Goal: Task Accomplishment & Management: Use online tool/utility

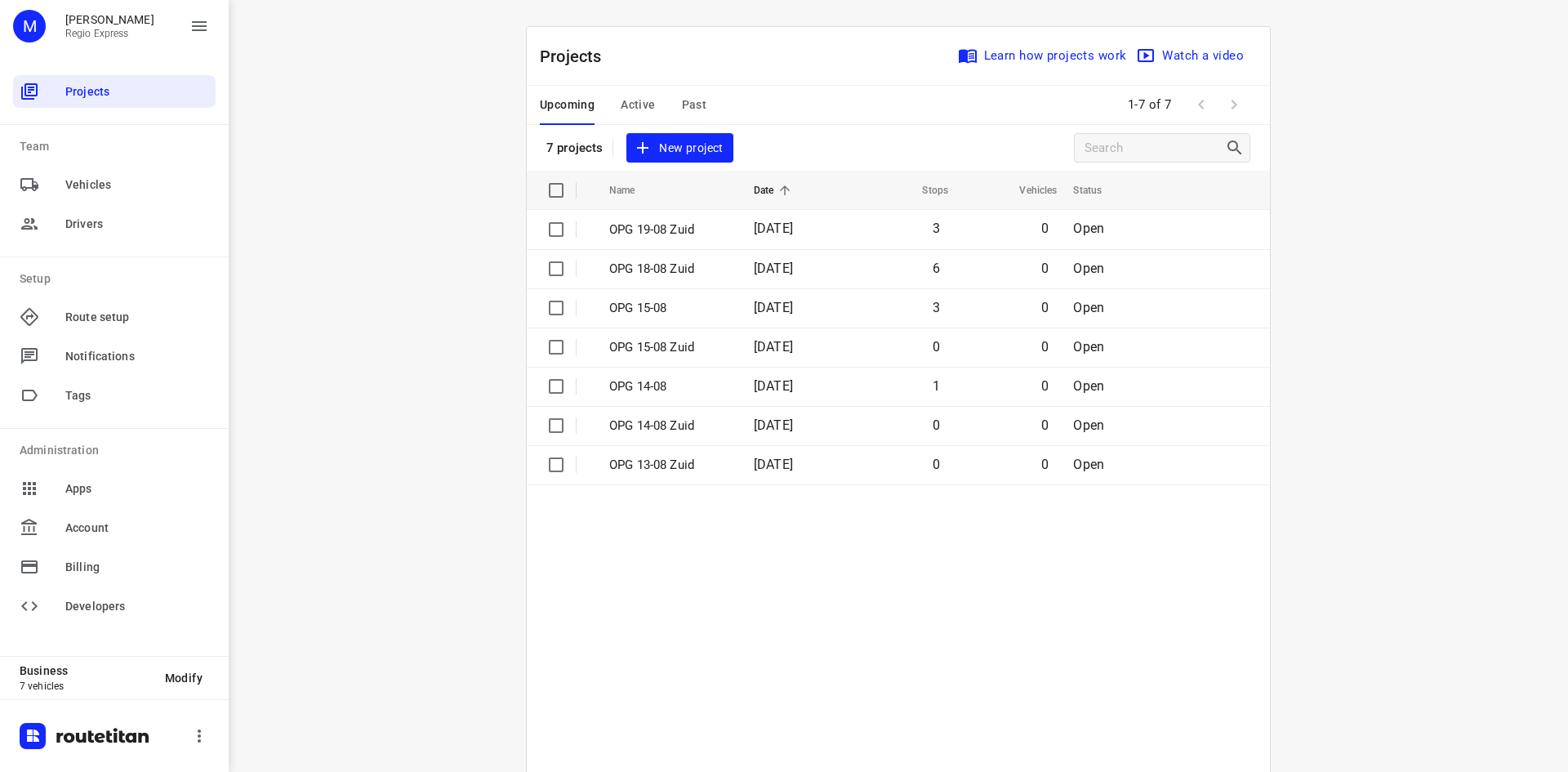
click at [651, 107] on div "Upcoming Active Past" at bounding box center [636, 106] width 193 height 40
click at [623, 98] on span "Active" at bounding box center [637, 105] width 35 height 21
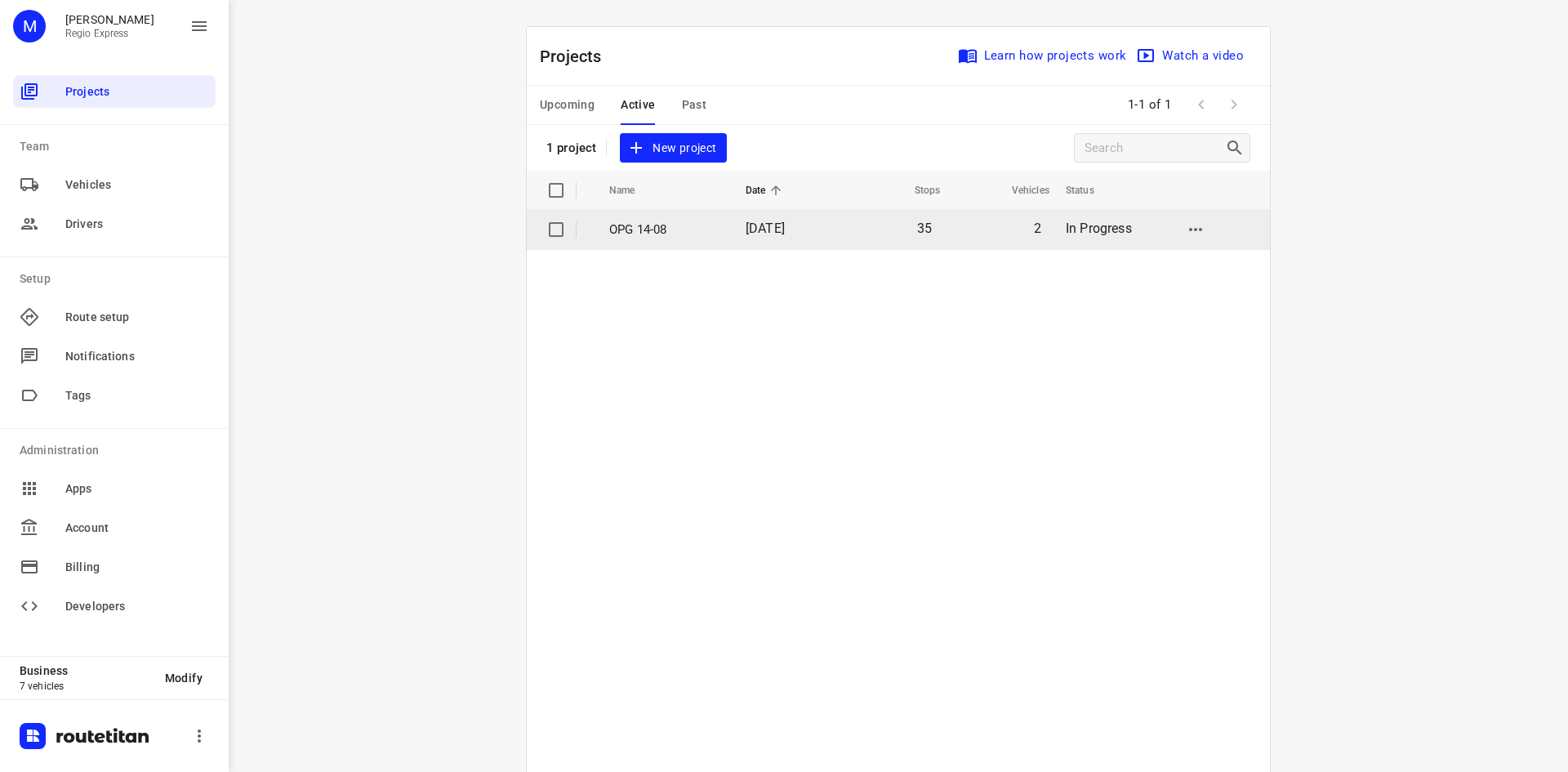
click at [657, 227] on p "OPG 14-08" at bounding box center [665, 230] width 112 height 19
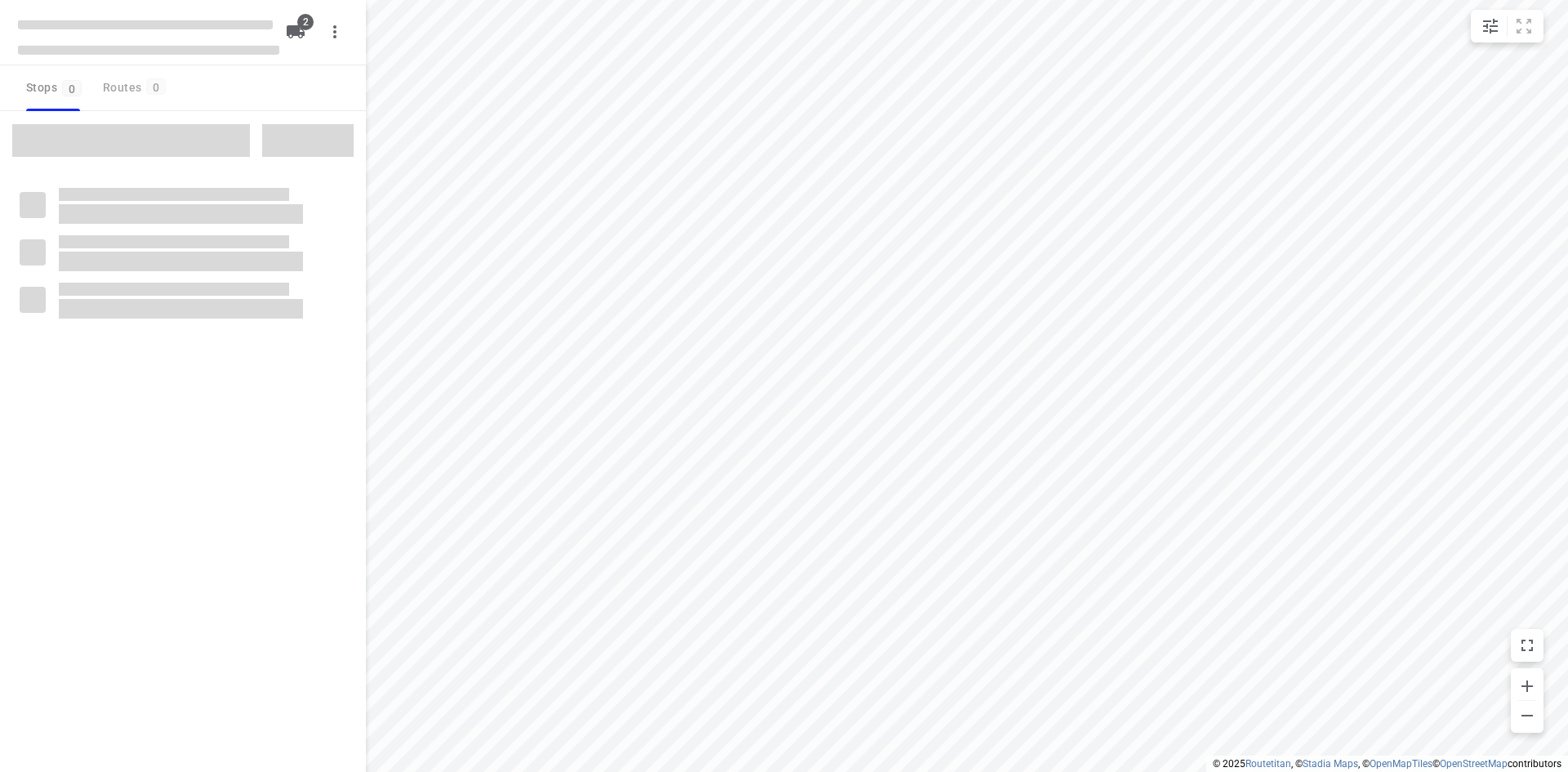
type input "distance"
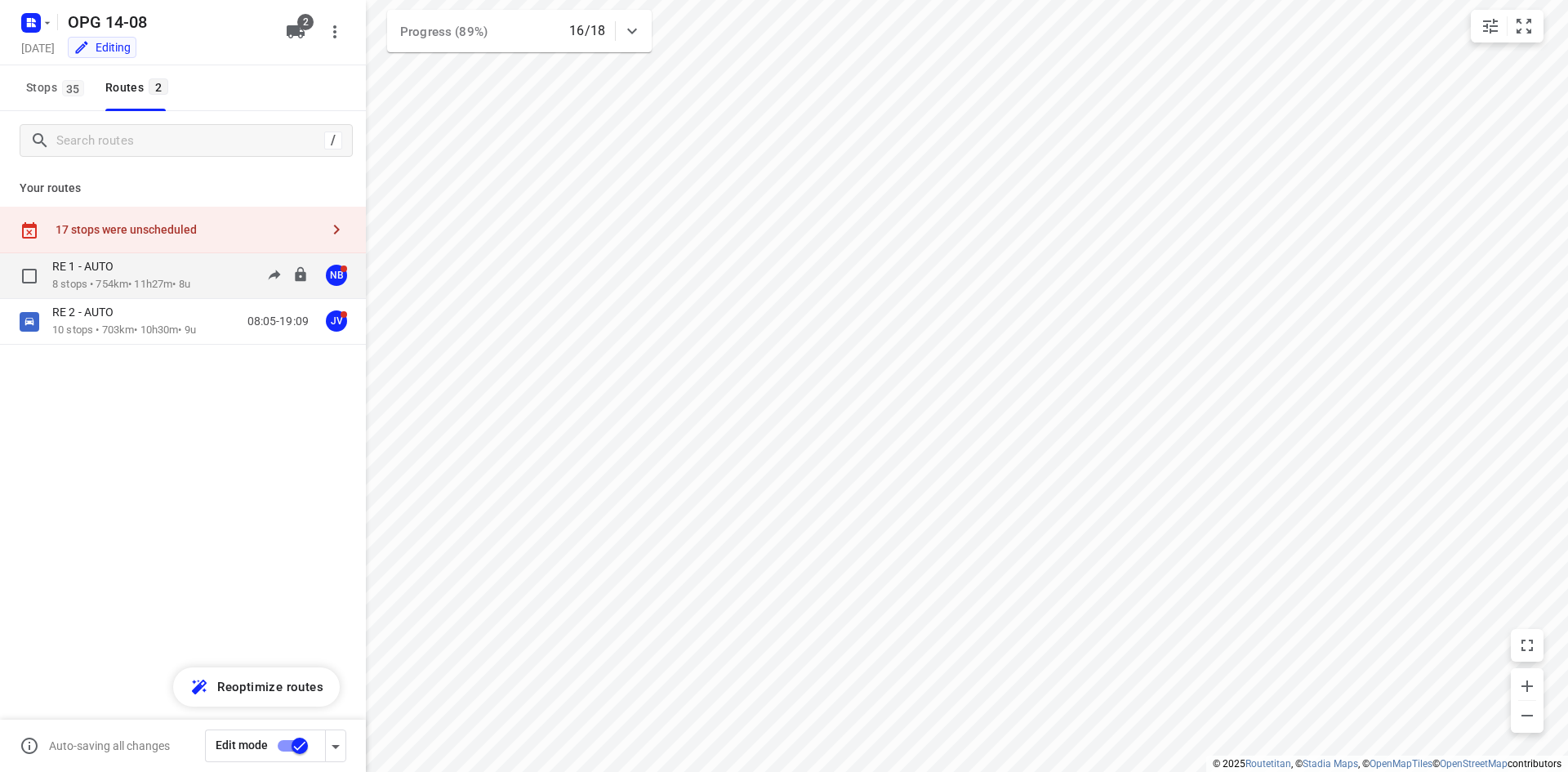
click at [129, 272] on div "RE 1 - AUTO" at bounding box center [121, 268] width 138 height 18
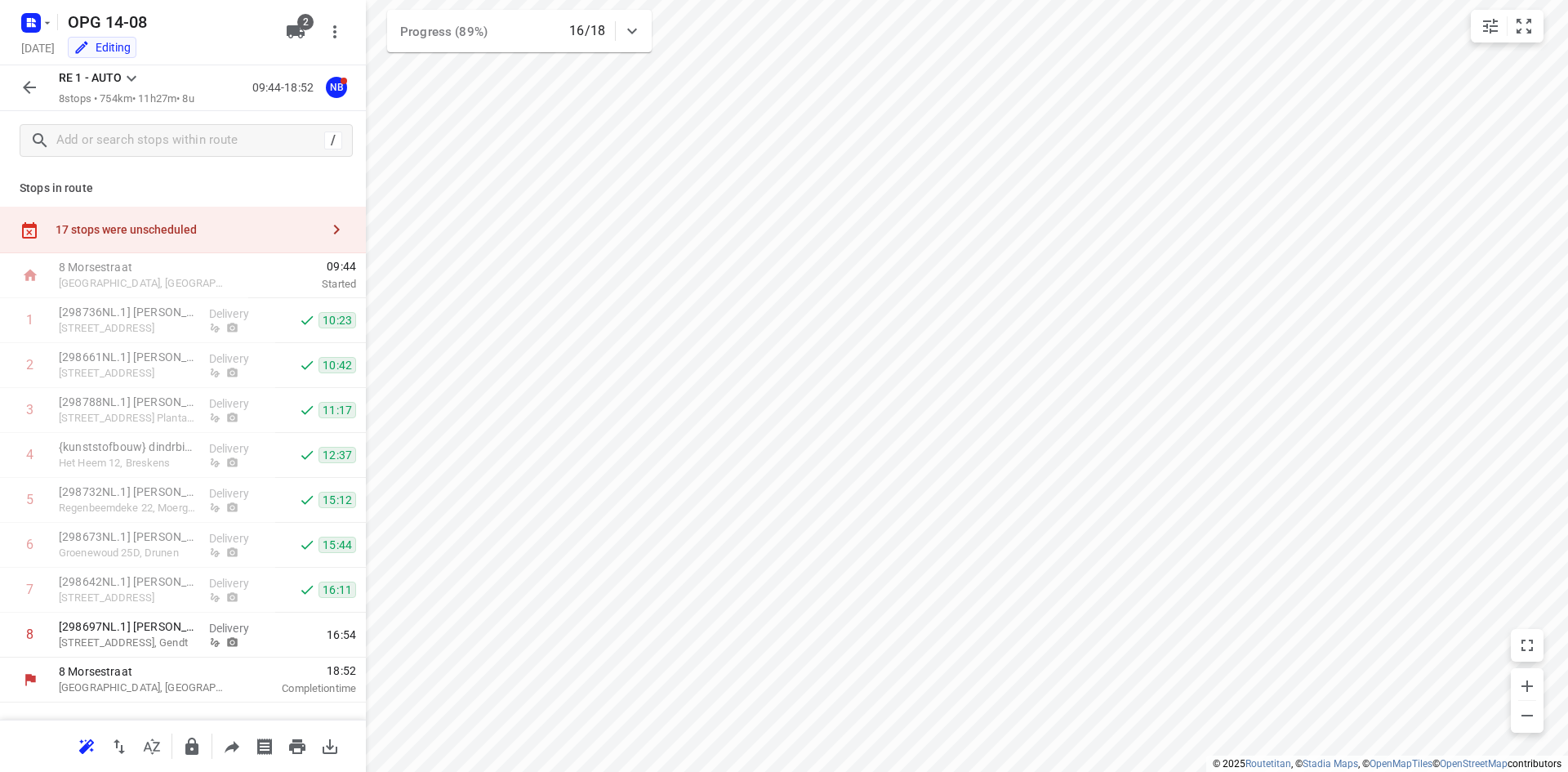
click at [133, 72] on icon at bounding box center [132, 78] width 20 height 20
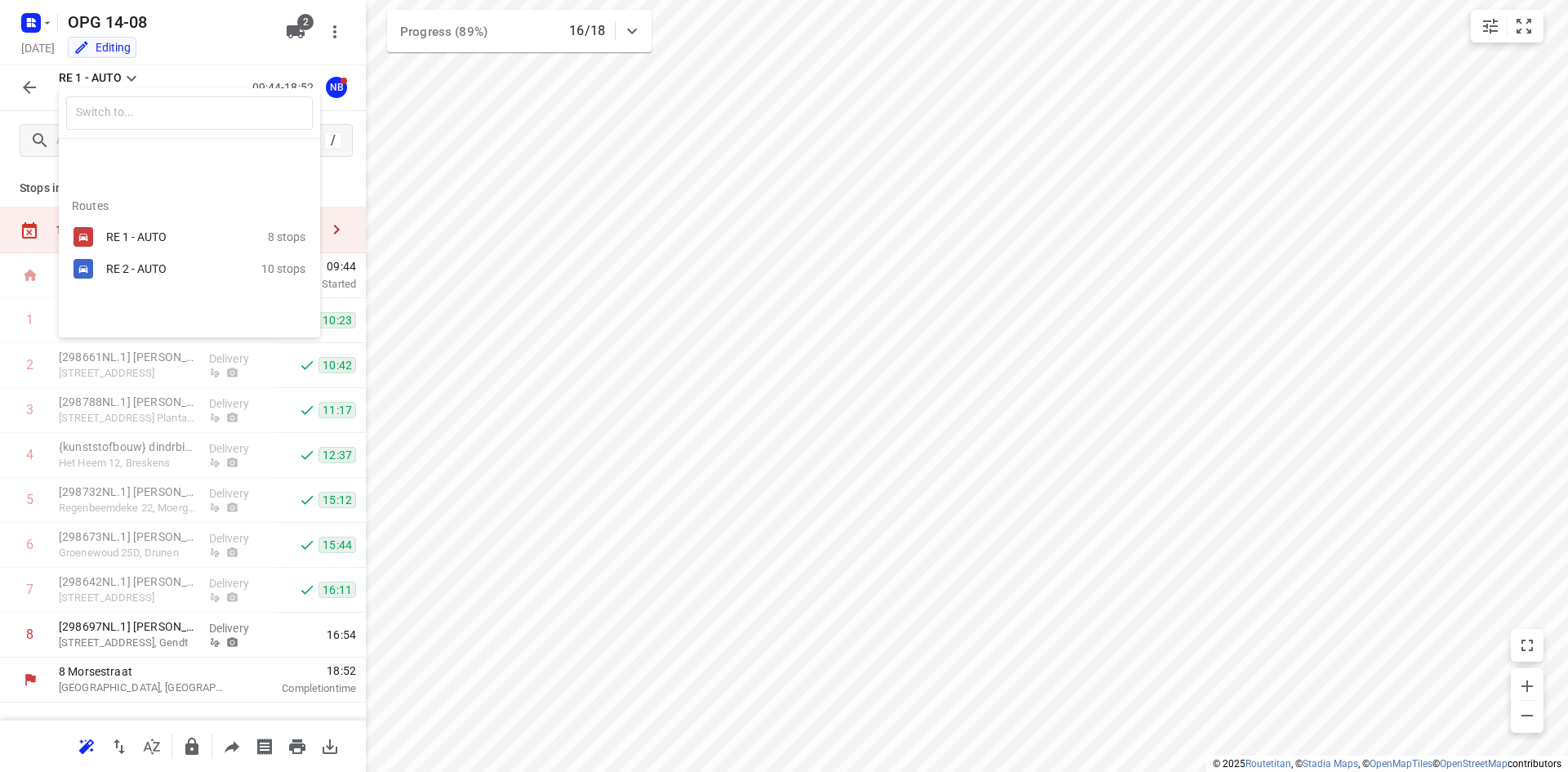
click at [161, 275] on div "RE 2 - AUTO" at bounding box center [175, 268] width 139 height 13
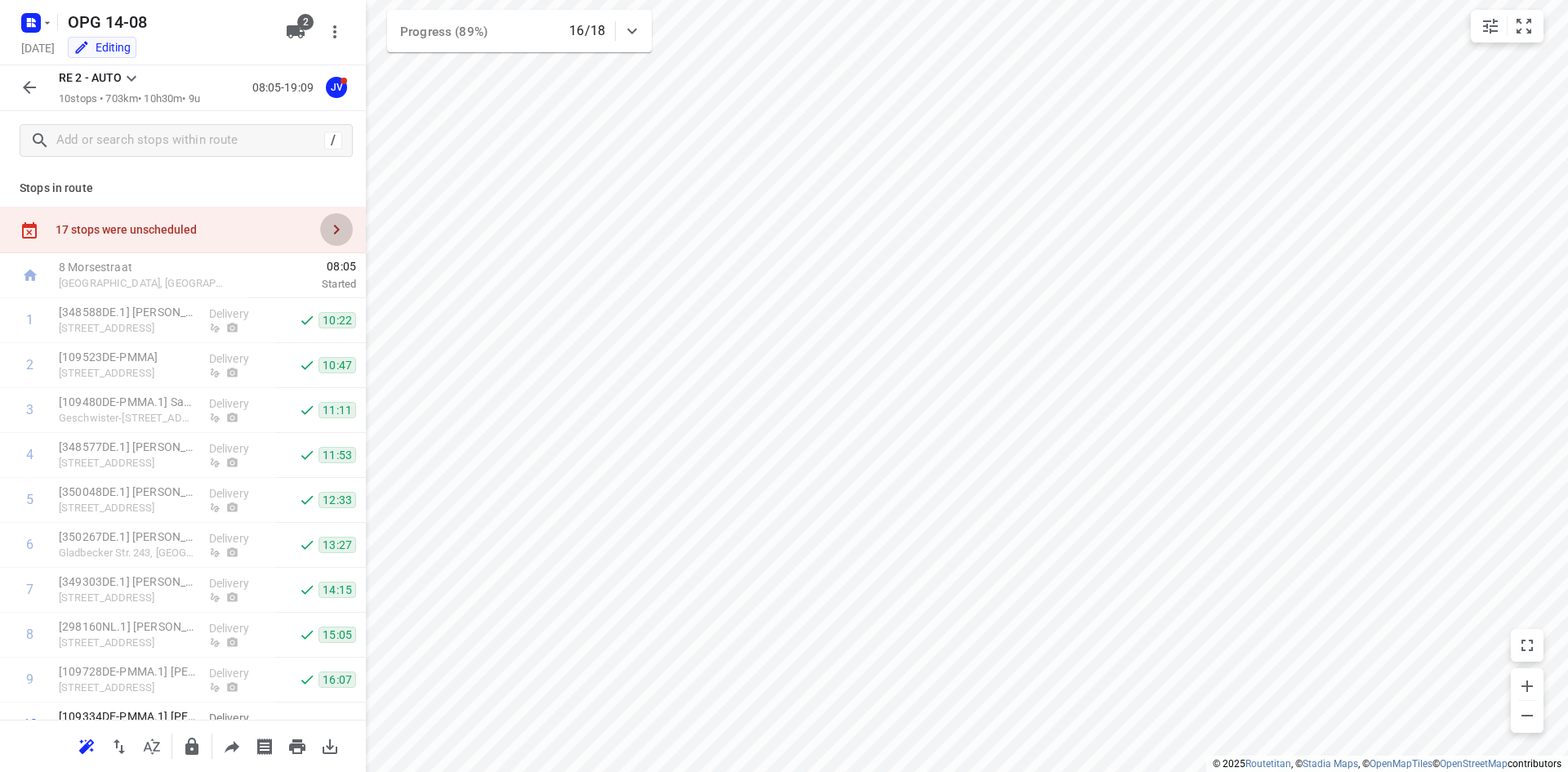
click at [327, 238] on icon "button" at bounding box center [337, 230] width 20 height 20
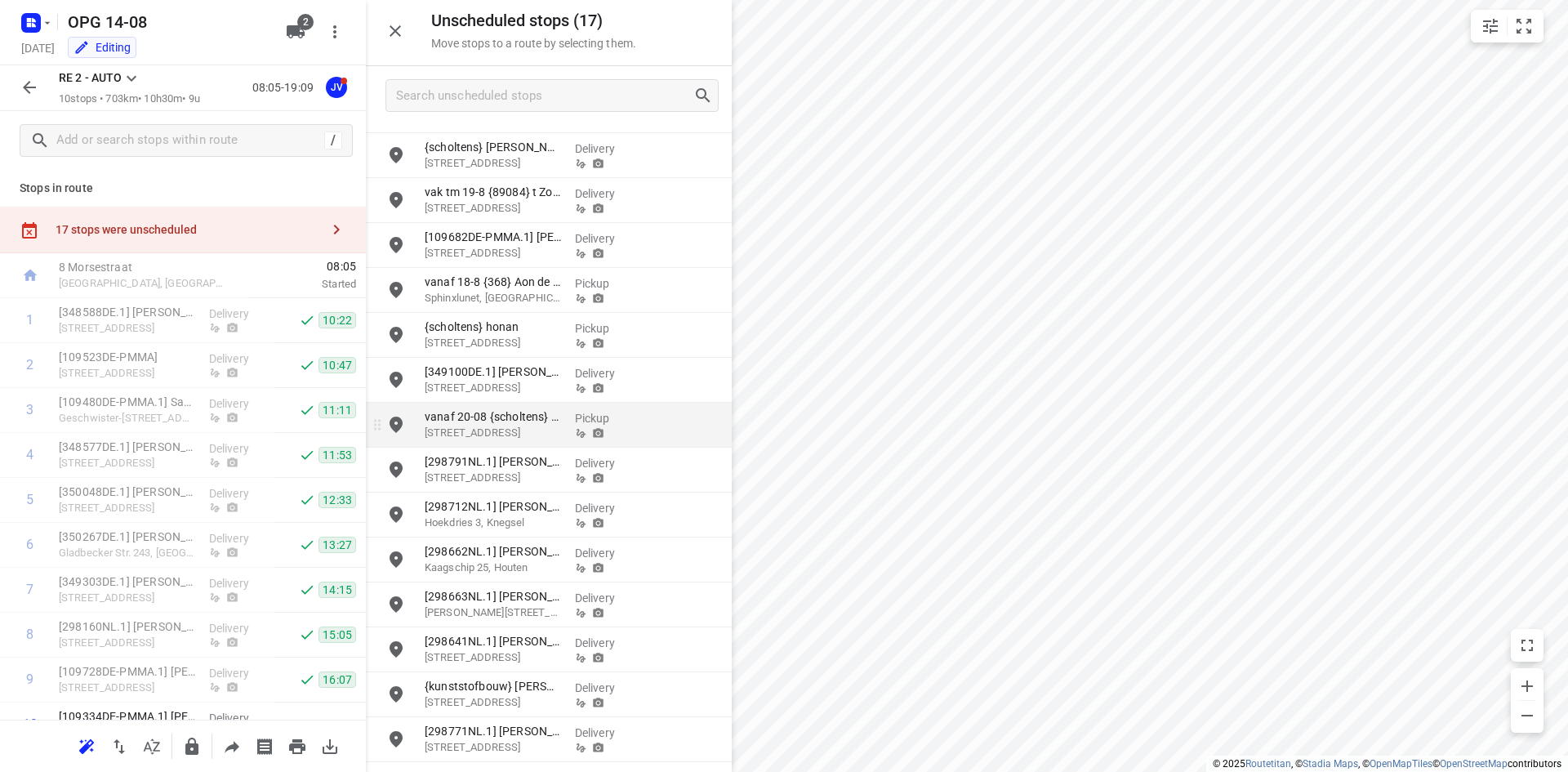
scroll to position [121, 0]
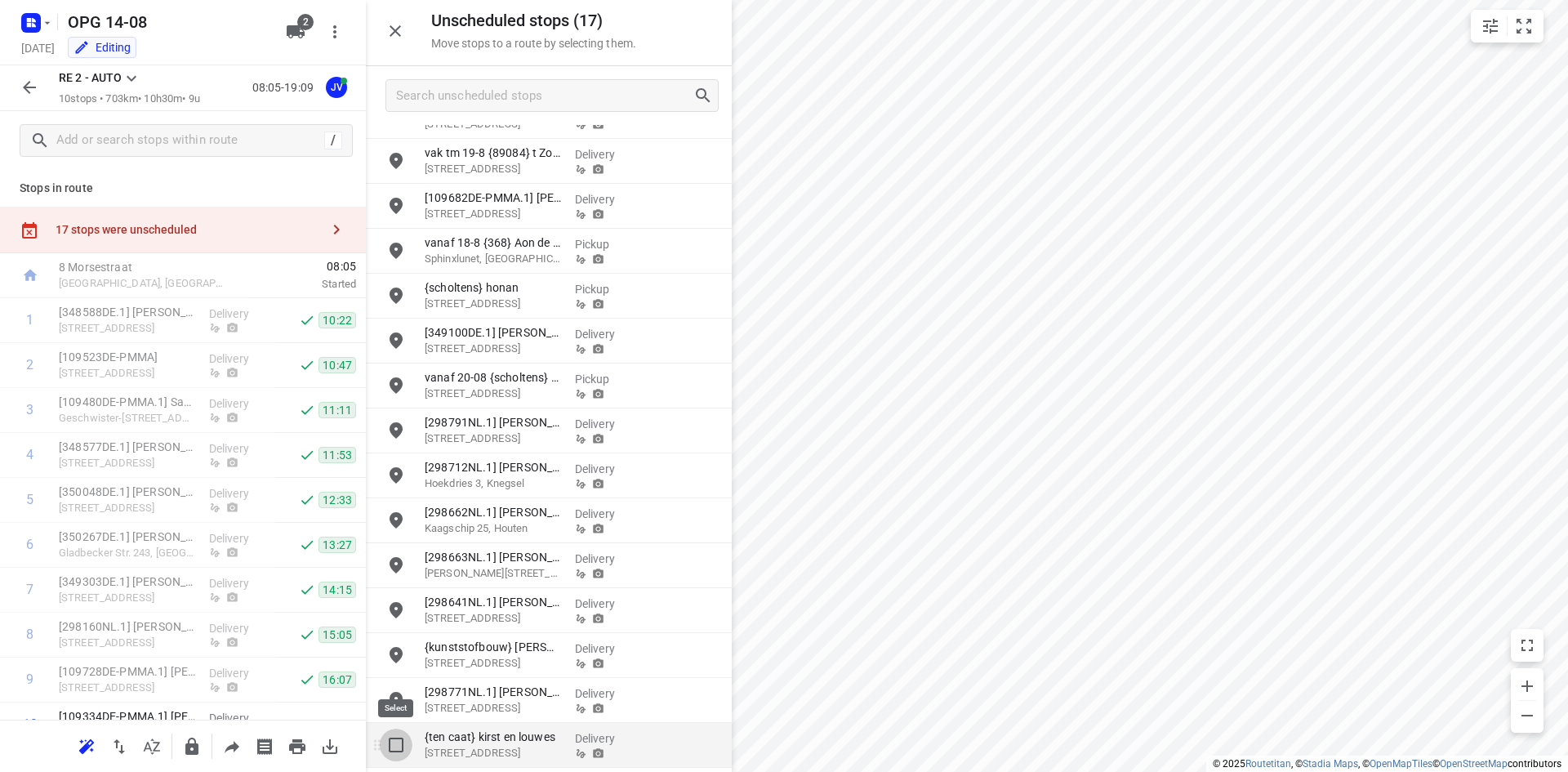
click at [394, 744] on input "grid" at bounding box center [396, 744] width 33 height 33
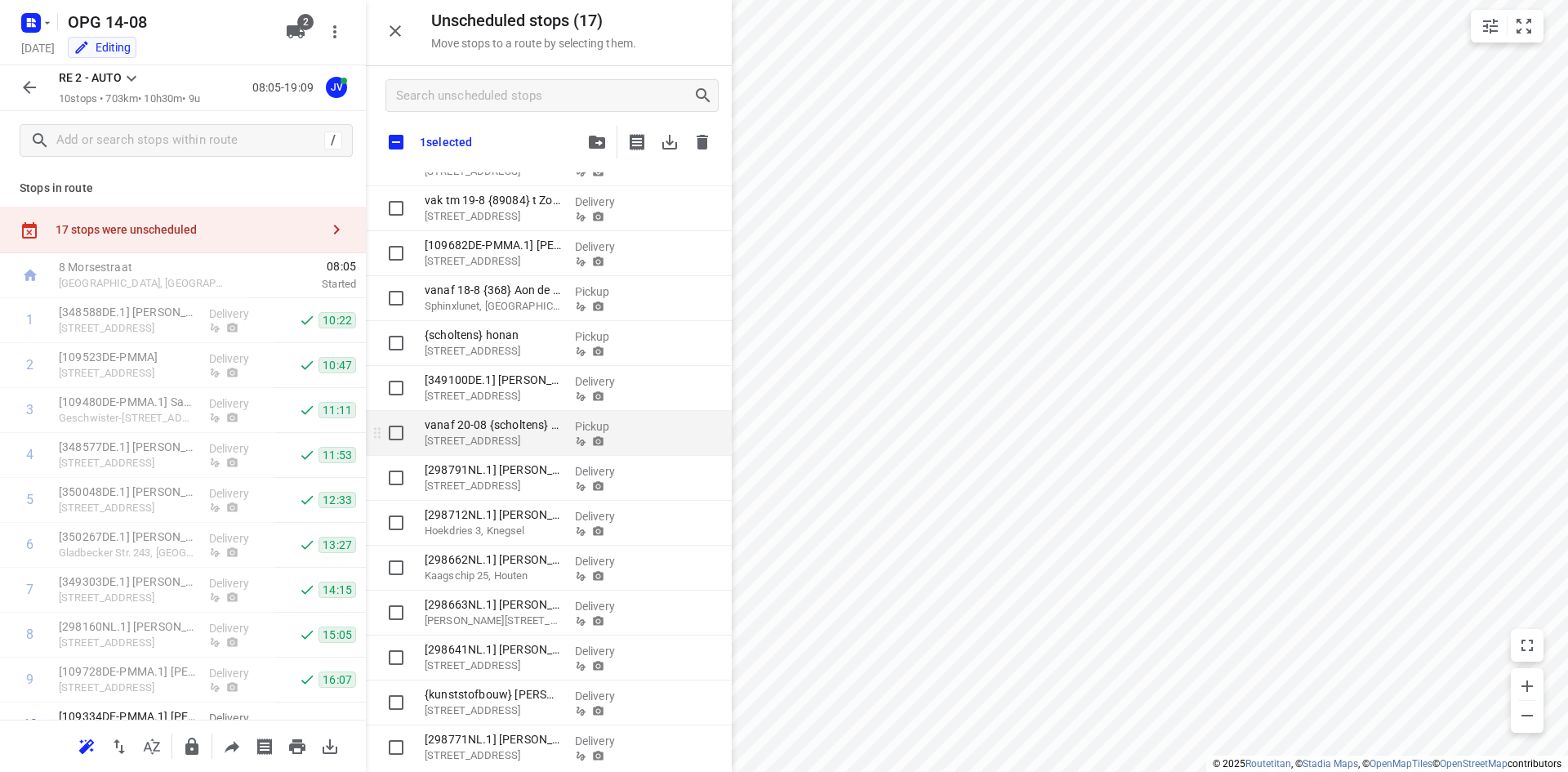
scroll to position [170, 0]
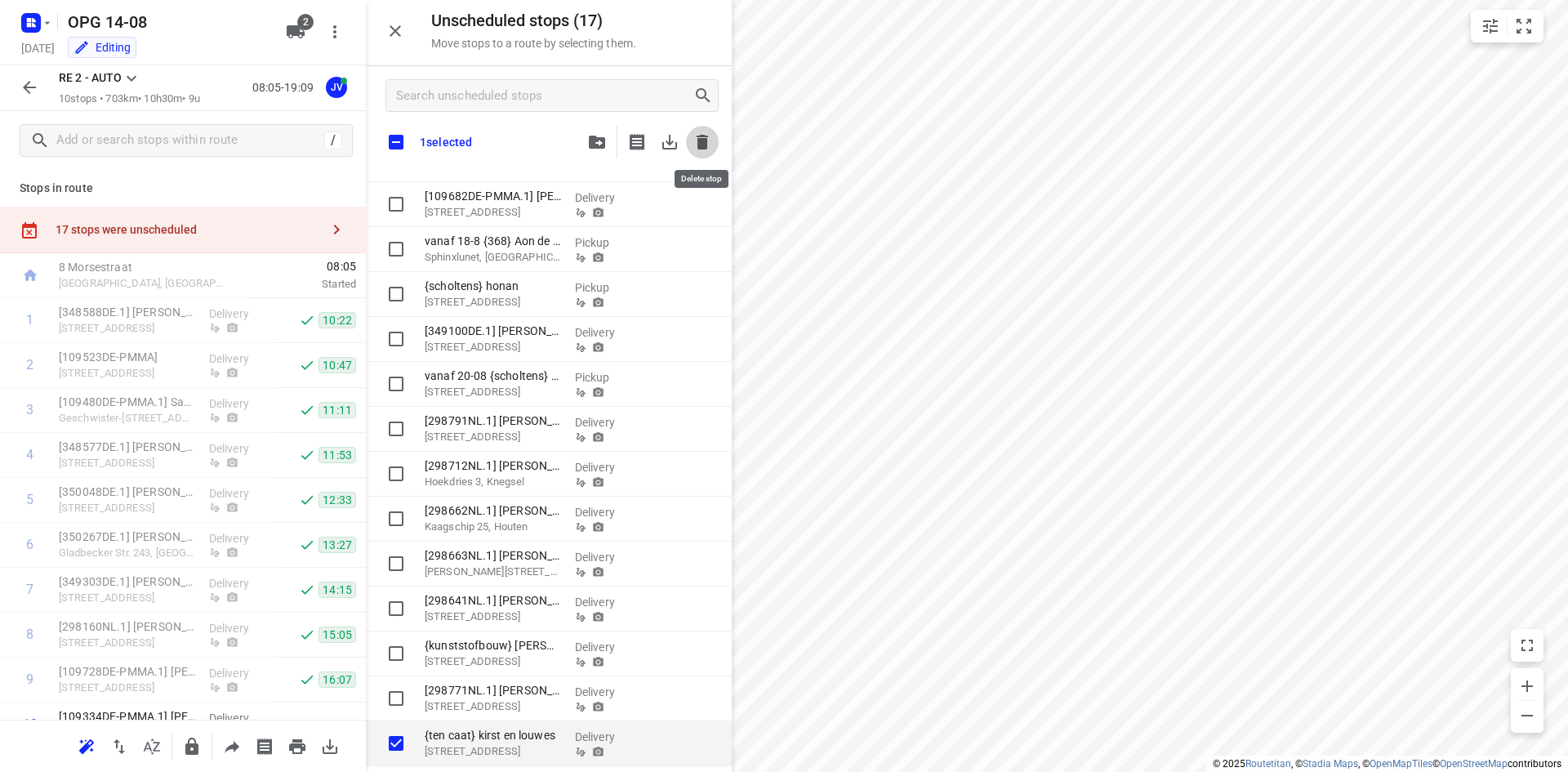
click at [703, 138] on icon "button" at bounding box center [703, 142] width 12 height 15
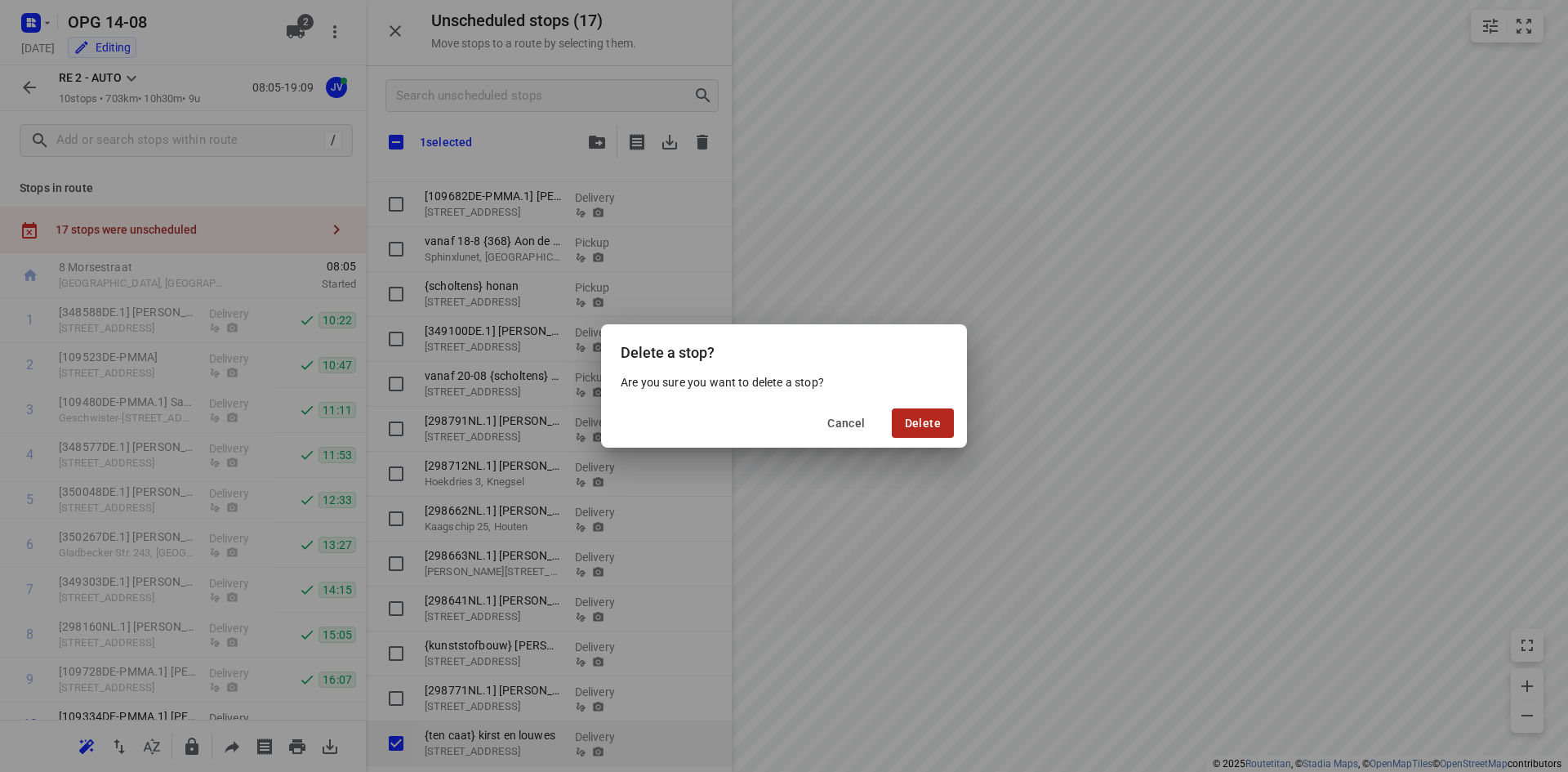
click at [917, 428] on span "Delete" at bounding box center [923, 423] width 36 height 13
checkbox input "true"
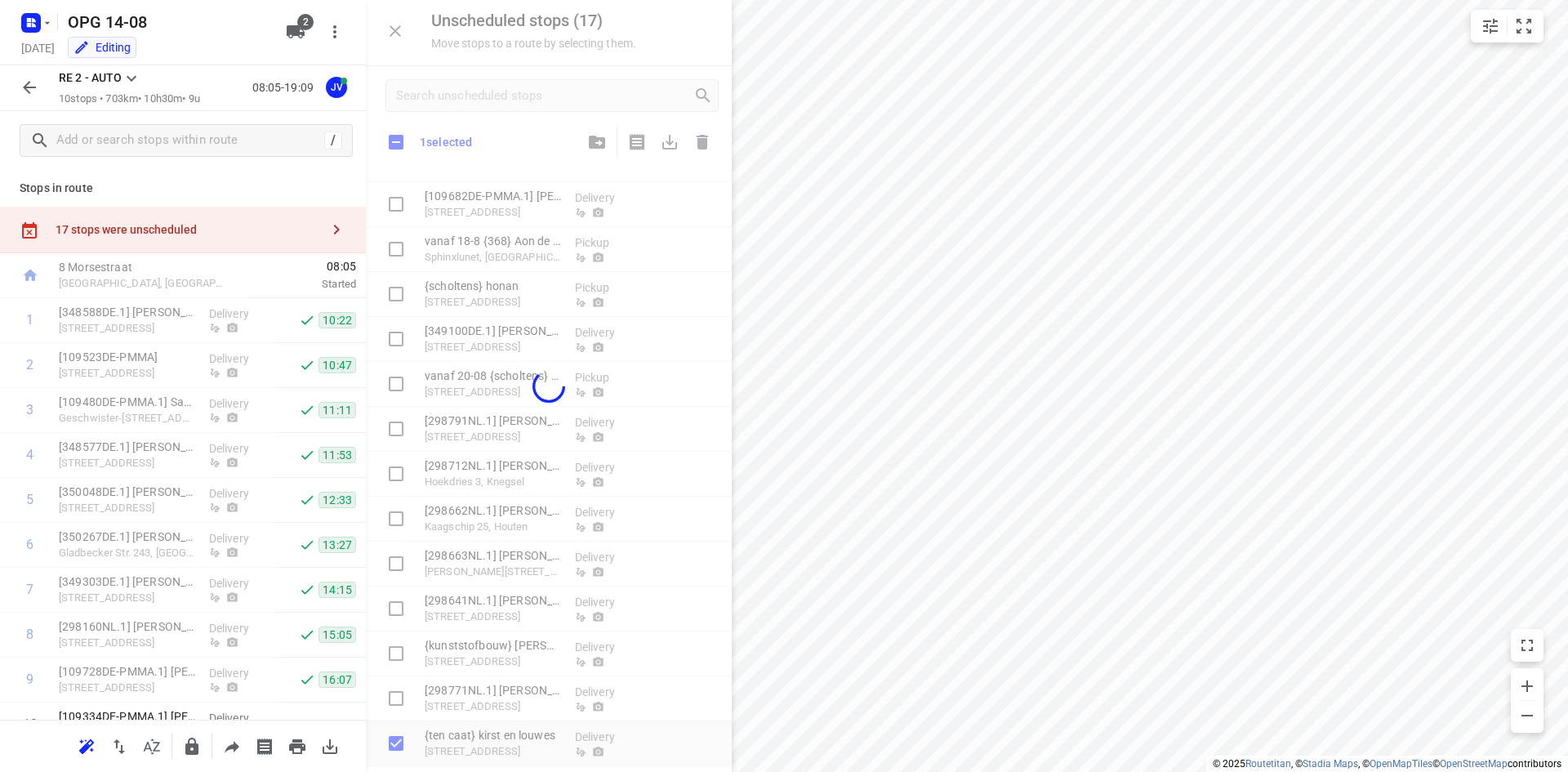
scroll to position [73, 0]
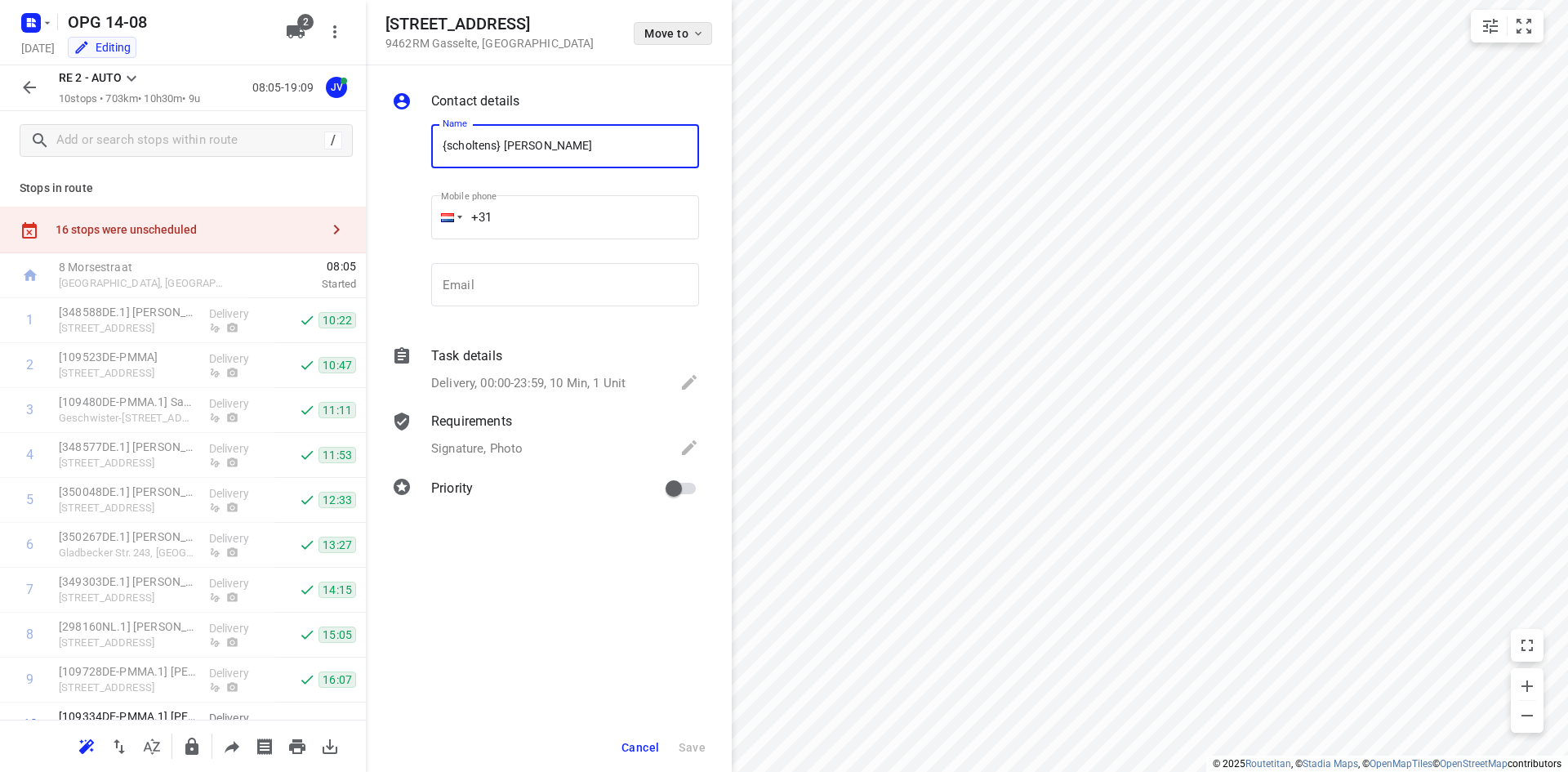
click at [704, 36] on icon "button" at bounding box center [698, 33] width 13 height 13
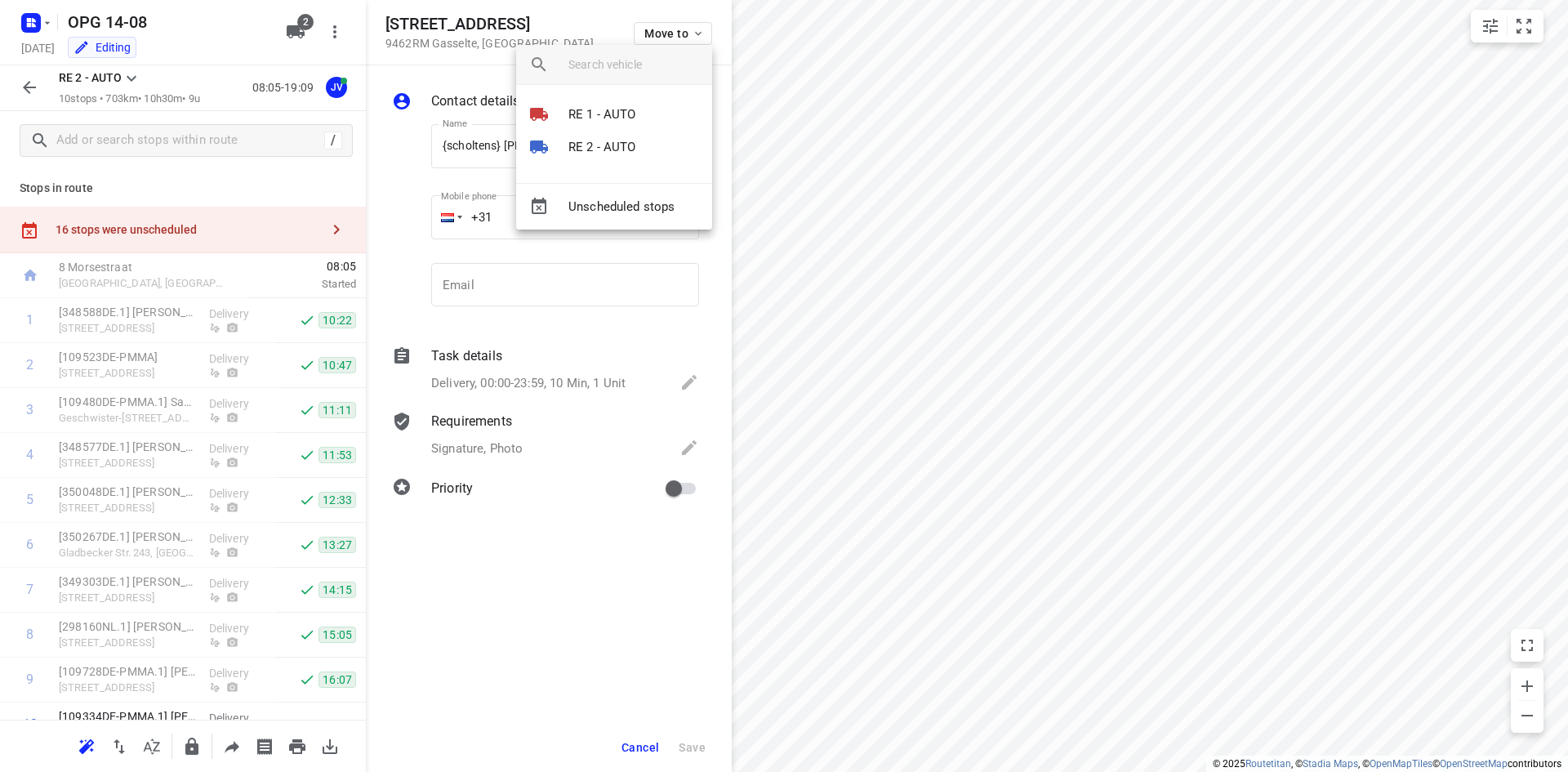
click at [621, 585] on div at bounding box center [784, 386] width 1568 height 772
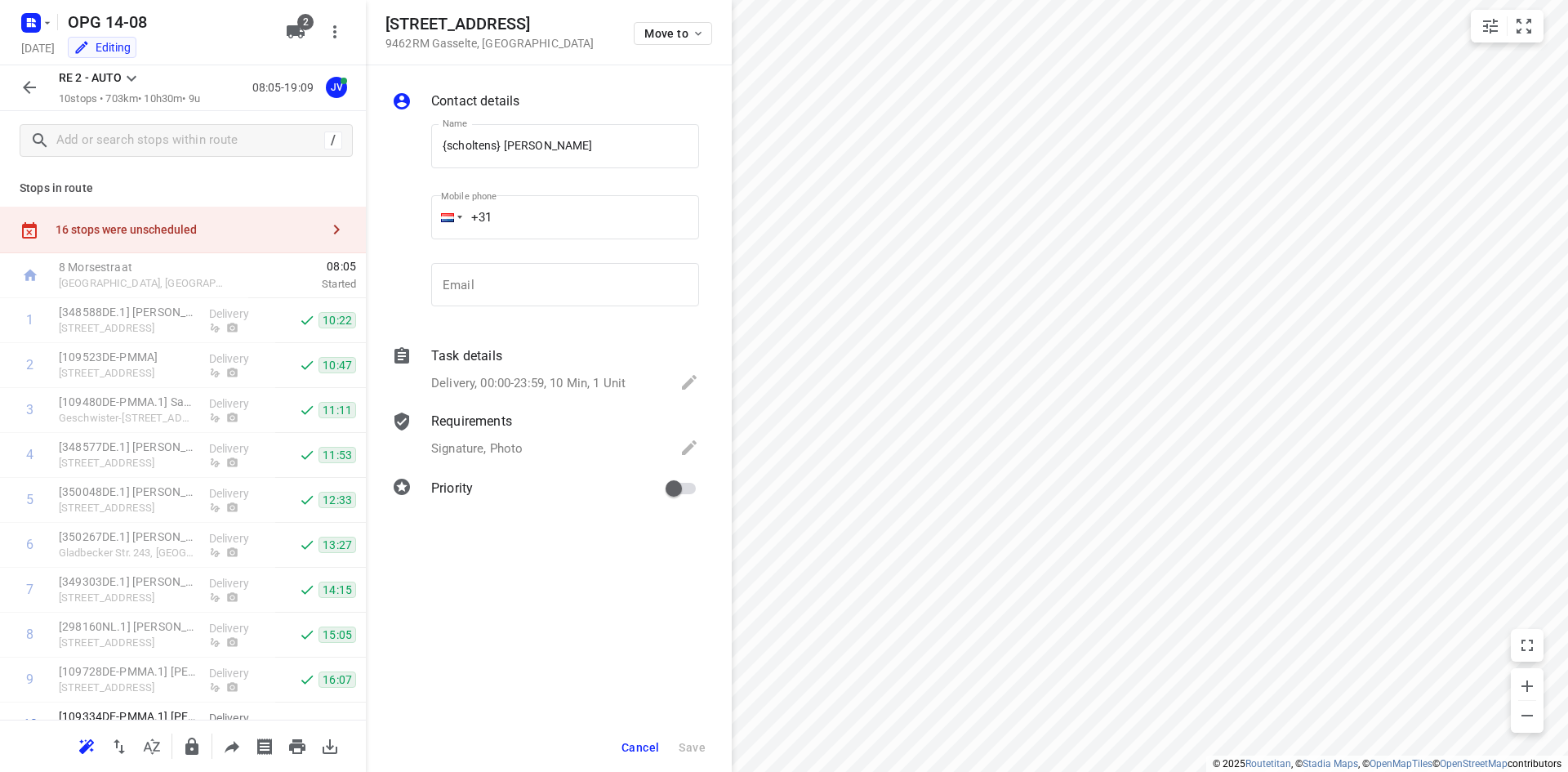
click at [327, 227] on icon "button" at bounding box center [337, 230] width 20 height 20
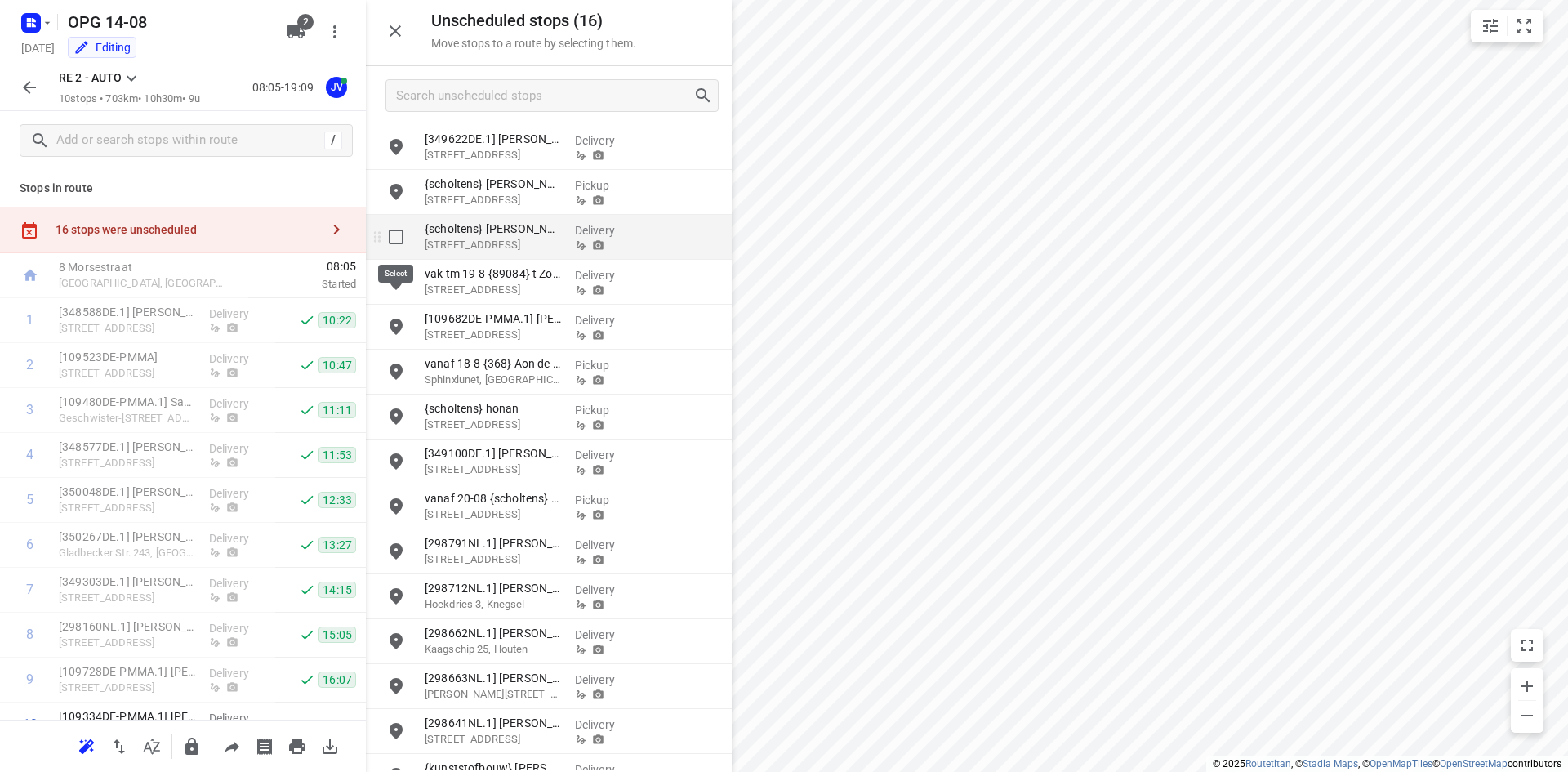
click at [397, 244] on input "grid" at bounding box center [396, 237] width 33 height 33
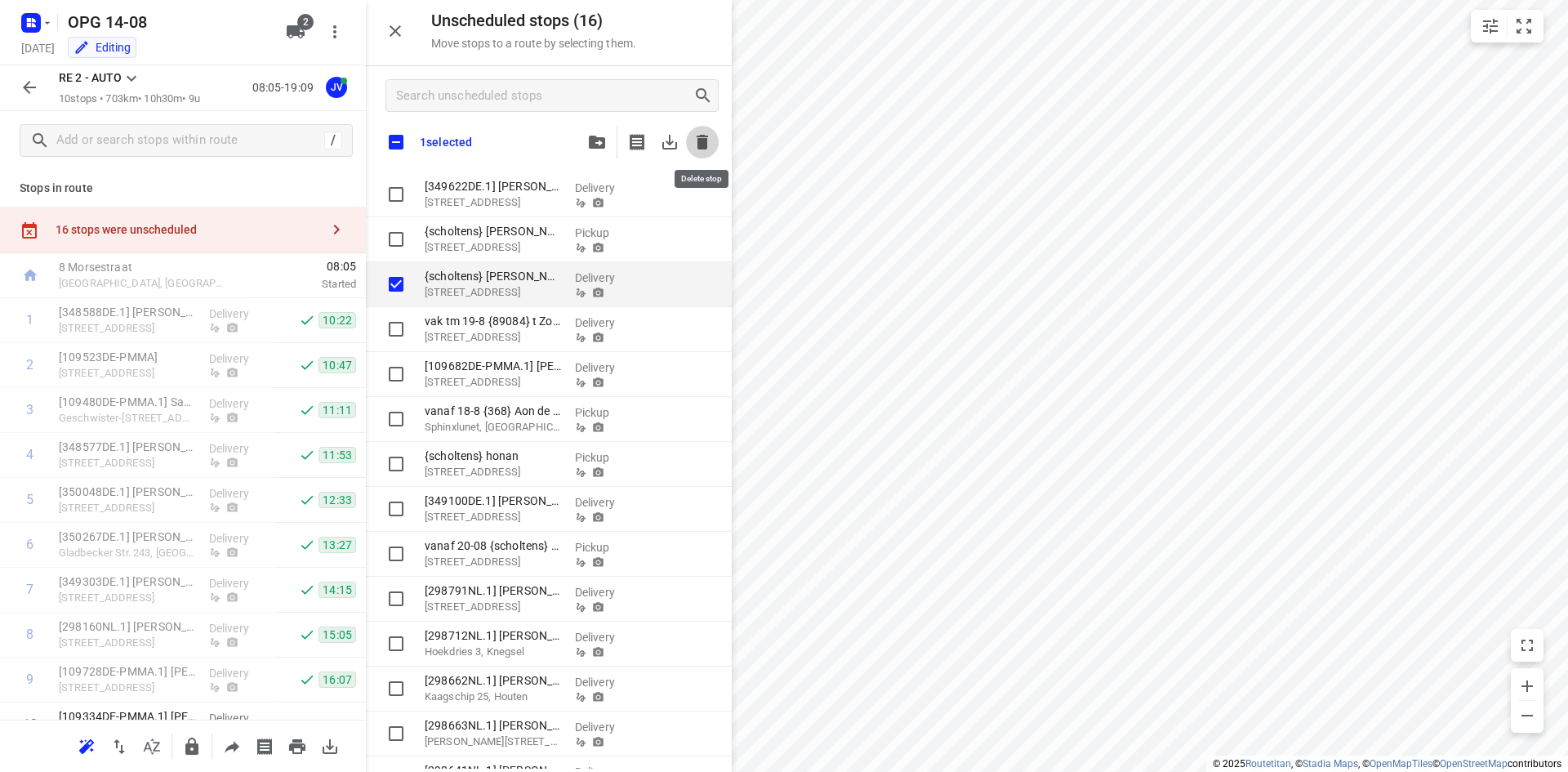
click at [699, 138] on icon "button" at bounding box center [703, 142] width 12 height 15
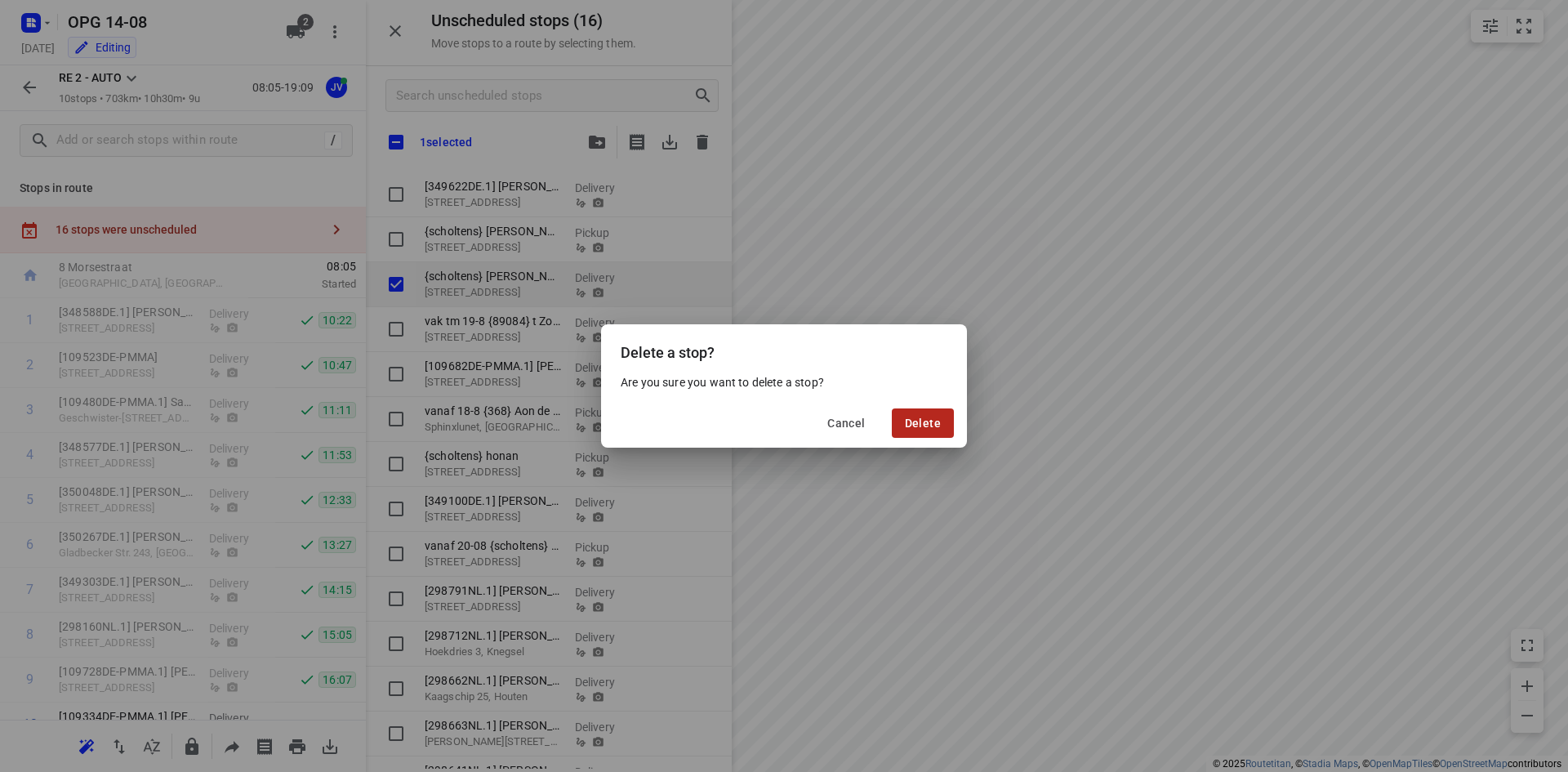
click at [937, 423] on span "Delete" at bounding box center [923, 423] width 36 height 13
checkbox input "true"
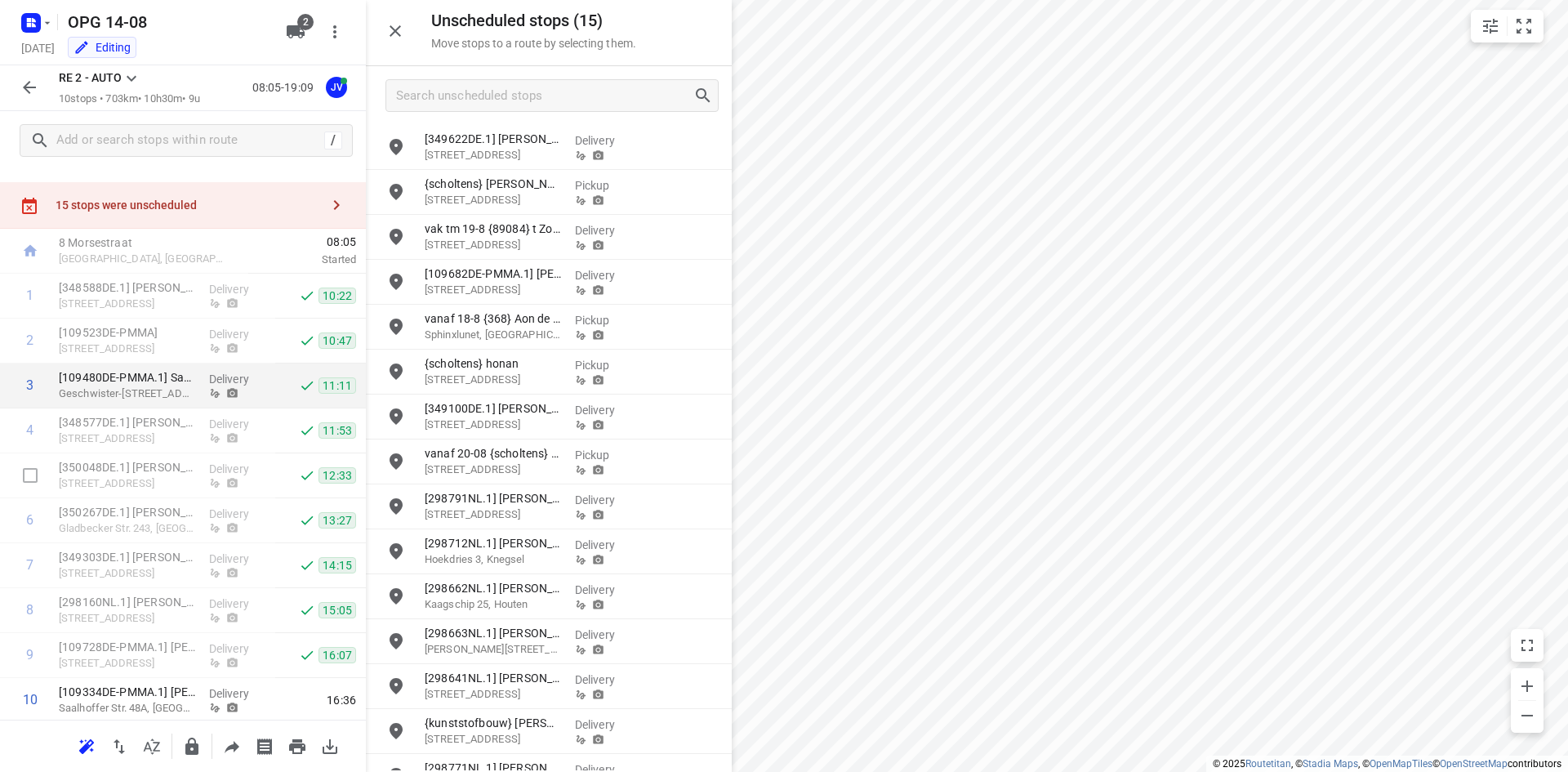
scroll to position [0, 0]
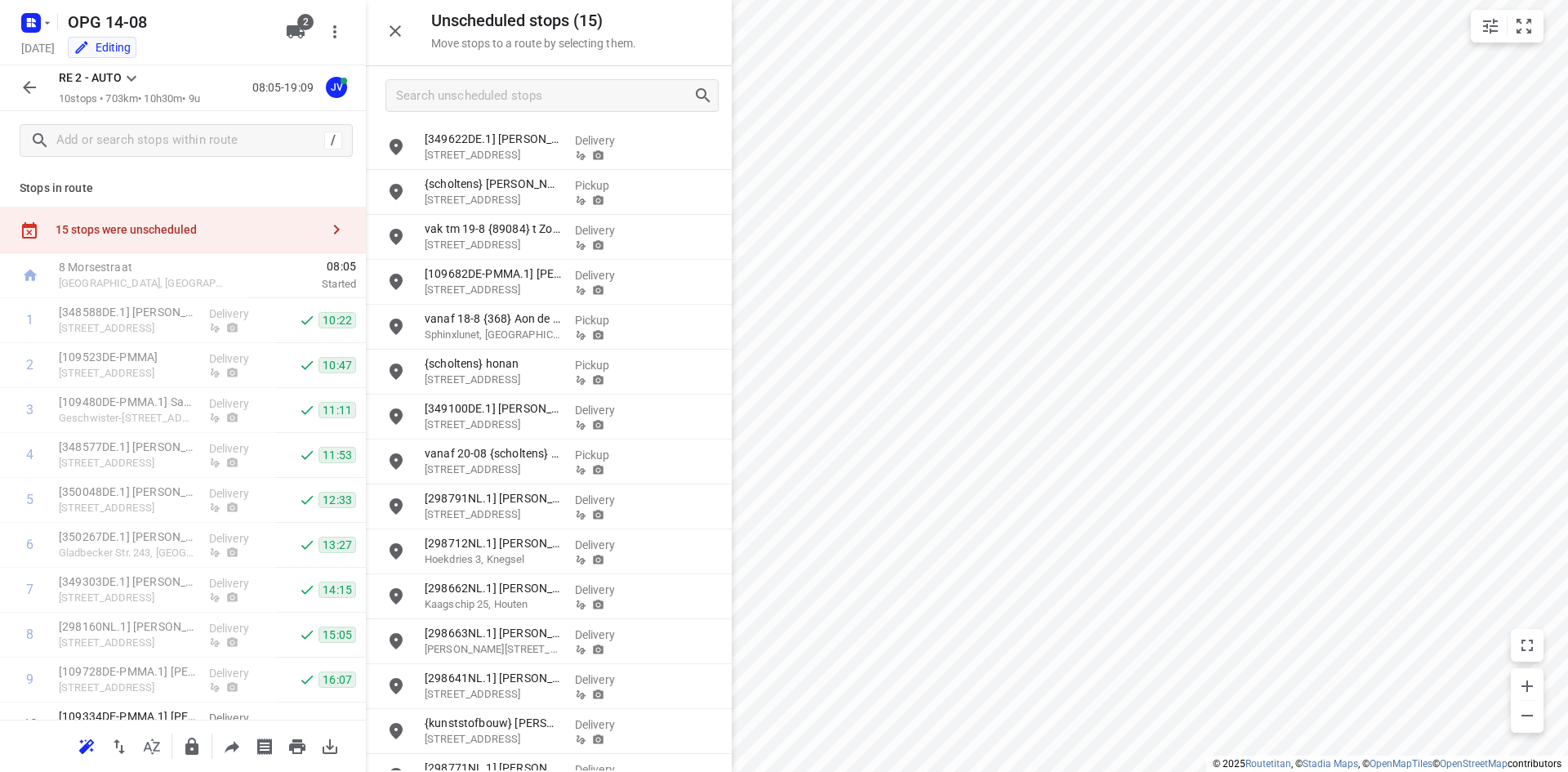
click at [327, 230] on icon "button" at bounding box center [337, 230] width 20 height 20
click at [392, 151] on input "grid" at bounding box center [396, 146] width 33 height 33
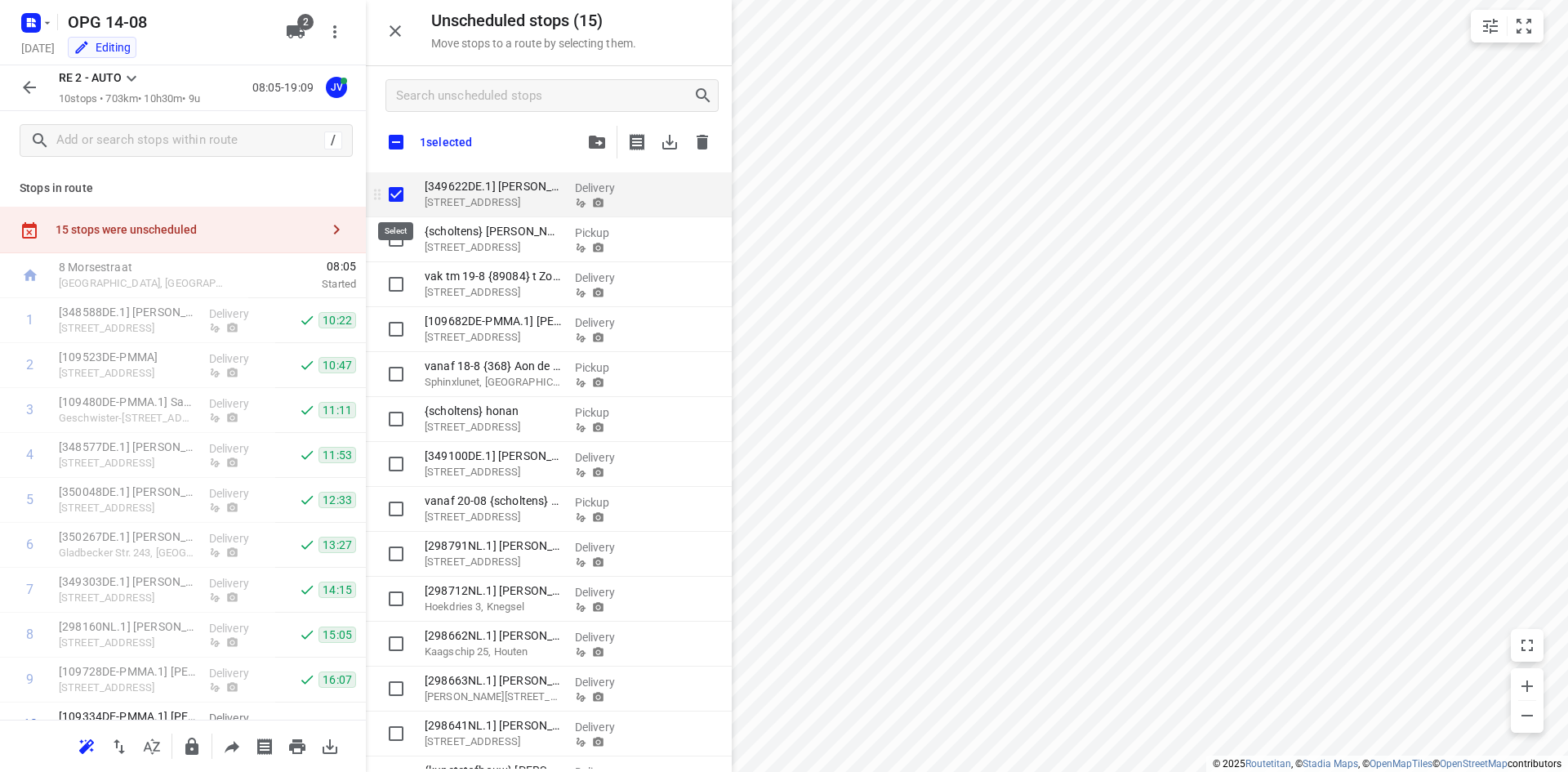
checkbox input "true"
click at [396, 138] on input "checkbox" at bounding box center [396, 142] width 35 height 35
checkbox input "true"
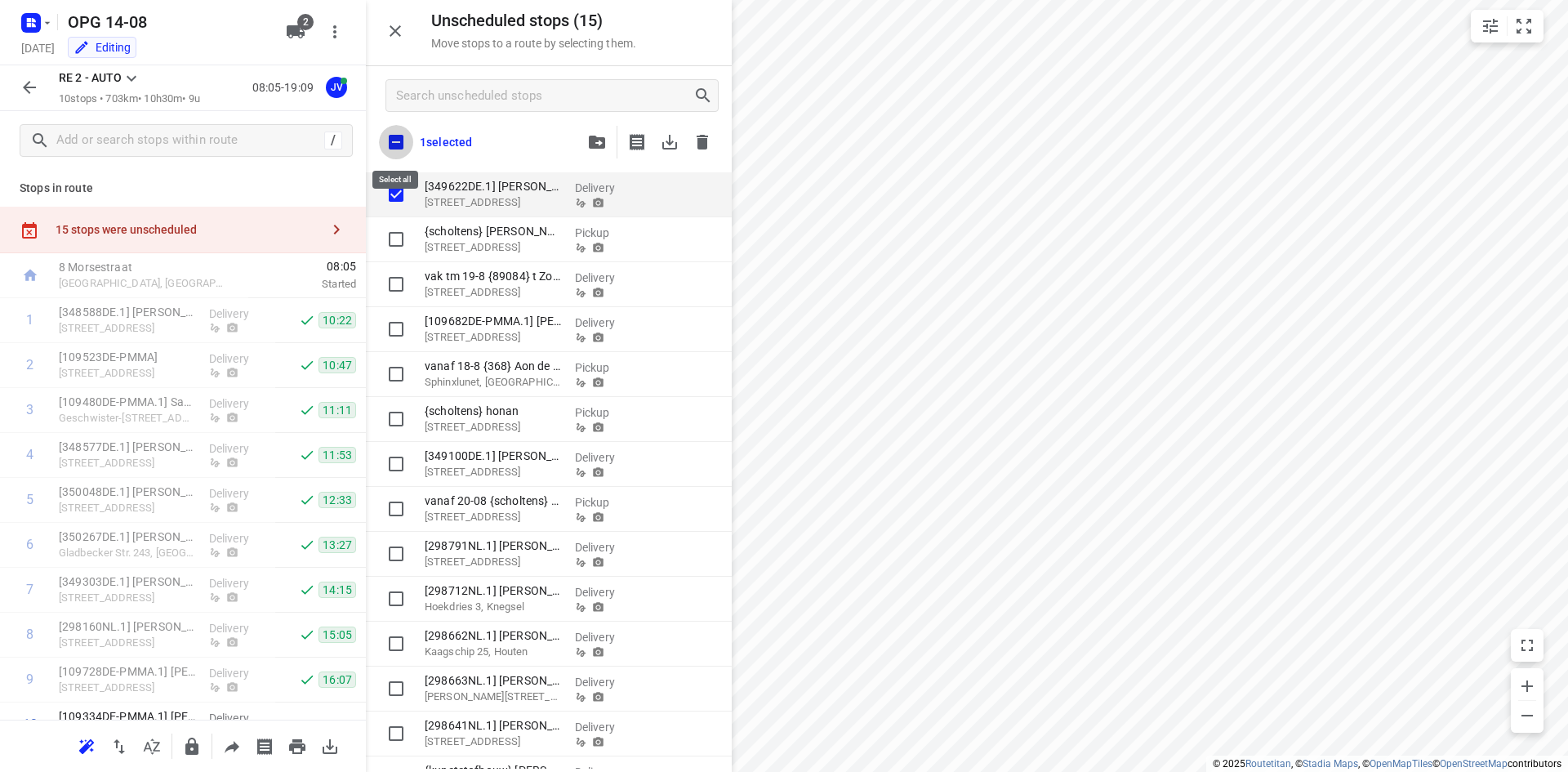
checkbox input "true"
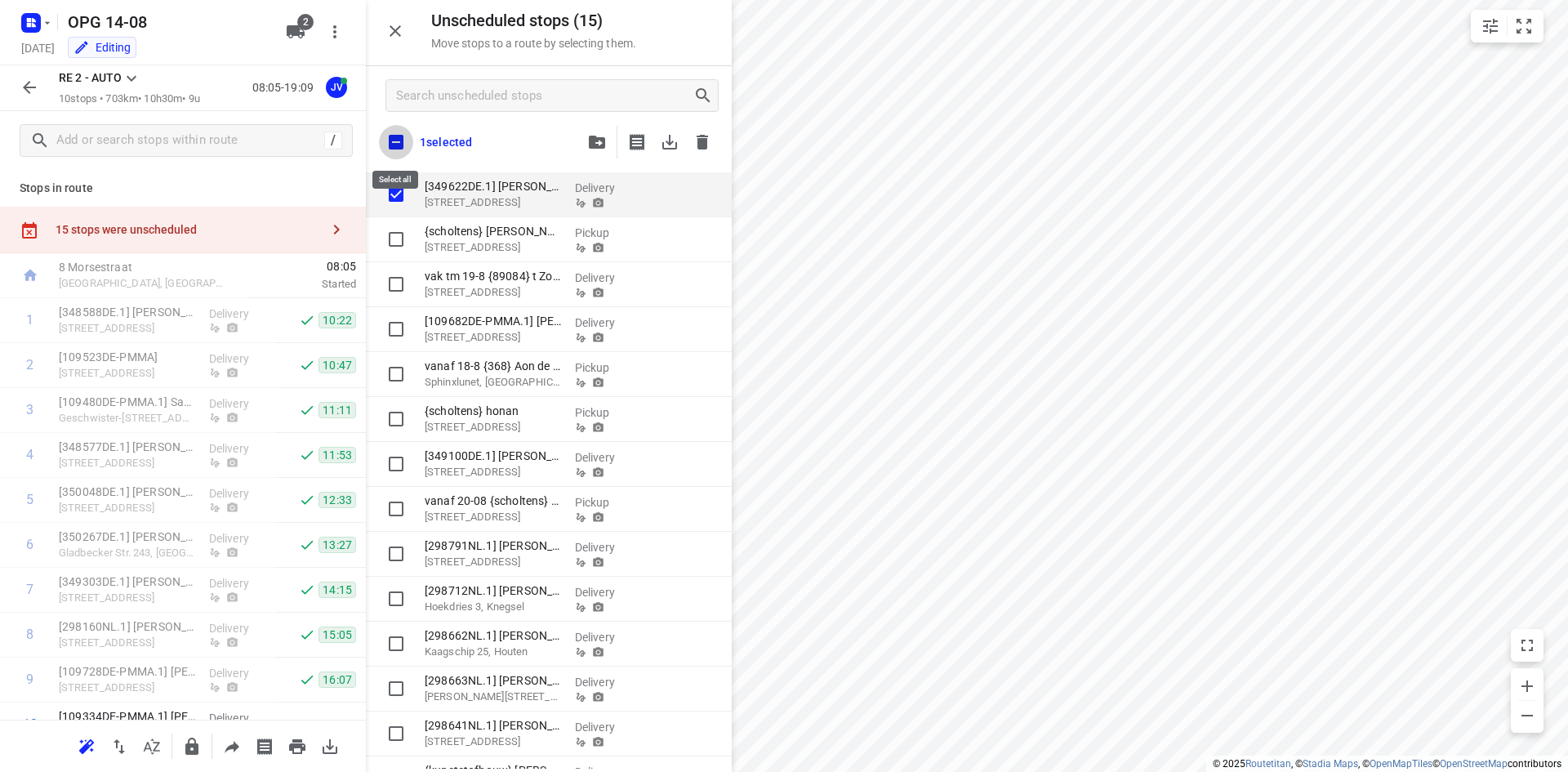
checkbox input "true"
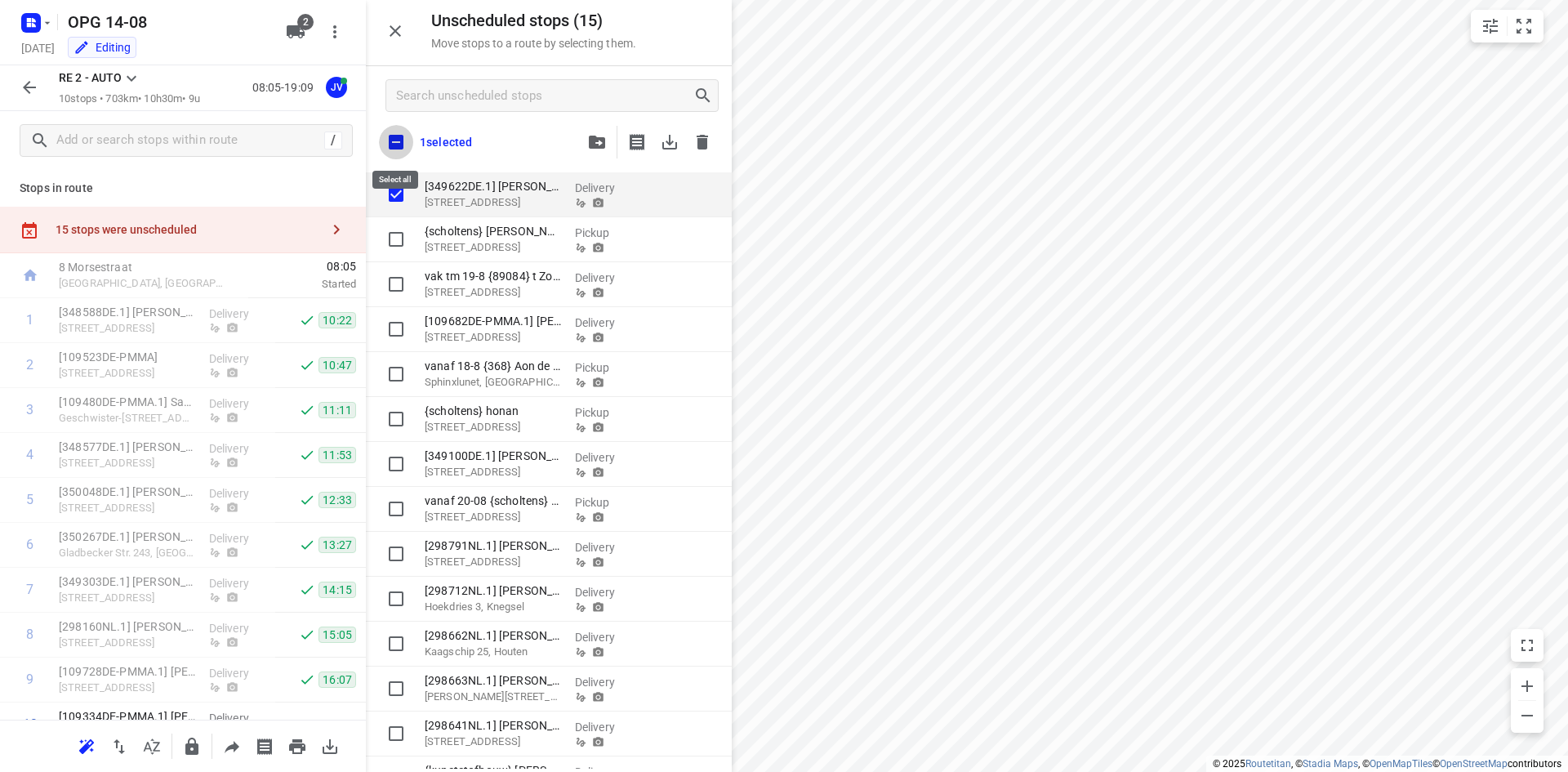
checkbox input "true"
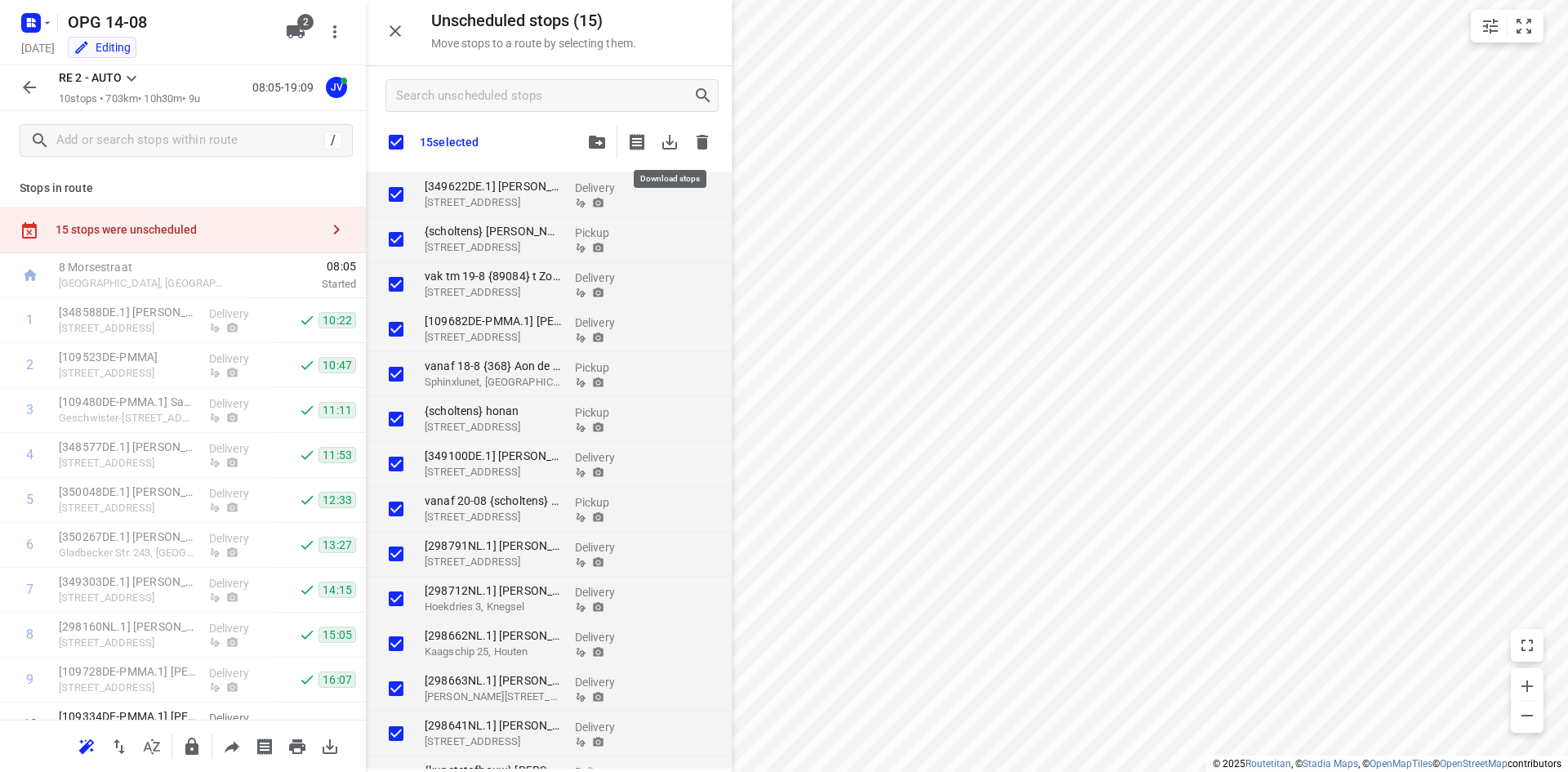
click at [665, 141] on icon "button" at bounding box center [670, 143] width 20 height 20
checkbox input "true"
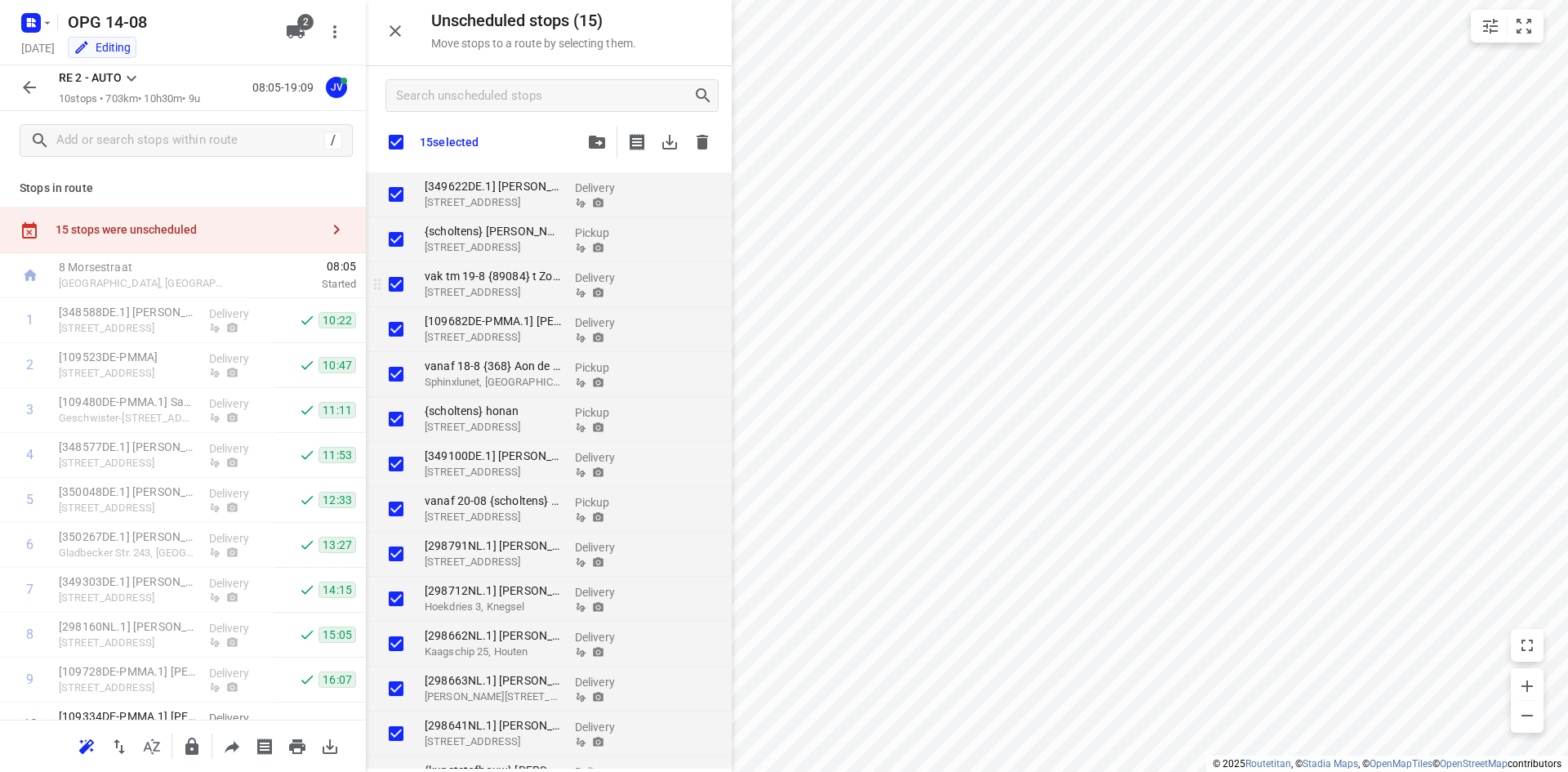
checkbox input "true"
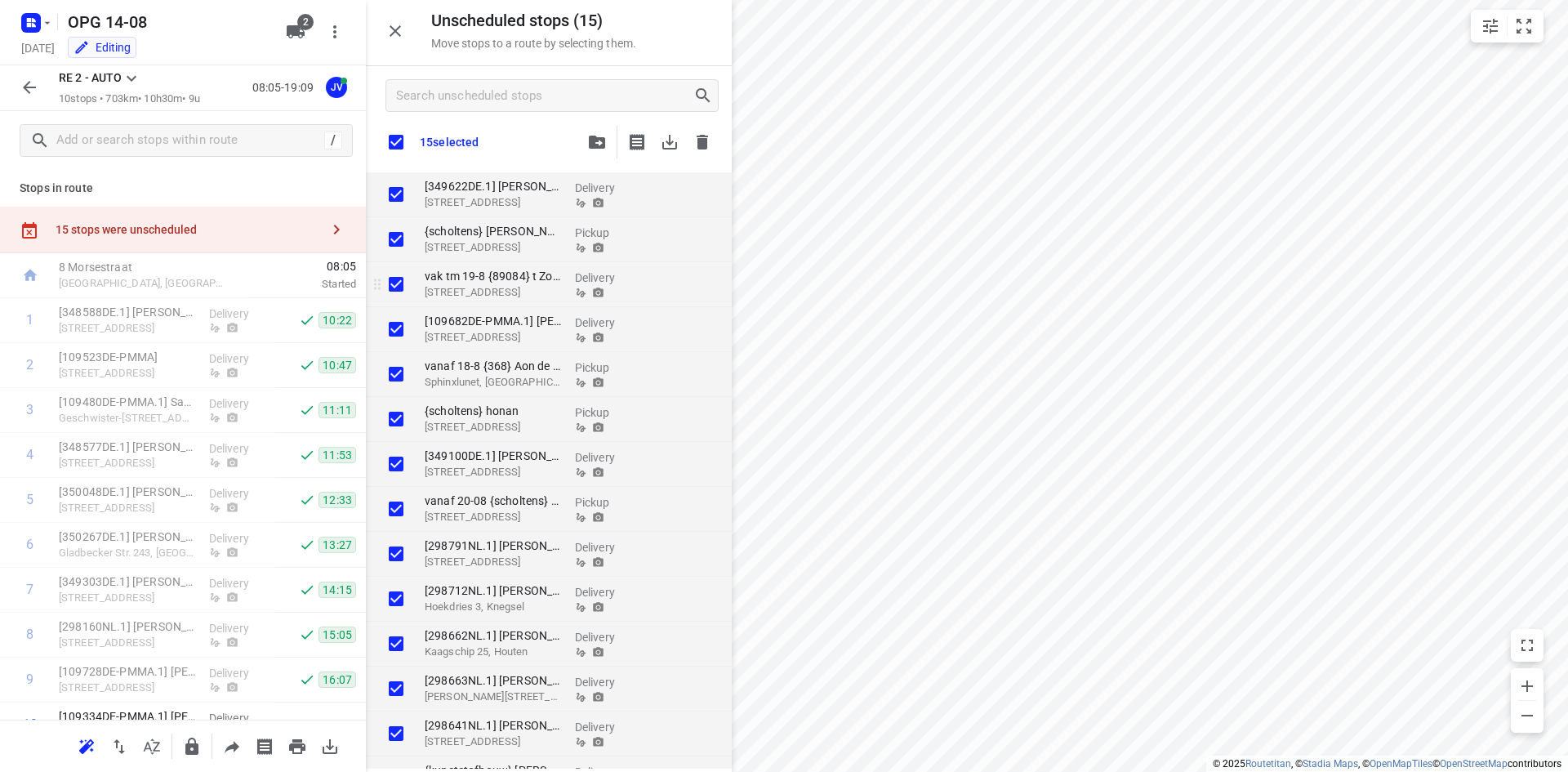
checkbox input "true"
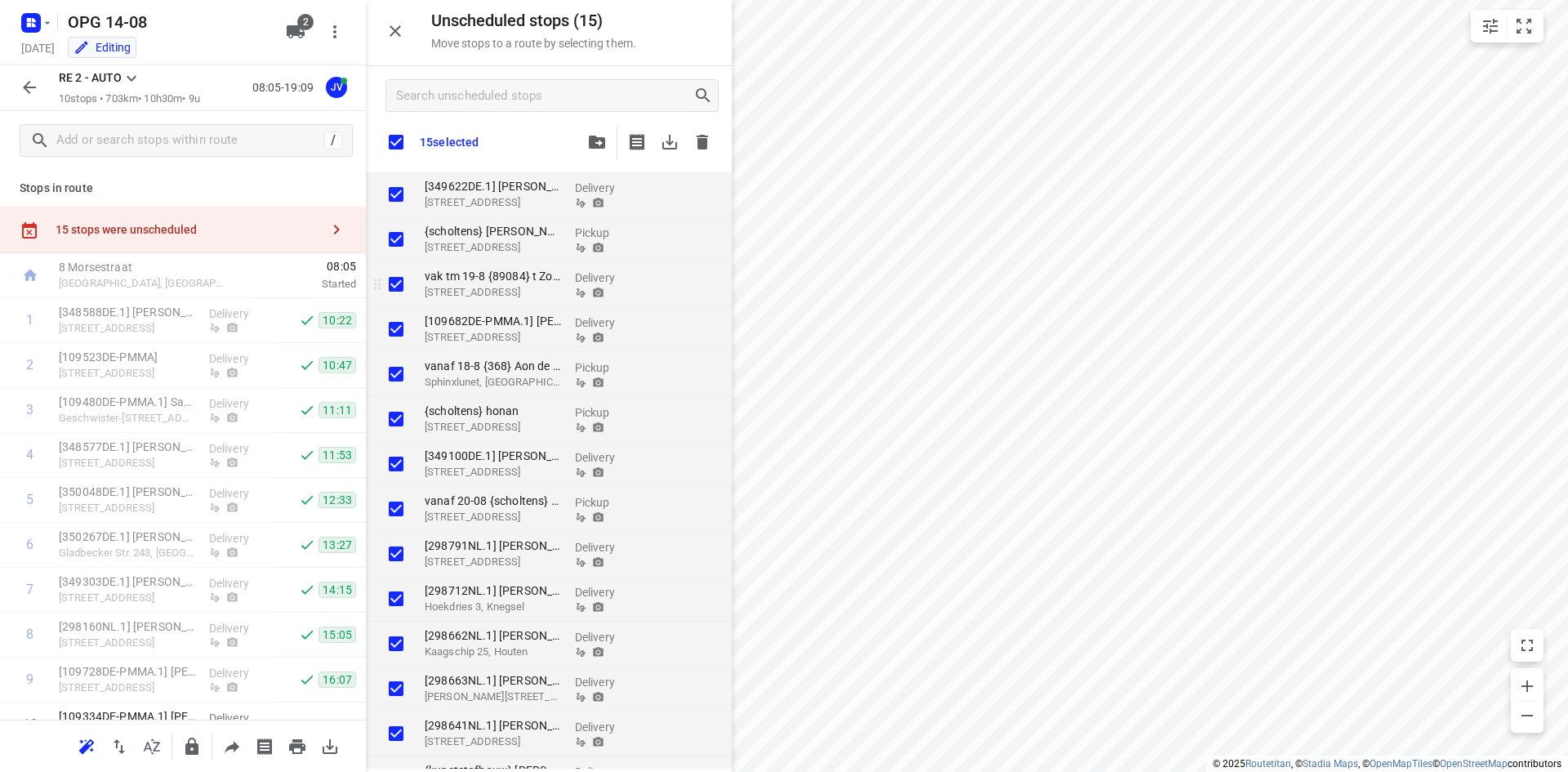
checkbox input "true"
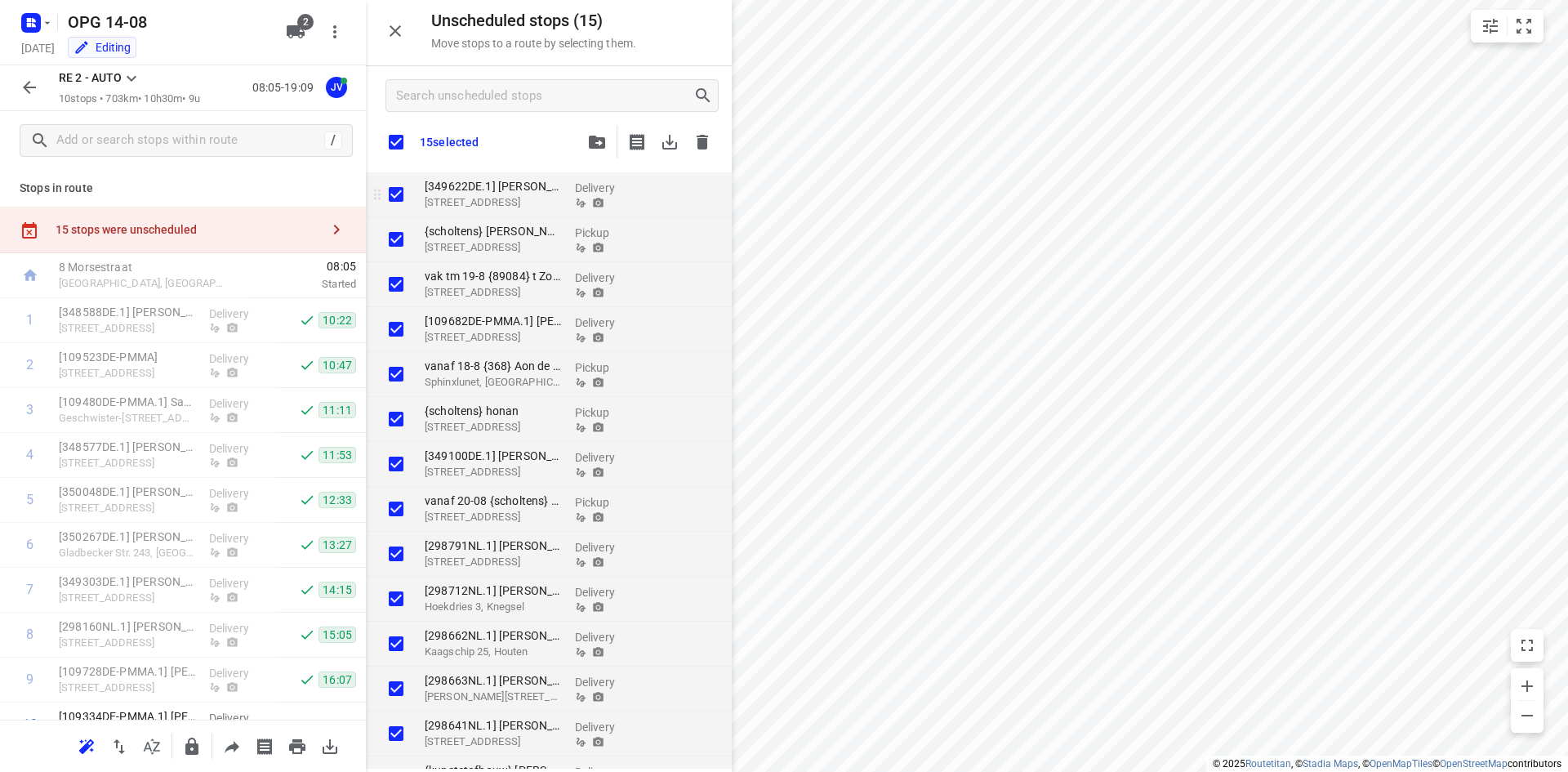
checkbox input "true"
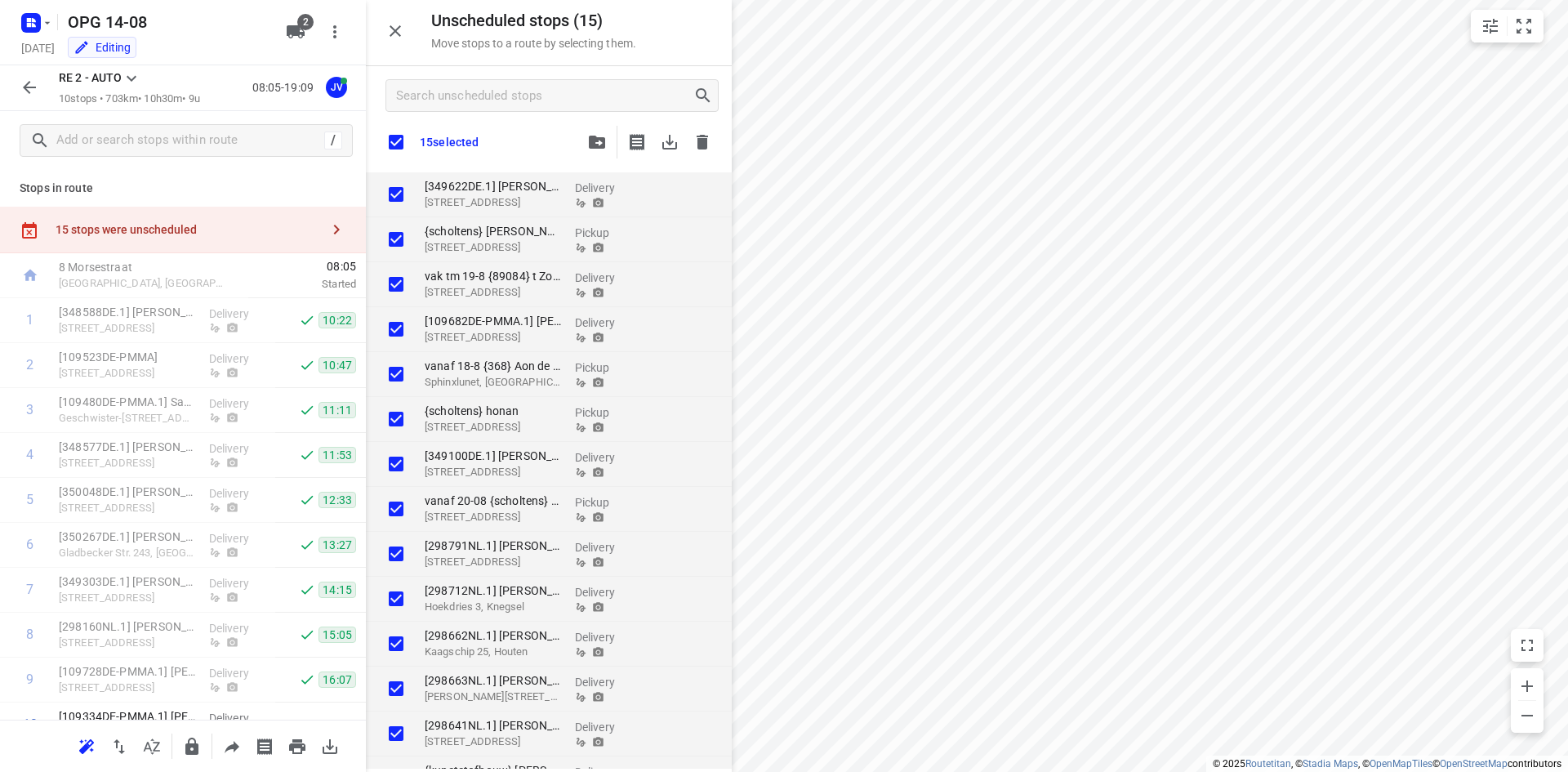
checkbox input "true"
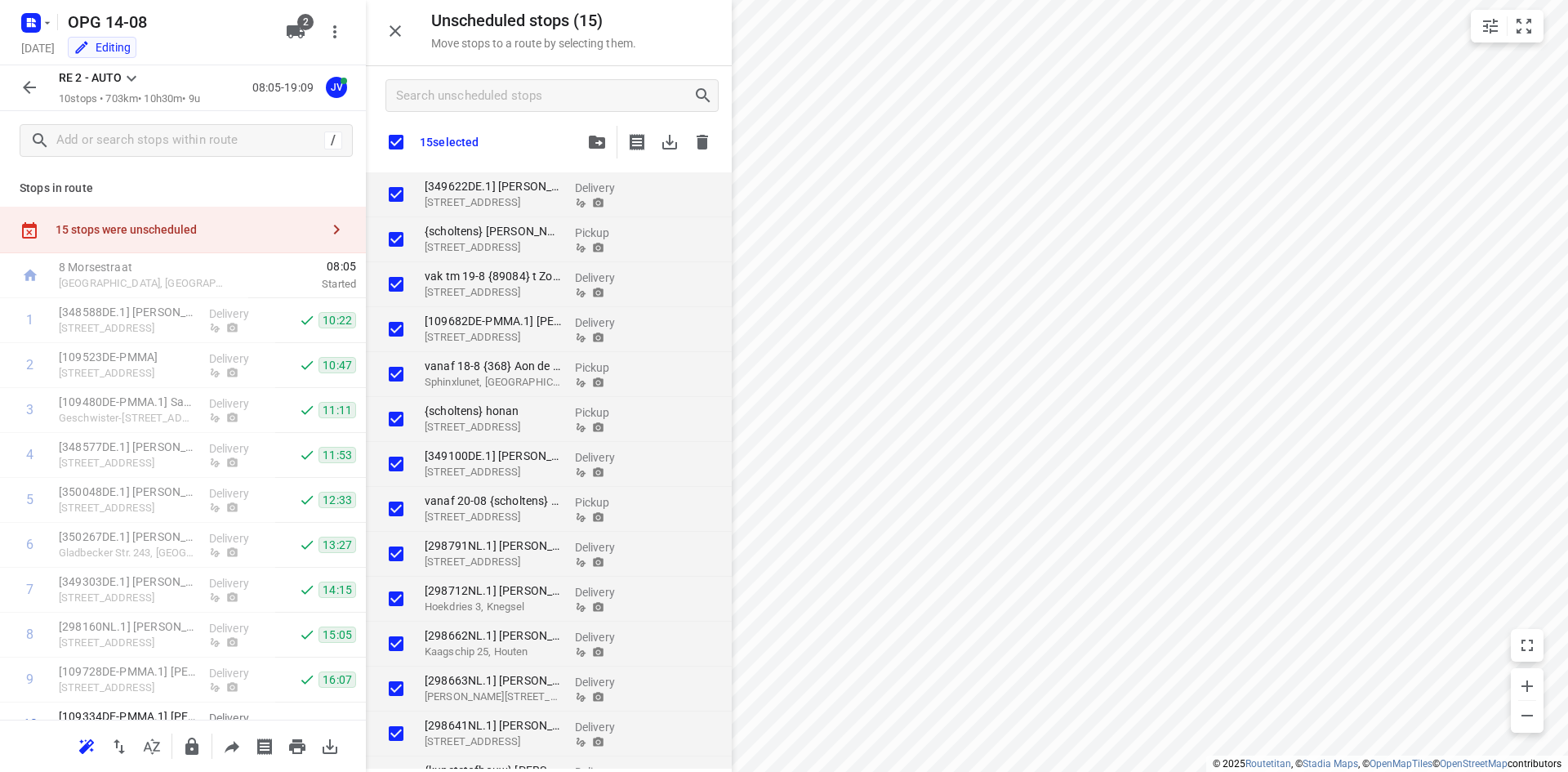
checkbox input "true"
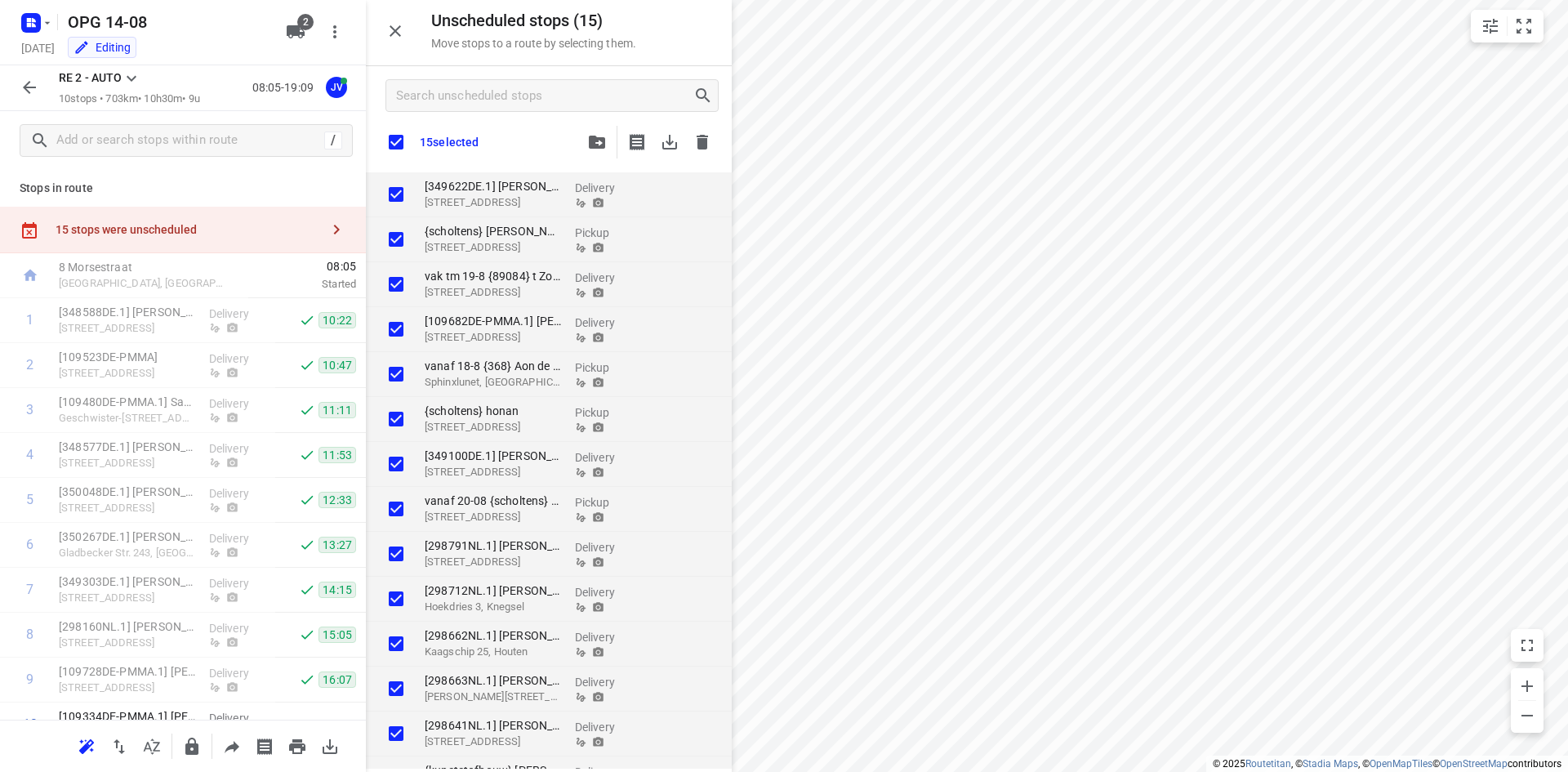
checkbox input "true"
click at [695, 139] on icon "button" at bounding box center [703, 143] width 20 height 20
checkbox input "true"
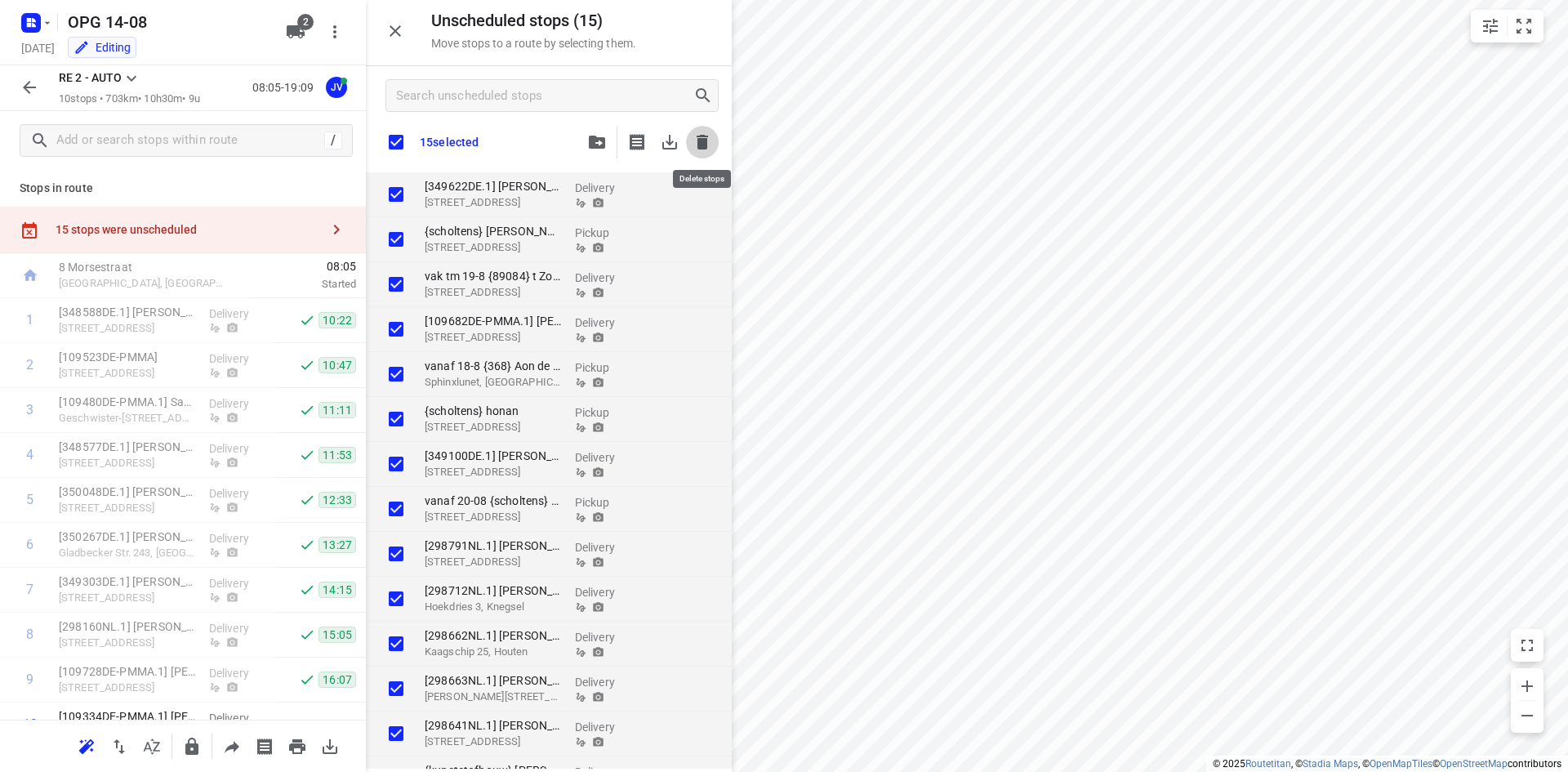
checkbox input "true"
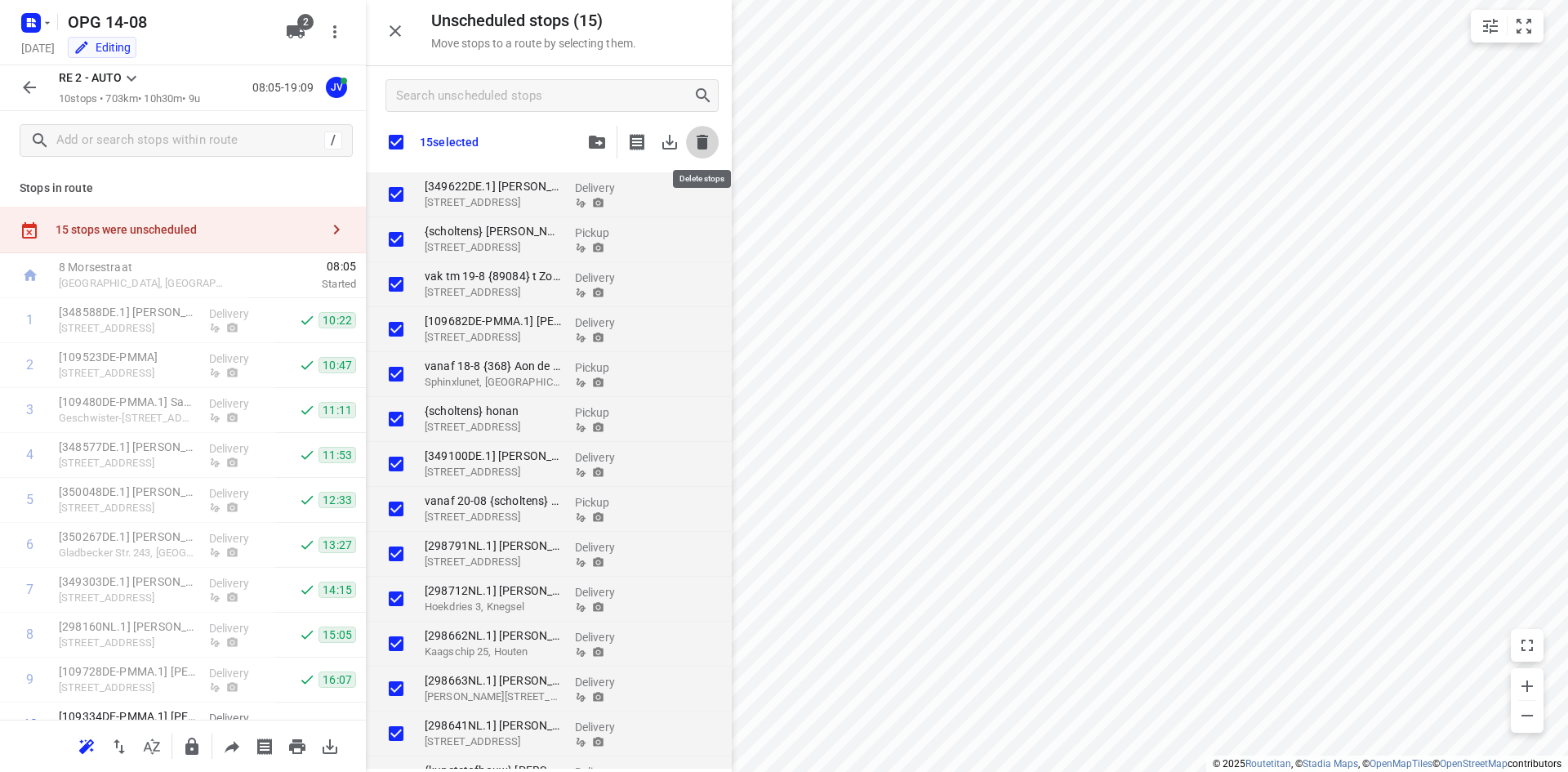
checkbox input "true"
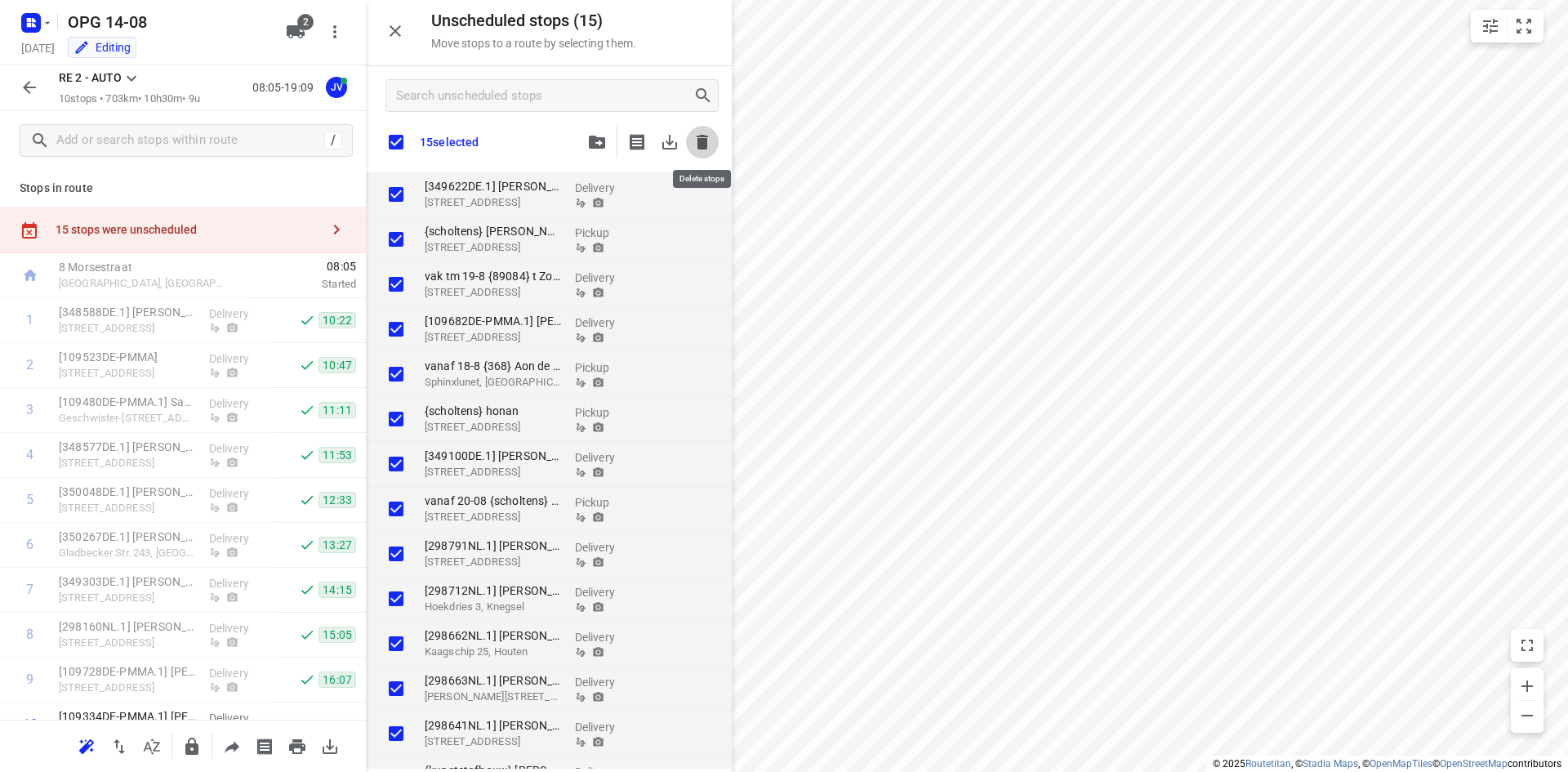
checkbox input "true"
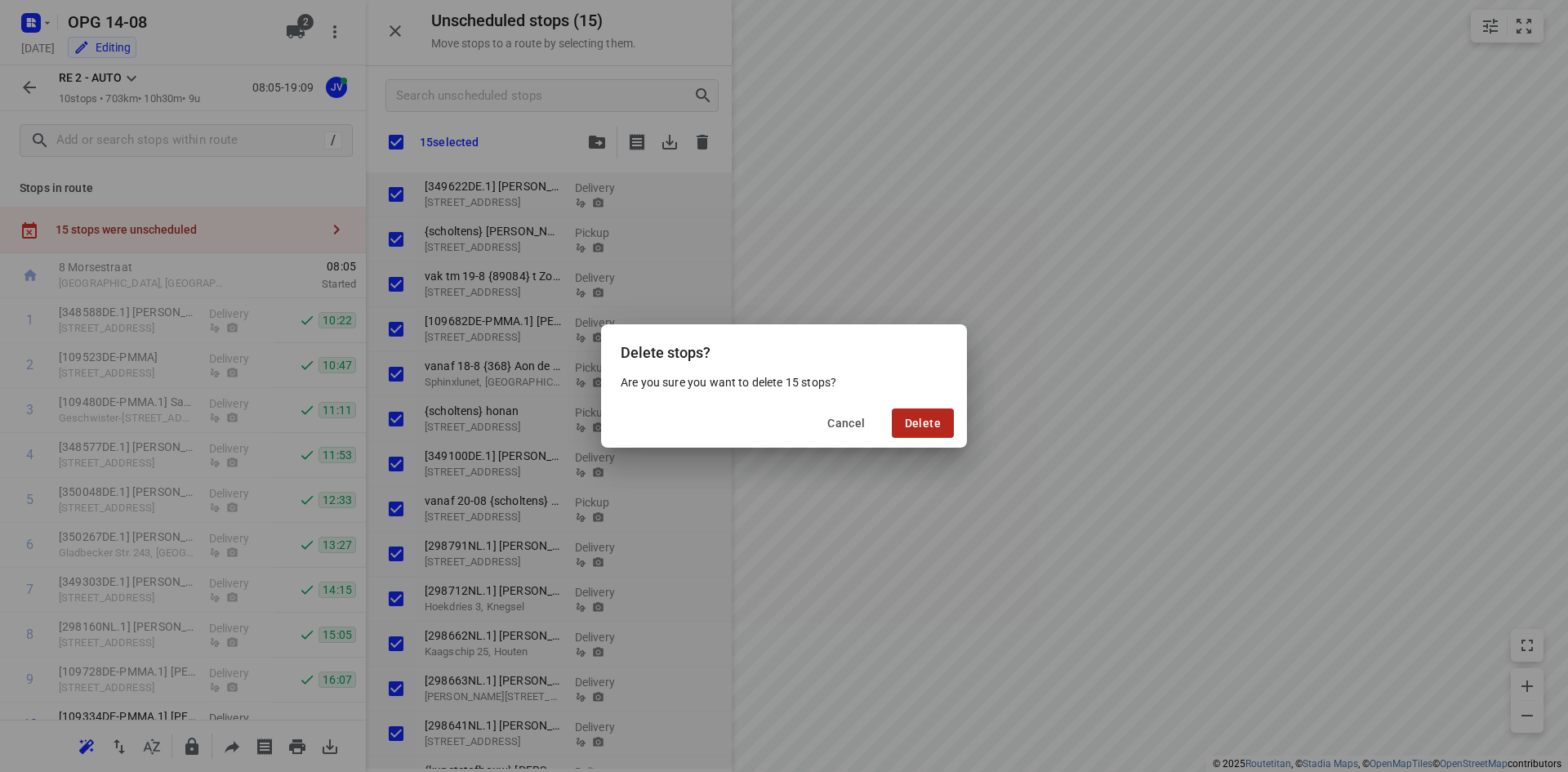
click at [932, 423] on span "Delete" at bounding box center [923, 423] width 36 height 13
checkbox input "true"
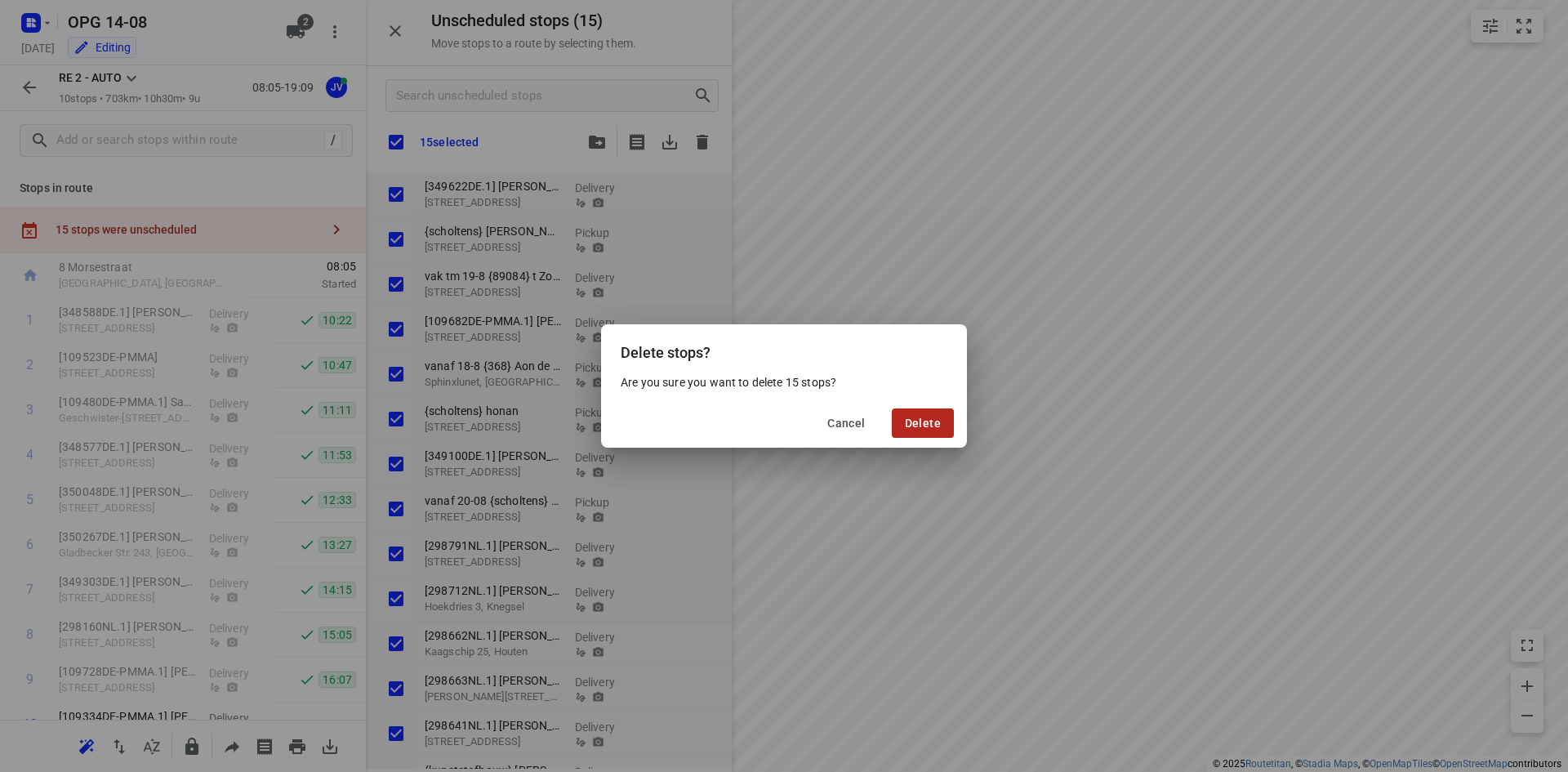
checkbox input "true"
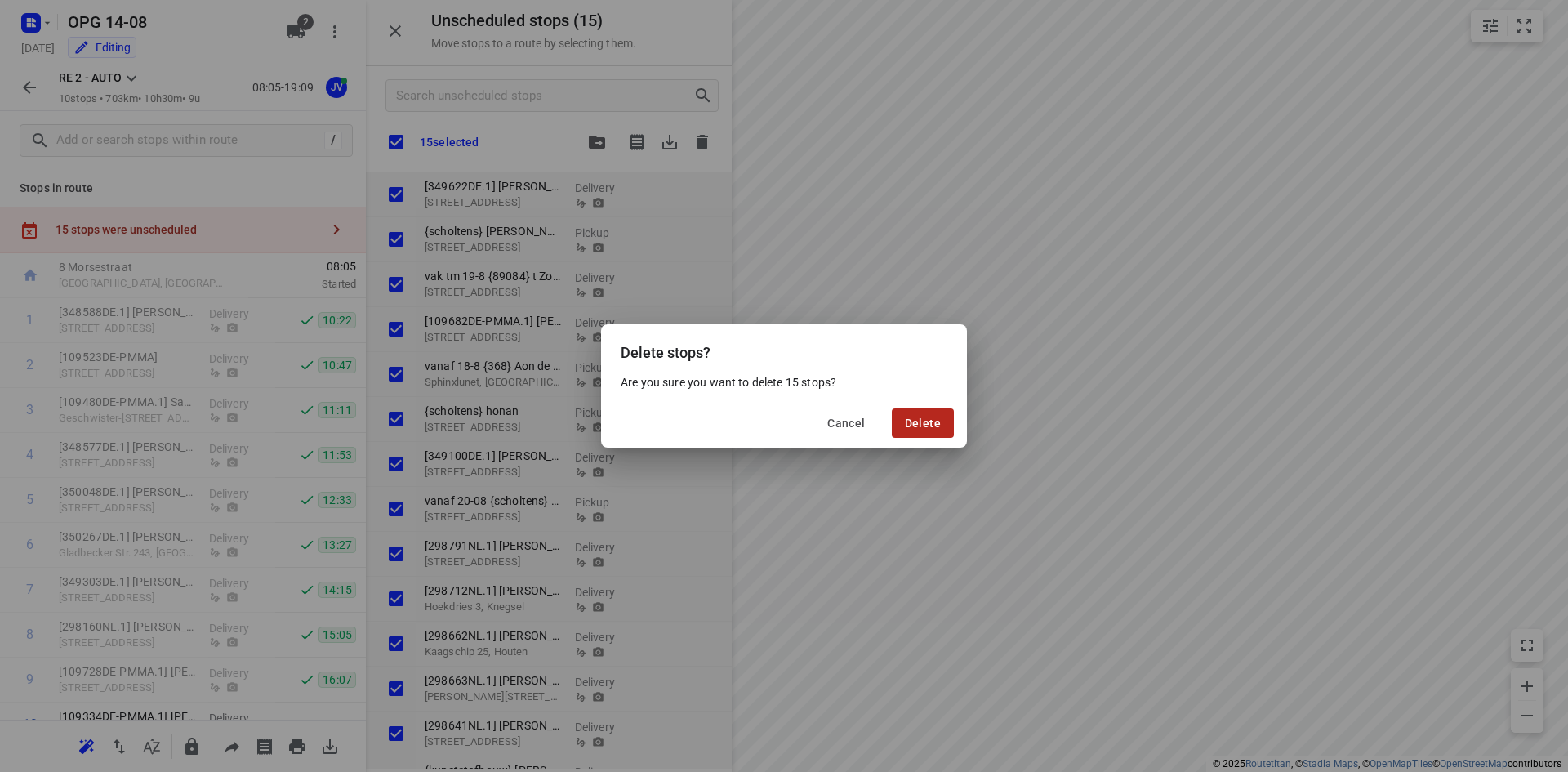
checkbox input "true"
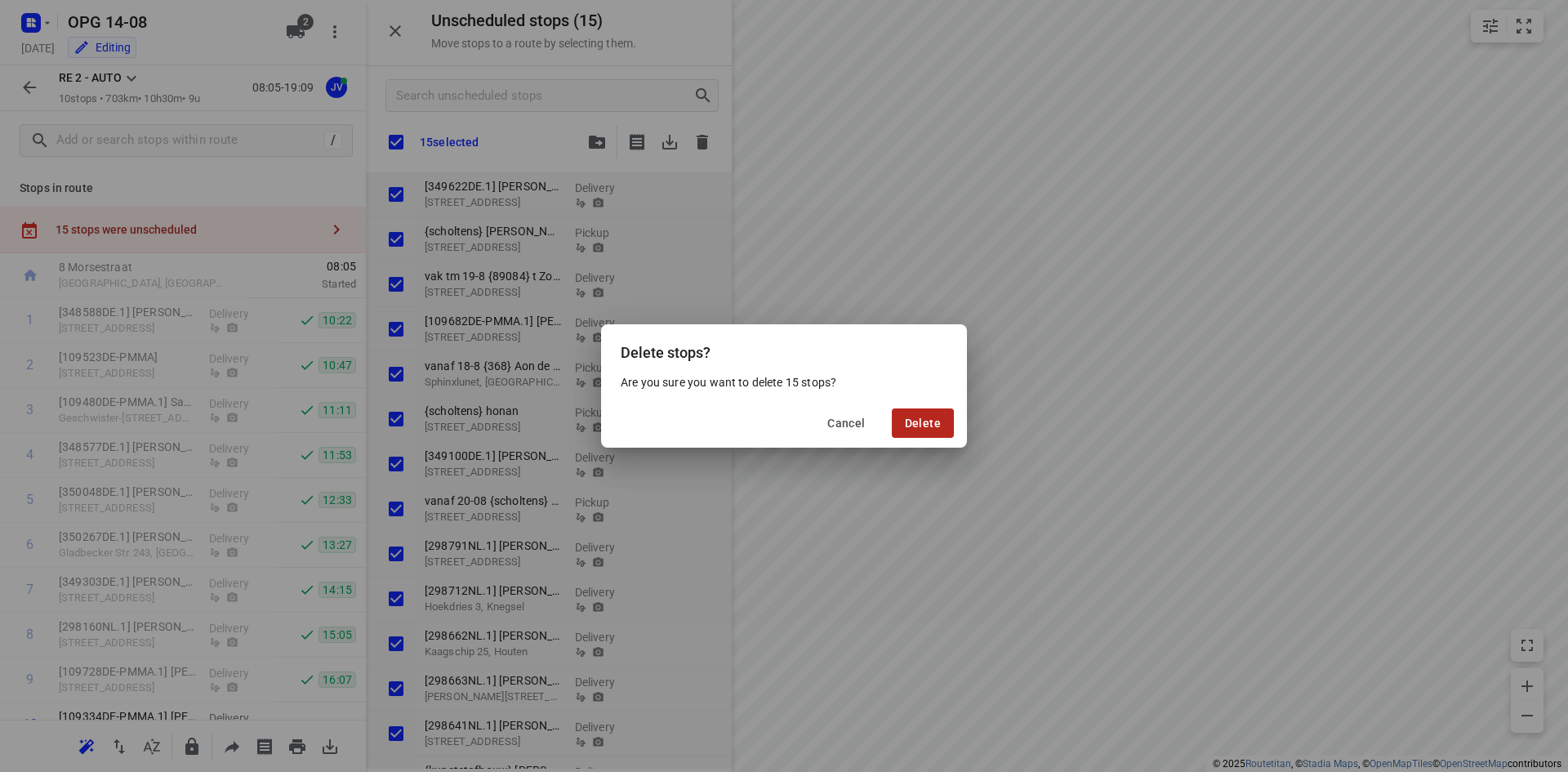
checkbox input "true"
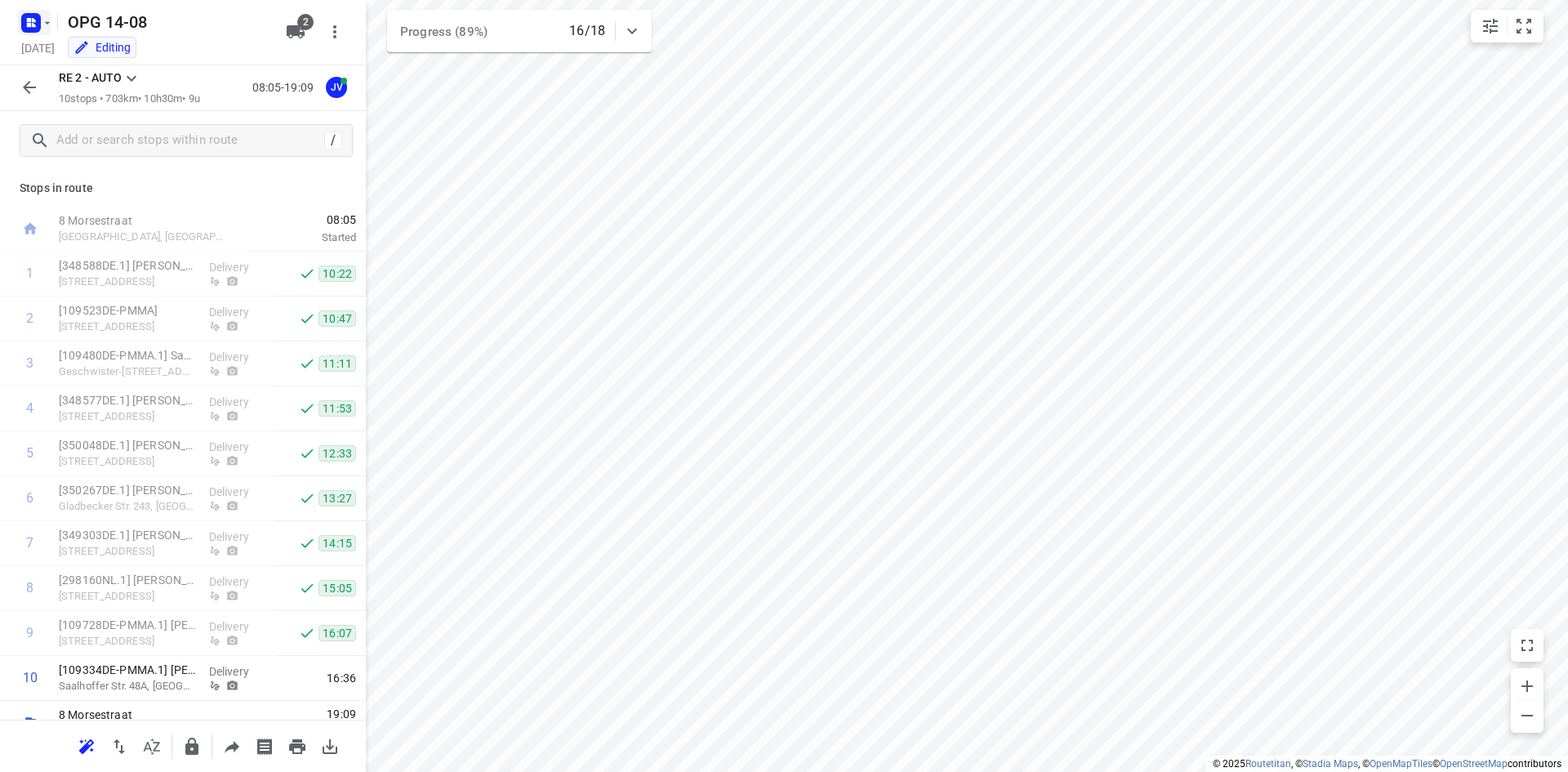
click at [44, 20] on icon "button" at bounding box center [47, 23] width 13 height 13
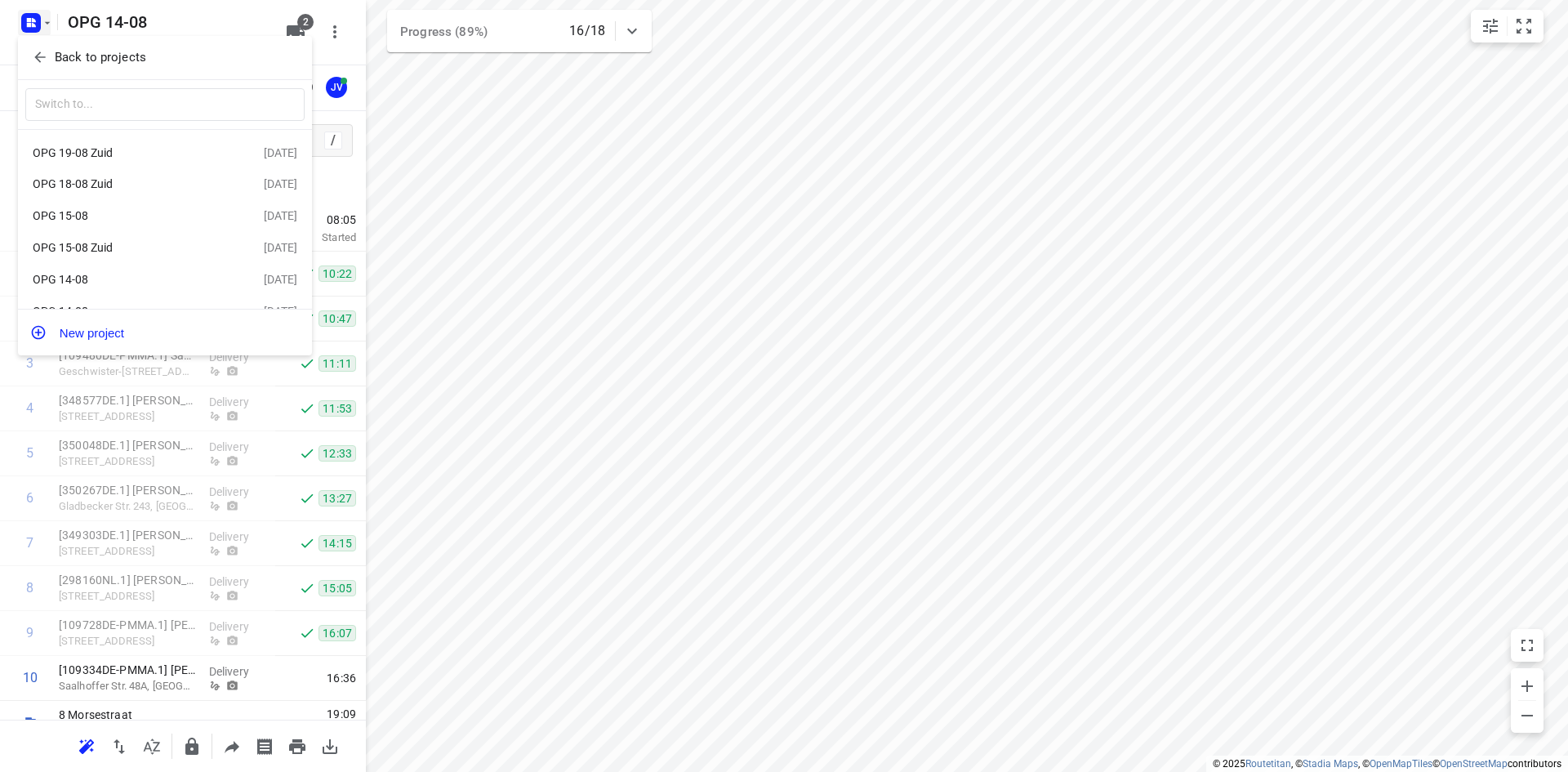
click at [80, 154] on div "OPG 19-08 Zuid" at bounding box center [127, 152] width 188 height 13
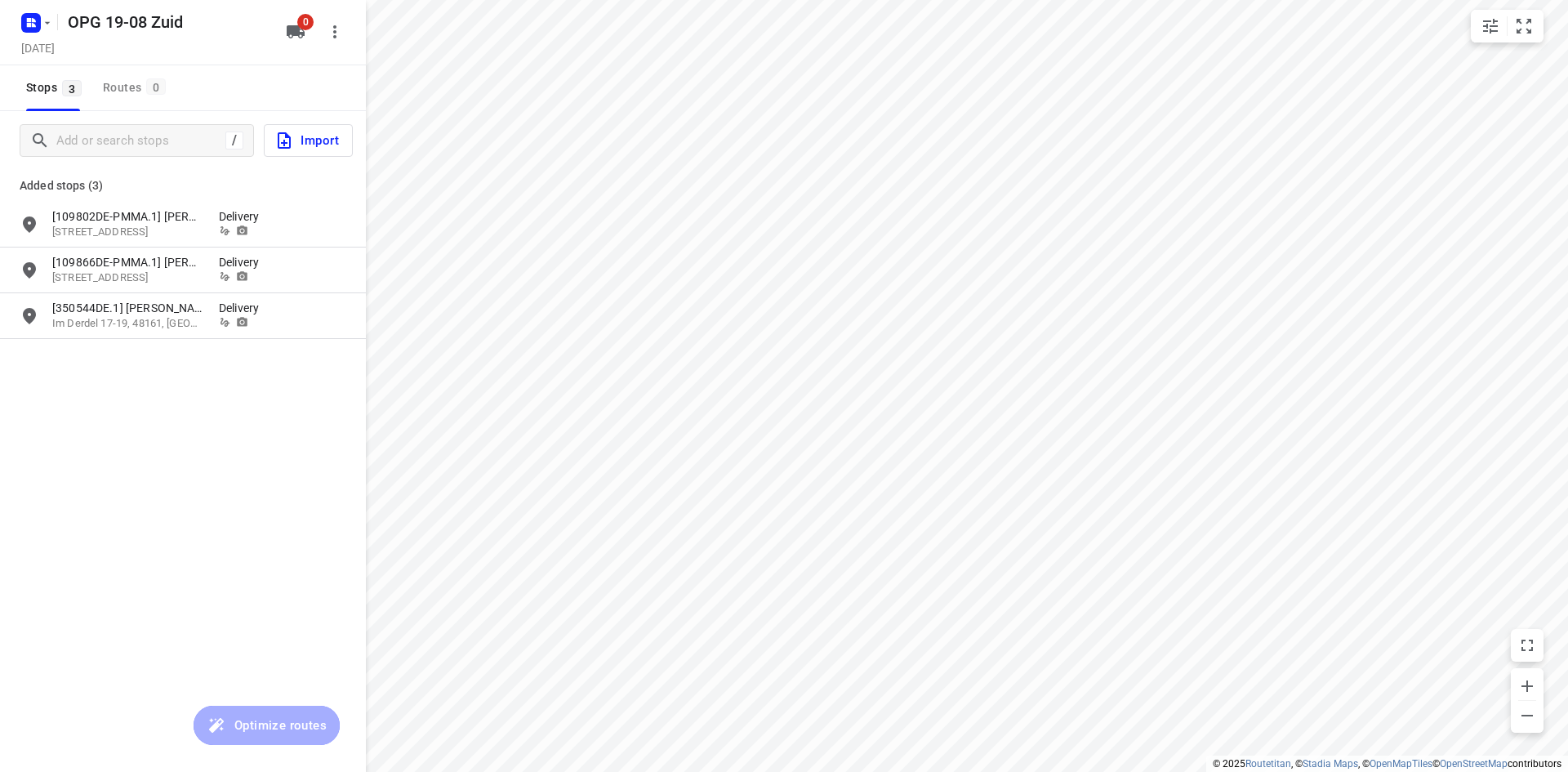
type input "distance"
click at [25, 222] on input "grid" at bounding box center [29, 224] width 33 height 33
checkbox input "true"
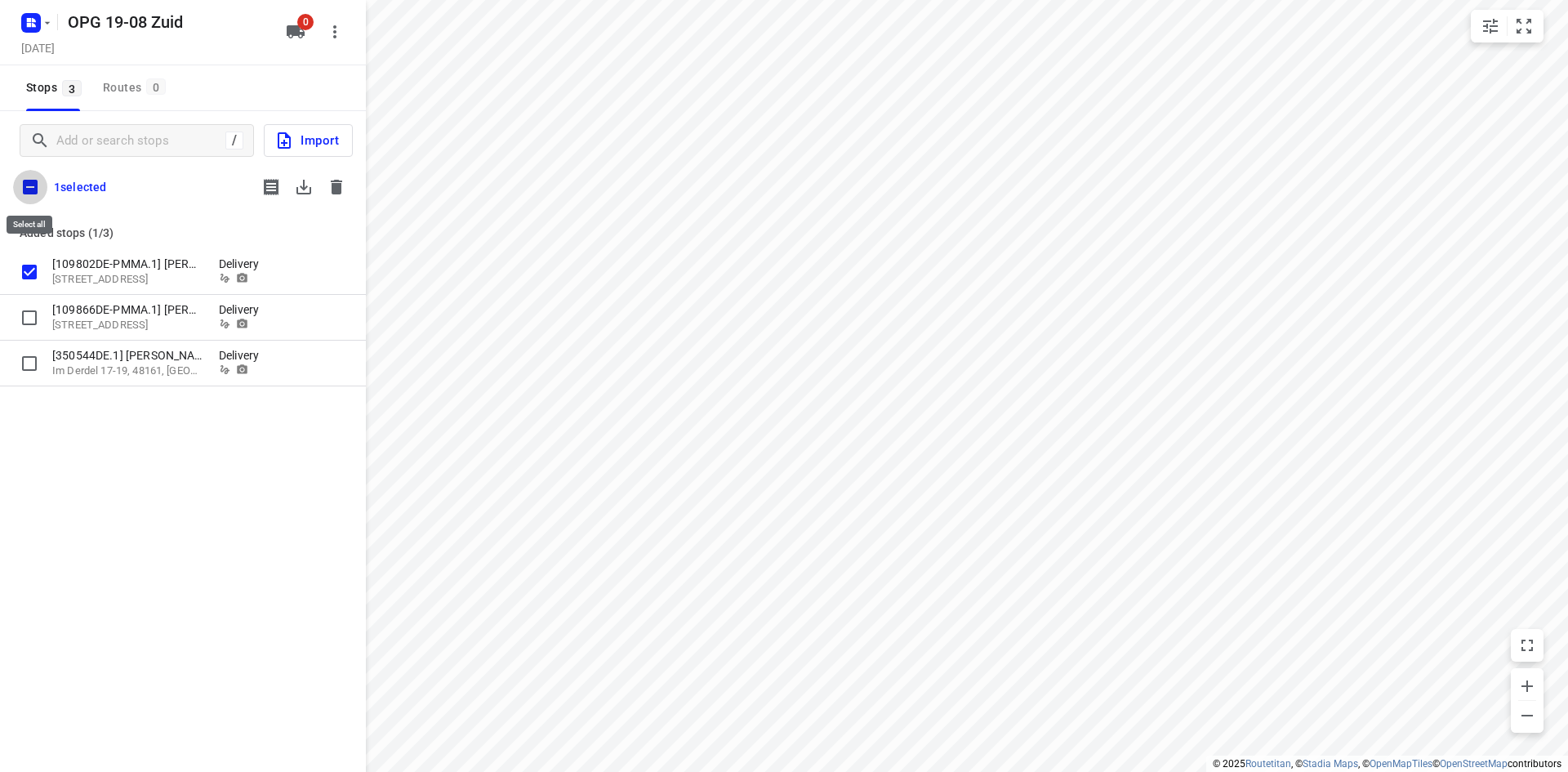
click at [29, 180] on input "checkbox" at bounding box center [30, 187] width 35 height 35
checkbox input "true"
click at [309, 186] on icon "button" at bounding box center [304, 187] width 20 height 20
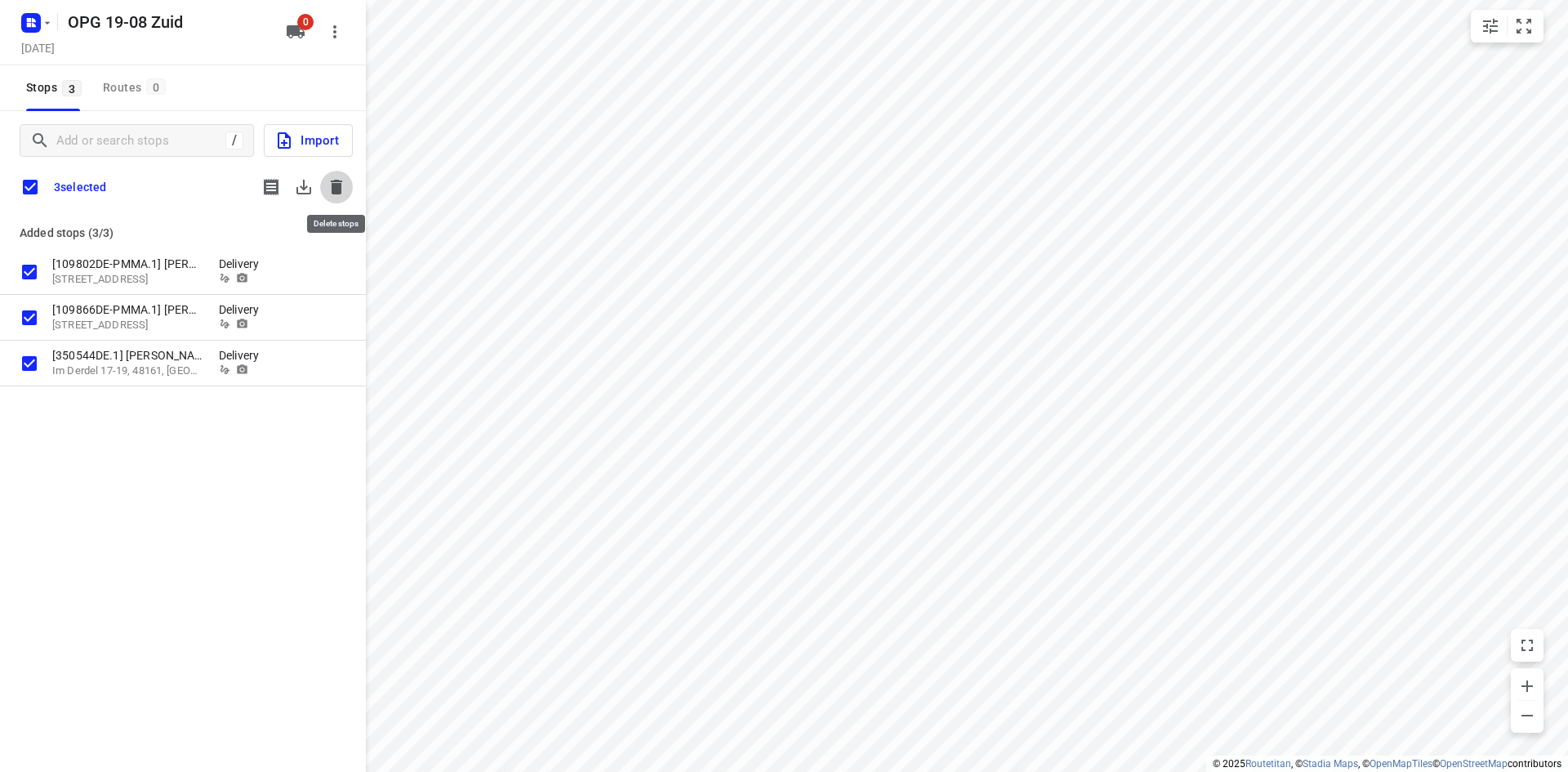
click at [343, 180] on icon "button" at bounding box center [337, 187] width 12 height 15
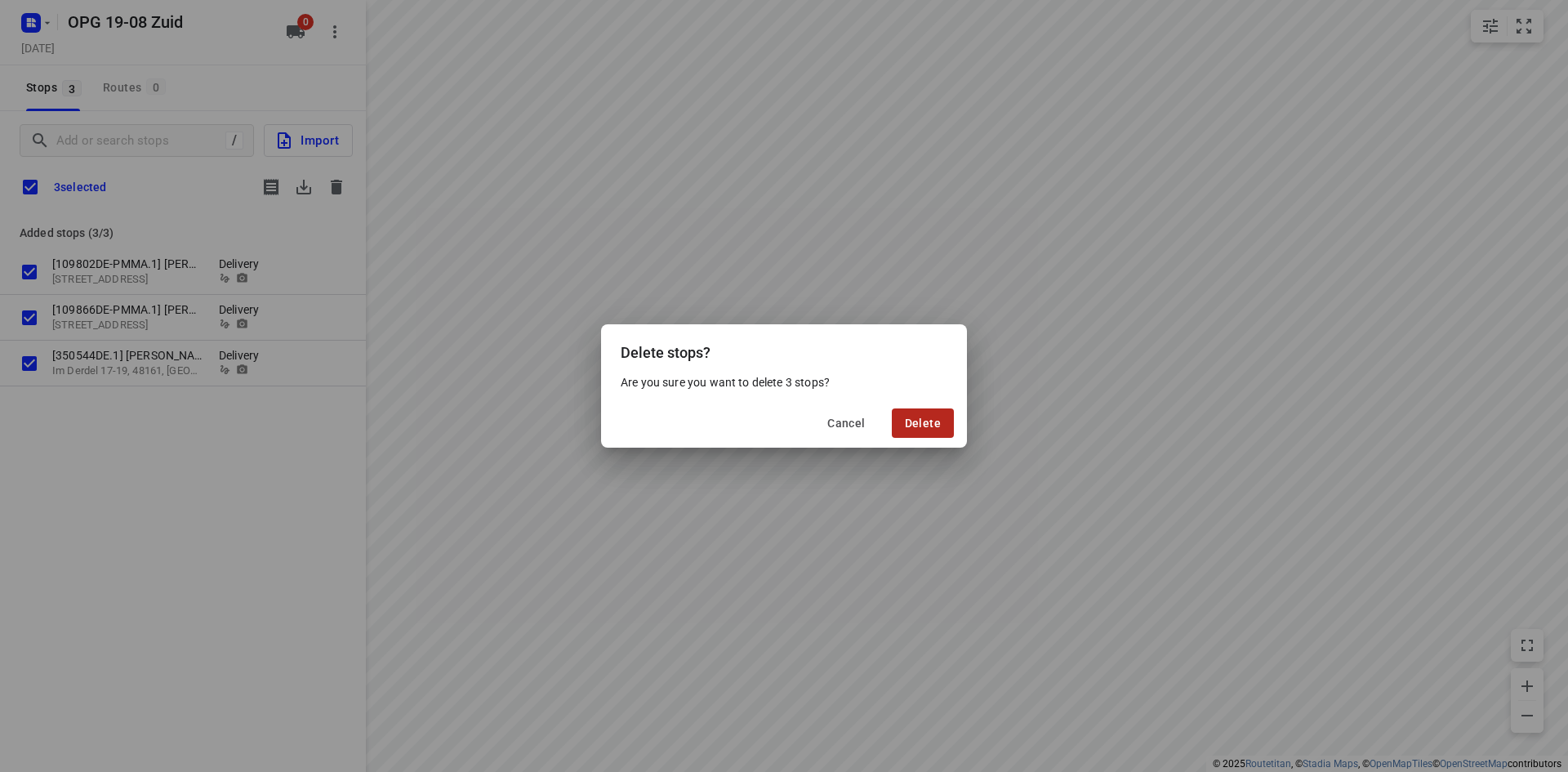
click at [924, 422] on span "Delete" at bounding box center [923, 423] width 36 height 13
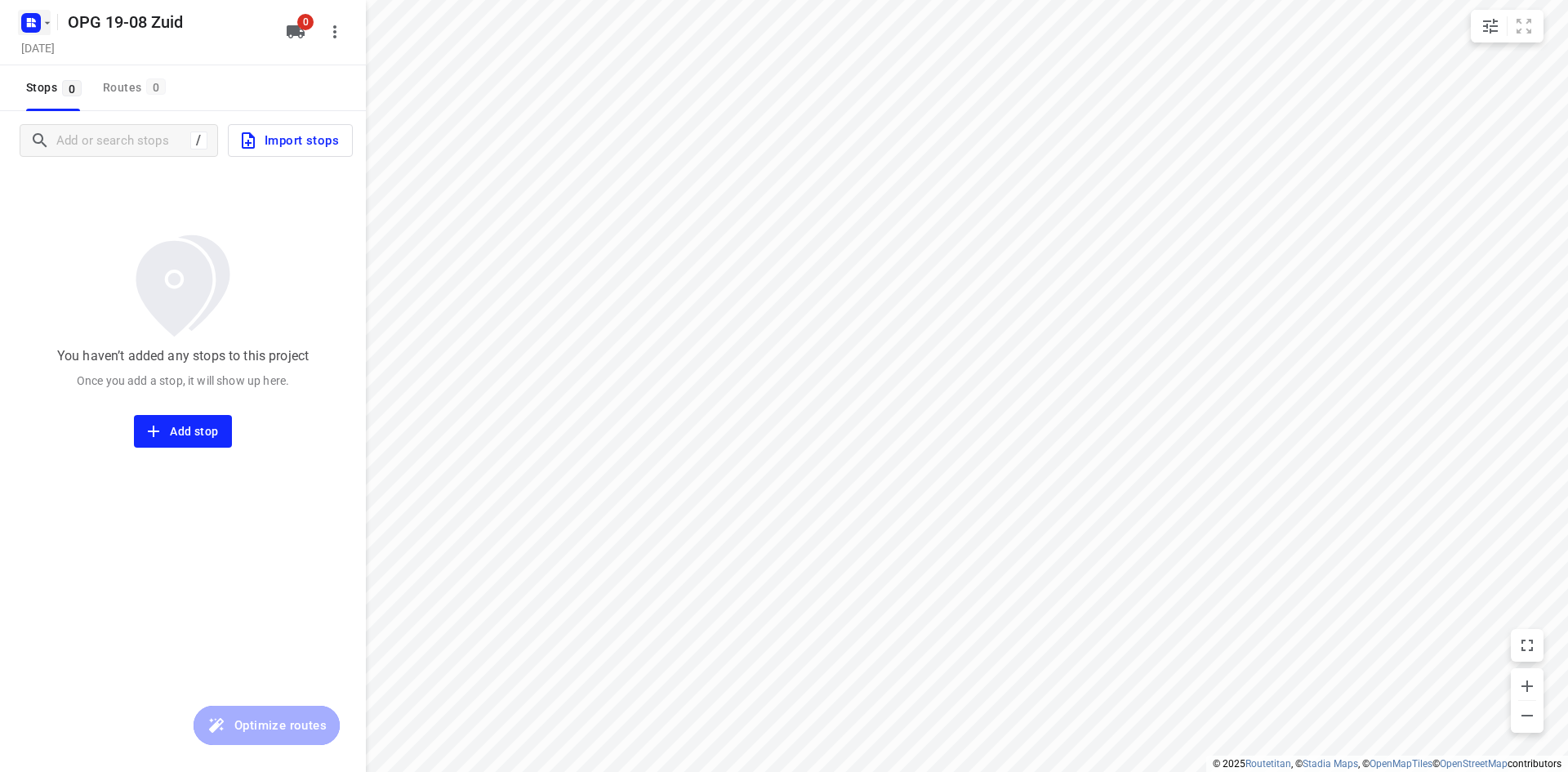
click at [49, 18] on icon "button" at bounding box center [47, 23] width 13 height 13
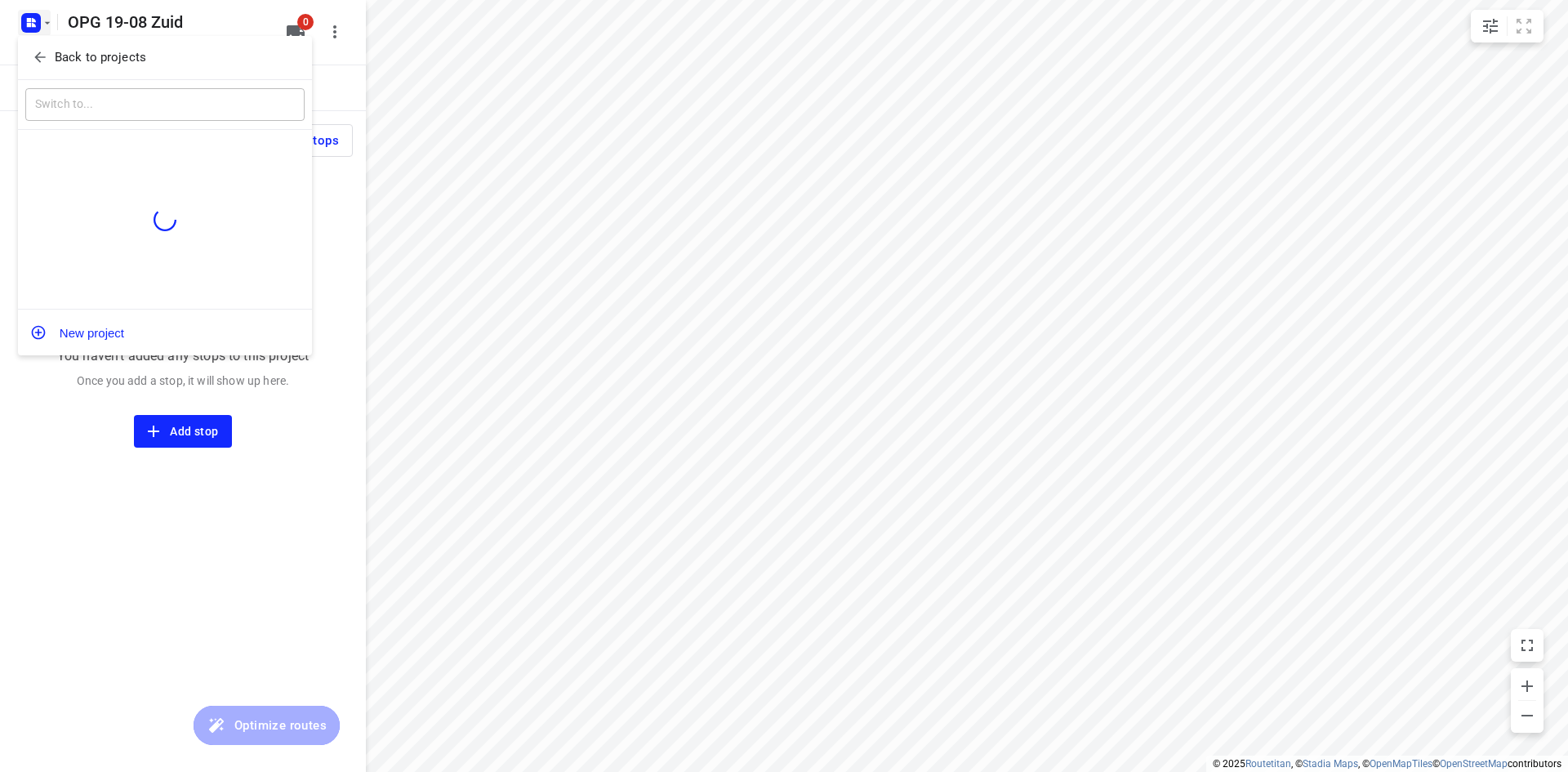
click at [67, 51] on p "Back to projects" at bounding box center [100, 57] width 91 height 19
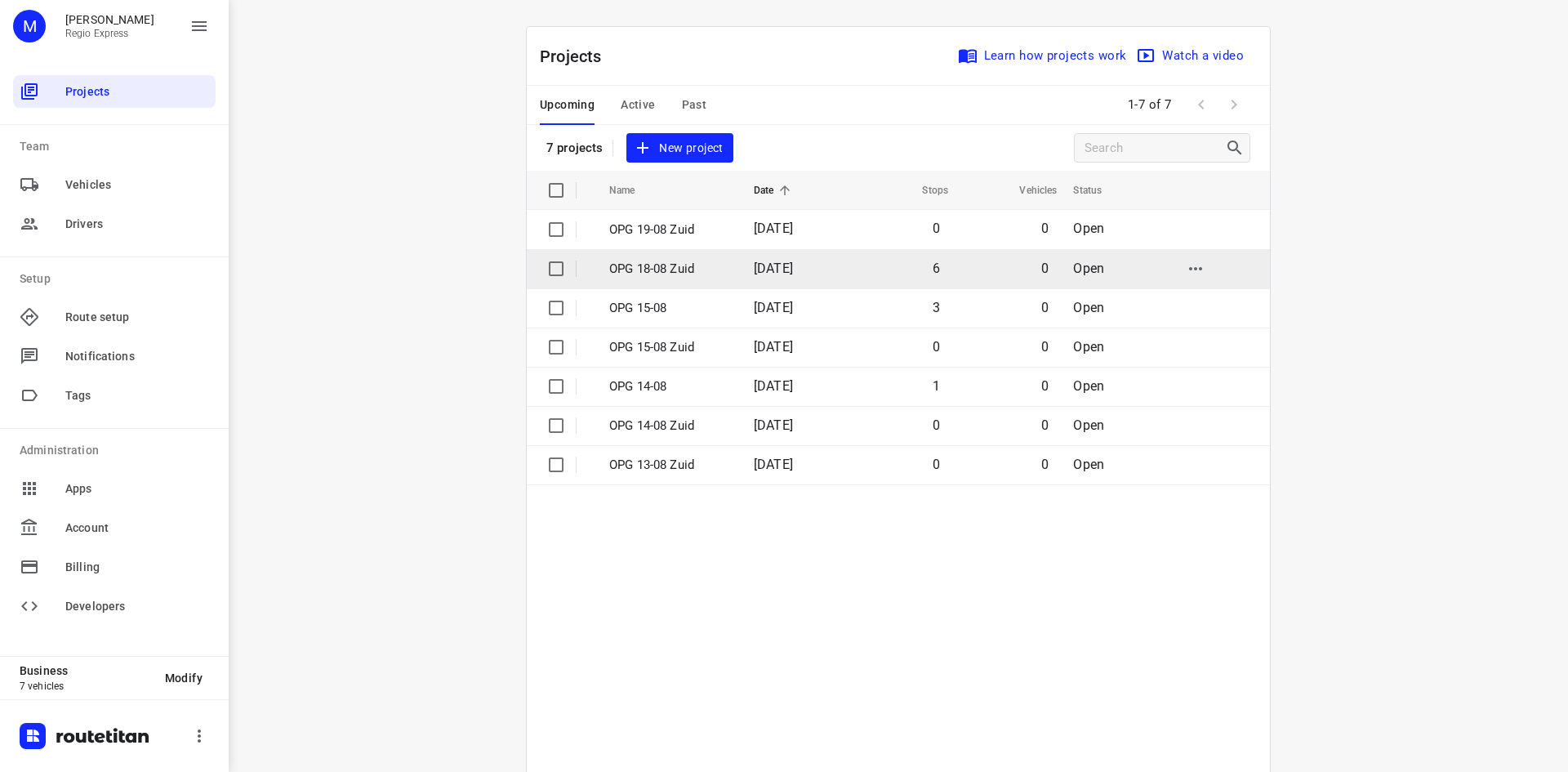
click at [621, 264] on p "OPG 18-08 Zuid" at bounding box center [669, 268] width 120 height 19
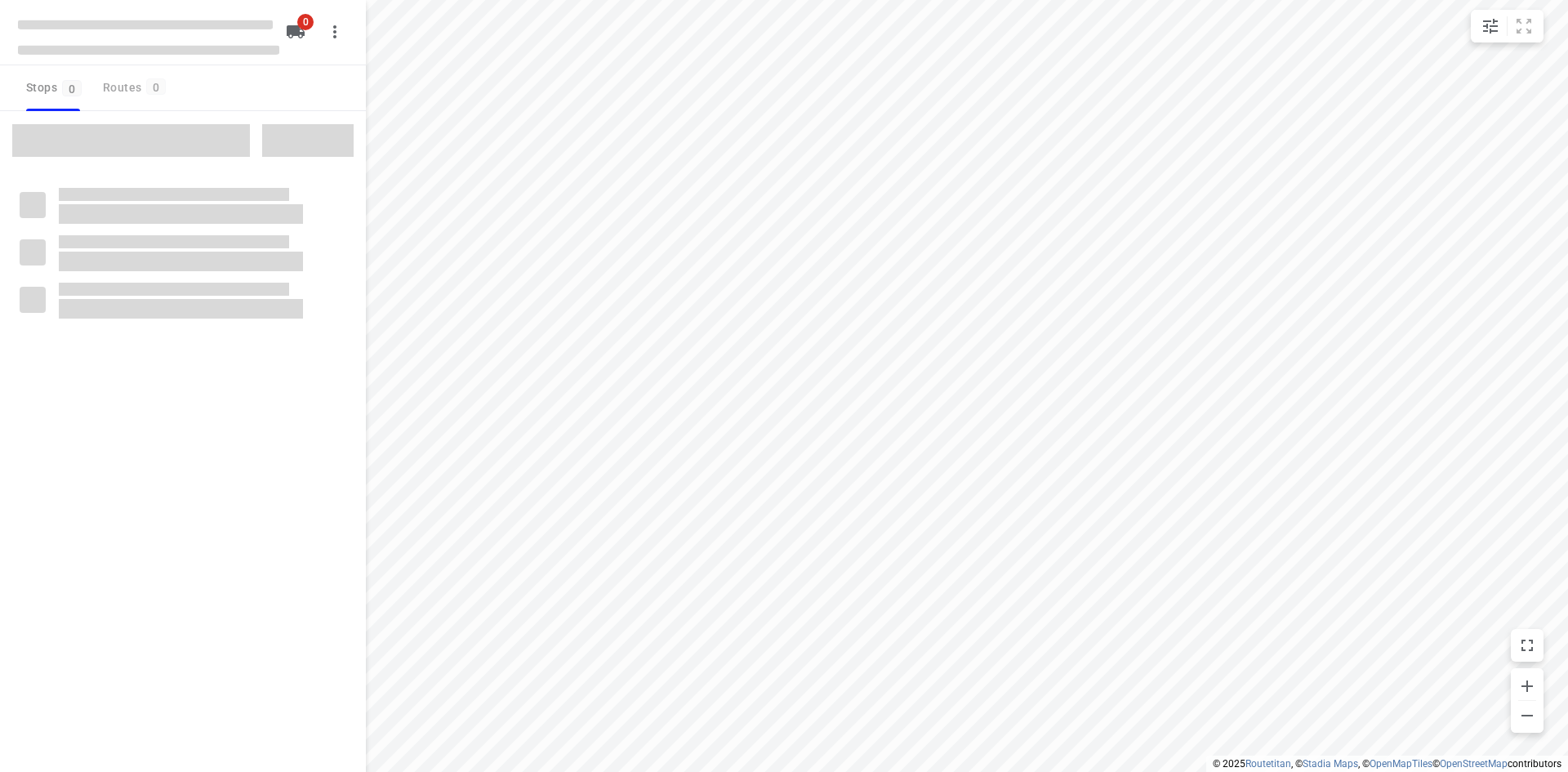
type input "distance"
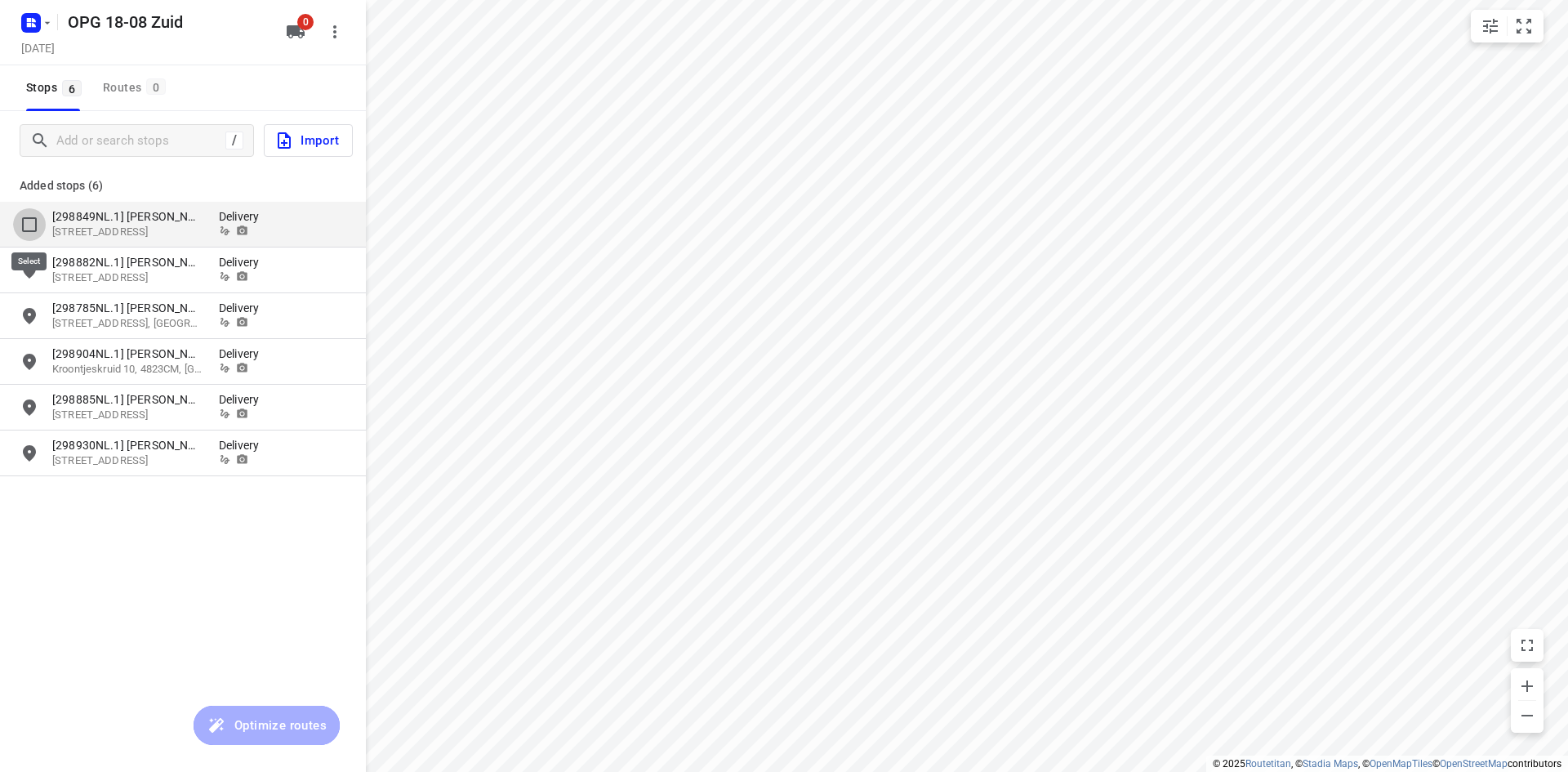
click at [27, 222] on input "grid" at bounding box center [29, 224] width 33 height 33
checkbox input "true"
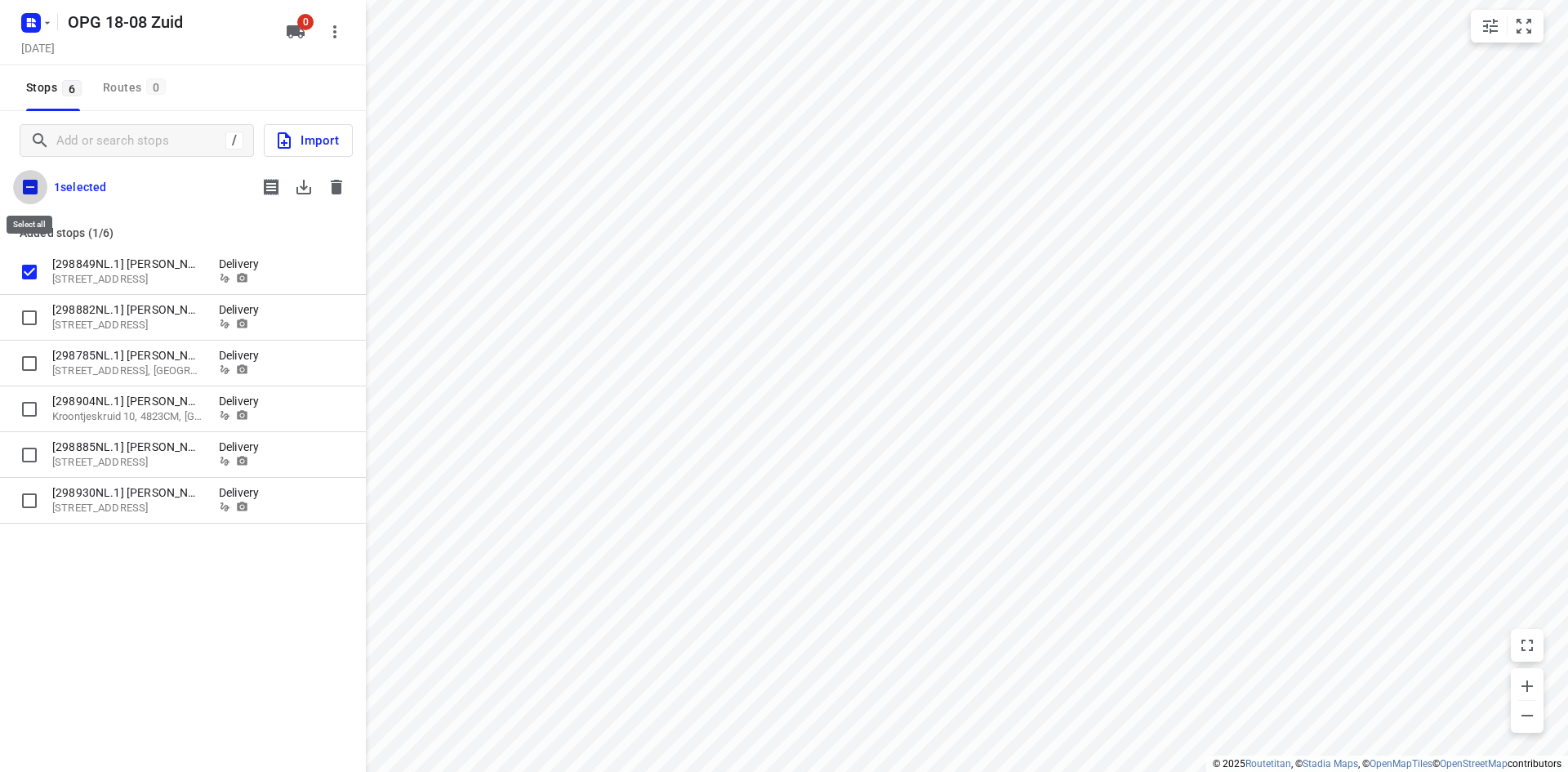
click at [25, 189] on input "checkbox" at bounding box center [30, 187] width 35 height 35
checkbox input "true"
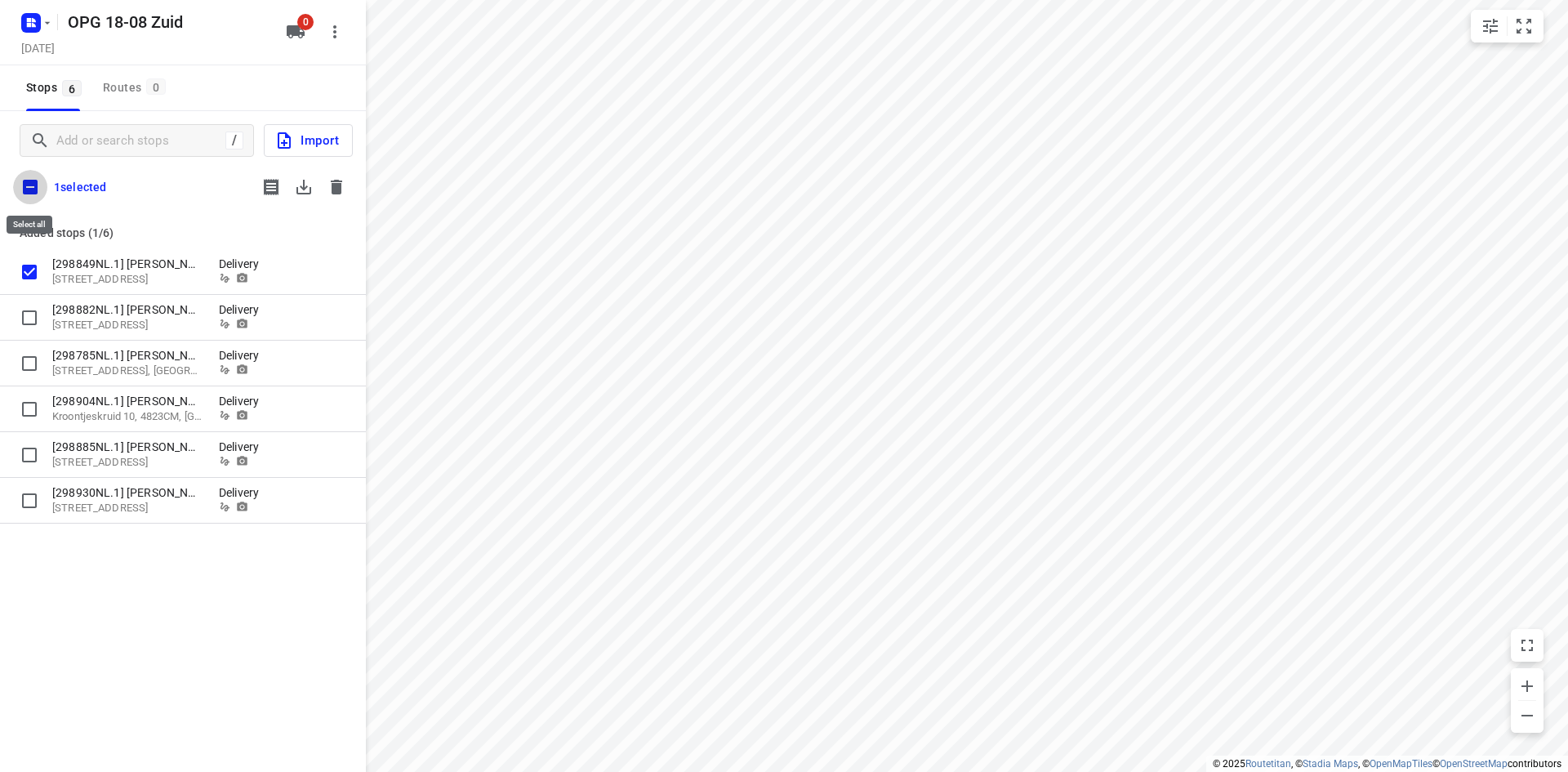
checkbox input "true"
click at [303, 185] on icon "button" at bounding box center [304, 187] width 15 height 15
click at [336, 190] on icon "button" at bounding box center [337, 187] width 12 height 15
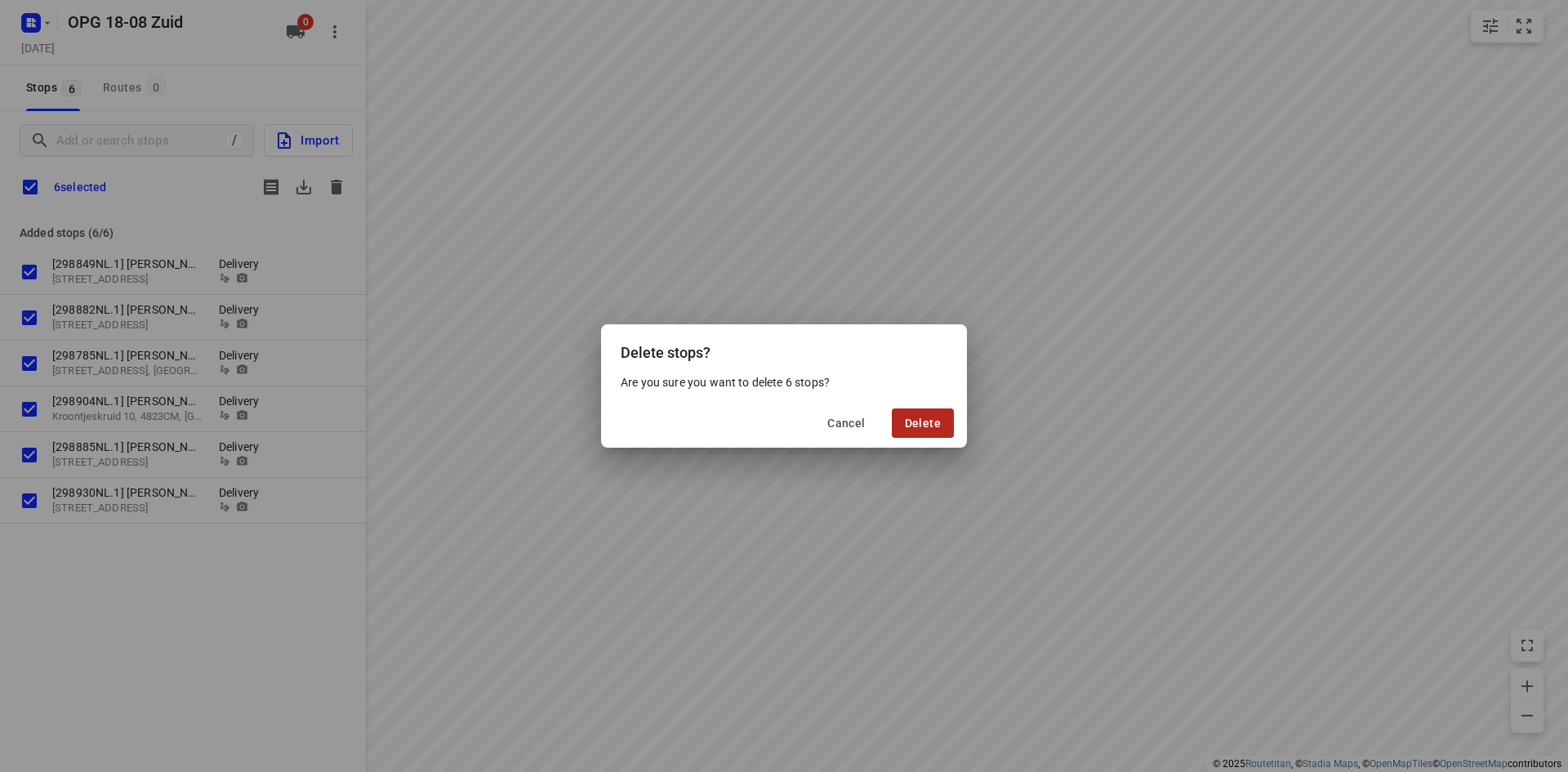
click at [932, 423] on span "Delete" at bounding box center [923, 423] width 36 height 13
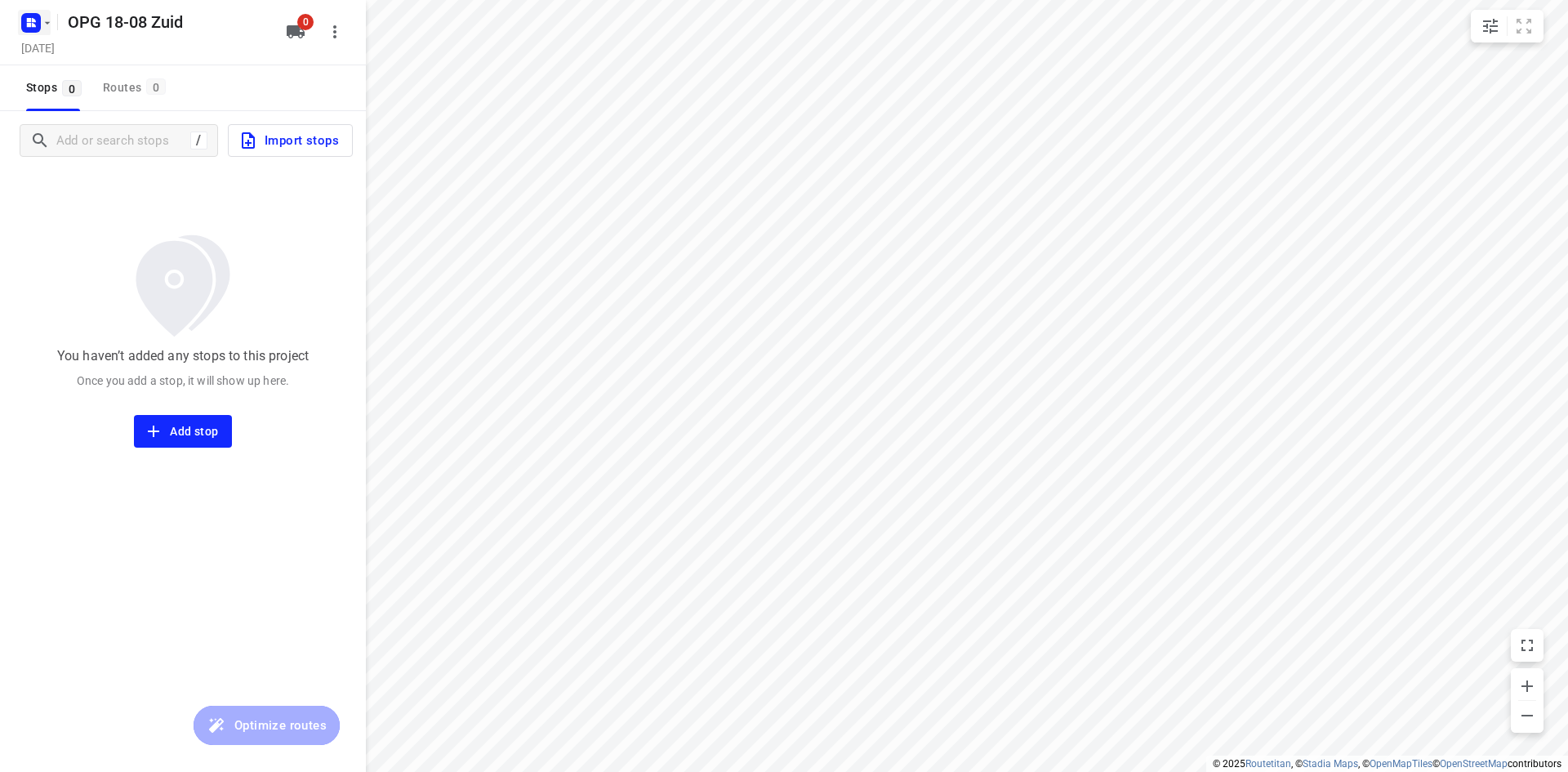
click at [44, 26] on icon "button" at bounding box center [47, 23] width 13 height 13
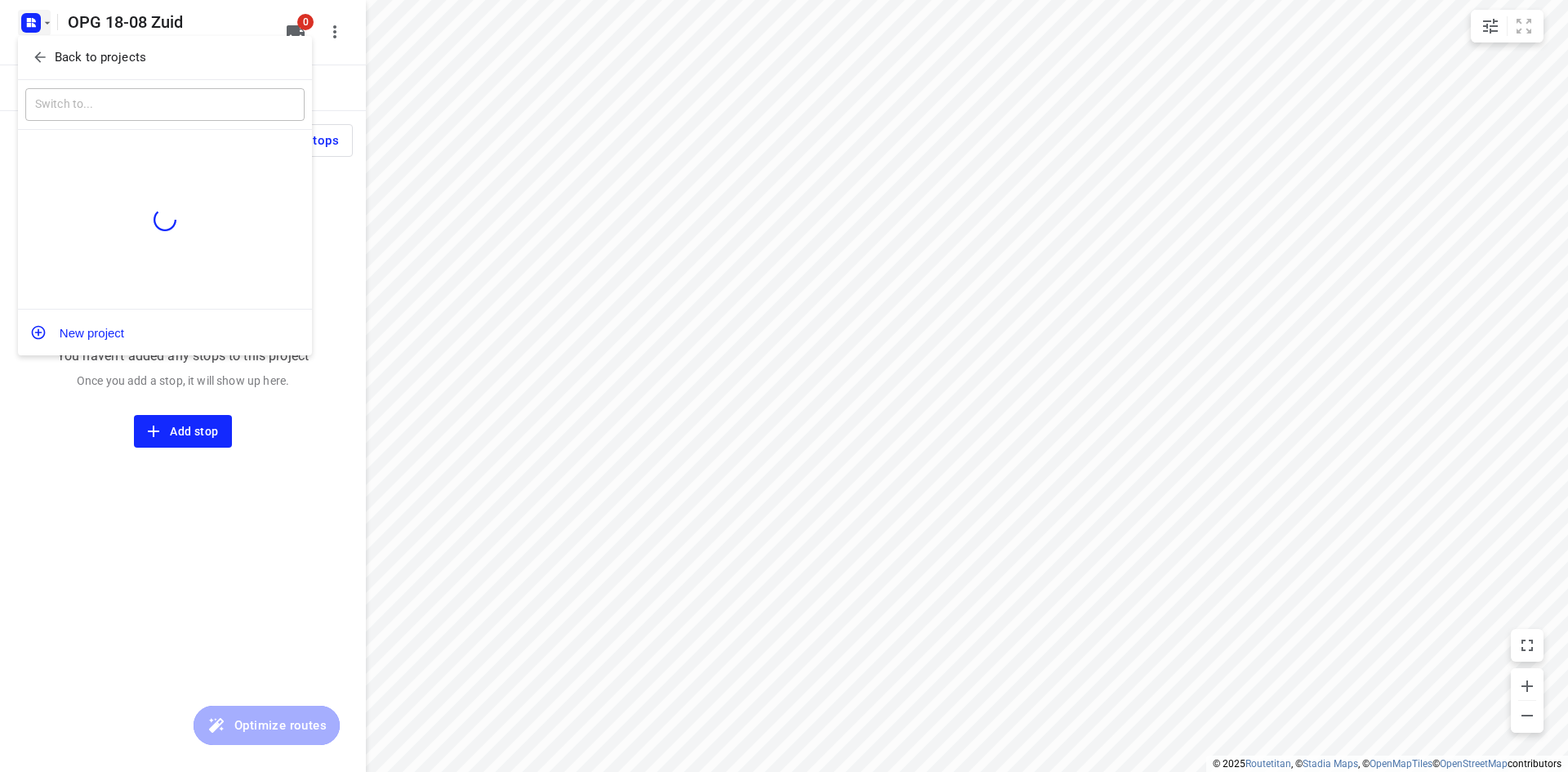
click at [61, 59] on p "Back to projects" at bounding box center [100, 57] width 91 height 19
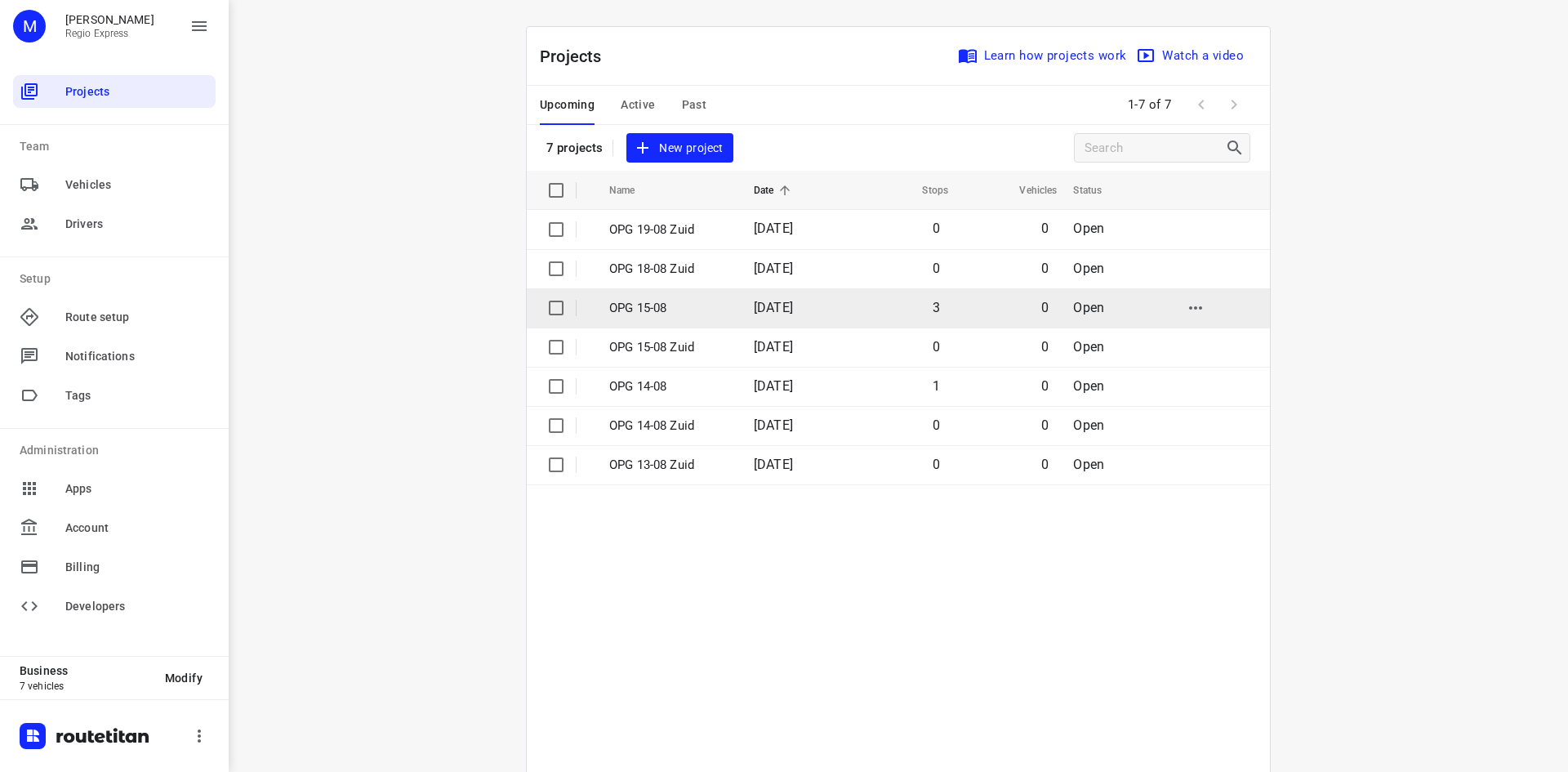
click at [638, 306] on p "OPG 15-08" at bounding box center [669, 308] width 120 height 19
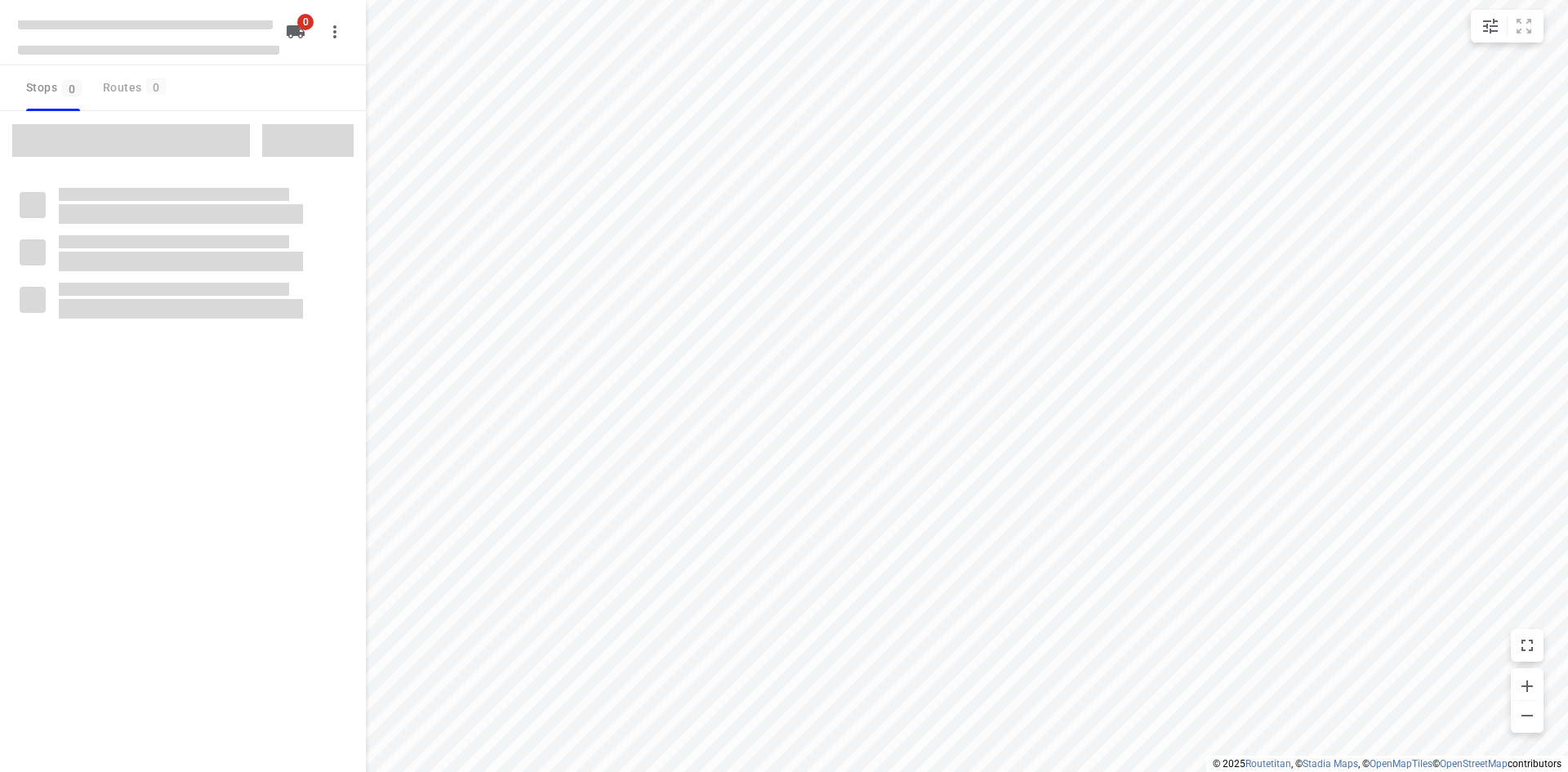
type input "distance"
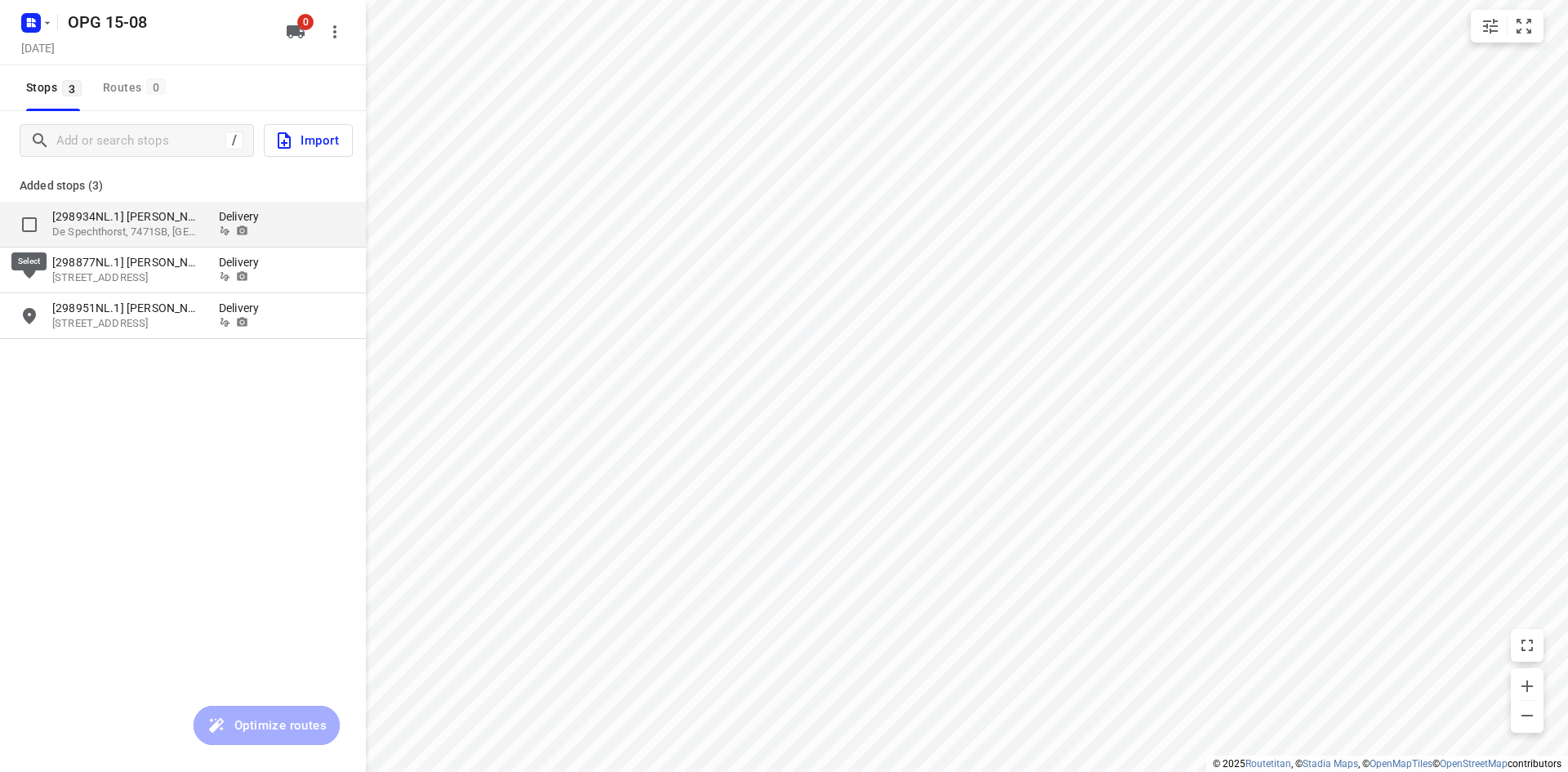
click at [29, 222] on input "grid" at bounding box center [29, 224] width 33 height 33
checkbox input "true"
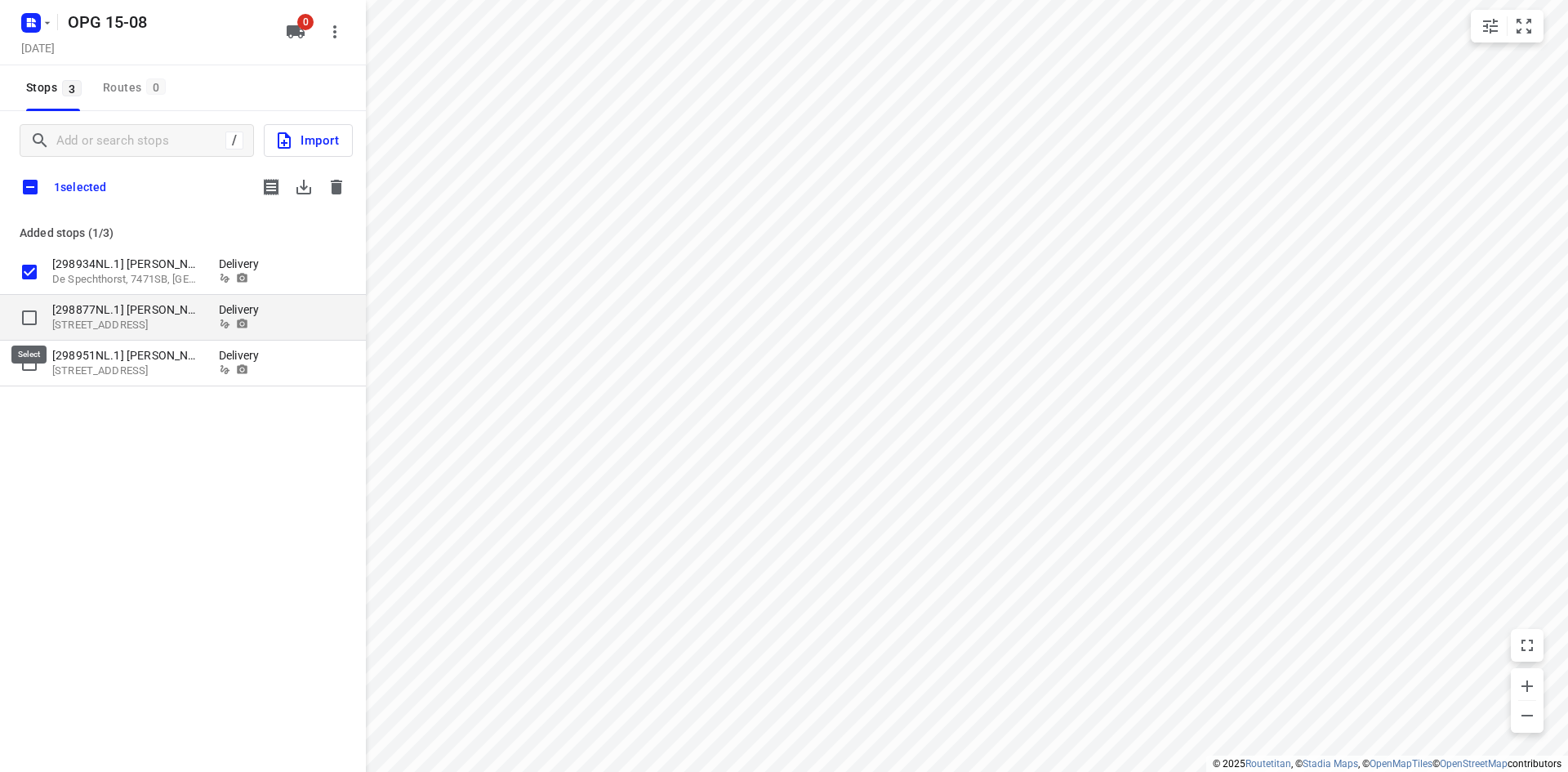
click at [28, 316] on input "grid" at bounding box center [29, 318] width 33 height 33
checkbox input "true"
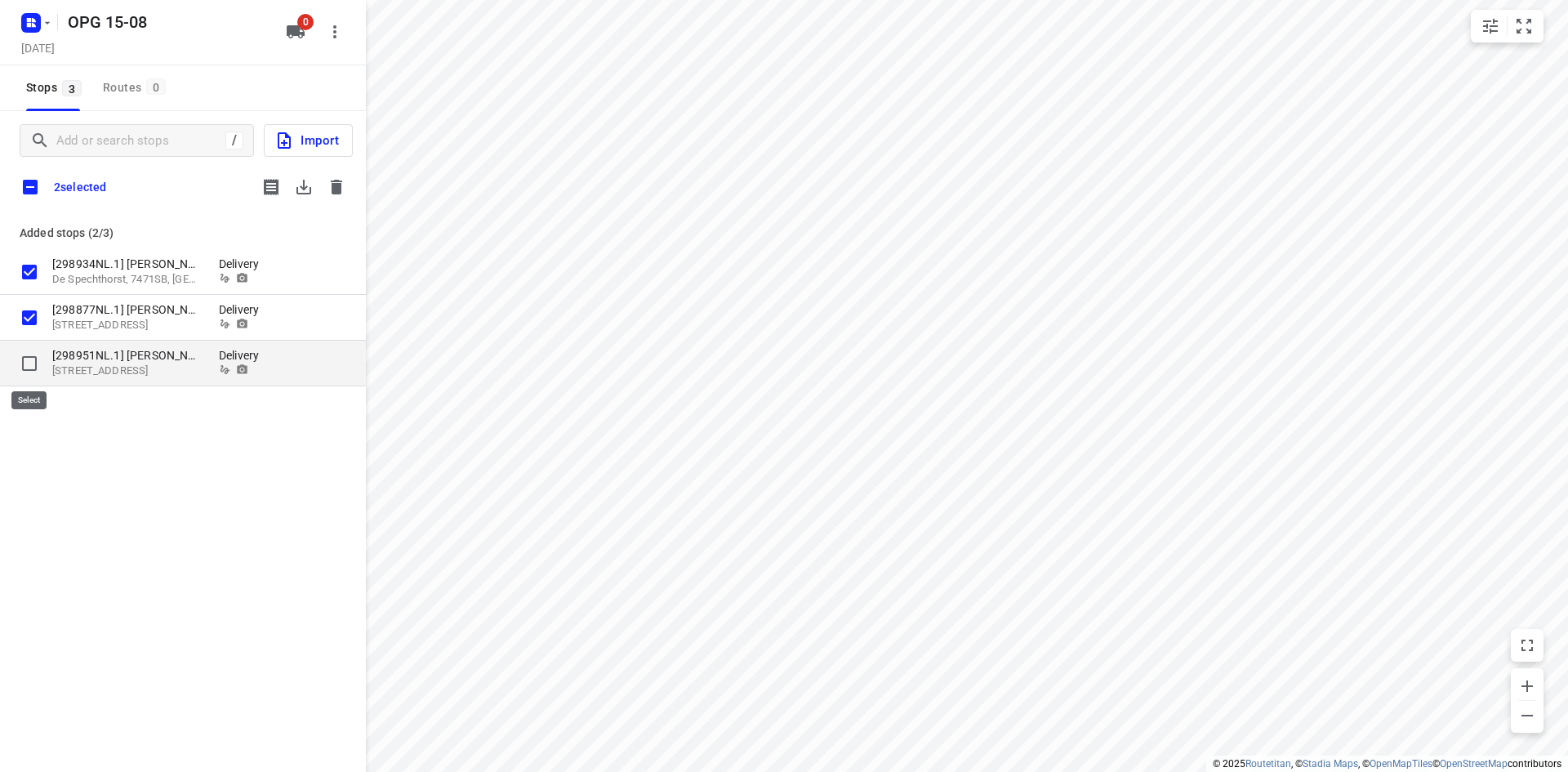
click at [26, 362] on input "grid" at bounding box center [29, 363] width 33 height 33
checkbox input "true"
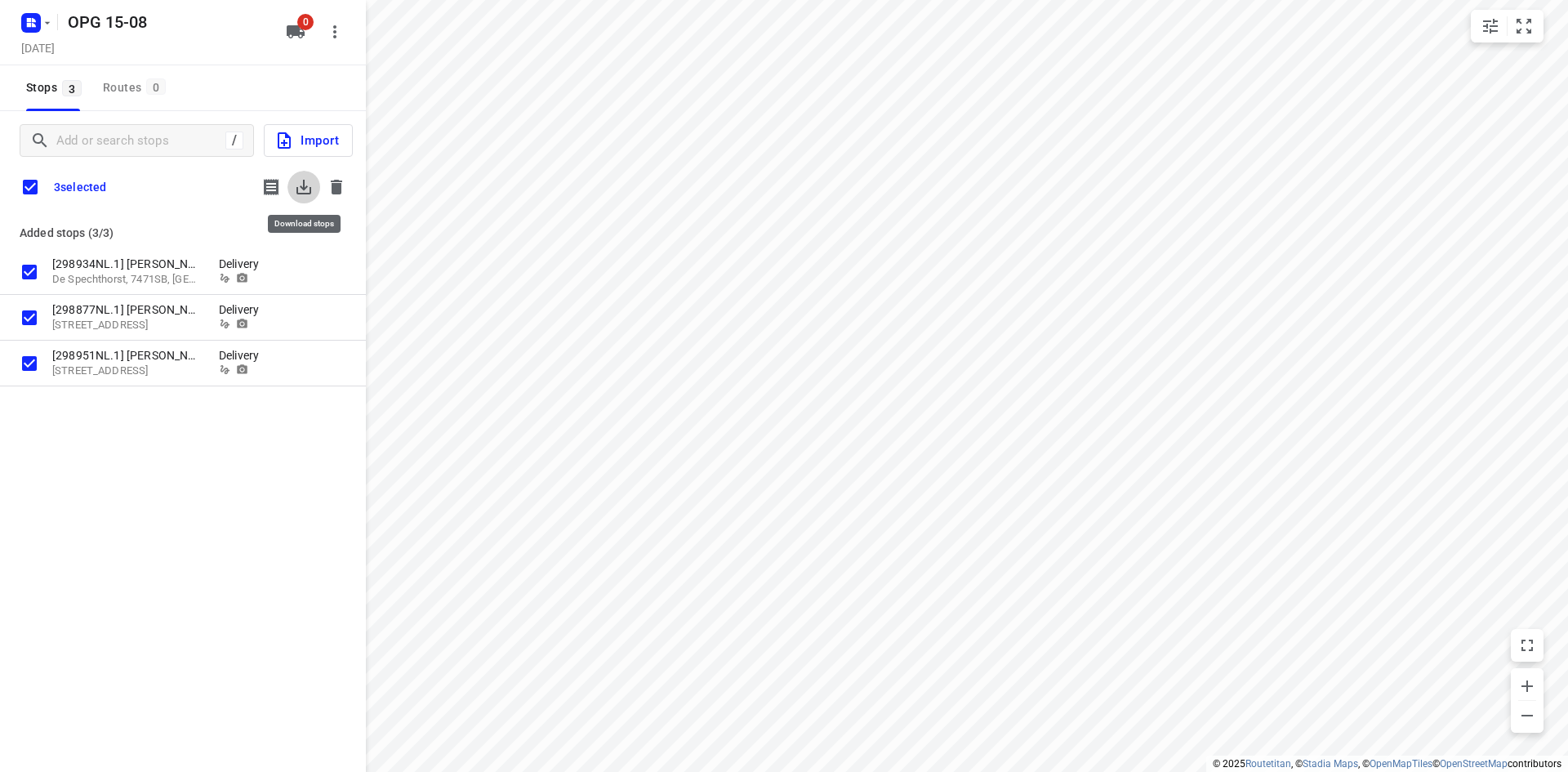
click at [300, 180] on icon "button" at bounding box center [304, 187] width 20 height 20
click at [330, 188] on icon "button" at bounding box center [337, 187] width 20 height 20
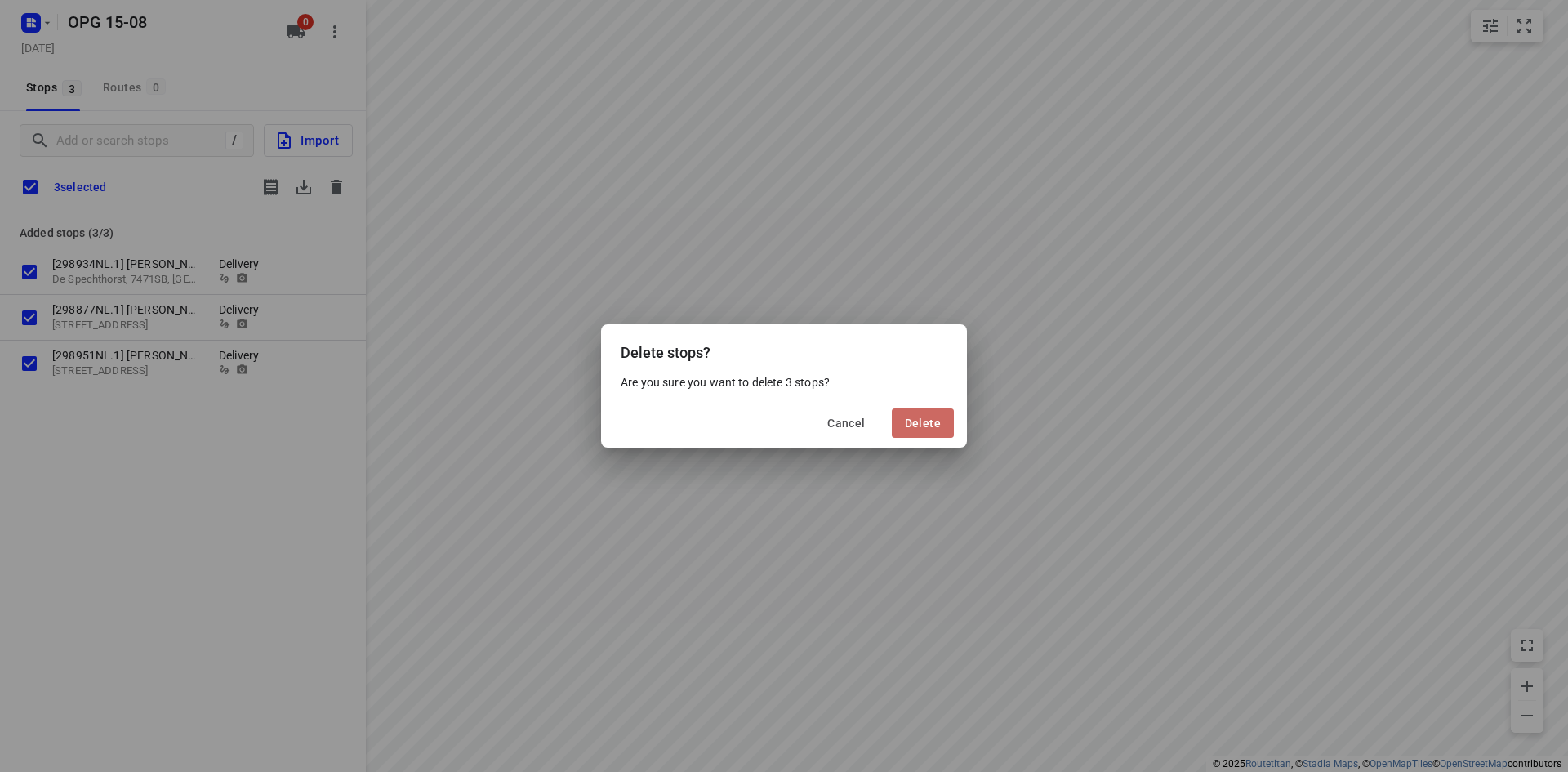
click at [941, 426] on button "Delete" at bounding box center [923, 424] width 62 height 30
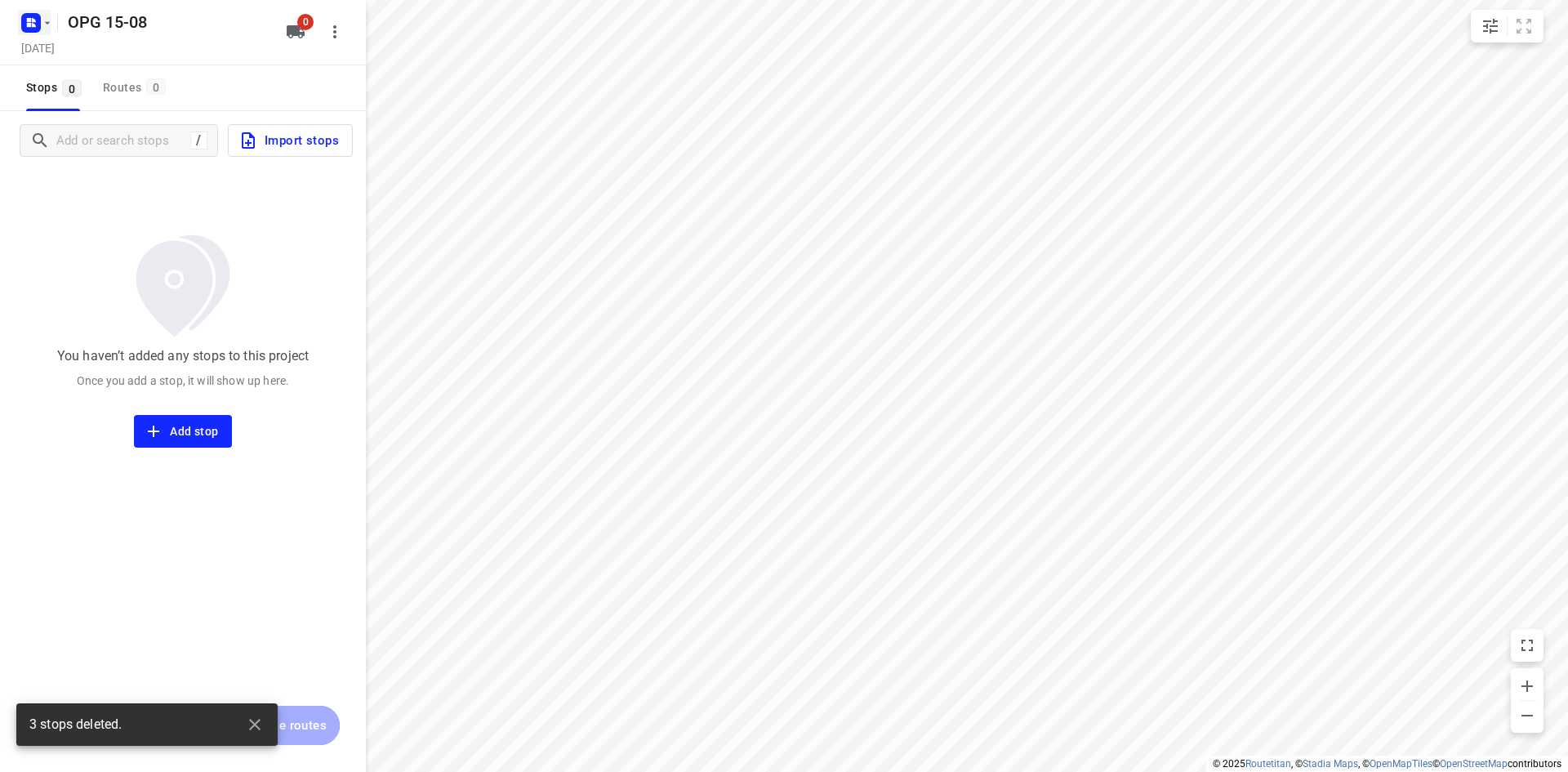
click at [45, 28] on icon "button" at bounding box center [47, 23] width 13 height 13
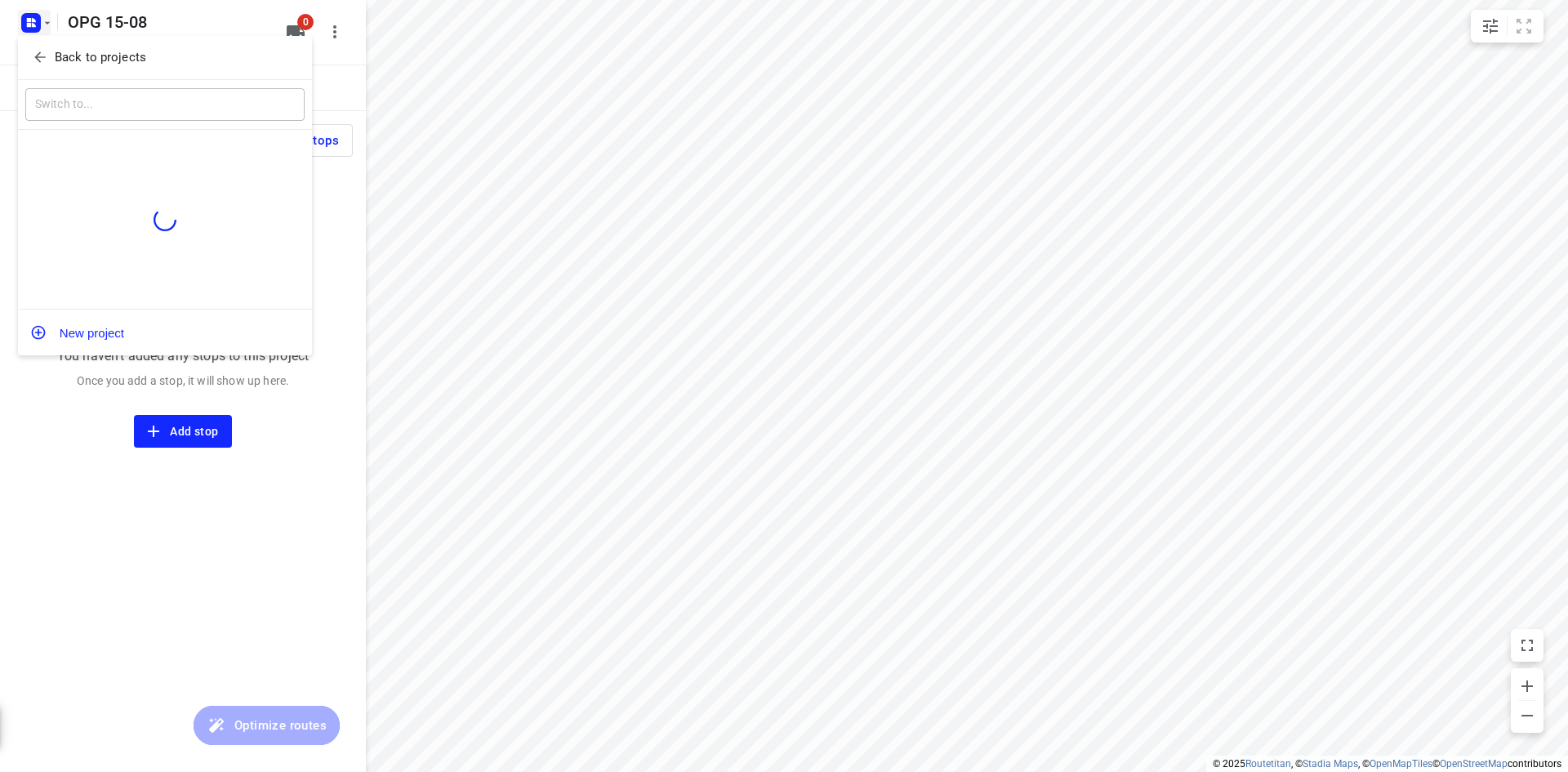
click at [59, 53] on p "Back to projects" at bounding box center [100, 57] width 91 height 19
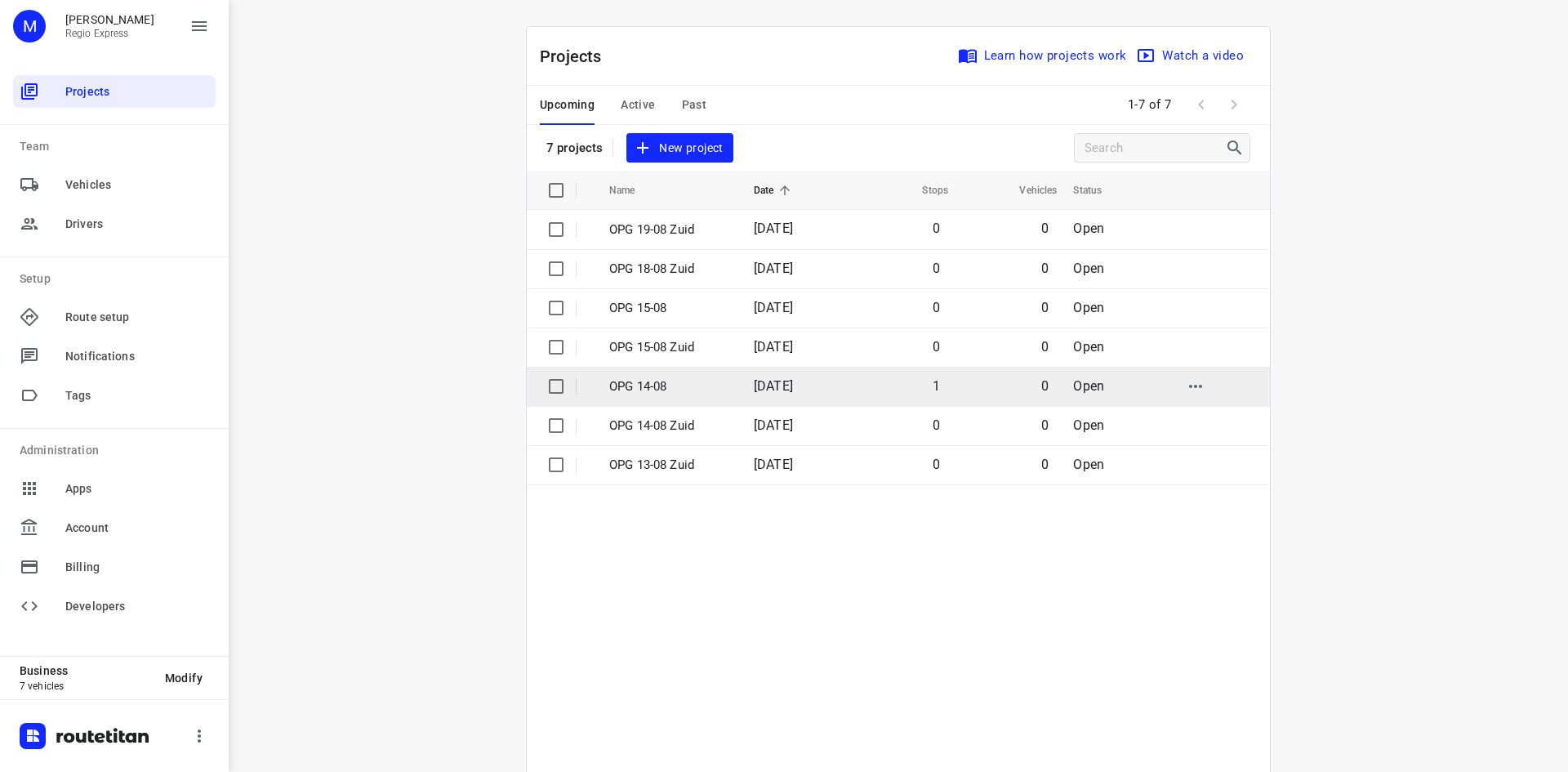
click at [637, 388] on p "OPG 14-08" at bounding box center [669, 386] width 120 height 19
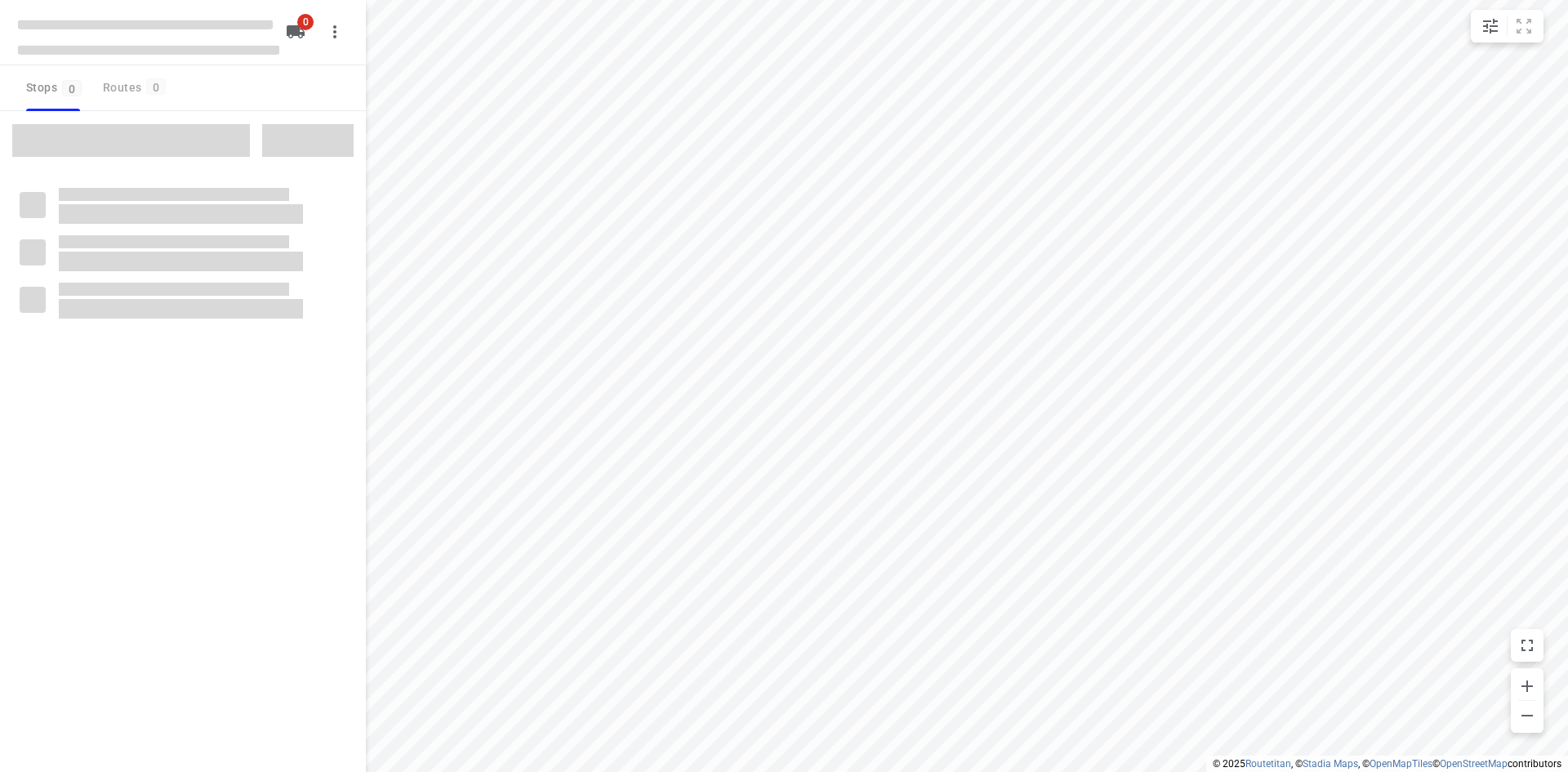
type input "distance"
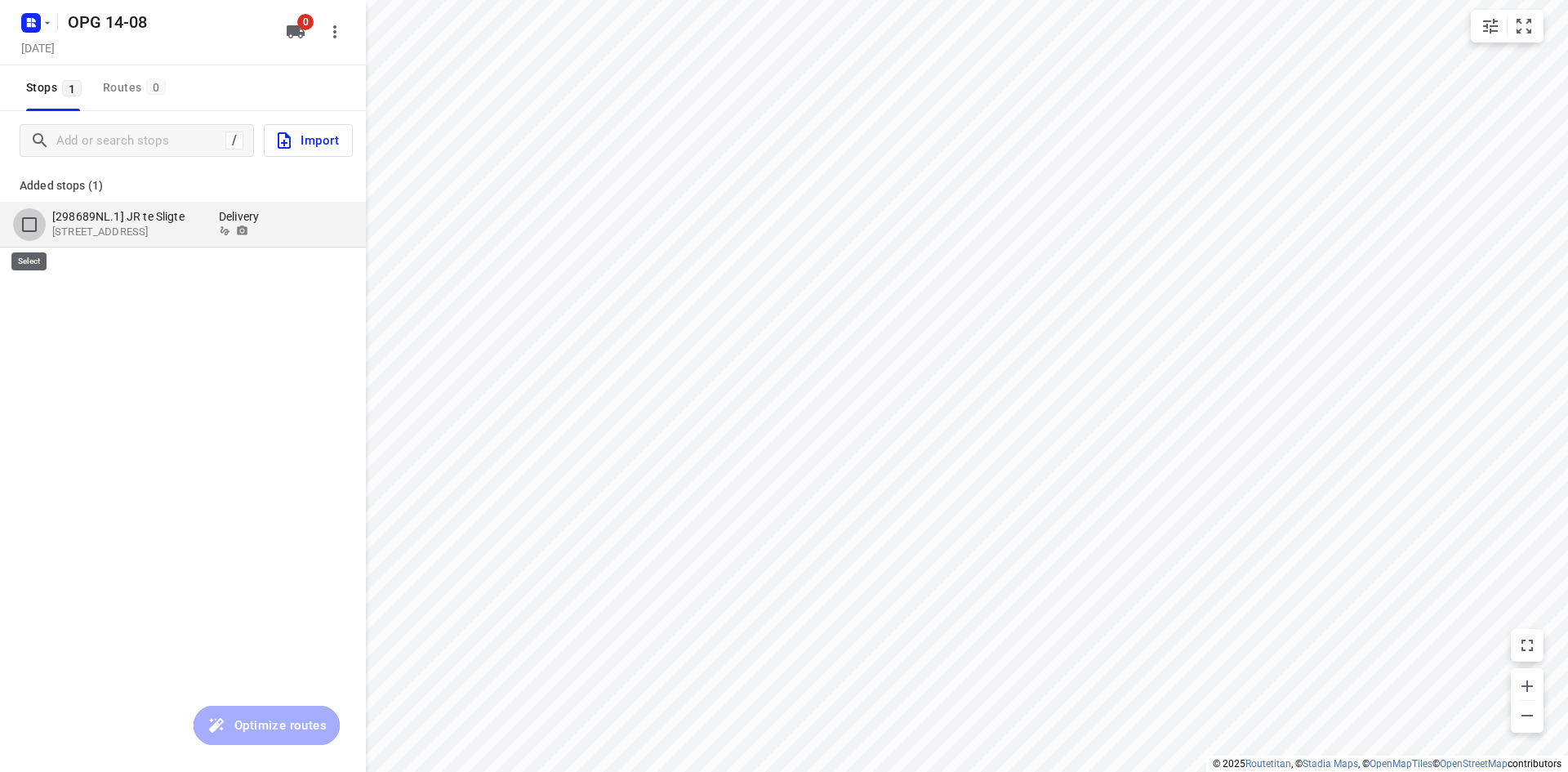
click at [32, 221] on input "grid" at bounding box center [29, 224] width 33 height 33
checkbox input "true"
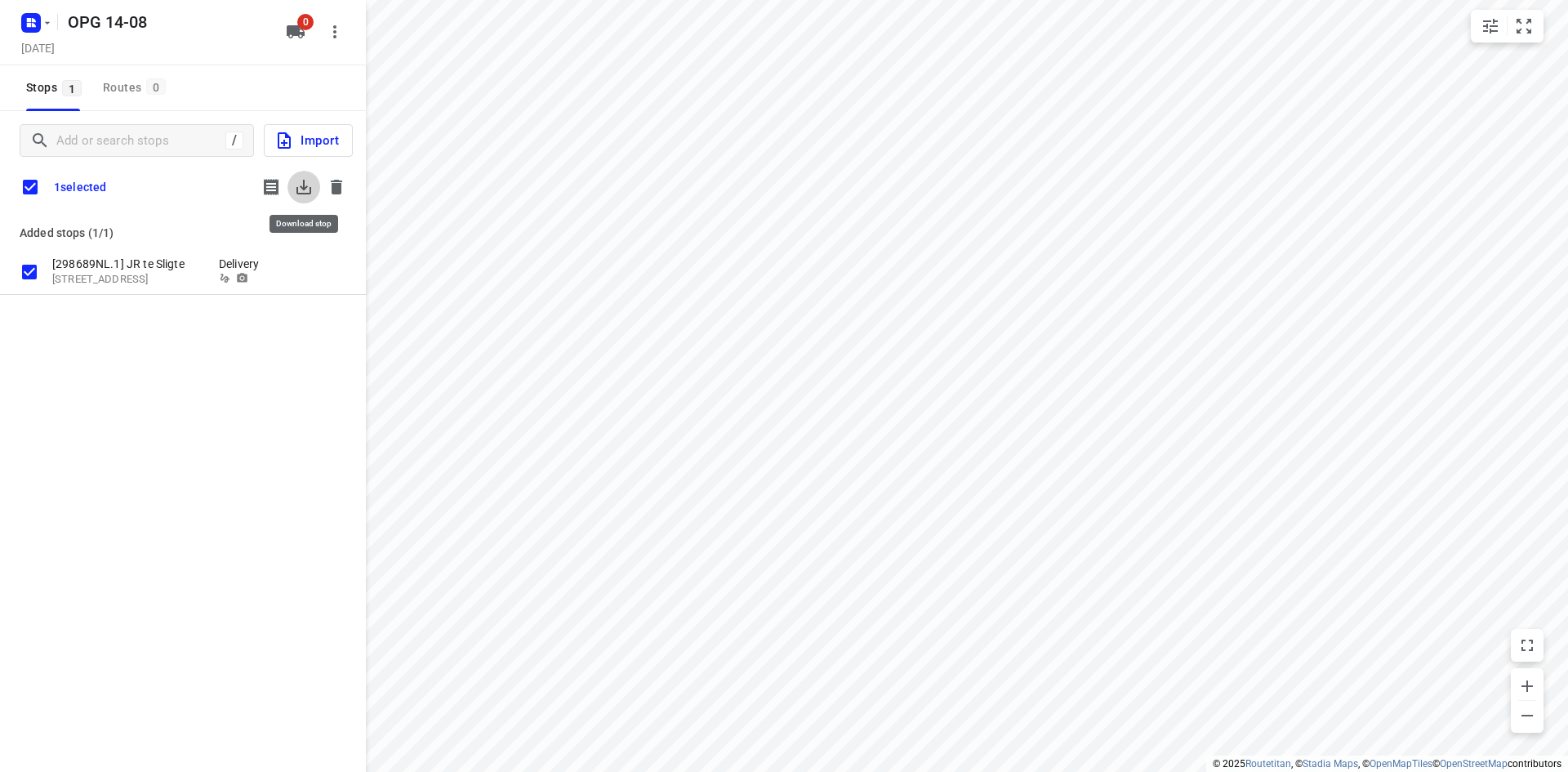
click at [305, 174] on button "button" at bounding box center [303, 186] width 33 height 33
click at [335, 182] on icon "button" at bounding box center [337, 187] width 12 height 15
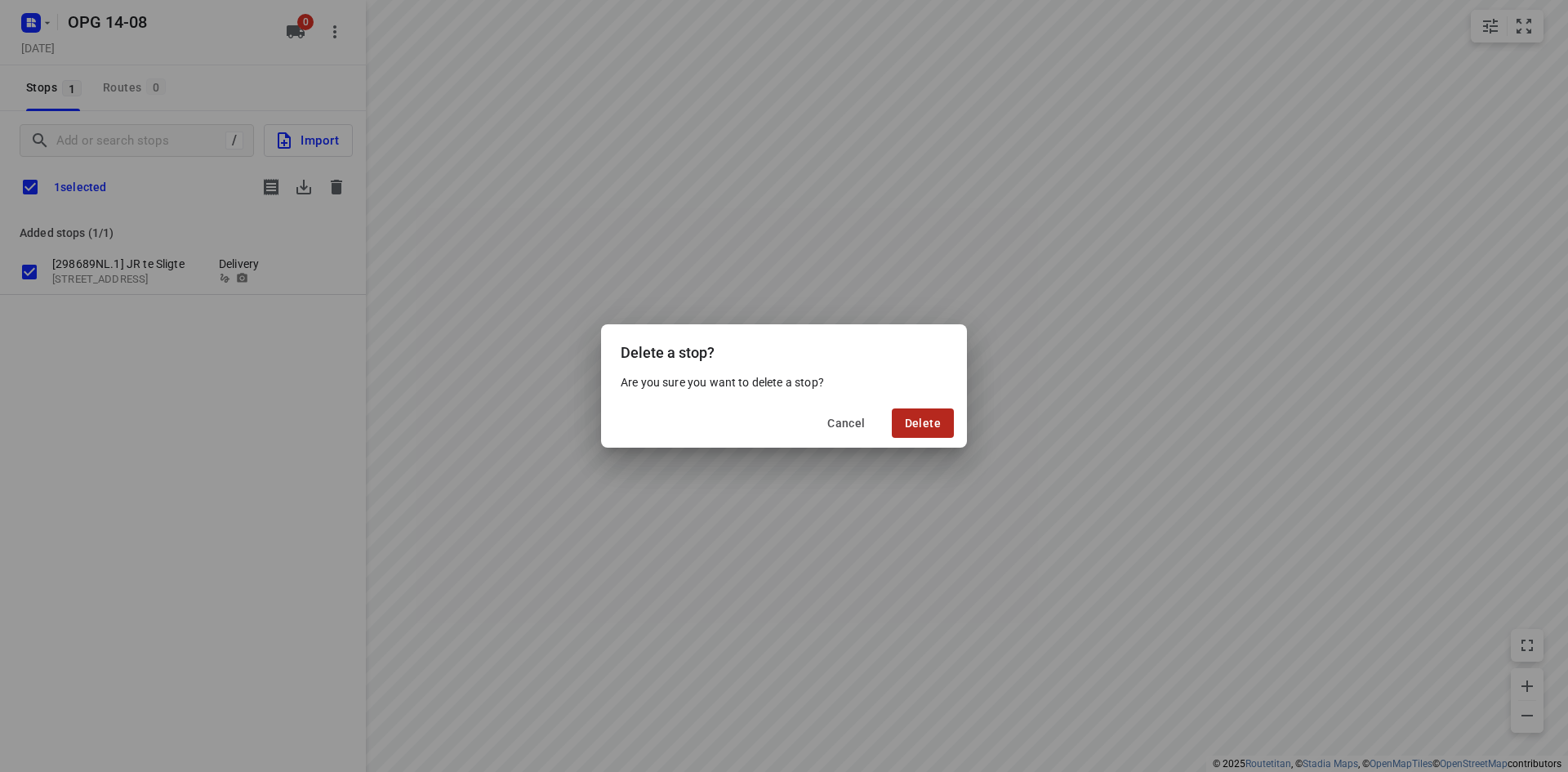
click at [910, 414] on button "Delete" at bounding box center [923, 424] width 62 height 30
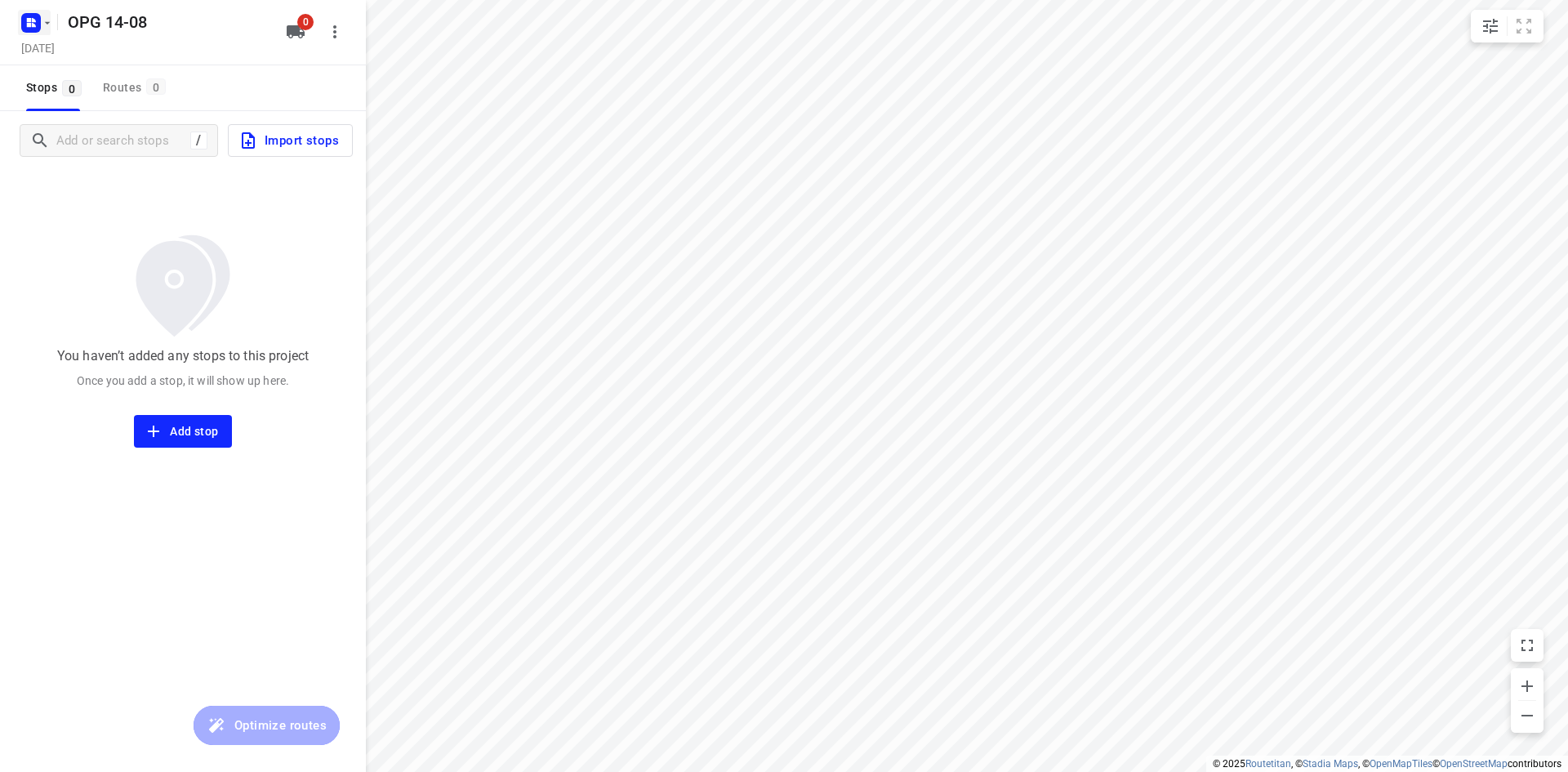
click at [46, 22] on icon "button" at bounding box center [48, 22] width 6 height 2
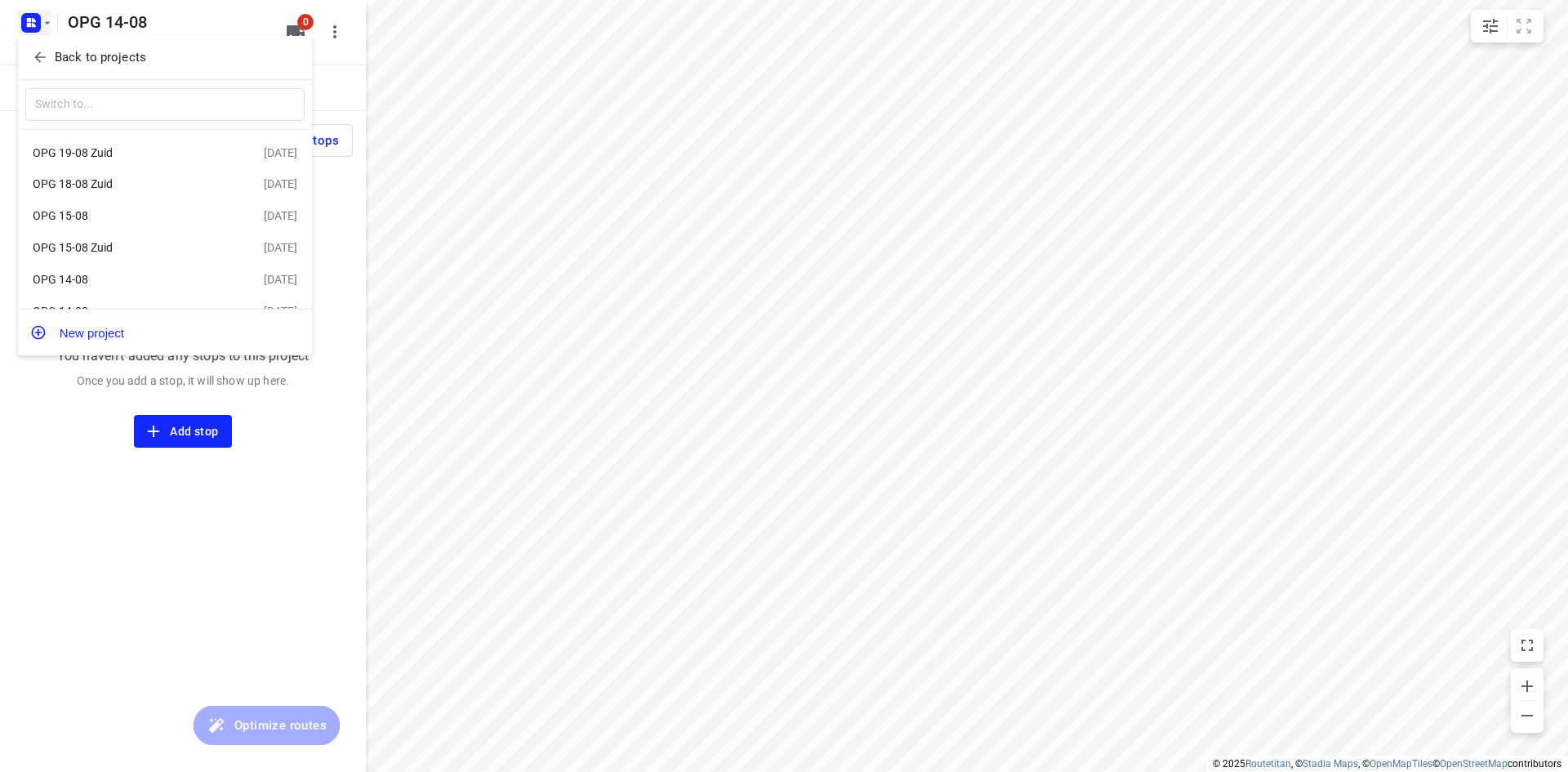
click at [105, 222] on div "OPG 15-08" at bounding box center [127, 215] width 188 height 13
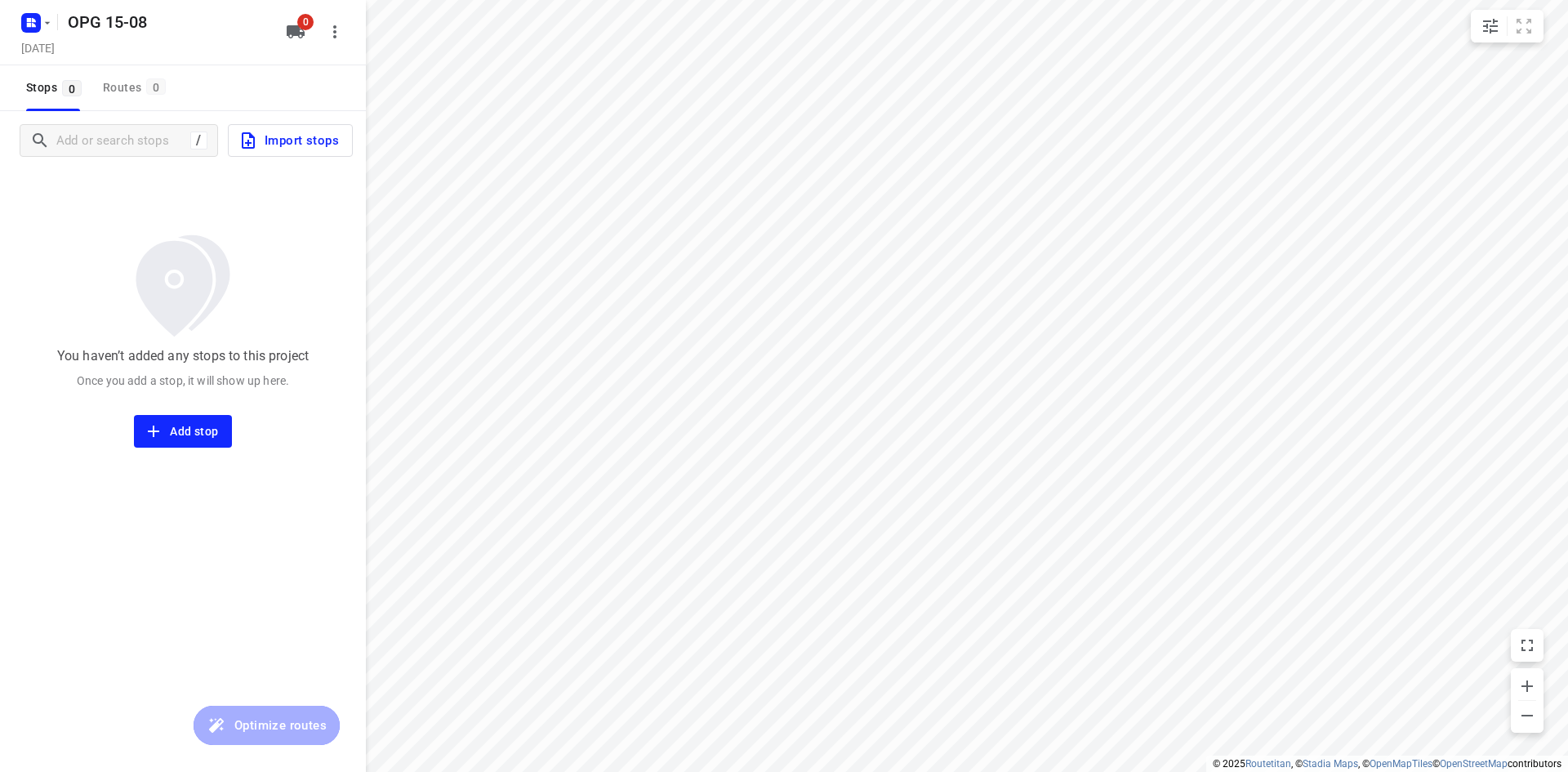
type input "distance"
click at [315, 140] on span "Import stops" at bounding box center [289, 140] width 101 height 21
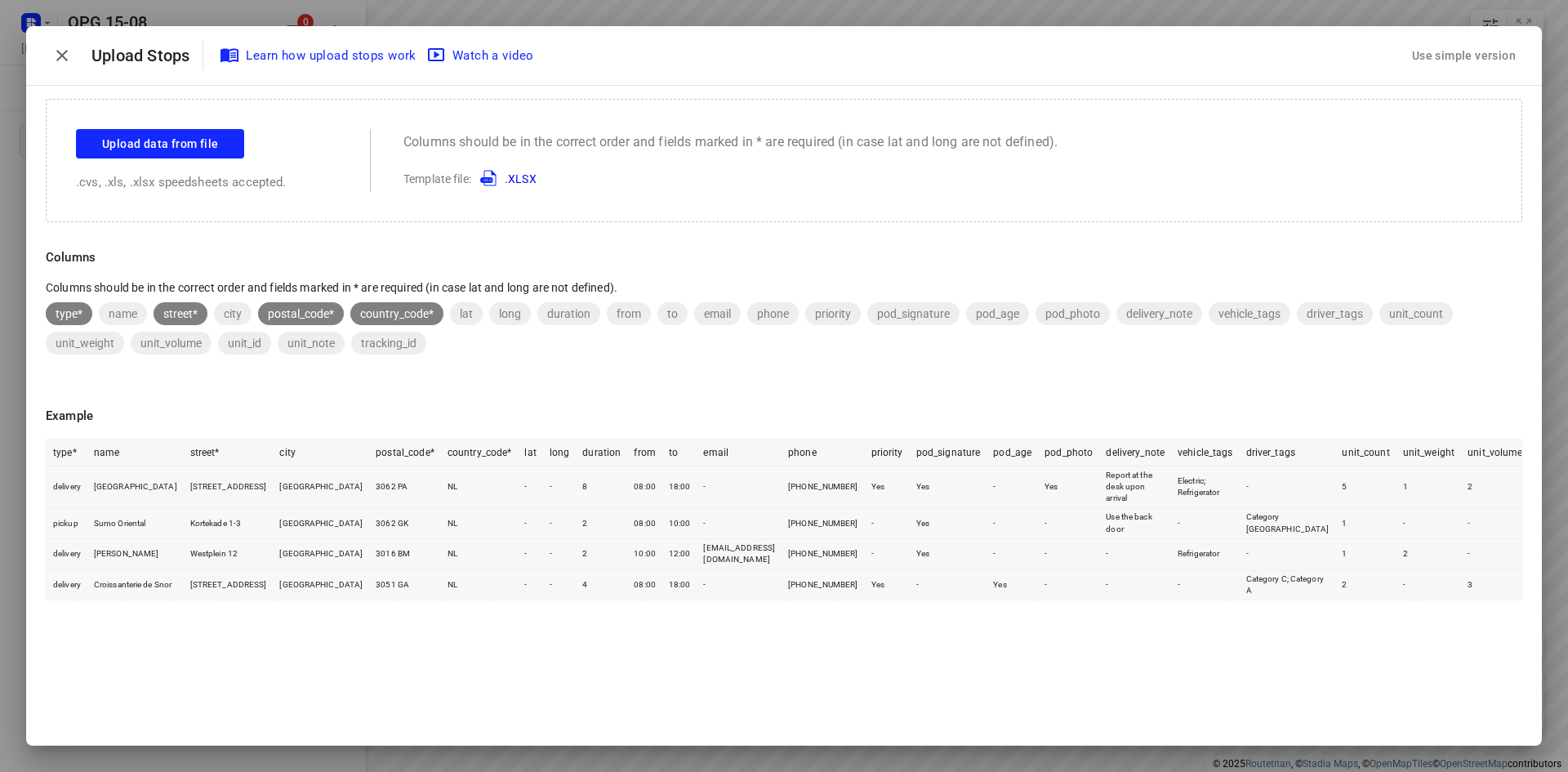
click at [1491, 58] on div "Use simple version" at bounding box center [1464, 55] width 110 height 27
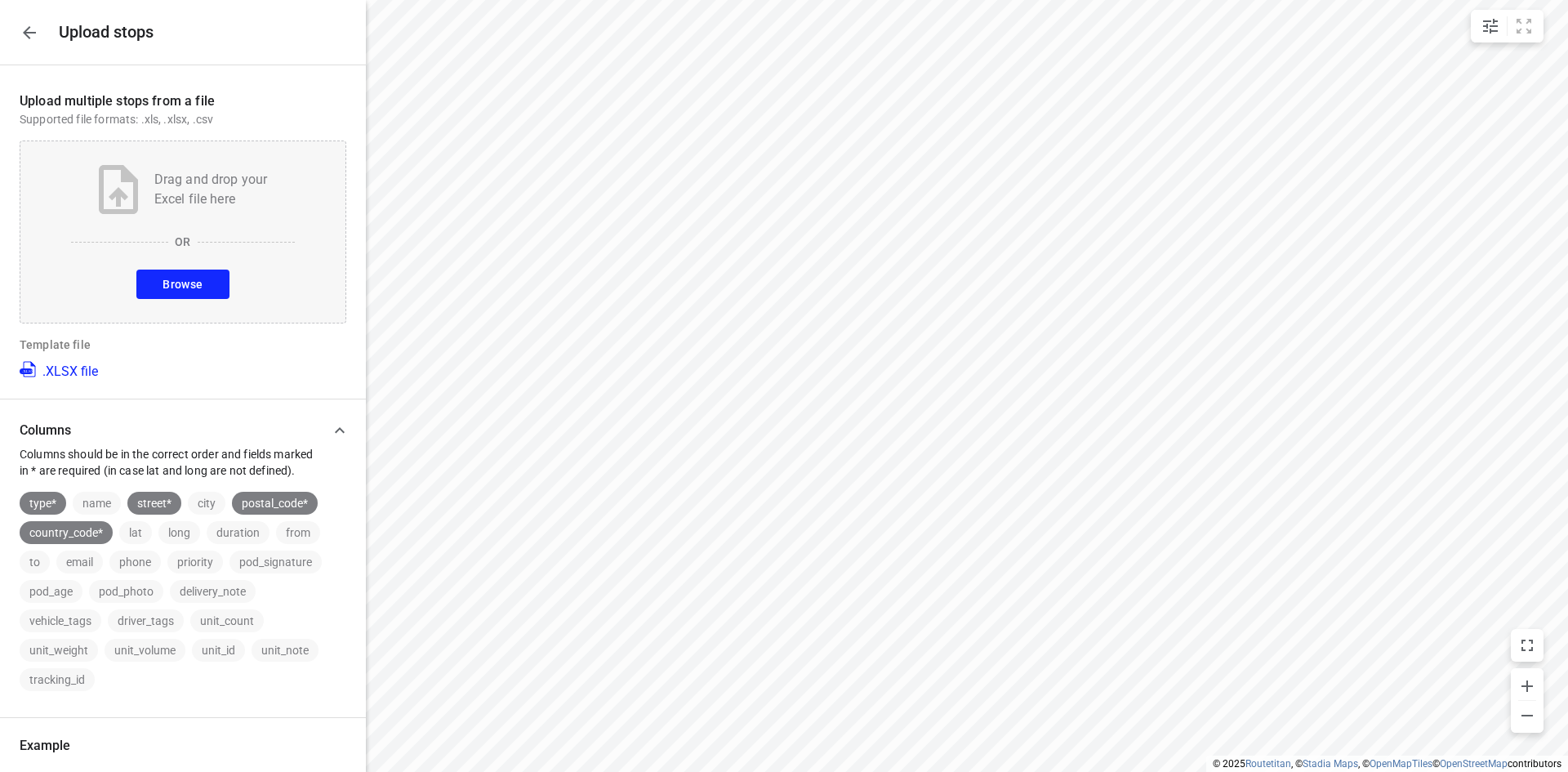
click at [189, 282] on span "Browse" at bounding box center [182, 284] width 40 height 21
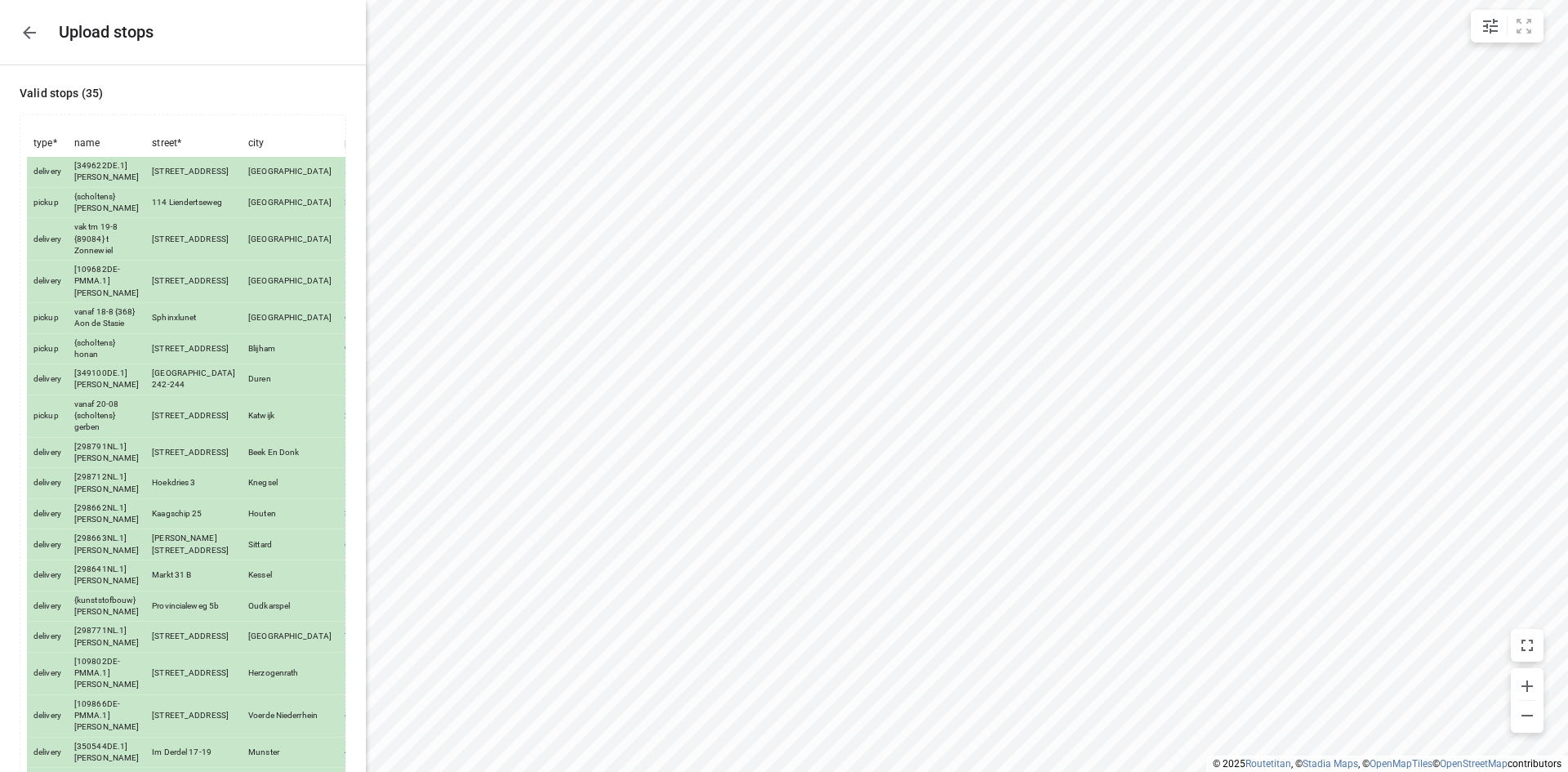
scroll to position [720, 0]
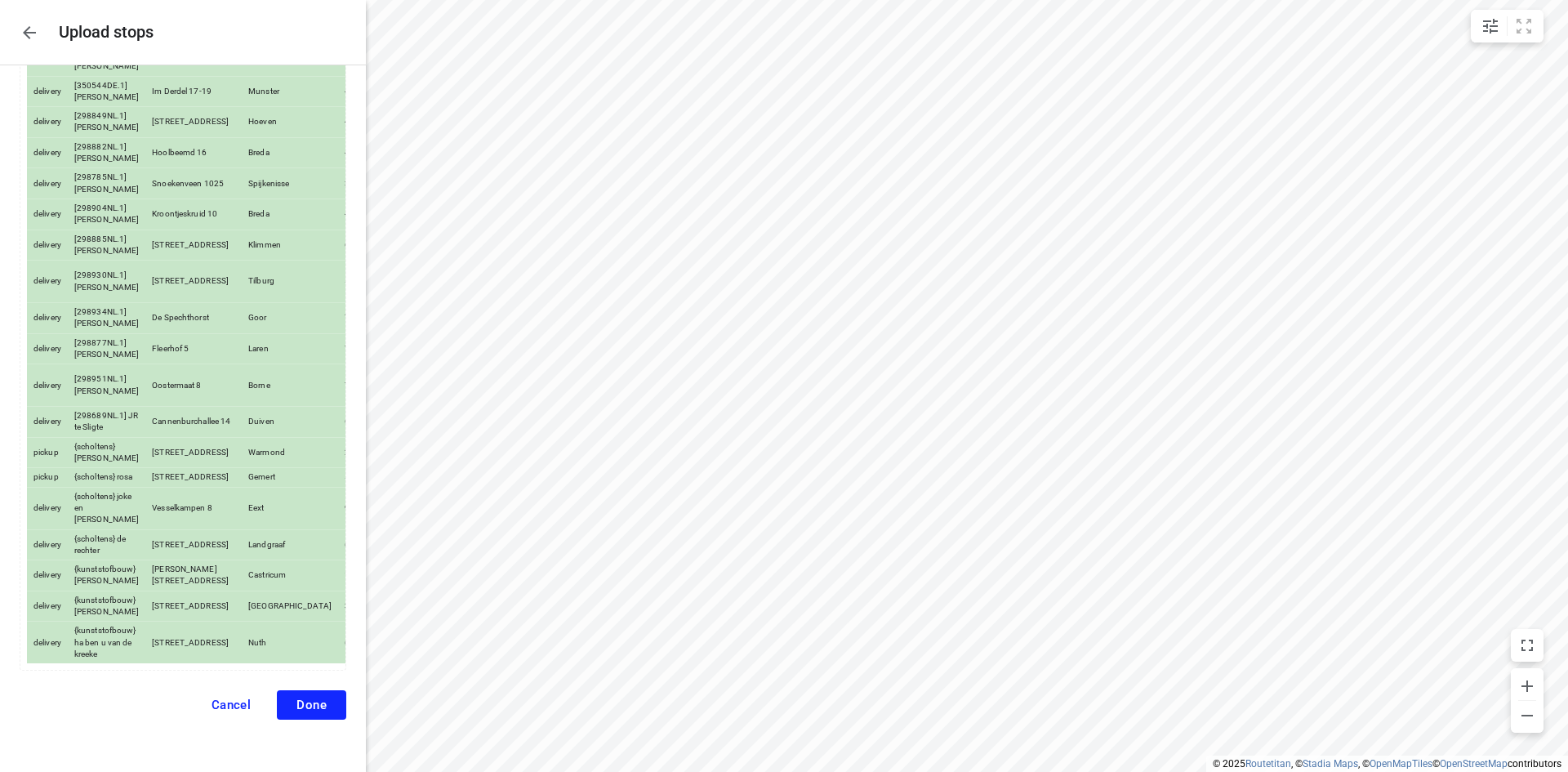
click at [309, 699] on span "Done" at bounding box center [312, 705] width 31 height 15
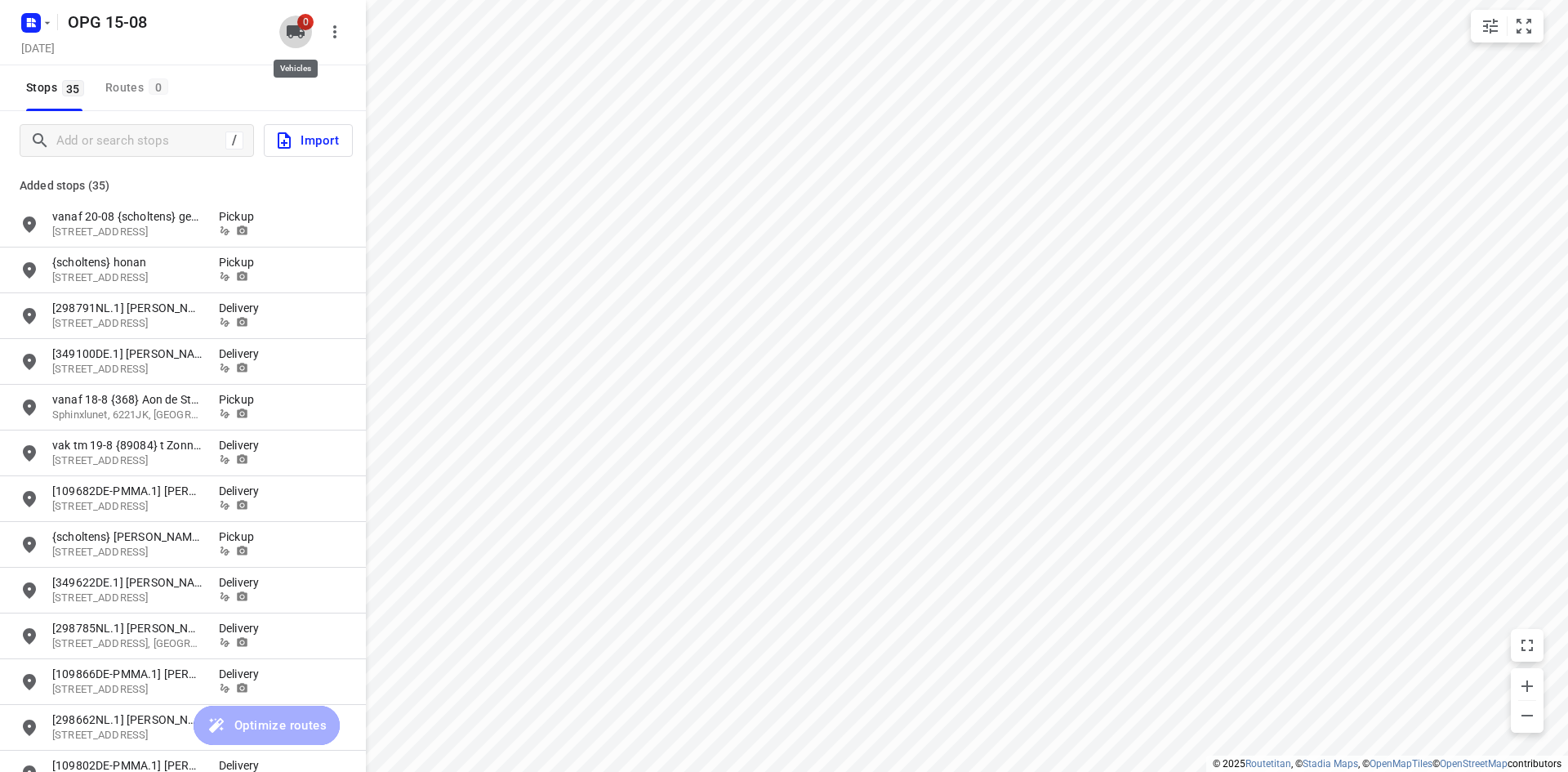
click at [289, 17] on button "0" at bounding box center [295, 32] width 33 height 33
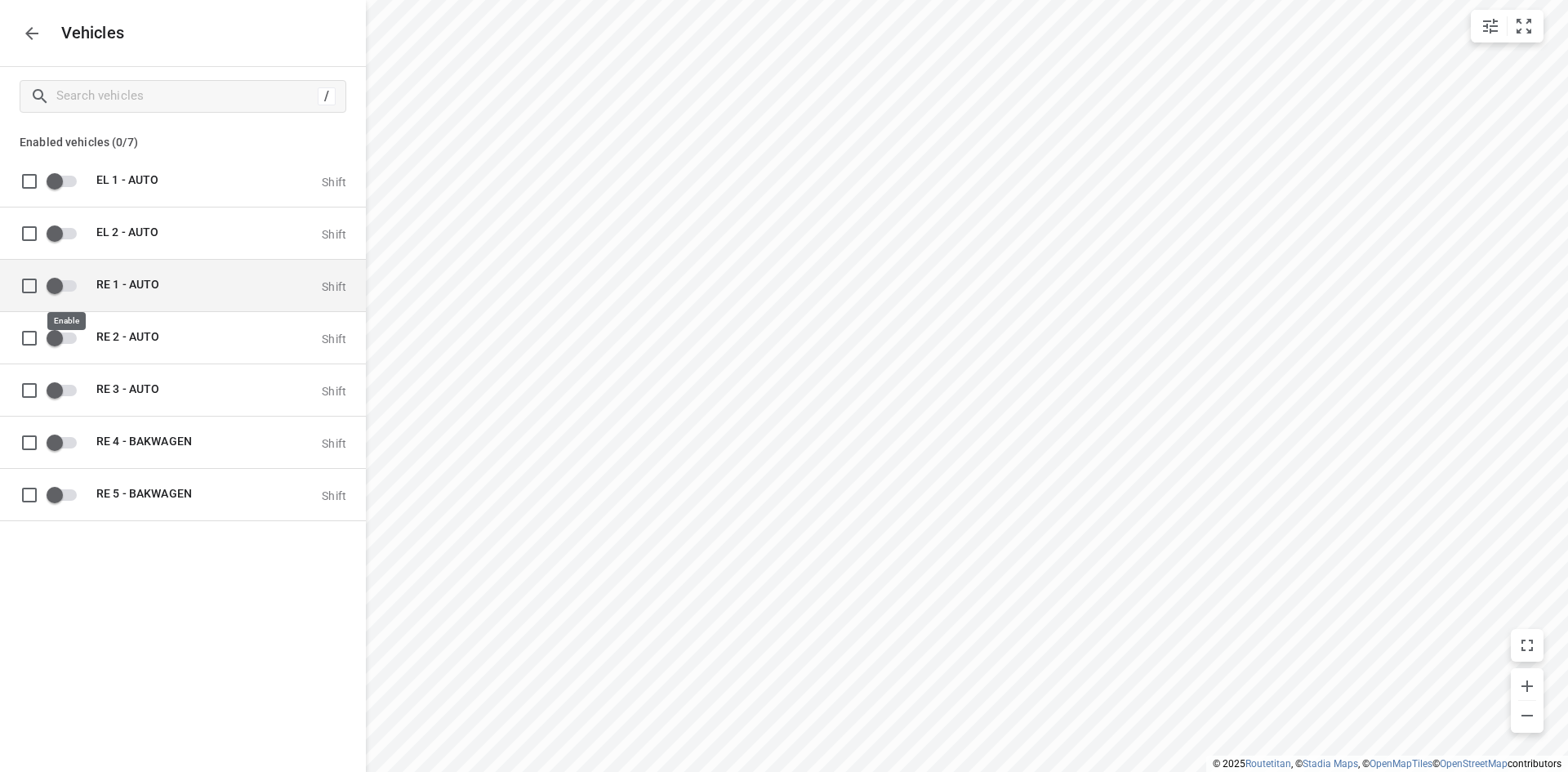
click at [73, 286] on input "grid" at bounding box center [54, 284] width 93 height 31
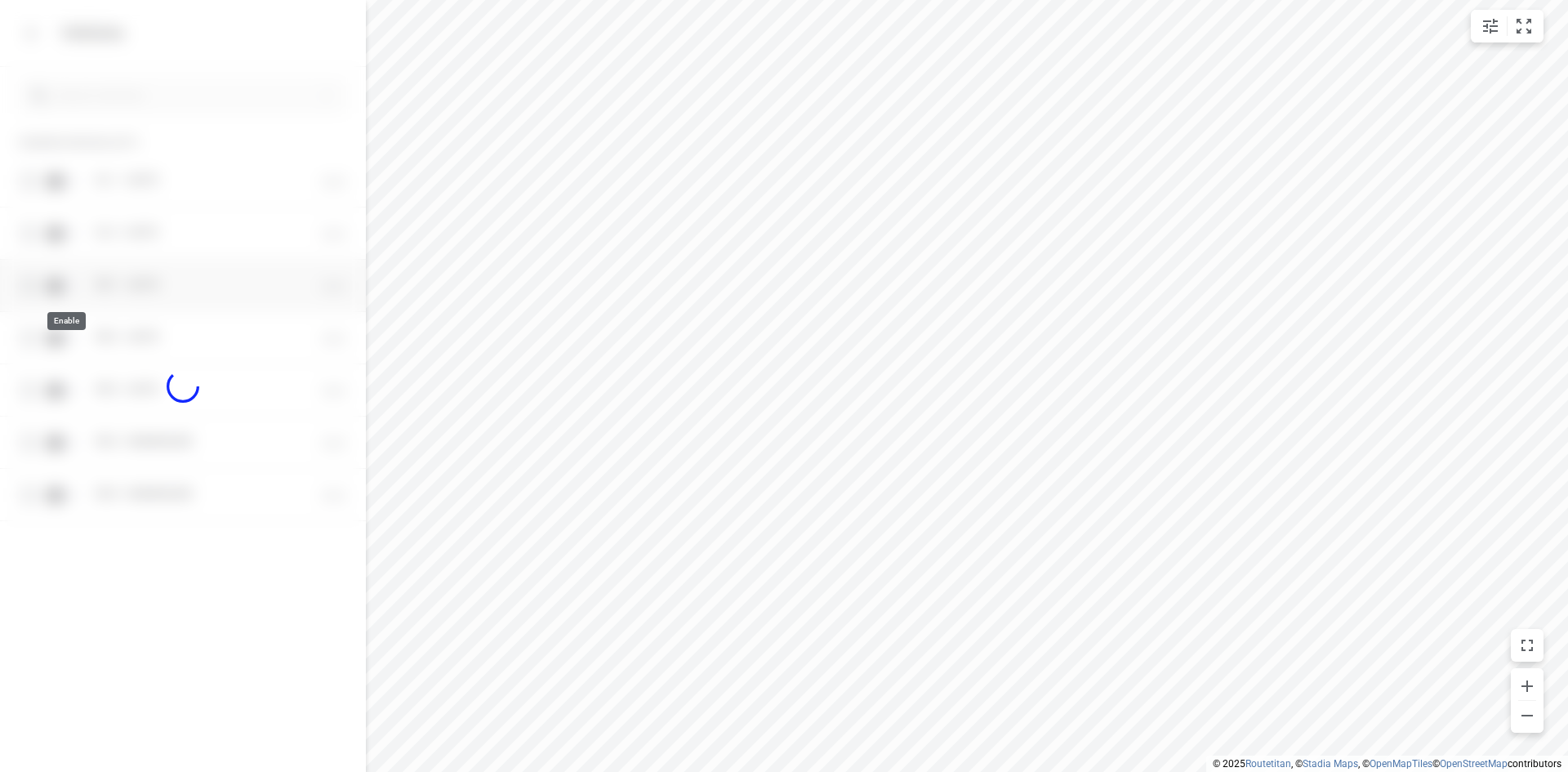
checkbox input "true"
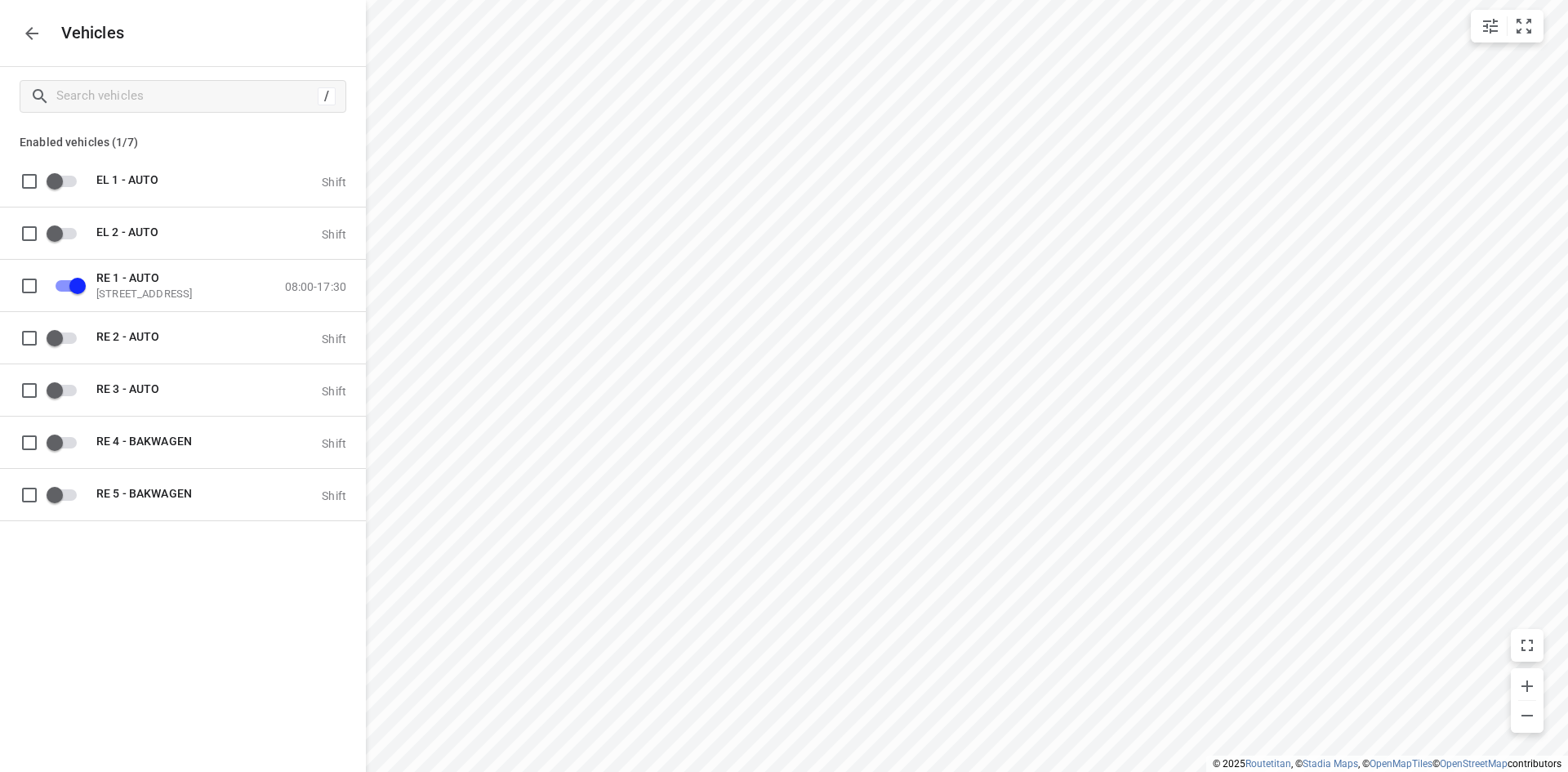
click at [27, 34] on icon "button" at bounding box center [32, 33] width 13 height 13
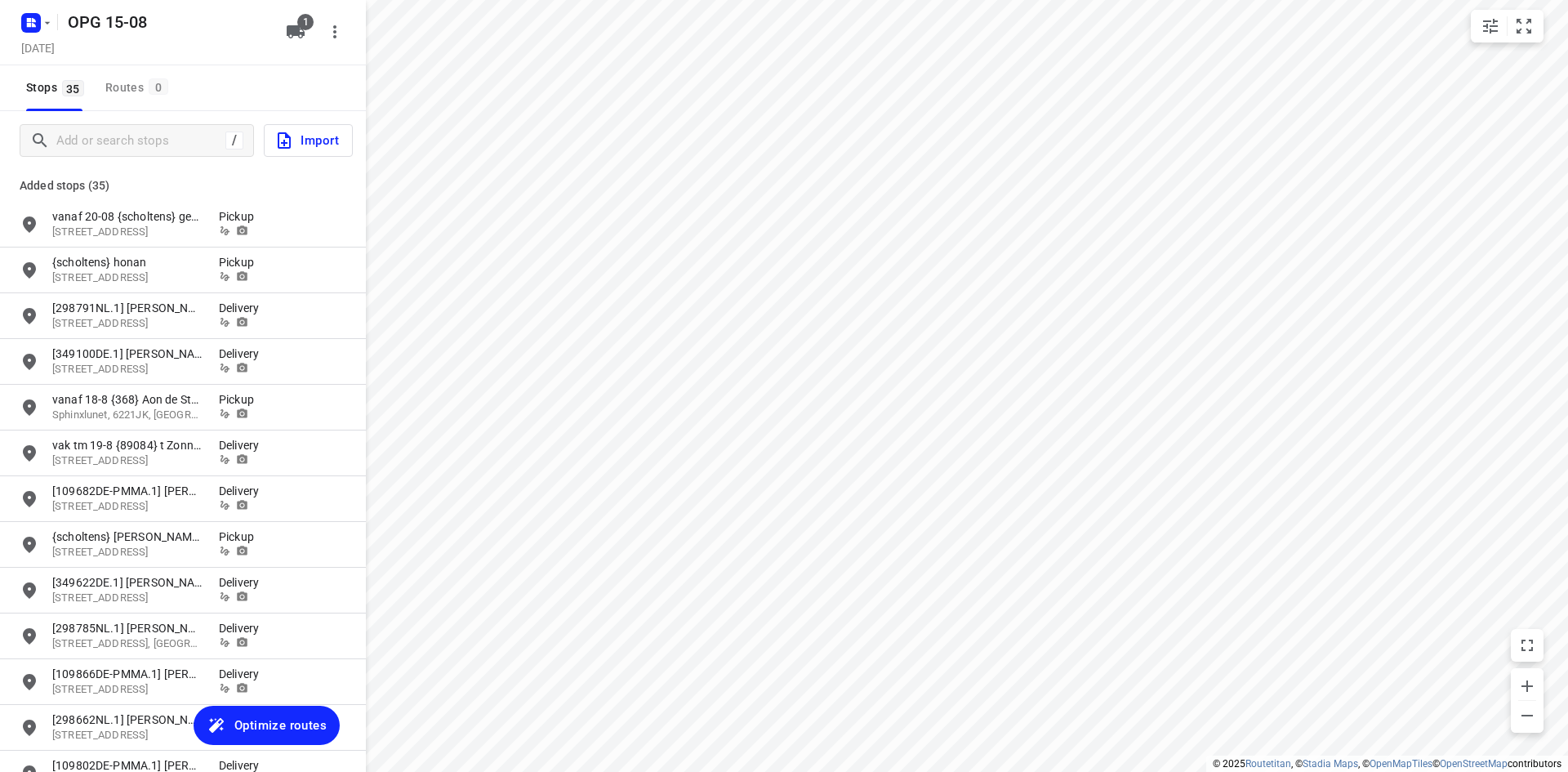
click at [270, 723] on span "Optimize routes" at bounding box center [280, 724] width 92 height 21
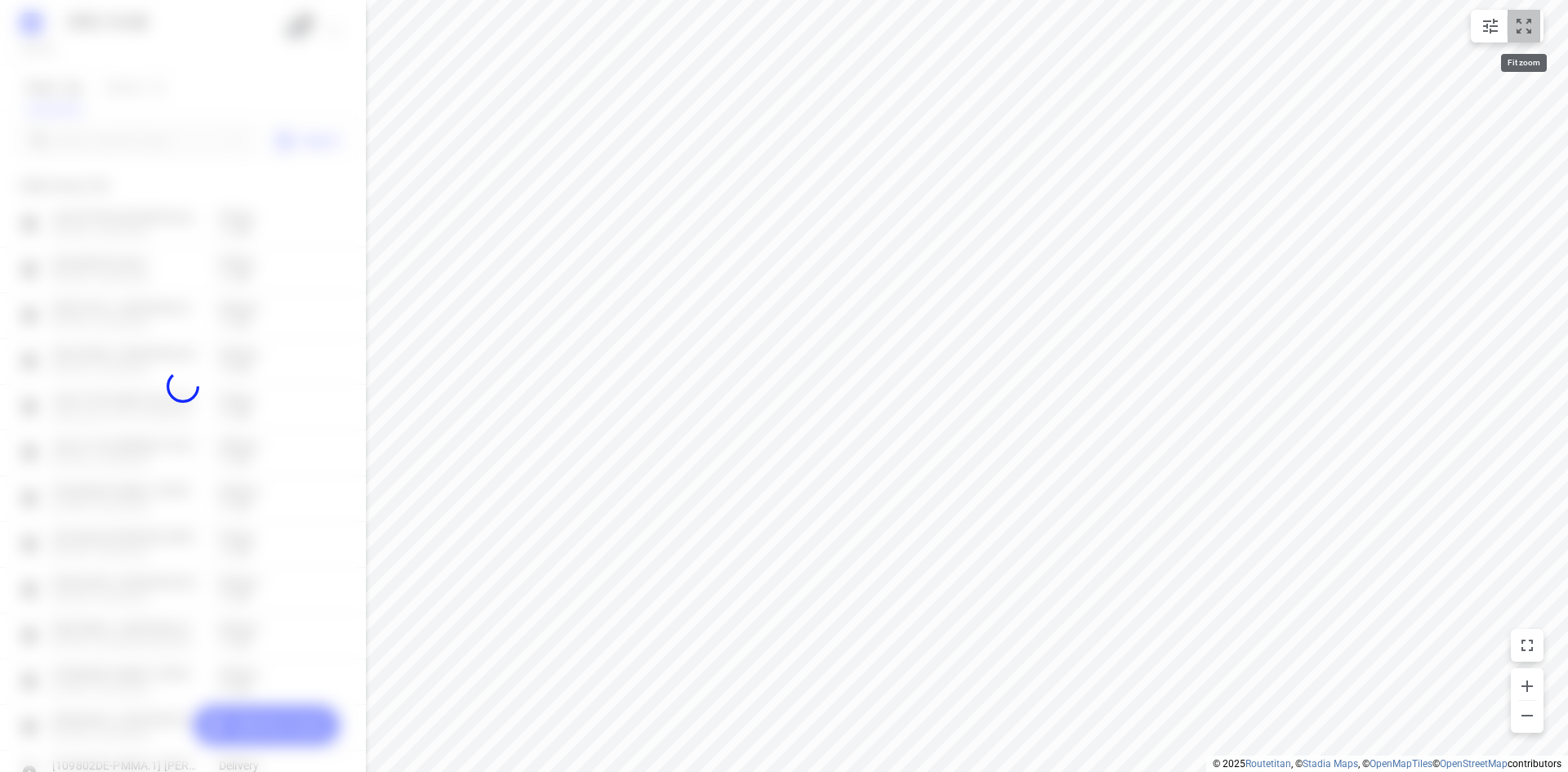
click at [1521, 20] on icon "small contained button group" at bounding box center [1524, 27] width 20 height 20
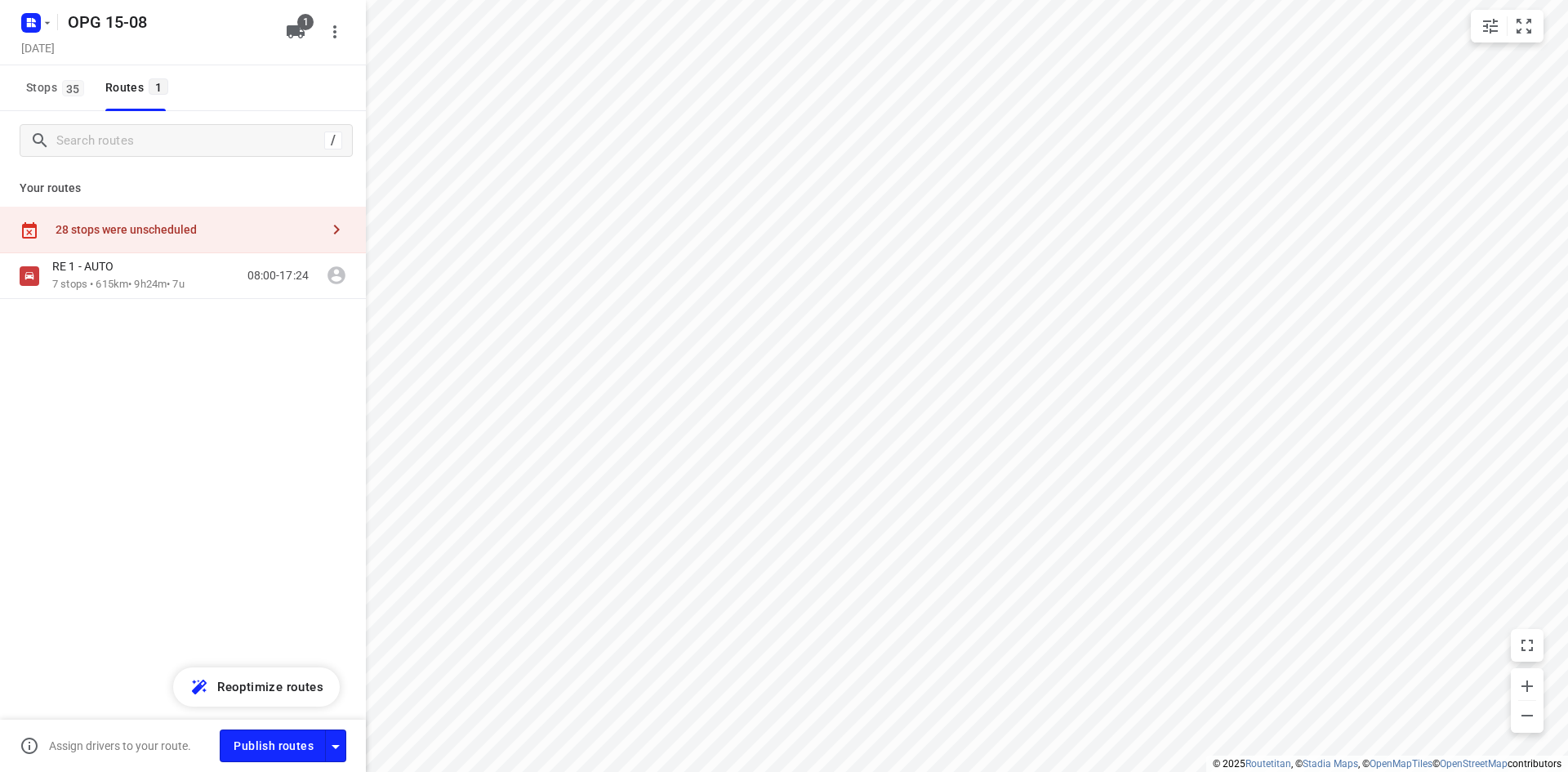
click at [333, 229] on icon "button" at bounding box center [337, 230] width 20 height 20
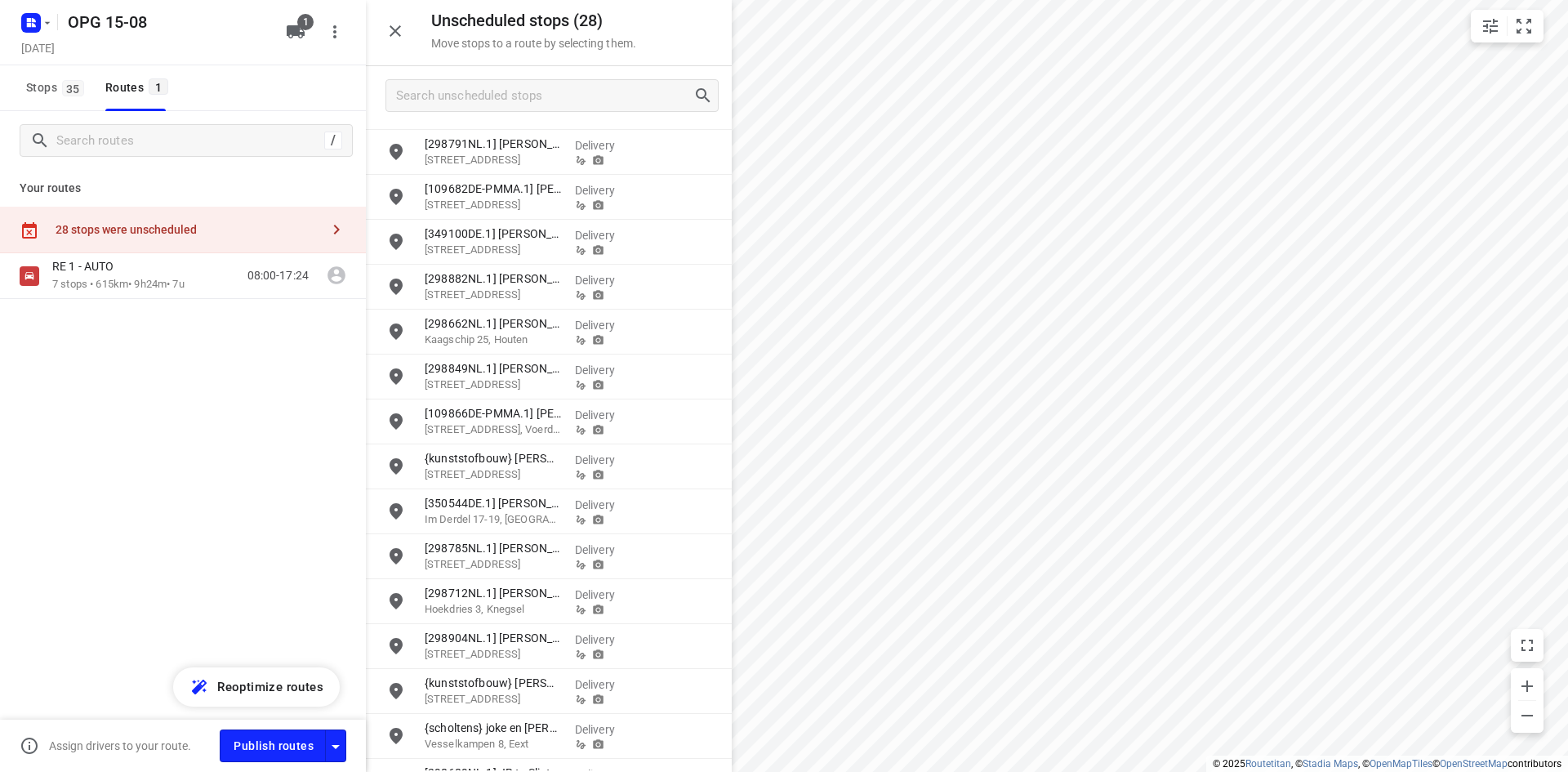
scroll to position [327, 0]
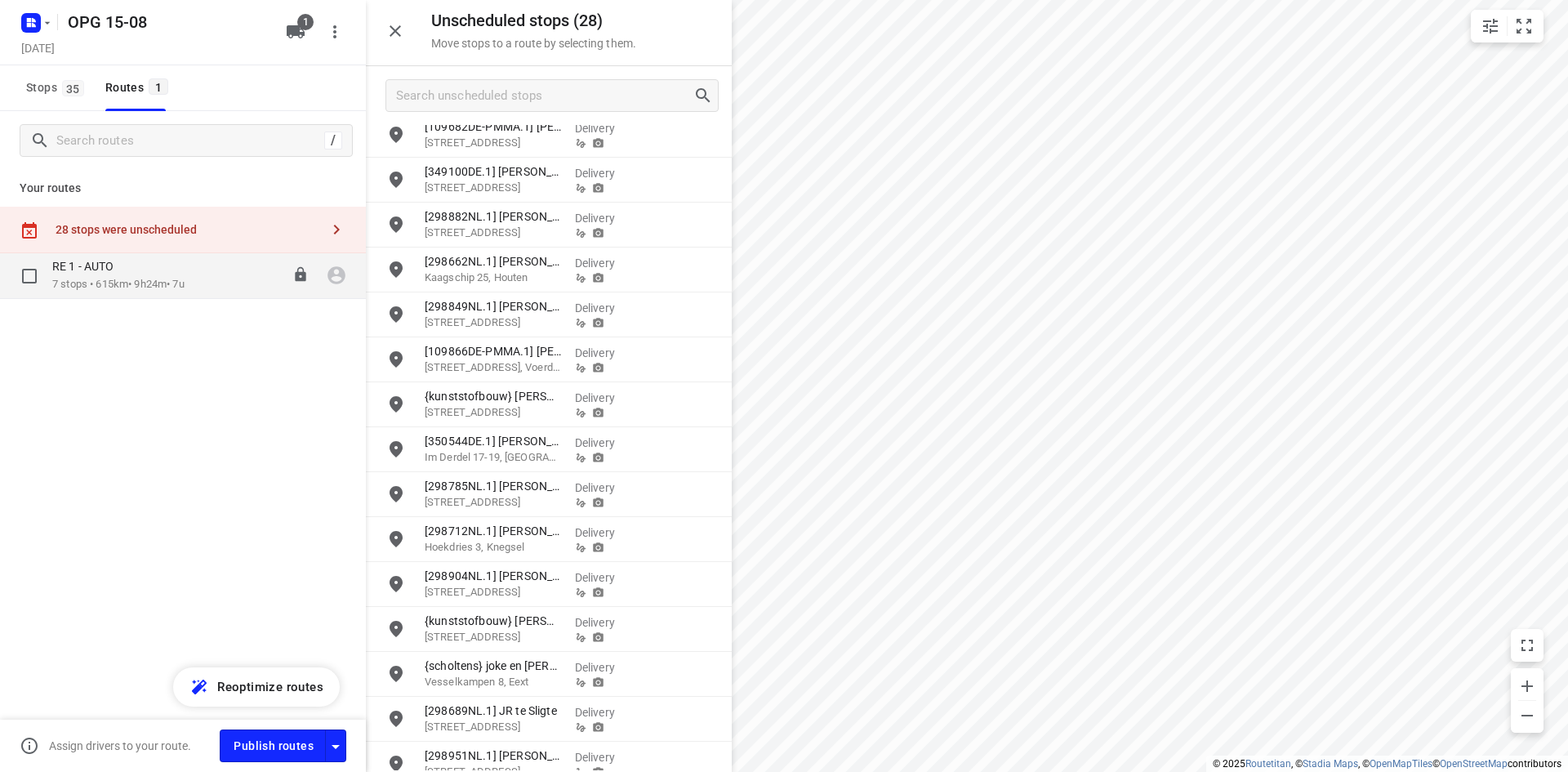
click at [156, 277] on p "7 stops • 615km • 9h24m • 7u" at bounding box center [119, 285] width 133 height 16
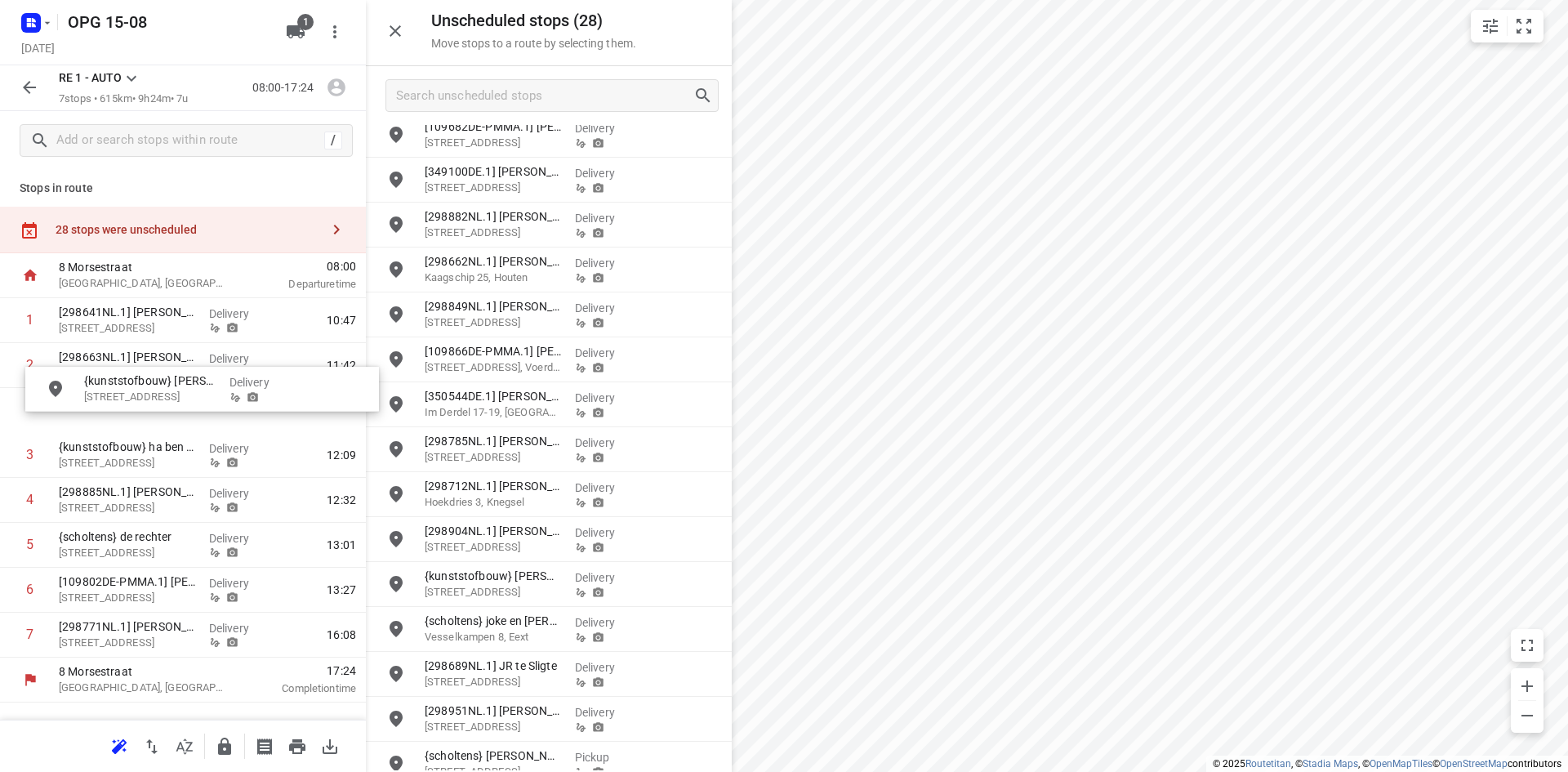
drag, startPoint x: 485, startPoint y: 412, endPoint x: 135, endPoint y: 398, distance: 350.3
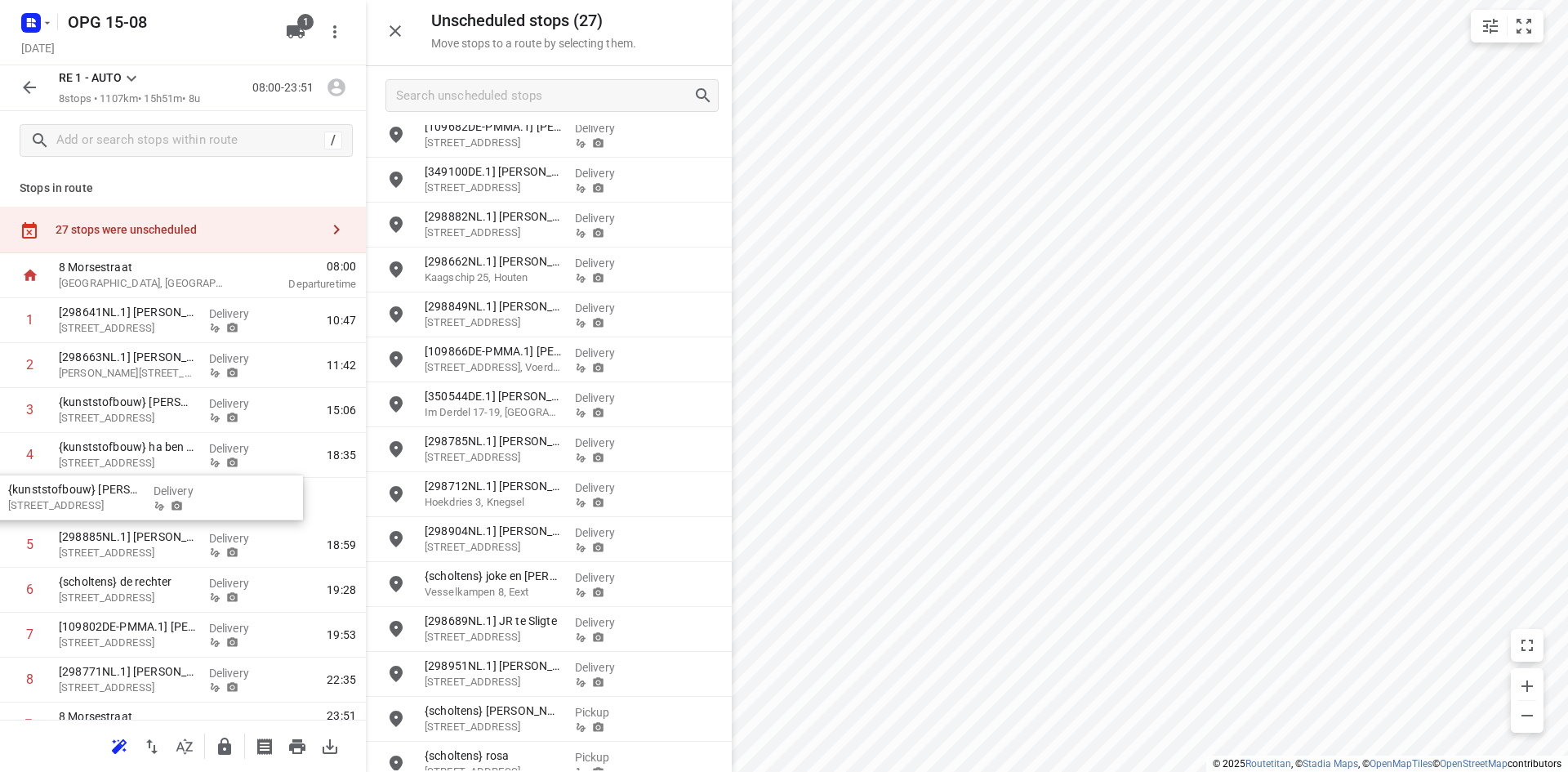
drag, startPoint x: 512, startPoint y: 591, endPoint x: 90, endPoint y: 504, distance: 430.9
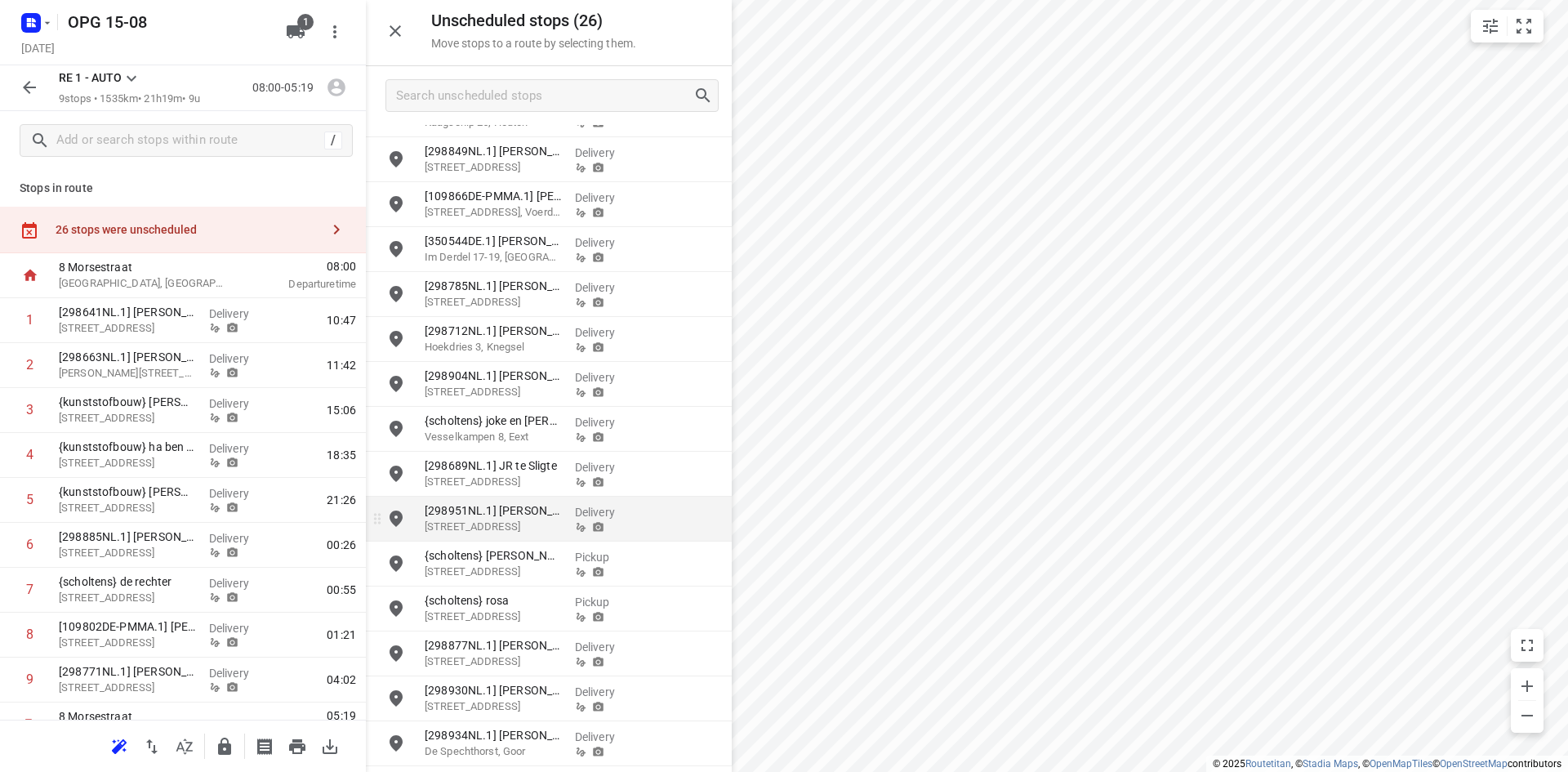
scroll to position [526, 0]
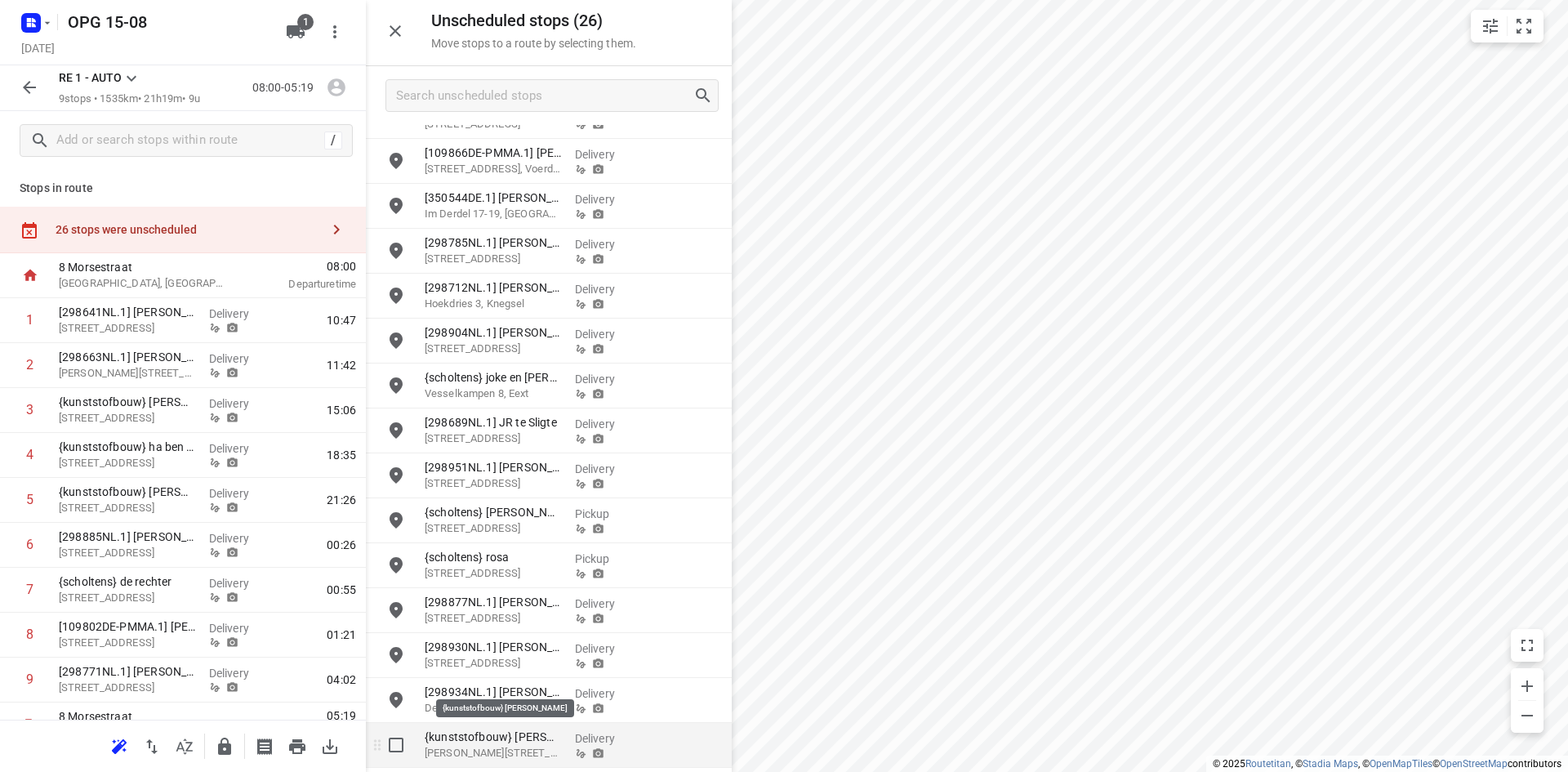
click at [511, 732] on p "{kunststofbouw} [PERSON_NAME]" at bounding box center [493, 736] width 138 height 17
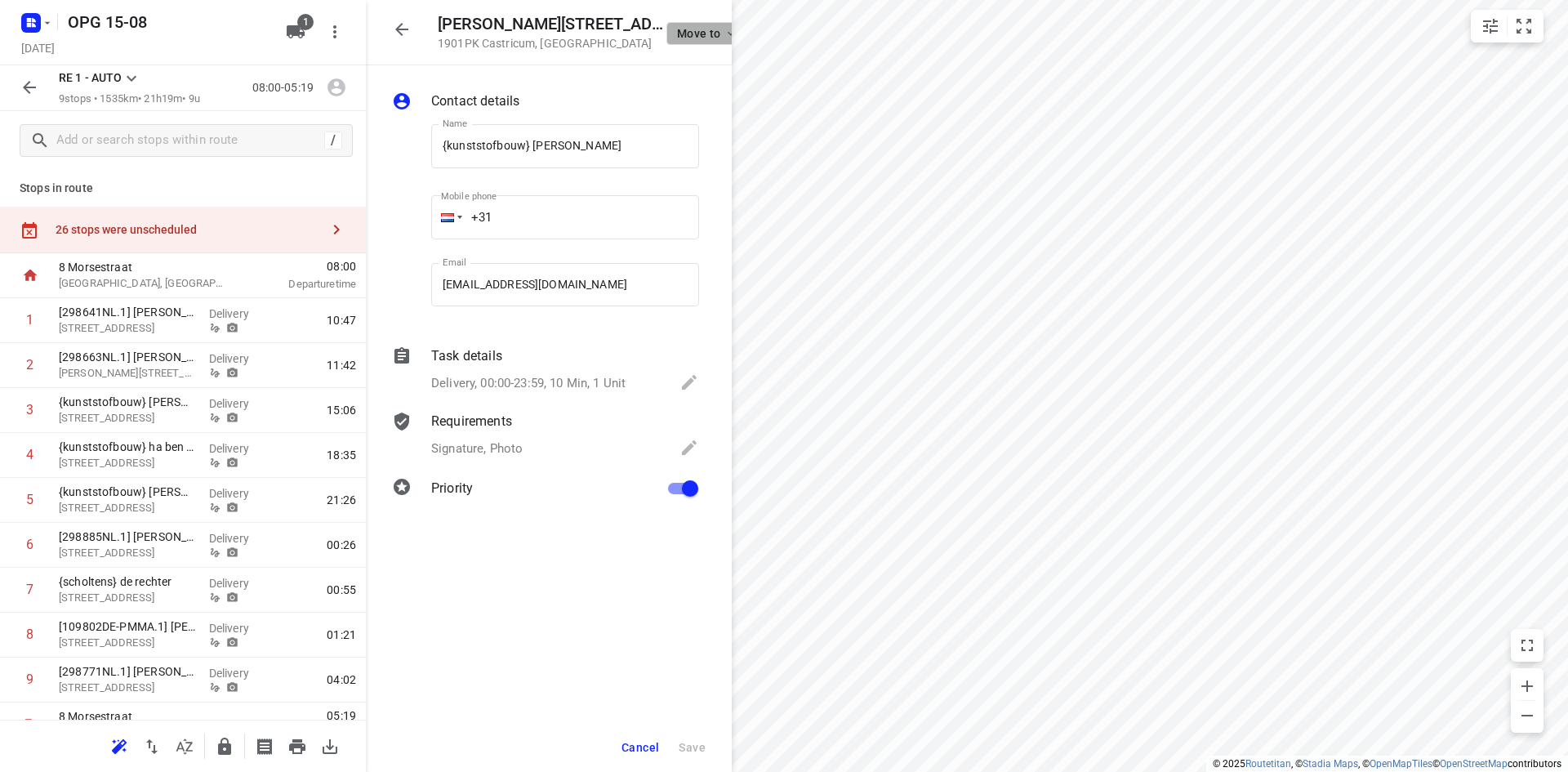
click at [704, 25] on button "Move to" at bounding box center [705, 33] width 78 height 23
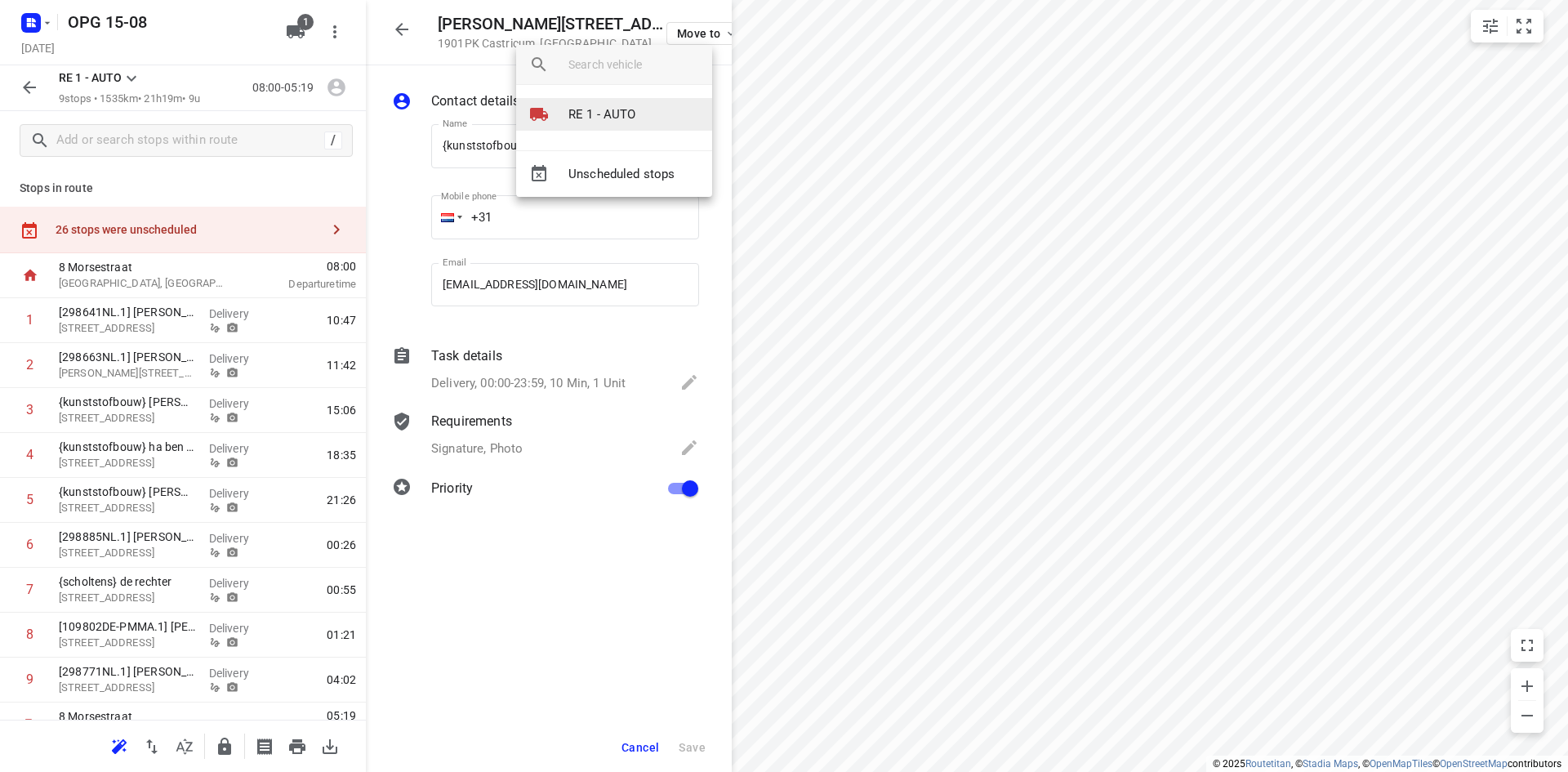
click at [603, 119] on p "RE 1 - AUTO" at bounding box center [602, 114] width 67 height 19
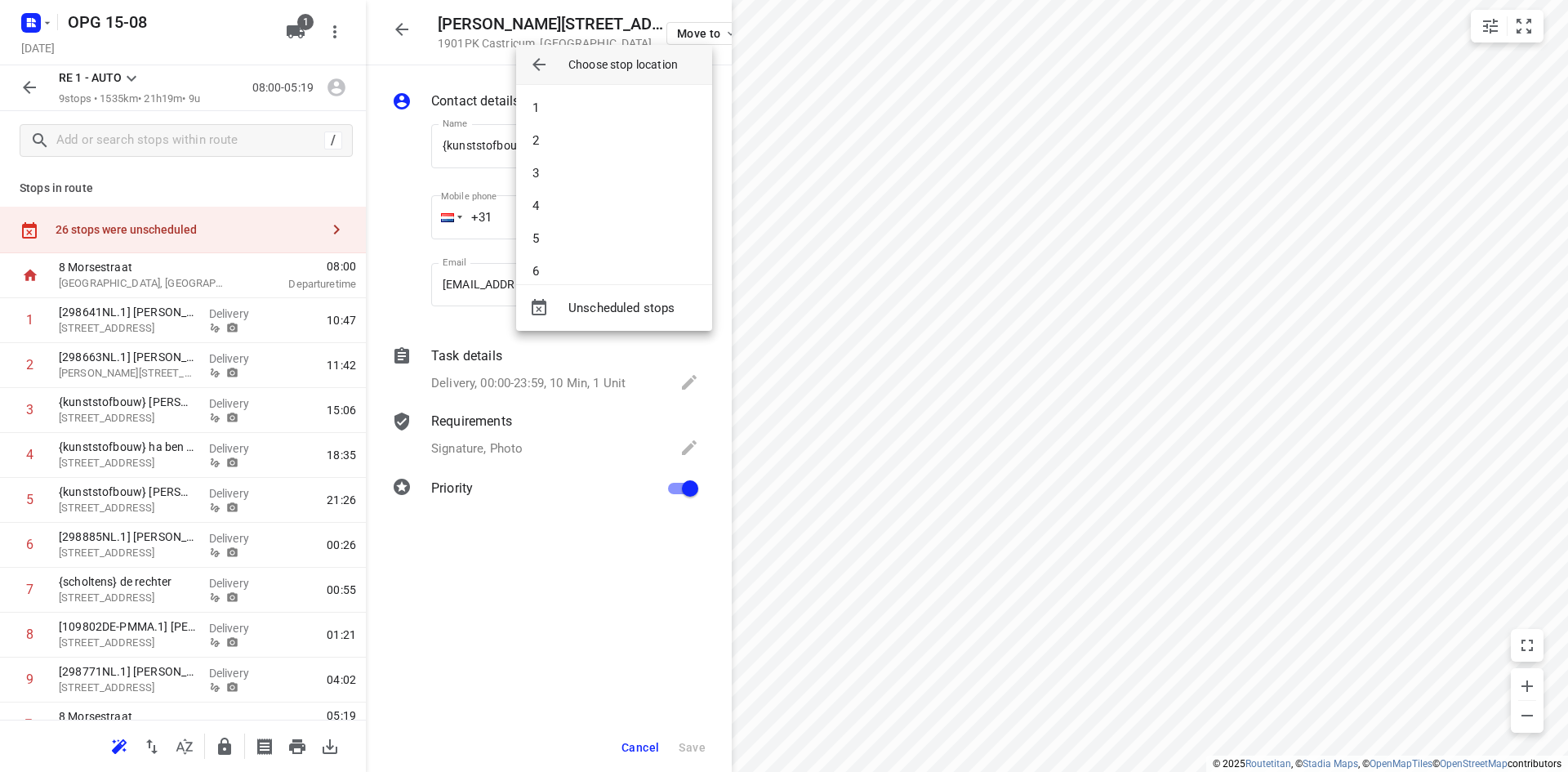
click at [603, 119] on li "1" at bounding box center [615, 107] width 196 height 33
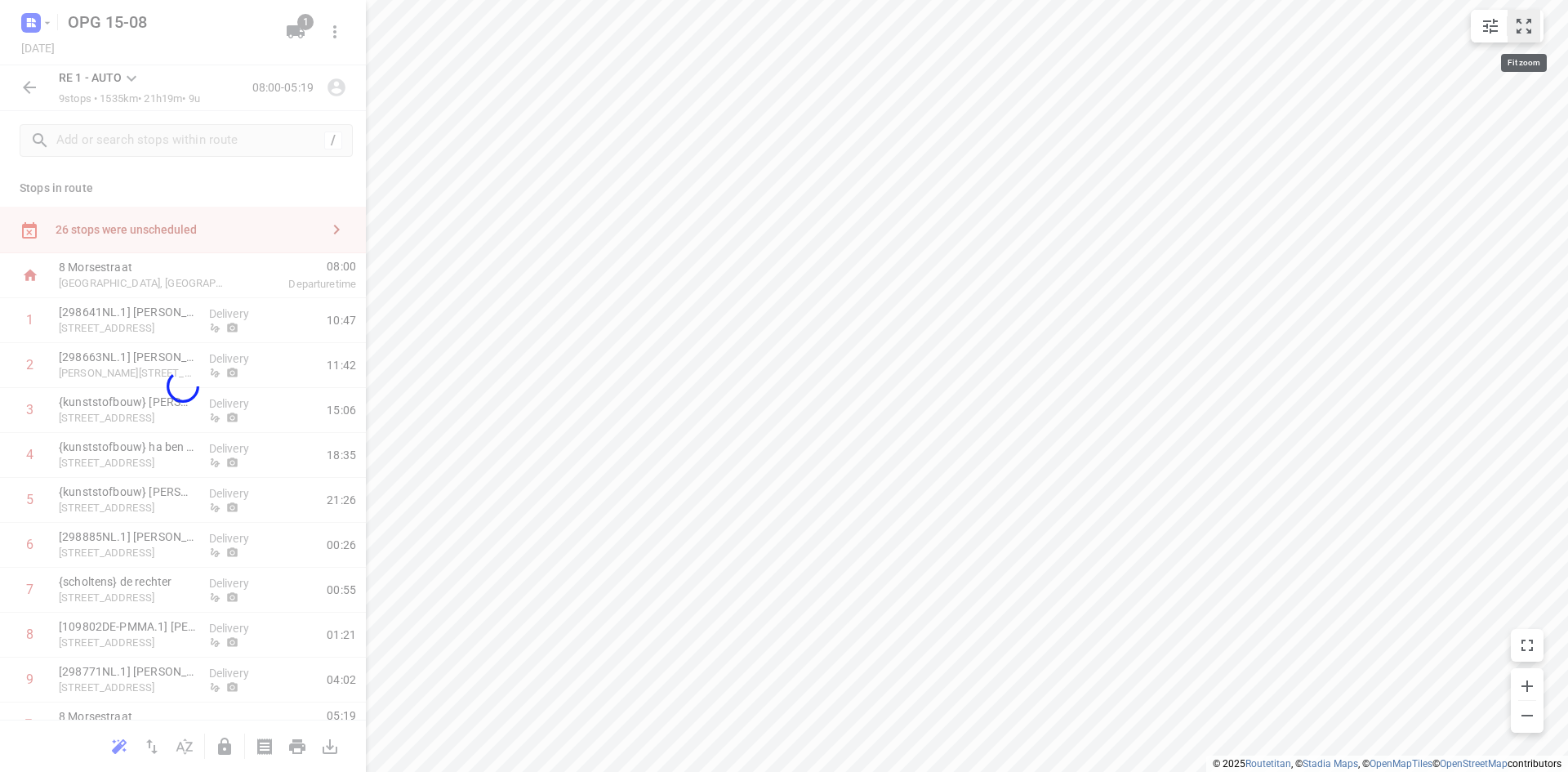
click at [1535, 31] on button "small contained button group" at bounding box center [1523, 26] width 33 height 33
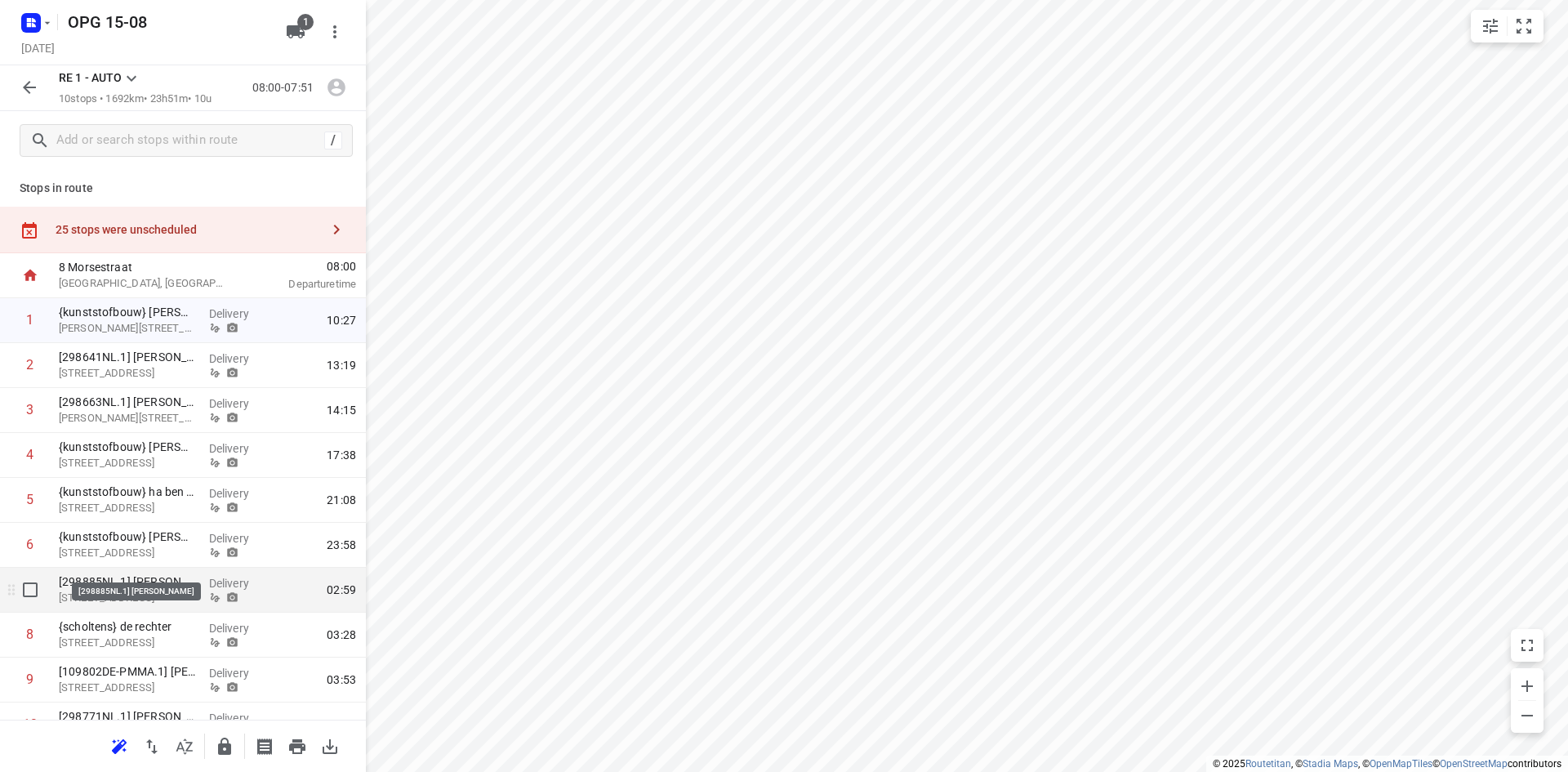
scroll to position [72, 0]
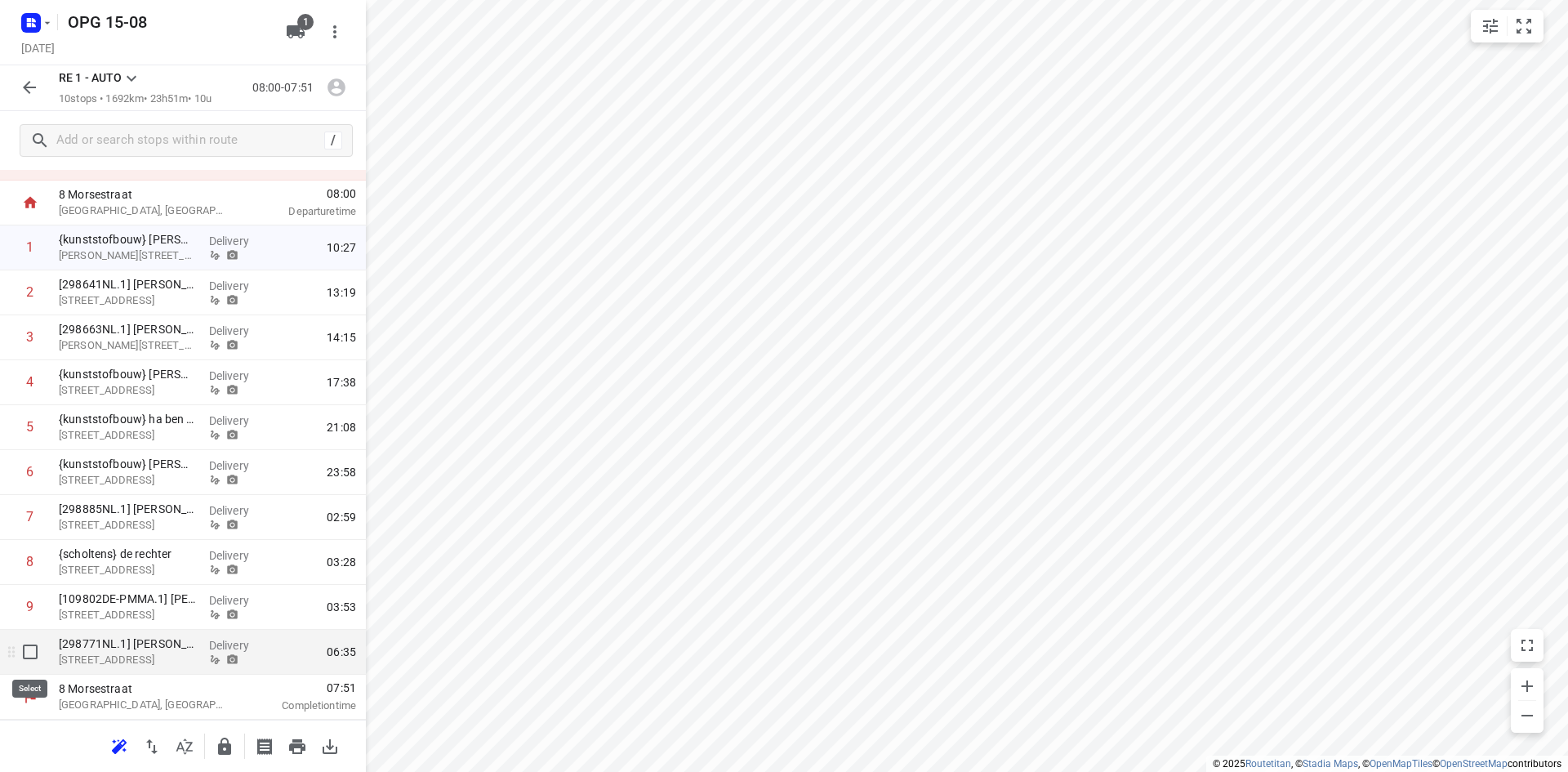
click at [31, 650] on input "checkbox" at bounding box center [30, 651] width 33 height 33
checkbox input "true"
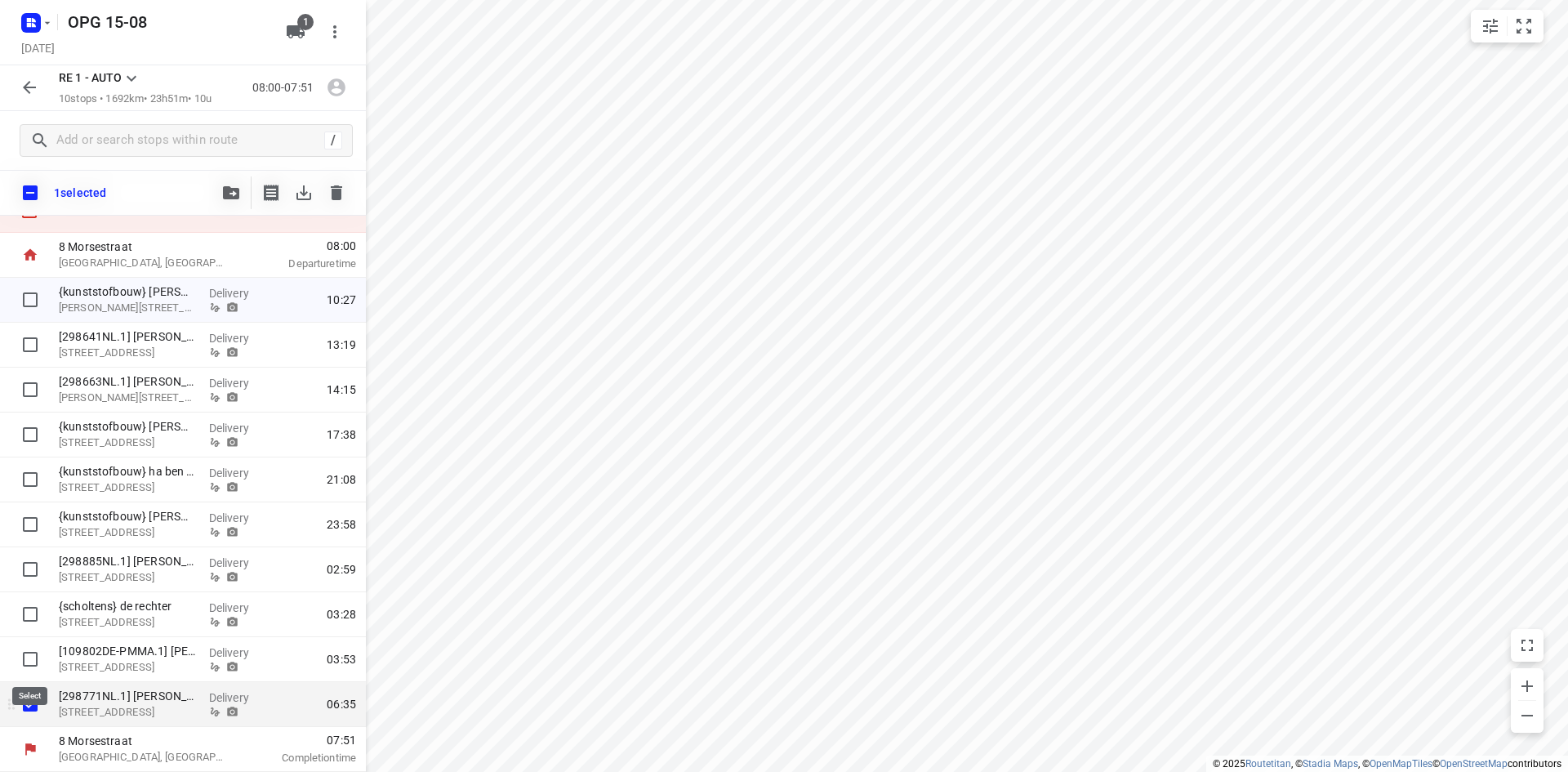
scroll to position [66, 0]
click at [234, 192] on icon "button" at bounding box center [231, 192] width 17 height 13
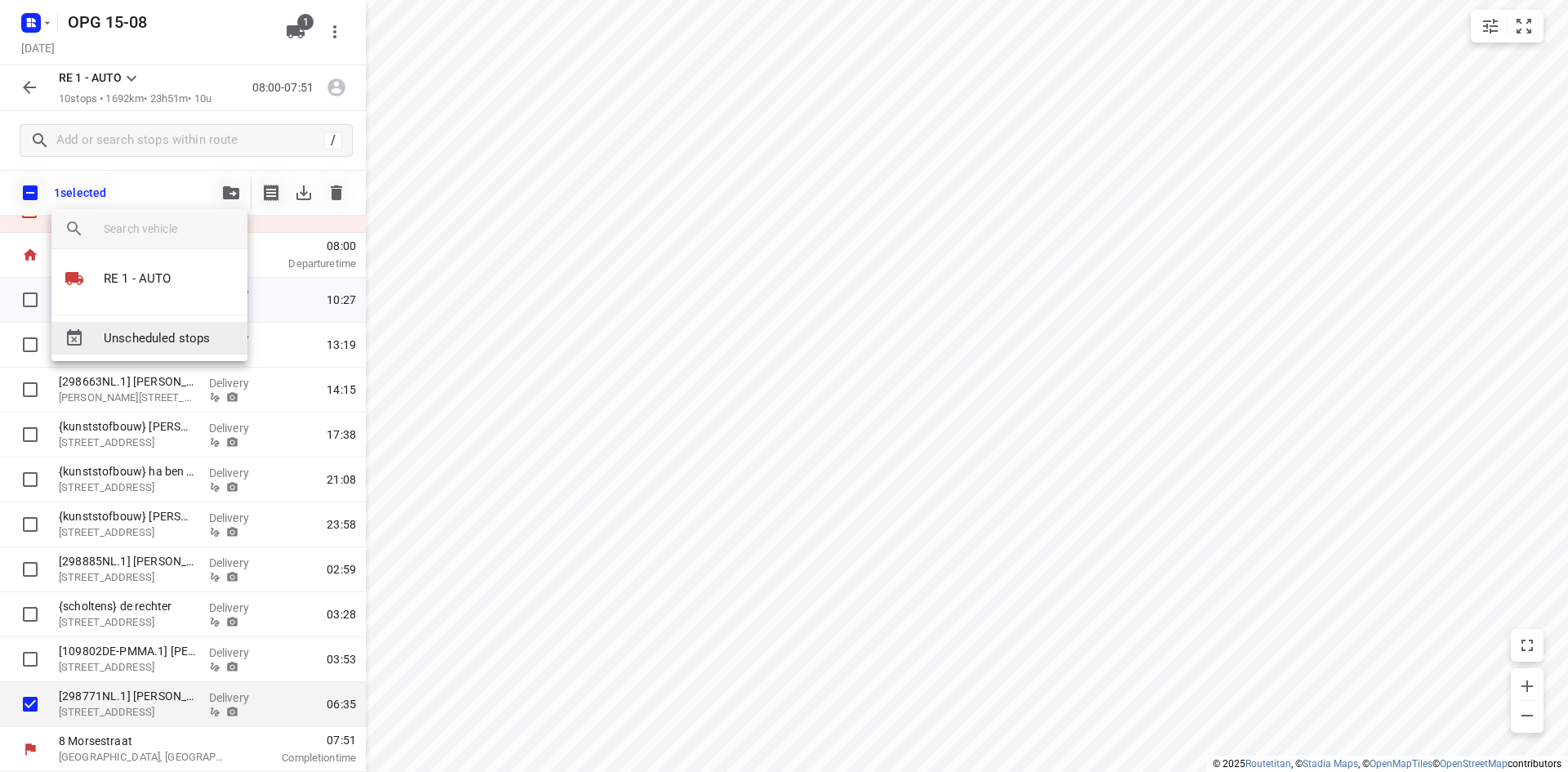
click at [206, 344] on span "Unscheduled stops" at bounding box center [169, 338] width 131 height 19
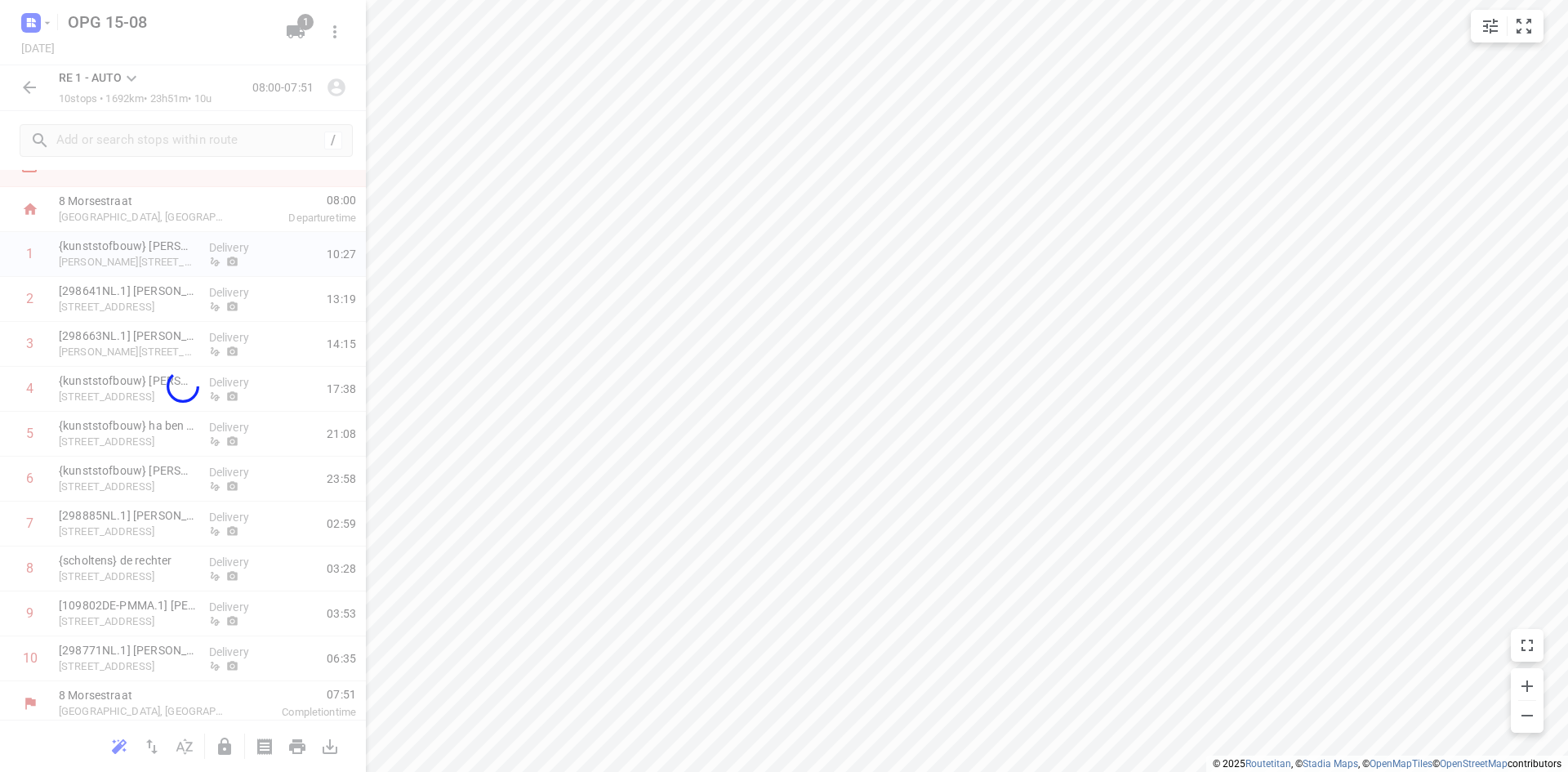
scroll to position [28, 0]
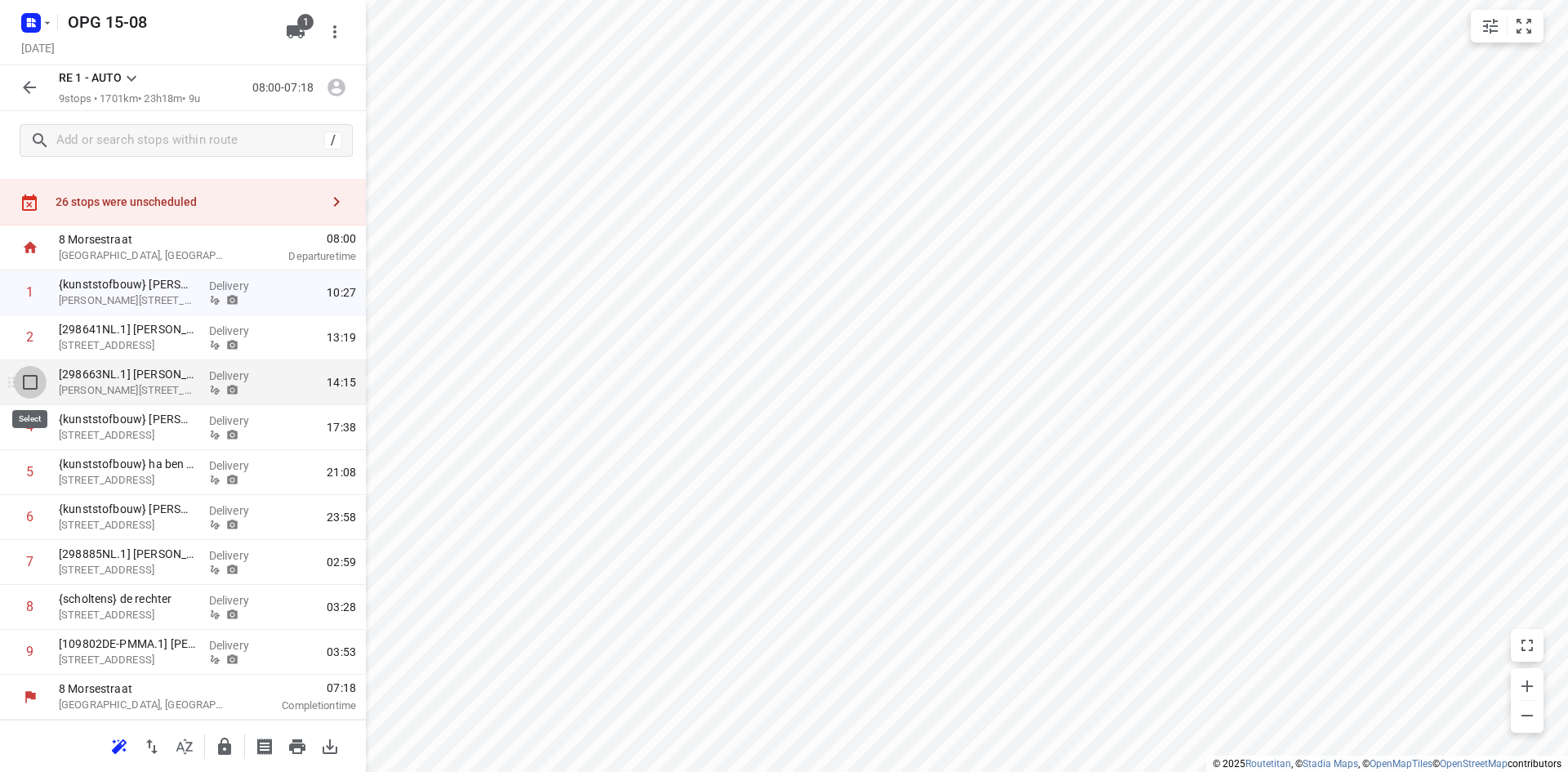
click at [30, 381] on input "checkbox" at bounding box center [30, 382] width 33 height 33
checkbox input "true"
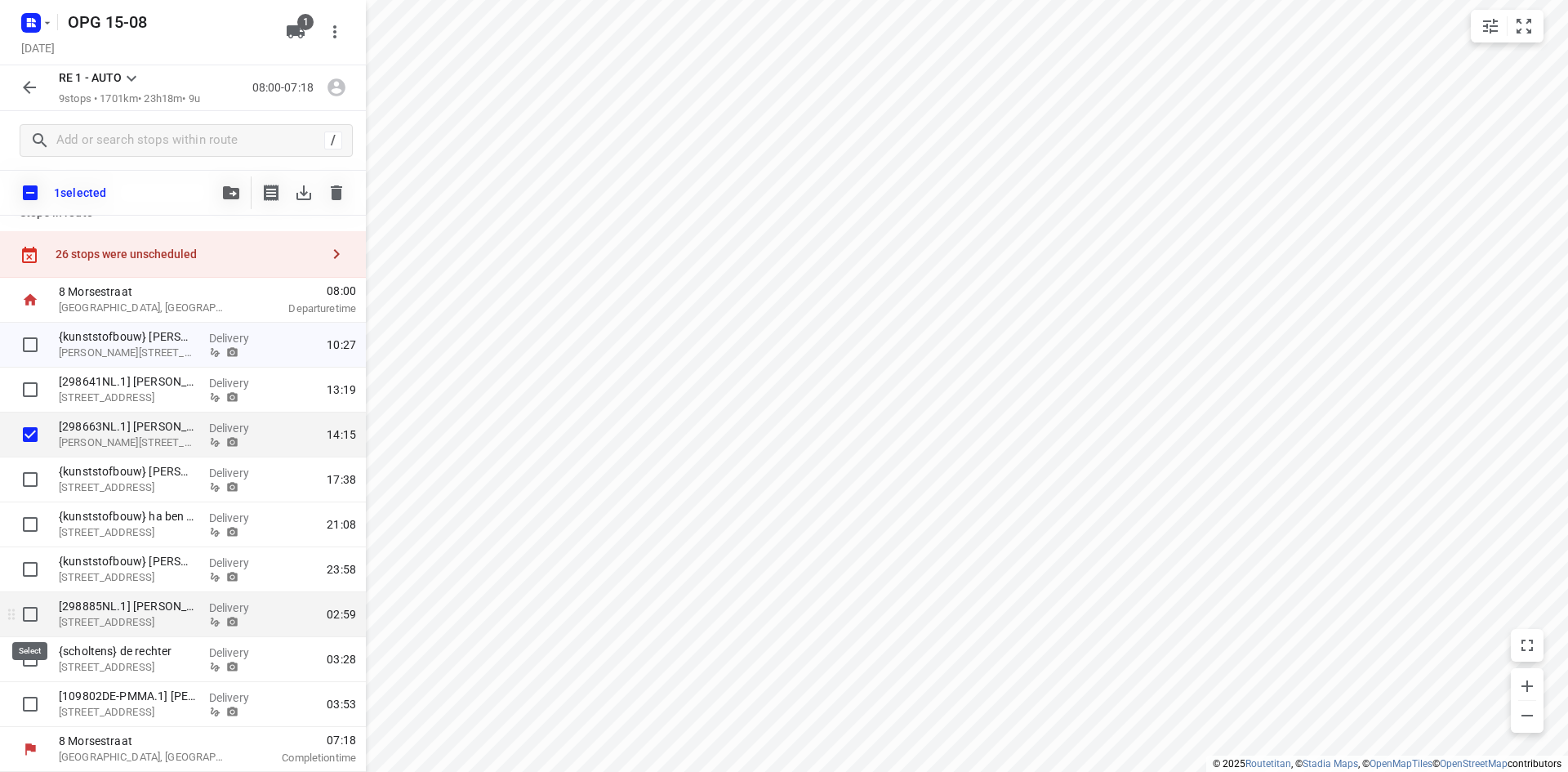
click at [31, 614] on input "checkbox" at bounding box center [30, 614] width 33 height 33
checkbox input "true"
click at [27, 655] on input "checkbox" at bounding box center [30, 658] width 33 height 33
checkbox input "true"
click at [231, 197] on icon "button" at bounding box center [231, 192] width 17 height 13
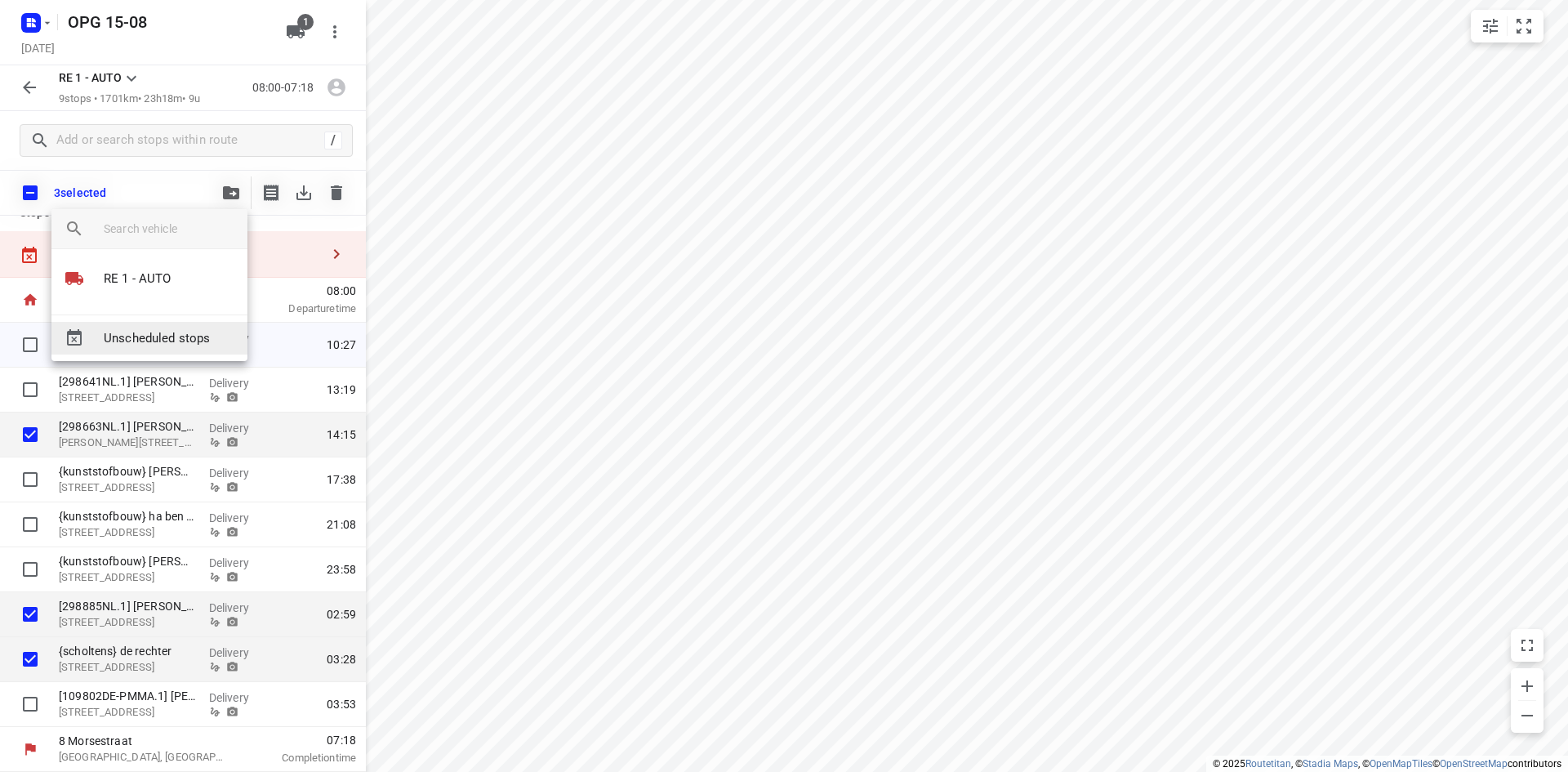
click at [183, 334] on span "Unscheduled stops" at bounding box center [169, 338] width 131 height 19
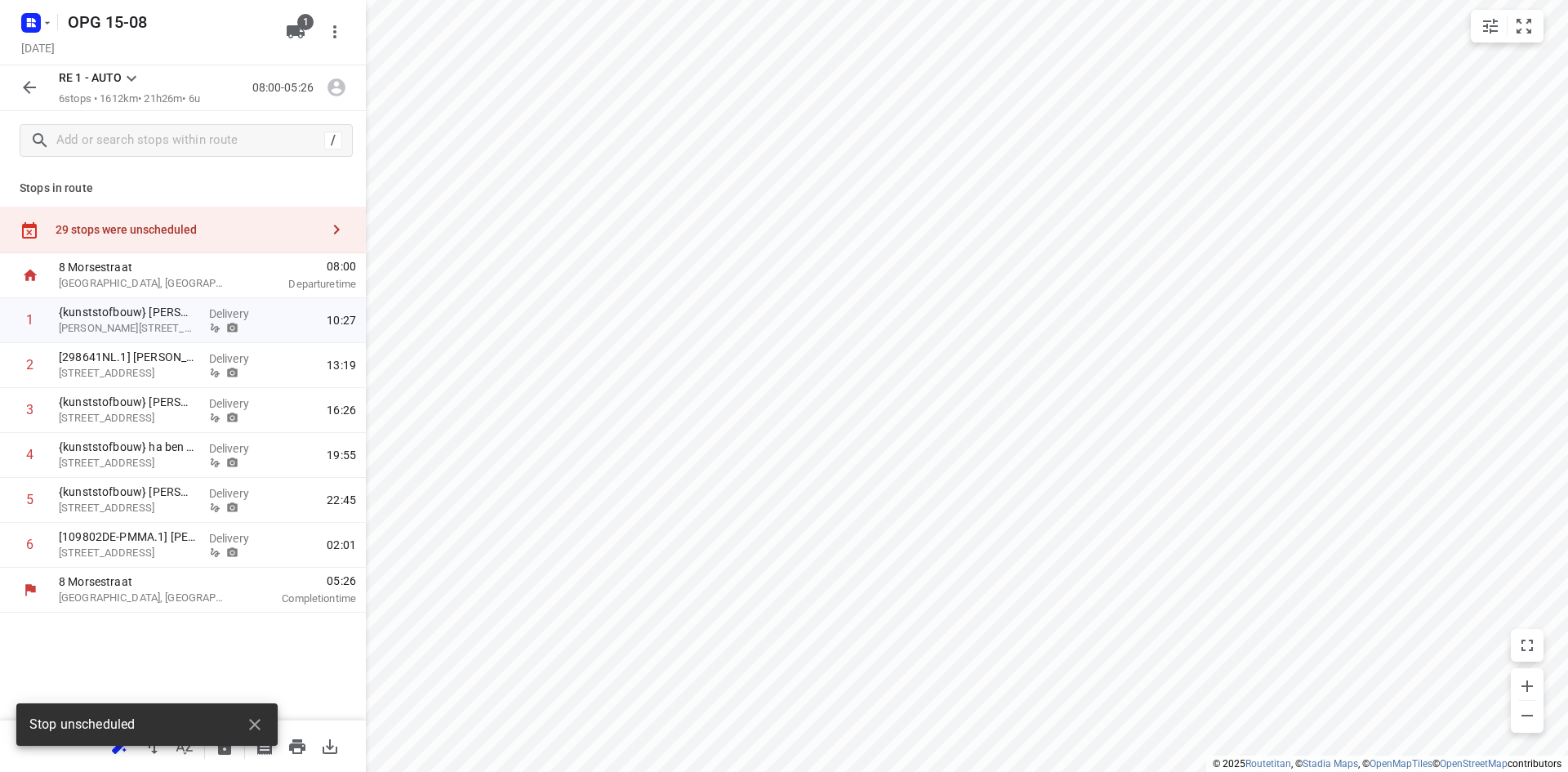
scroll to position [0, 0]
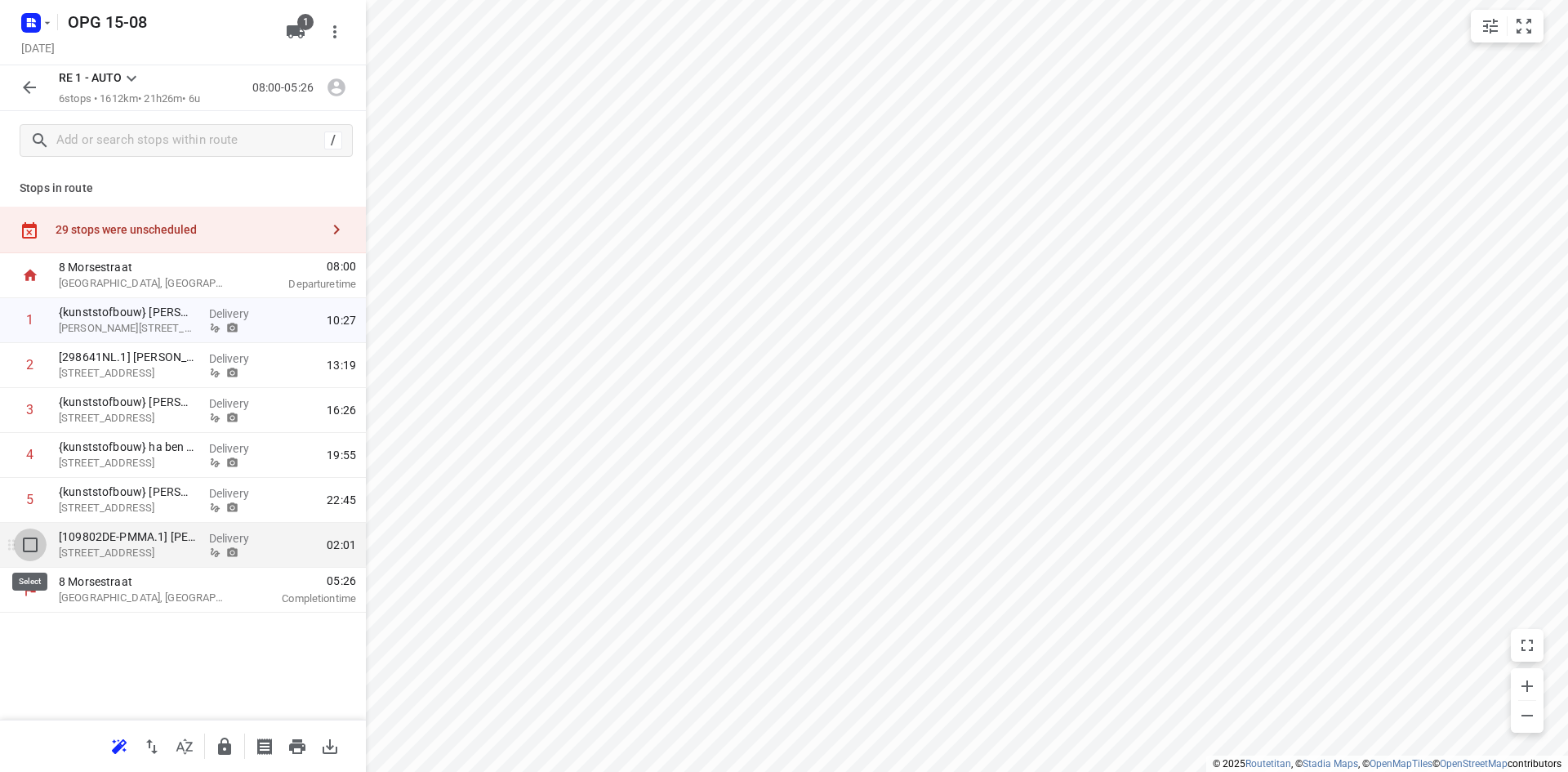
click at [31, 542] on input "checkbox" at bounding box center [30, 544] width 33 height 33
checkbox input "true"
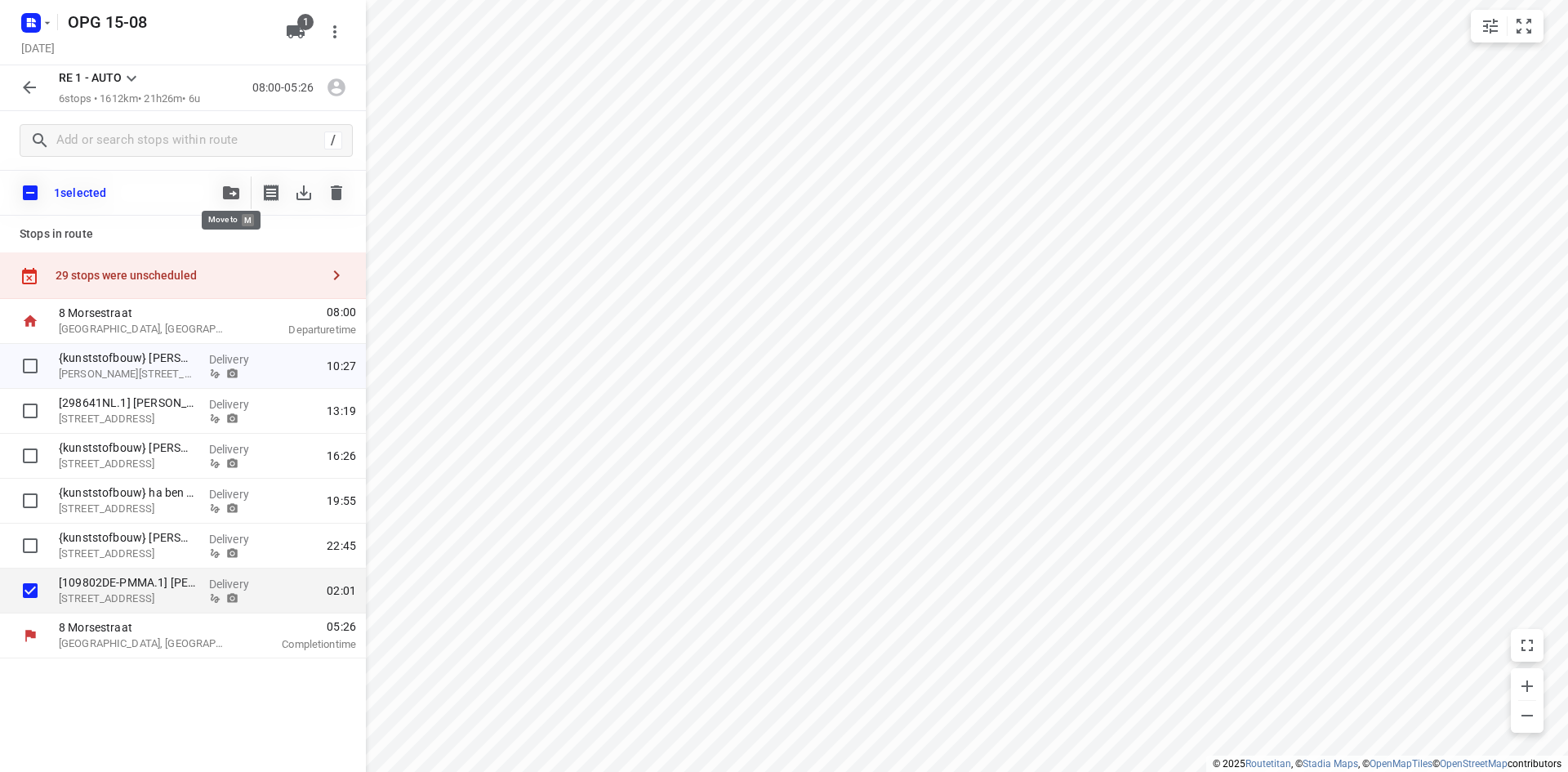
click at [223, 187] on icon "button" at bounding box center [231, 192] width 17 height 13
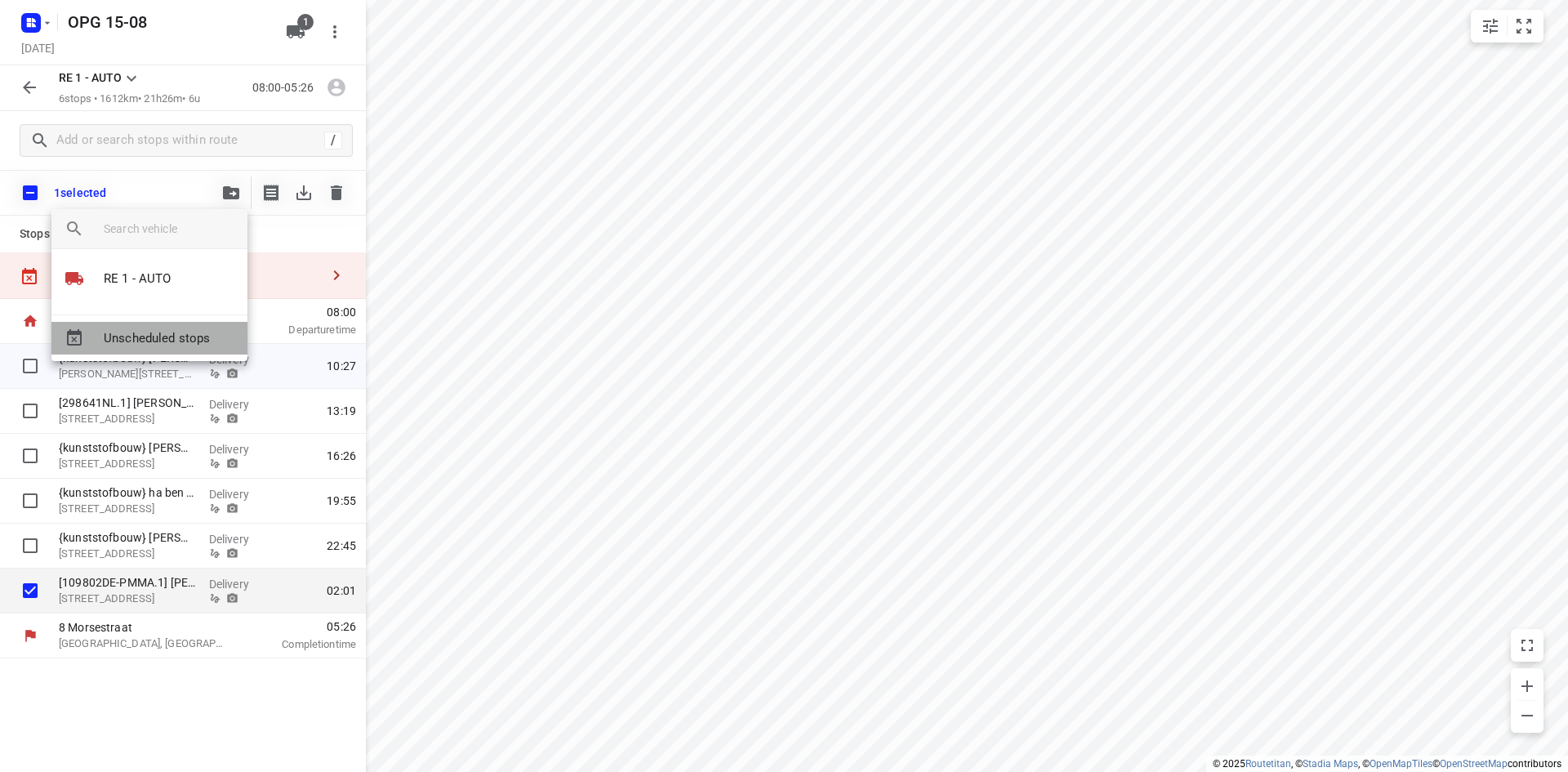
click at [173, 346] on span "Unscheduled stops" at bounding box center [169, 338] width 131 height 19
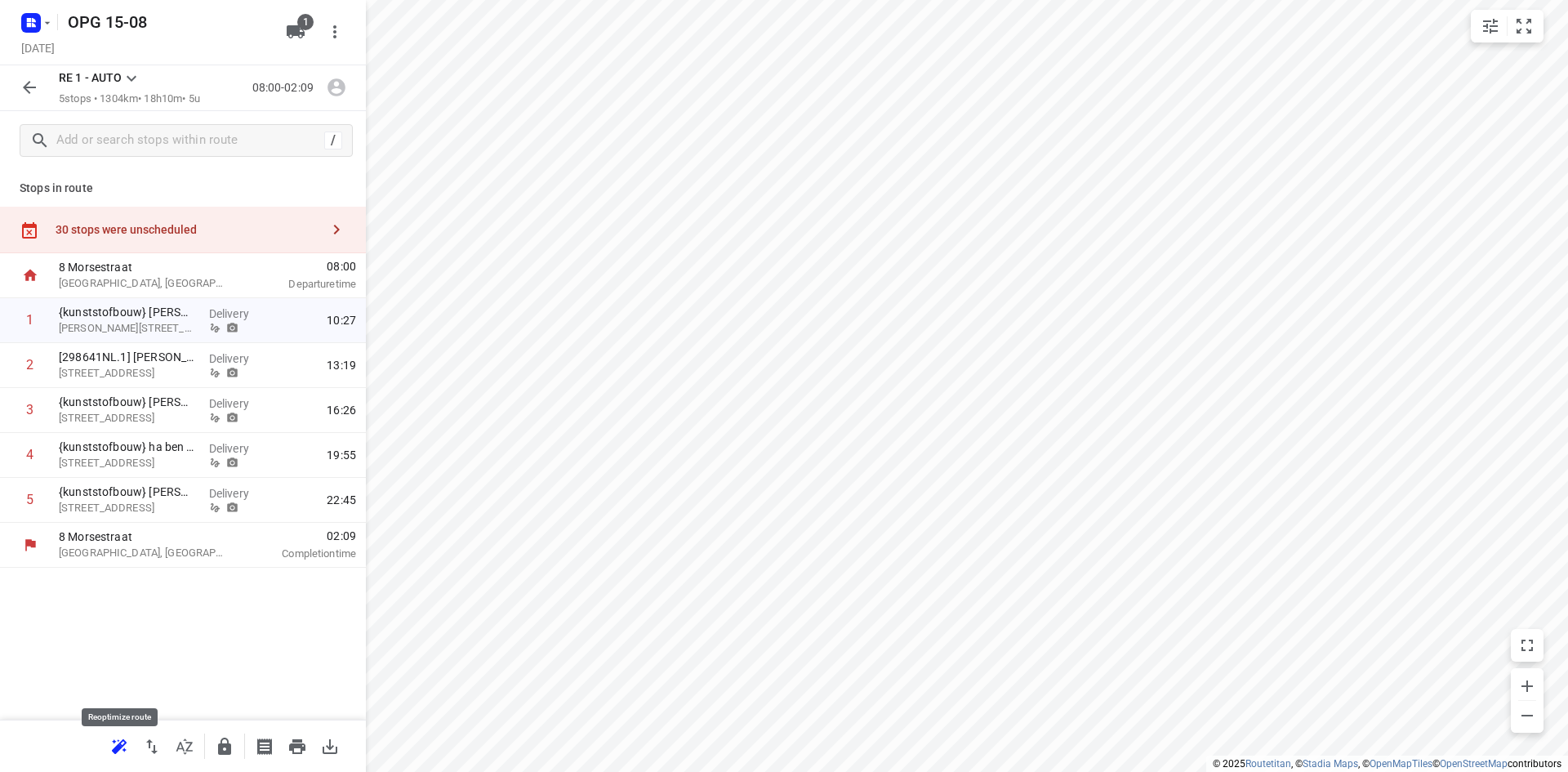
click at [119, 740] on icon "button" at bounding box center [119, 745] width 15 height 13
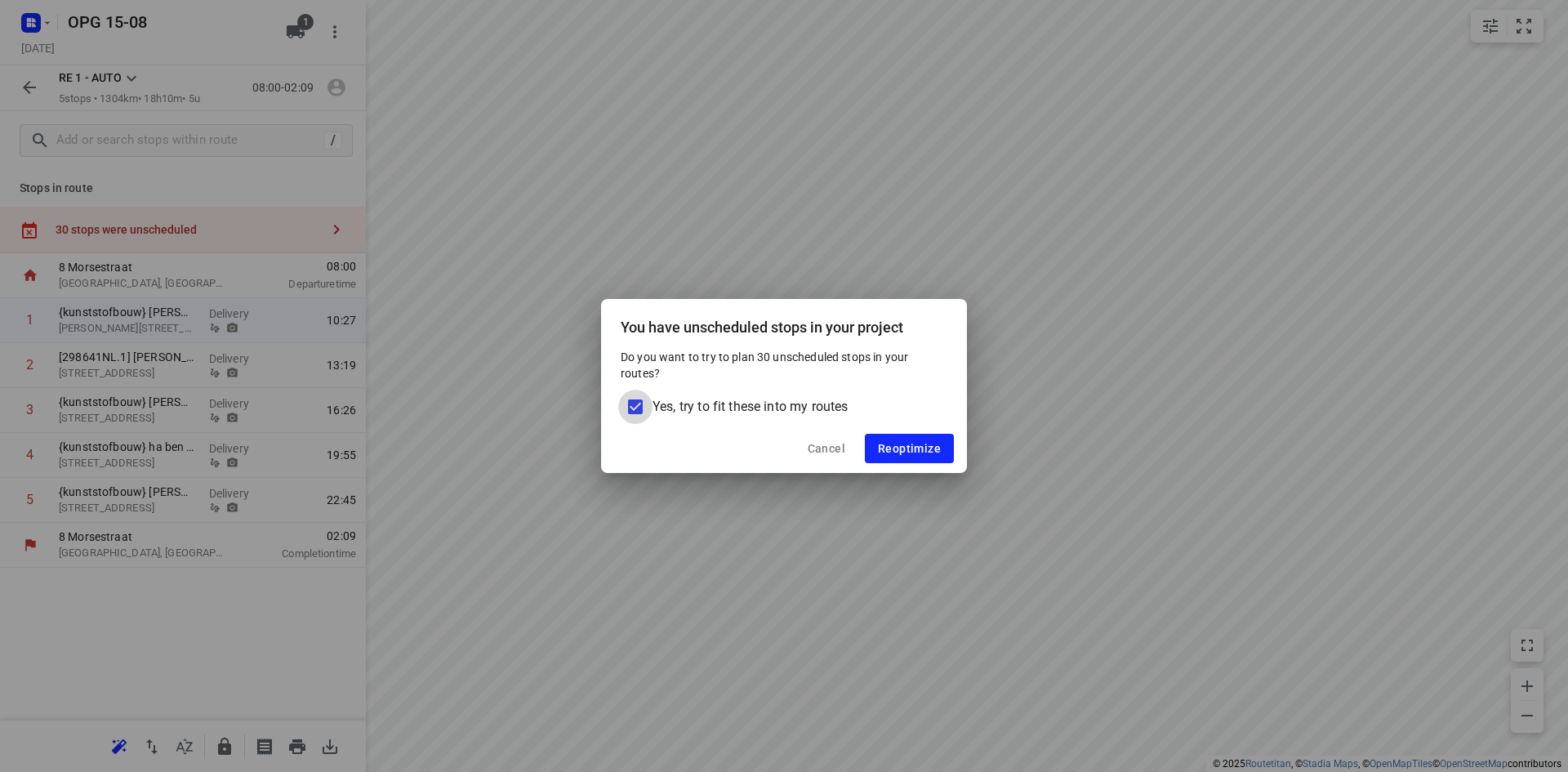
click at [633, 404] on input "Yes, try to fit these into my routes" at bounding box center [636, 407] width 35 height 35
checkbox input "false"
click at [905, 445] on span "Reoptimize" at bounding box center [910, 447] width 63 height 13
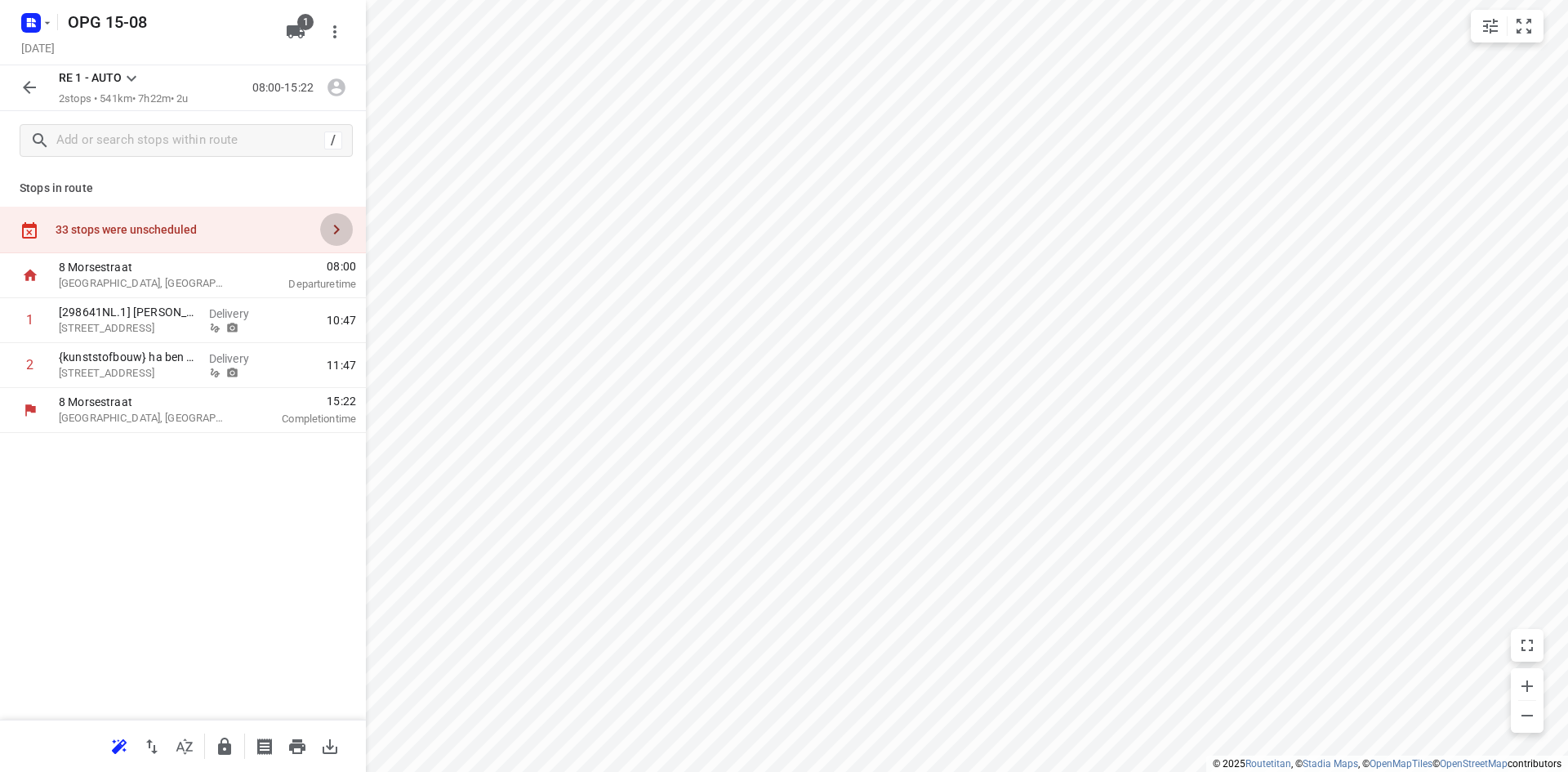
click at [336, 227] on icon "button" at bounding box center [338, 230] width 6 height 10
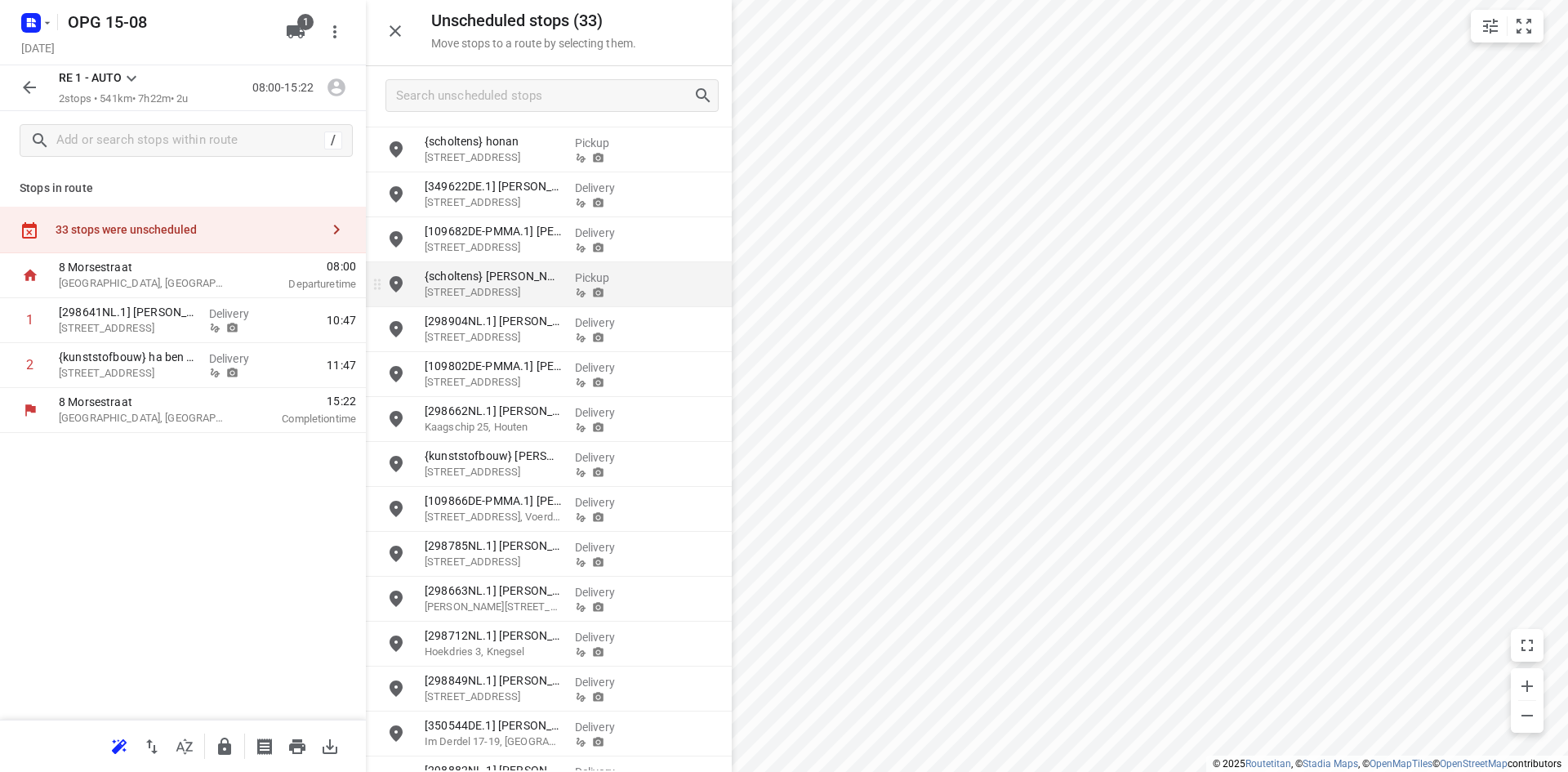
scroll to position [245, 0]
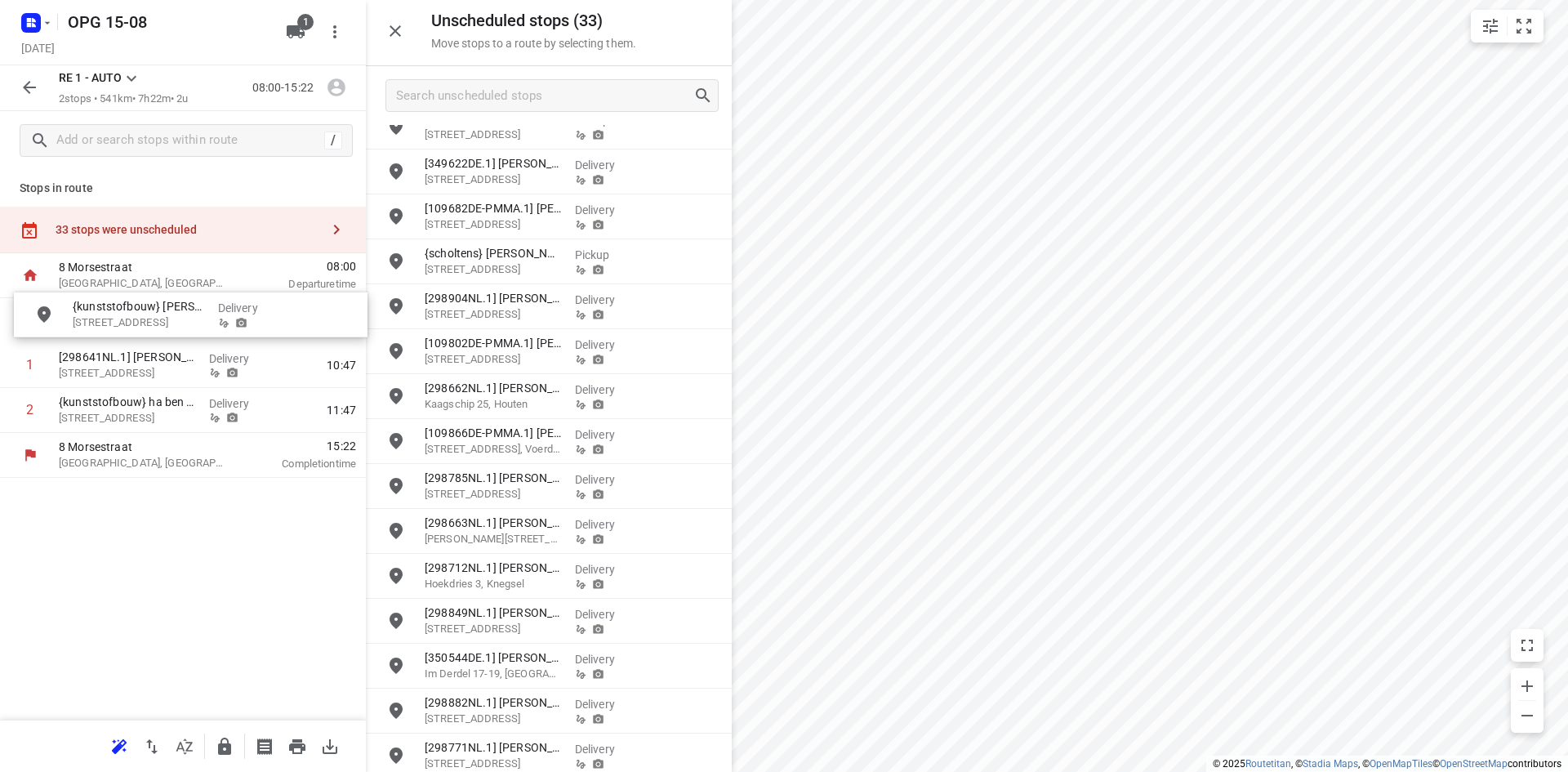
drag, startPoint x: 495, startPoint y: 443, endPoint x: 134, endPoint y: 317, distance: 382.4
click at [31, 366] on input "checkbox" at bounding box center [30, 364] width 33 height 33
checkbox input "true"
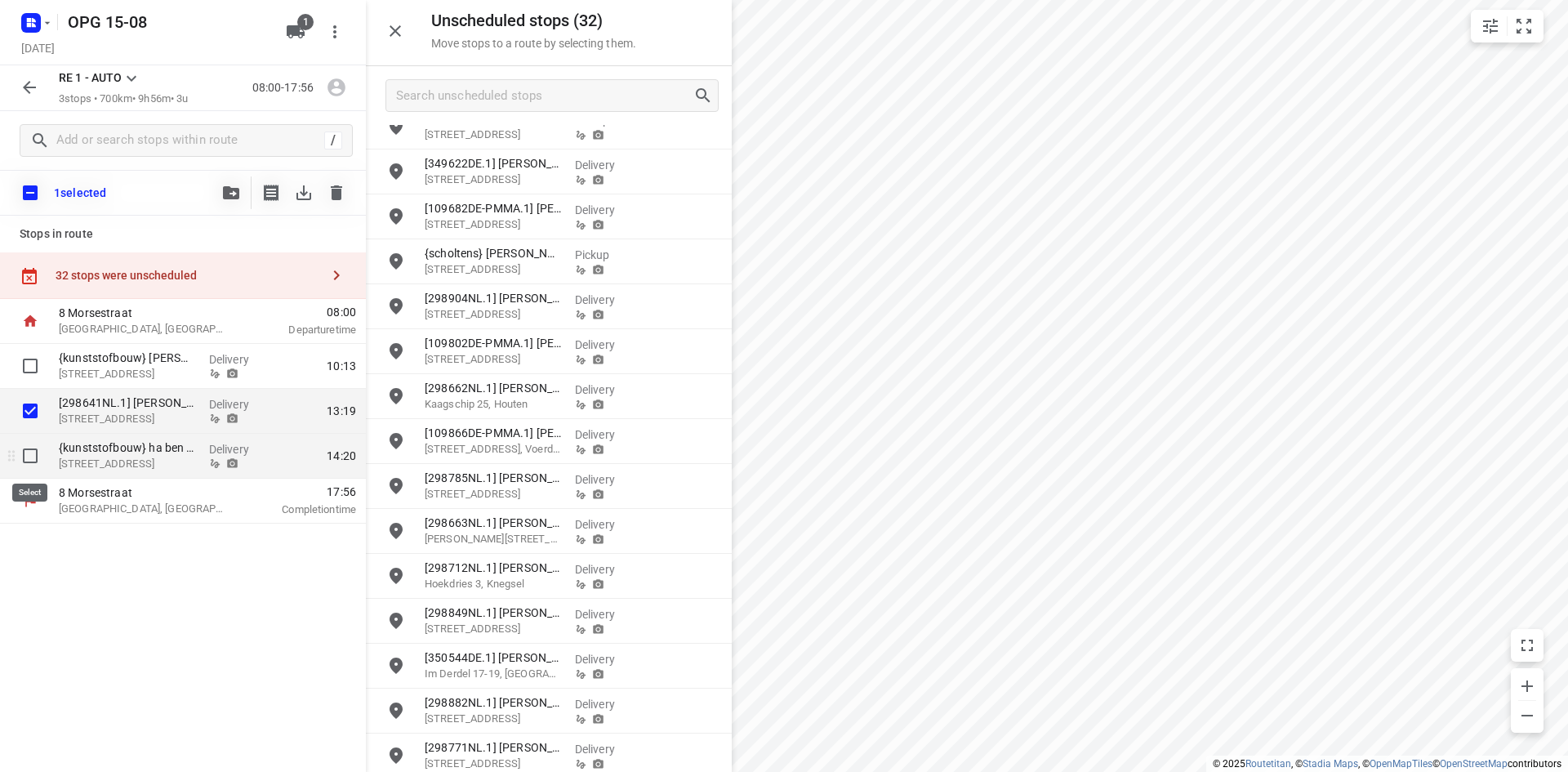
click at [24, 454] on input "checkbox" at bounding box center [30, 455] width 33 height 33
checkbox input "true"
click at [228, 187] on icon "button" at bounding box center [231, 192] width 17 height 13
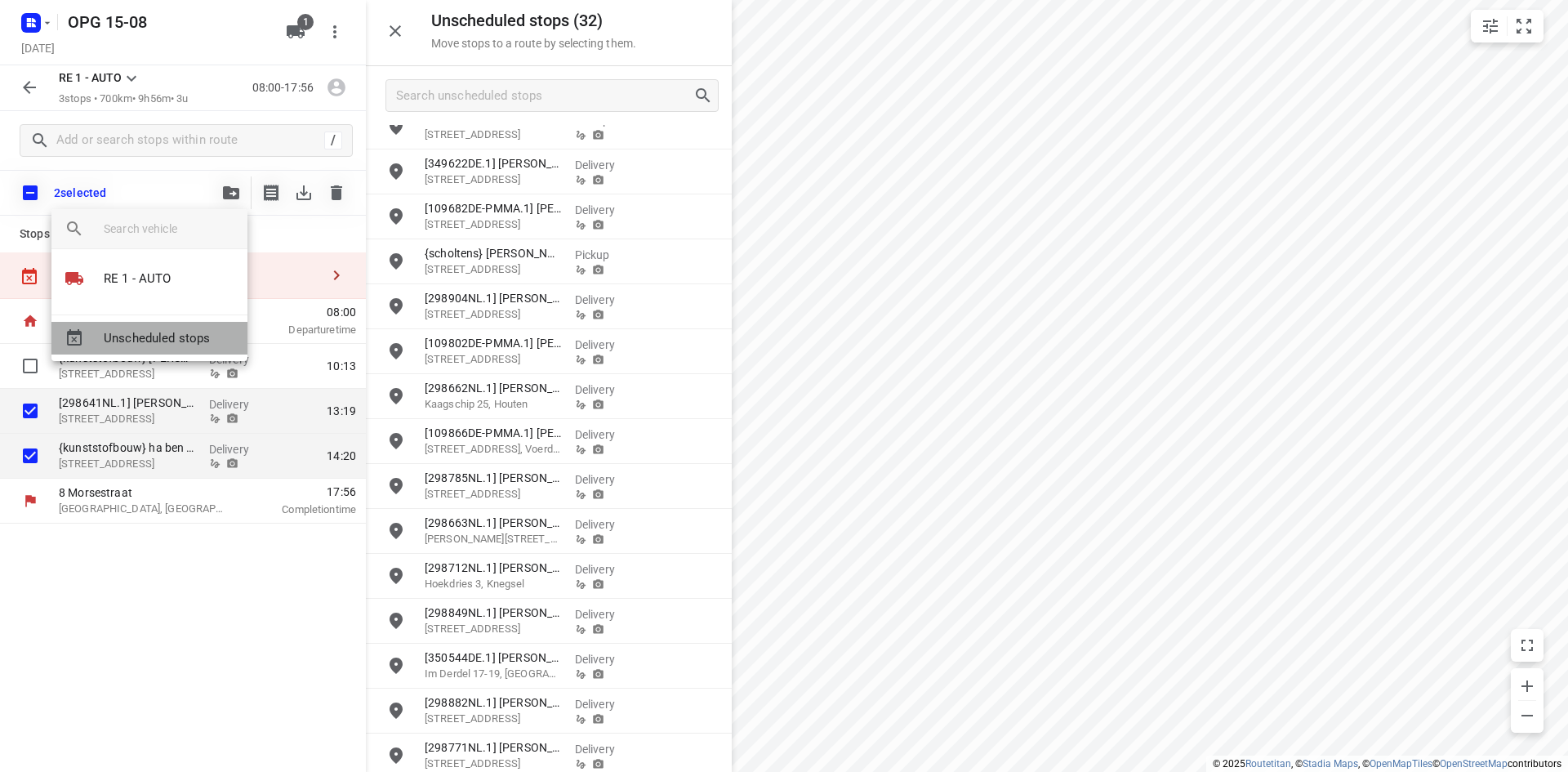
click at [213, 343] on span "Unscheduled stops" at bounding box center [169, 338] width 131 height 19
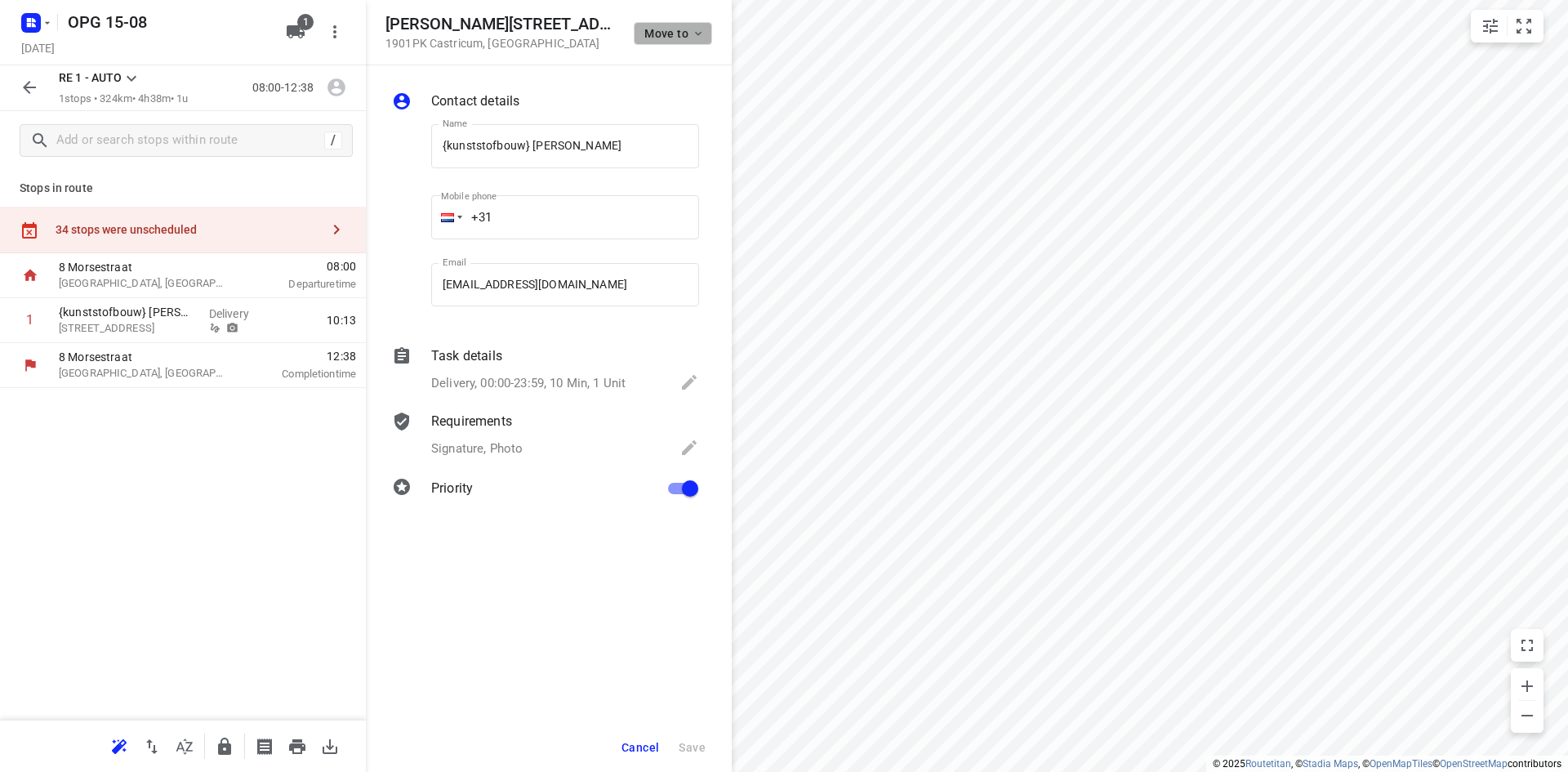
click at [699, 36] on icon "button" at bounding box center [698, 33] width 13 height 13
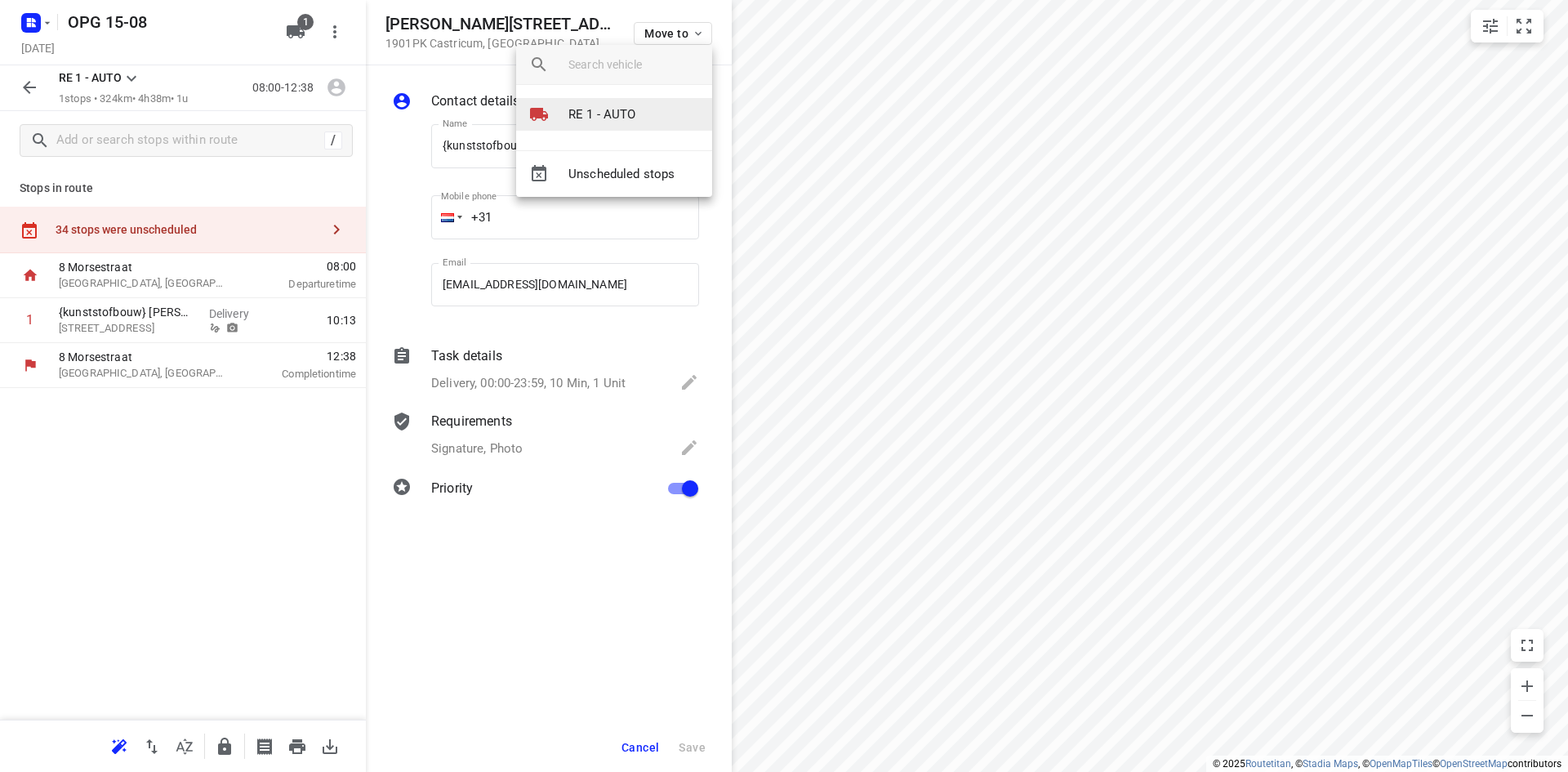
click at [620, 124] on p "RE 1 - AUTO" at bounding box center [602, 114] width 67 height 19
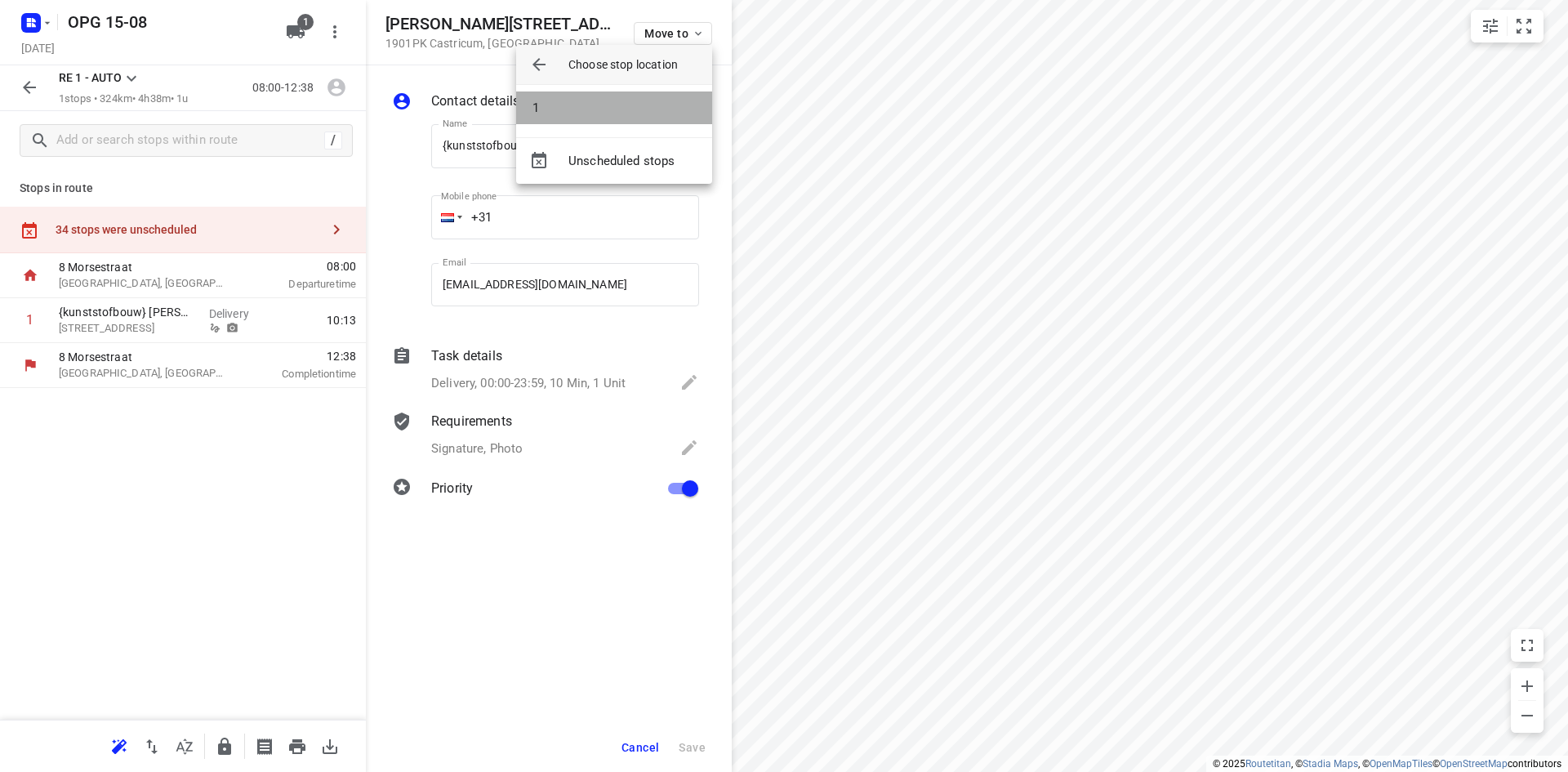
click at [621, 110] on li "1" at bounding box center [615, 107] width 196 height 33
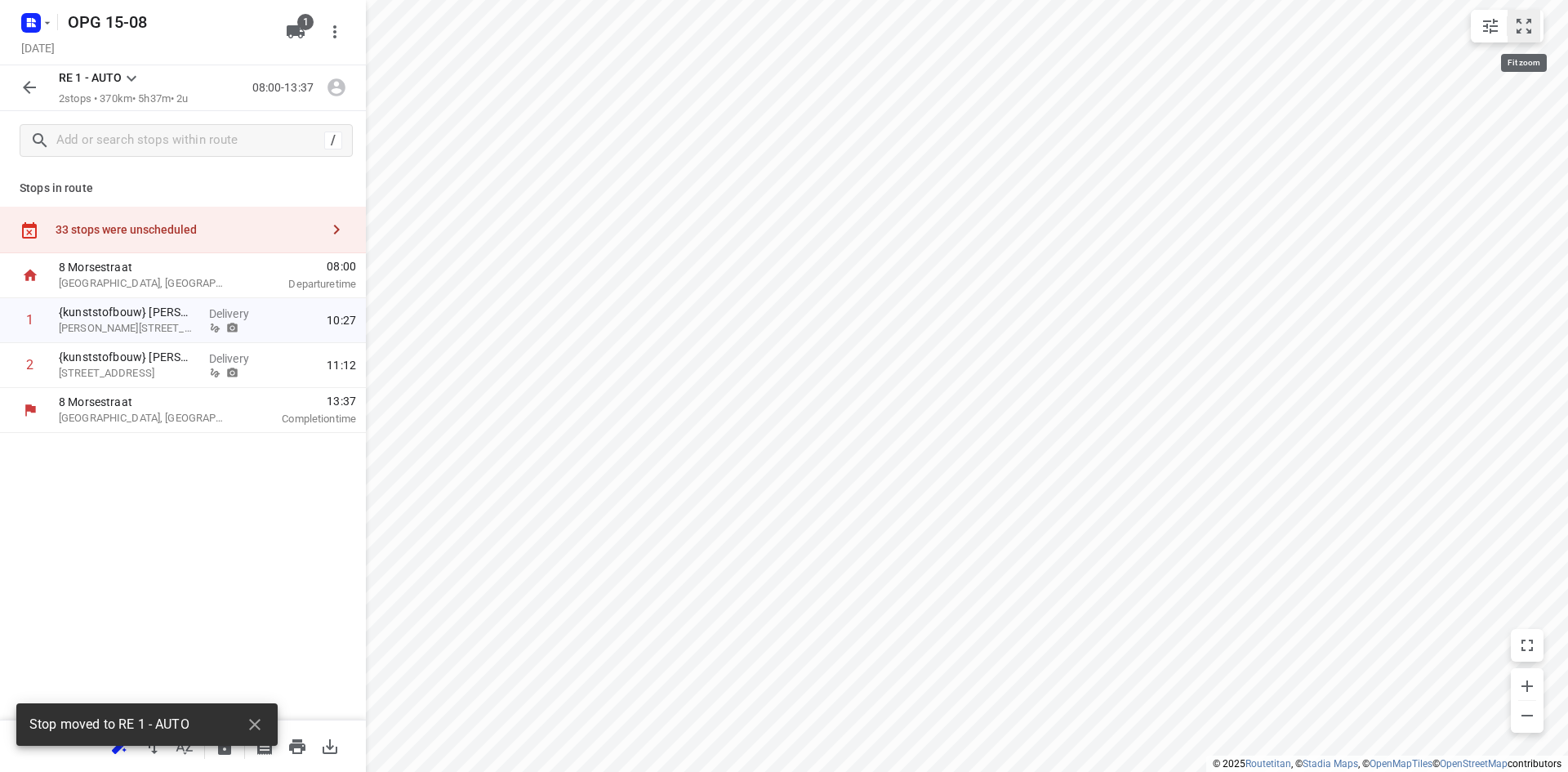
click at [1528, 25] on icon "small contained button group" at bounding box center [1524, 27] width 20 height 20
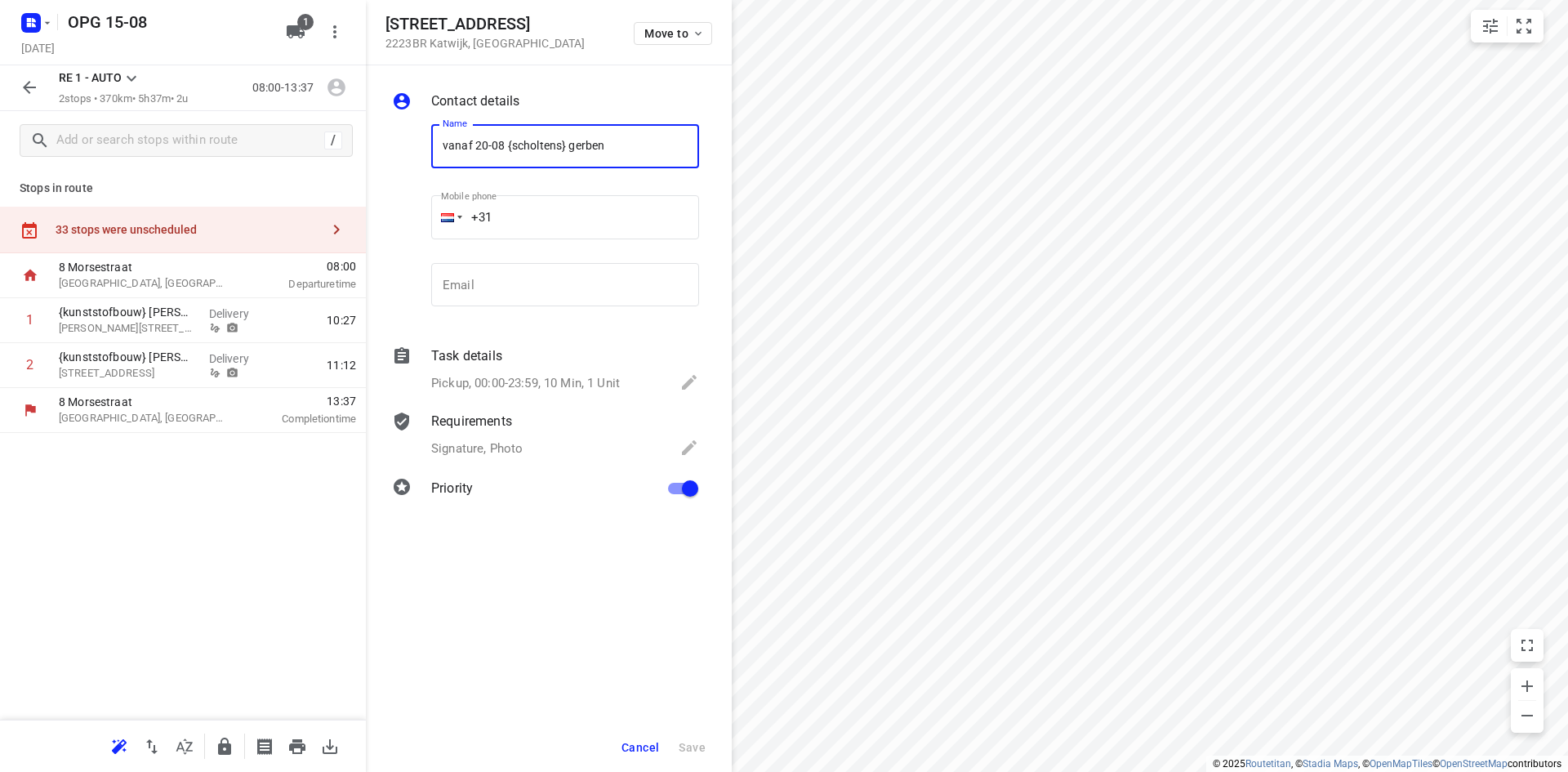
click at [647, 755] on button "Cancel" at bounding box center [639, 747] width 50 height 30
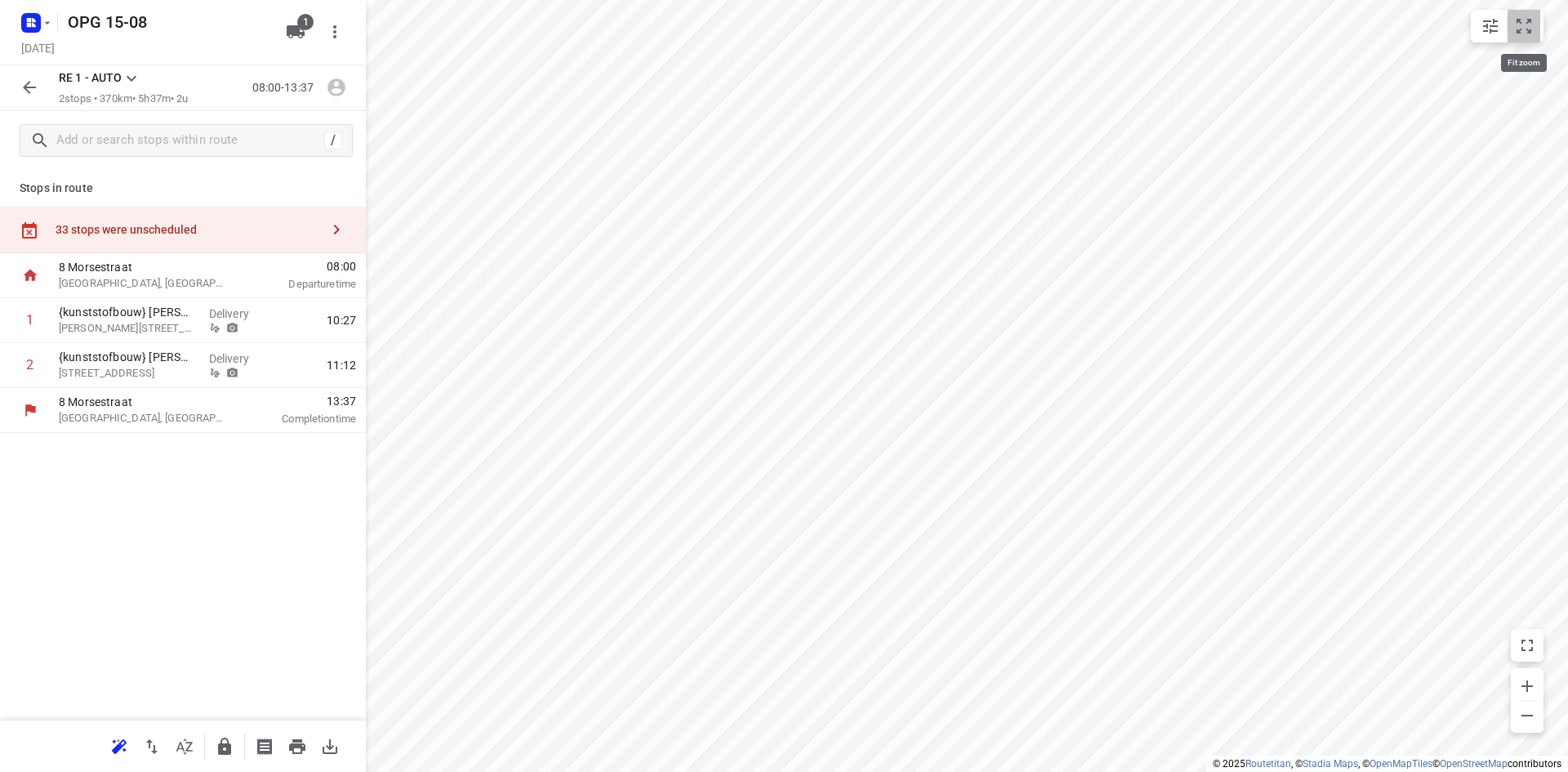
click at [1524, 18] on icon "small contained button group" at bounding box center [1524, 27] width 20 height 20
click at [345, 237] on icon "button" at bounding box center [337, 230] width 20 height 20
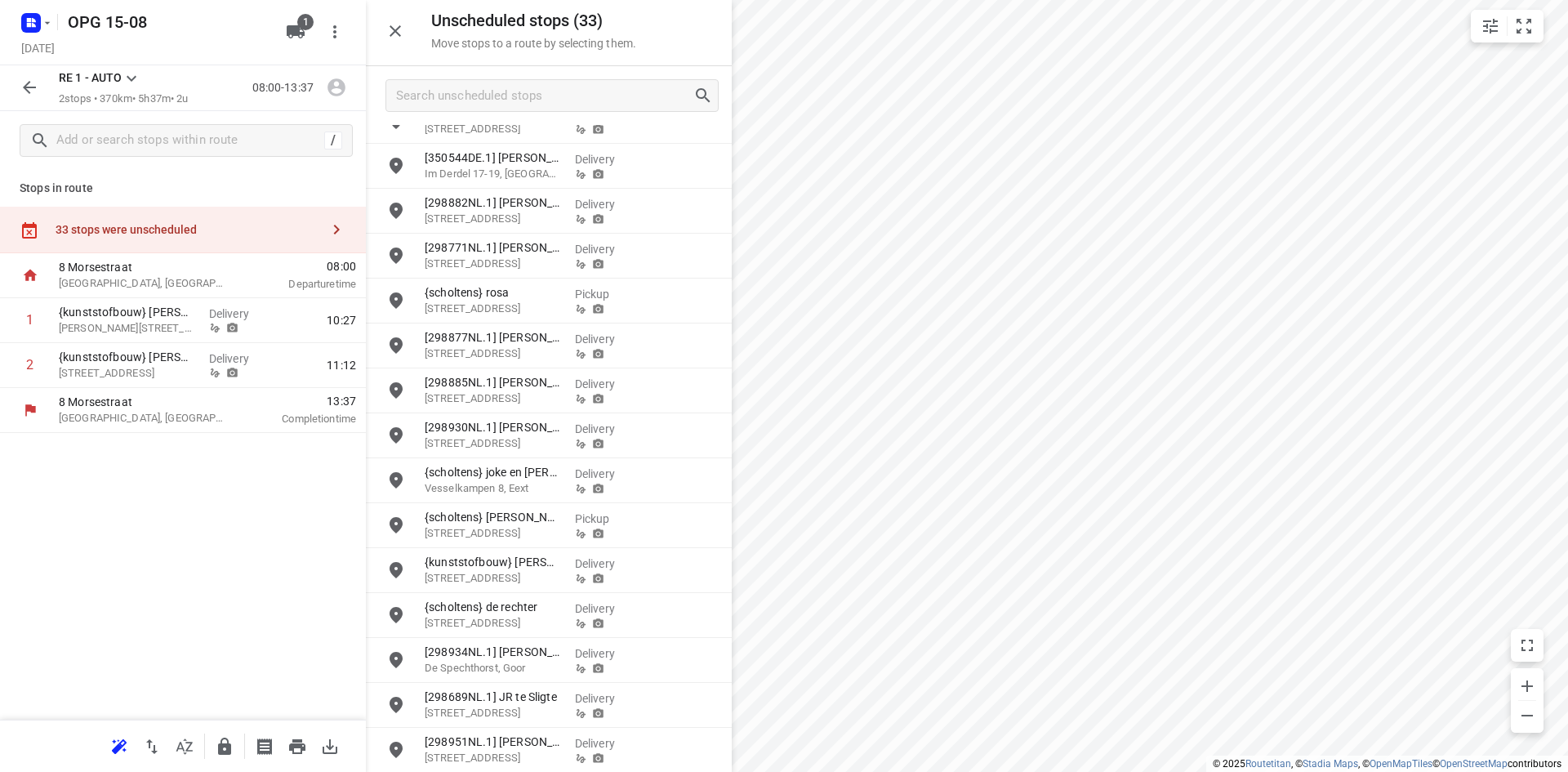
scroll to position [839, 0]
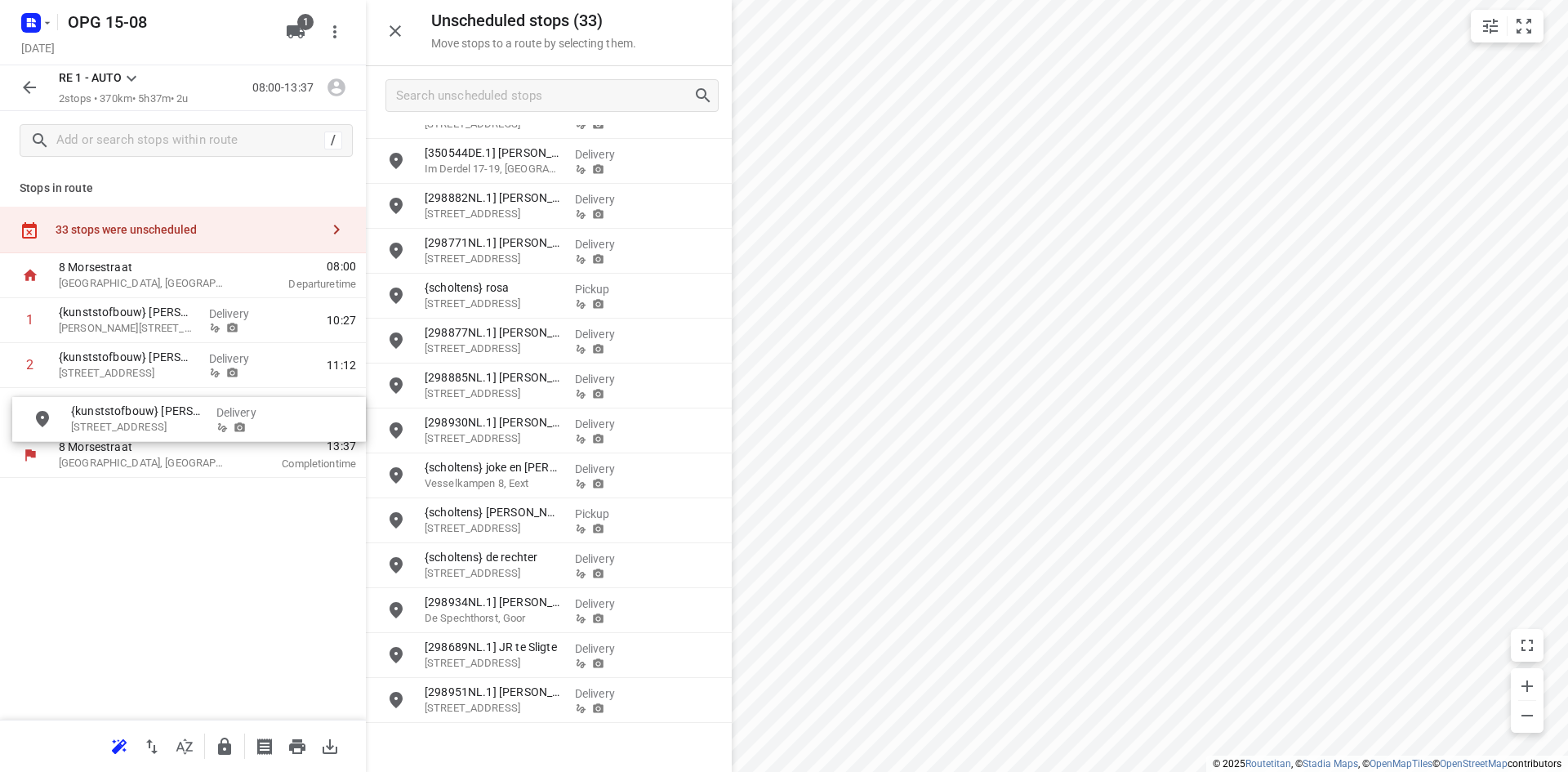
drag, startPoint x: 487, startPoint y: 565, endPoint x: 120, endPoint y: 419, distance: 395.0
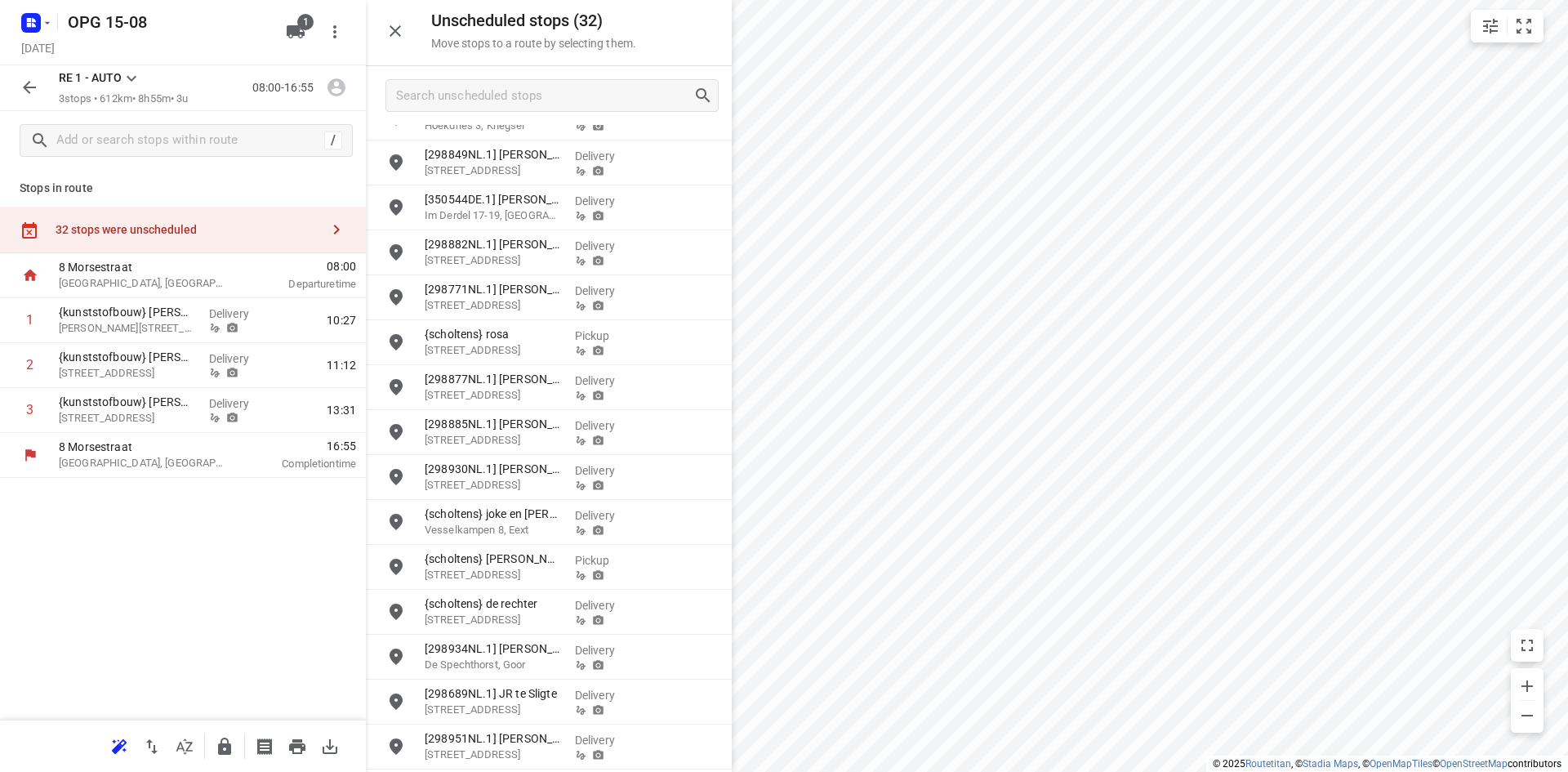
scroll to position [795, 0]
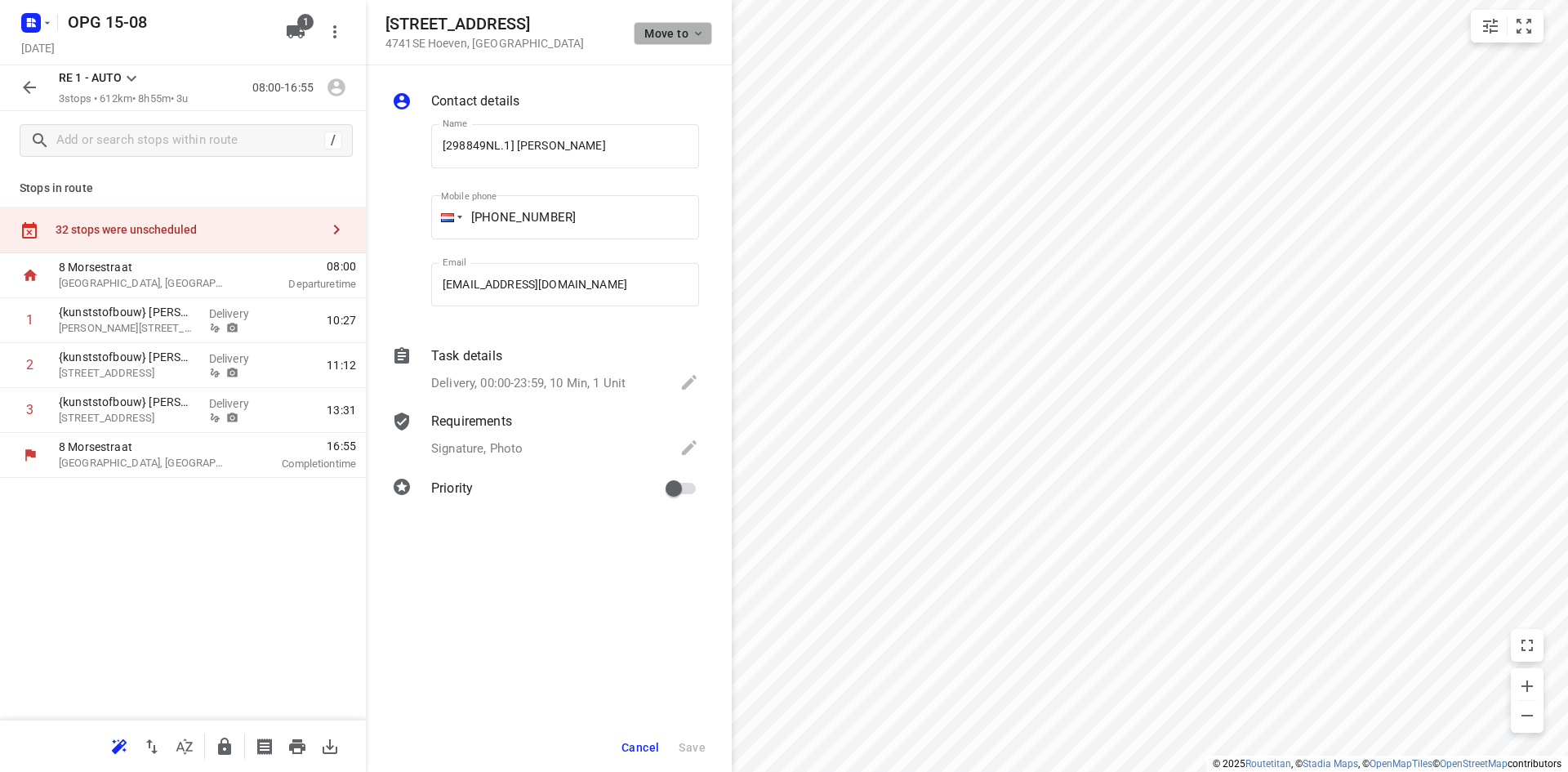
click at [704, 33] on icon "button" at bounding box center [698, 33] width 13 height 13
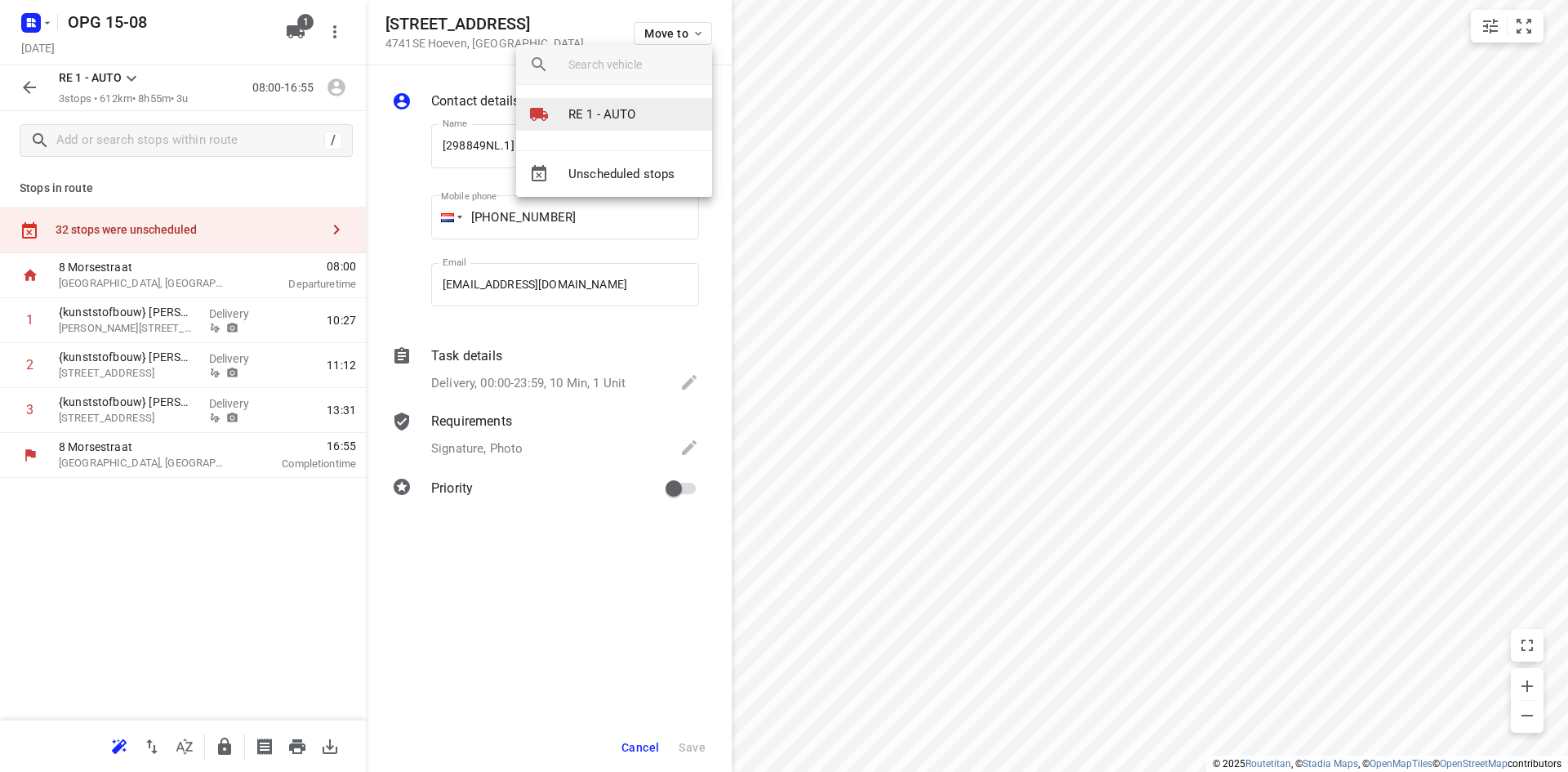
click at [629, 115] on p "RE 1 - AUTO" at bounding box center [602, 114] width 67 height 19
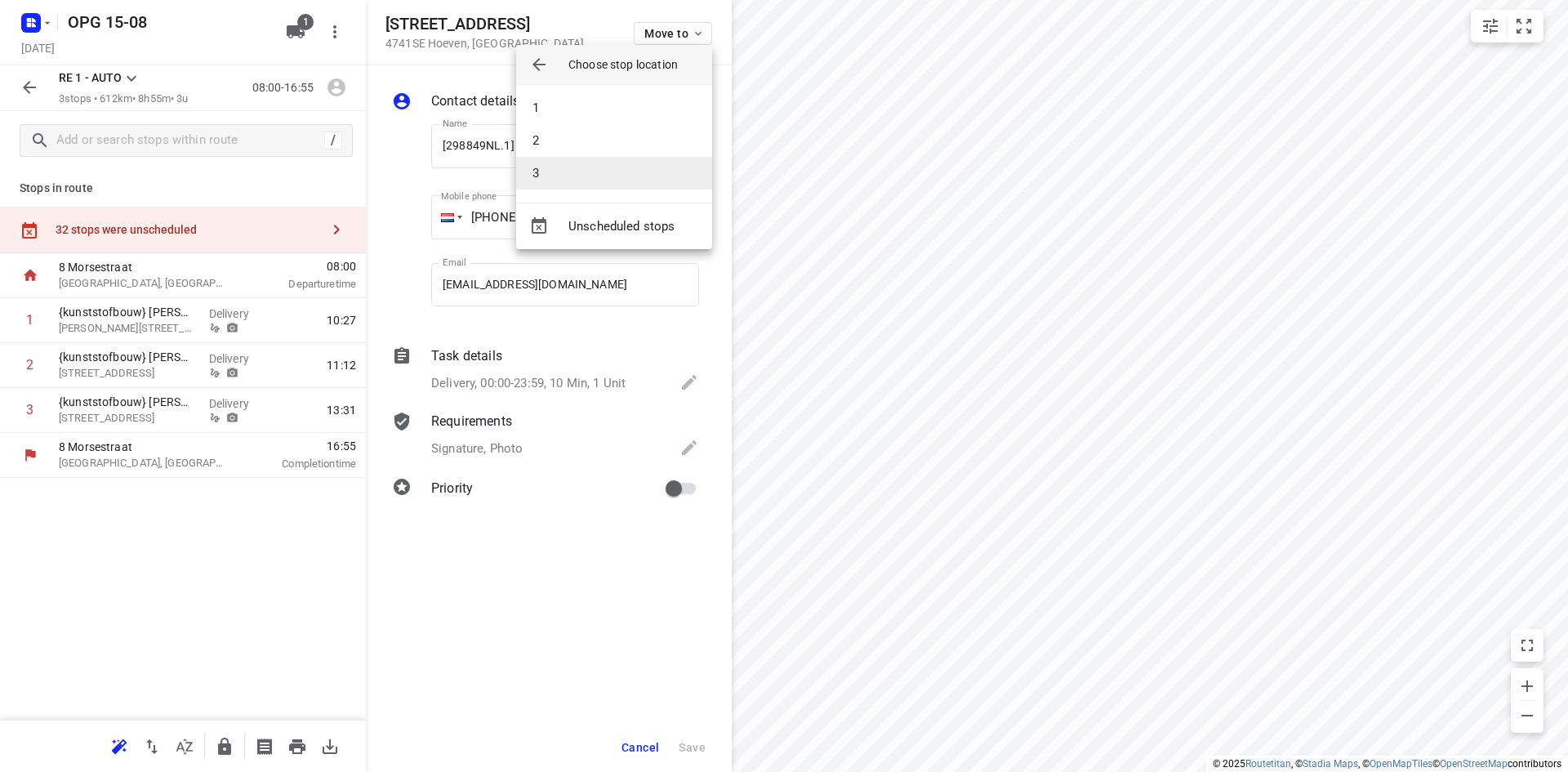
click at [618, 172] on li "3" at bounding box center [615, 172] width 196 height 33
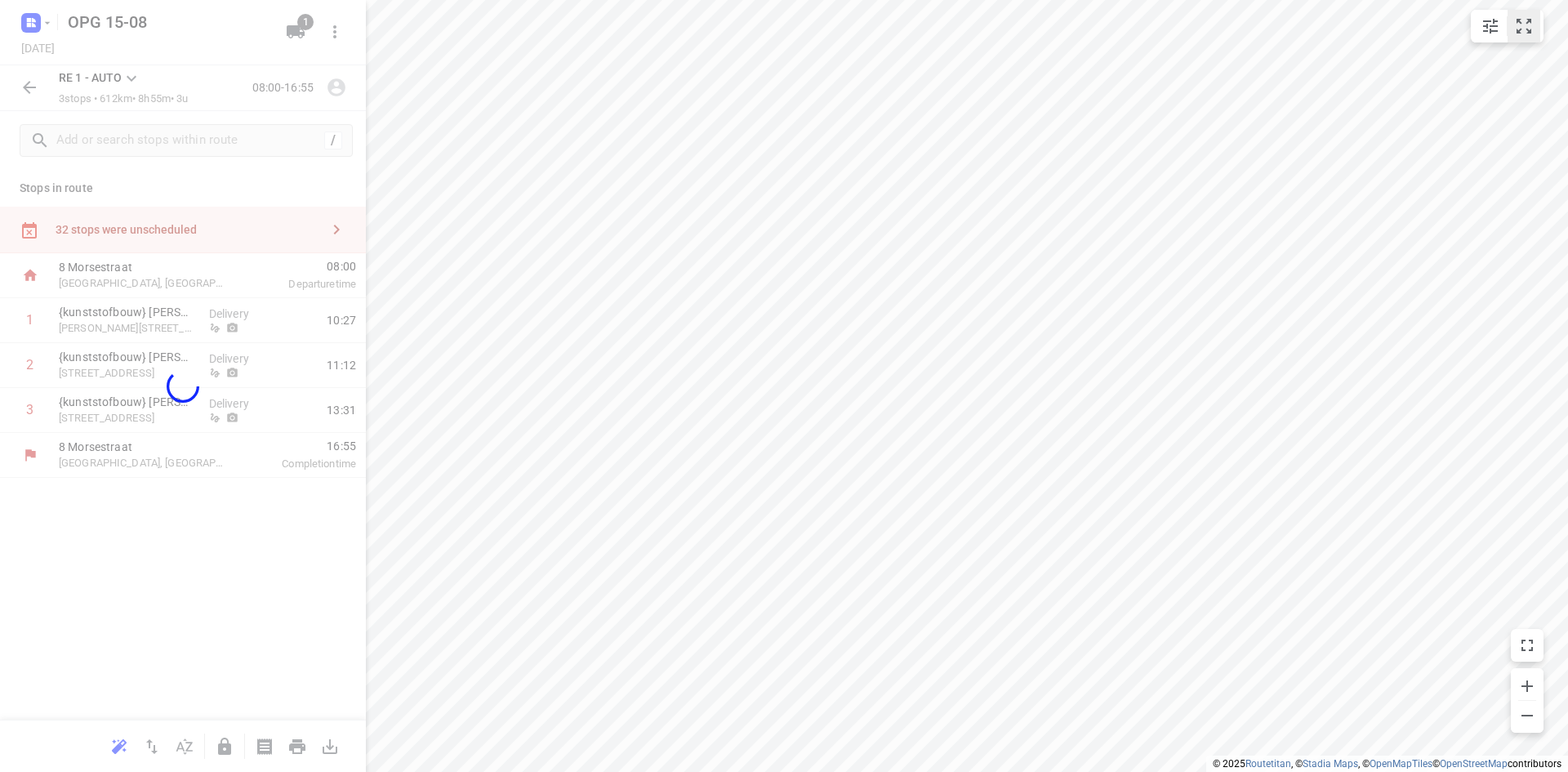
click at [1521, 31] on icon "small contained button group" at bounding box center [1524, 27] width 20 height 20
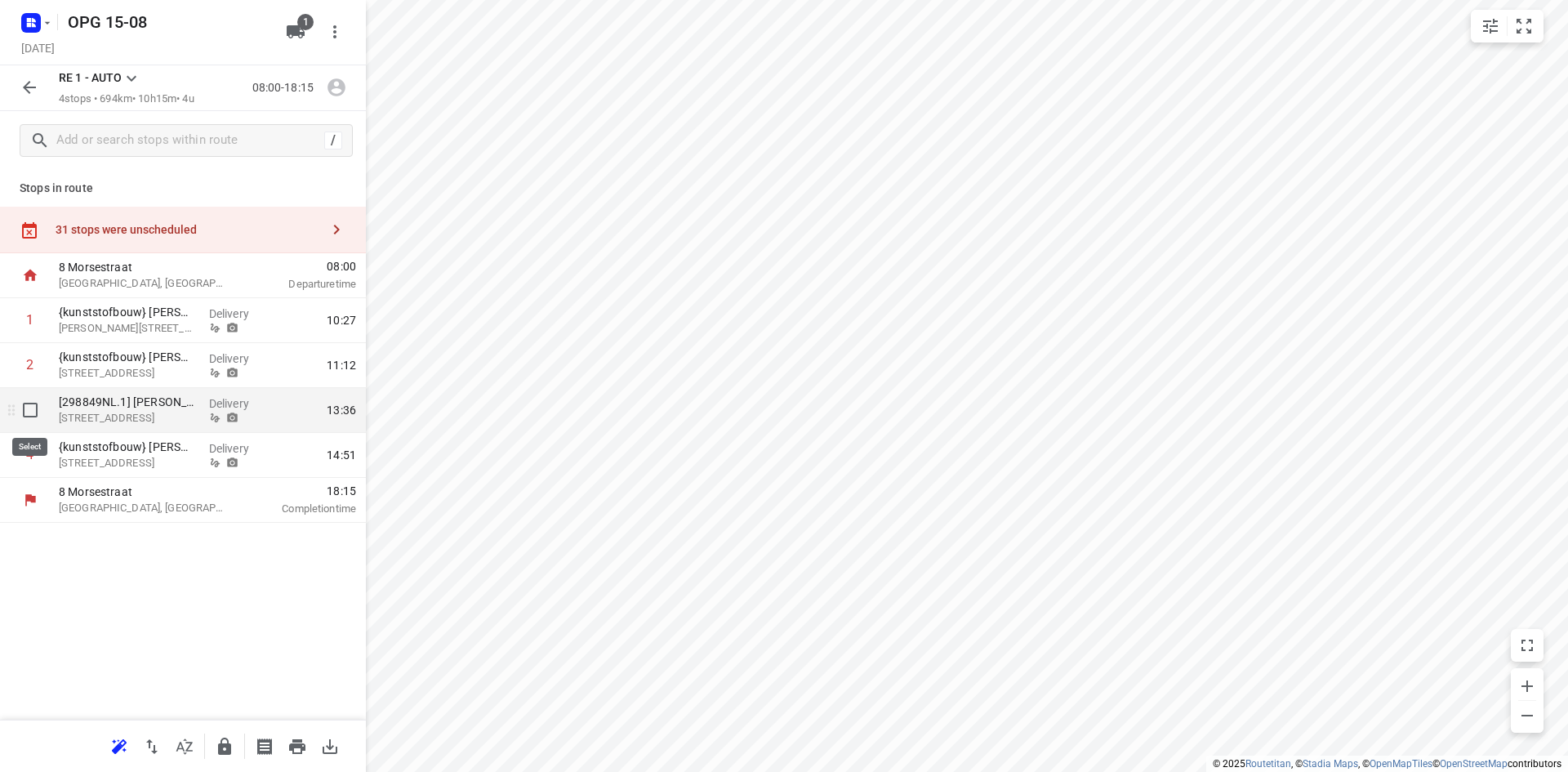
click at [29, 409] on input "checkbox" at bounding box center [30, 410] width 33 height 33
checkbox input "true"
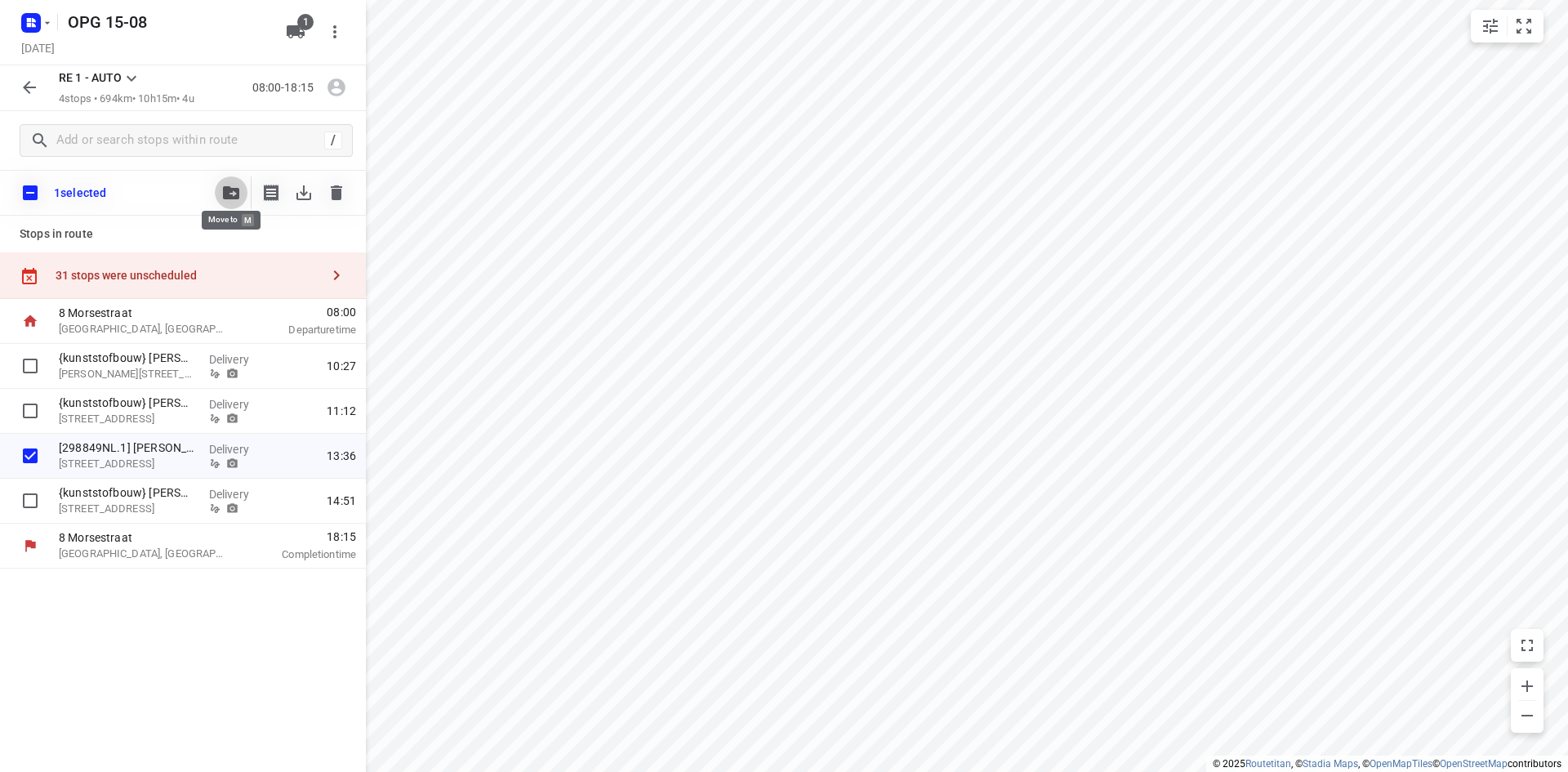
click at [236, 189] on icon "button" at bounding box center [231, 192] width 17 height 13
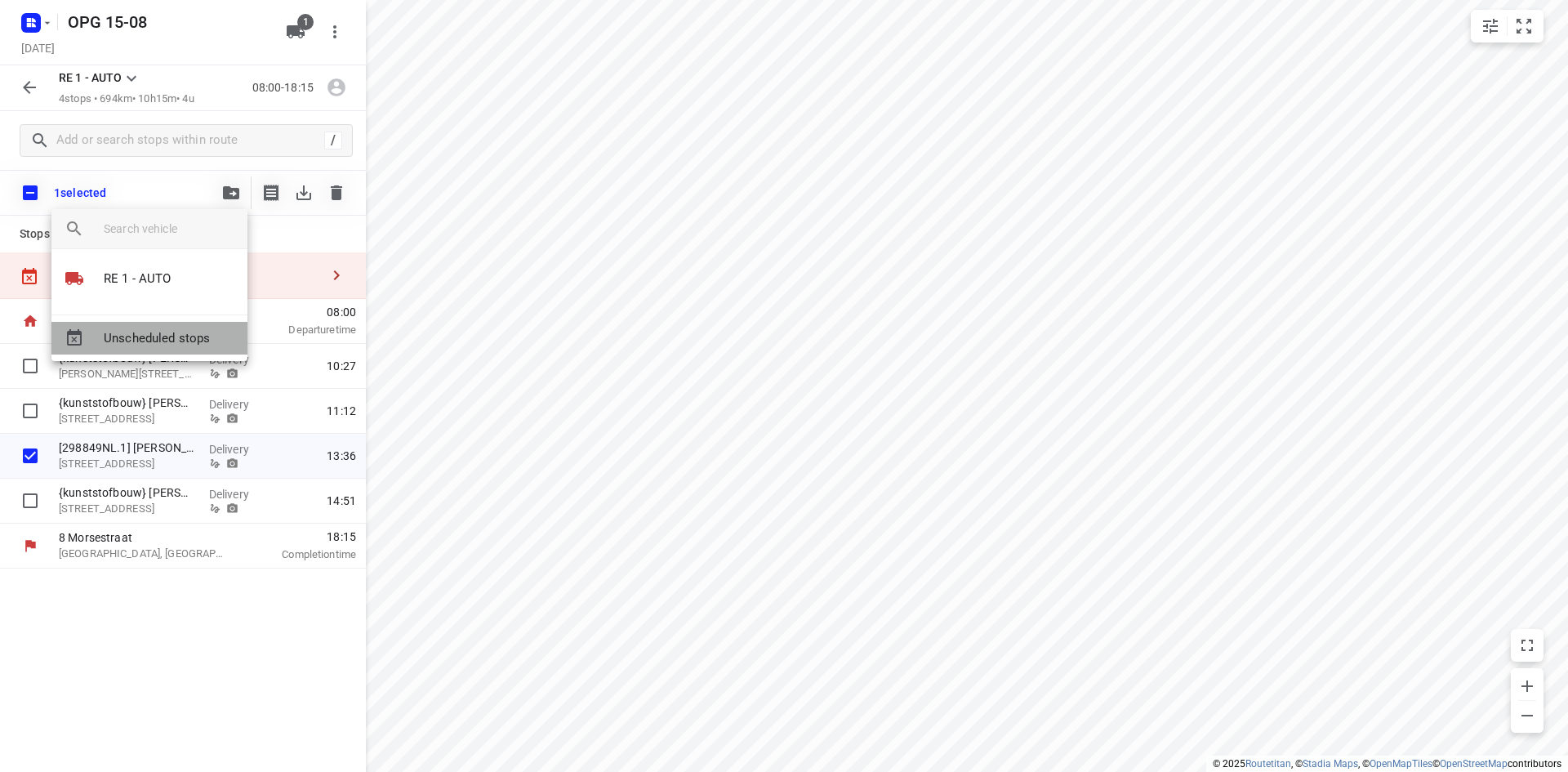
click at [184, 333] on span "Unscheduled stops" at bounding box center [169, 338] width 131 height 19
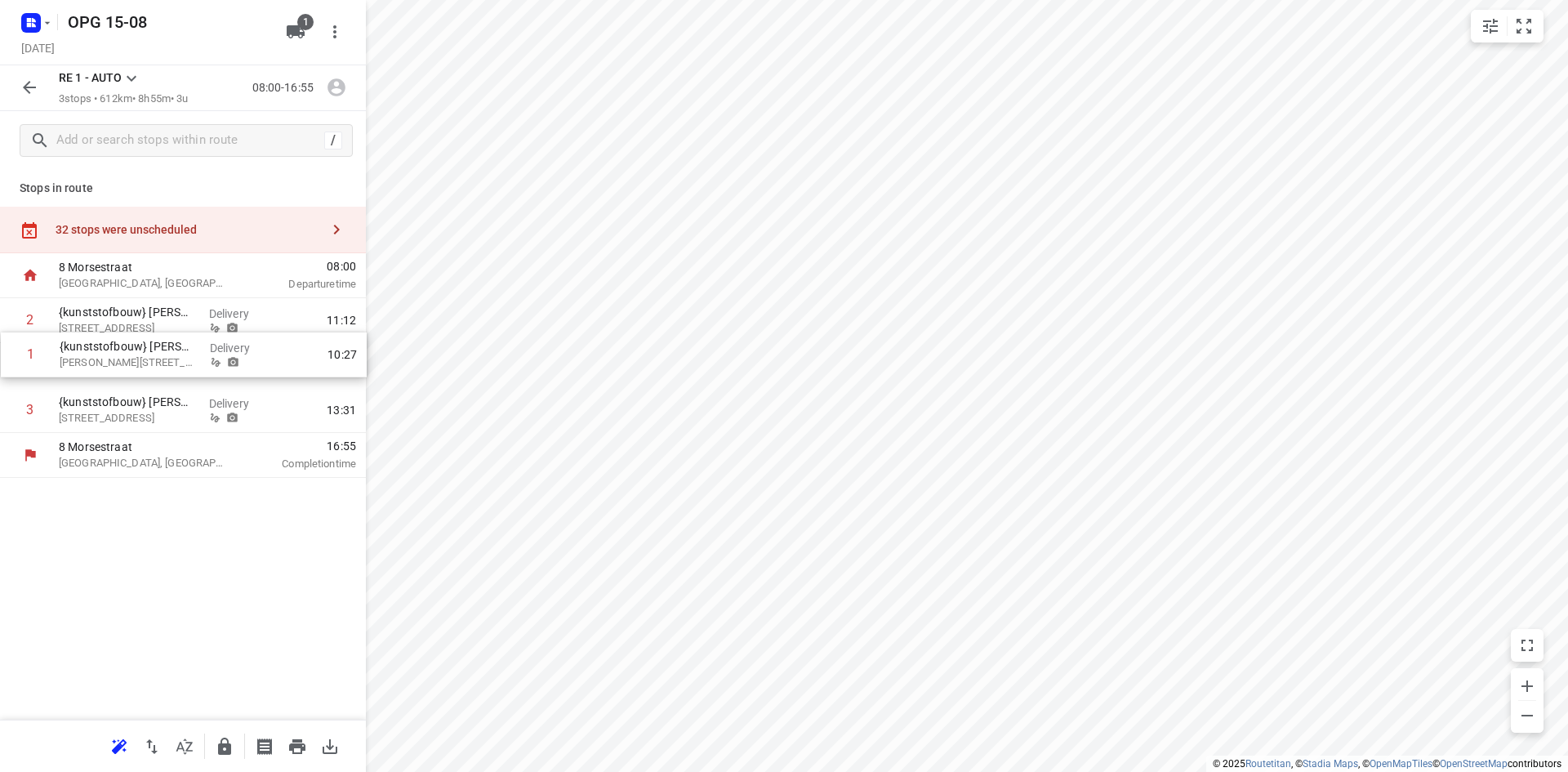
drag, startPoint x: 112, startPoint y: 326, endPoint x: 113, endPoint y: 371, distance: 45.0
click at [113, 371] on div "1 {kunststofbouw} [PERSON_NAME] Jan [STREET_ADDRESS], Castricum Delivery 10:27 …" at bounding box center [183, 365] width 366 height 135
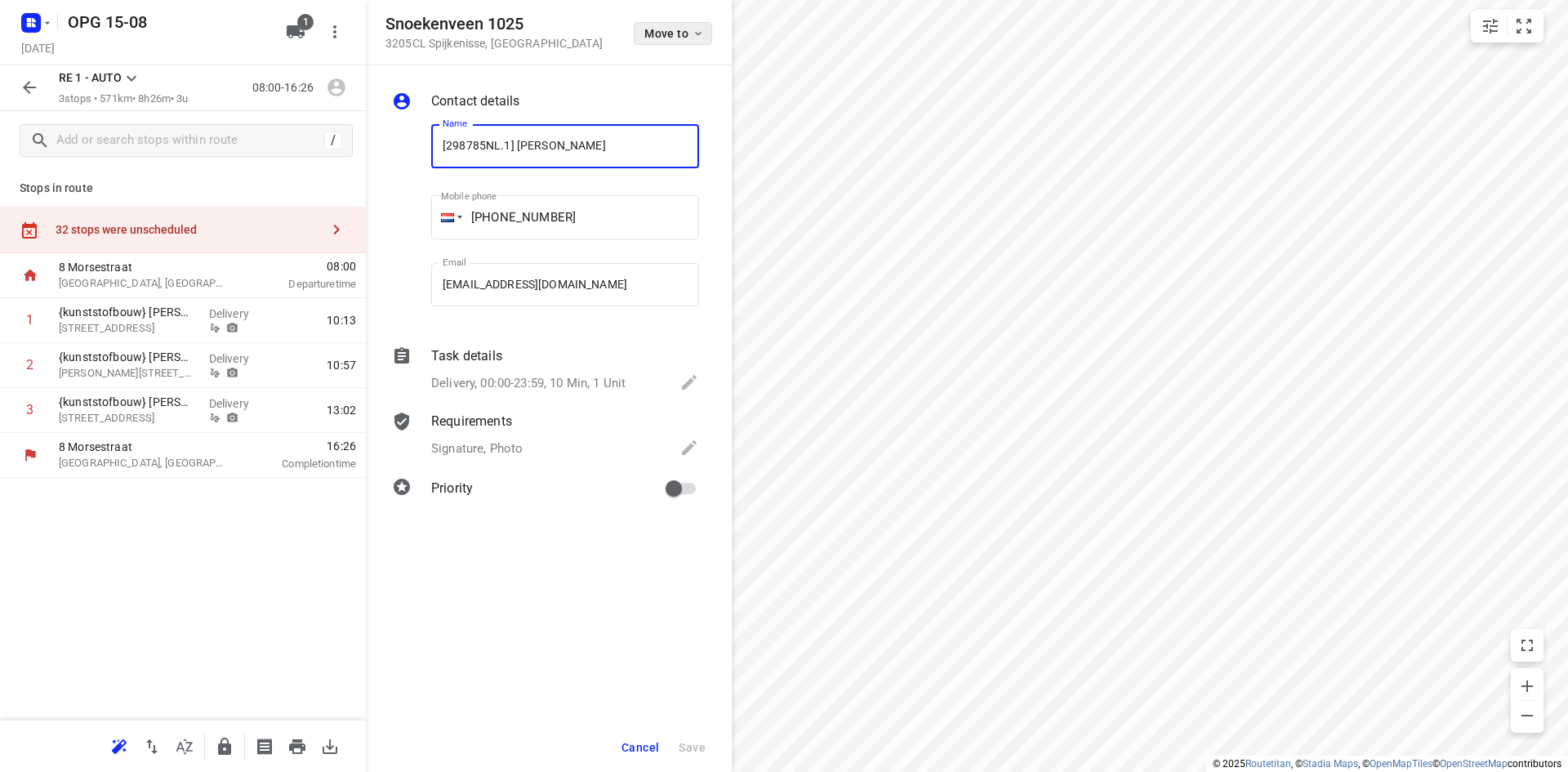
click at [682, 39] on span "Move to" at bounding box center [674, 33] width 60 height 13
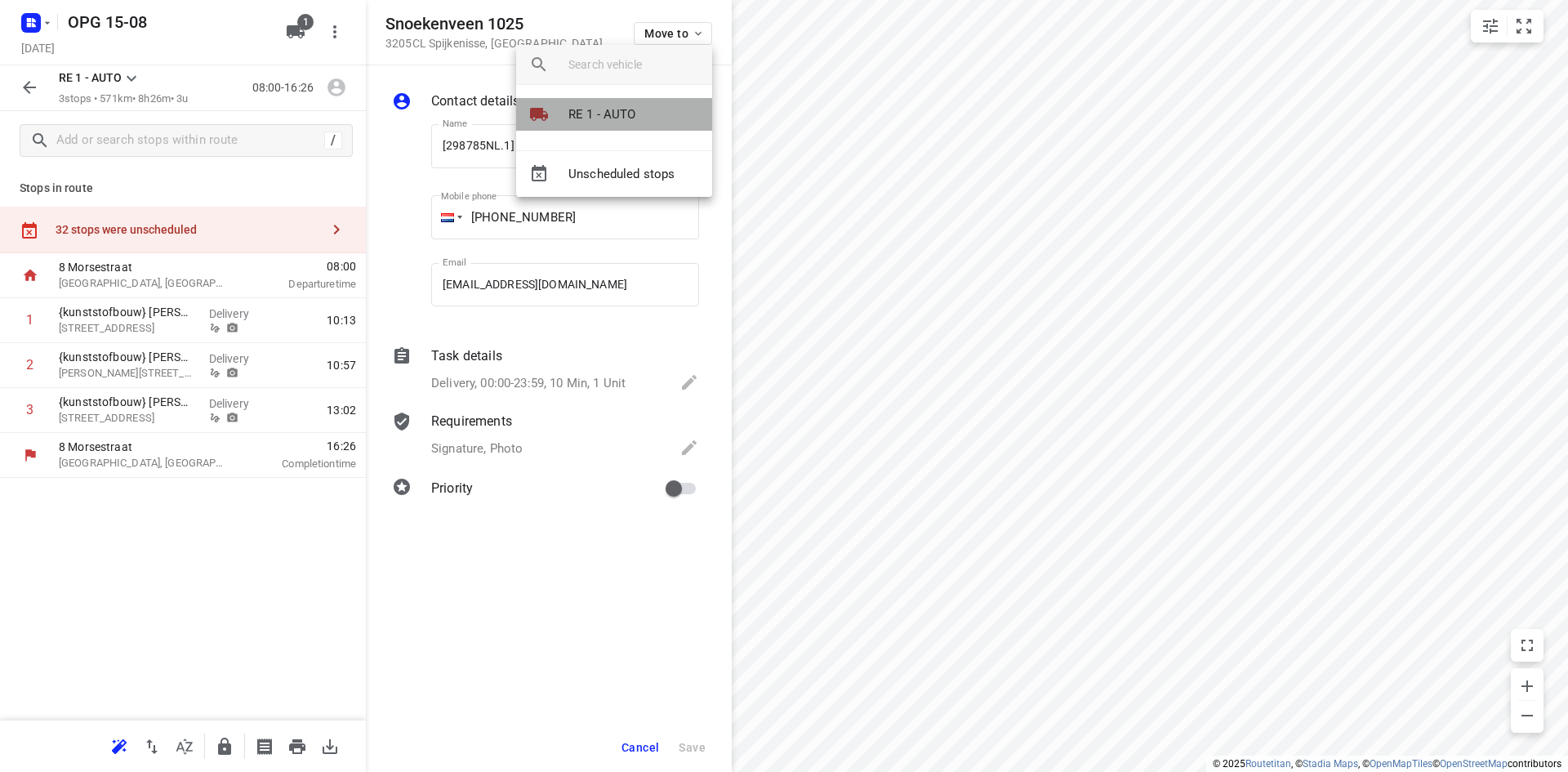
click at [619, 113] on p "RE 1 - AUTO" at bounding box center [602, 114] width 67 height 19
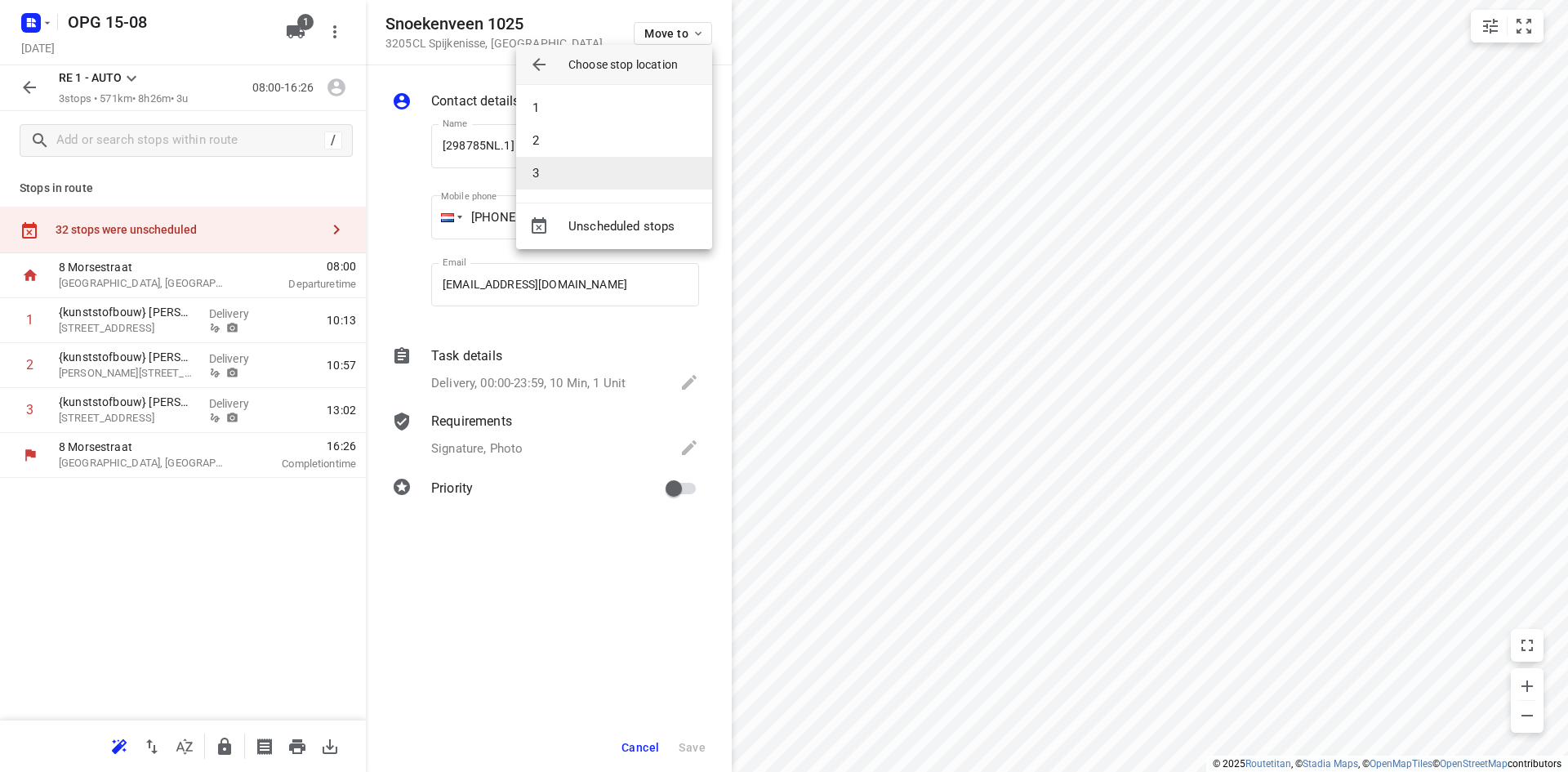
click at [615, 165] on li "3" at bounding box center [615, 172] width 196 height 33
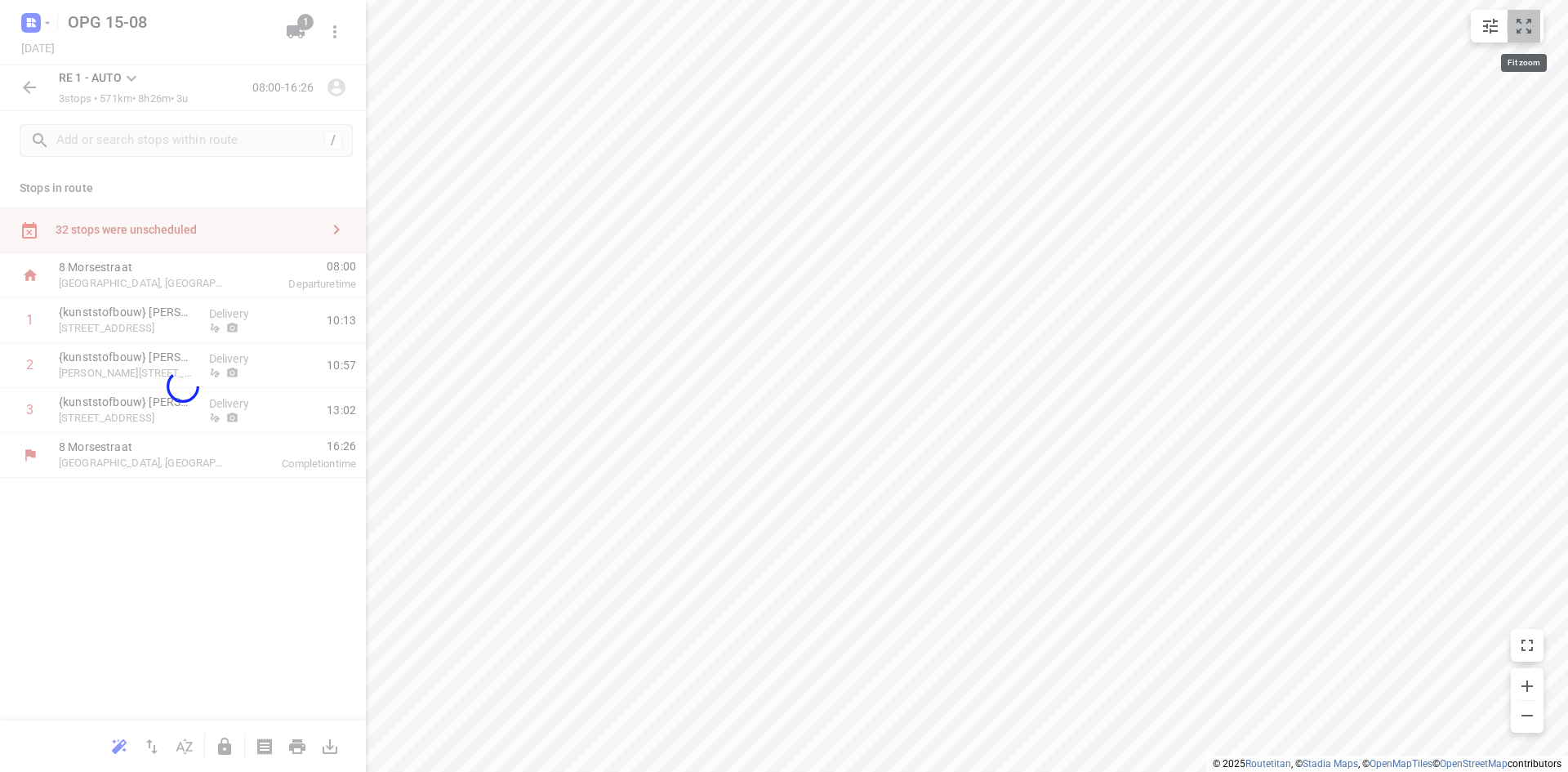
click at [1525, 27] on icon "small contained button group" at bounding box center [1524, 27] width 20 height 20
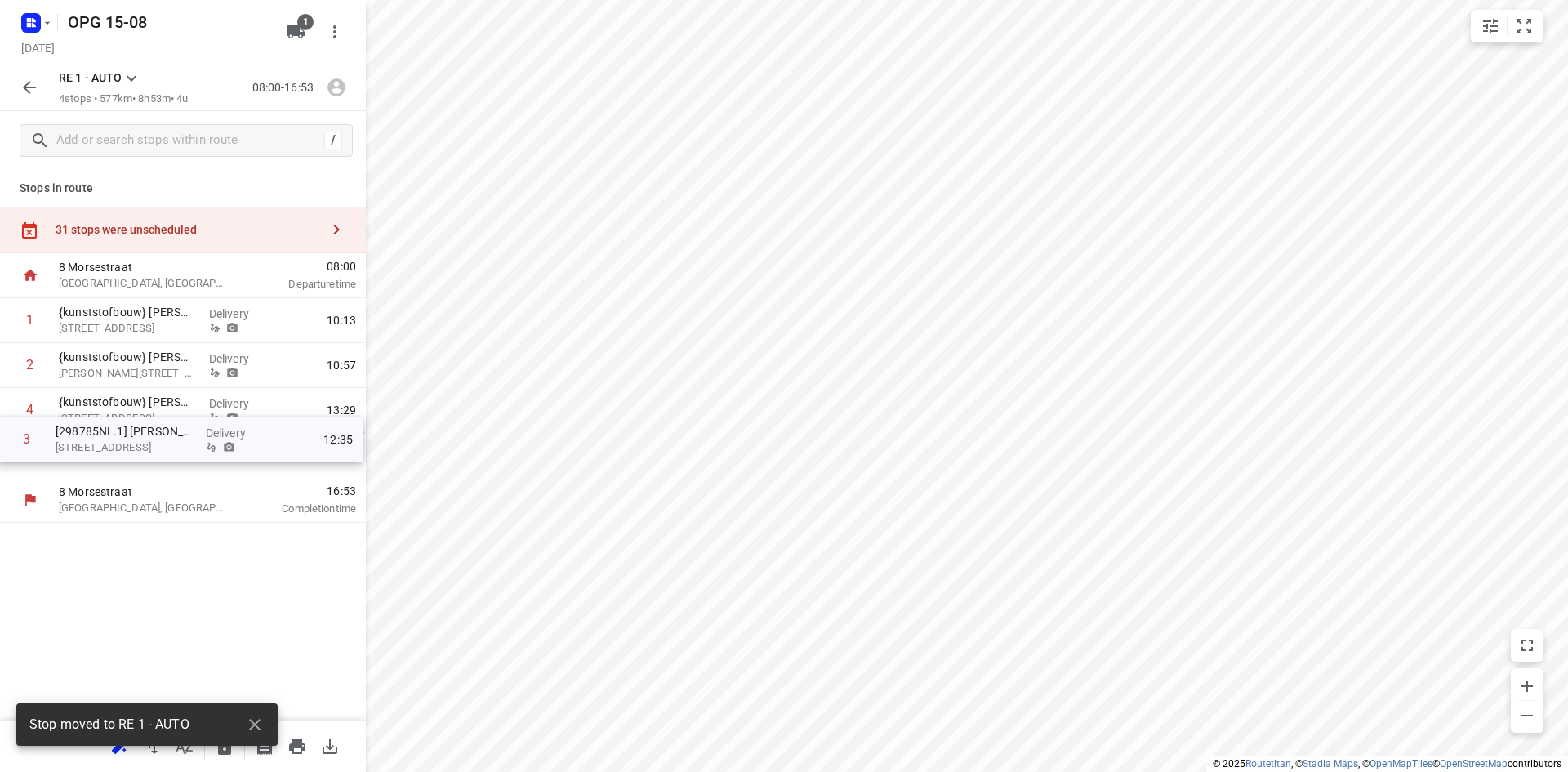
drag, startPoint x: 164, startPoint y: 417, endPoint x: 161, endPoint y: 453, distance: 36.1
click at [161, 453] on div "1 {kunststofbouw} [PERSON_NAME] 5b, Oudkarspel Delivery 10:13 2 {kunststofbouw}…" at bounding box center [183, 388] width 366 height 180
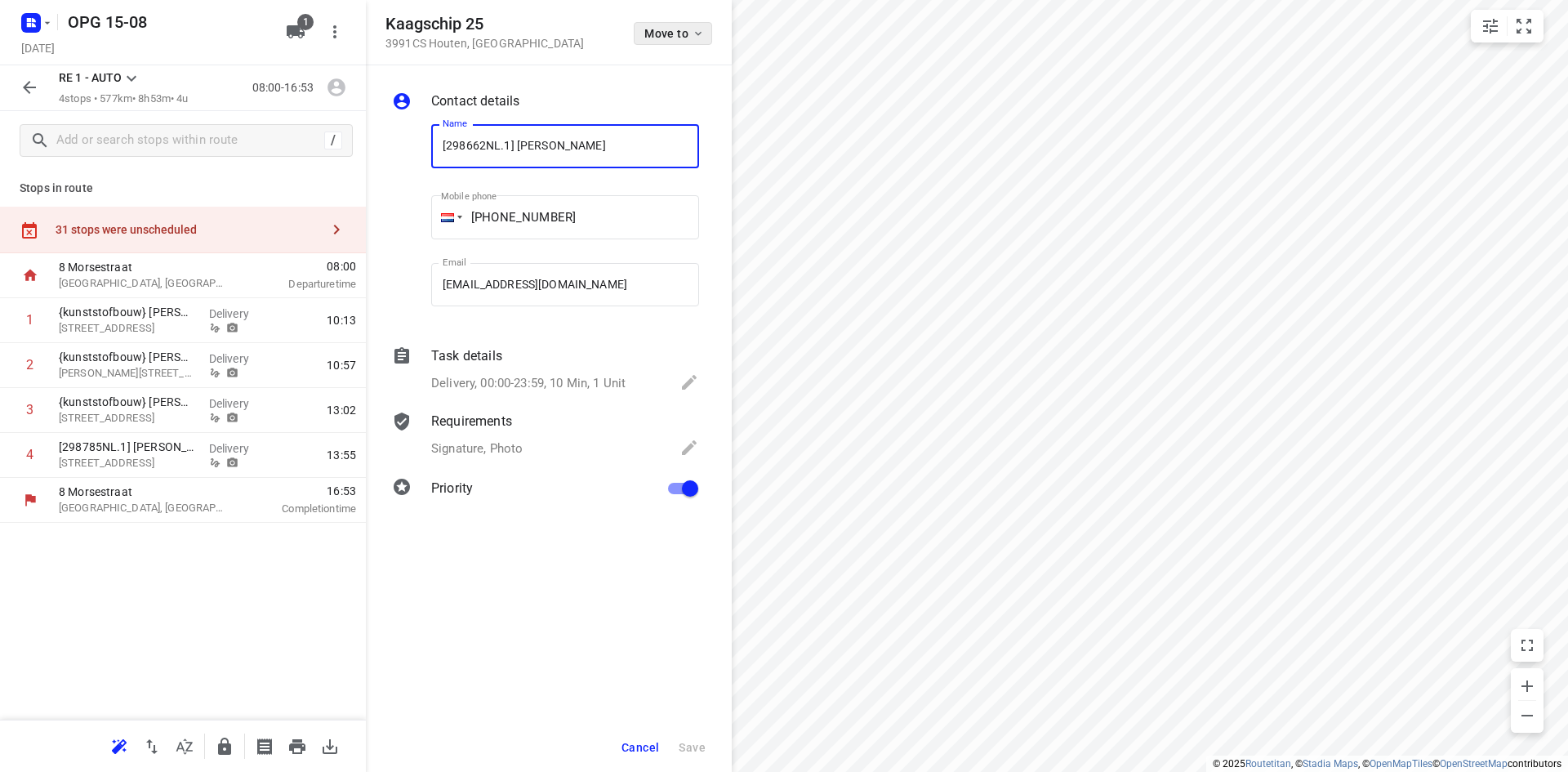
click at [699, 30] on icon "button" at bounding box center [698, 33] width 13 height 13
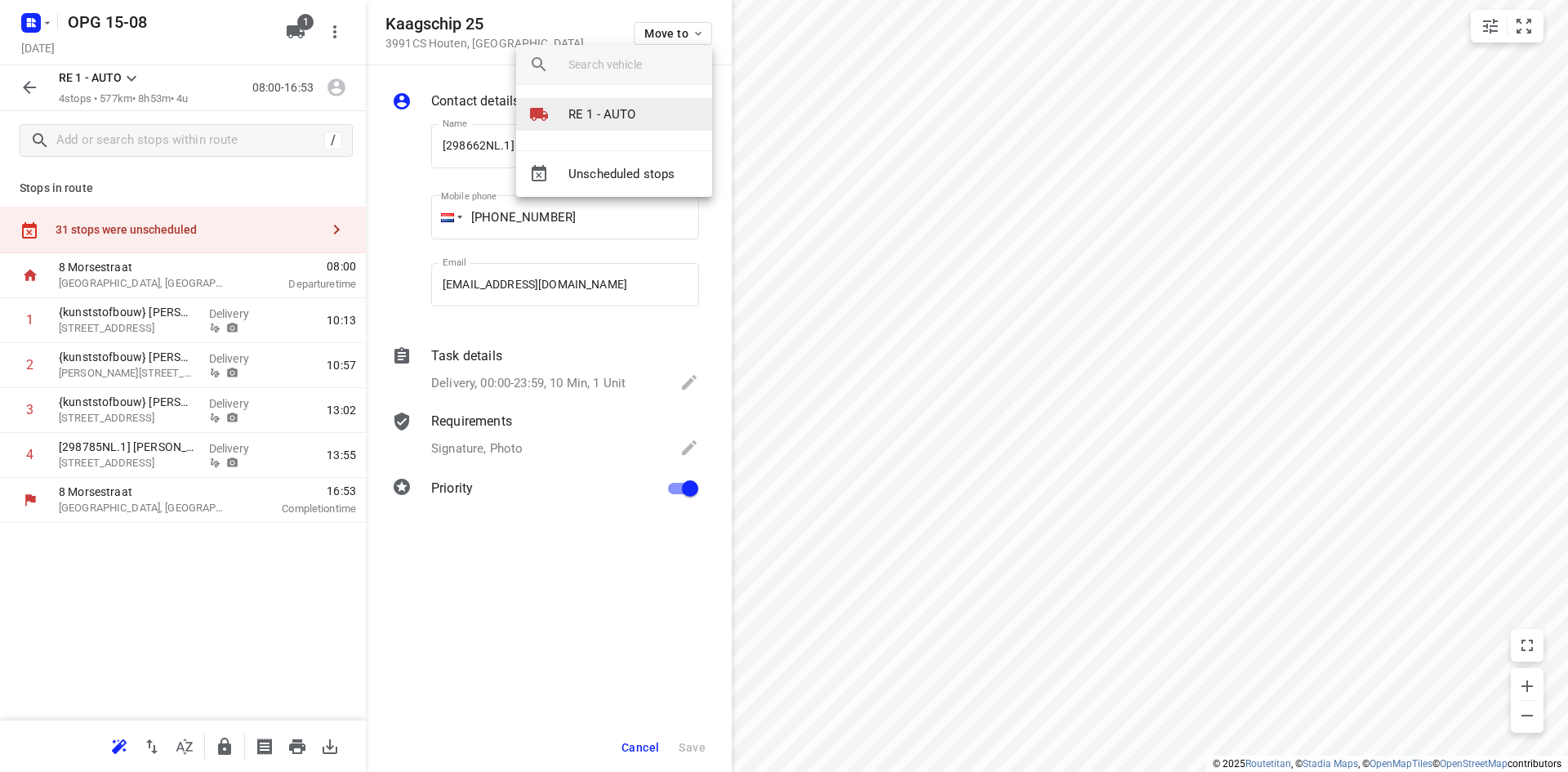
click at [642, 111] on li "RE 1 - AUTO" at bounding box center [615, 114] width 196 height 33
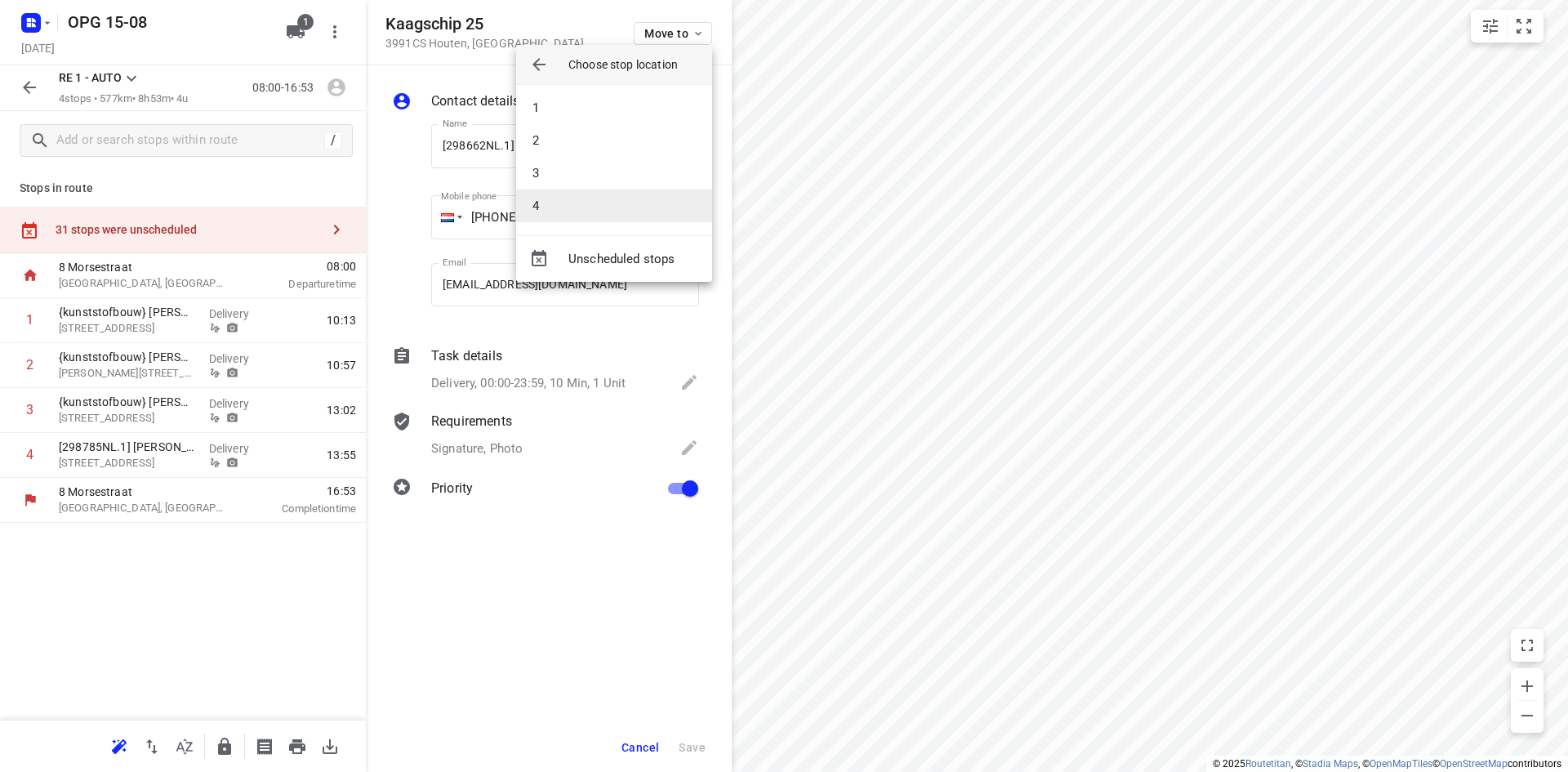
click at [618, 200] on li "4" at bounding box center [615, 205] width 196 height 33
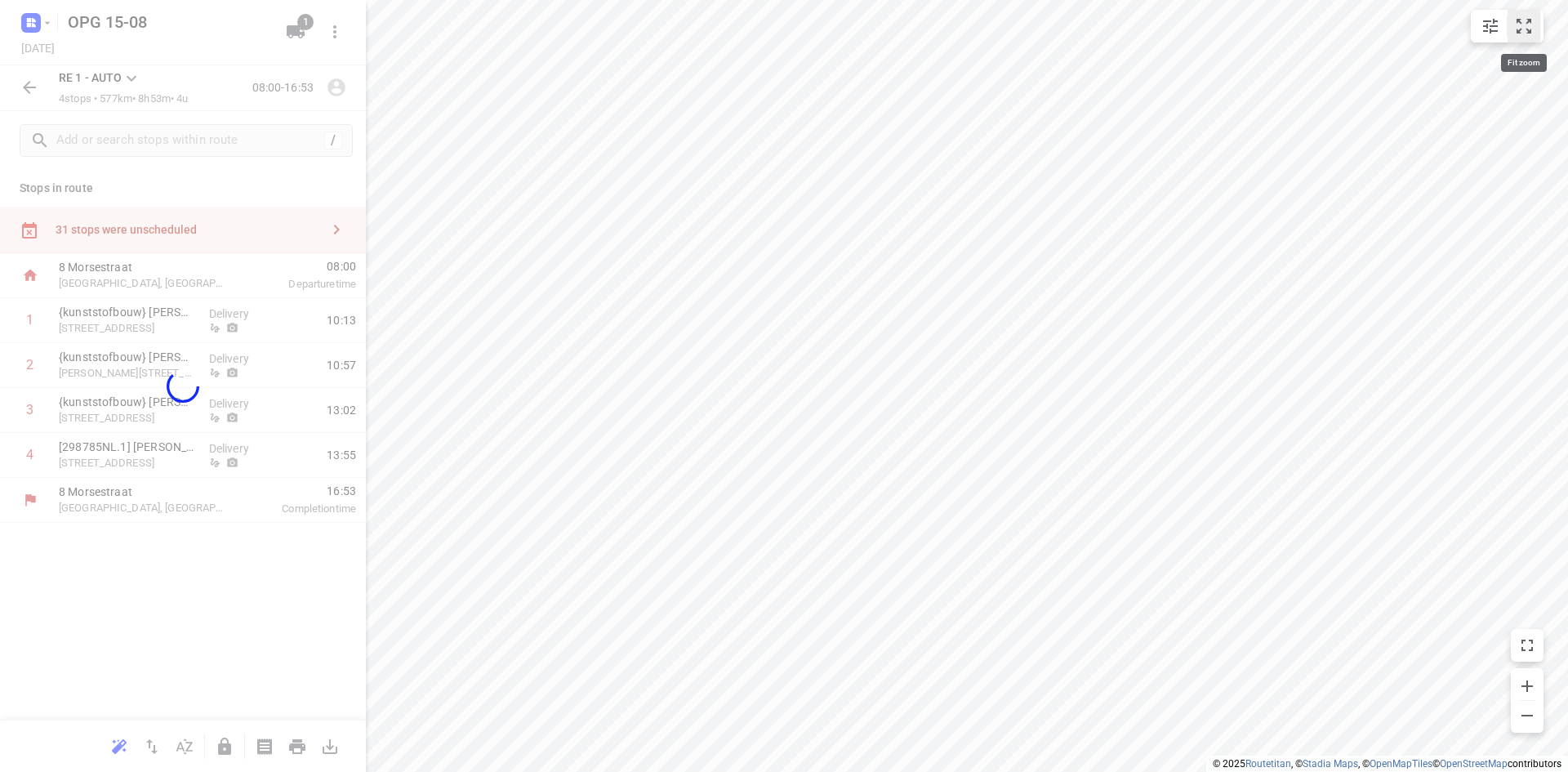
click at [1522, 21] on icon "small contained button group" at bounding box center [1524, 27] width 20 height 20
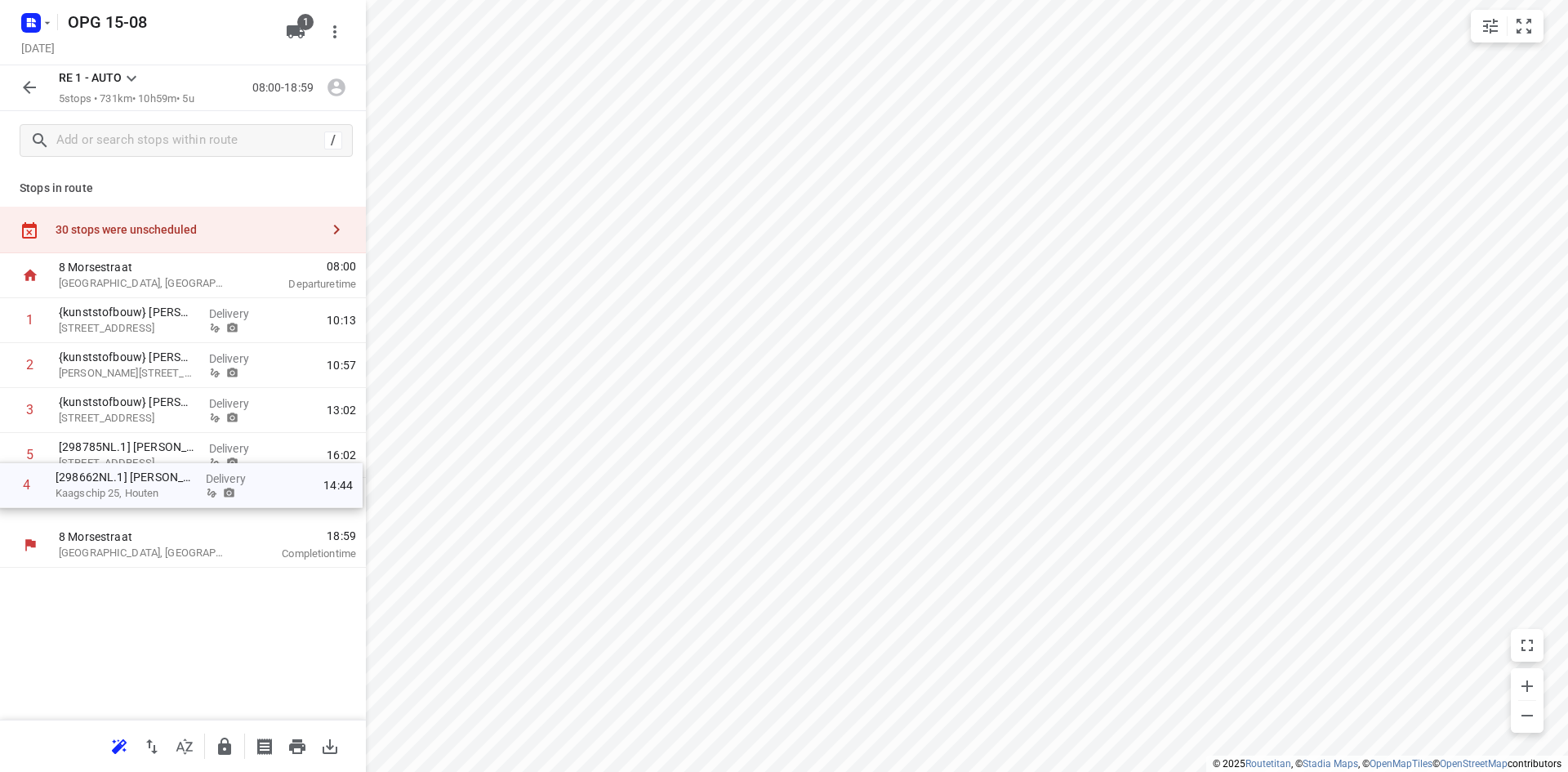
drag, startPoint x: 109, startPoint y: 466, endPoint x: 105, endPoint y: 501, distance: 35.2
click at [105, 501] on div "1 {kunststofbouw} [PERSON_NAME] 5b, Oudkarspel Delivery 10:13 2 {kunststofbouw}…" at bounding box center [183, 410] width 366 height 225
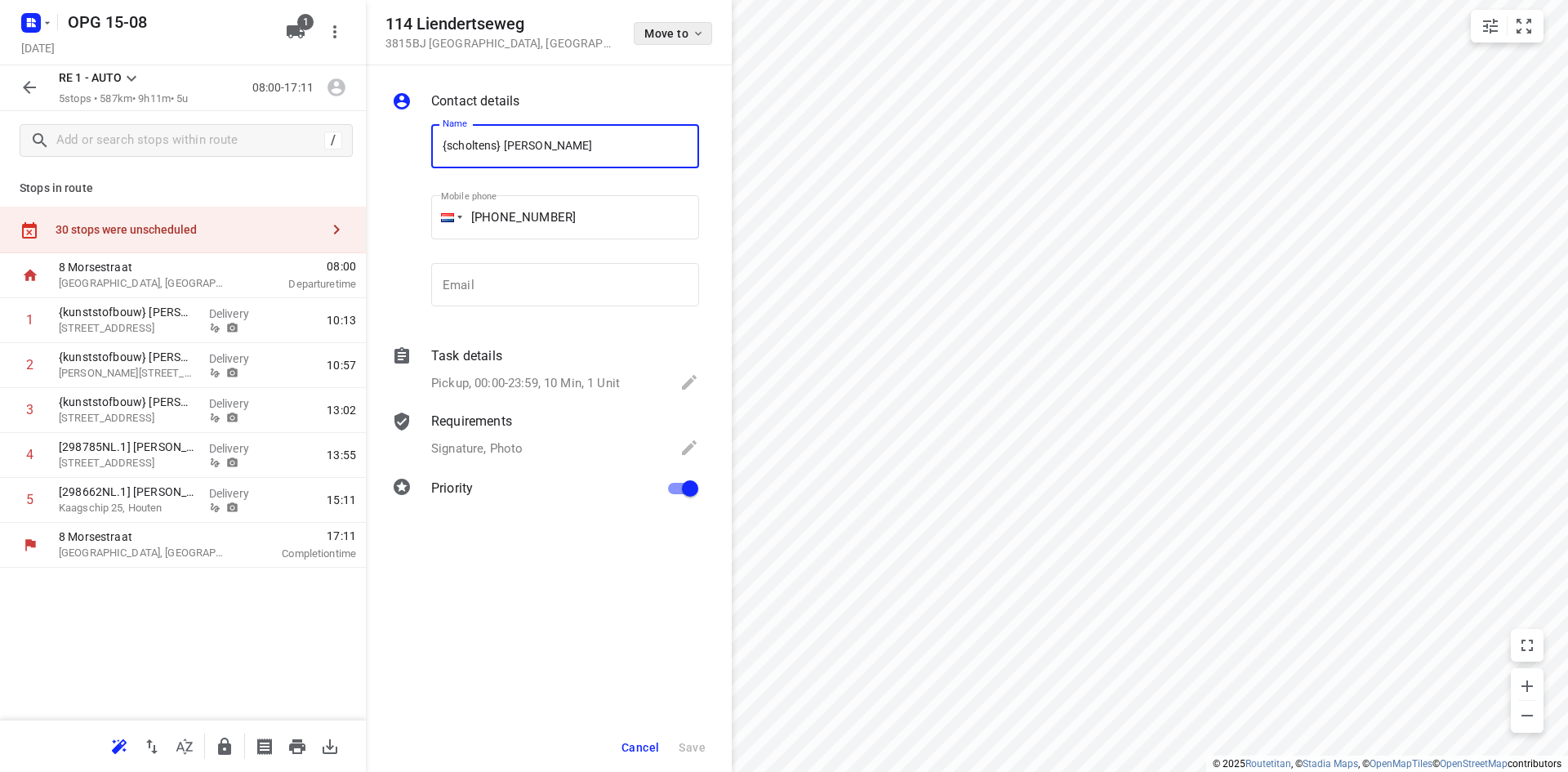
click at [703, 35] on icon "button" at bounding box center [698, 33] width 13 height 13
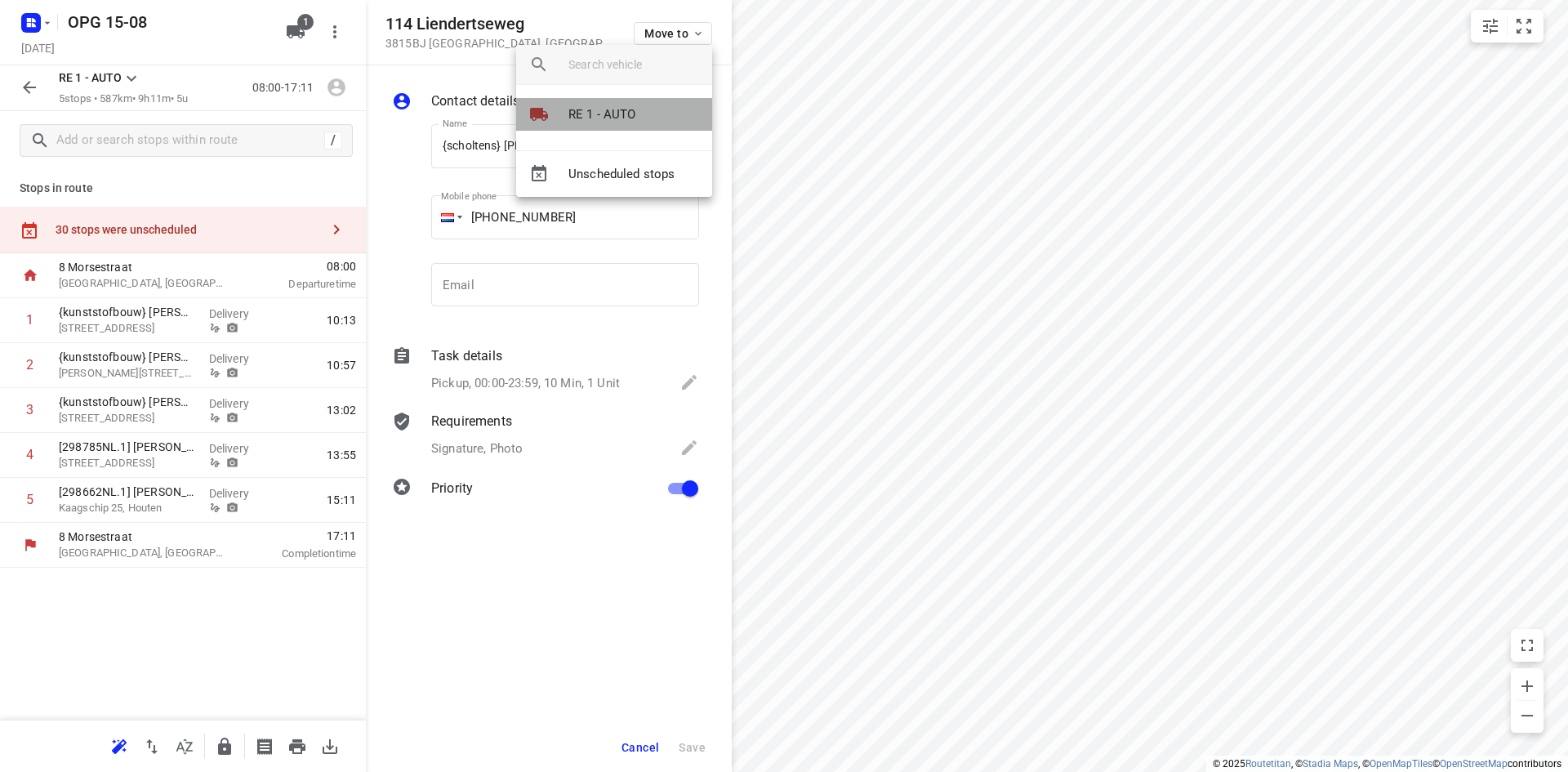
click at [630, 108] on p "RE 1 - AUTO" at bounding box center [602, 114] width 67 height 19
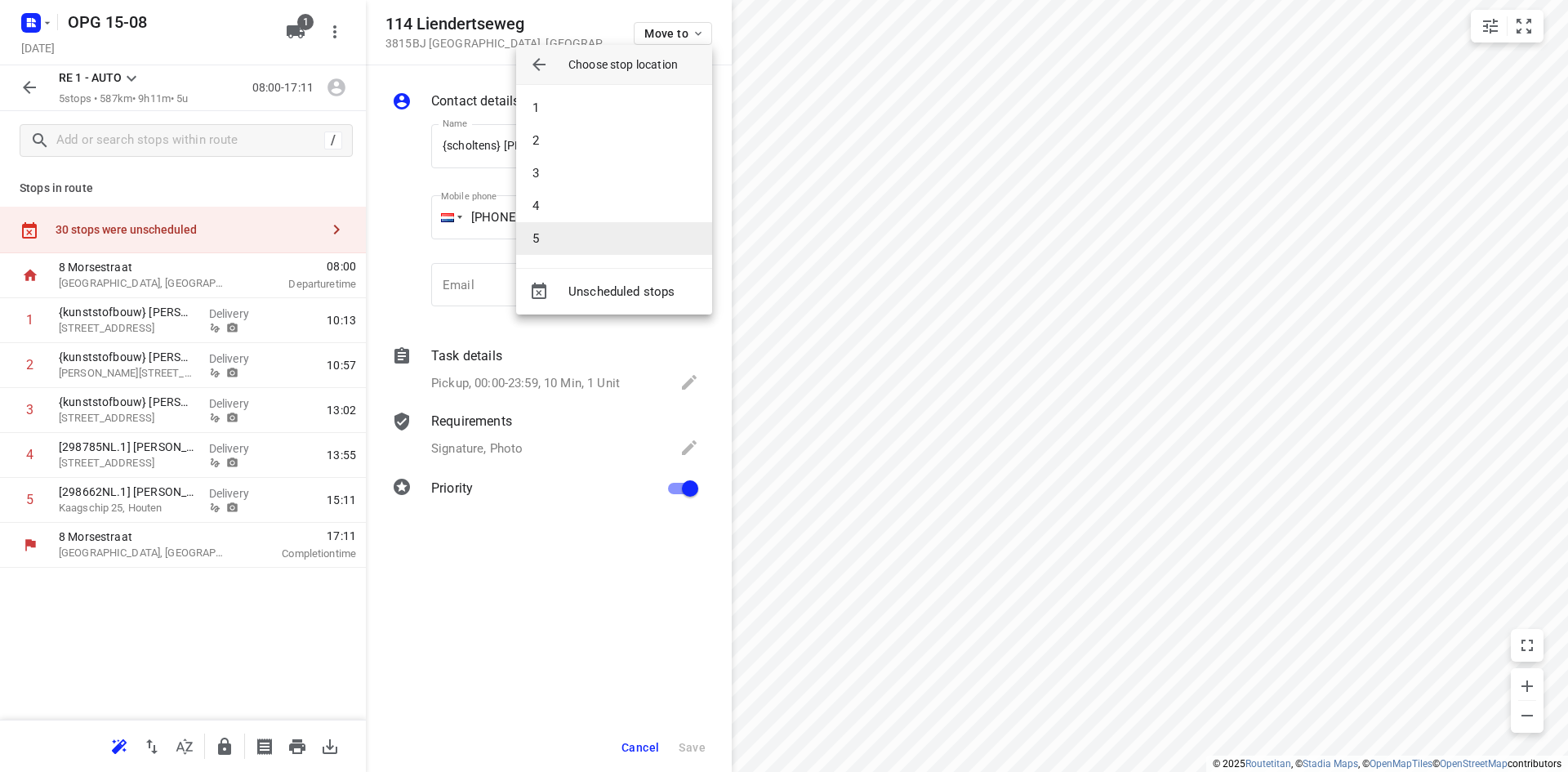
click at [611, 240] on li "5" at bounding box center [615, 238] width 196 height 33
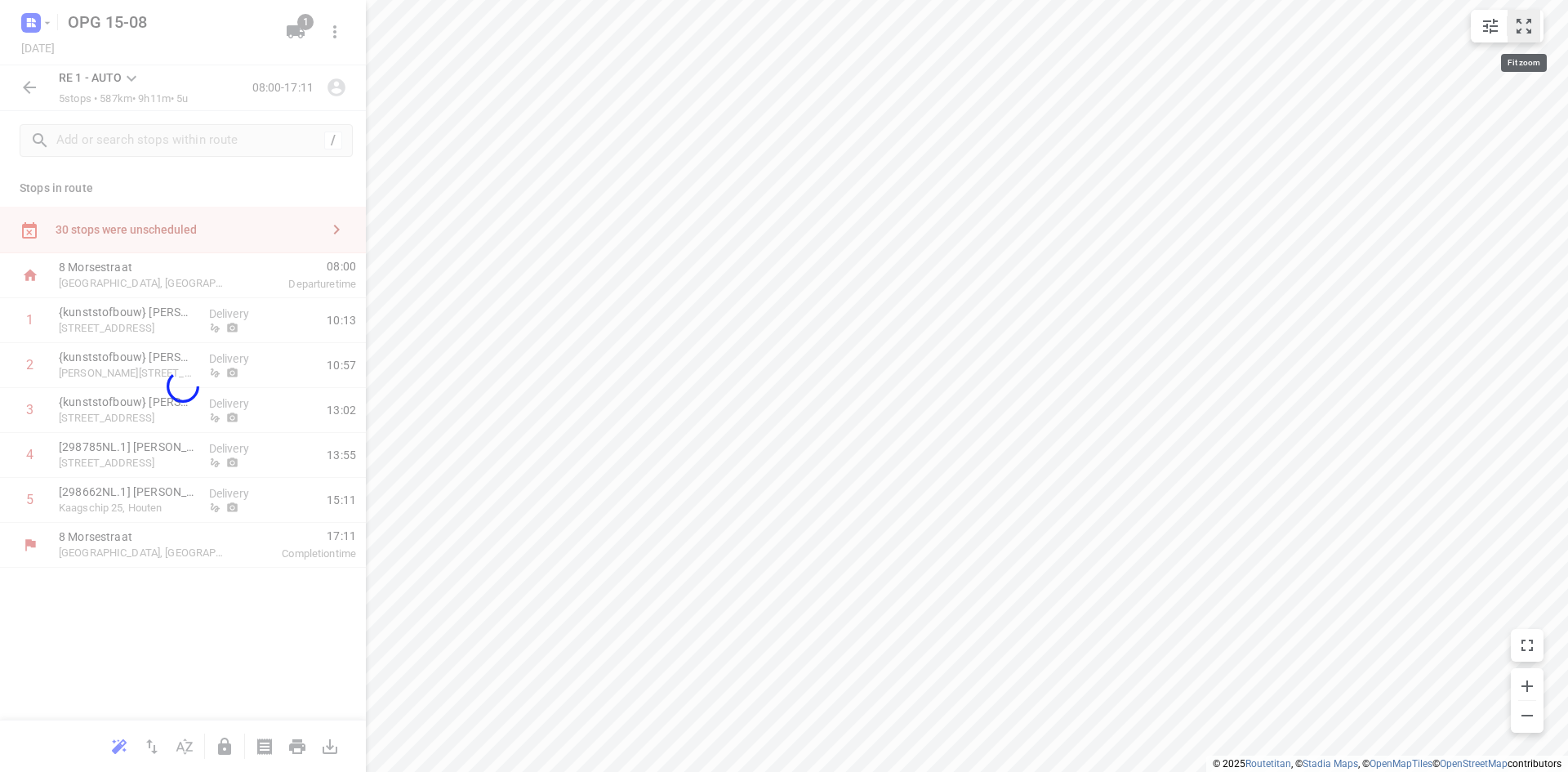
click at [1526, 38] on button "small contained button group" at bounding box center [1523, 26] width 33 height 33
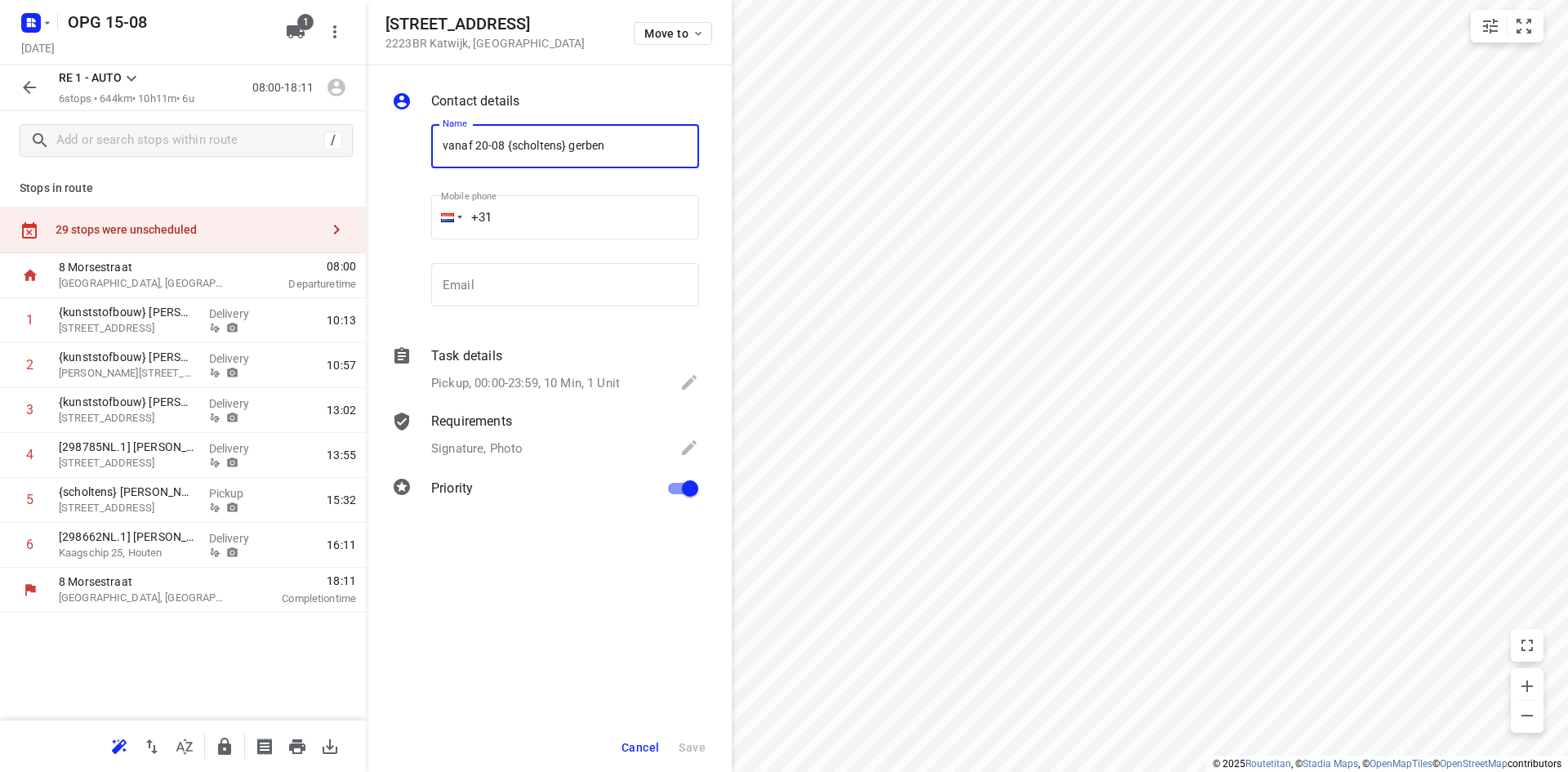
click at [655, 741] on span "Cancel" at bounding box center [640, 746] width 38 height 13
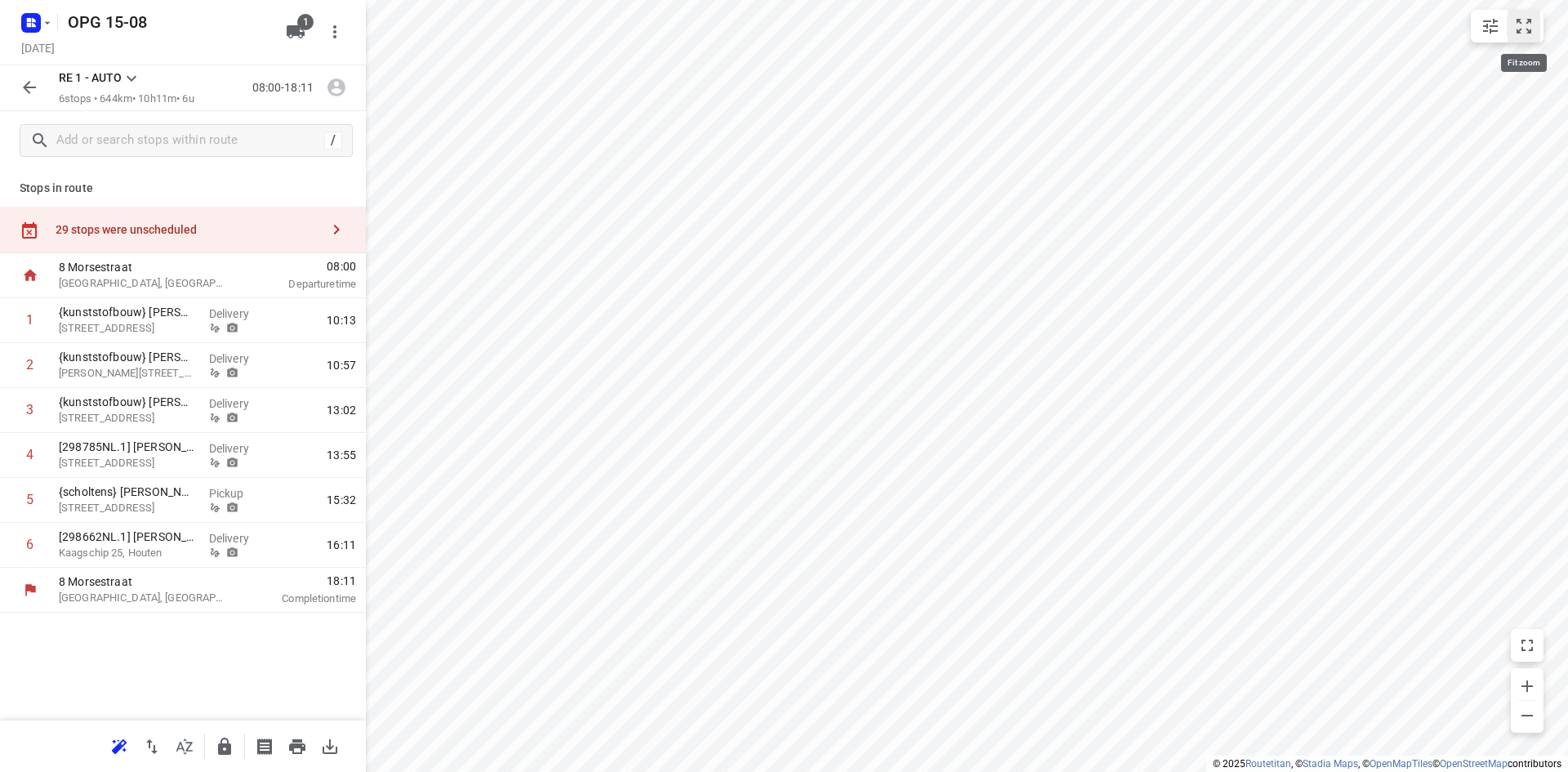
click at [1513, 40] on button "small contained button group" at bounding box center [1523, 26] width 33 height 33
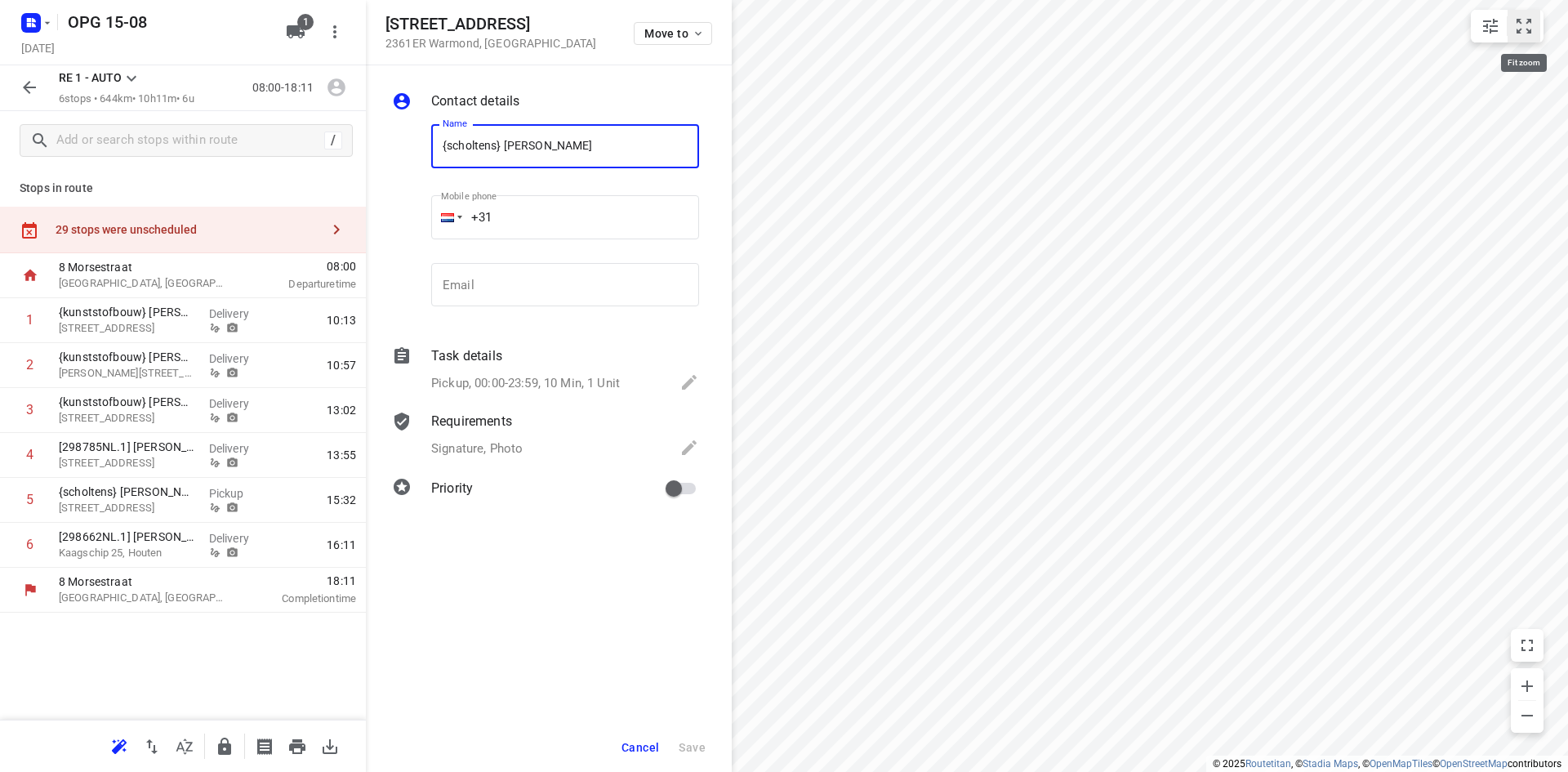
click at [1519, 27] on icon "small contained button group" at bounding box center [1524, 27] width 20 height 20
click at [705, 24] on button "Move to" at bounding box center [672, 33] width 78 height 23
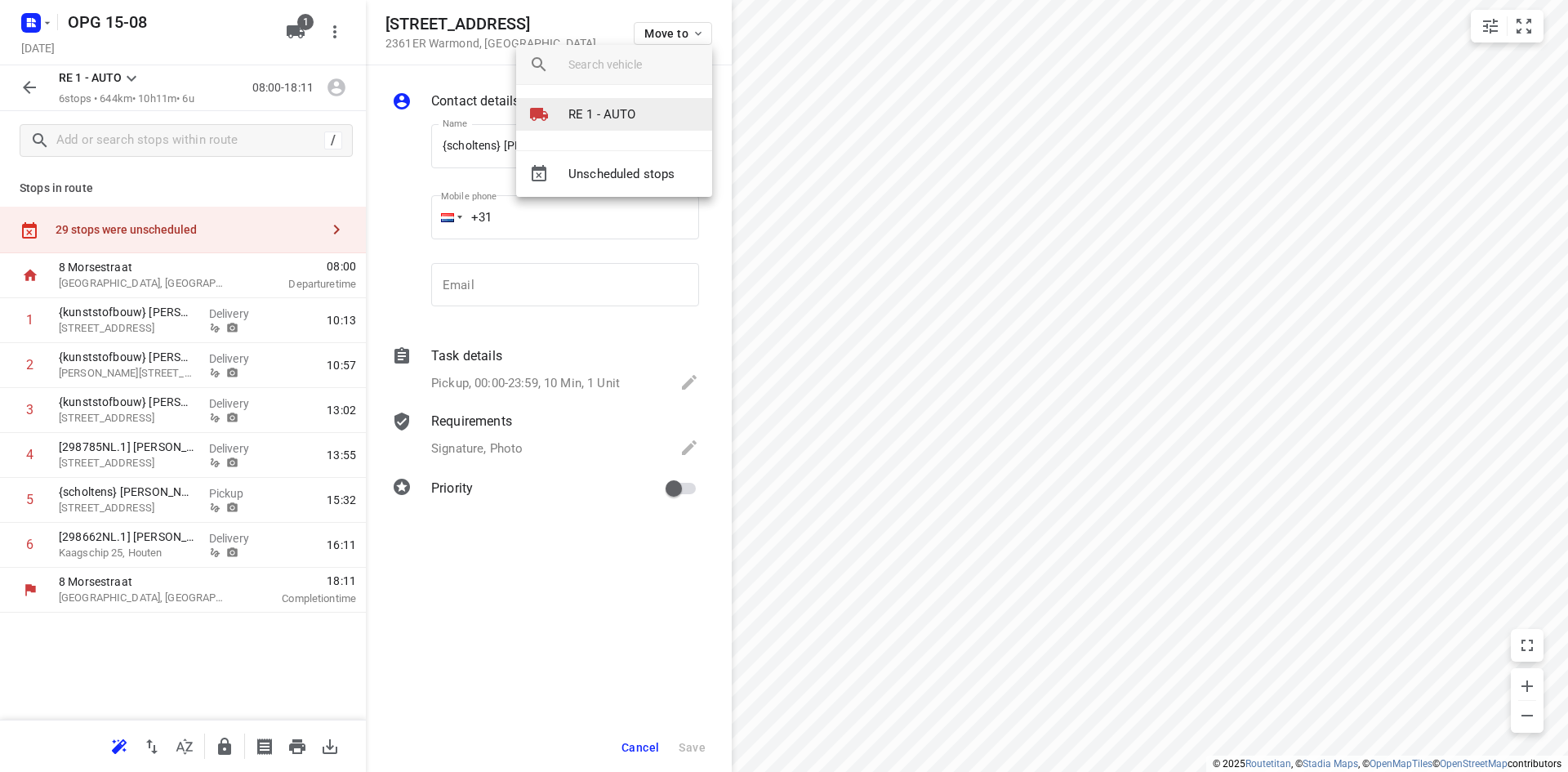
click at [666, 107] on li "RE 1 - AUTO" at bounding box center [615, 114] width 196 height 33
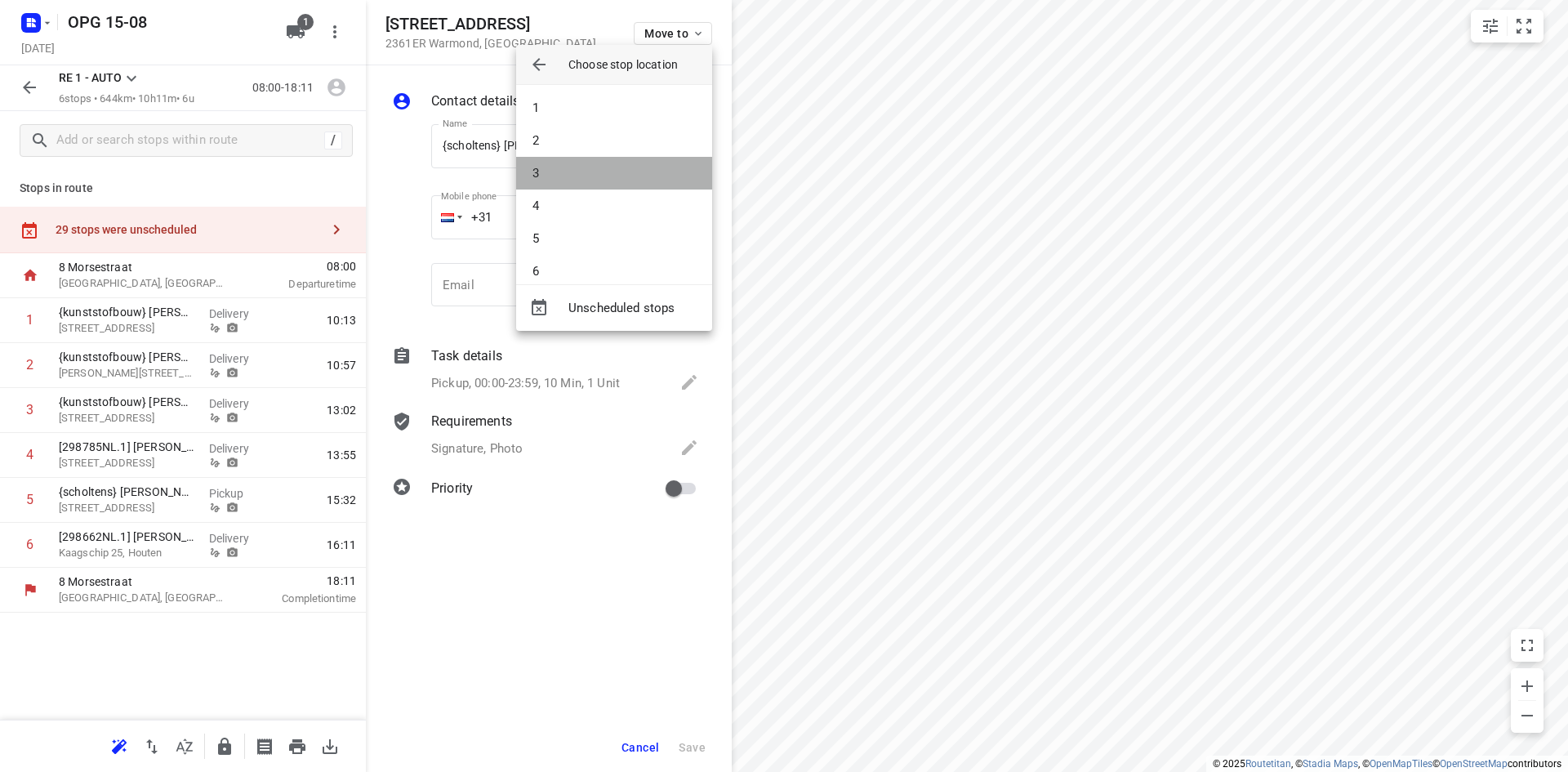
click at [635, 170] on li "3" at bounding box center [615, 172] width 196 height 33
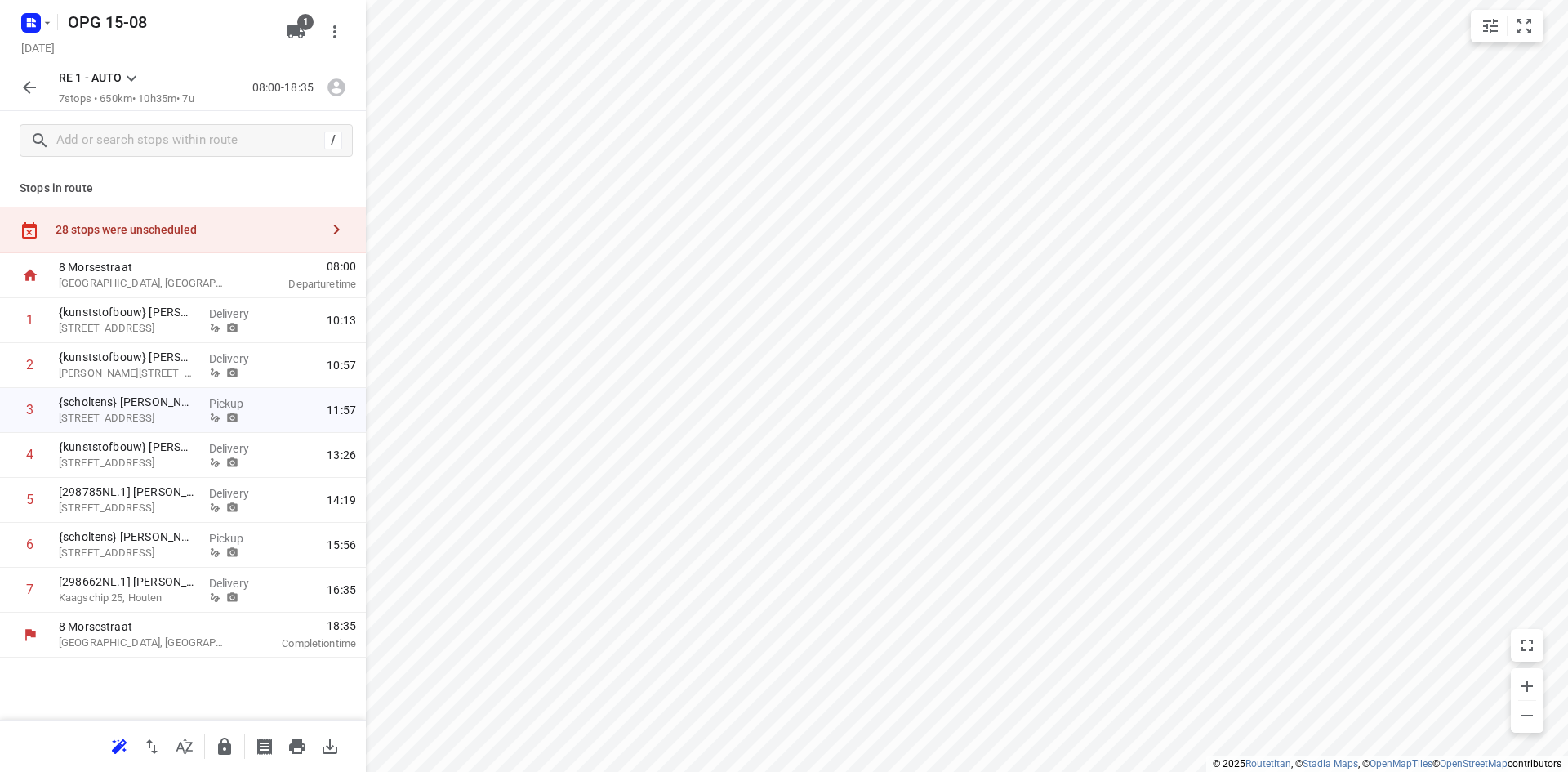
click at [335, 227] on icon "button" at bounding box center [337, 230] width 20 height 20
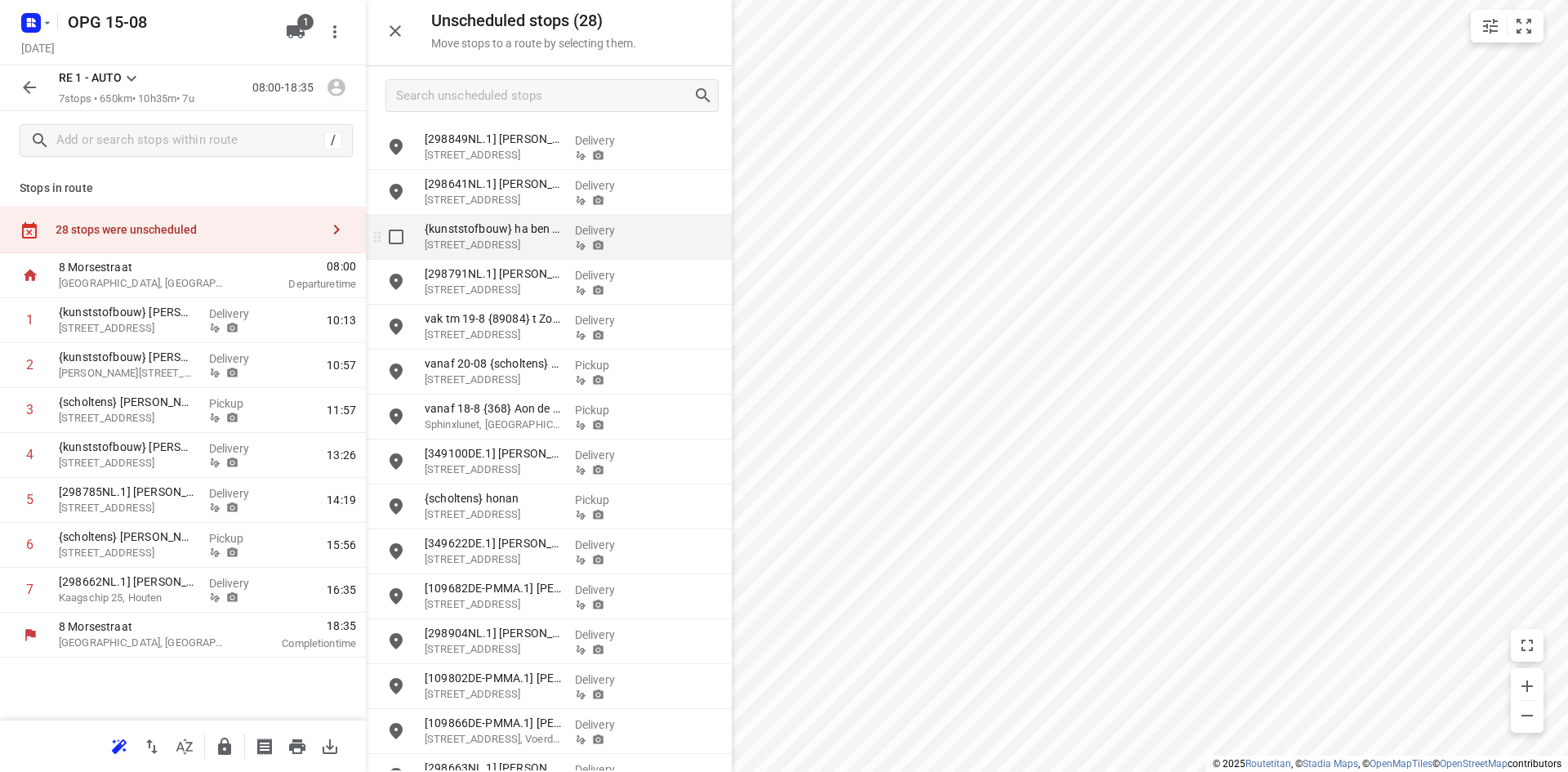
click at [498, 245] on p "[STREET_ADDRESS]" at bounding box center [493, 244] width 138 height 17
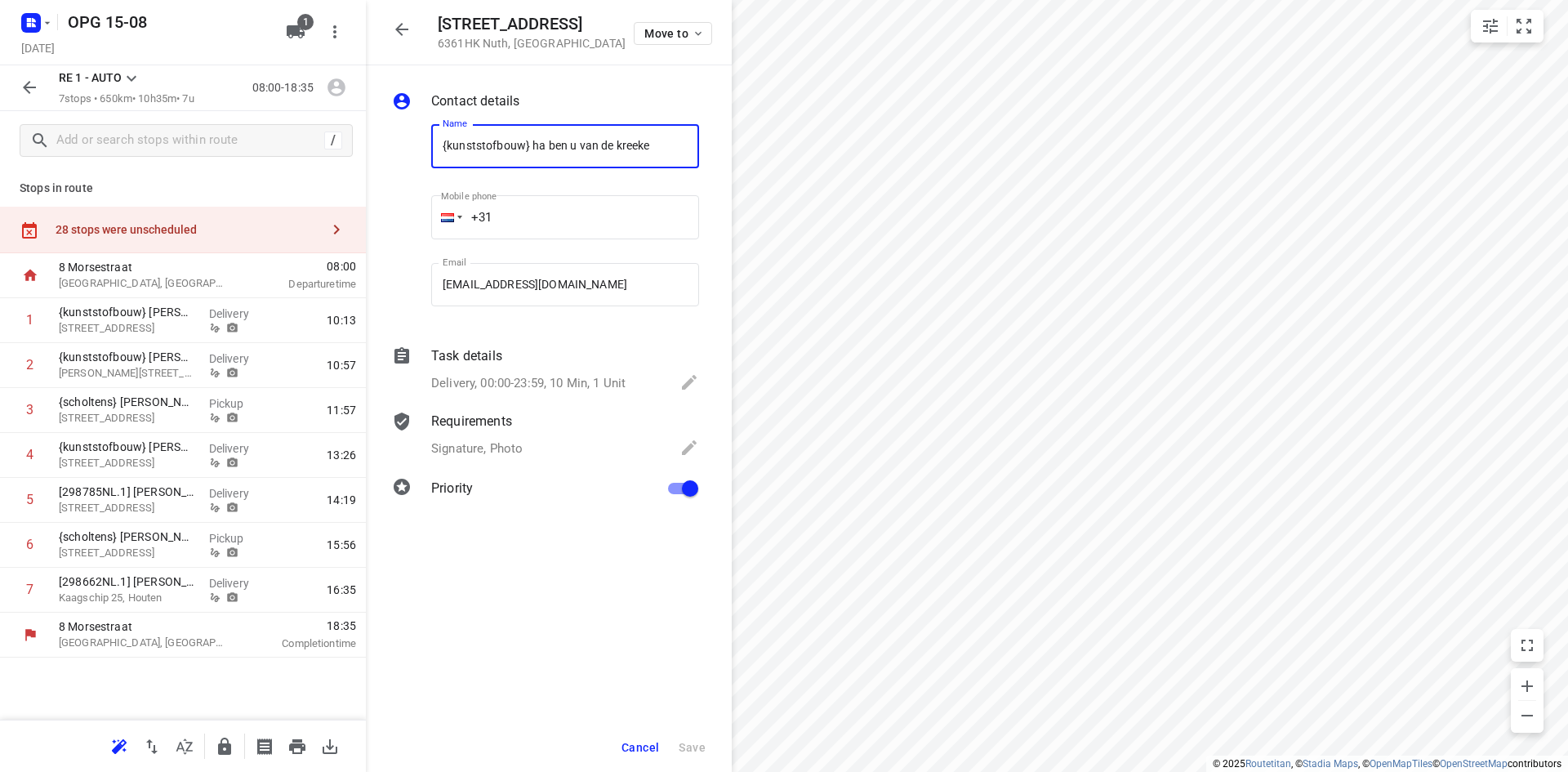
drag, startPoint x: 666, startPoint y: 141, endPoint x: 440, endPoint y: 143, distance: 226.0
click at [440, 143] on input "{kunststofbouw} ha ben u van de kreeke" at bounding box center [565, 145] width 268 height 45
click at [297, 28] on icon "button" at bounding box center [296, 32] width 18 height 13
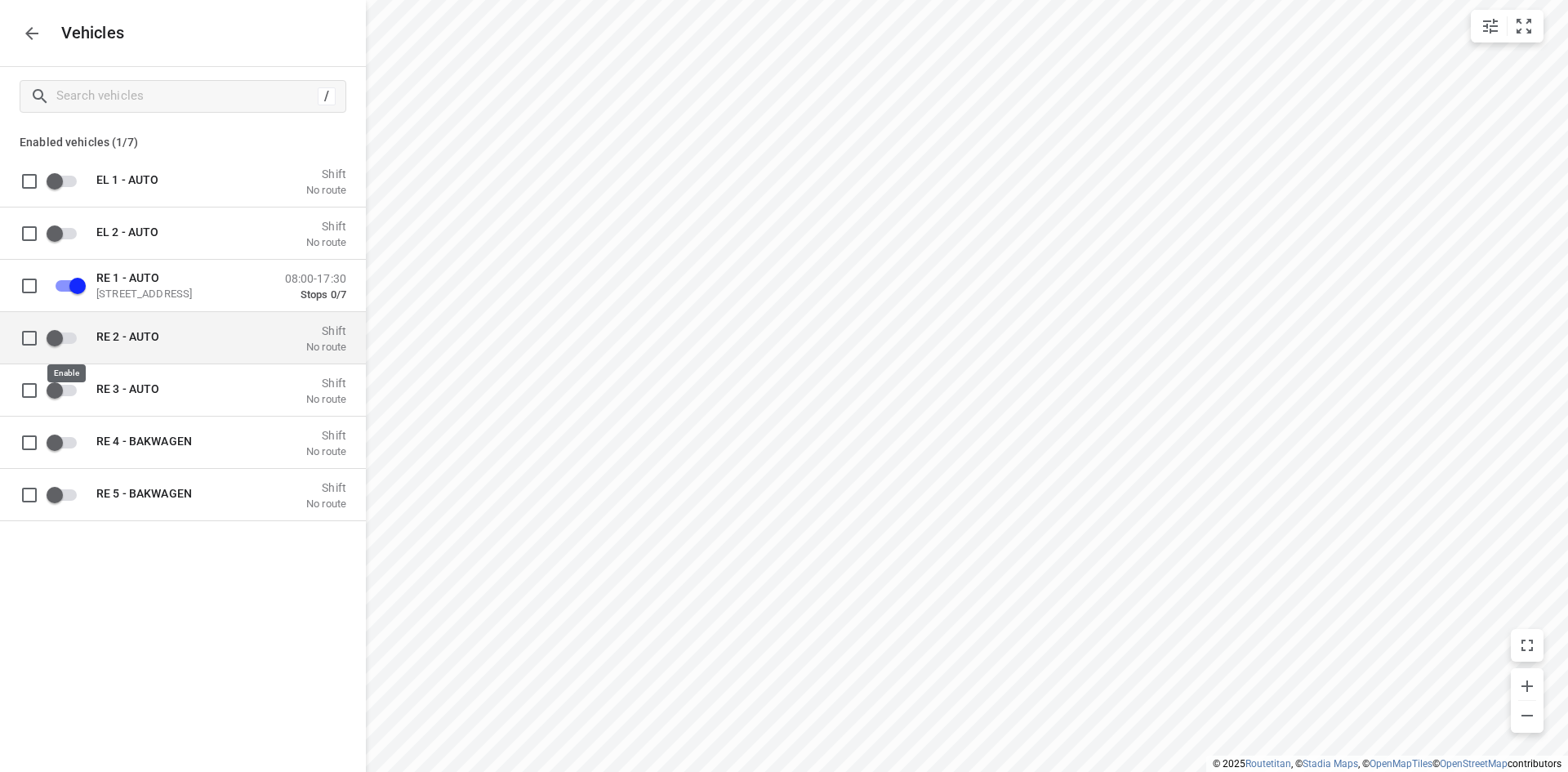
click at [72, 341] on input "grid" at bounding box center [54, 337] width 93 height 31
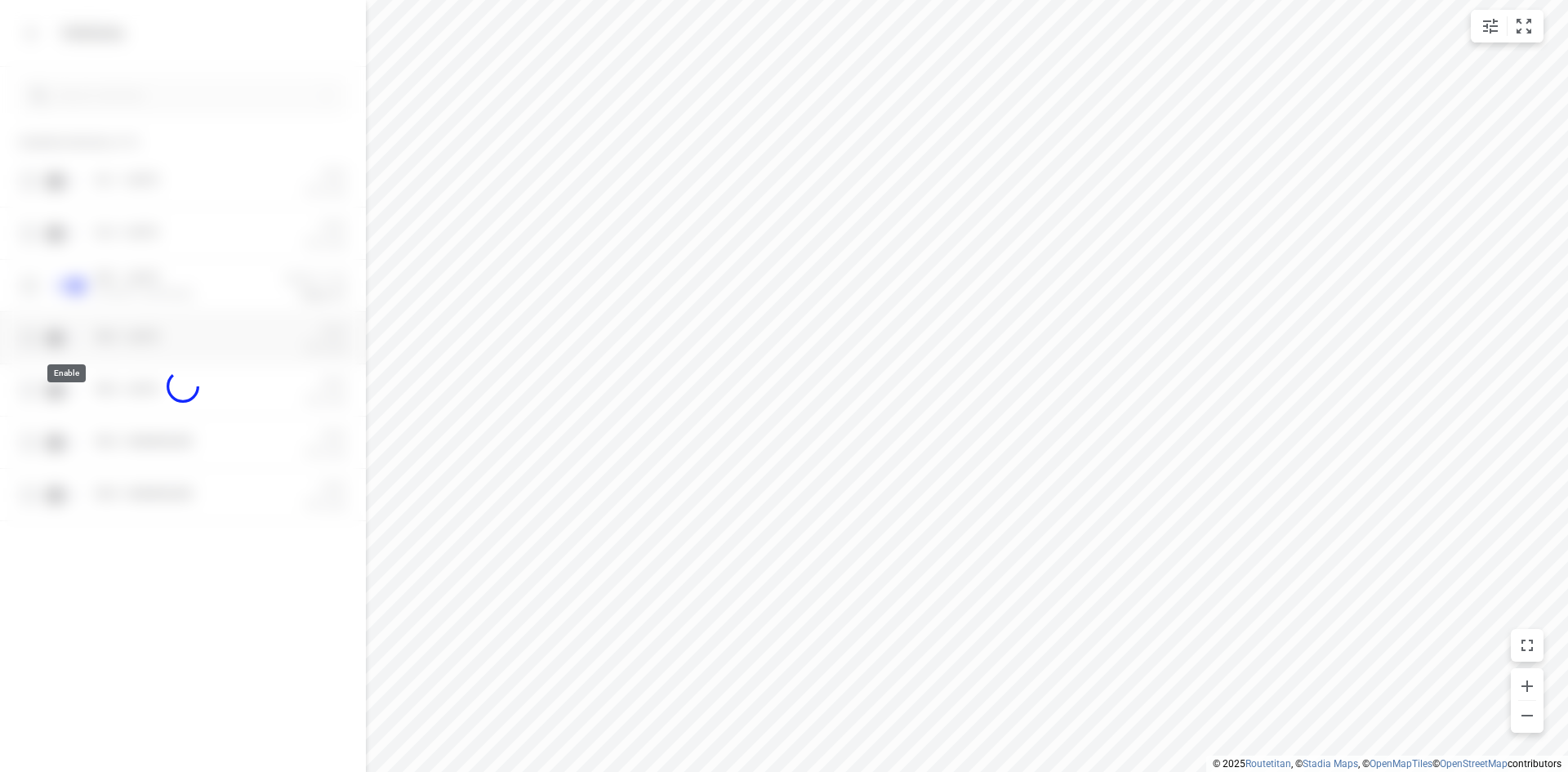
checkbox input "true"
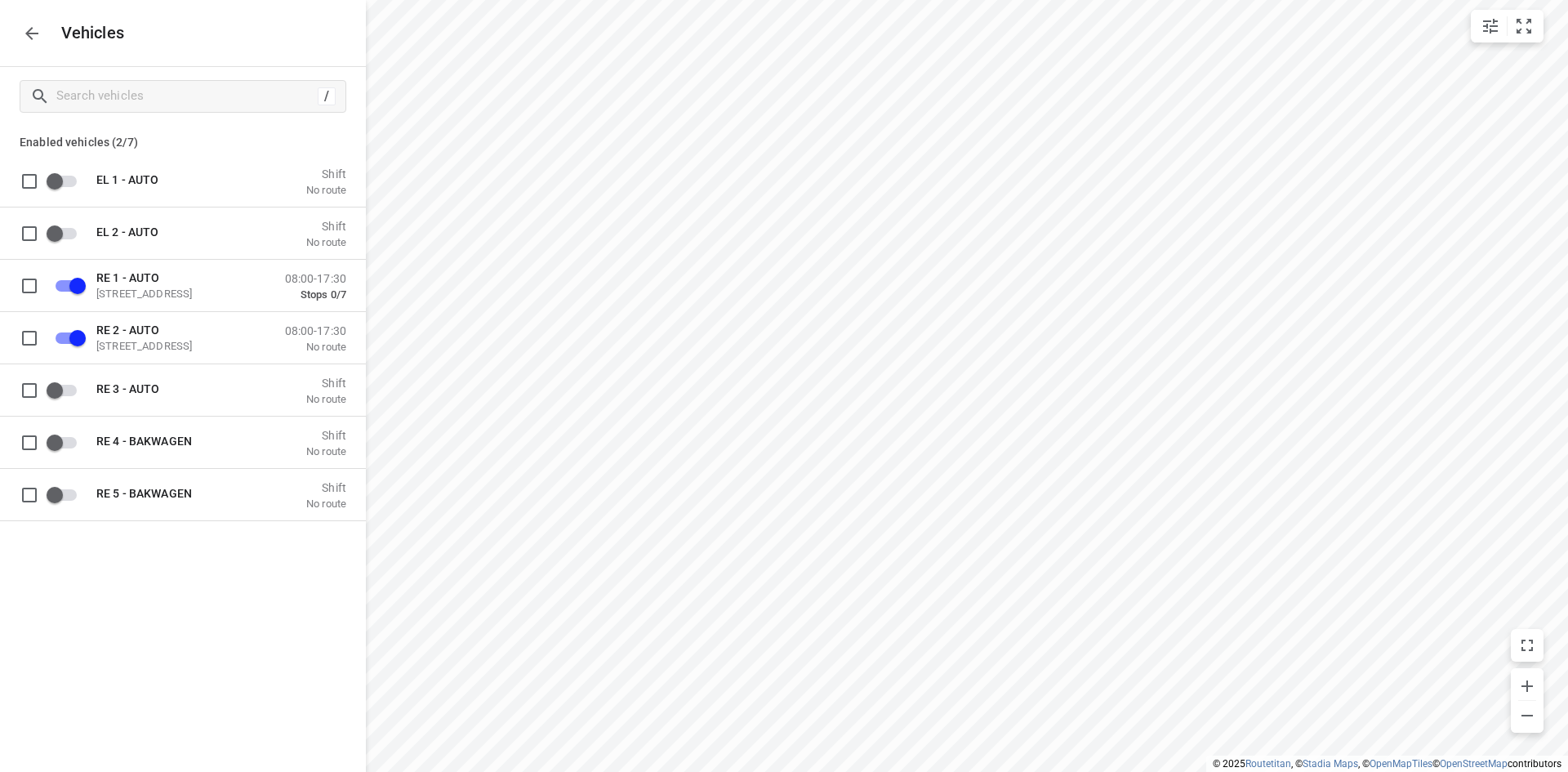
click at [31, 30] on icon "button" at bounding box center [32, 33] width 13 height 13
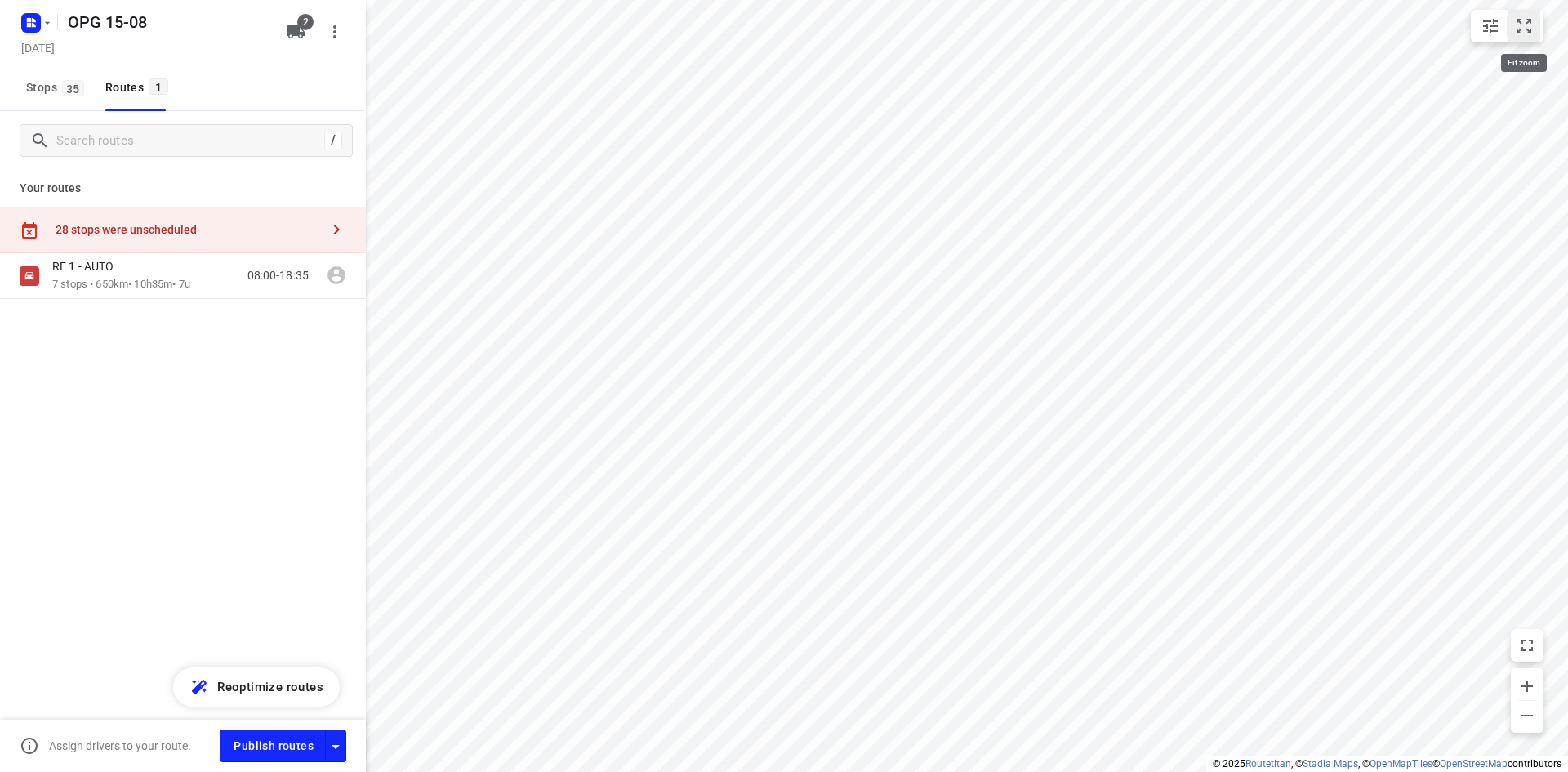
click at [1527, 23] on icon "small contained button group" at bounding box center [1524, 27] width 20 height 20
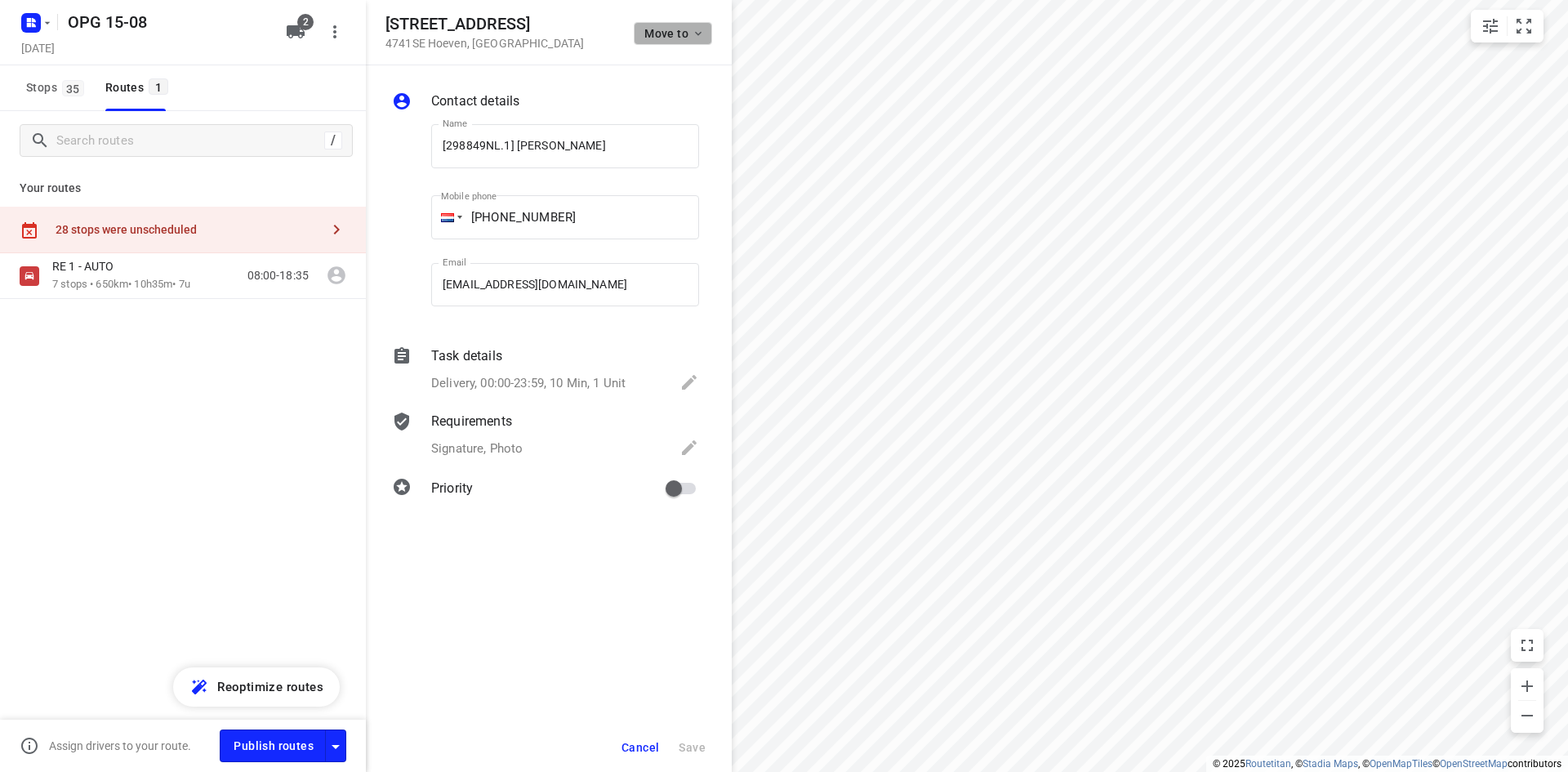
click at [702, 37] on icon "button" at bounding box center [698, 33] width 13 height 13
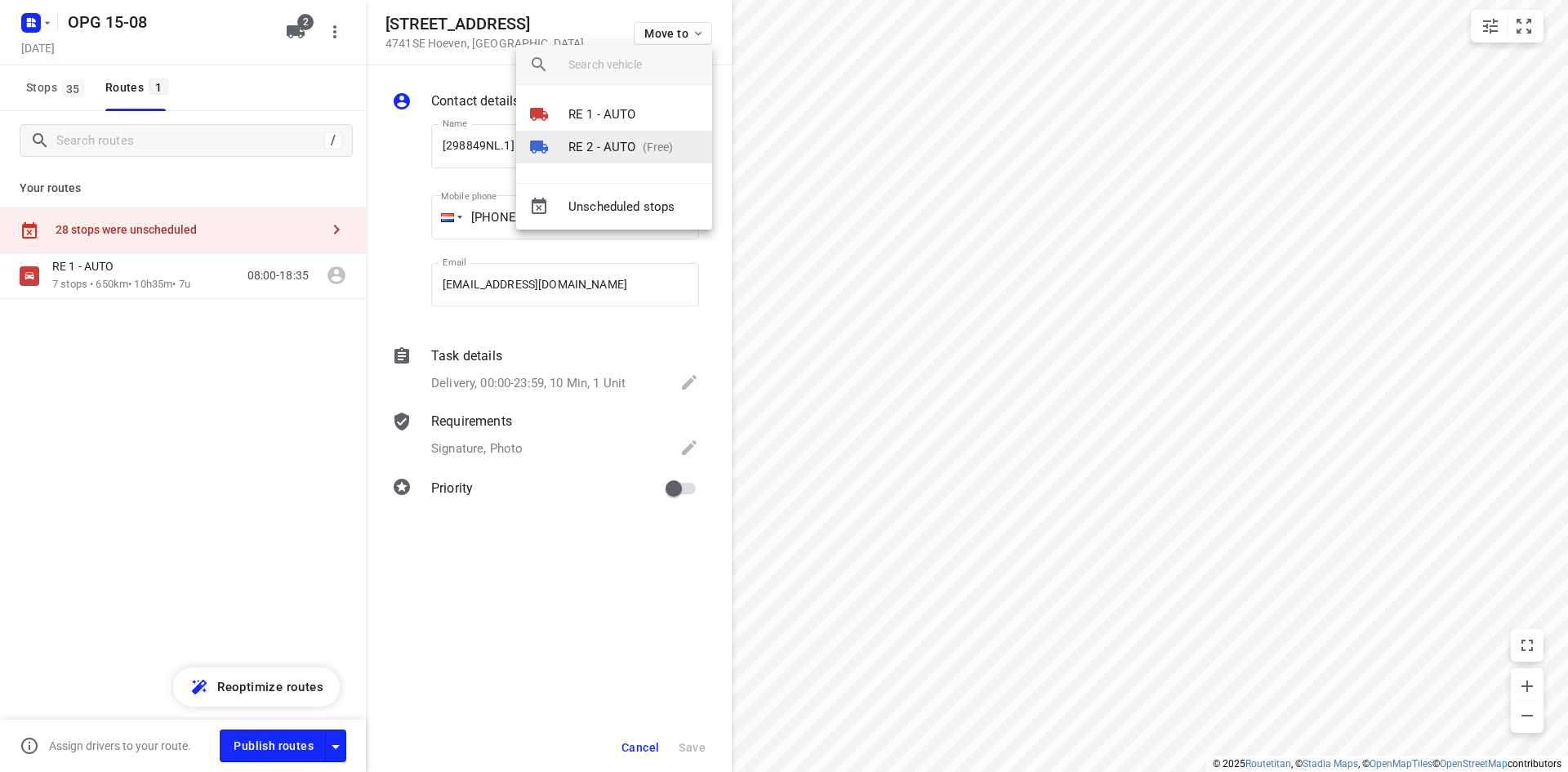
click at [660, 145] on p "(Free)" at bounding box center [655, 146] width 38 height 17
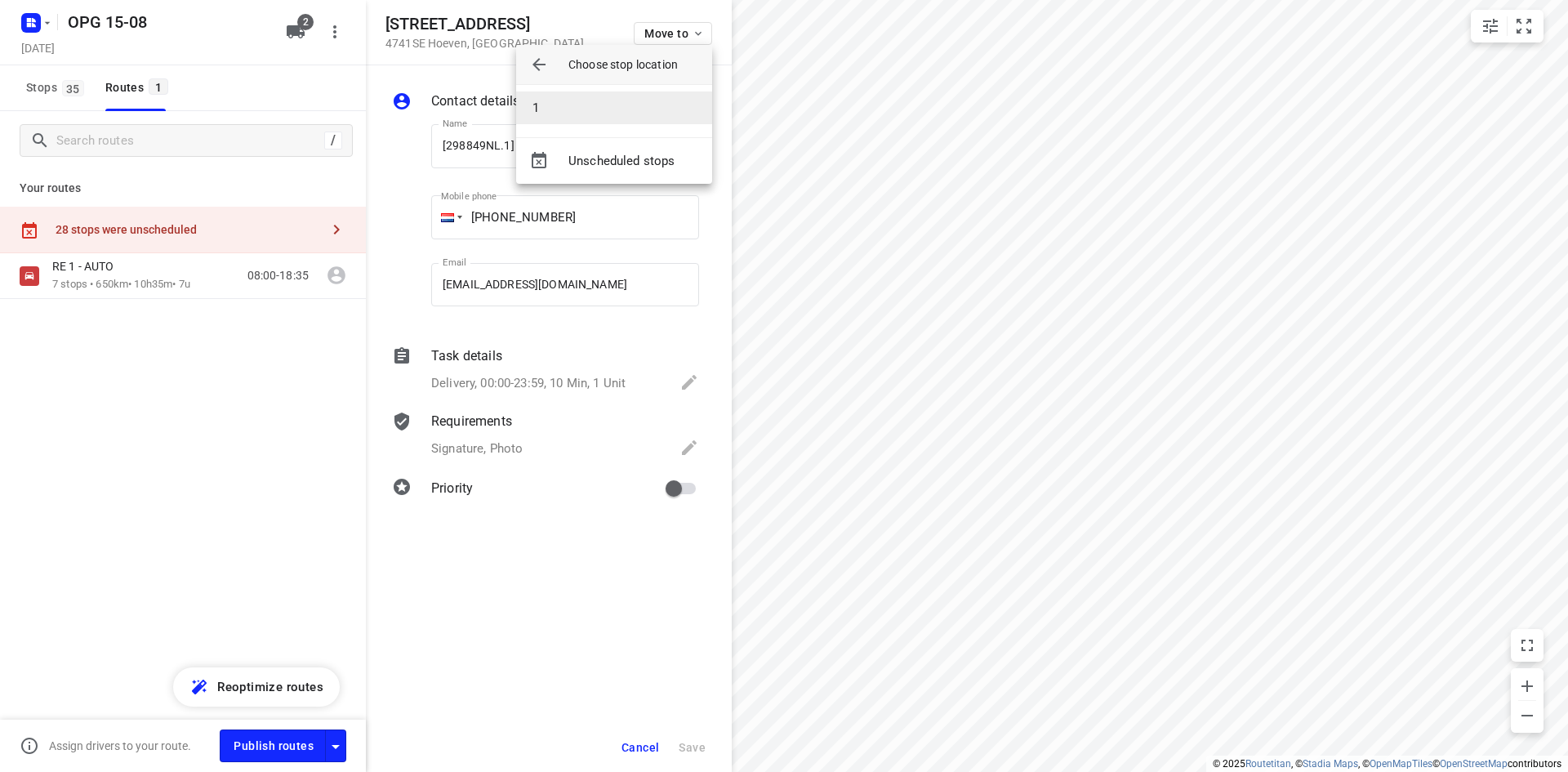
click at [660, 110] on li "1" at bounding box center [615, 107] width 196 height 33
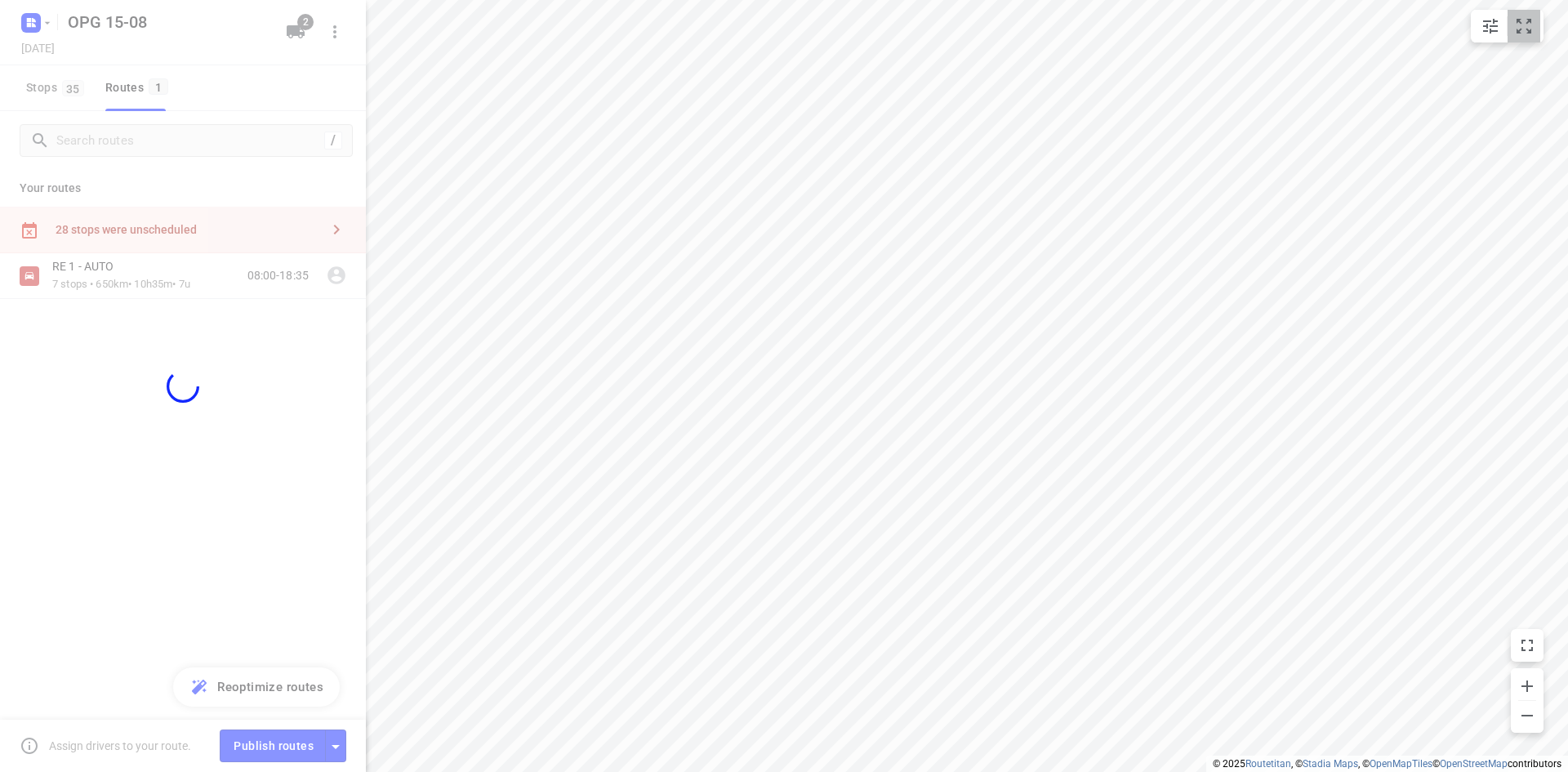
click at [1521, 30] on icon "small contained button group" at bounding box center [1523, 26] width 15 height 15
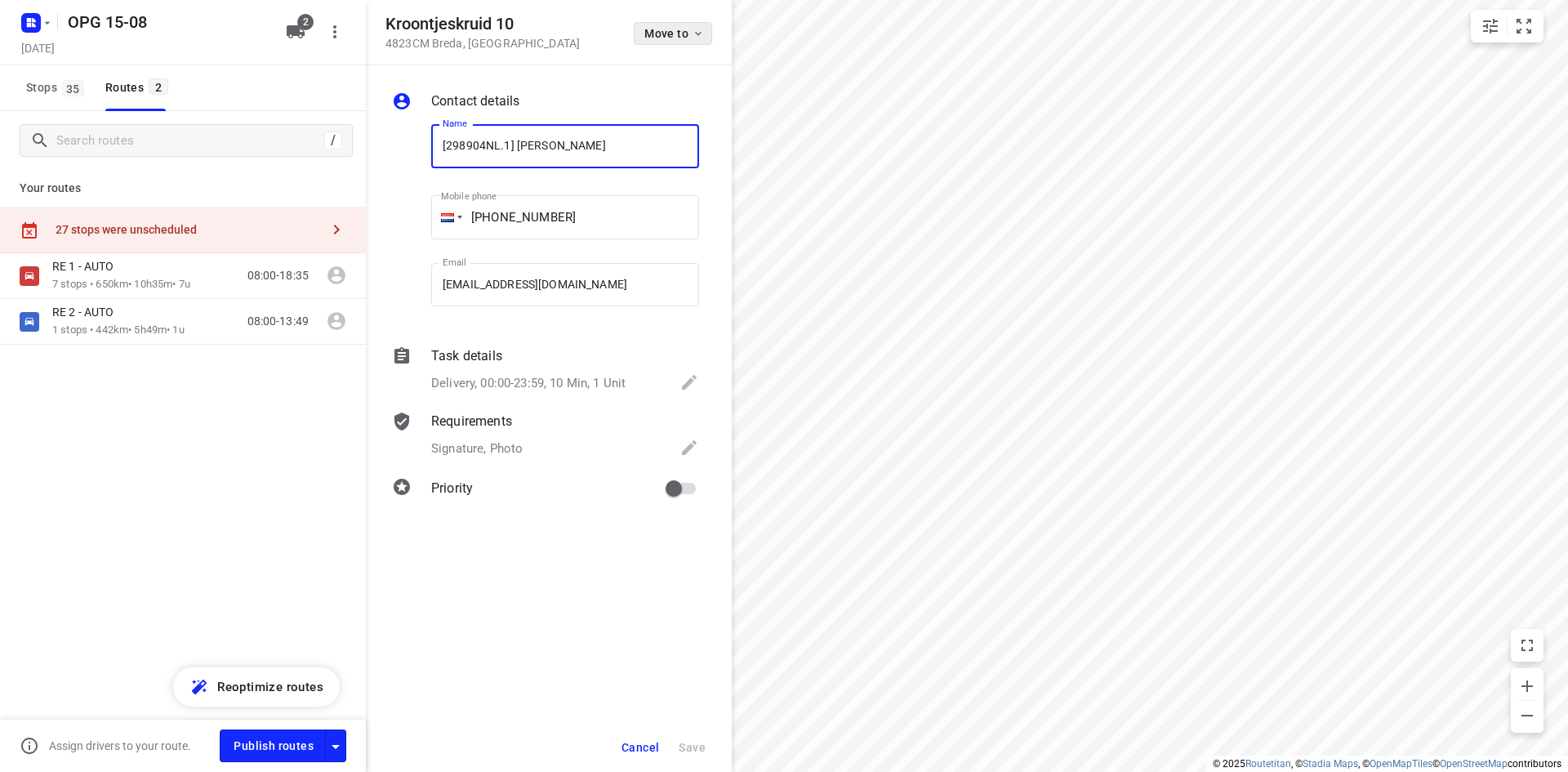
click at [708, 31] on button "Move to" at bounding box center [672, 33] width 78 height 23
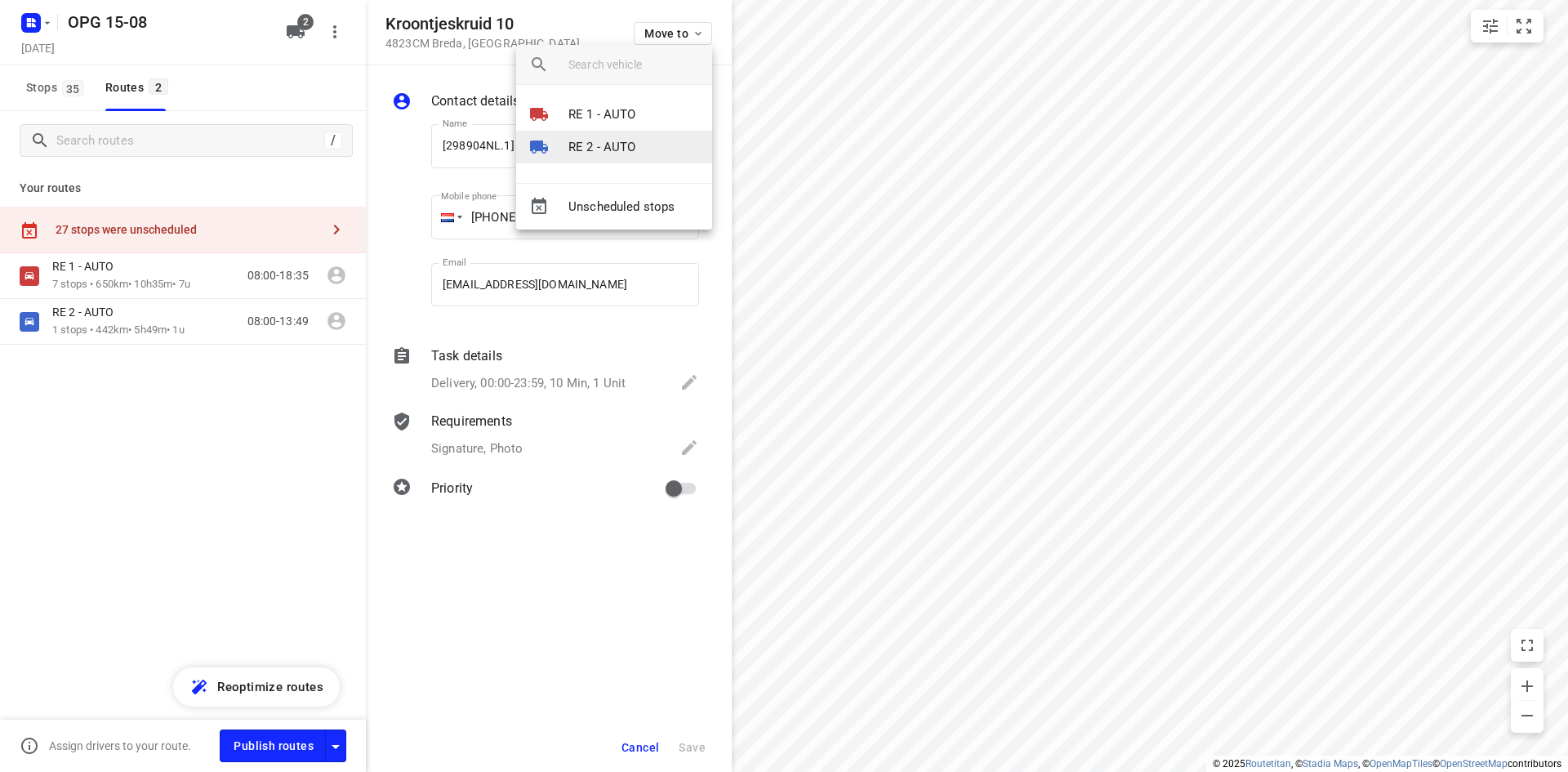
click at [603, 145] on p "RE 2 - AUTO" at bounding box center [602, 146] width 67 height 19
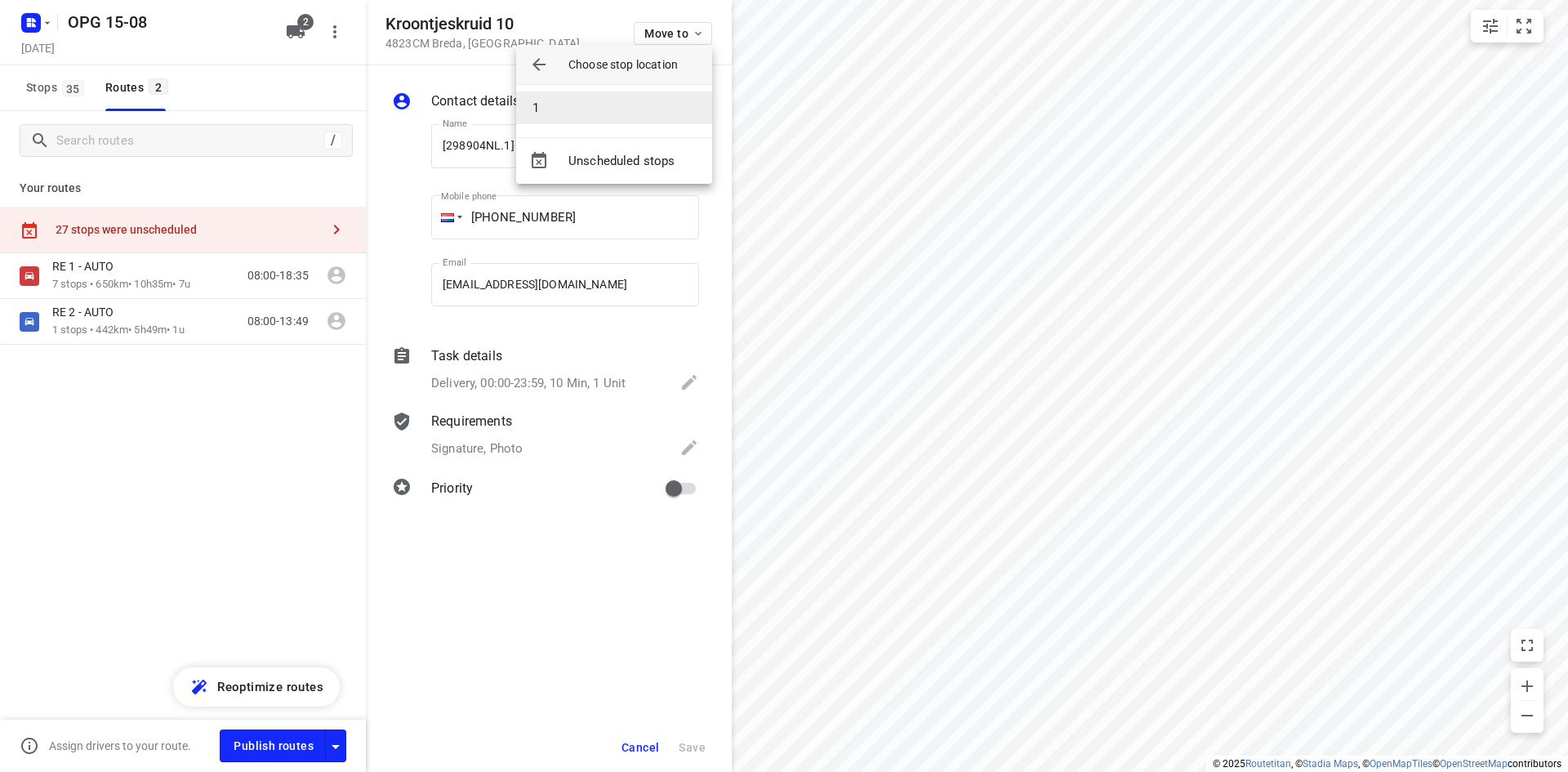
click at [614, 108] on li "1" at bounding box center [615, 107] width 196 height 33
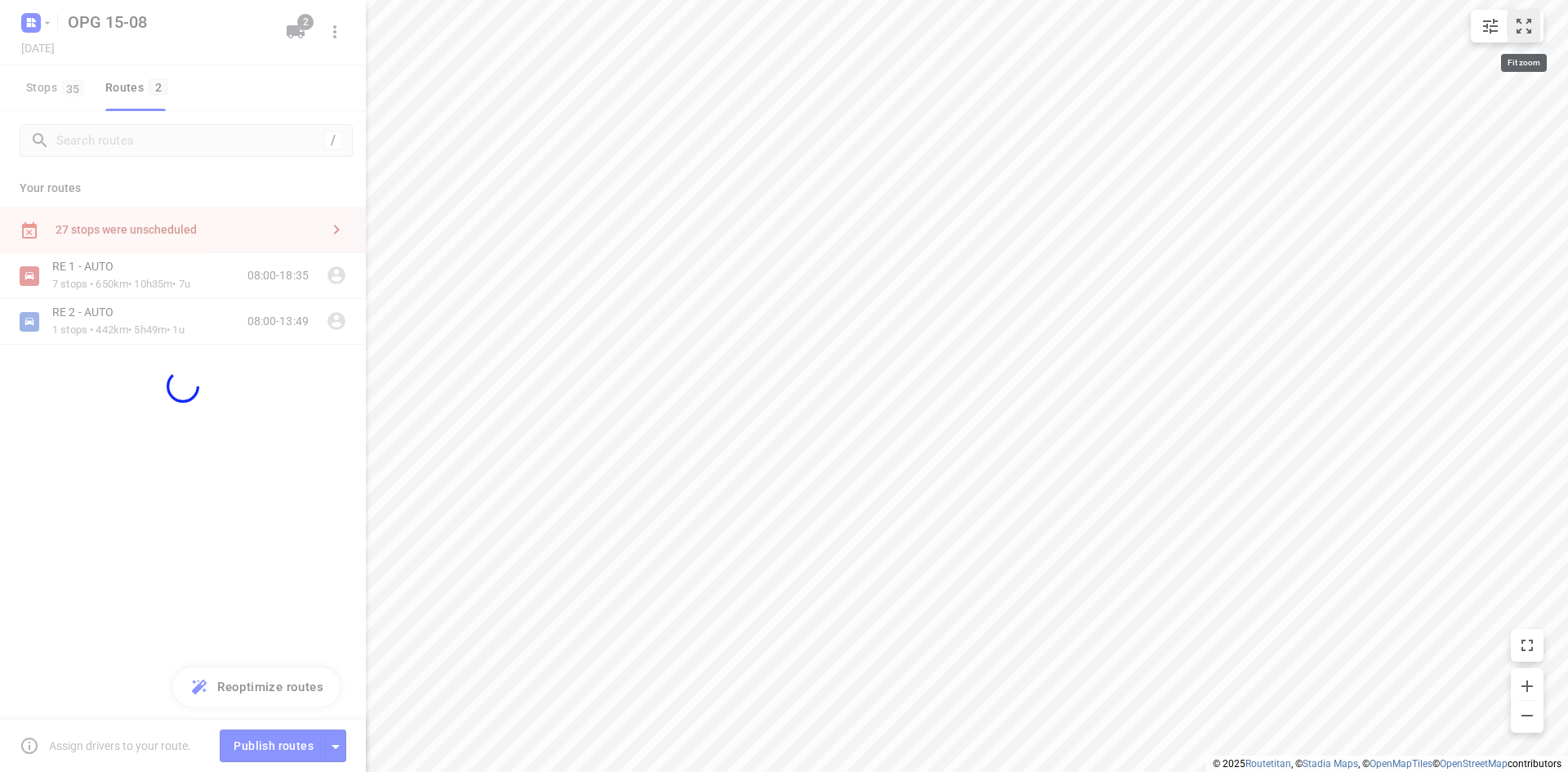
click at [1530, 33] on icon "small contained button group" at bounding box center [1523, 26] width 15 height 15
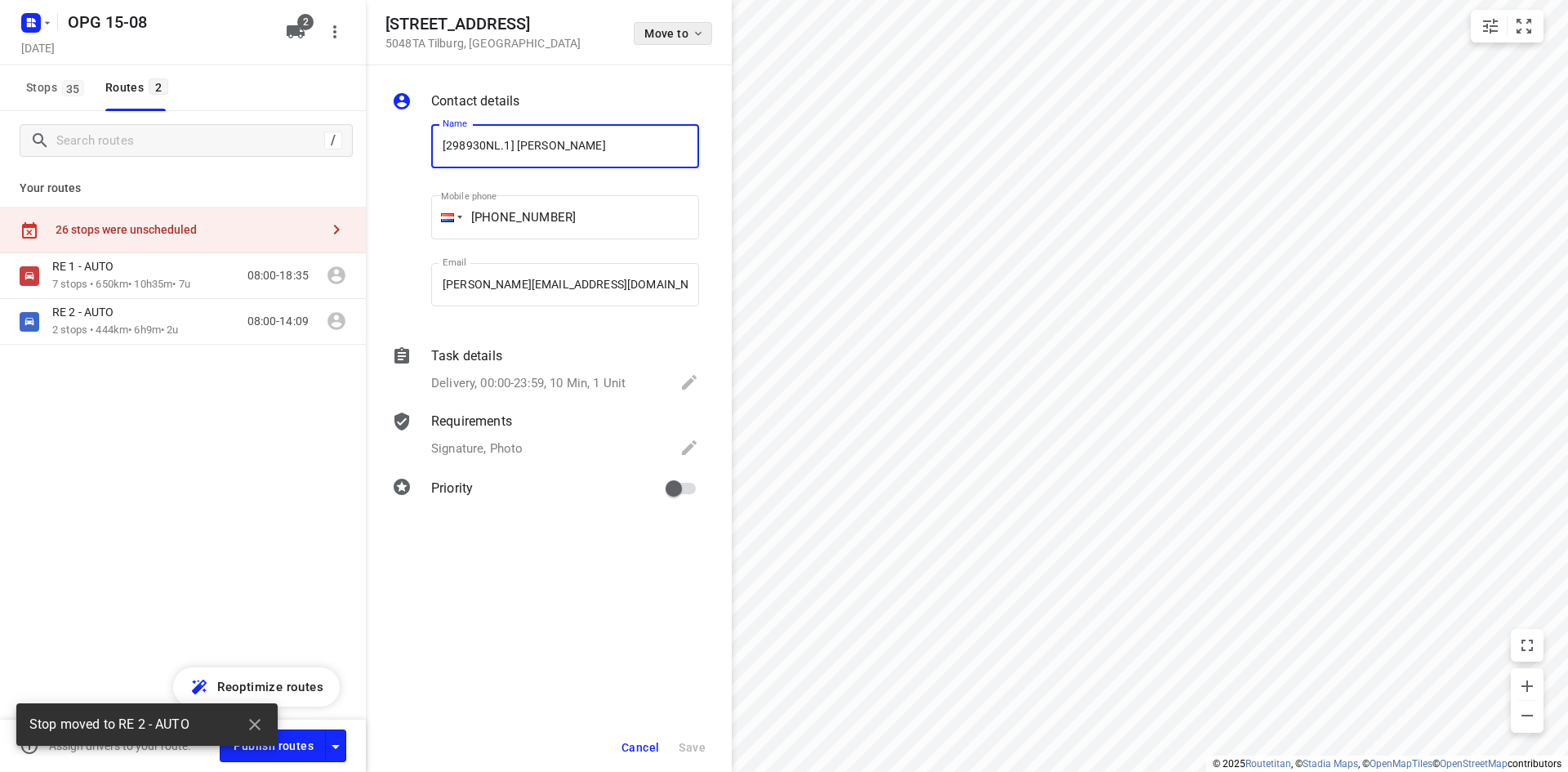
click at [700, 31] on icon "button" at bounding box center [698, 33] width 13 height 13
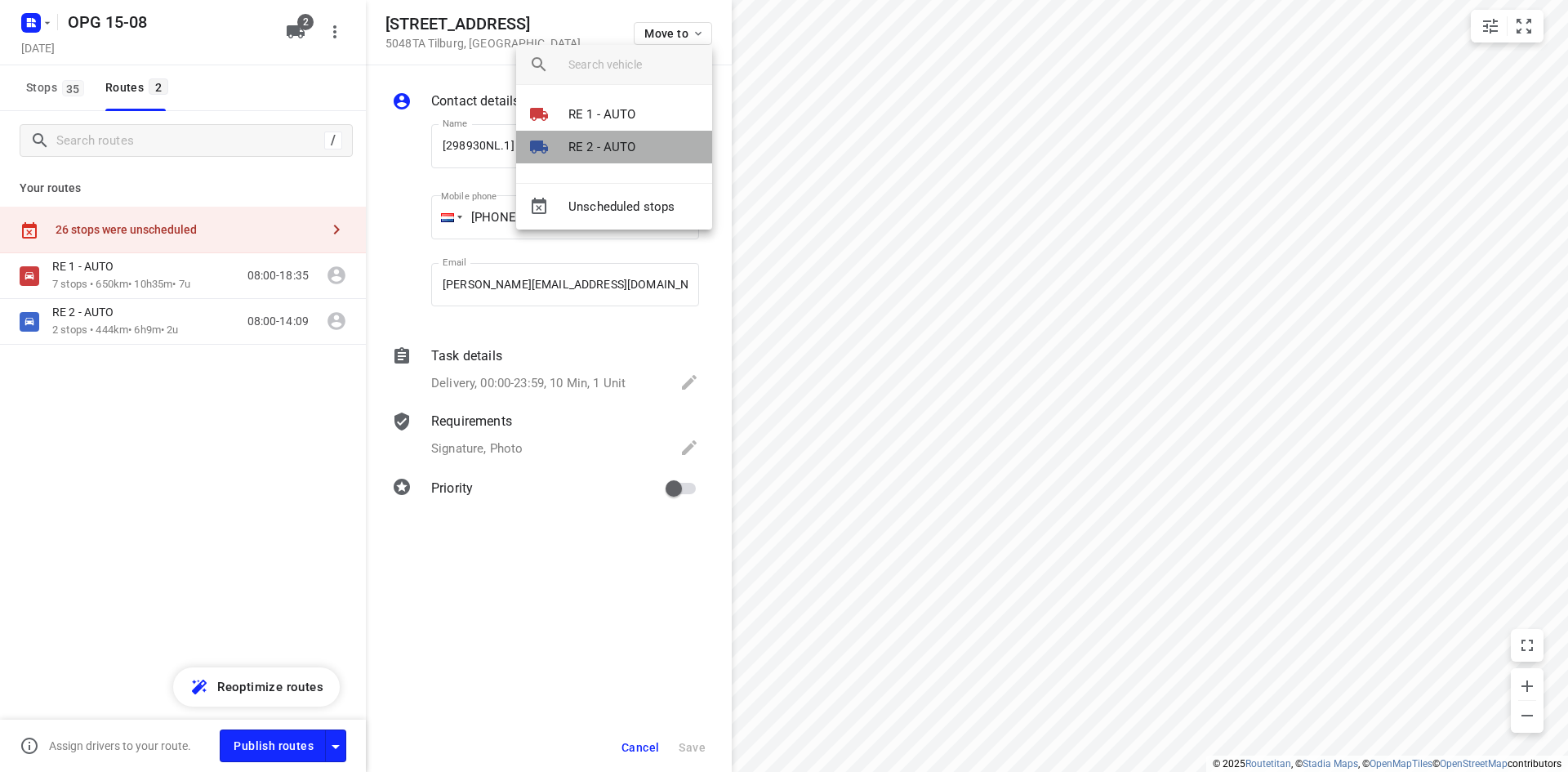
click at [615, 139] on p "RE 2 - AUTO" at bounding box center [602, 146] width 67 height 19
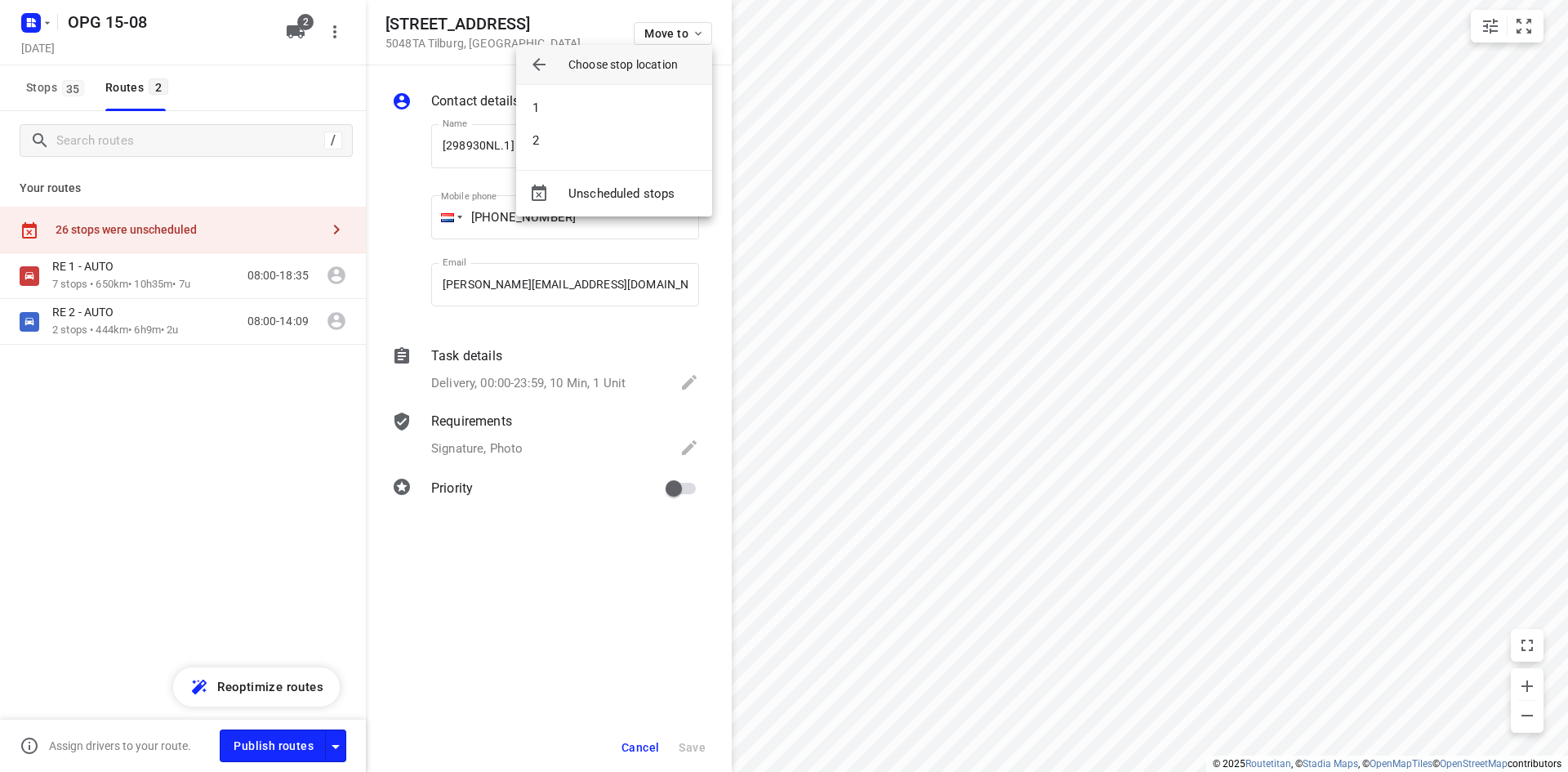
click at [615, 139] on li "2" at bounding box center [615, 140] width 196 height 33
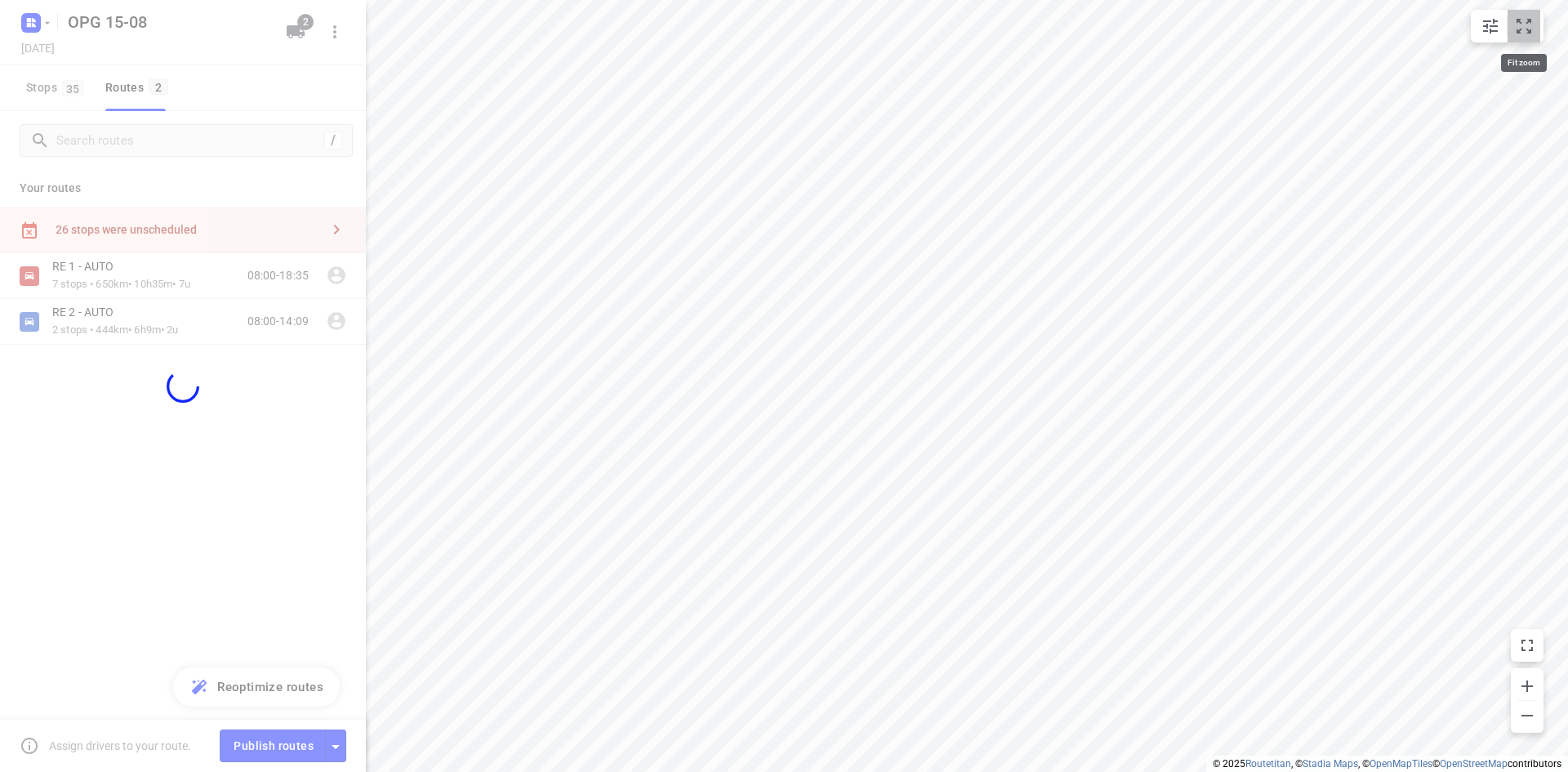
click at [1519, 26] on icon "small contained button group" at bounding box center [1524, 27] width 20 height 20
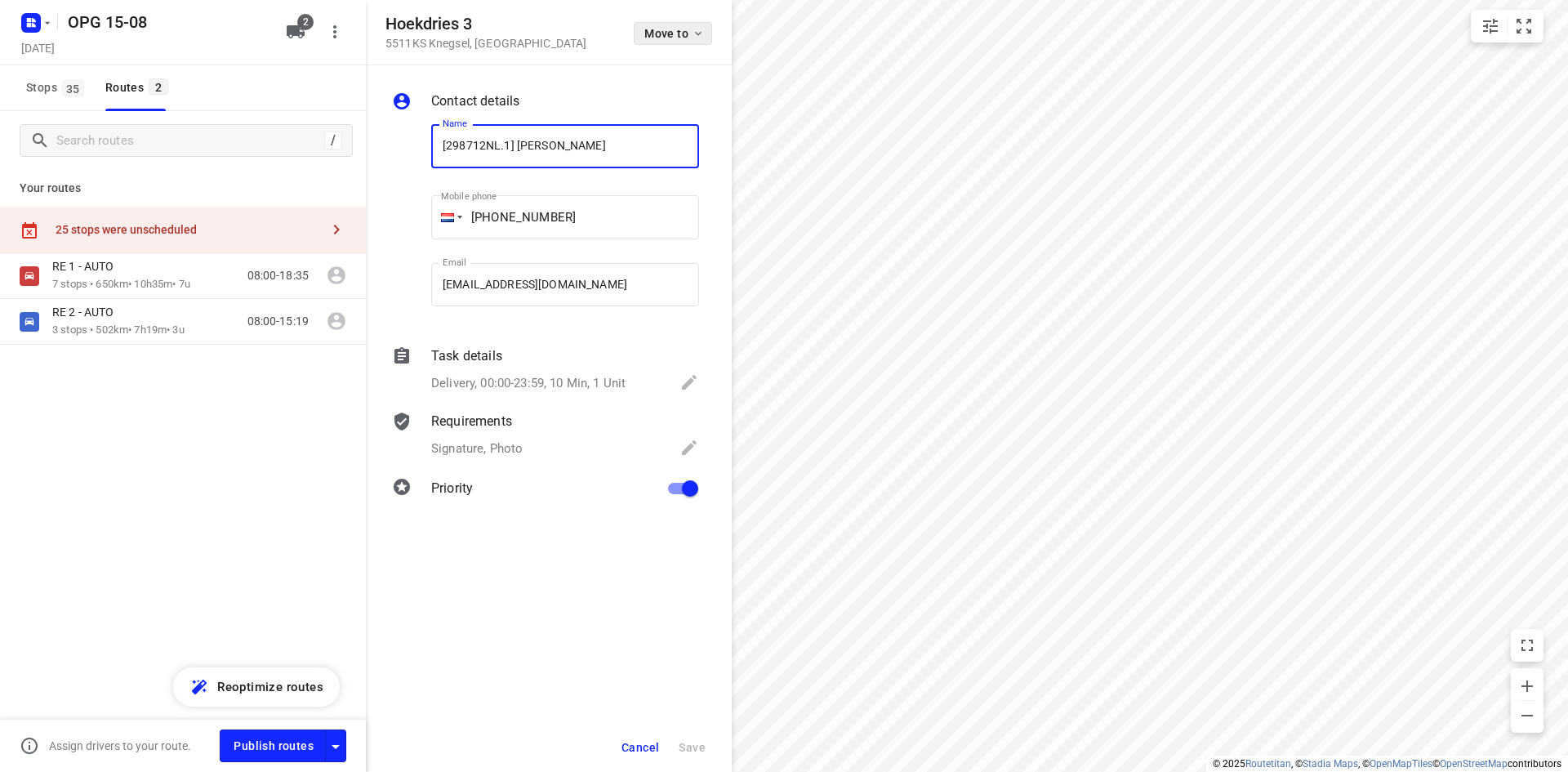
click at [690, 35] on span "Move to" at bounding box center [674, 33] width 60 height 13
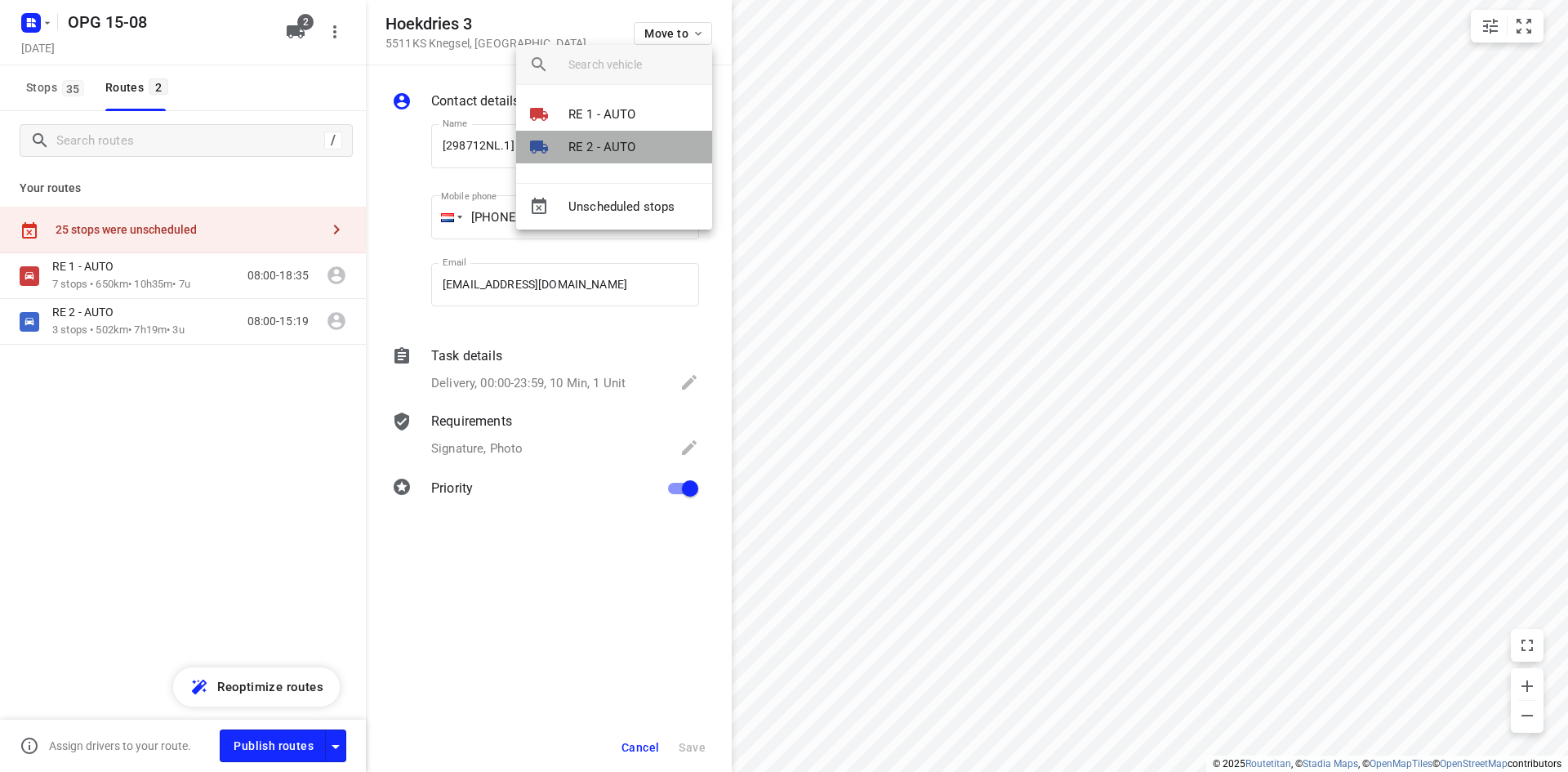
click at [639, 143] on li "RE 2 - AUTO" at bounding box center [615, 146] width 196 height 33
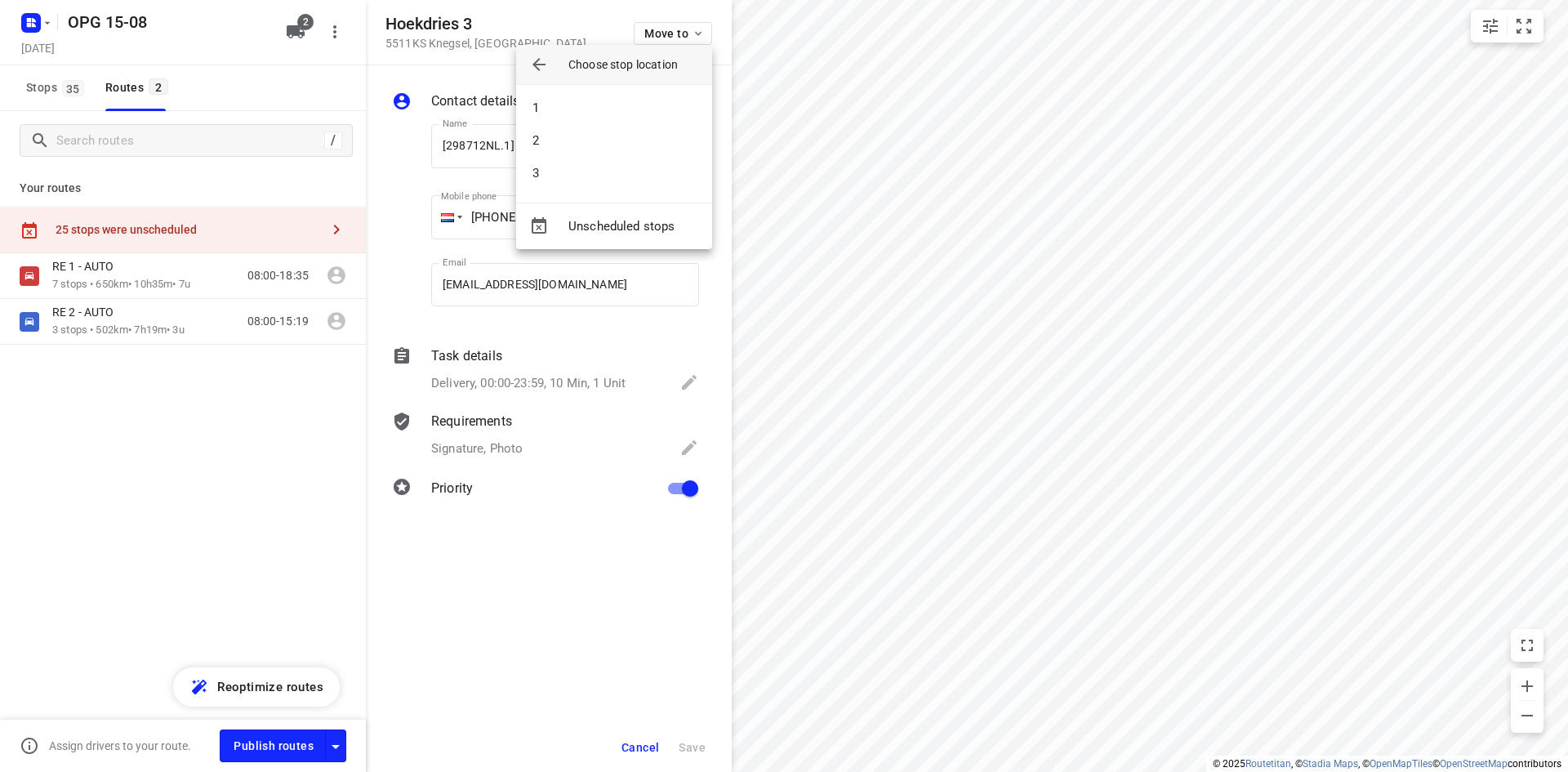
click at [639, 143] on li "2" at bounding box center [615, 140] width 196 height 33
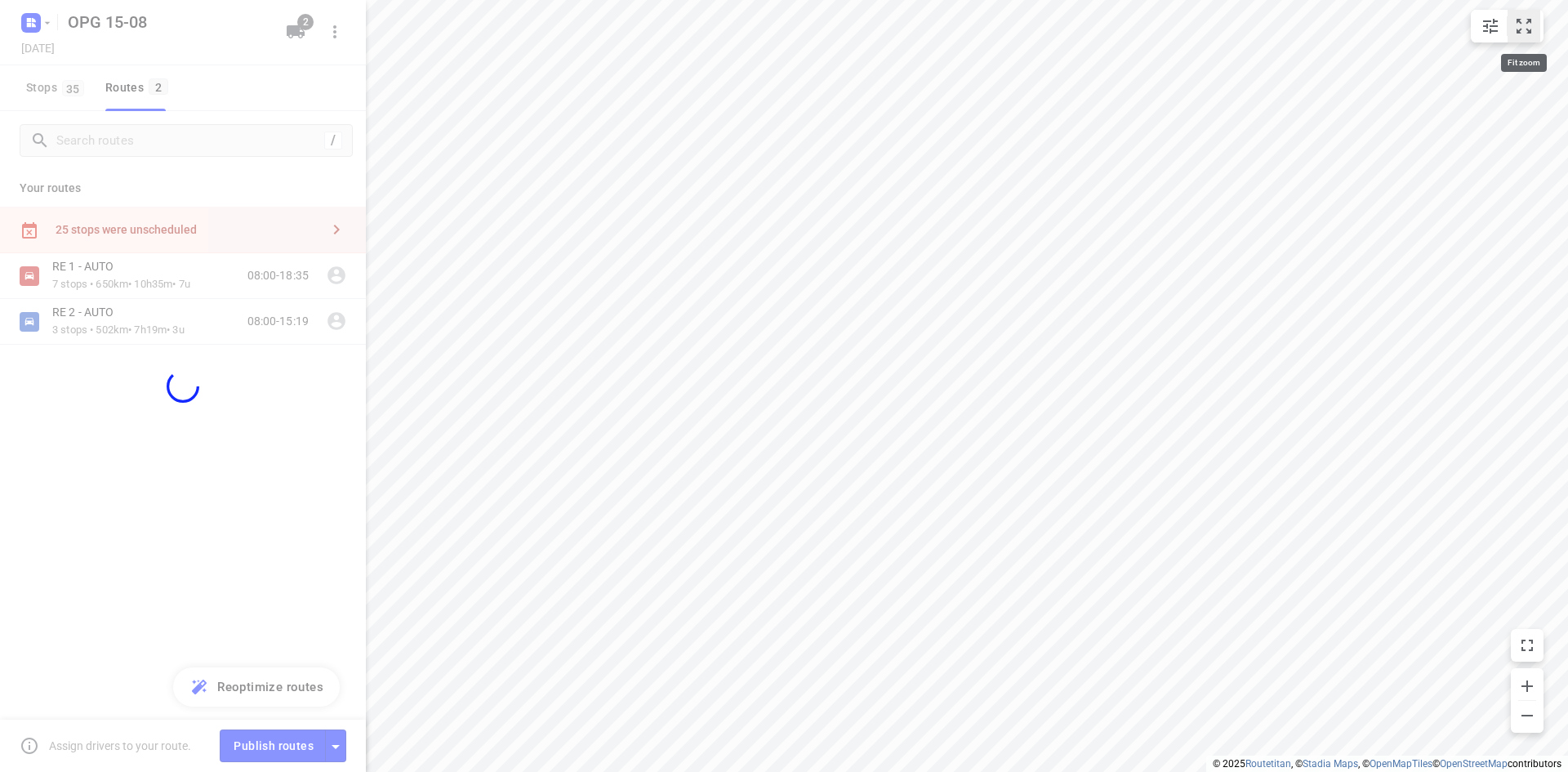
click at [1523, 31] on icon "small contained button group" at bounding box center [1524, 27] width 20 height 20
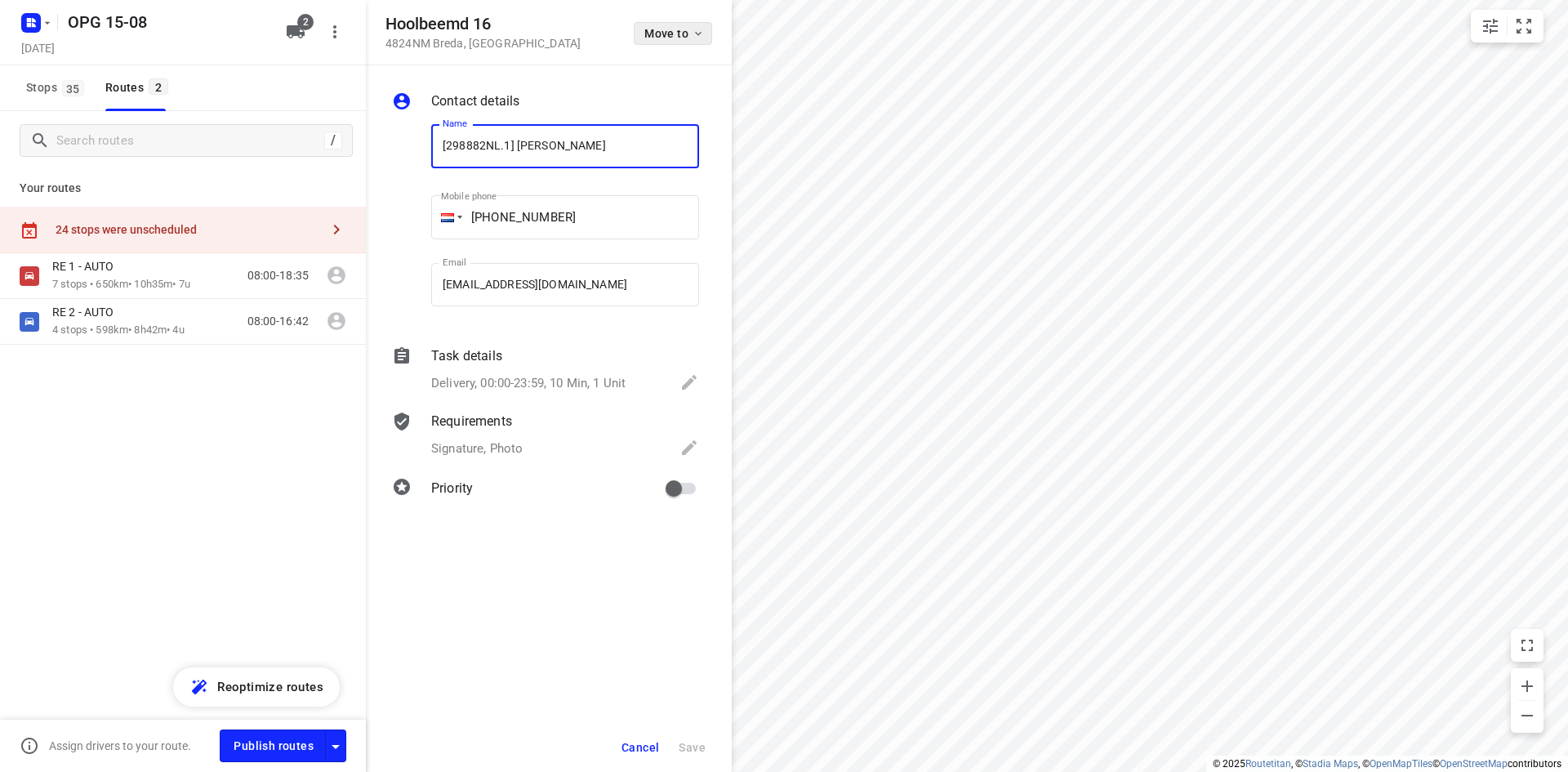
click at [702, 32] on icon "button" at bounding box center [698, 33] width 13 height 13
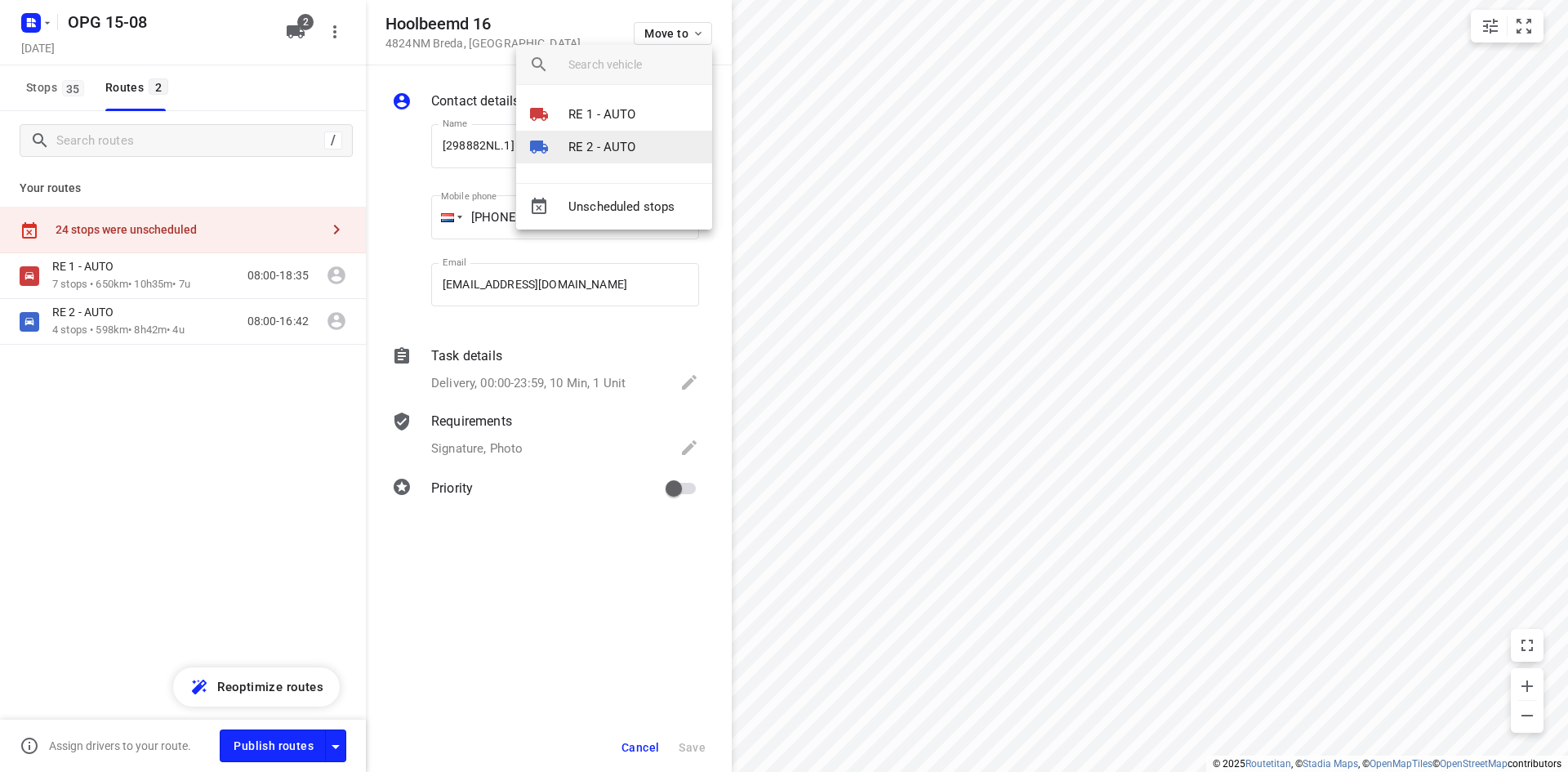
click at [637, 143] on li "RE 2 - AUTO" at bounding box center [615, 146] width 196 height 33
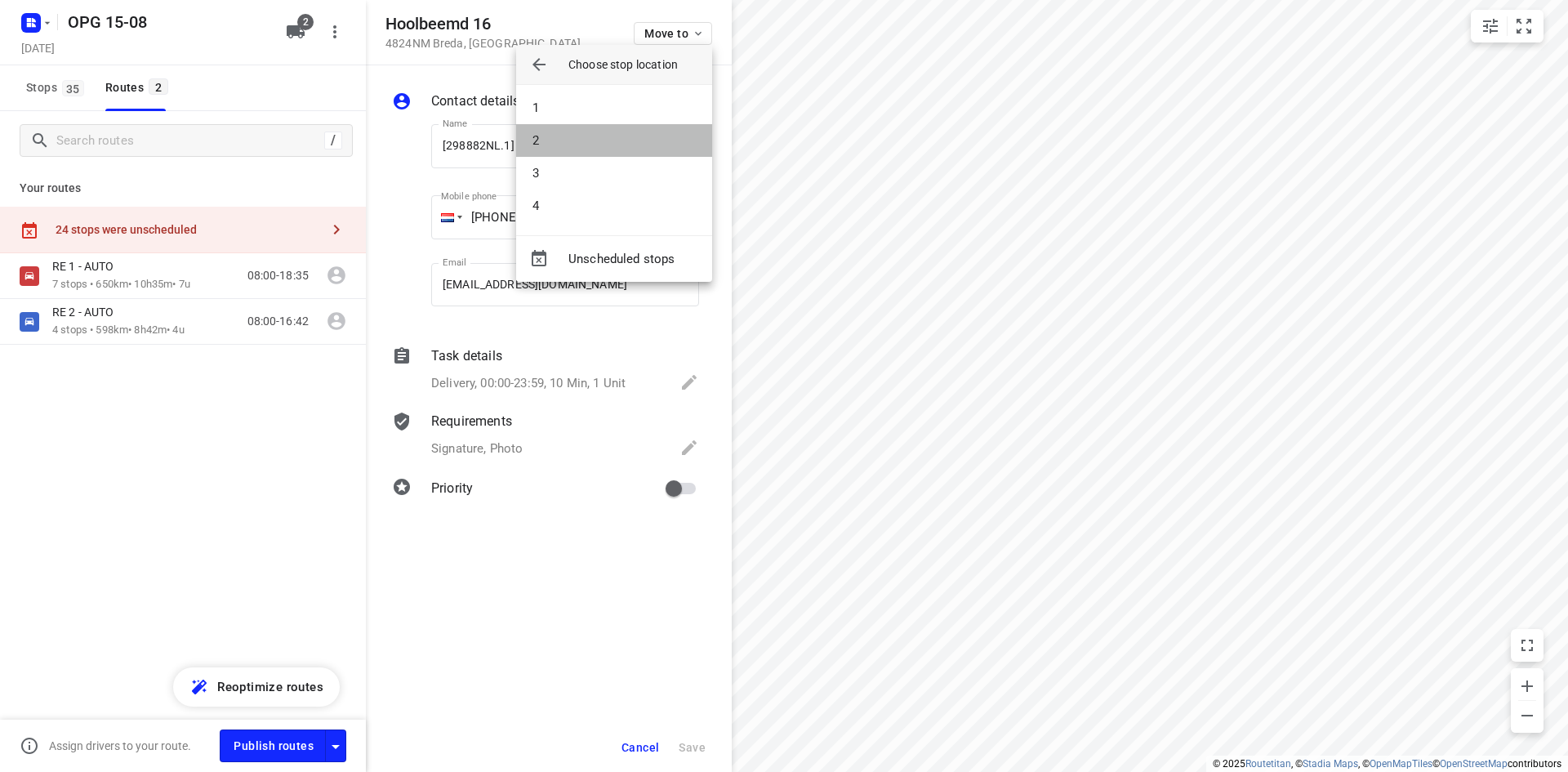
click at [637, 143] on li "2" at bounding box center [615, 140] width 196 height 33
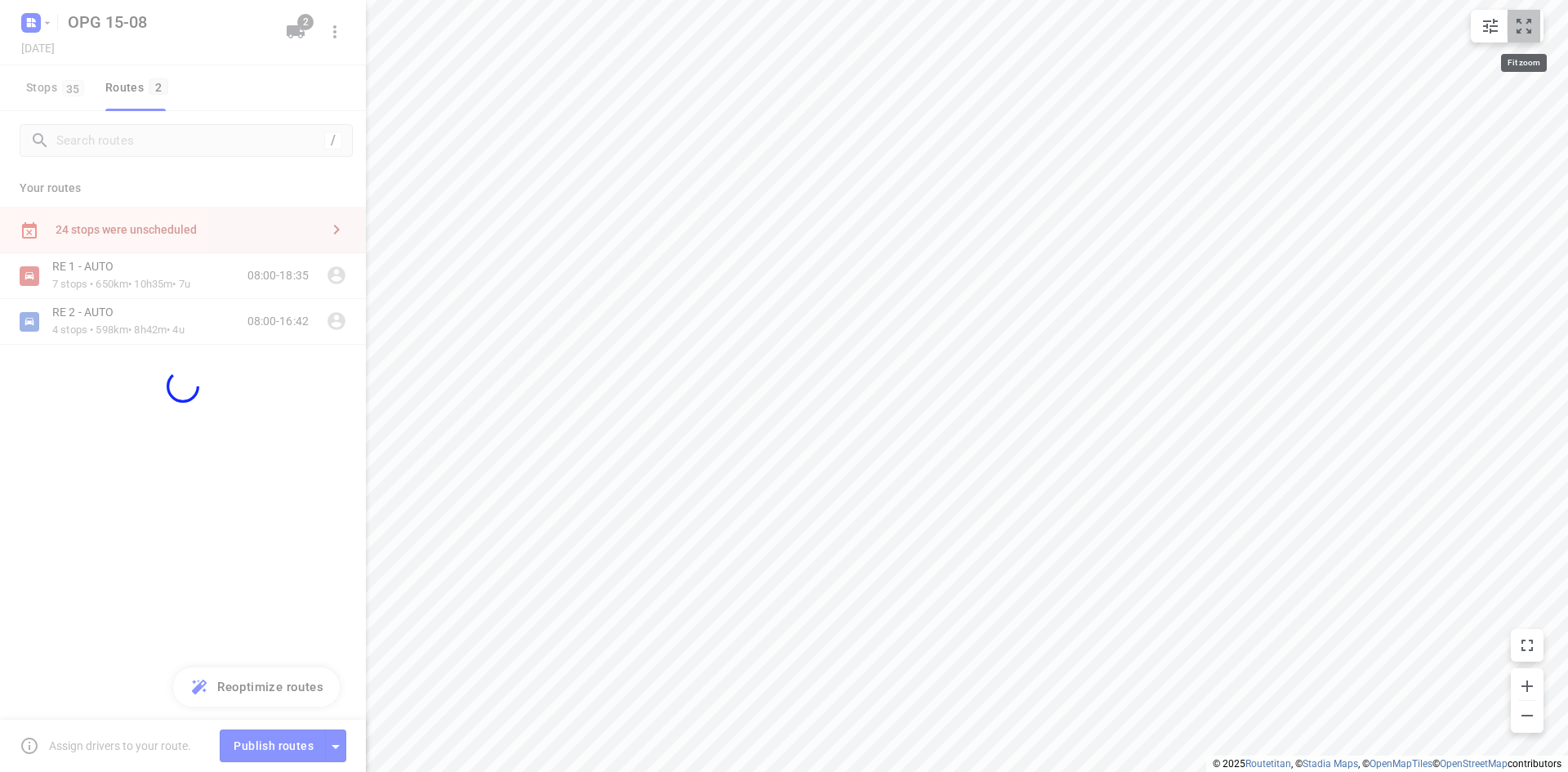
click at [1527, 39] on button "small contained button group" at bounding box center [1523, 26] width 33 height 33
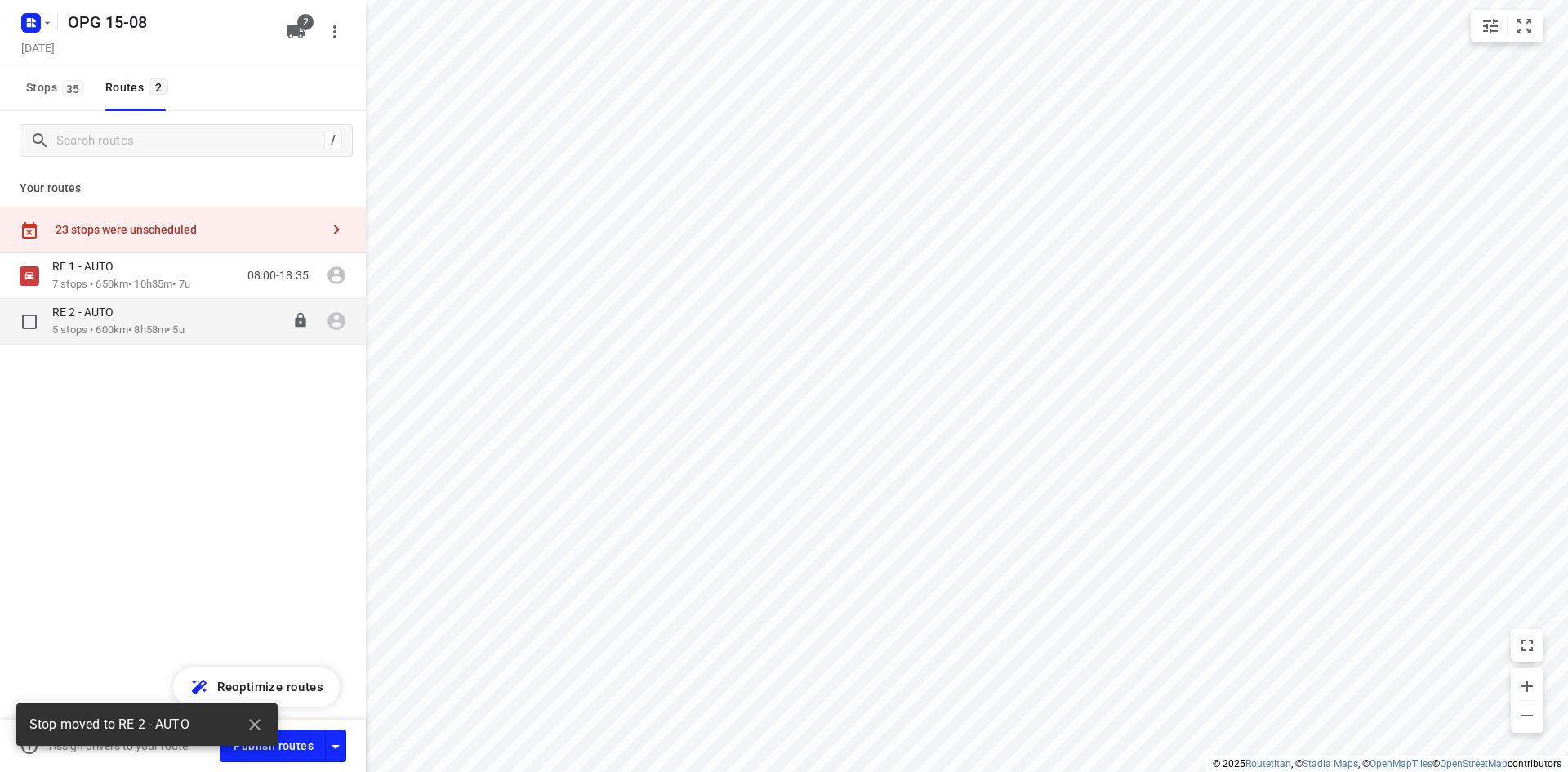
click at [180, 332] on p "5 stops • 600km • 8h58m • 5u" at bounding box center [119, 331] width 133 height 16
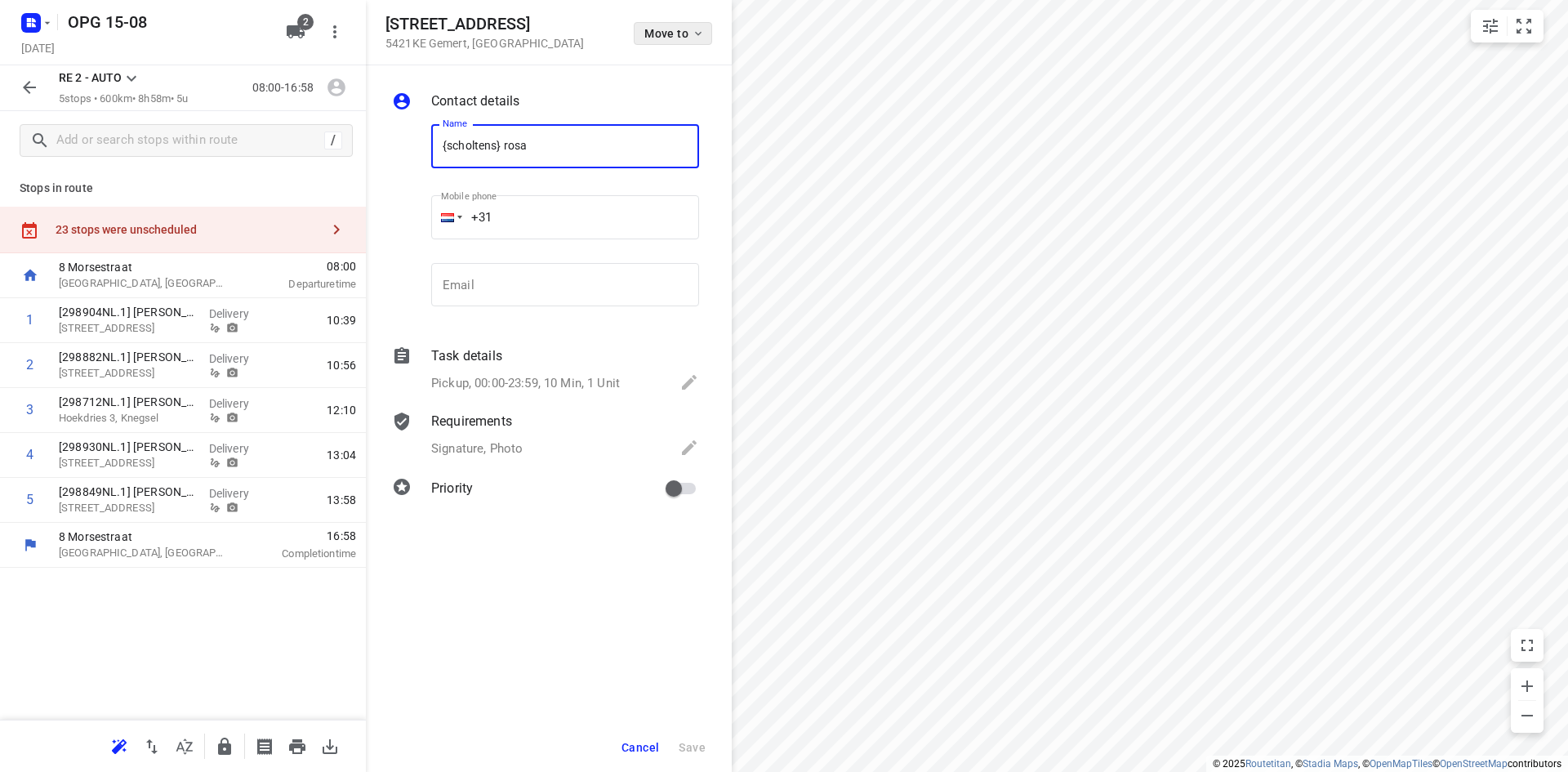
click at [705, 35] on button "Move to" at bounding box center [672, 33] width 78 height 23
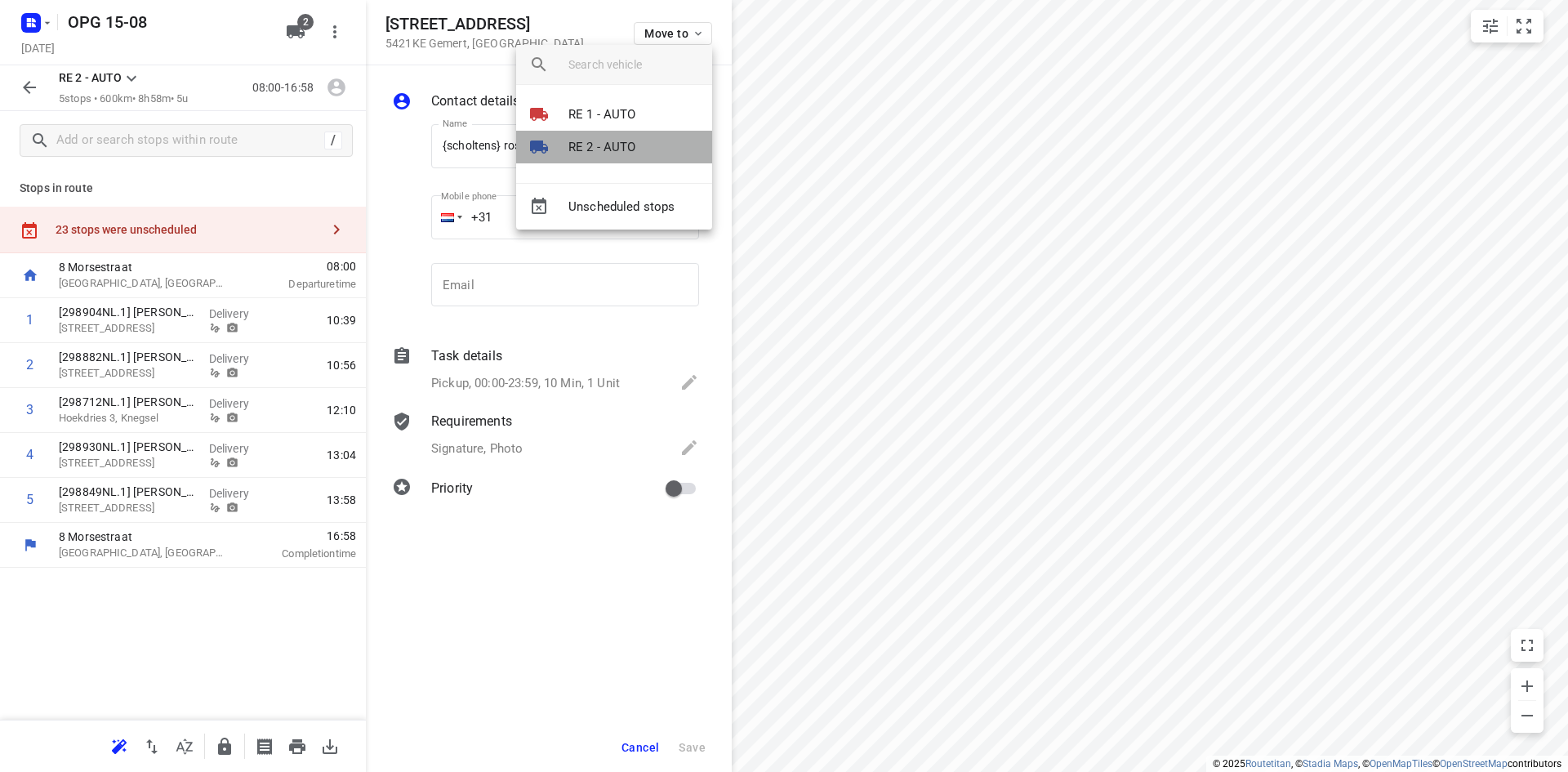
click at [653, 145] on li "RE 2 - AUTO" at bounding box center [615, 146] width 196 height 33
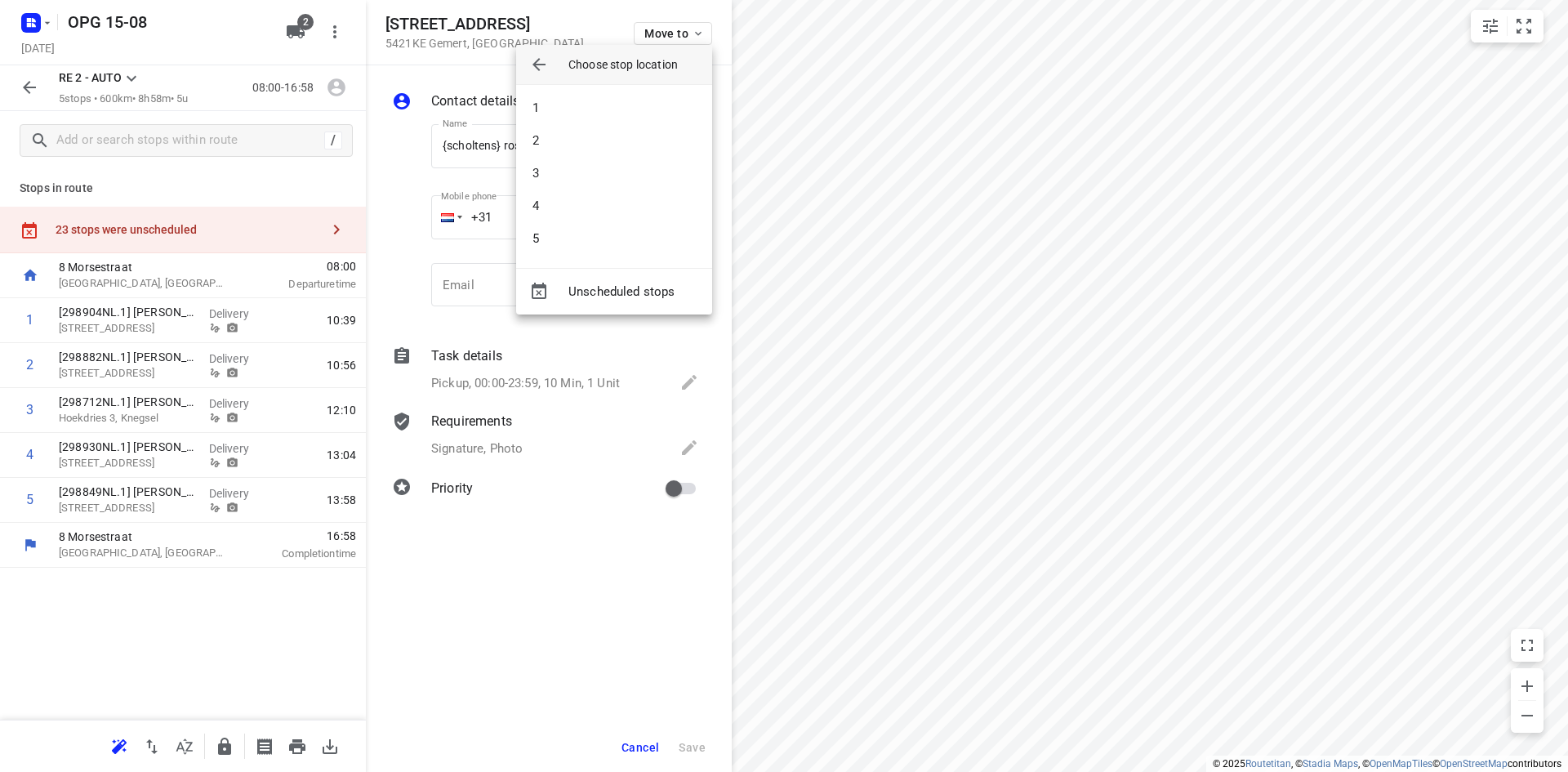
click at [653, 145] on li "2" at bounding box center [615, 140] width 196 height 33
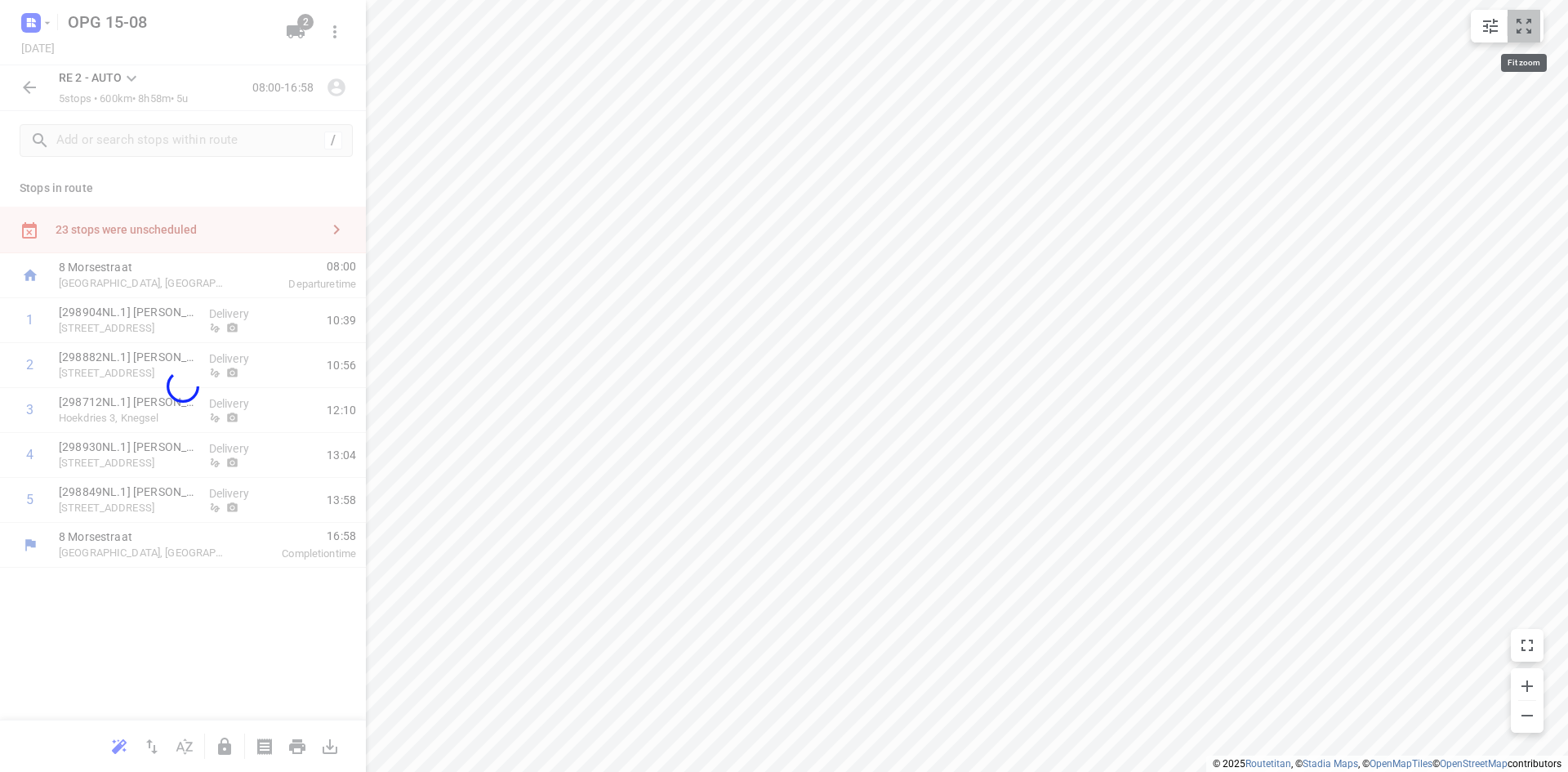
click at [1531, 28] on icon "small contained button group" at bounding box center [1524, 27] width 20 height 20
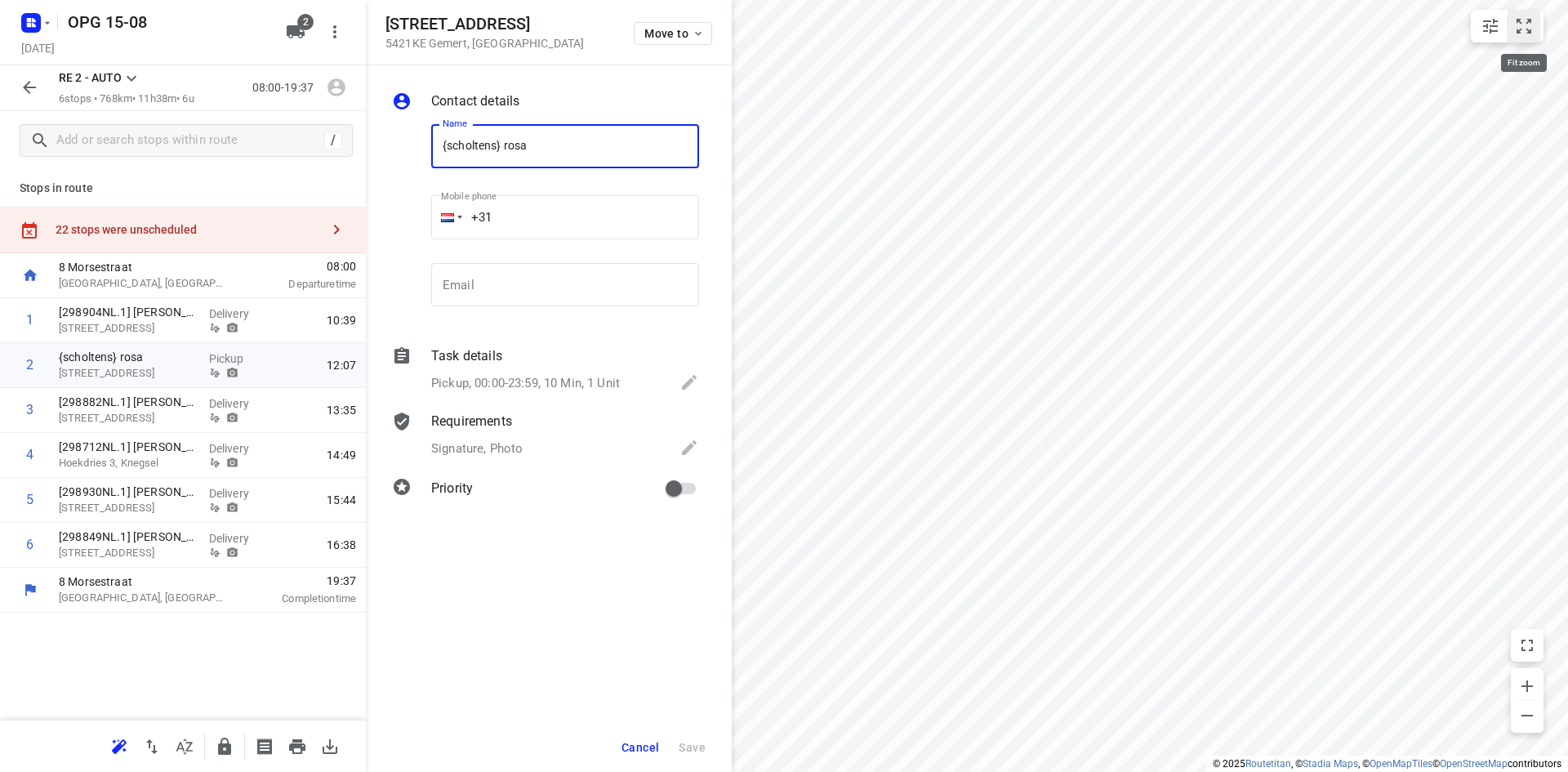
click at [1525, 28] on icon "small contained button group" at bounding box center [1524, 27] width 20 height 20
click at [699, 36] on icon "button" at bounding box center [698, 33] width 13 height 13
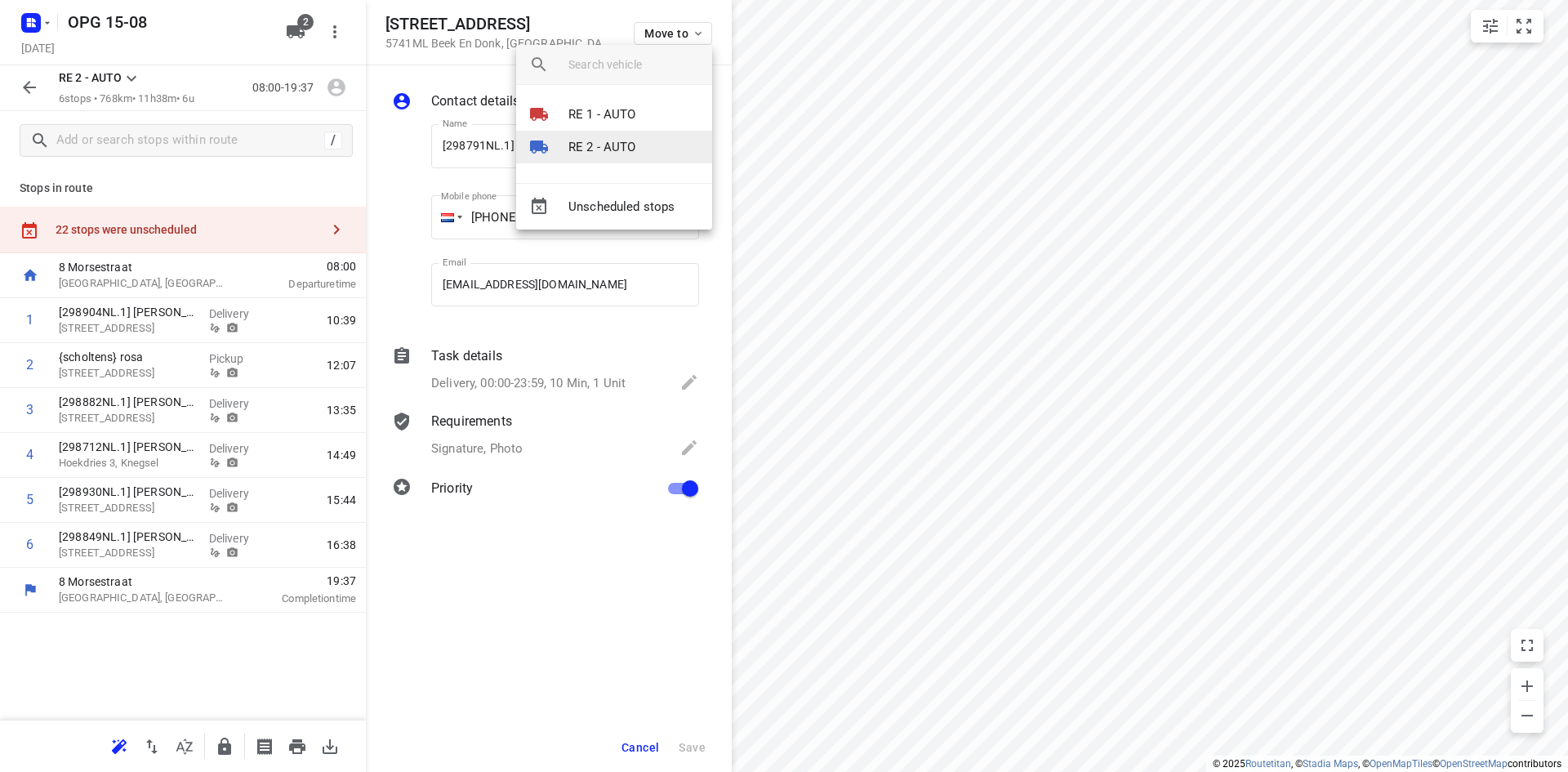
click at [625, 153] on p "RE 2 - AUTO" at bounding box center [602, 146] width 67 height 19
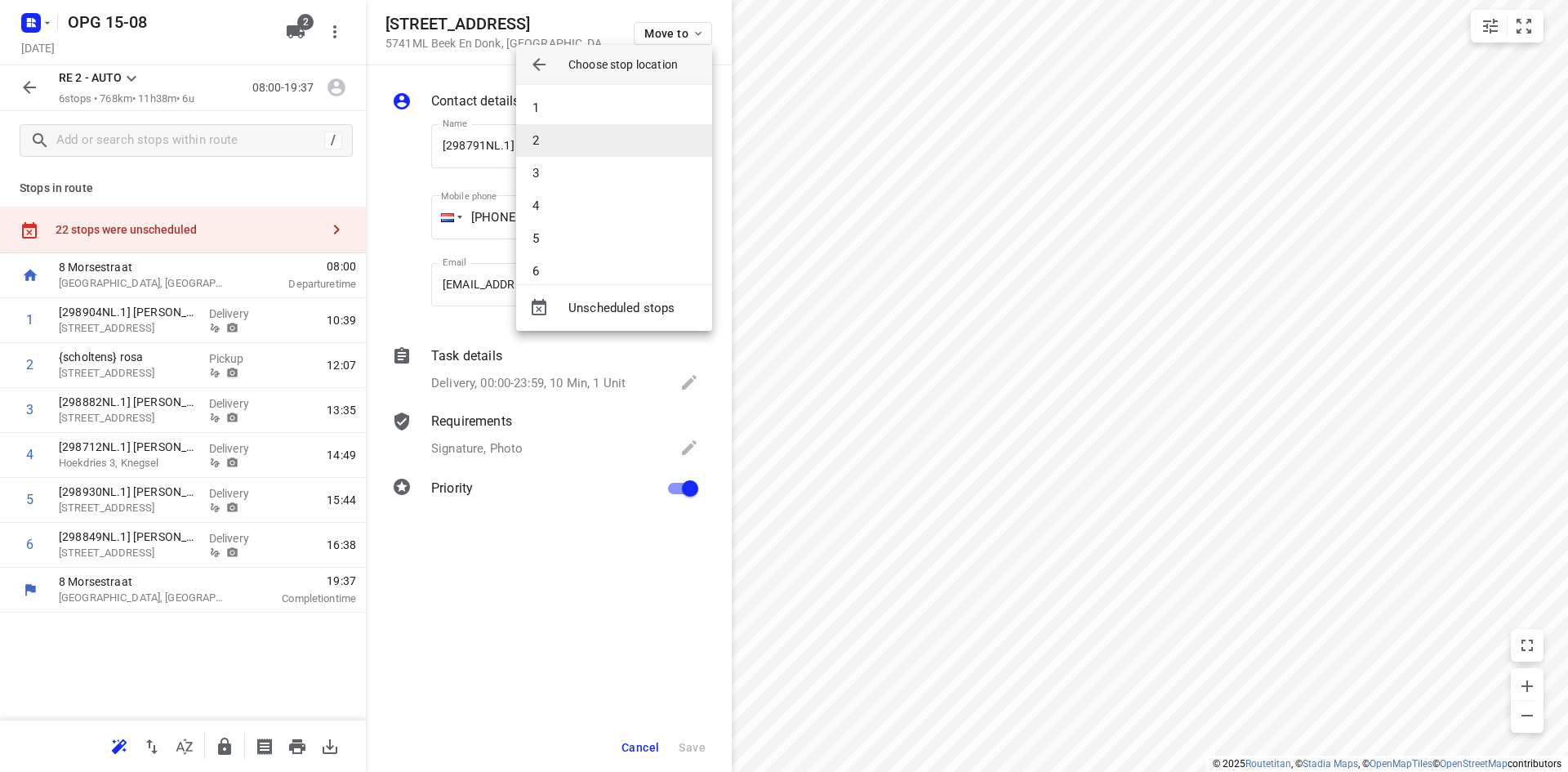
click at [629, 135] on li "2" at bounding box center [615, 140] width 196 height 33
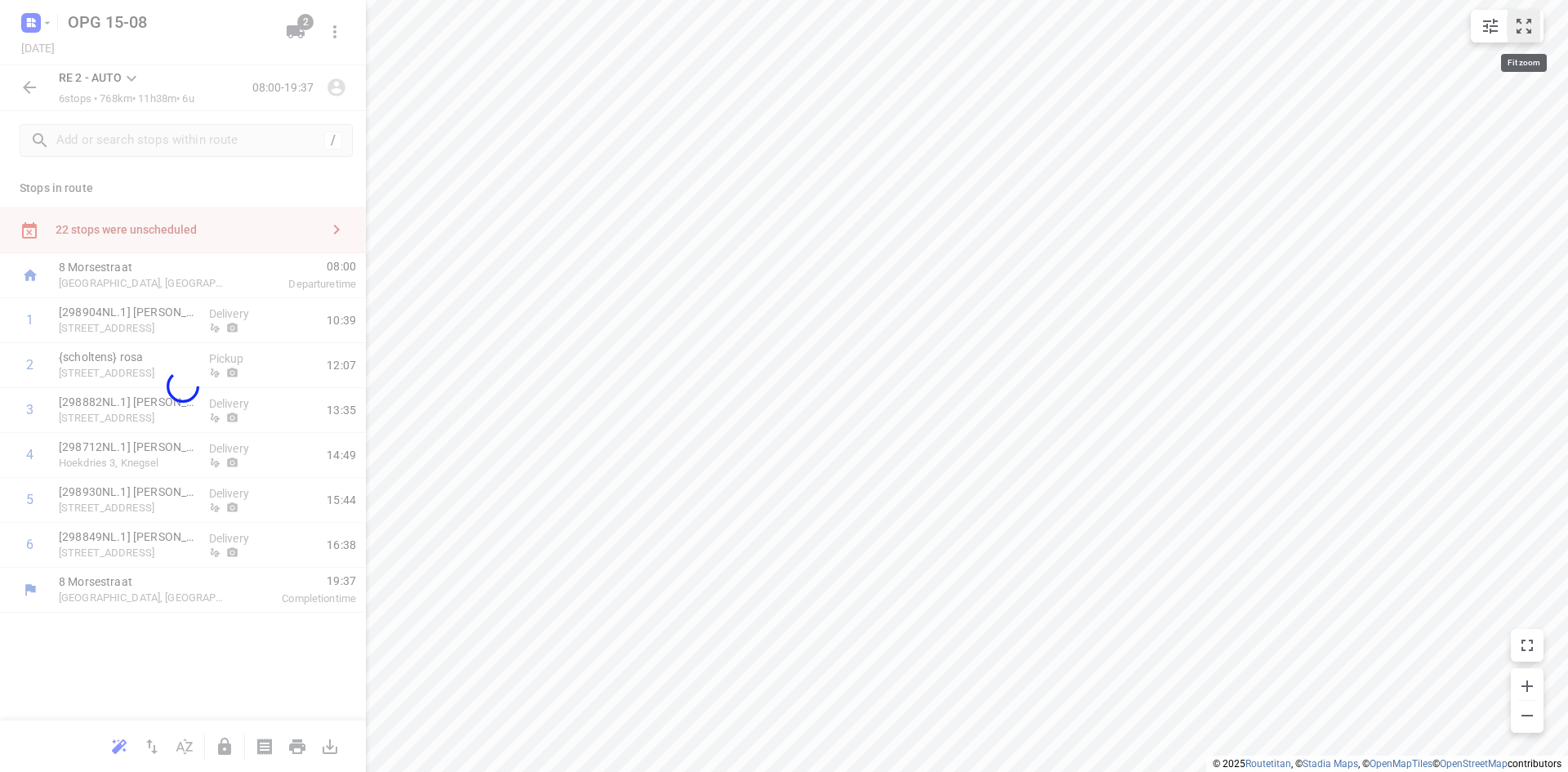
click at [1521, 31] on icon "small contained button group" at bounding box center [1523, 26] width 15 height 15
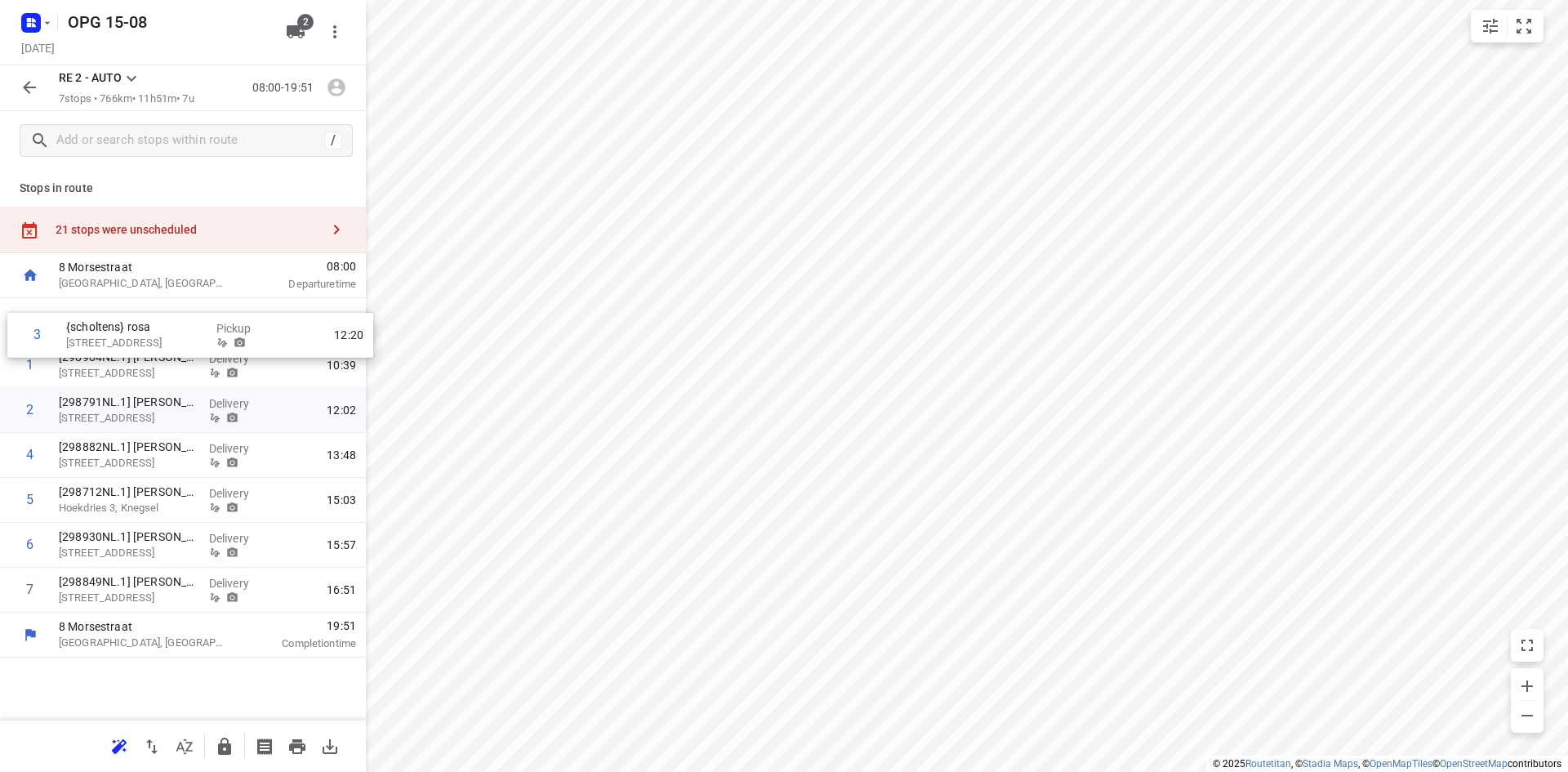
drag, startPoint x: 123, startPoint y: 415, endPoint x: 133, endPoint y: 334, distance: 81.6
click at [133, 334] on div "1 [298904NL.1] Latifa Eddaoudi [STREET_ADDRESS] Delivery 10:39 2 [298791NL.1] […" at bounding box center [183, 455] width 366 height 315
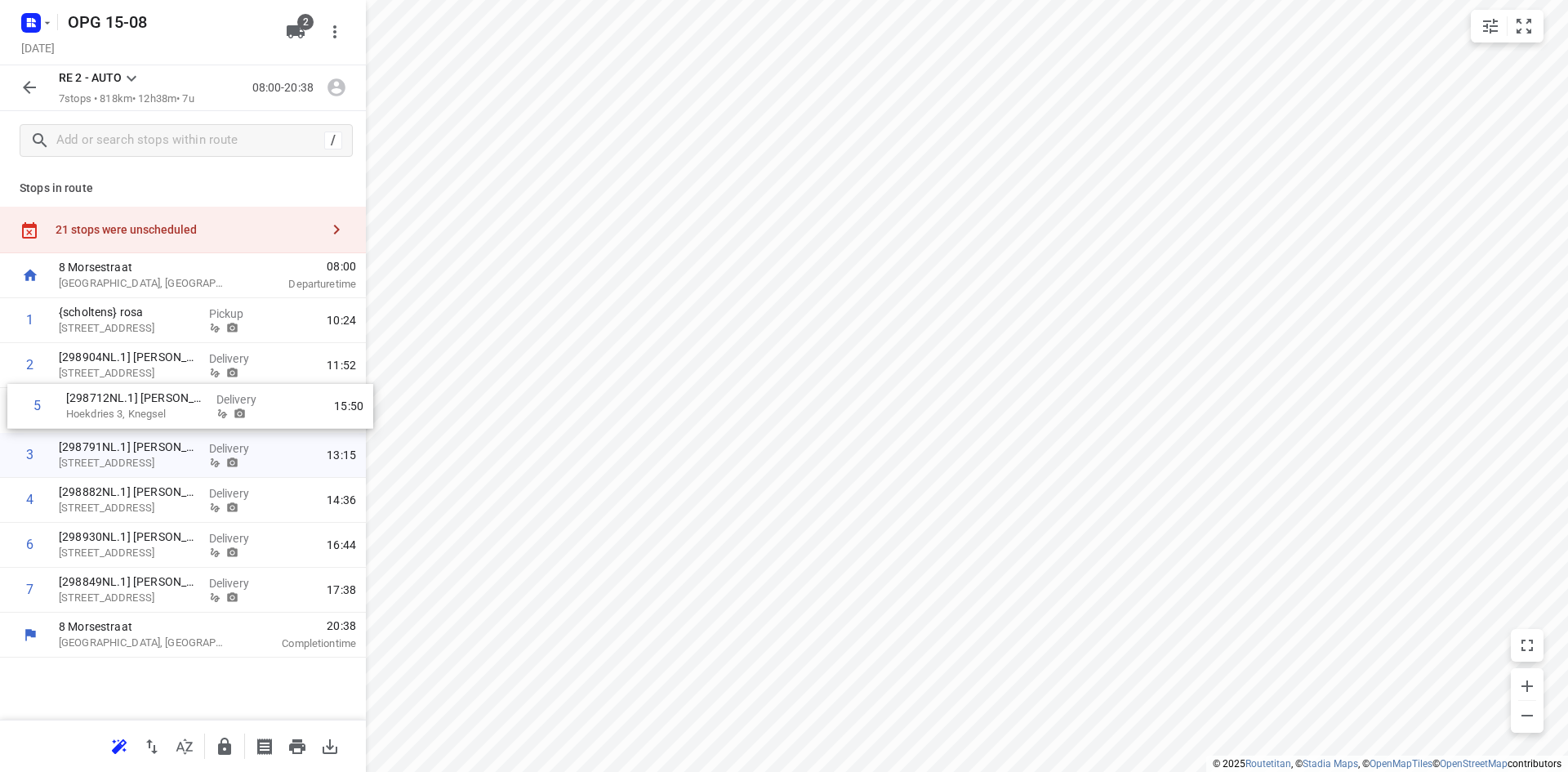
drag, startPoint x: 88, startPoint y: 510, endPoint x: 98, endPoint y: 411, distance: 99.5
click at [98, 411] on div "1 {scholtens} rosa [STREET_ADDRESS] Pickup 10:24 2 [298904NL.1] [PERSON_NAME] […" at bounding box center [183, 455] width 366 height 315
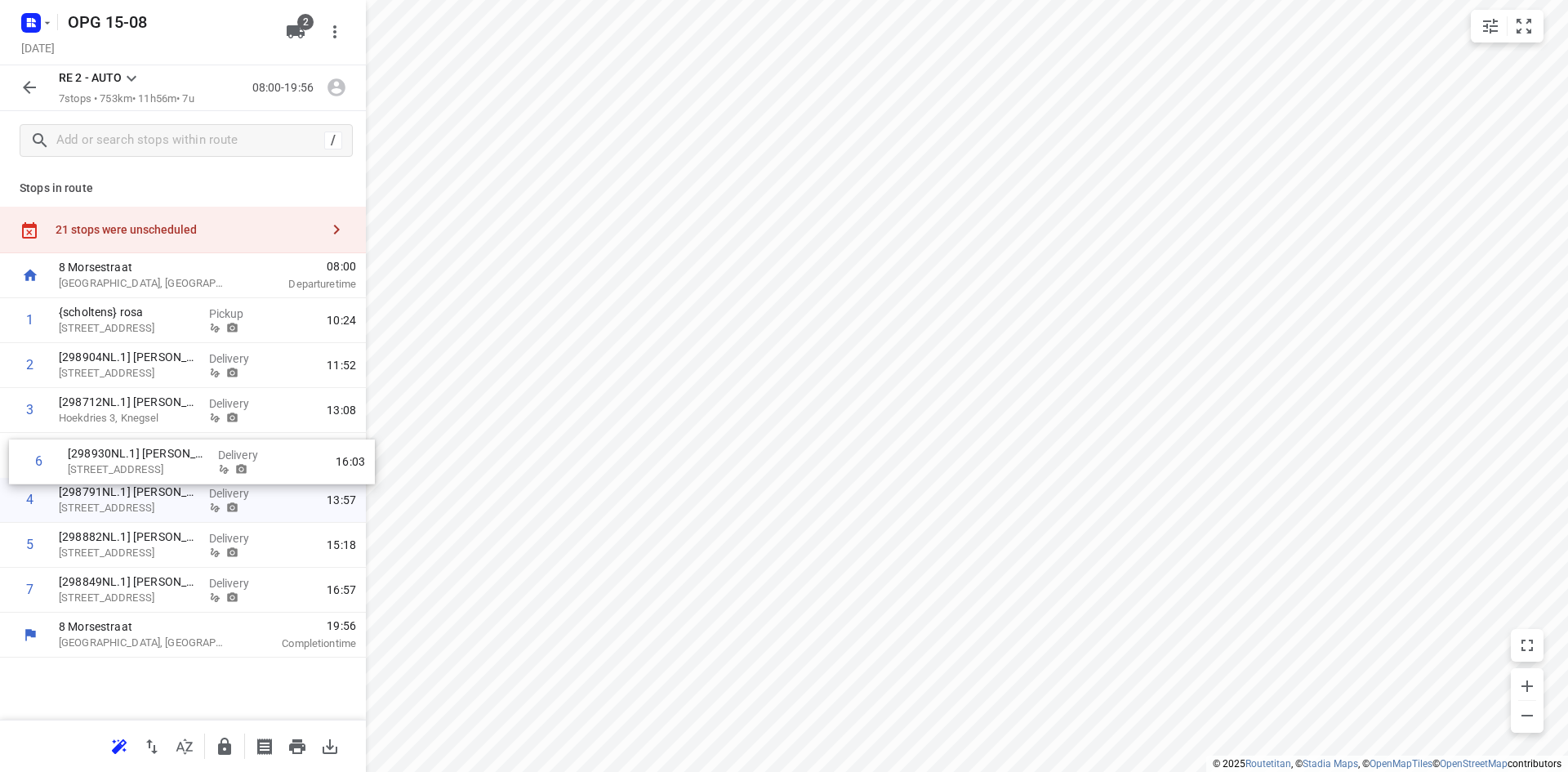
drag, startPoint x: 114, startPoint y: 553, endPoint x: 126, endPoint y: 455, distance: 98.7
click at [126, 455] on div "1 {scholtens} rosa [STREET_ADDRESS], Gemert Pickup 10:24 2 [298904NL.1] Latifa …" at bounding box center [183, 455] width 366 height 315
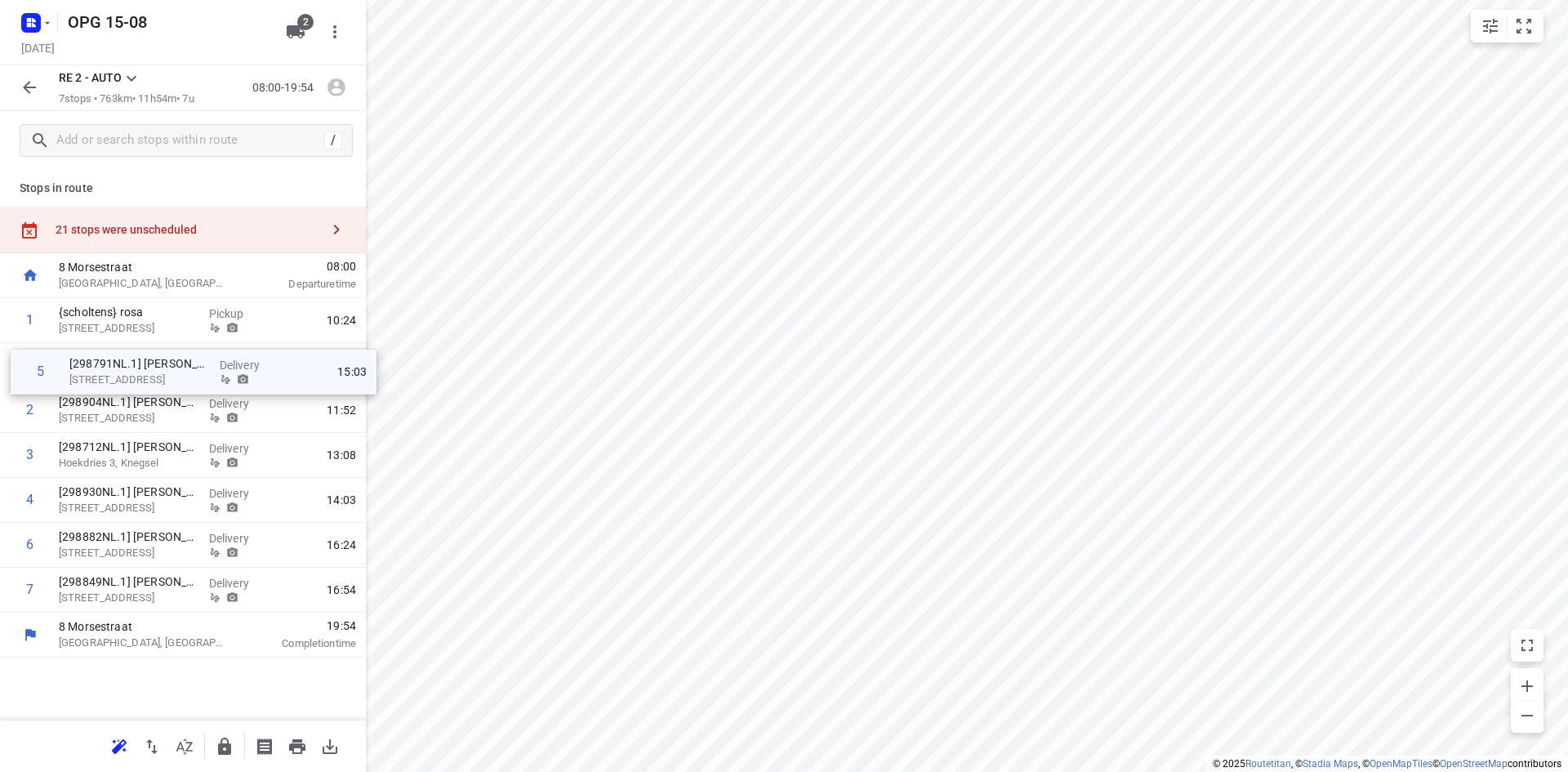
drag, startPoint x: 116, startPoint y: 506, endPoint x: 131, endPoint y: 365, distance: 141.8
click at [131, 365] on div "1 {scholtens} rosa [STREET_ADDRESS], Gemert Pickup 10:24 2 [298904NL.1] Latifa …" at bounding box center [183, 455] width 366 height 315
click at [100, 404] on p "[298904NL.1] [PERSON_NAME]" at bounding box center [127, 402] width 138 height 17
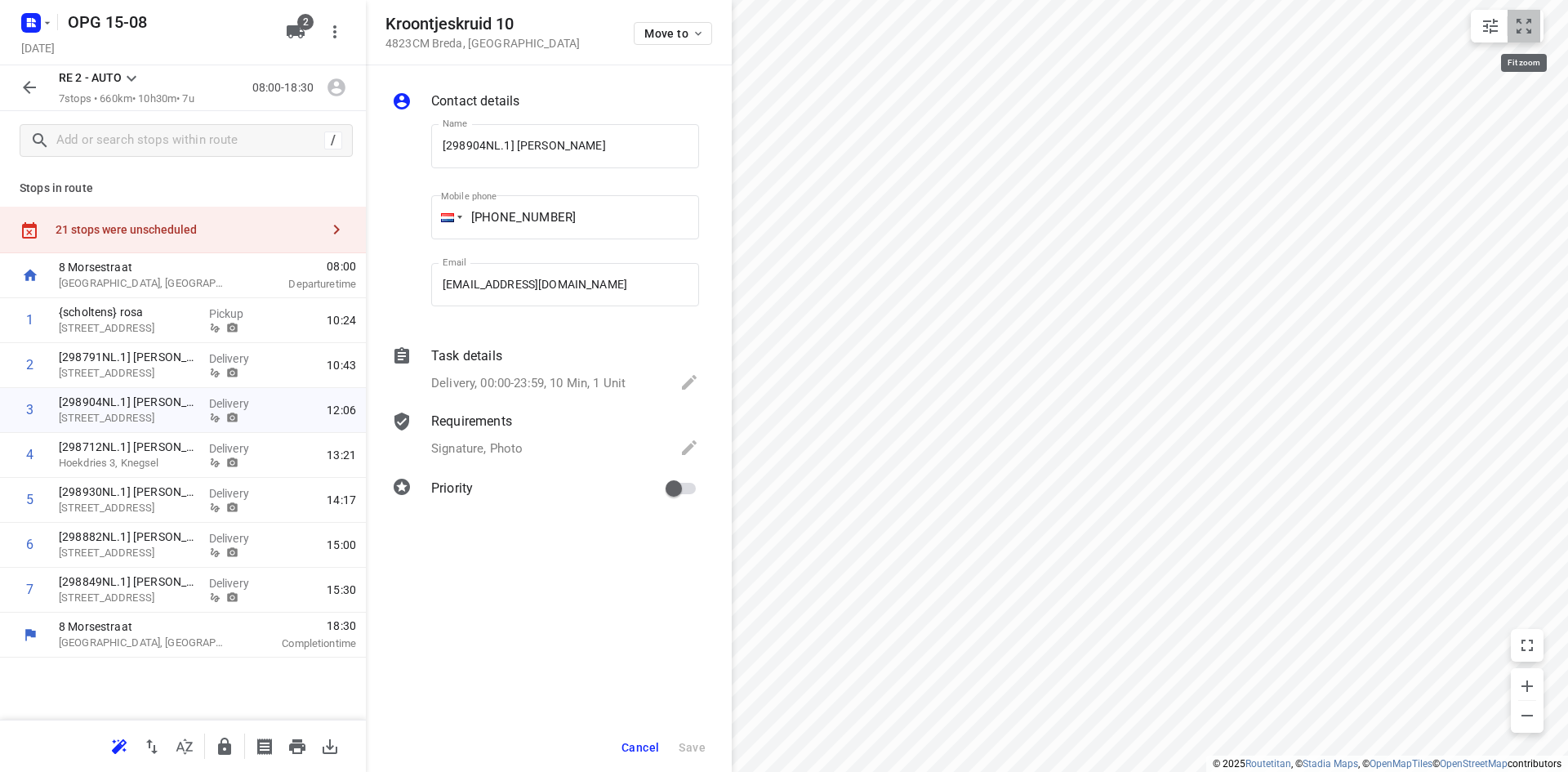
click at [1526, 31] on icon "small contained button group" at bounding box center [1524, 27] width 20 height 20
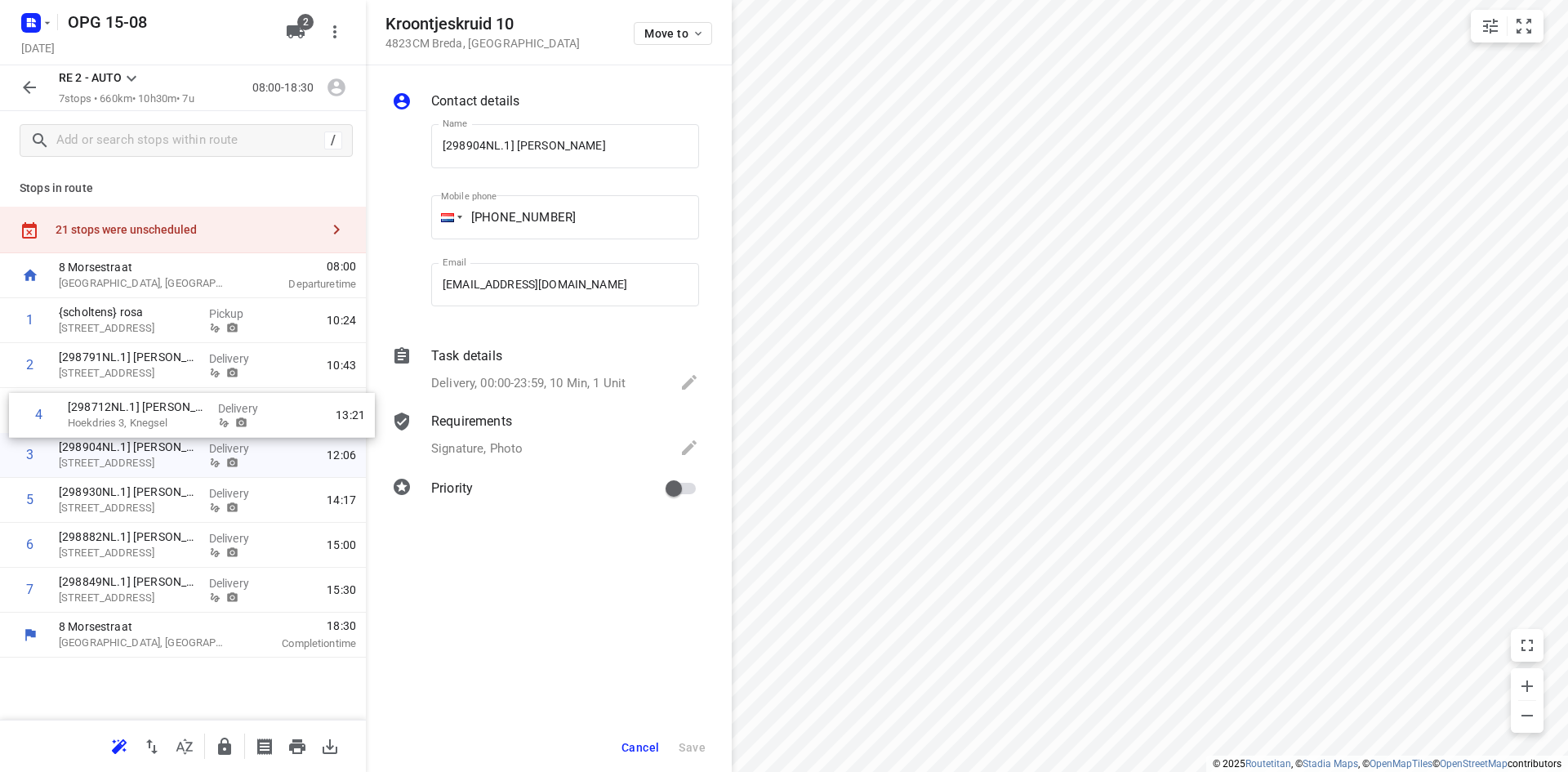
drag, startPoint x: 109, startPoint y: 457, endPoint x: 123, endPoint y: 409, distance: 50.0
click at [123, 409] on div "1 {scholtens} rosa [STREET_ADDRESS], Gemert Pickup 10:24 2 [298791NL.1] Jorrit …" at bounding box center [183, 455] width 366 height 315
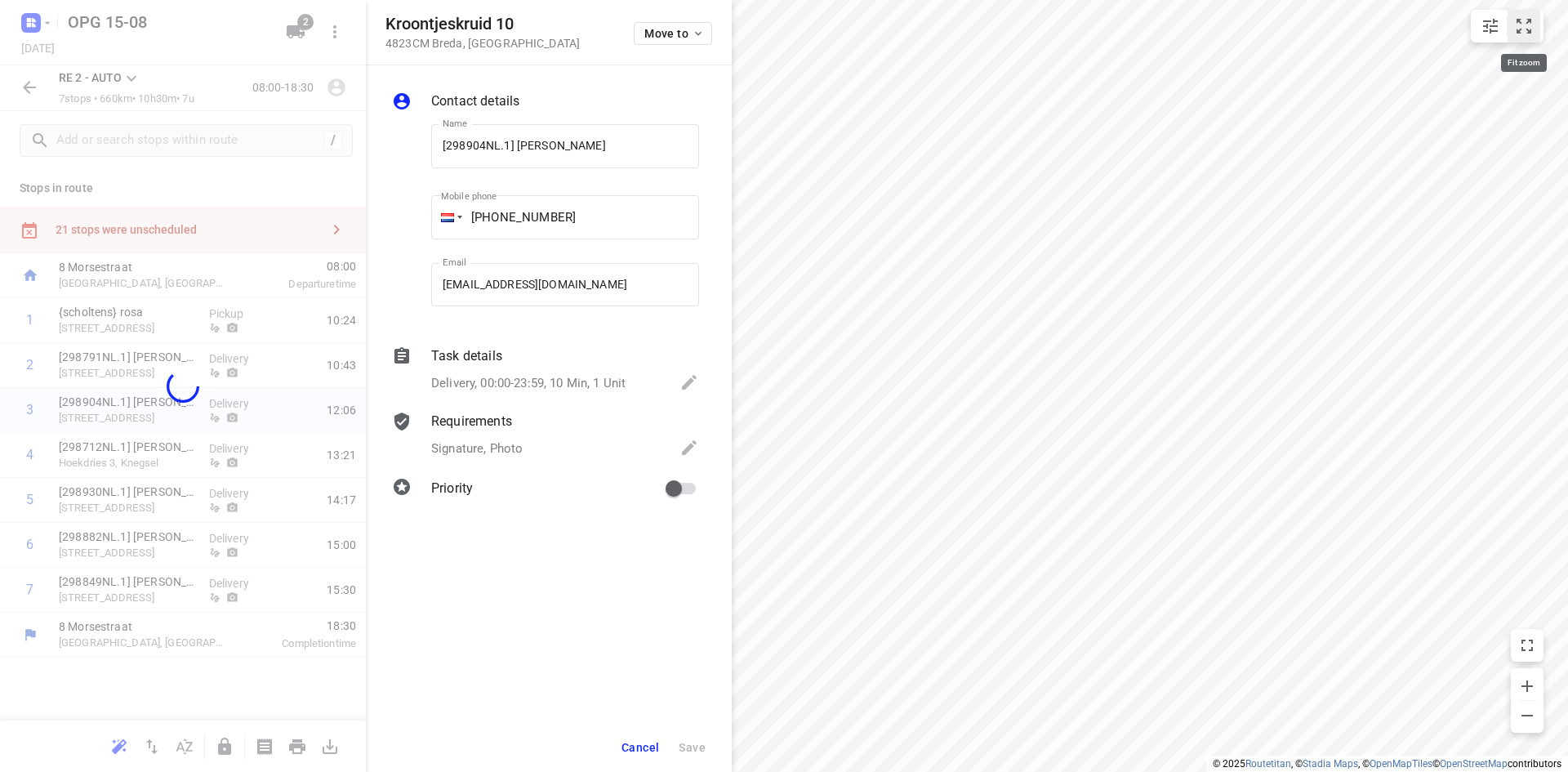
click at [1525, 24] on icon "small contained button group" at bounding box center [1524, 27] width 20 height 20
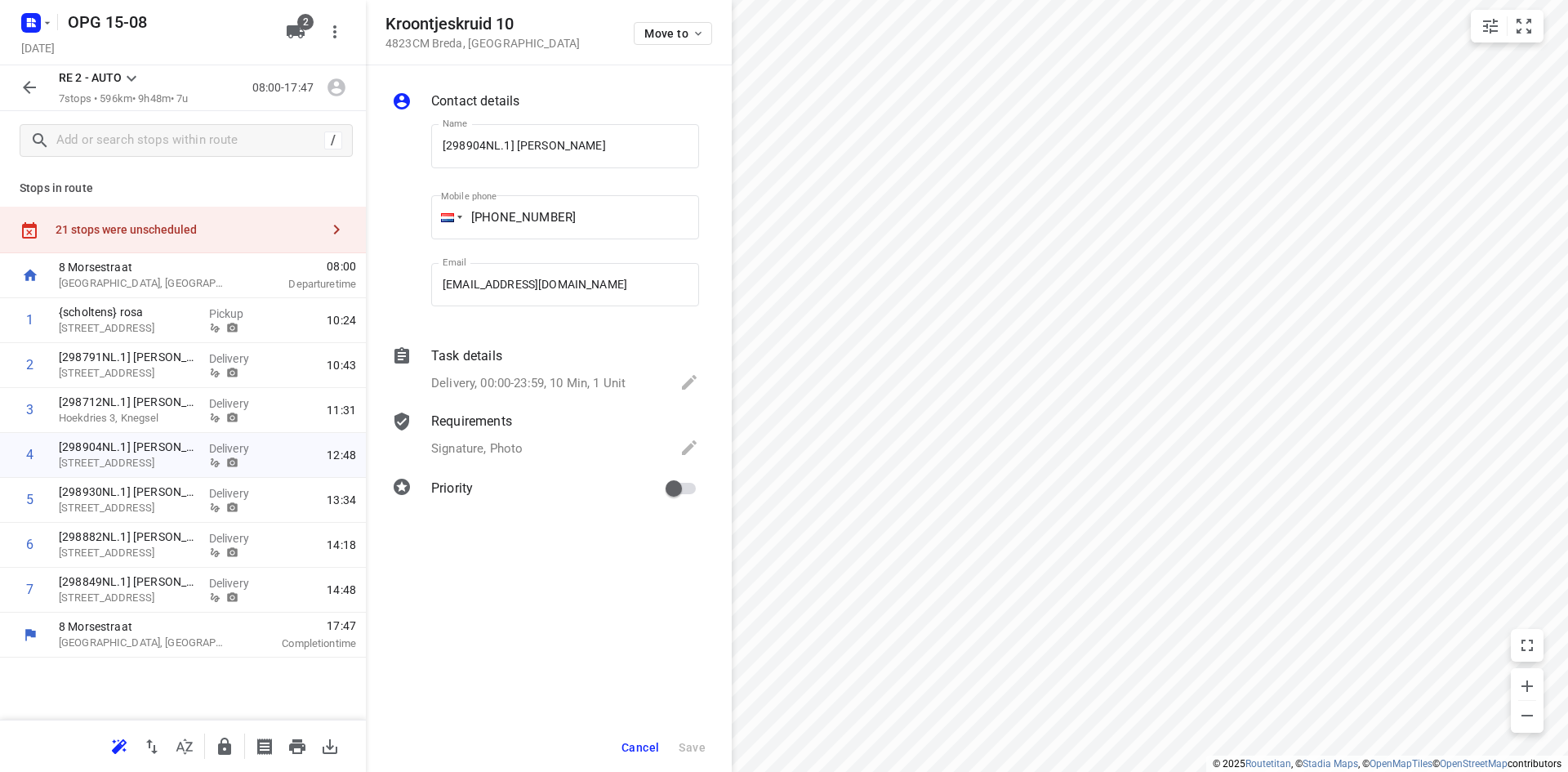
click at [654, 749] on span "Cancel" at bounding box center [640, 746] width 38 height 13
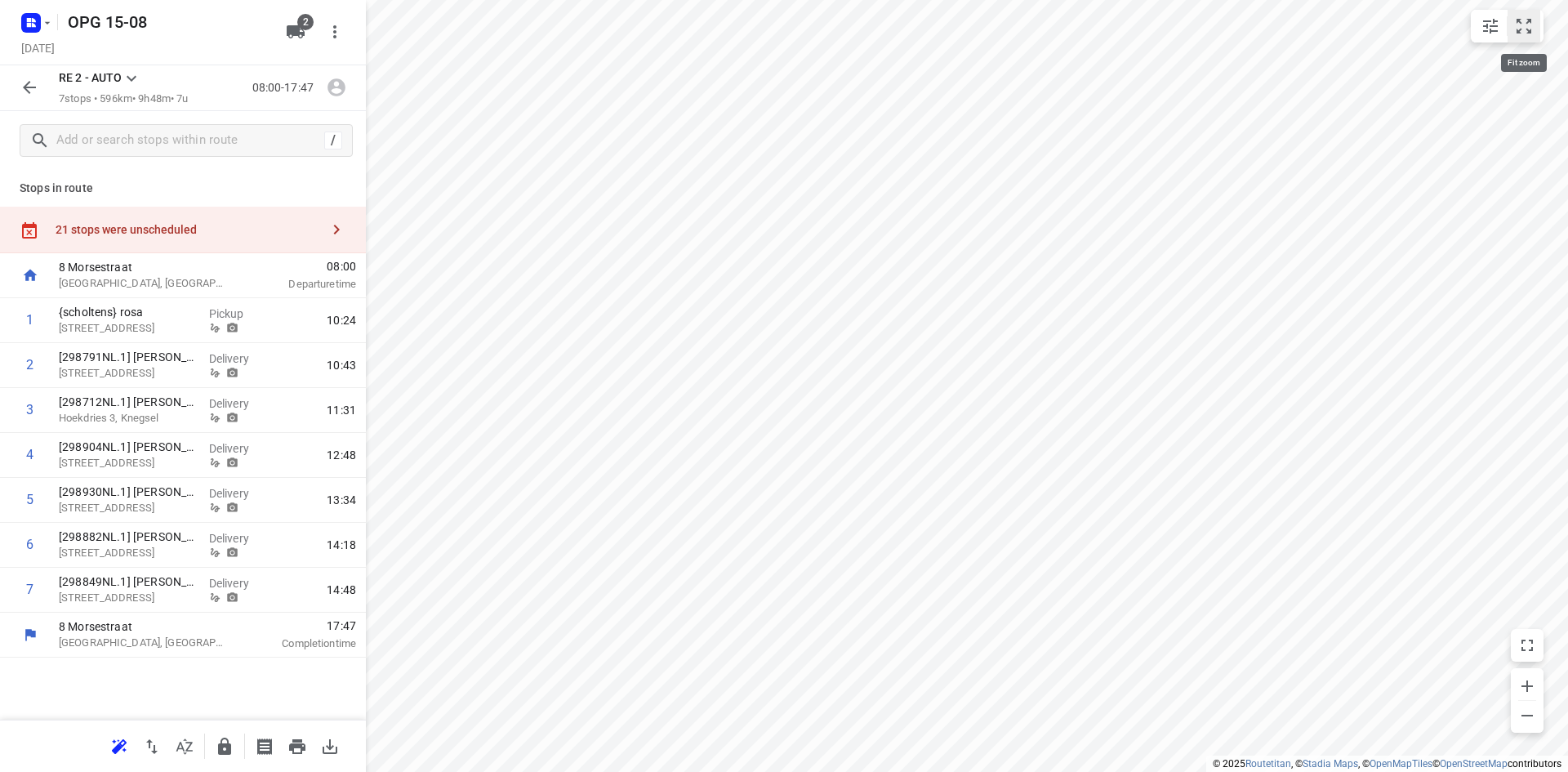
click at [1524, 31] on icon "small contained button group" at bounding box center [1524, 27] width 20 height 20
drag, startPoint x: 143, startPoint y: 501, endPoint x: 168, endPoint y: 454, distance: 53.2
click at [168, 454] on div "1 {scholtens} rosa [STREET_ADDRESS], Gemert Pickup 10:24 2 [298791NL.1] Jorrit …" at bounding box center [183, 455] width 366 height 315
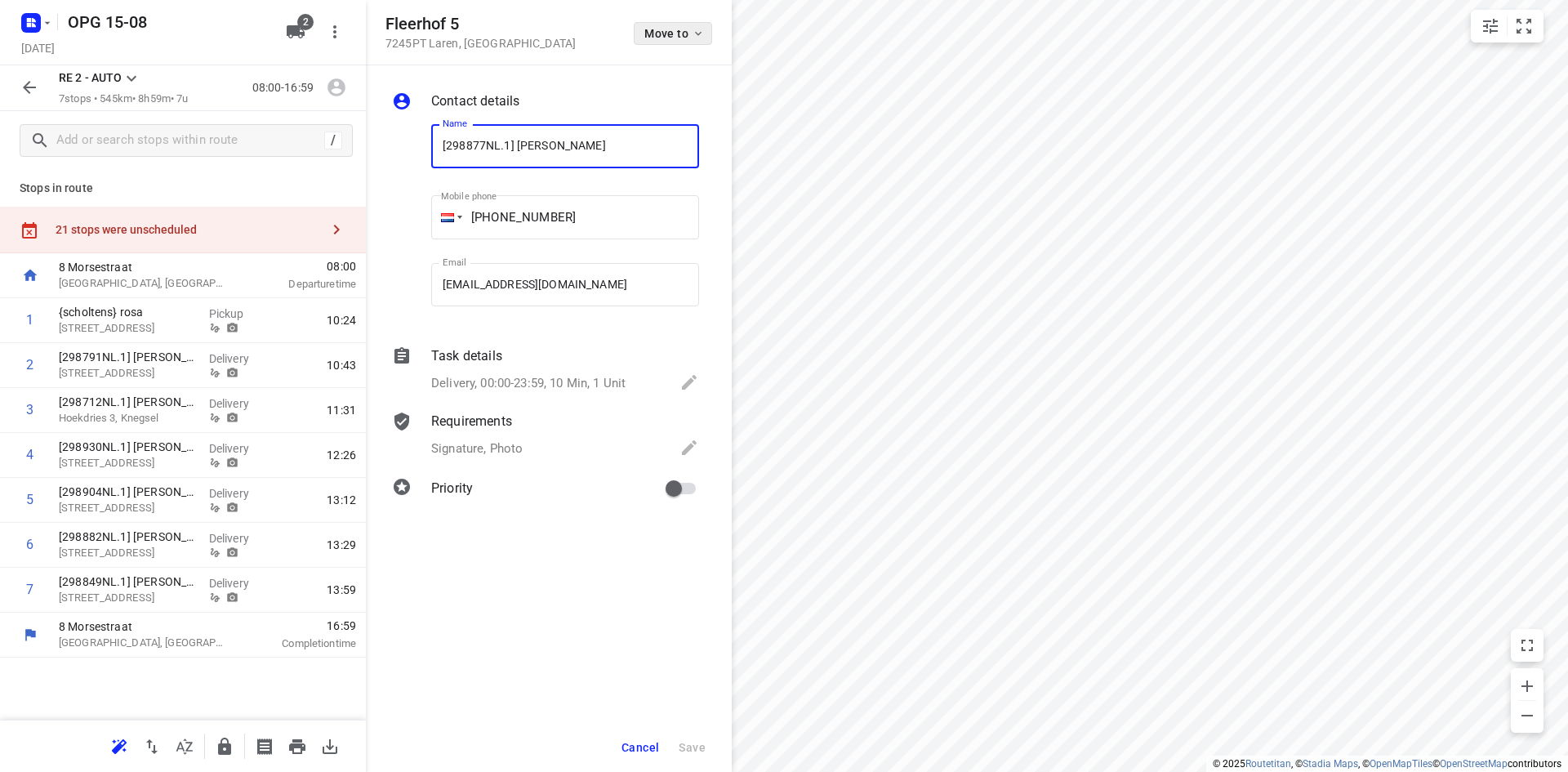
click at [684, 34] on span "Move to" at bounding box center [674, 33] width 60 height 13
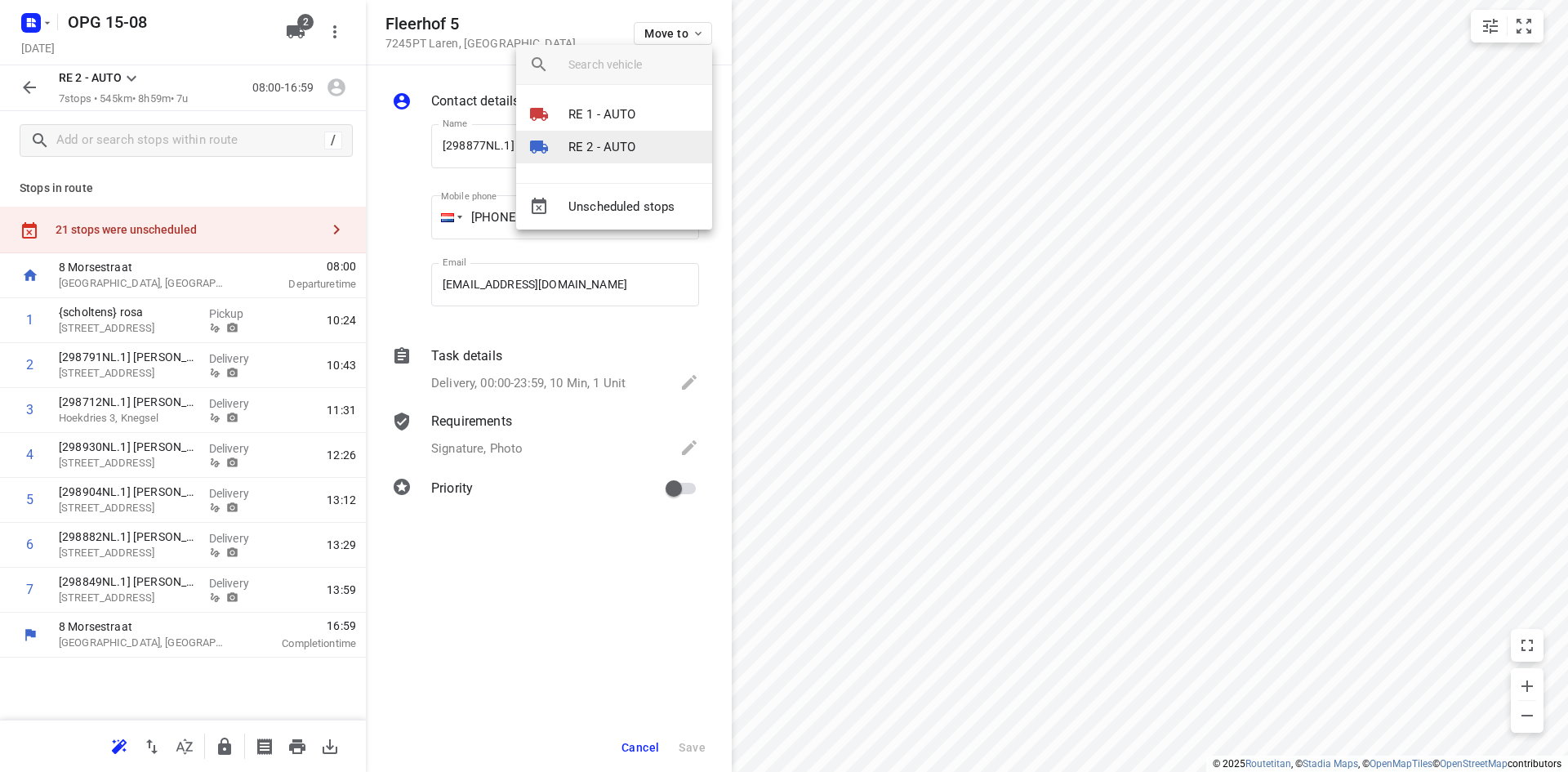
click at [592, 155] on p "RE 2 - AUTO" at bounding box center [602, 146] width 67 height 19
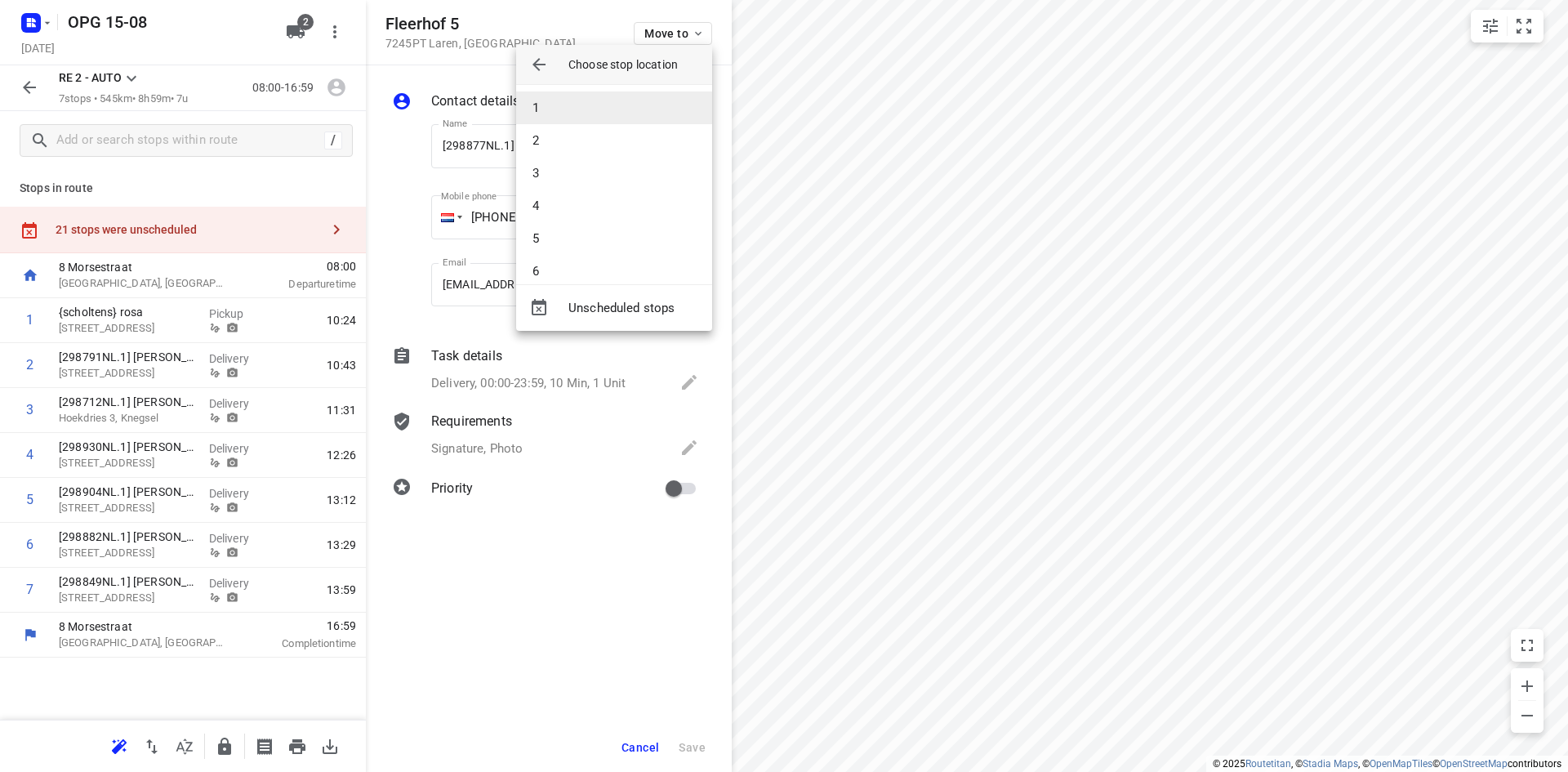
click at [601, 109] on li "1" at bounding box center [615, 107] width 196 height 33
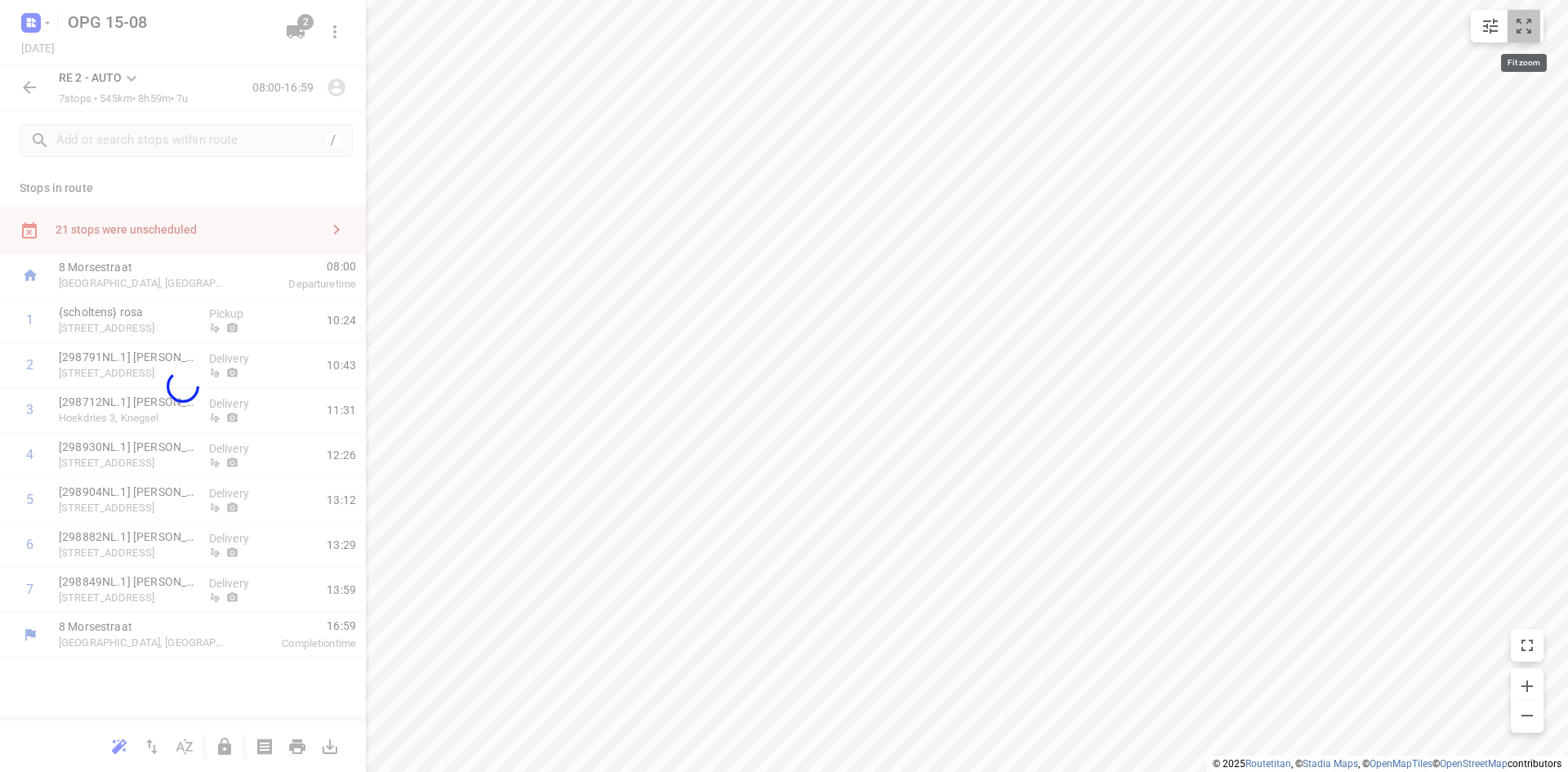
click at [1530, 25] on icon "small contained button group" at bounding box center [1524, 27] width 20 height 20
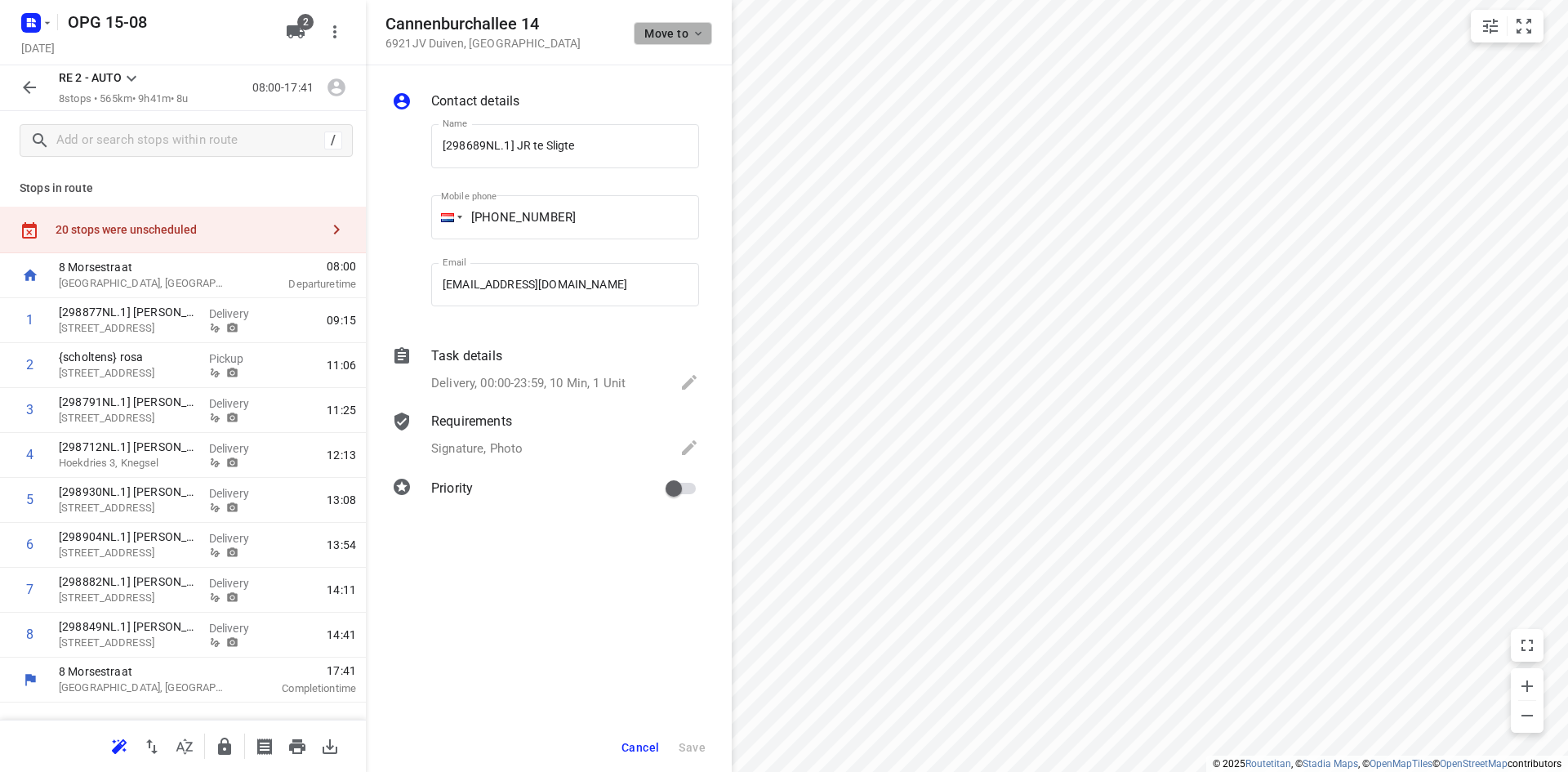
click at [692, 35] on icon "button" at bounding box center [698, 33] width 13 height 13
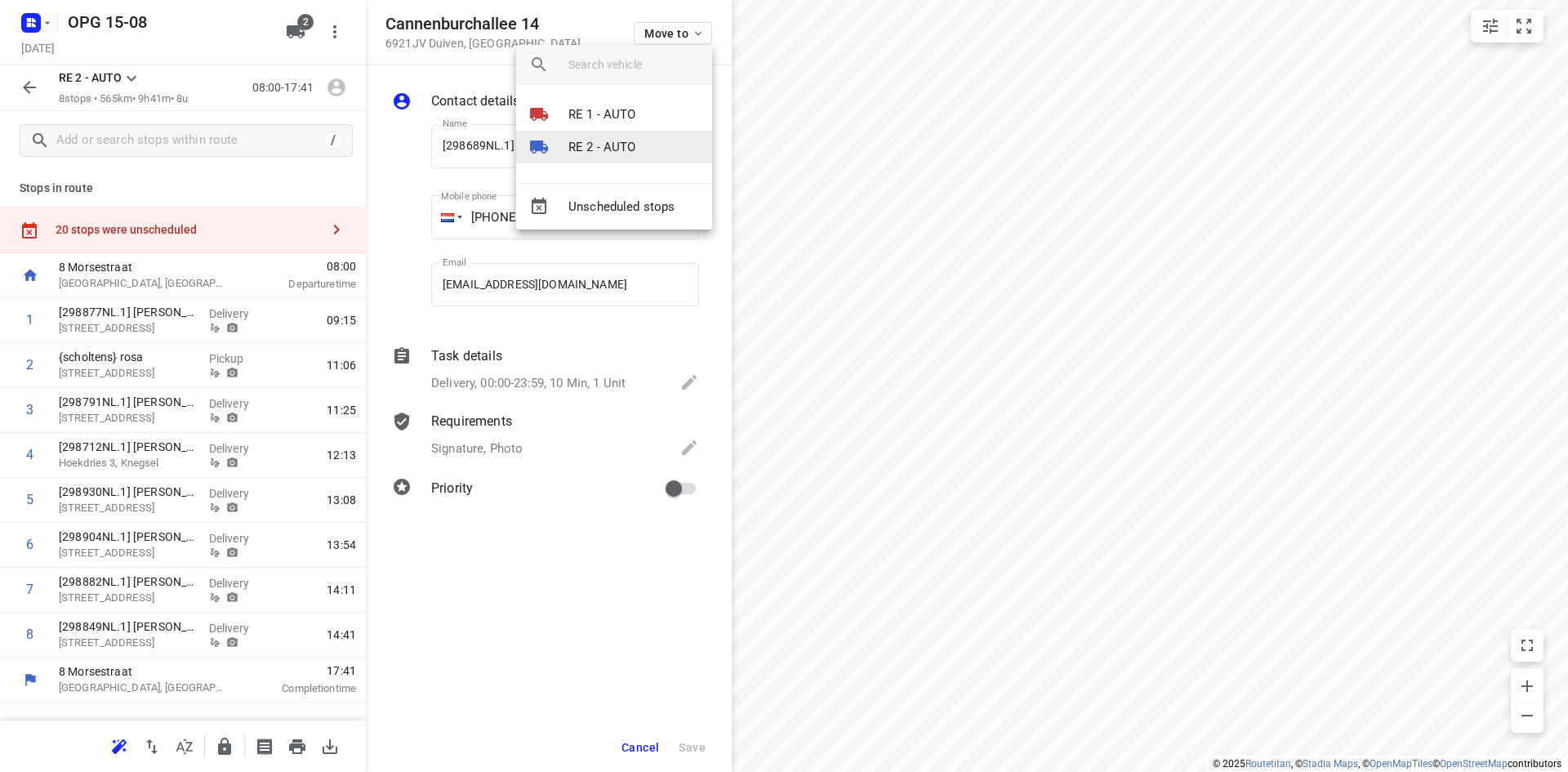
click at [652, 147] on li "RE 2 - AUTO" at bounding box center [615, 146] width 196 height 33
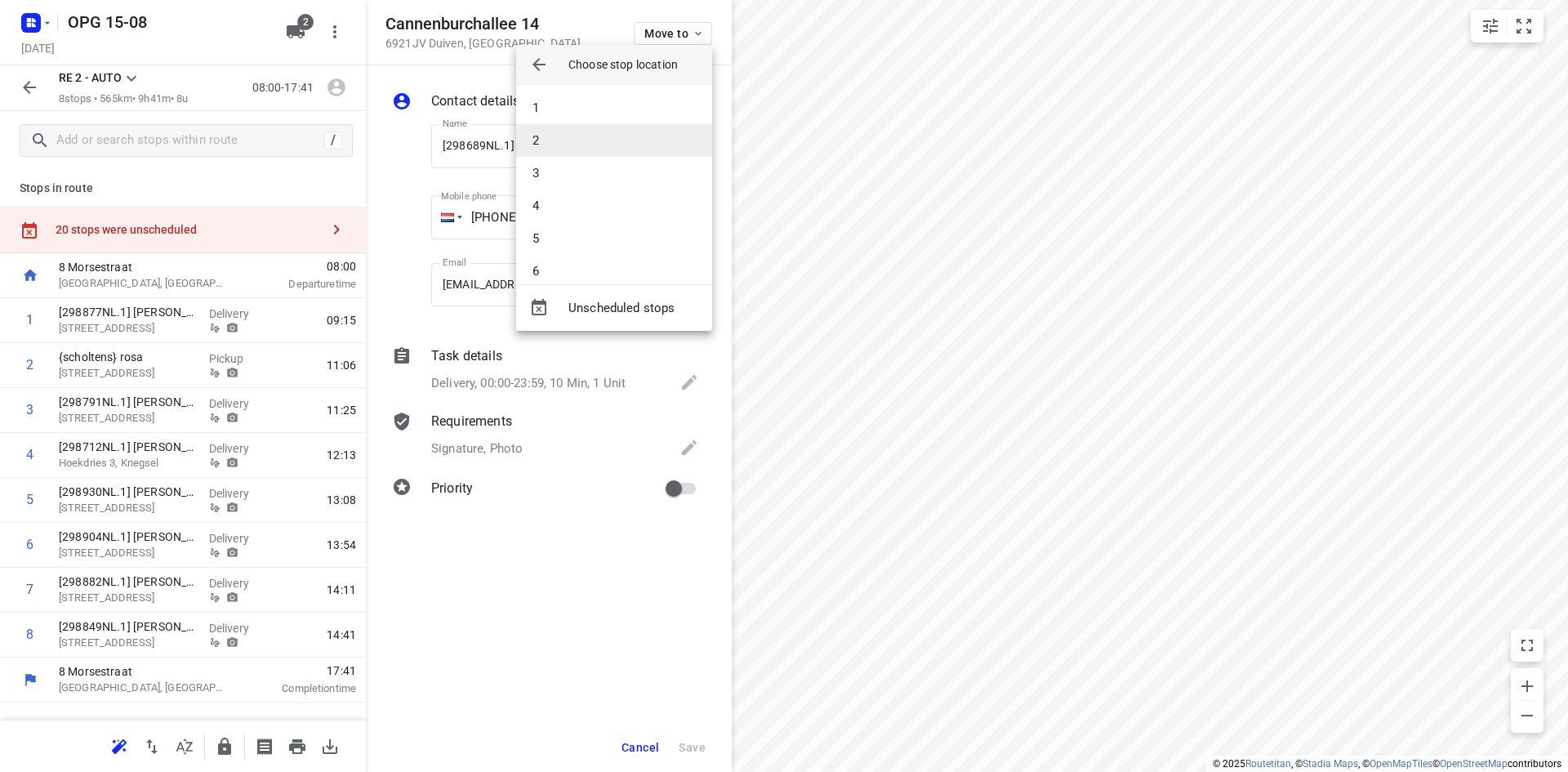
click at [652, 138] on li "2" at bounding box center [615, 140] width 196 height 33
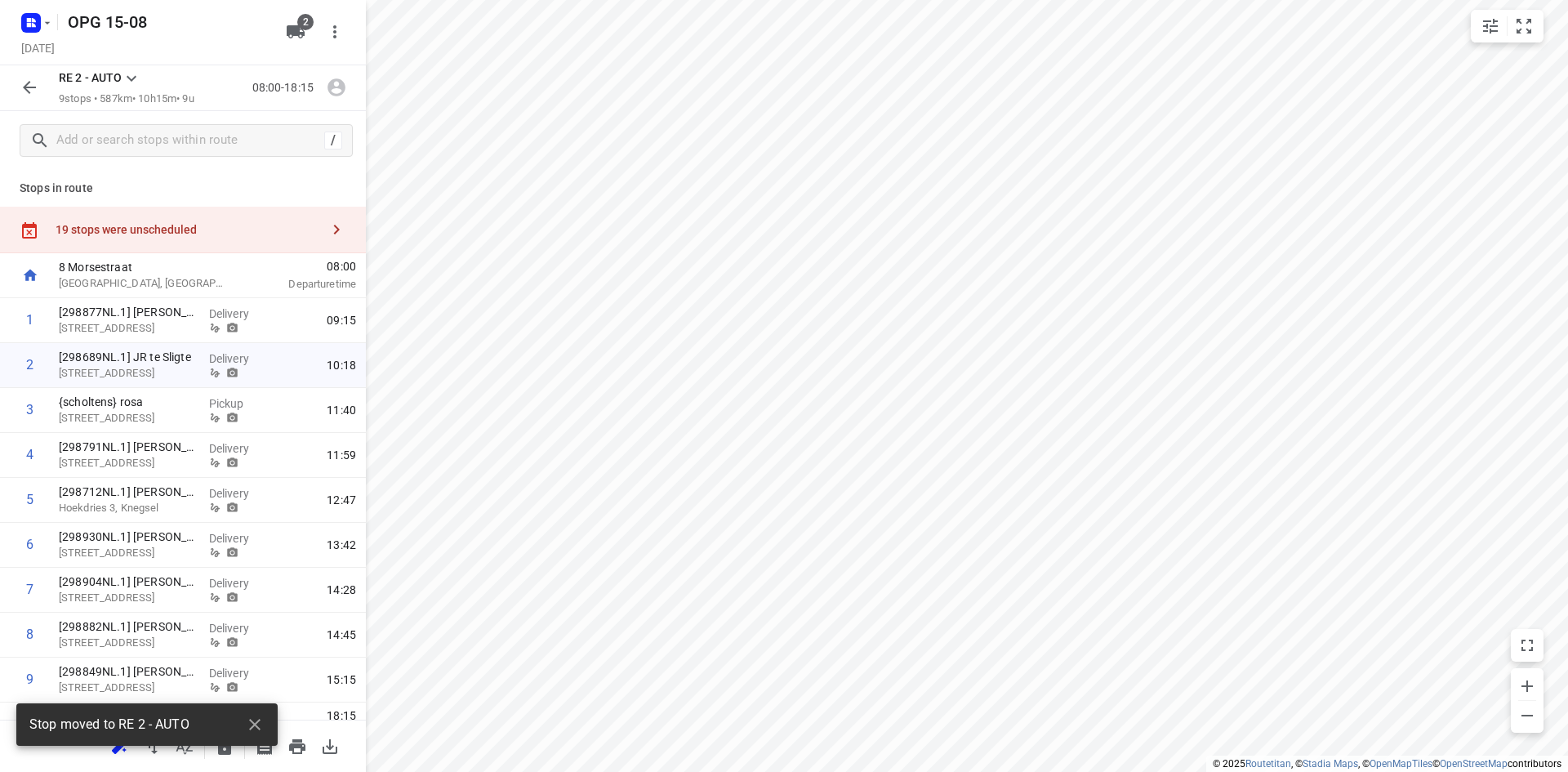
scroll to position [28, 0]
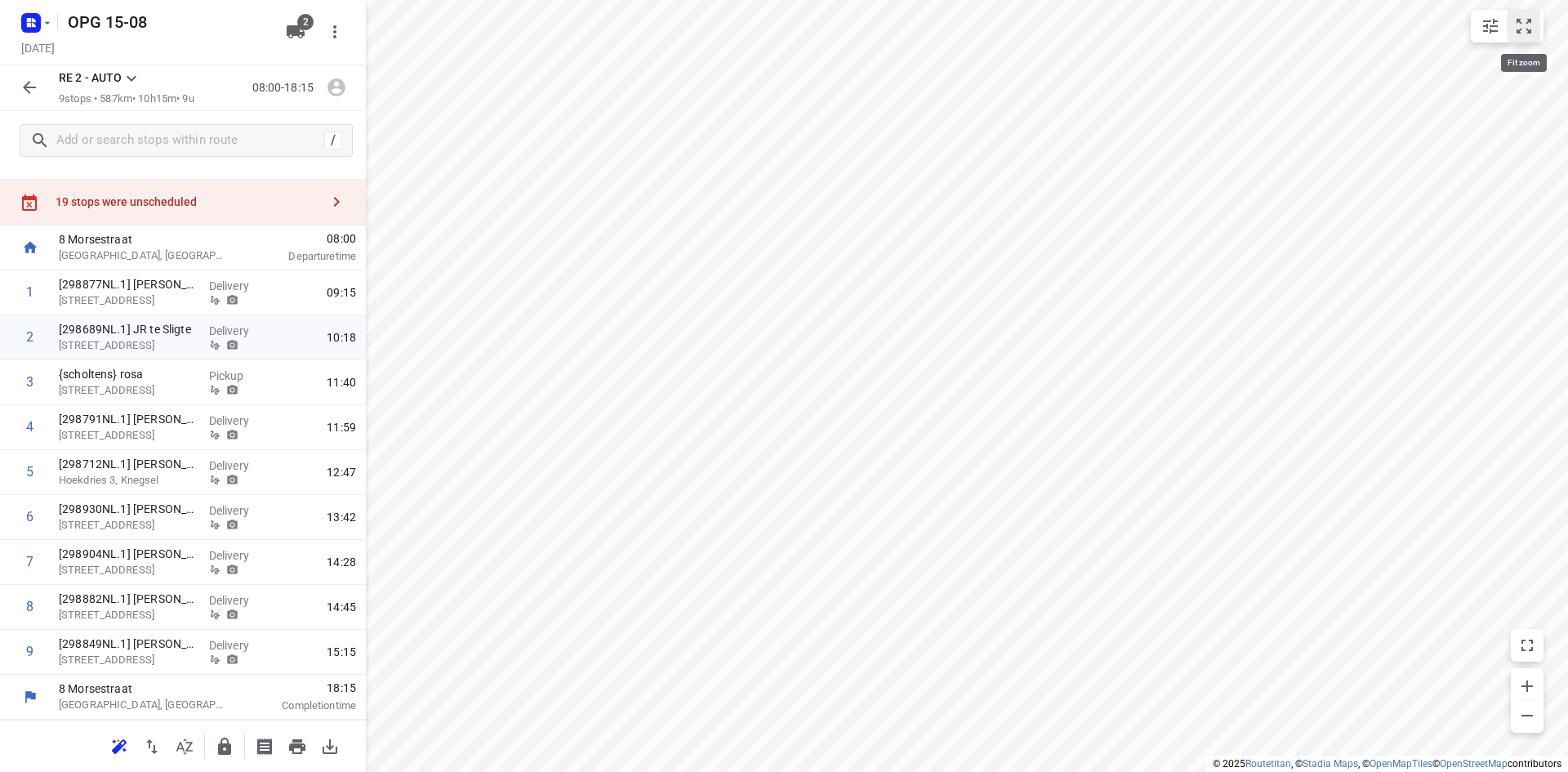
click at [1517, 24] on icon "small contained button group" at bounding box center [1523, 26] width 15 height 15
click at [295, 35] on icon "button" at bounding box center [296, 32] width 18 height 13
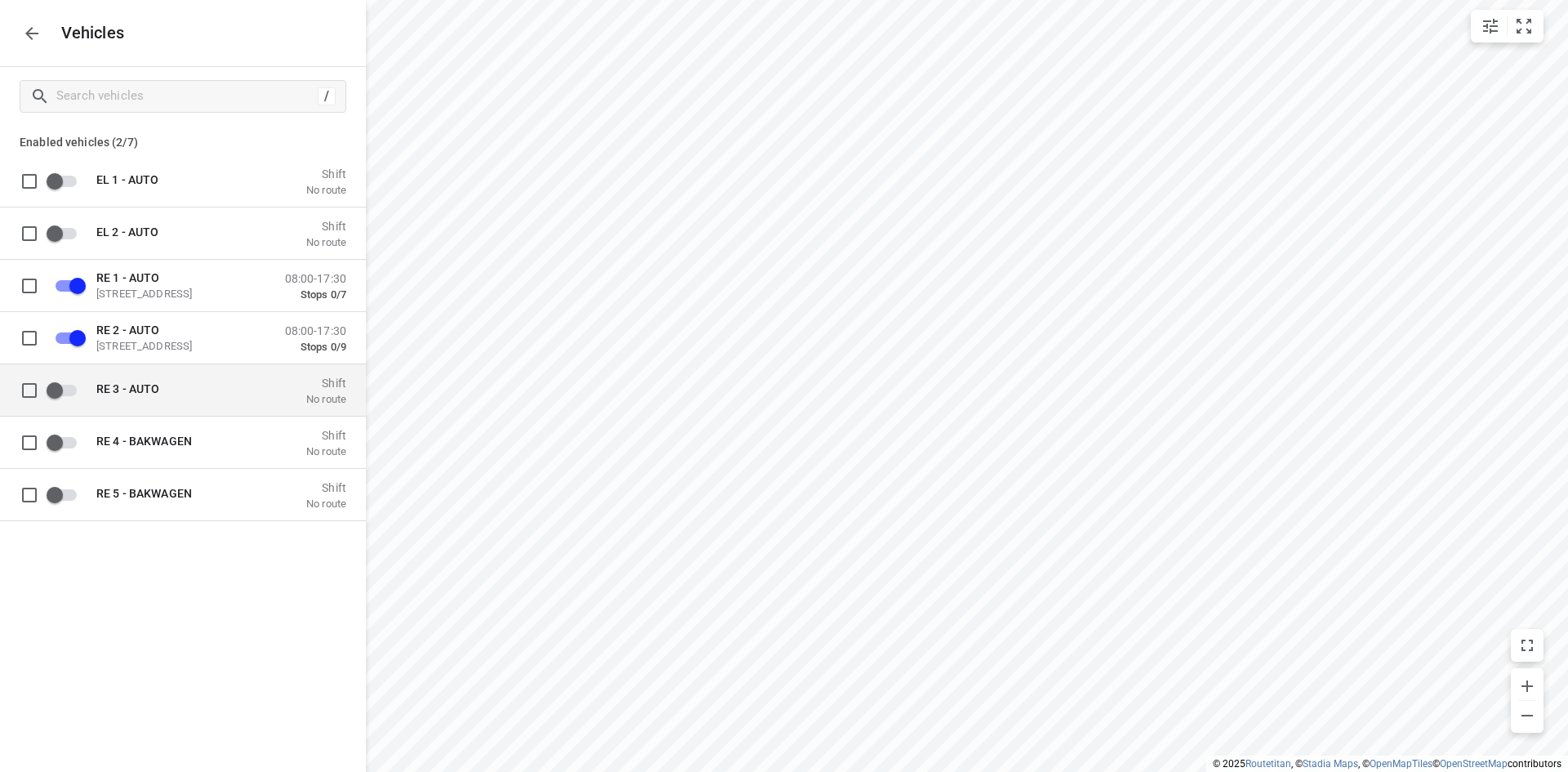
click at [134, 379] on div "RE 3 - AUTO Shift No route" at bounding box center [216, 389] width 259 height 31
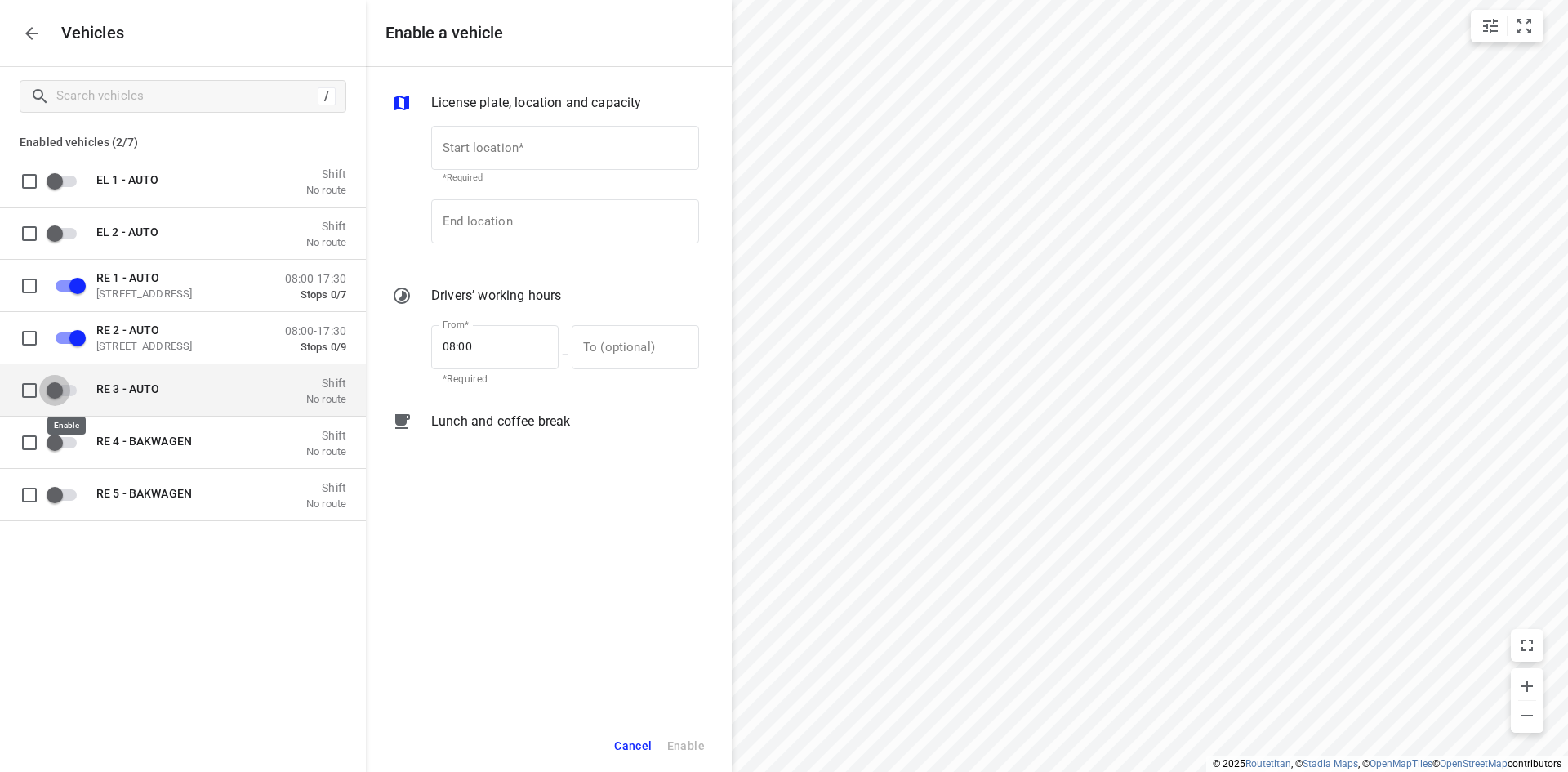
click at [67, 393] on input "grid" at bounding box center [54, 389] width 93 height 31
checkbox input "true"
click at [28, 27] on icon "button" at bounding box center [32, 34] width 20 height 20
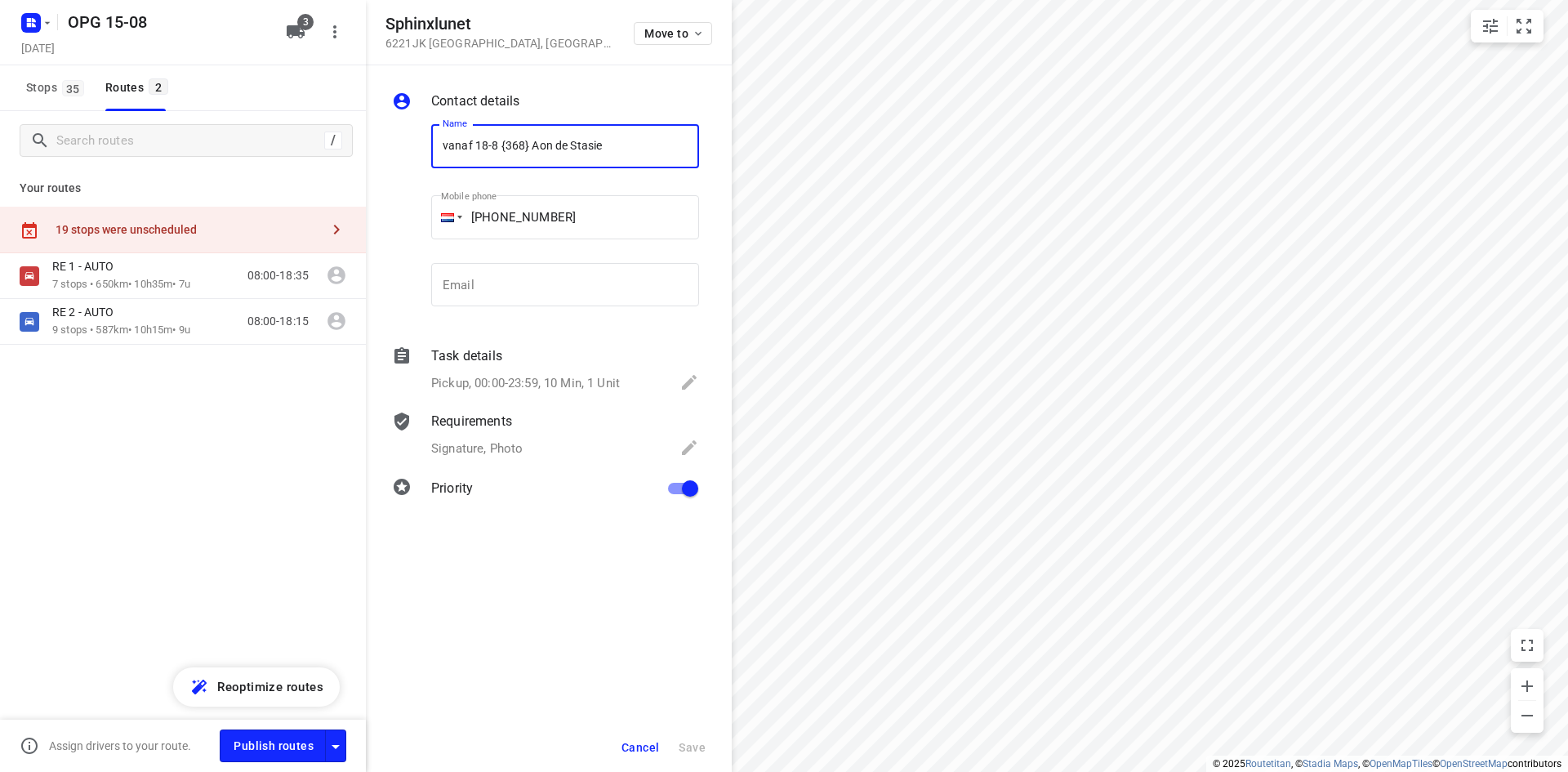
click at [637, 745] on span "Cancel" at bounding box center [640, 746] width 38 height 13
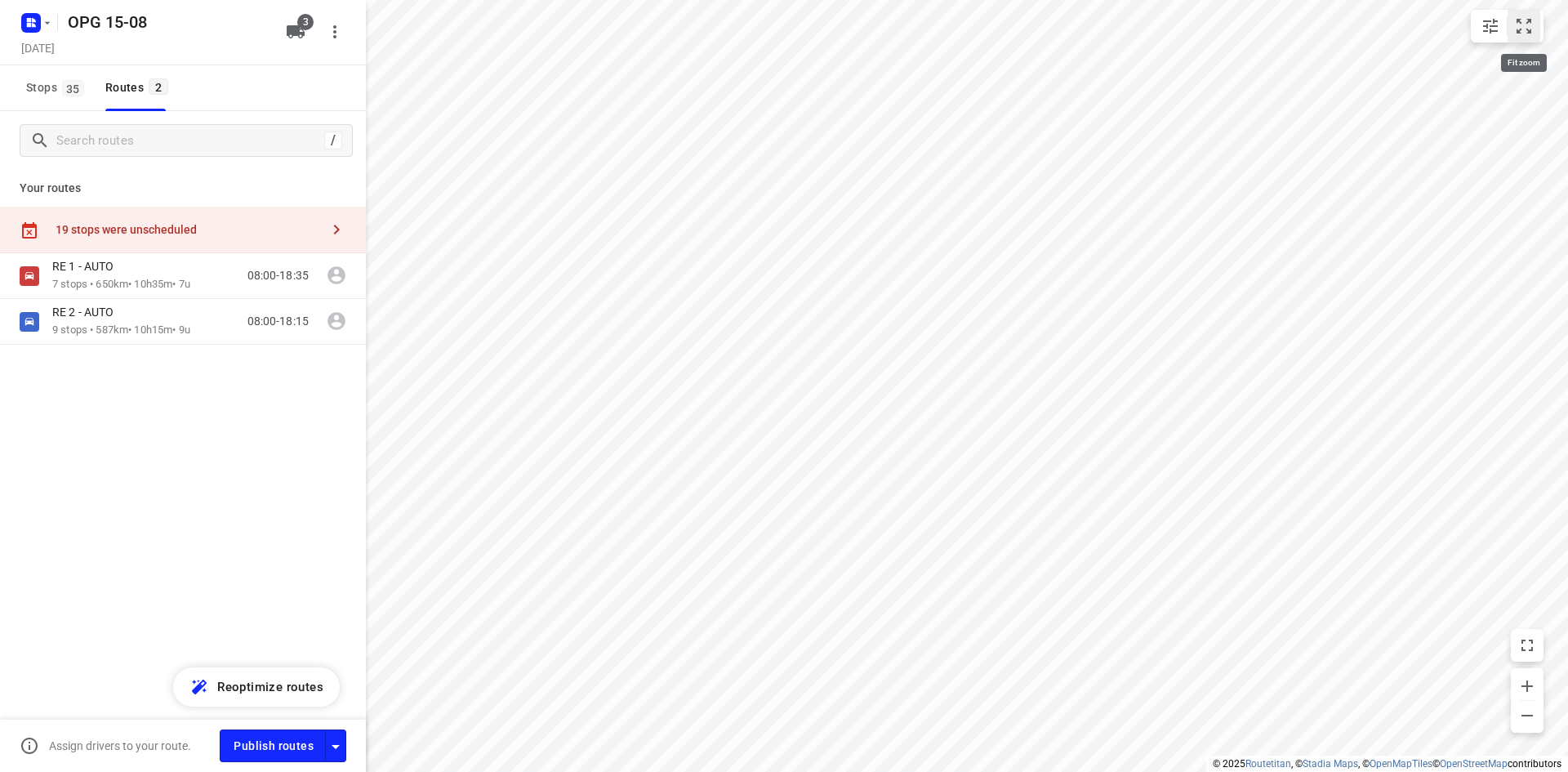
click at [1533, 24] on icon "small contained button group" at bounding box center [1524, 27] width 20 height 20
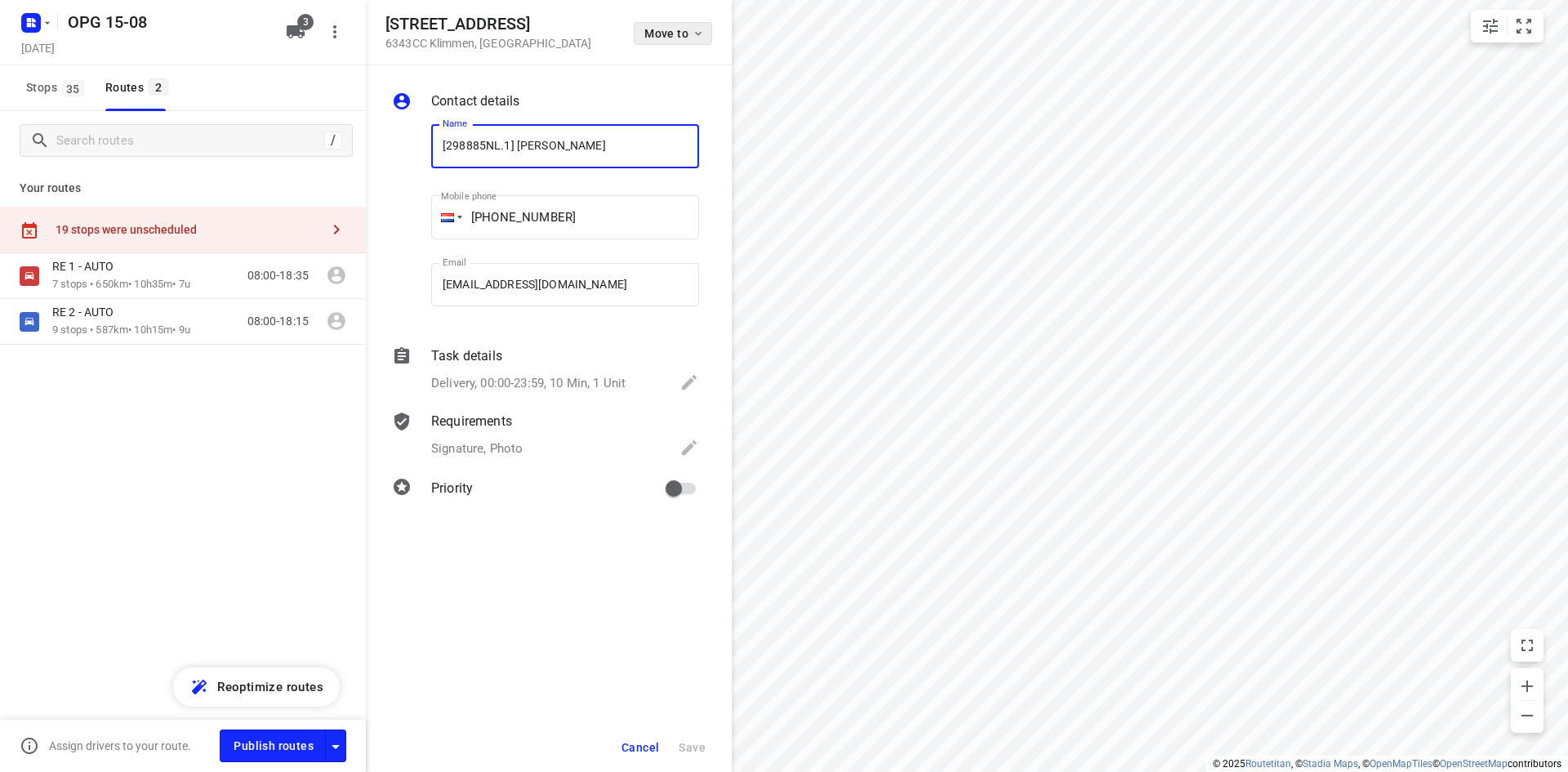
click at [685, 29] on span "Move to" at bounding box center [674, 33] width 60 height 13
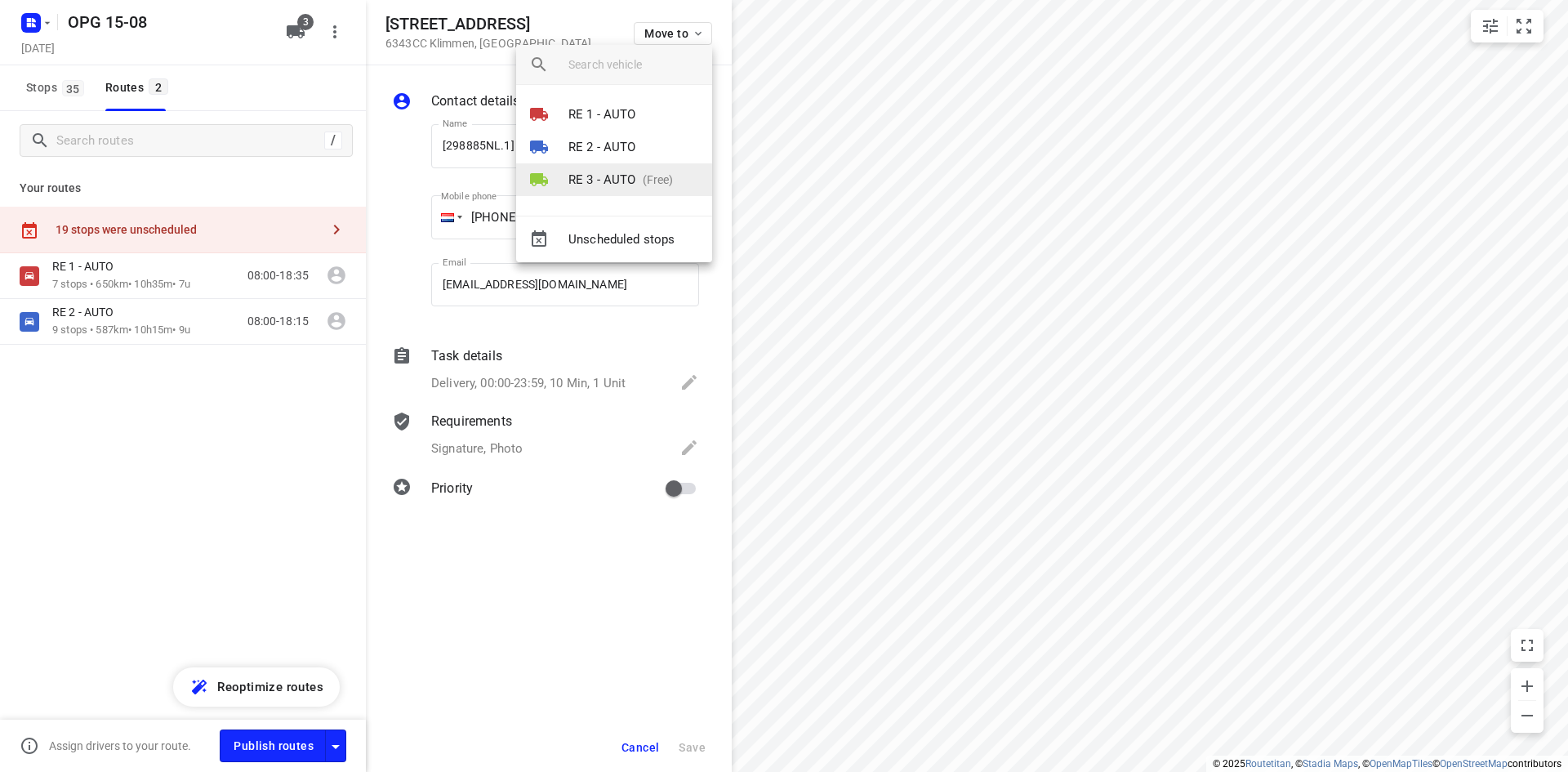
click at [632, 178] on p "RE 3 - AUTO" at bounding box center [602, 179] width 67 height 19
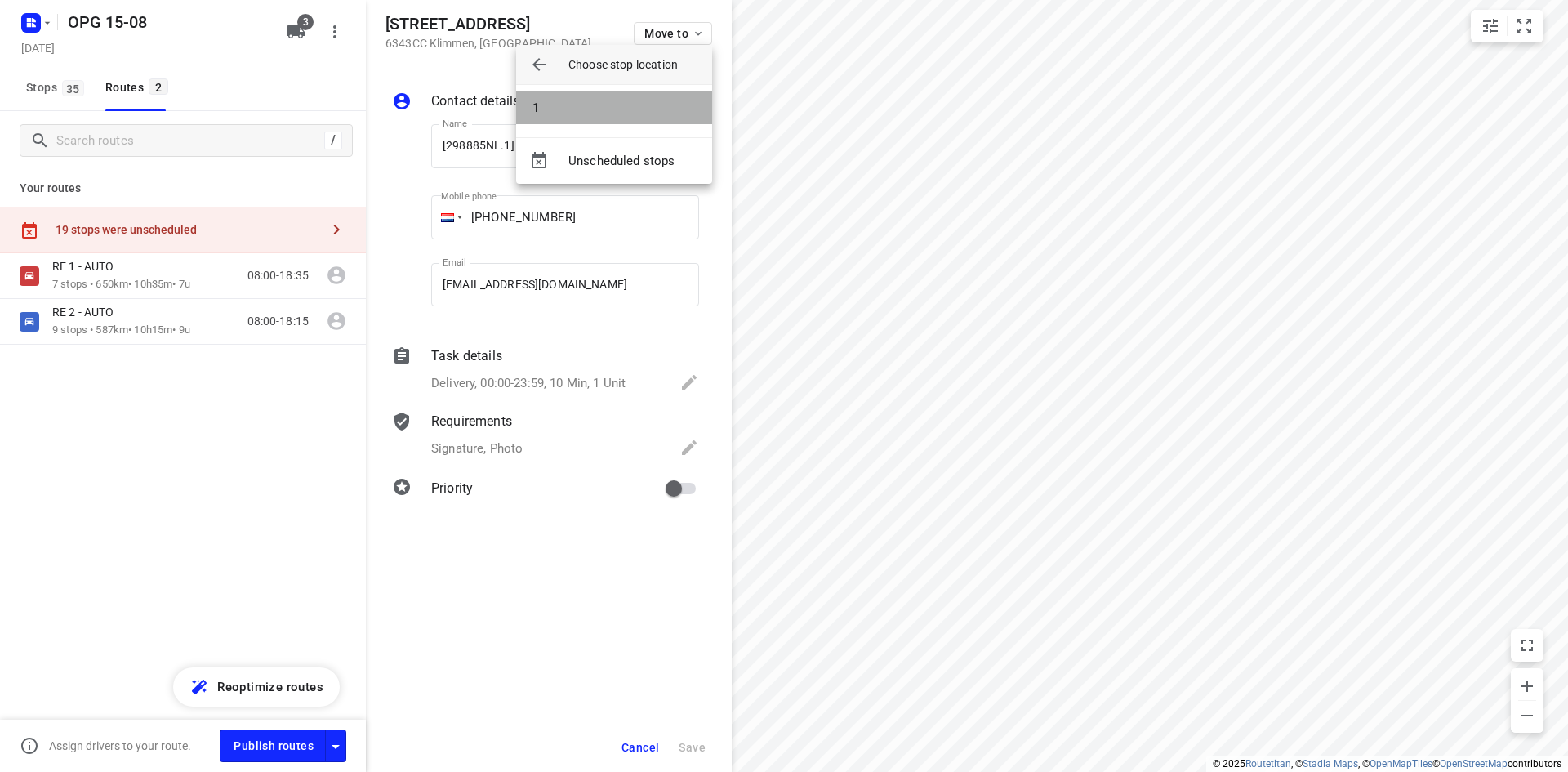
click at [642, 118] on li "1" at bounding box center [615, 107] width 196 height 33
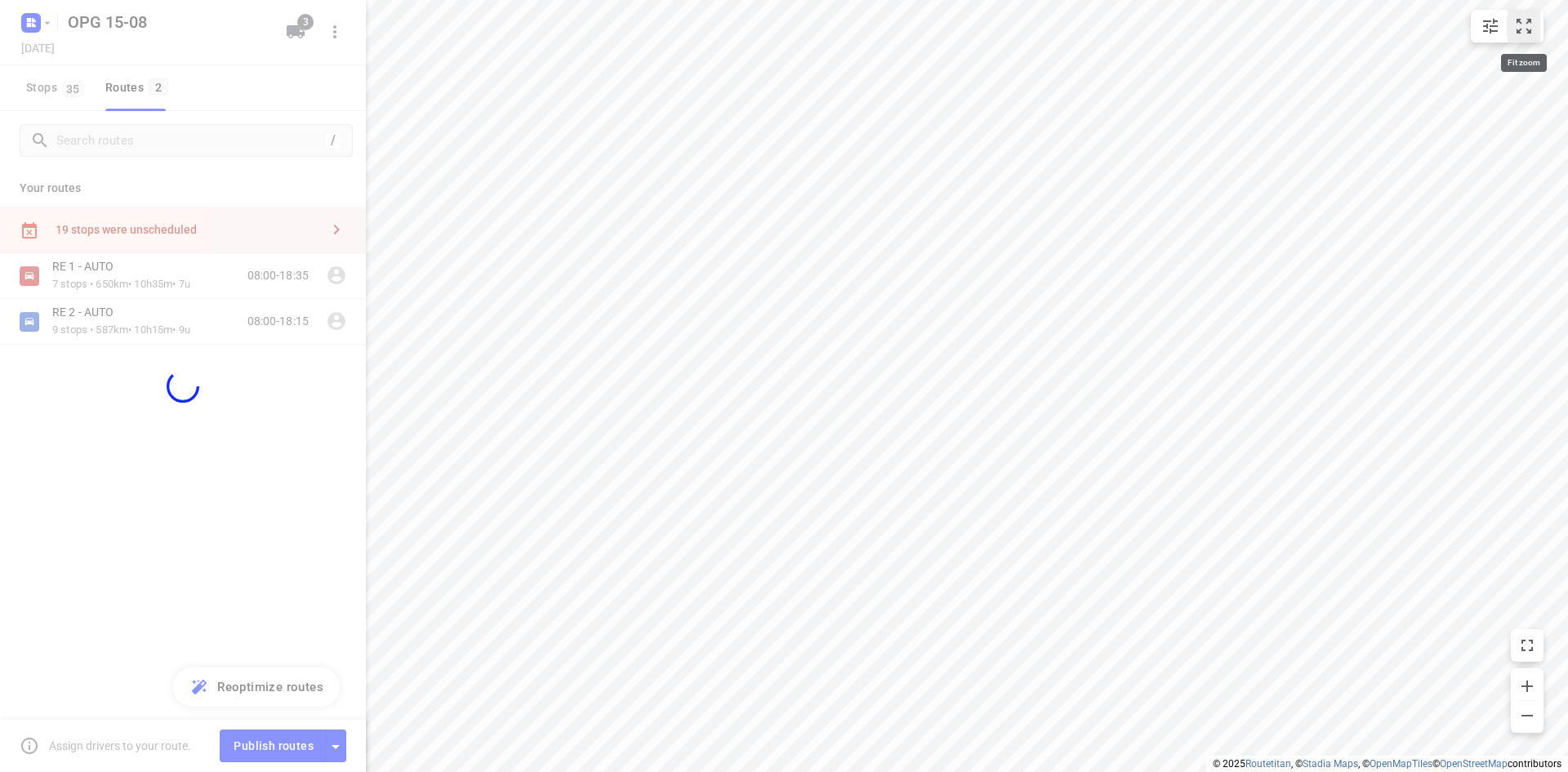
click at [1526, 21] on icon "small contained button group" at bounding box center [1524, 27] width 20 height 20
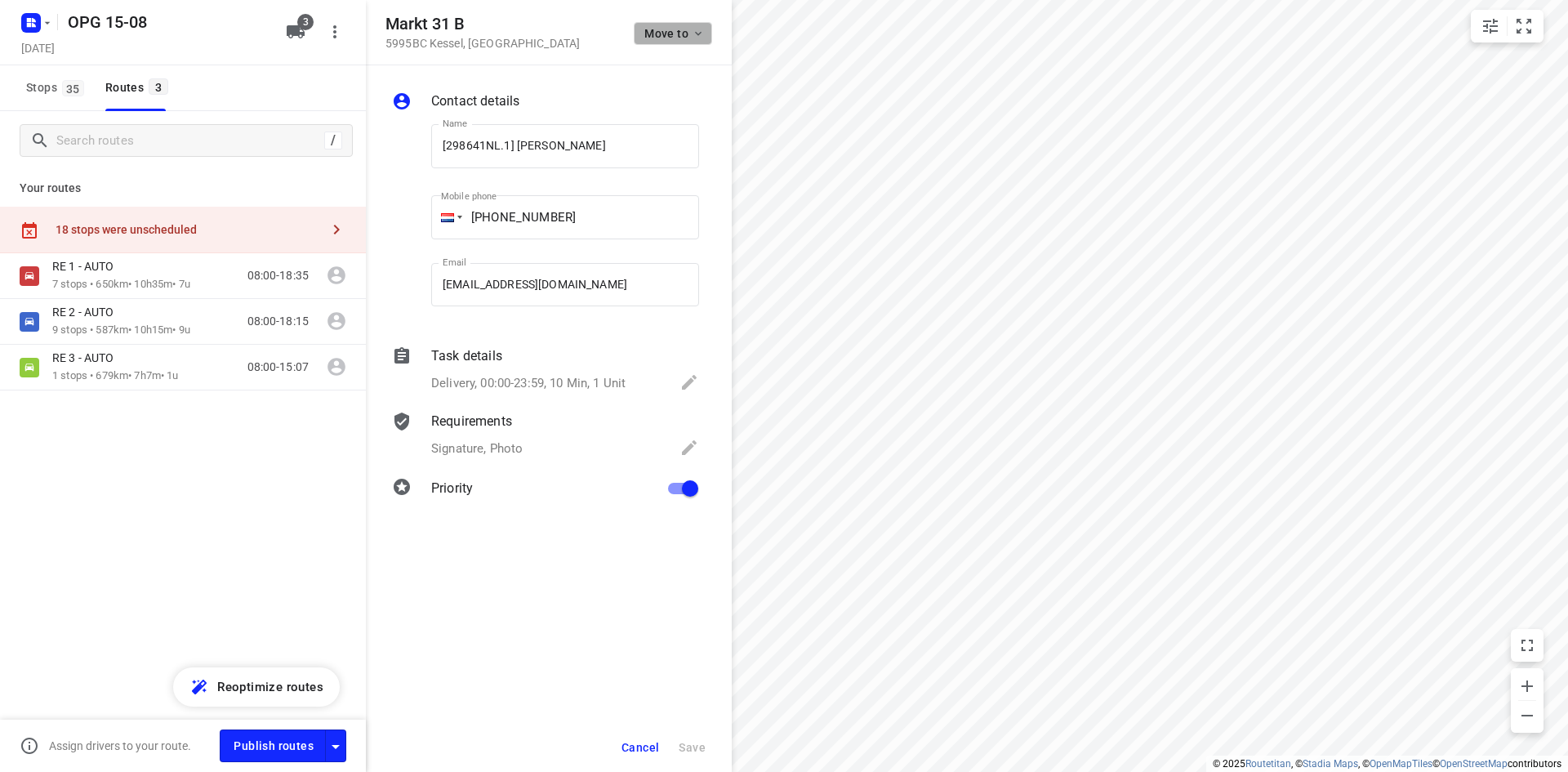
click at [675, 31] on span "Move to" at bounding box center [674, 33] width 60 height 13
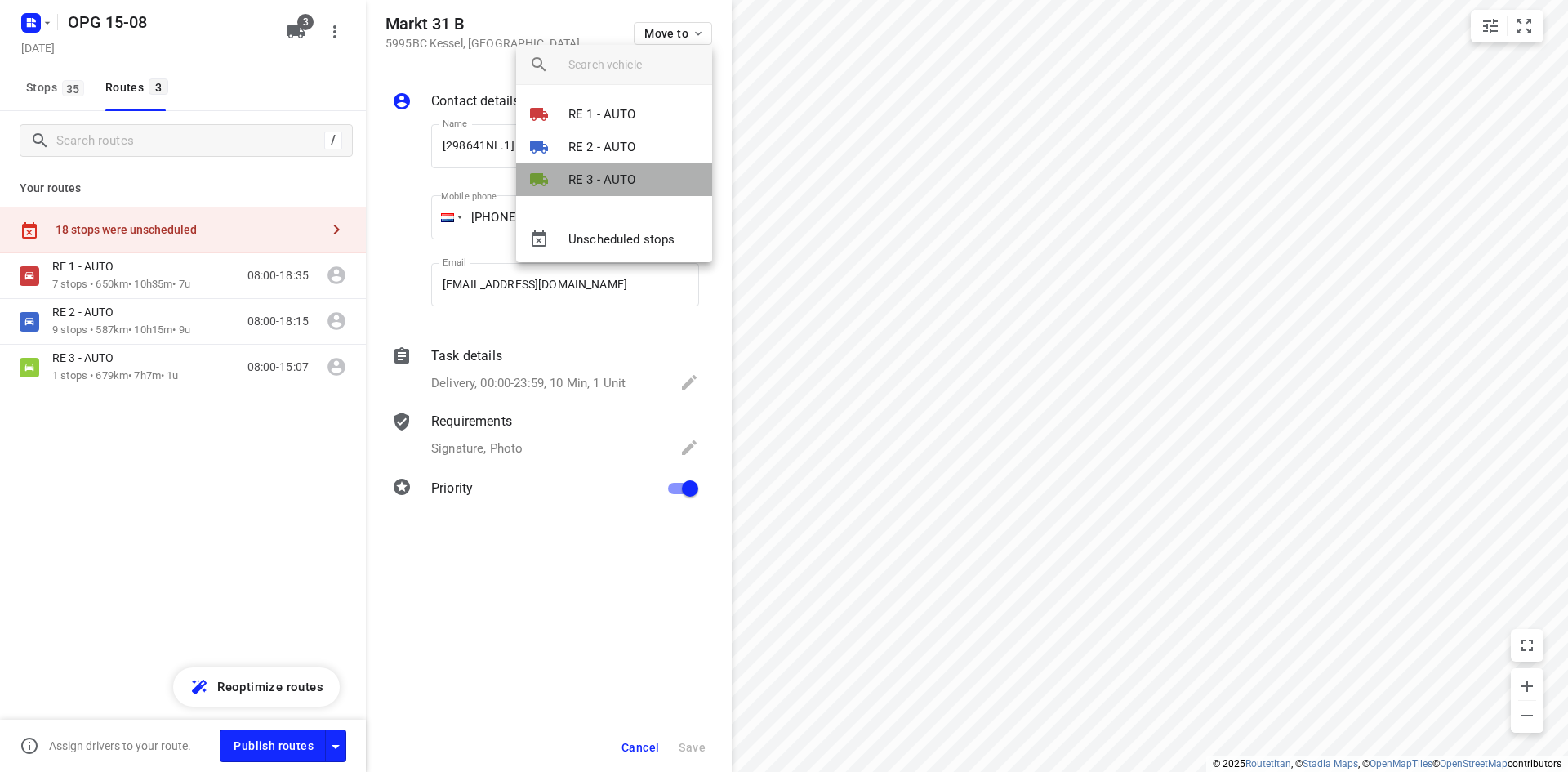
click at [606, 178] on p "RE 3 - AUTO" at bounding box center [602, 179] width 67 height 19
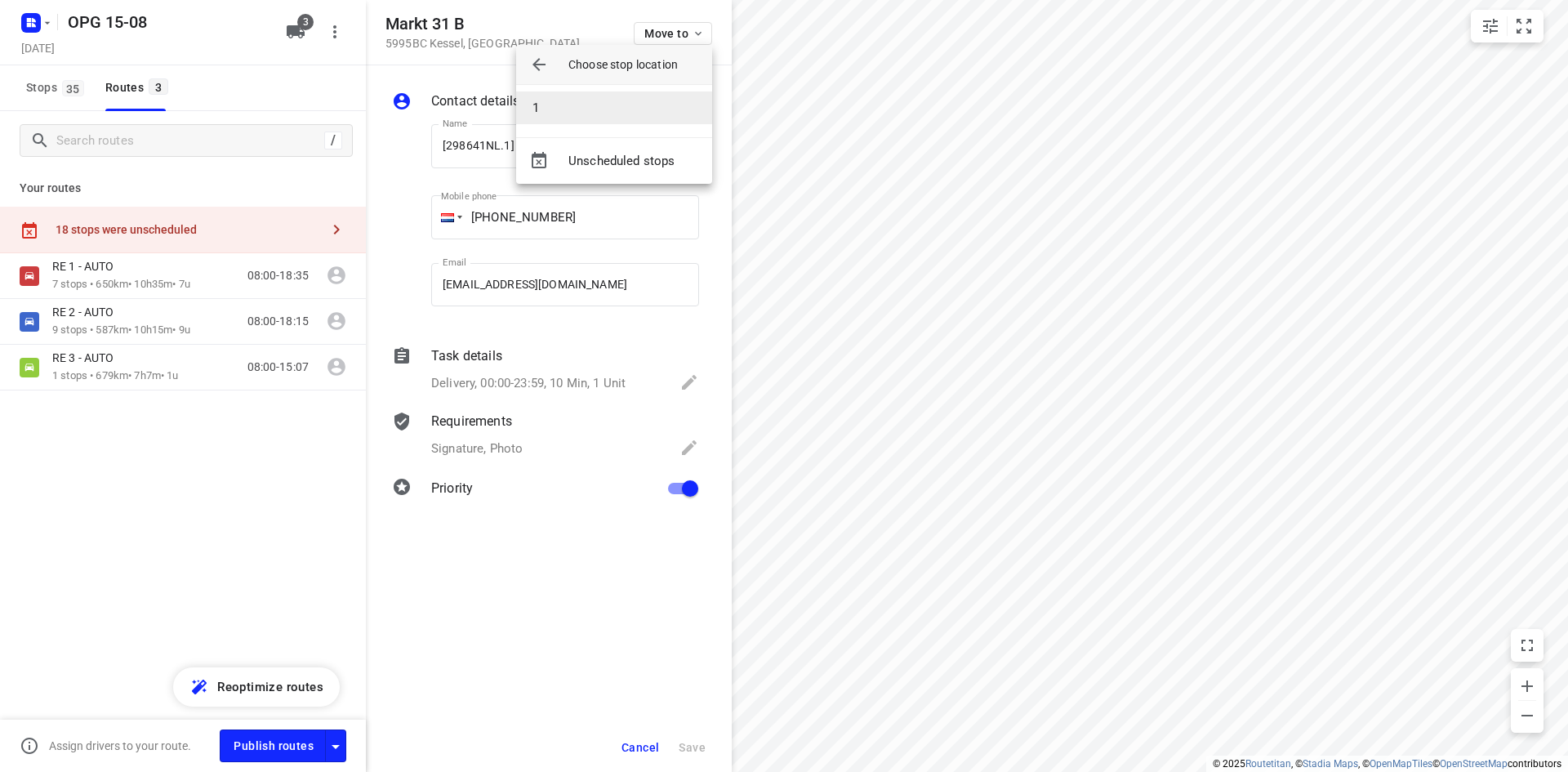
click at [624, 115] on li "1" at bounding box center [615, 107] width 196 height 33
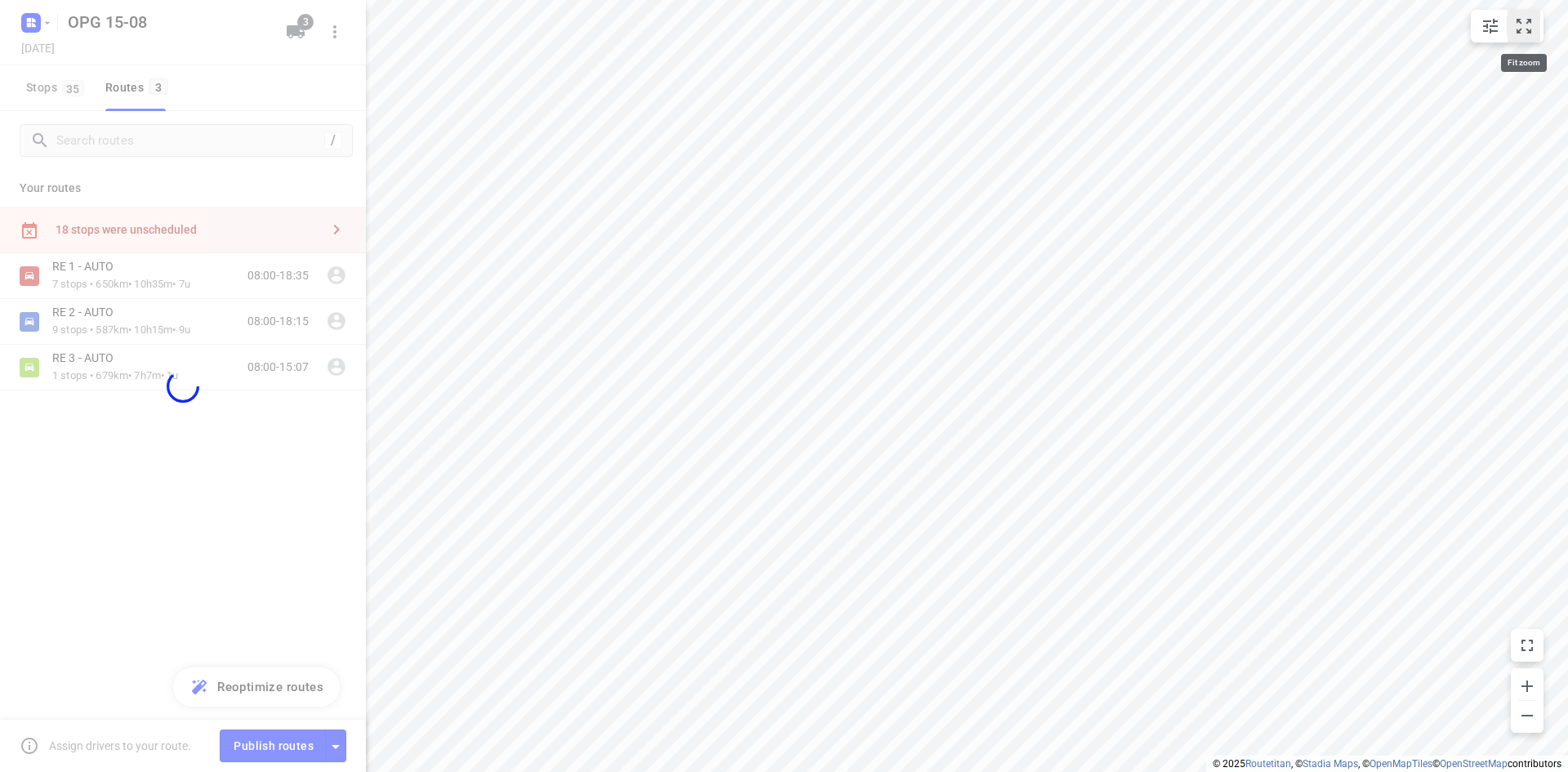
click at [1530, 21] on icon "small contained button group" at bounding box center [1523, 26] width 15 height 15
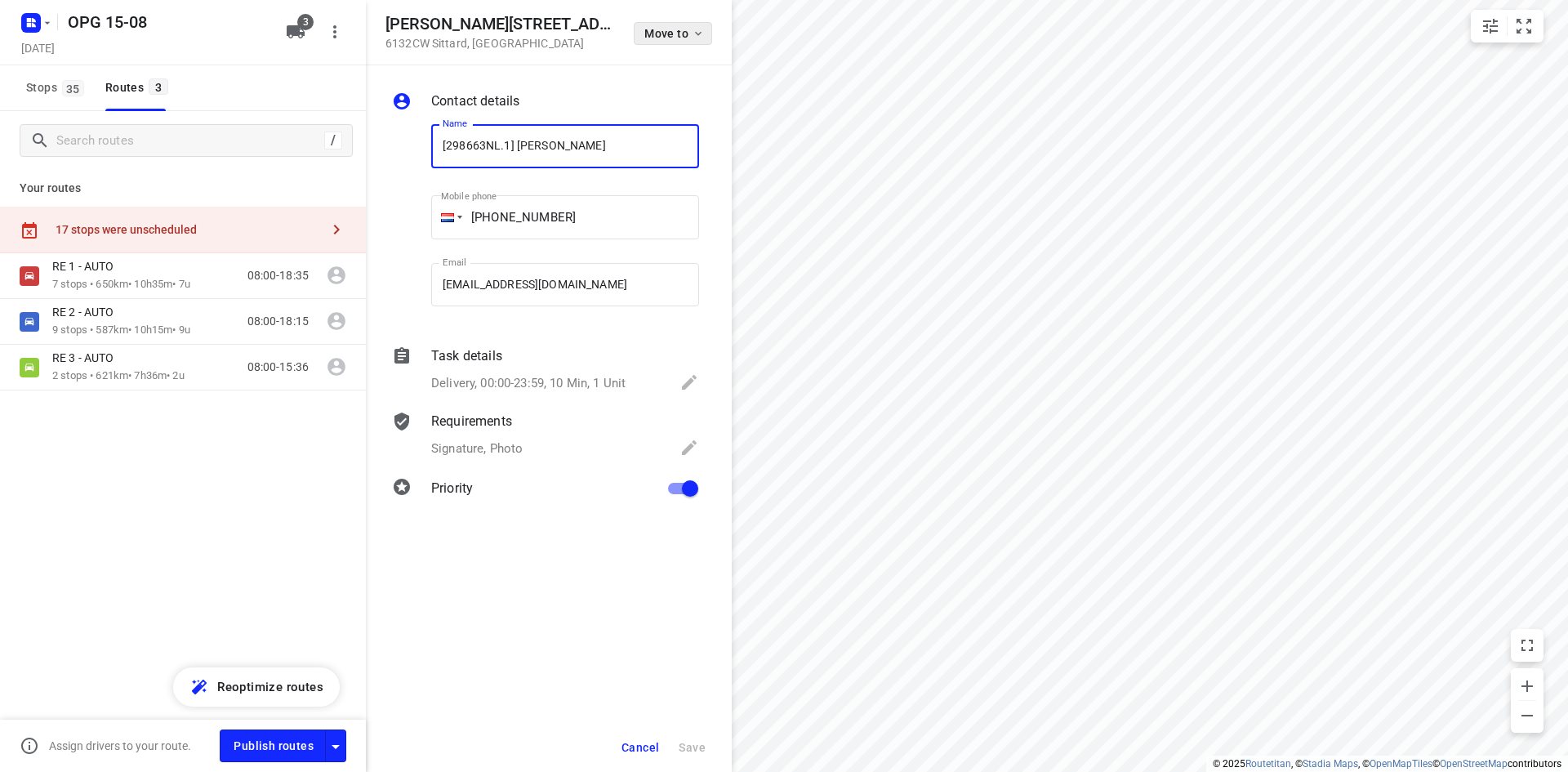
click at [680, 29] on span "Move to" at bounding box center [674, 33] width 60 height 13
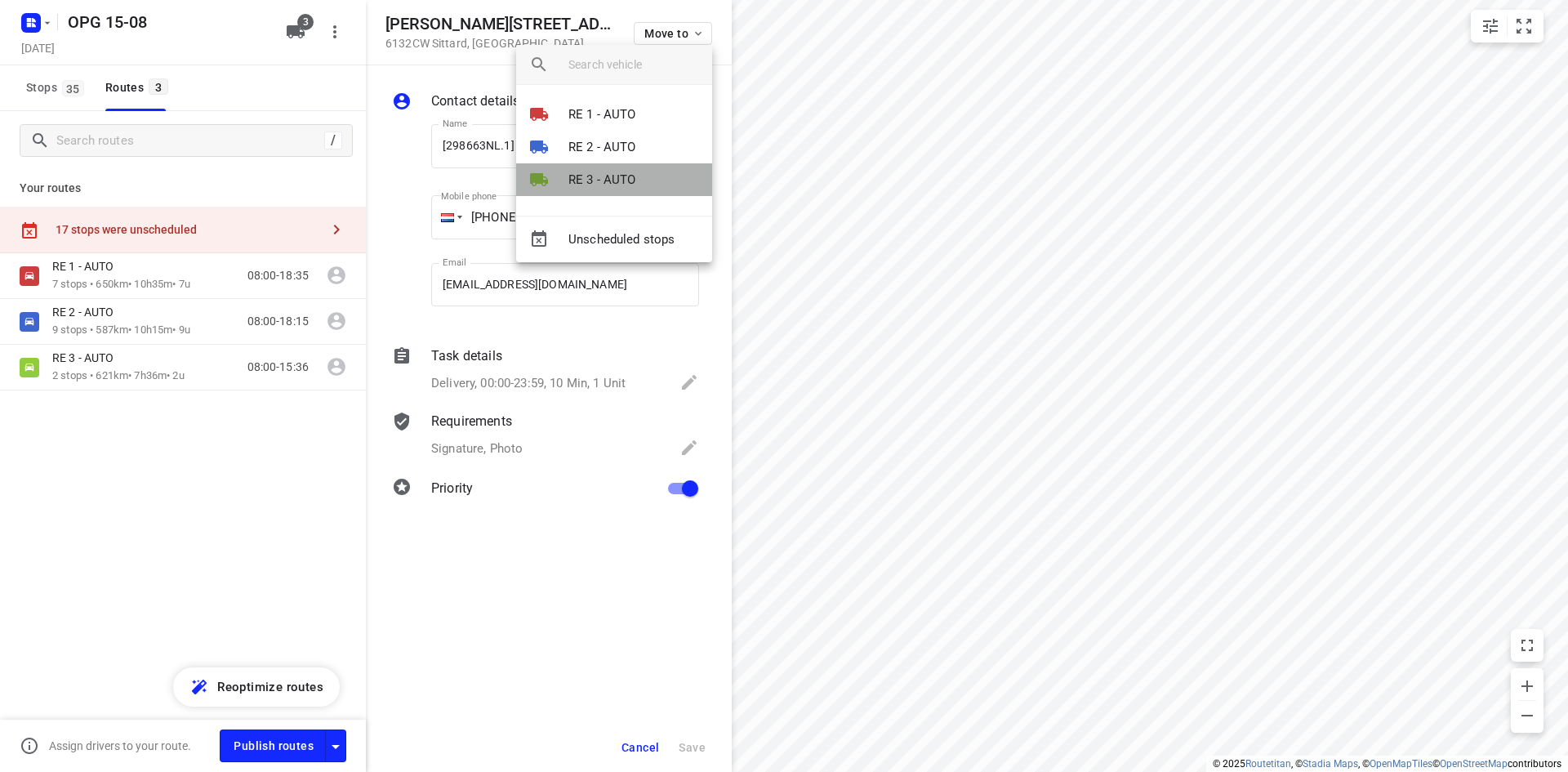
click at [608, 174] on p "RE 3 - AUTO" at bounding box center [602, 179] width 67 height 19
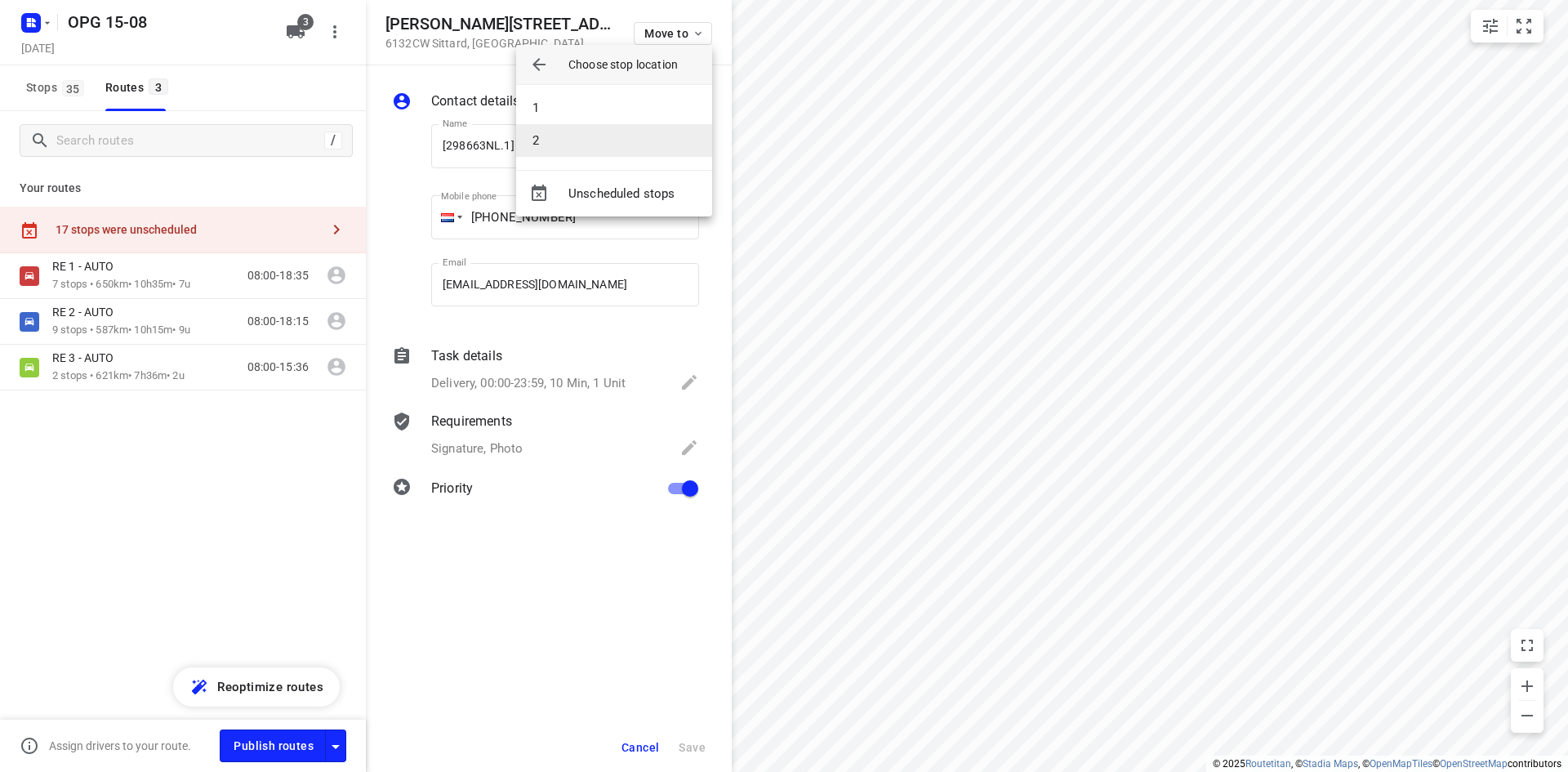
click at [620, 146] on li "2" at bounding box center [615, 140] width 196 height 33
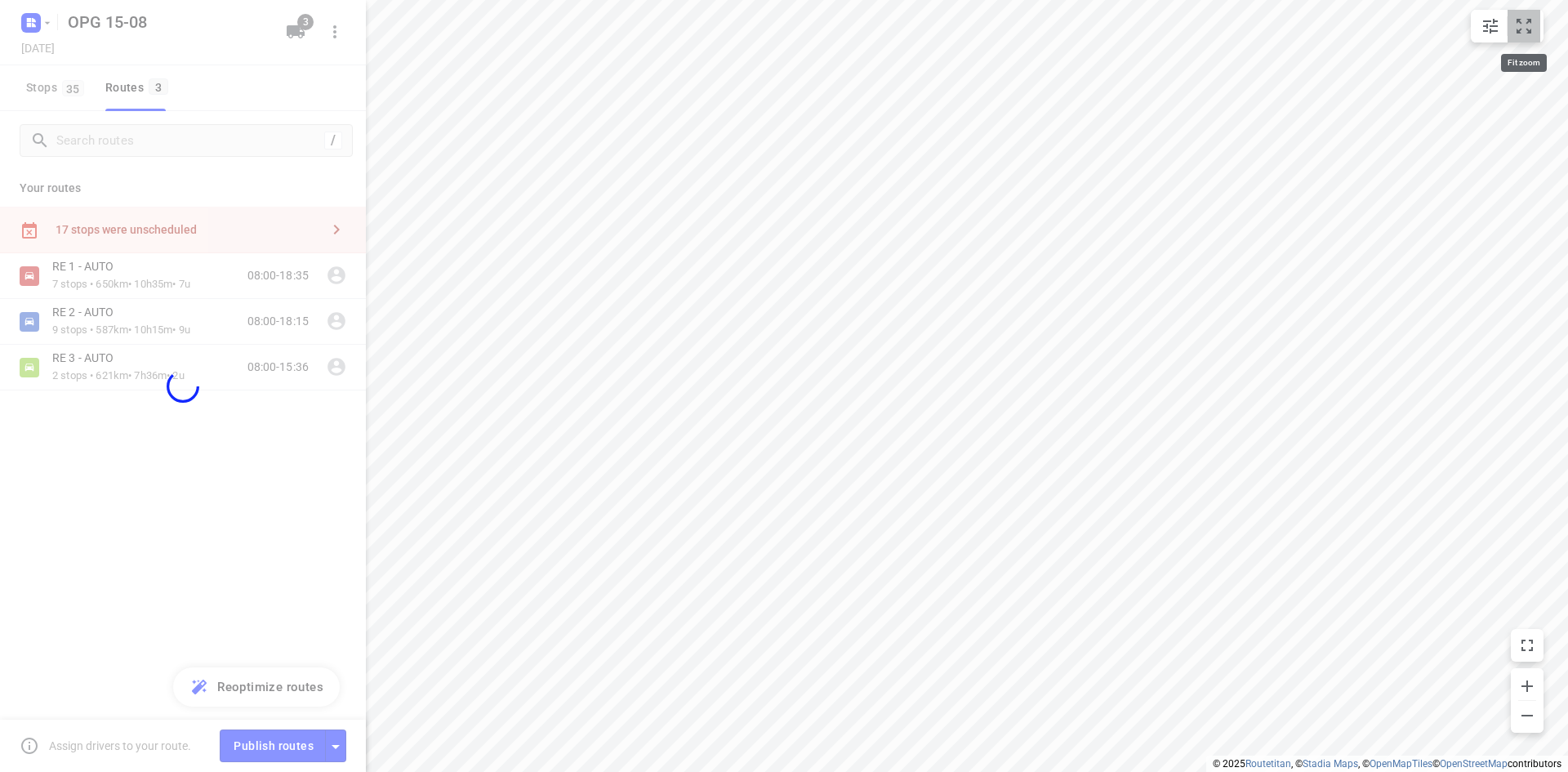
click at [1524, 40] on button "small contained button group" at bounding box center [1523, 26] width 33 height 33
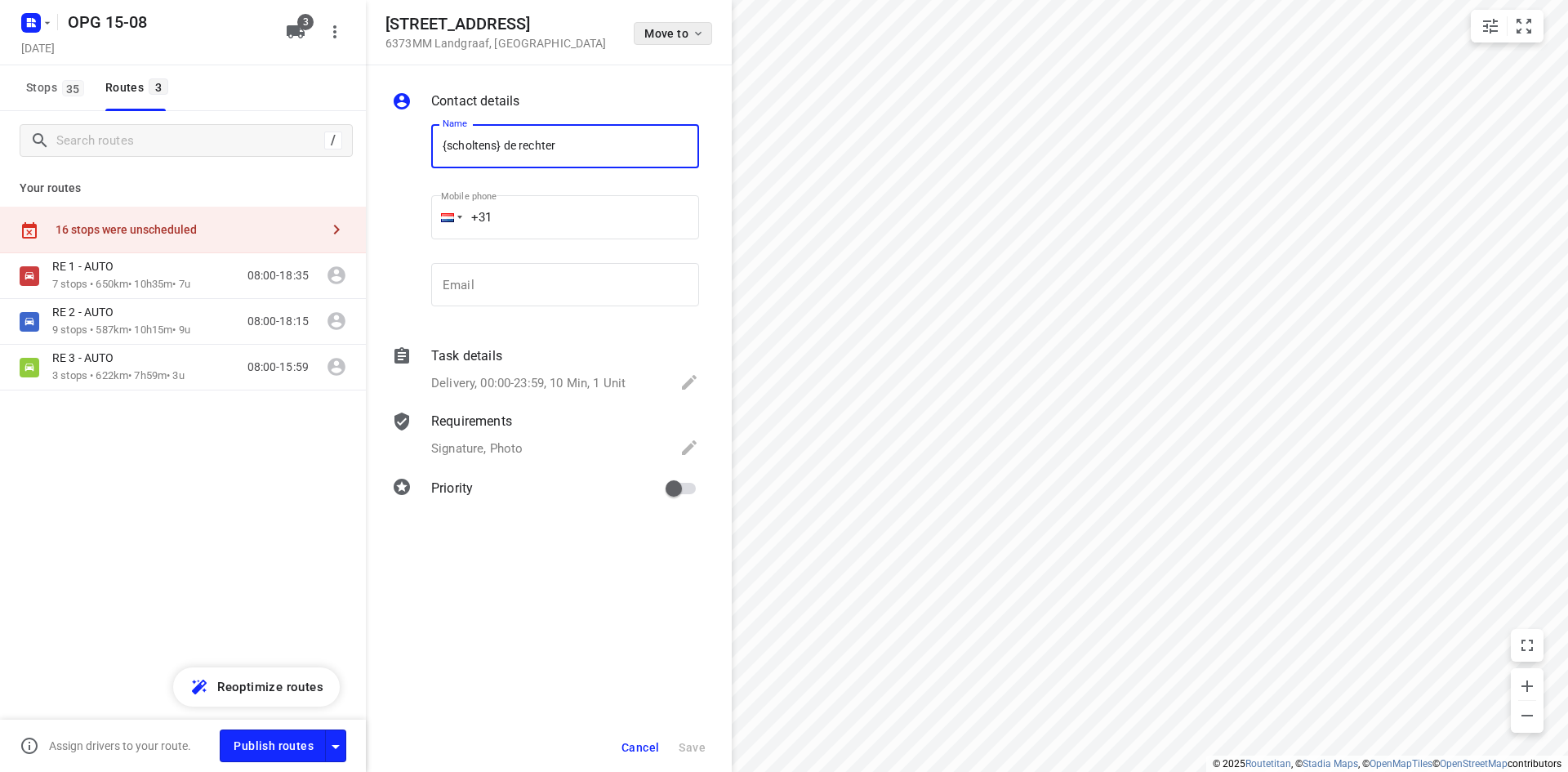
click at [687, 36] on span "Move to" at bounding box center [674, 33] width 60 height 13
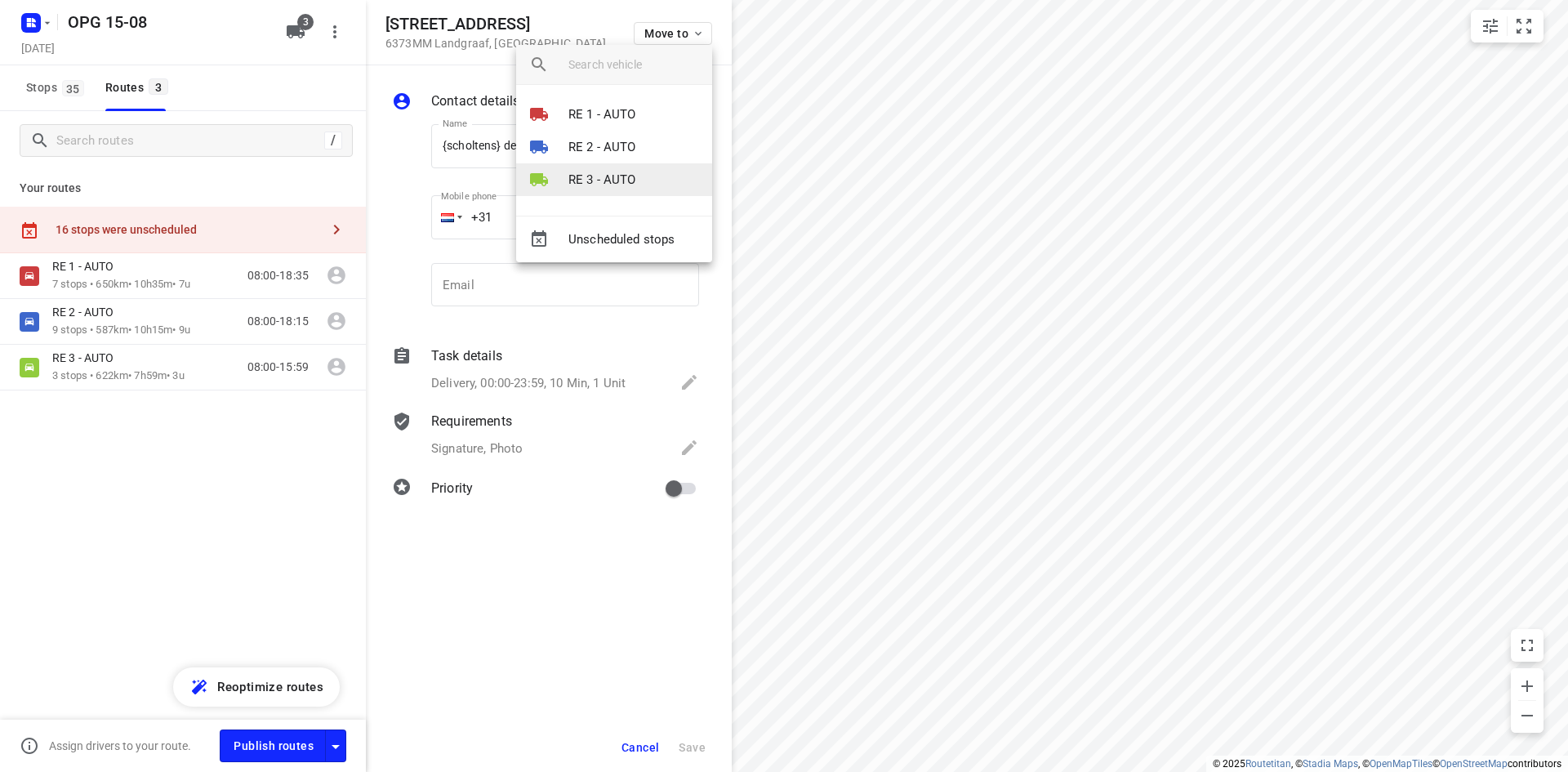
click at [613, 175] on p "RE 3 - AUTO" at bounding box center [602, 179] width 67 height 19
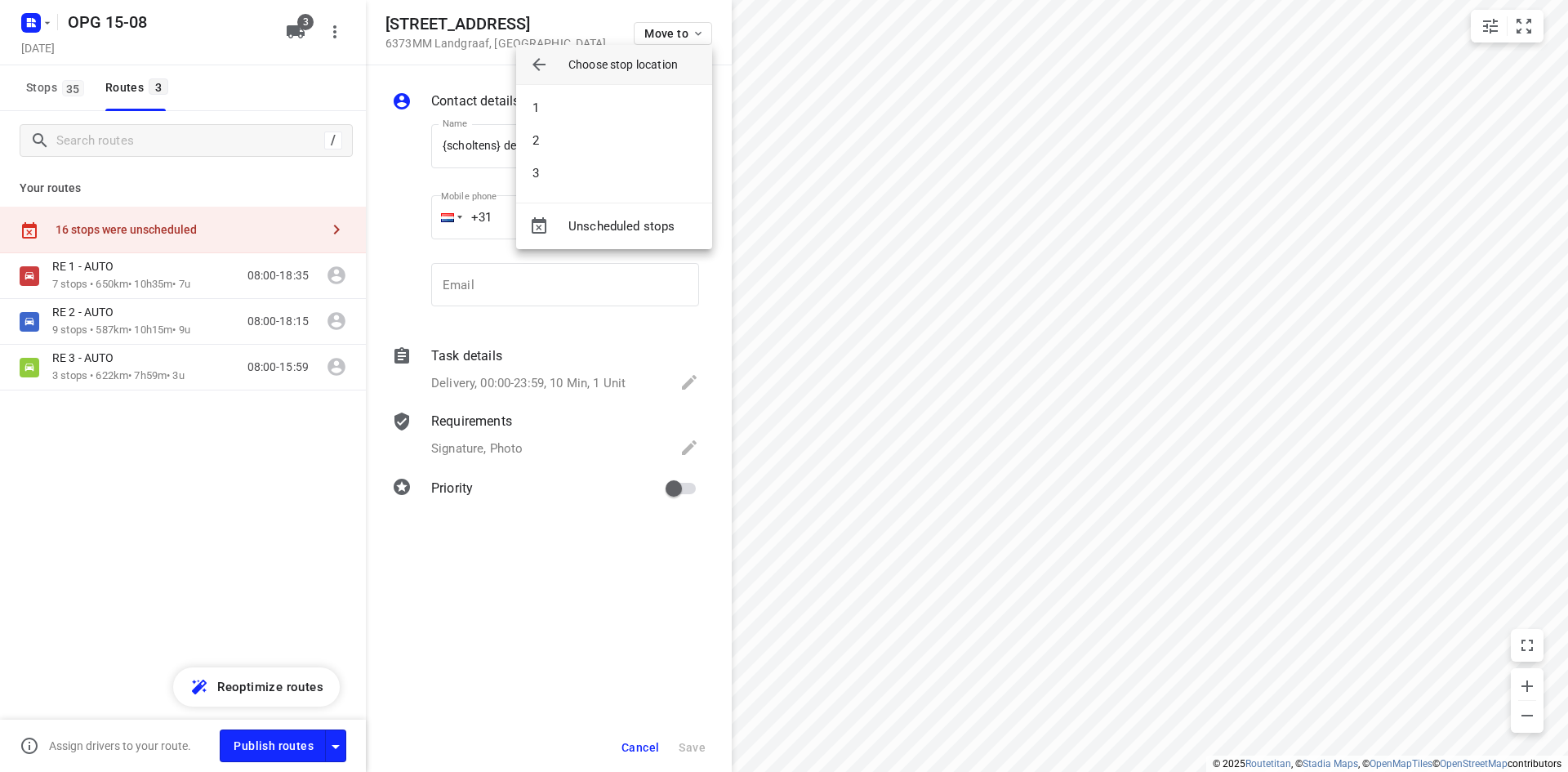
click at [613, 175] on li "3" at bounding box center [615, 172] width 196 height 33
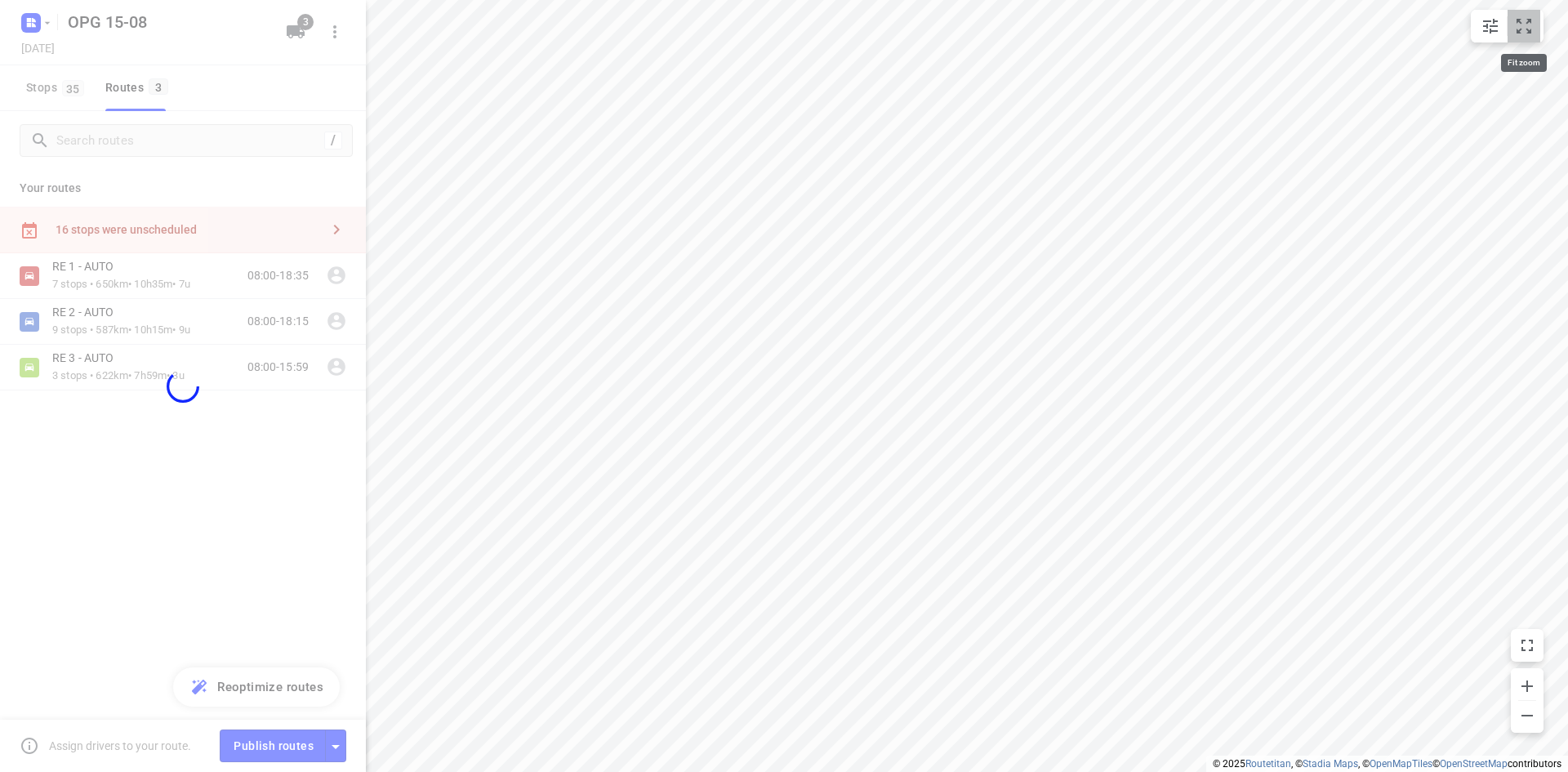
click at [1523, 21] on icon "small contained button group" at bounding box center [1524, 27] width 20 height 20
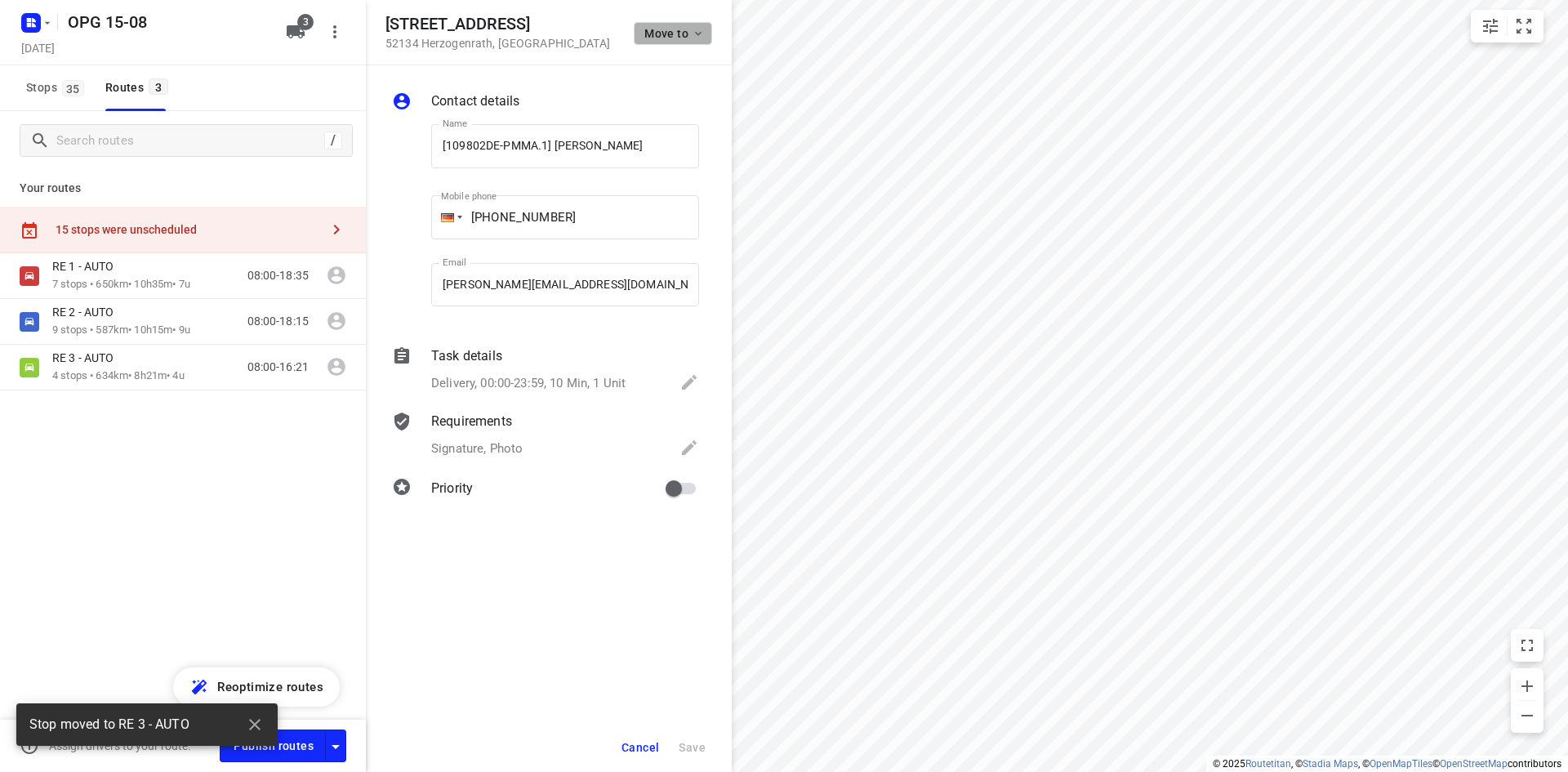
click at [695, 33] on icon "button" at bounding box center [698, 33] width 13 height 13
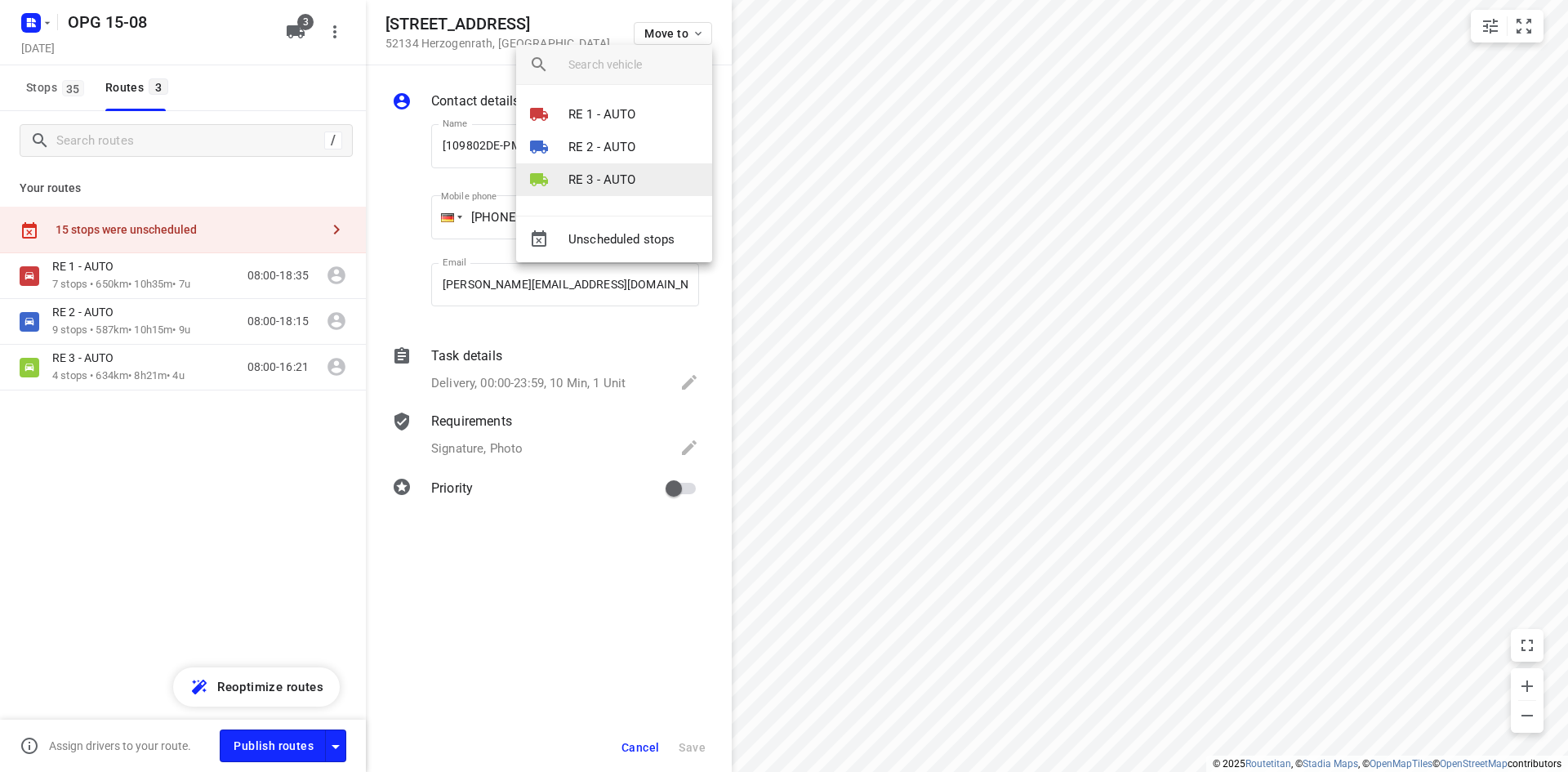
click at [612, 175] on p "RE 3 - AUTO" at bounding box center [602, 179] width 67 height 19
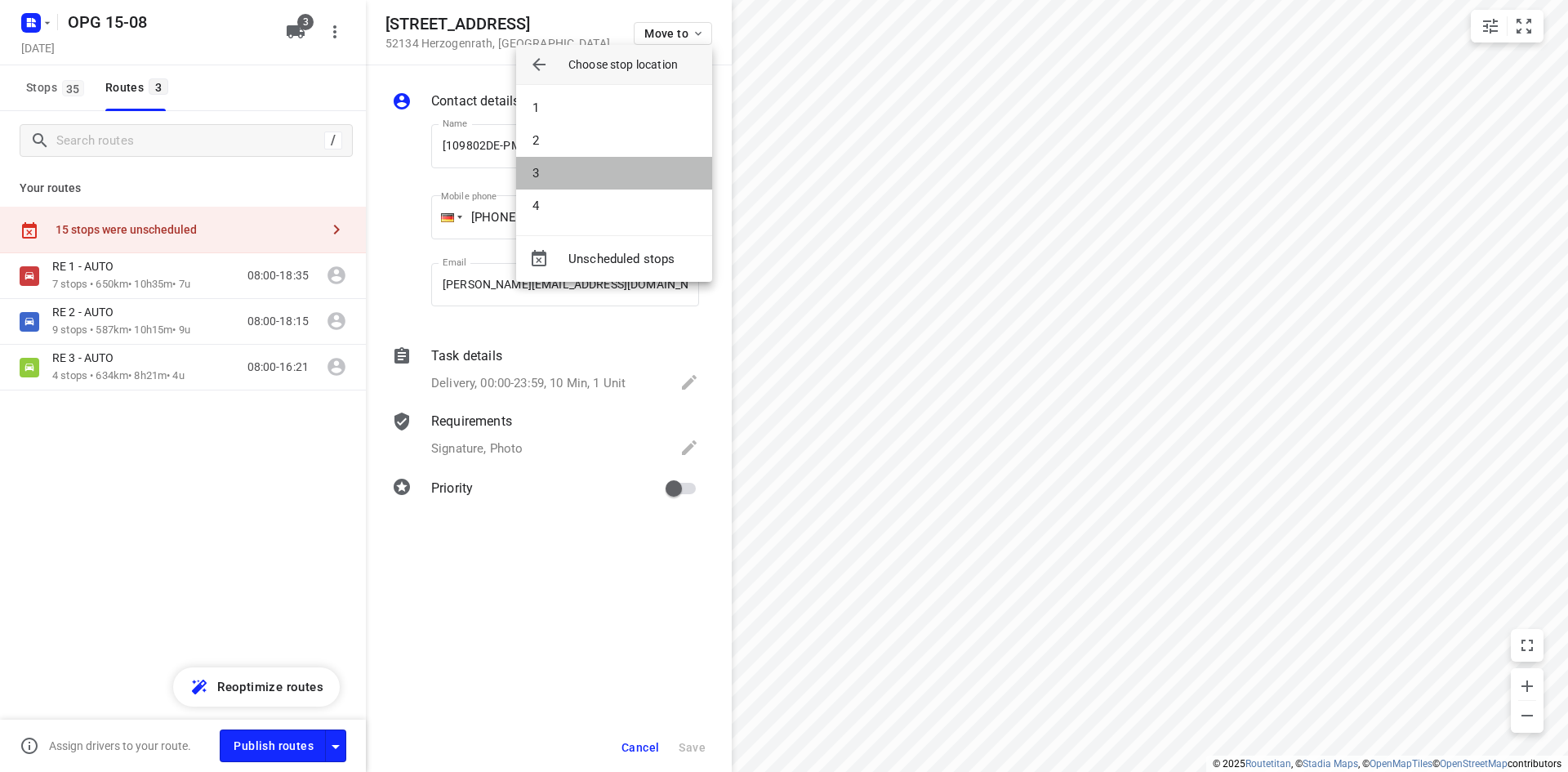
click at [612, 175] on li "3" at bounding box center [615, 172] width 196 height 33
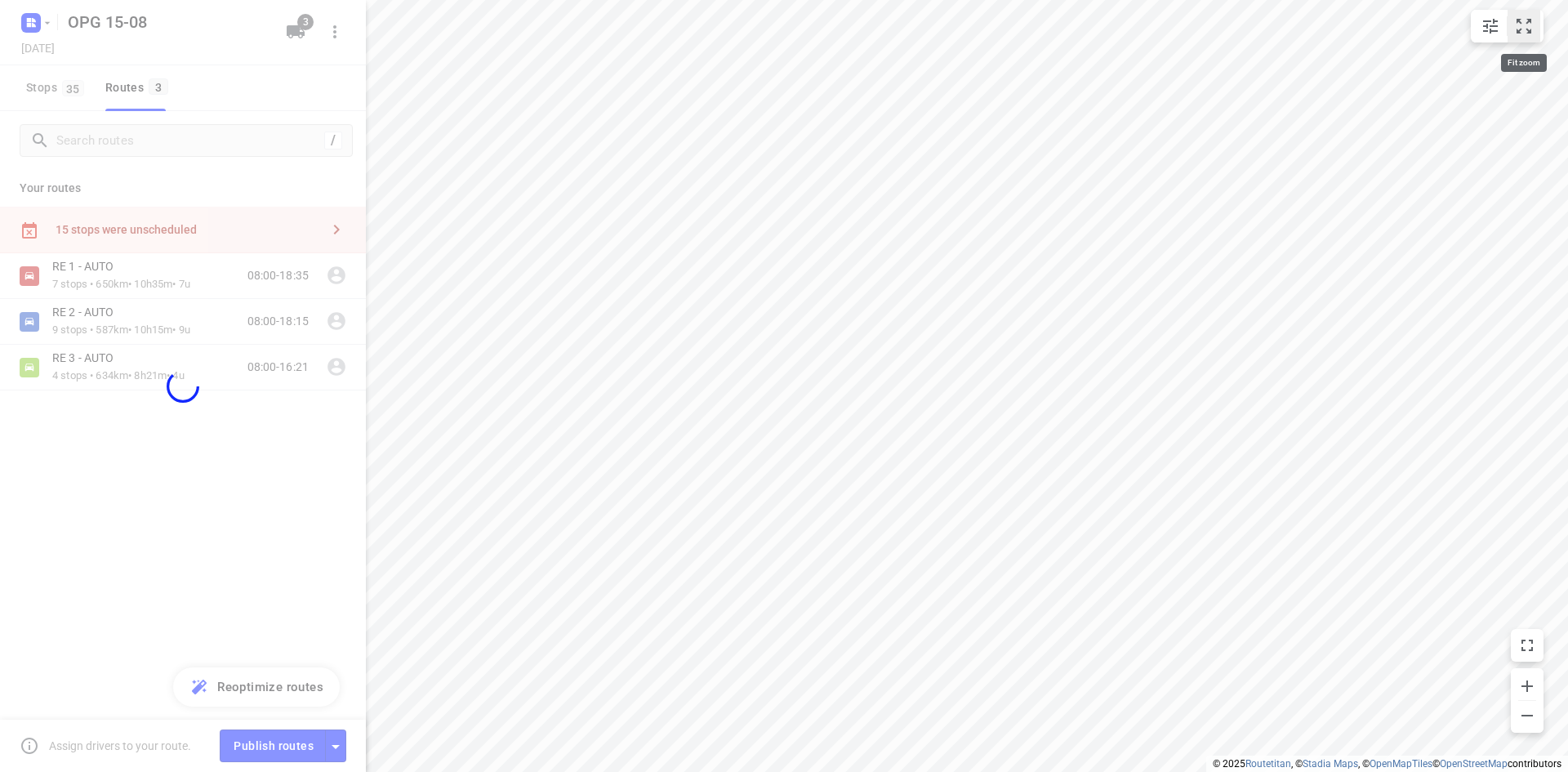
click at [1530, 30] on icon "small contained button group" at bounding box center [1524, 27] width 20 height 20
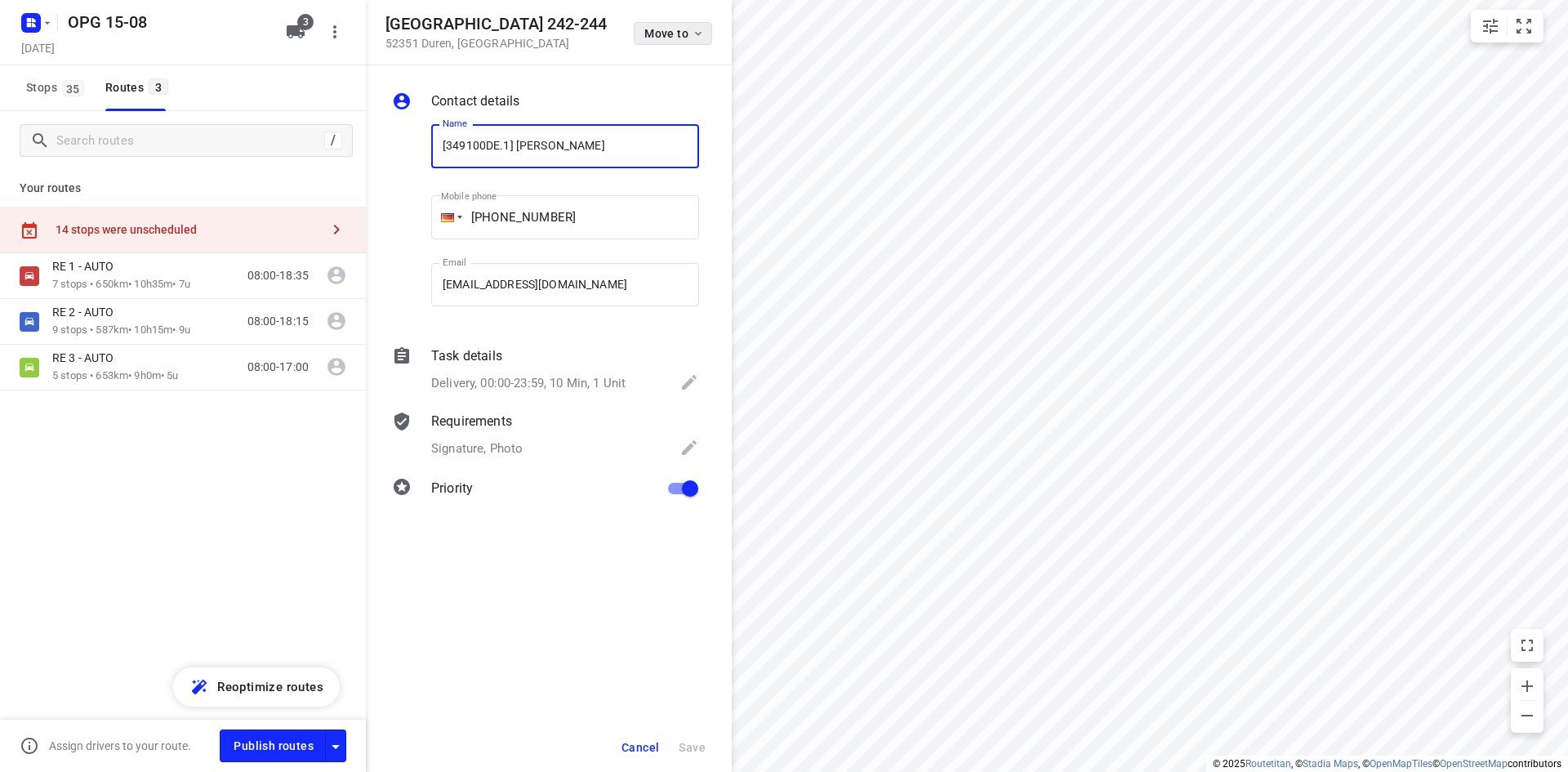
click at [686, 34] on span "Move to" at bounding box center [674, 33] width 60 height 13
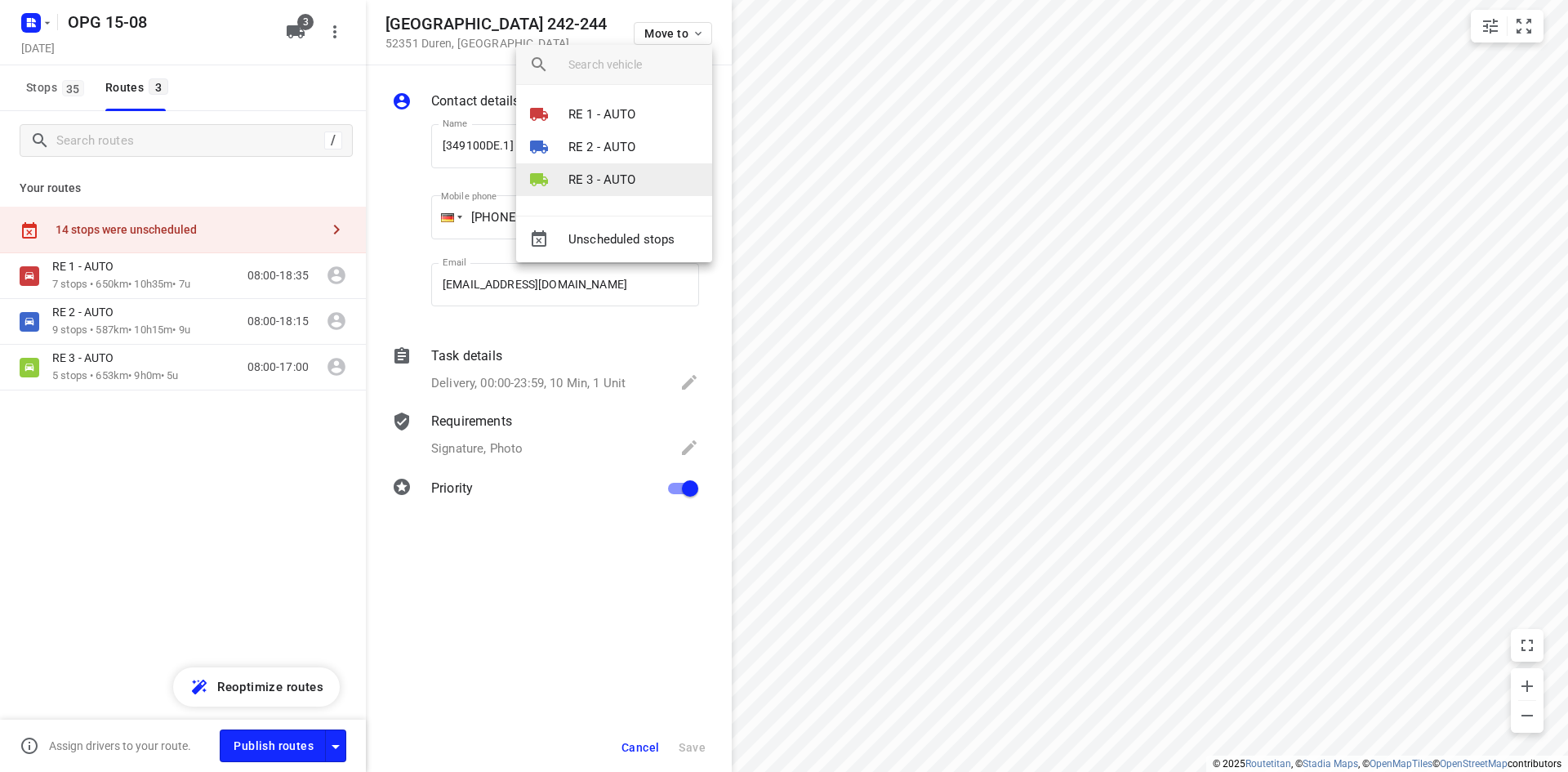
click at [591, 179] on p "RE 3 - AUTO" at bounding box center [602, 179] width 67 height 19
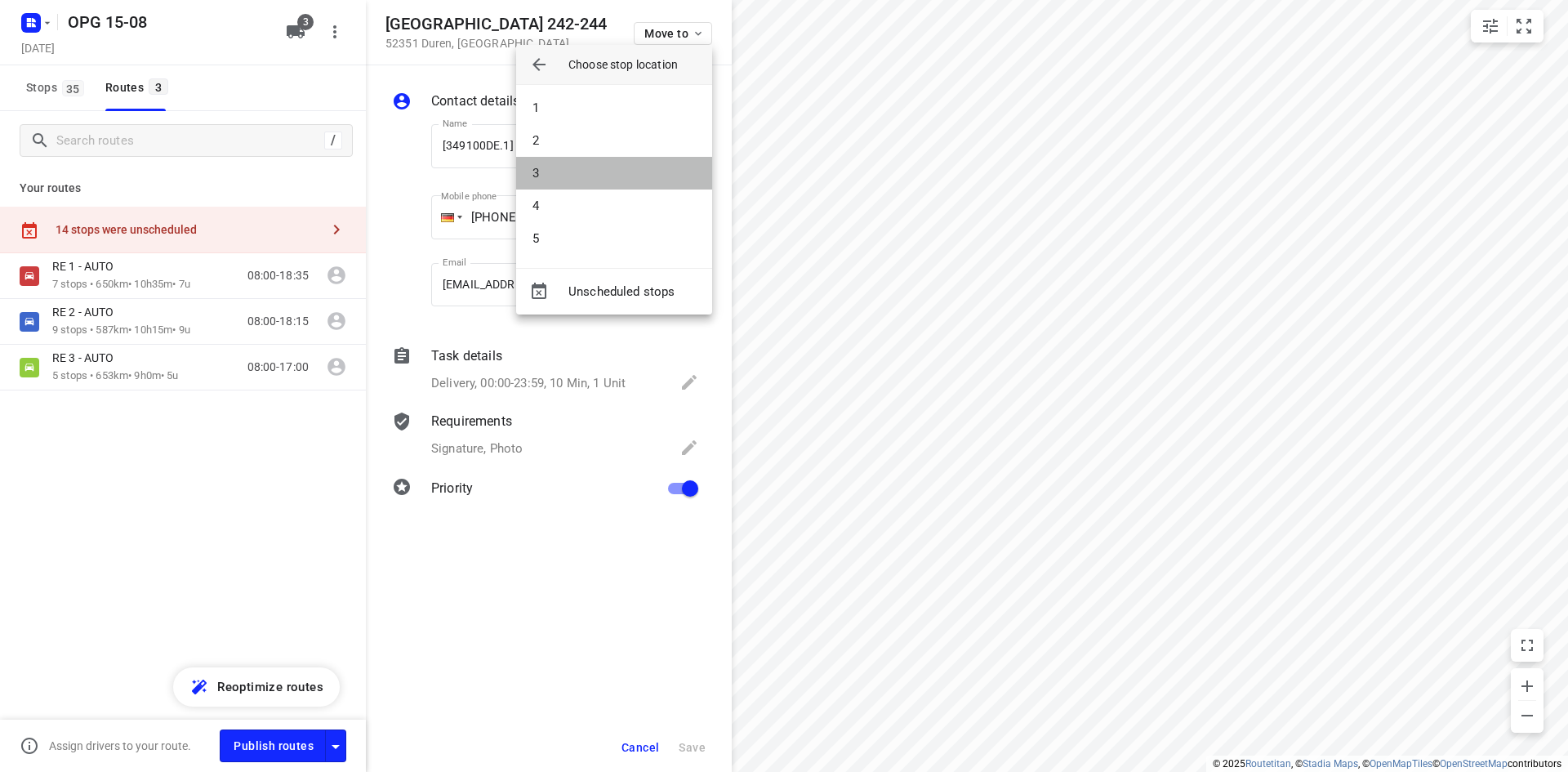
click at [591, 179] on li "3" at bounding box center [615, 172] width 196 height 33
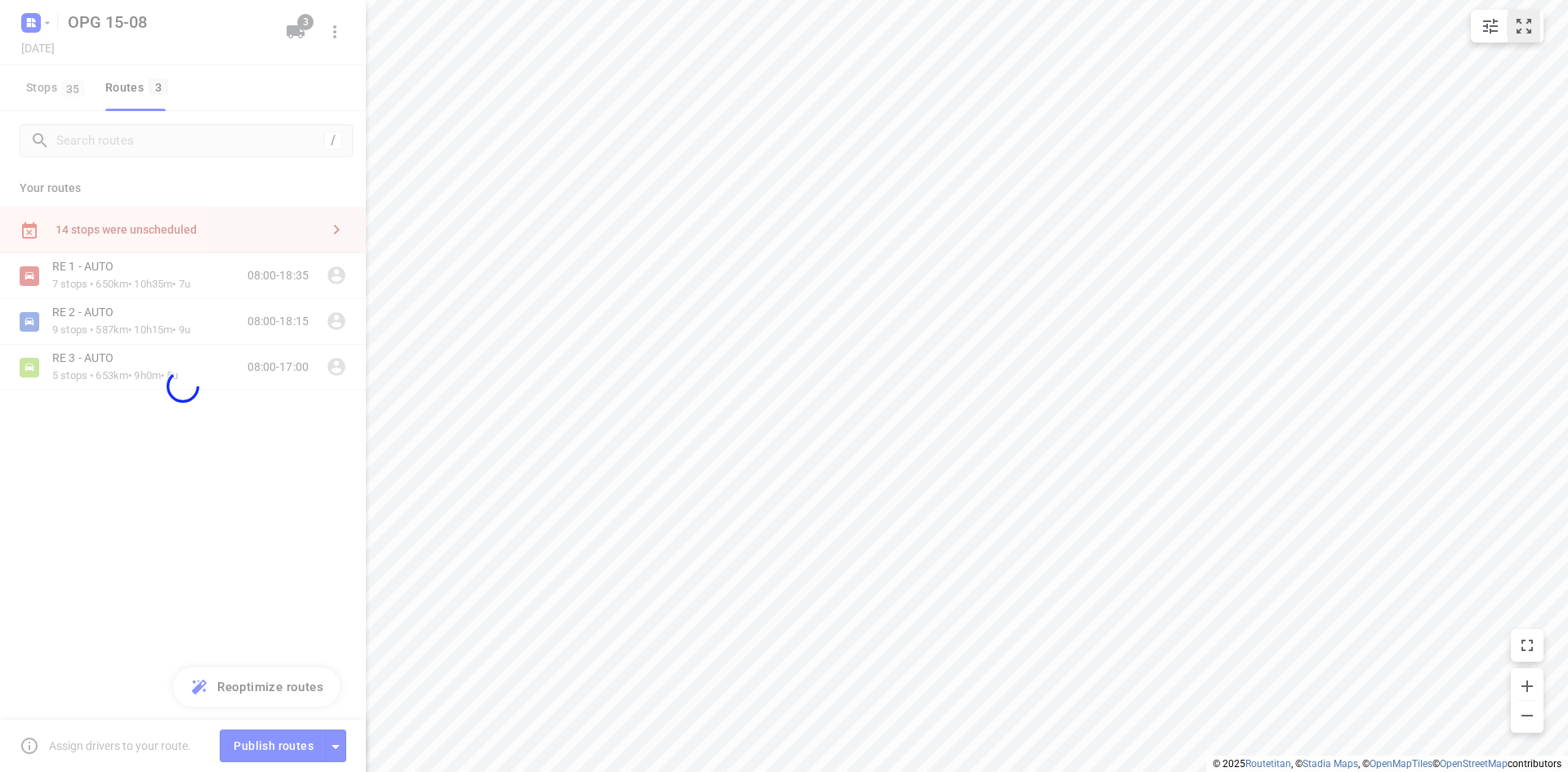
click at [1529, 27] on icon "small contained button group" at bounding box center [1524, 27] width 20 height 20
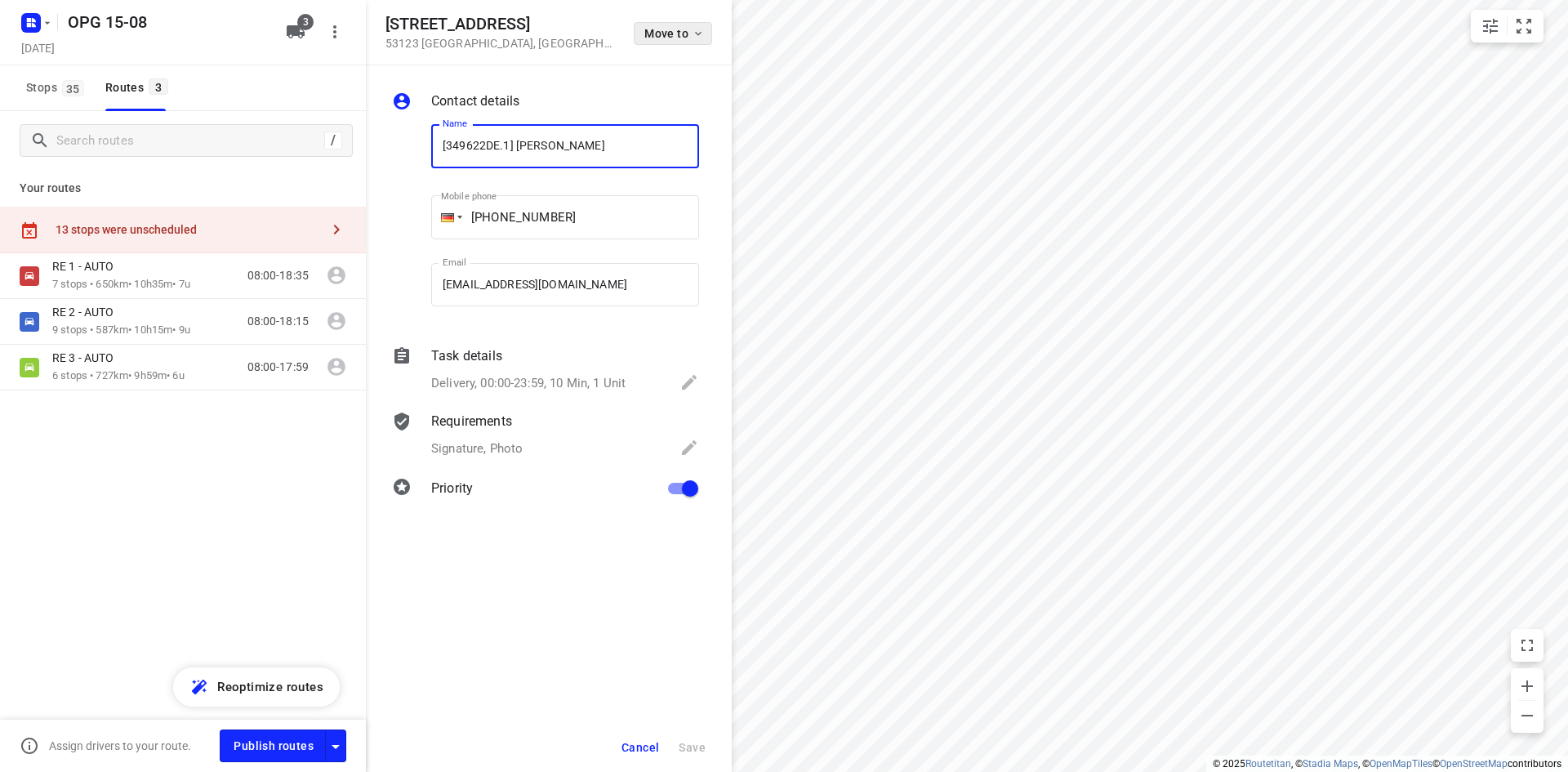
click at [704, 29] on icon "button" at bounding box center [698, 33] width 13 height 13
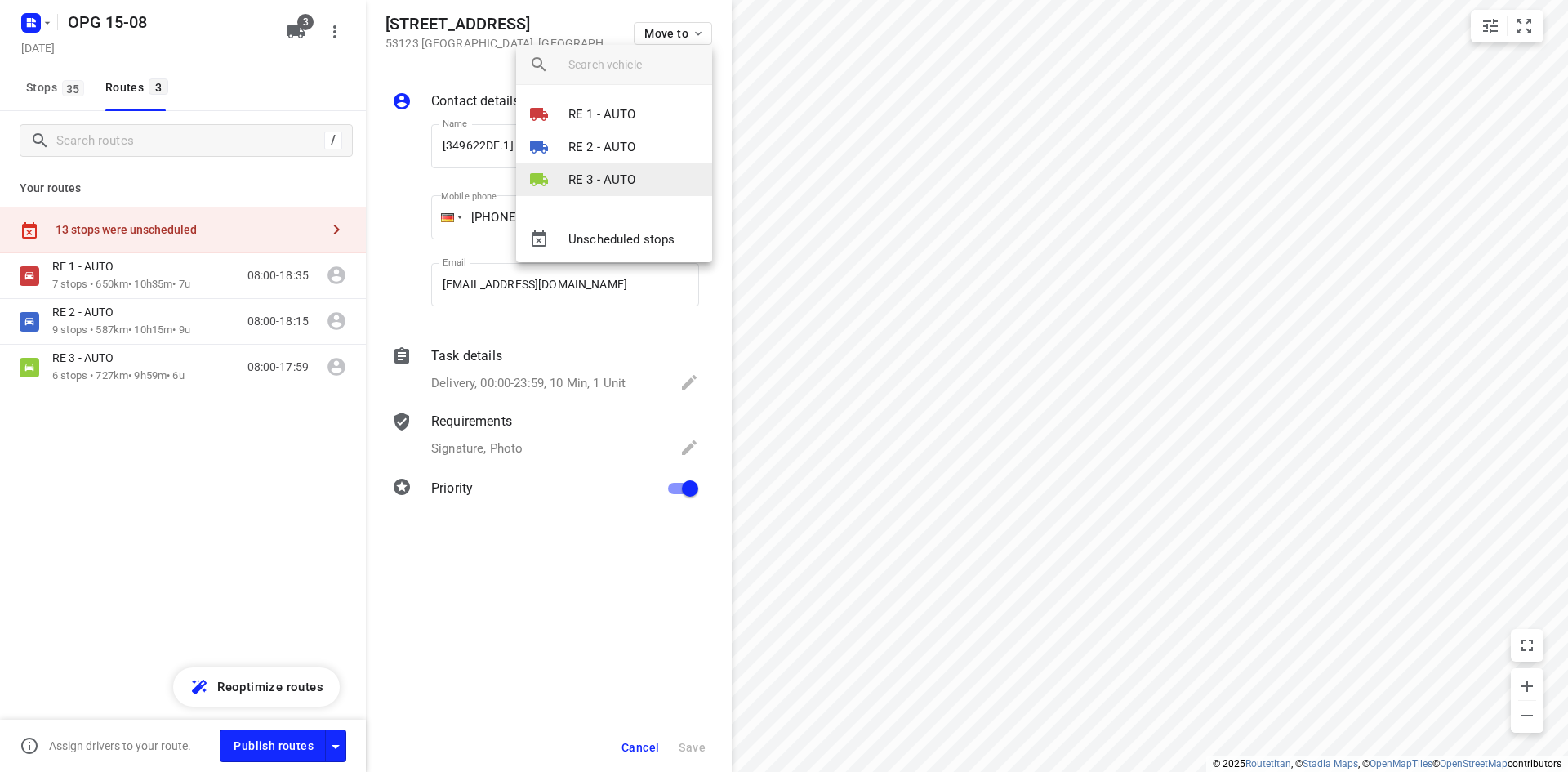
click at [612, 179] on p "RE 3 - AUTO" at bounding box center [602, 179] width 67 height 19
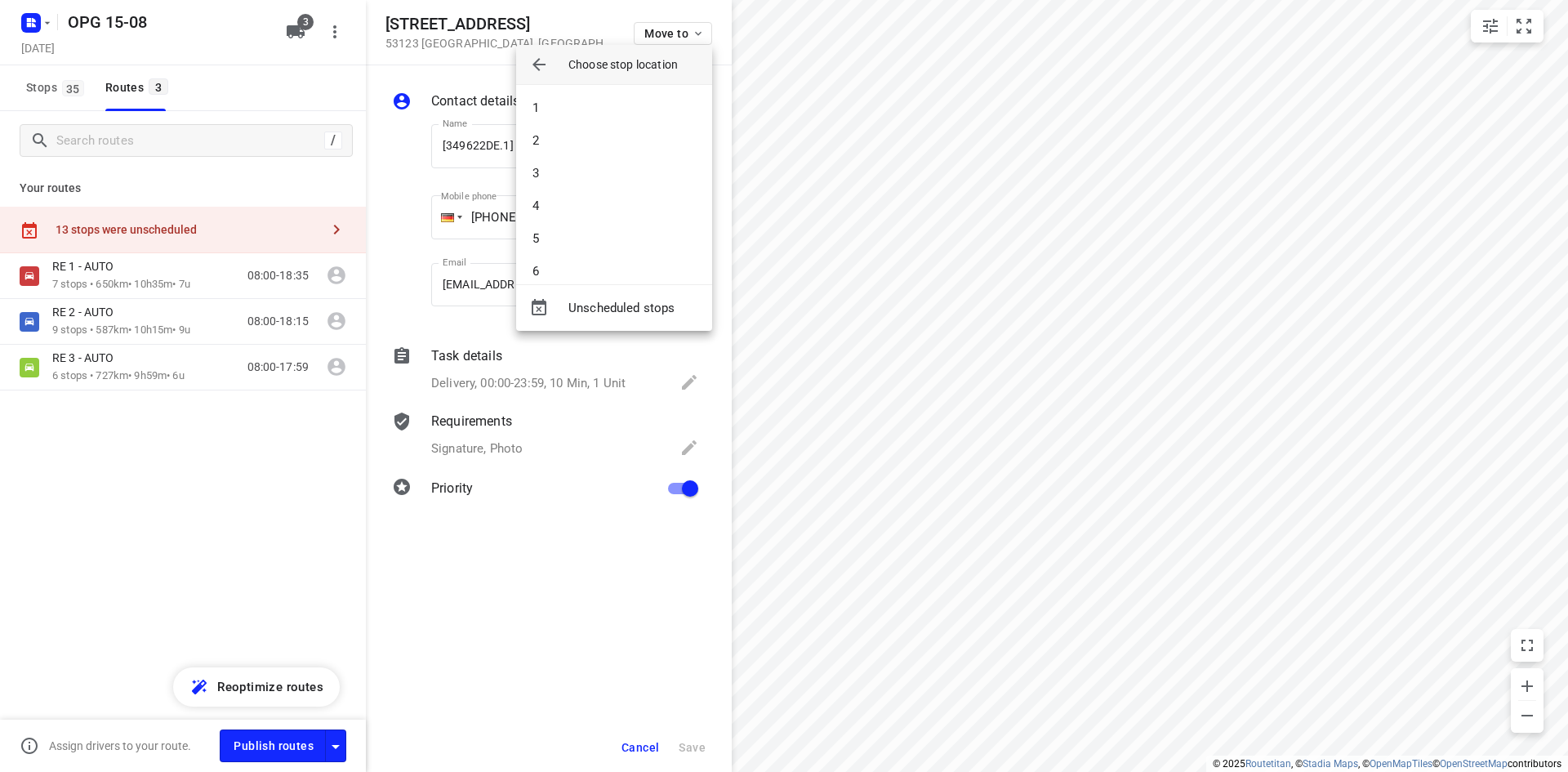
click at [612, 179] on li "3" at bounding box center [615, 172] width 196 height 33
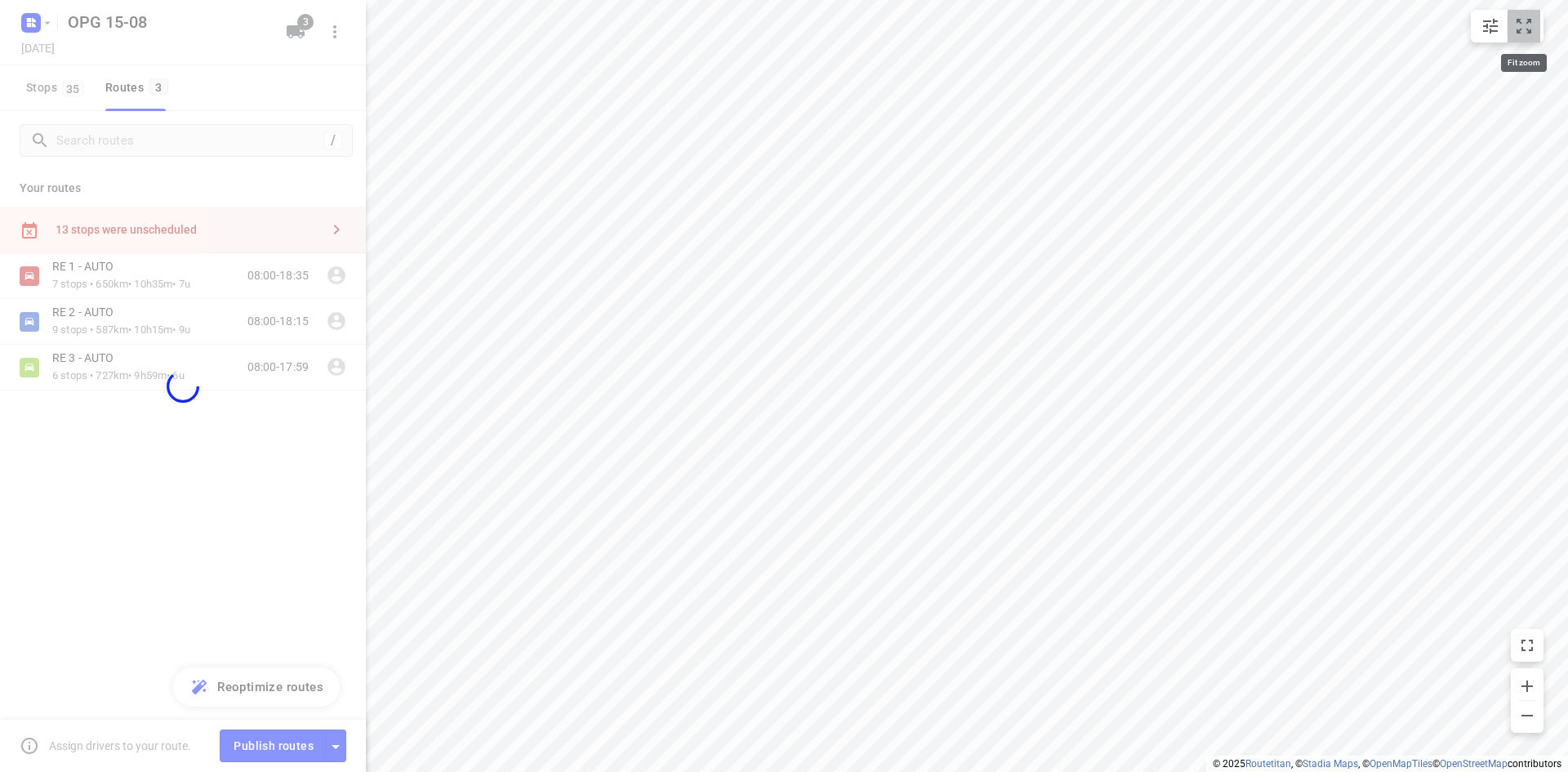
click at [1537, 29] on button "small contained button group" at bounding box center [1523, 26] width 33 height 33
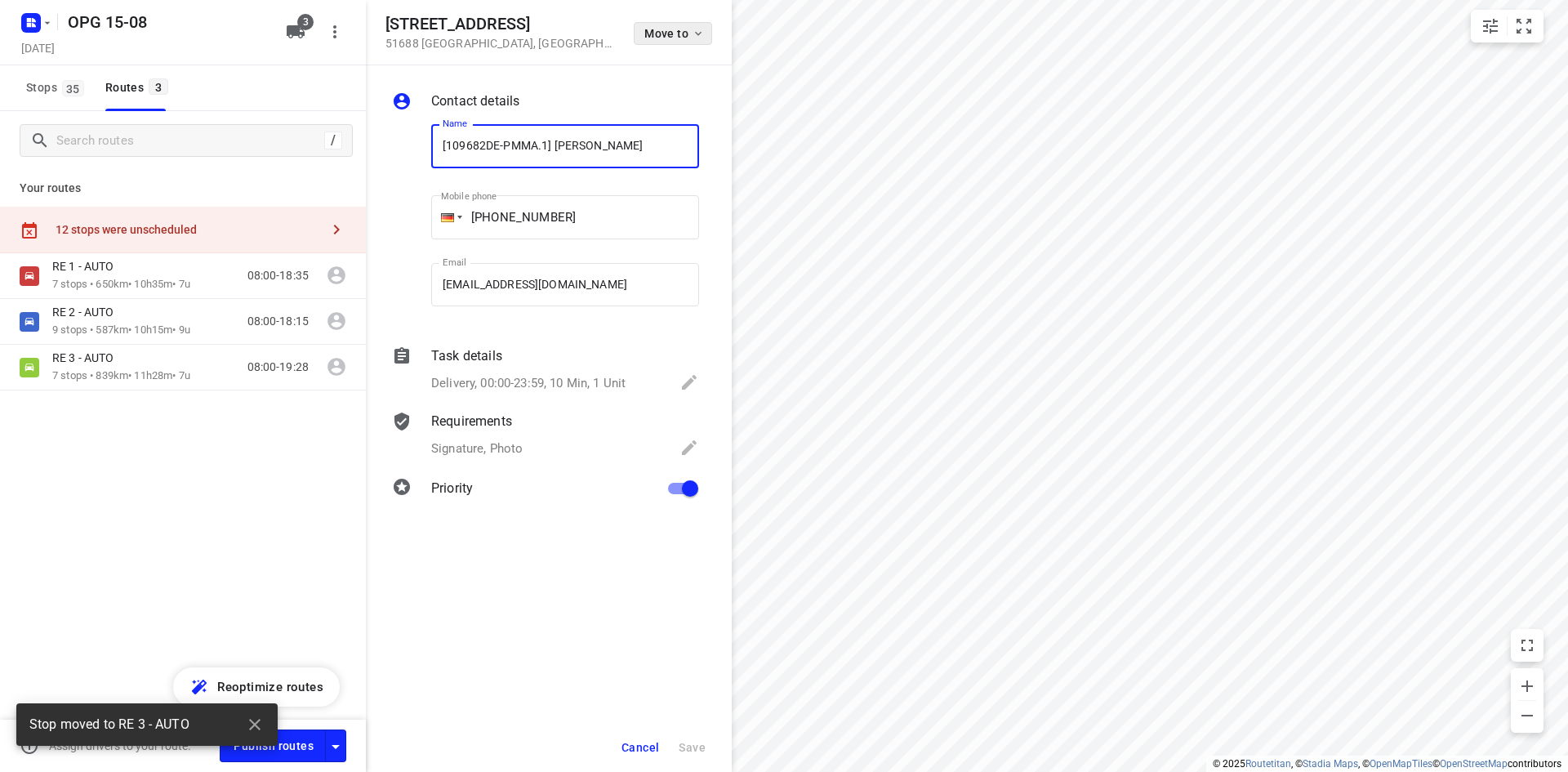
click at [683, 38] on span "Move to" at bounding box center [674, 33] width 60 height 13
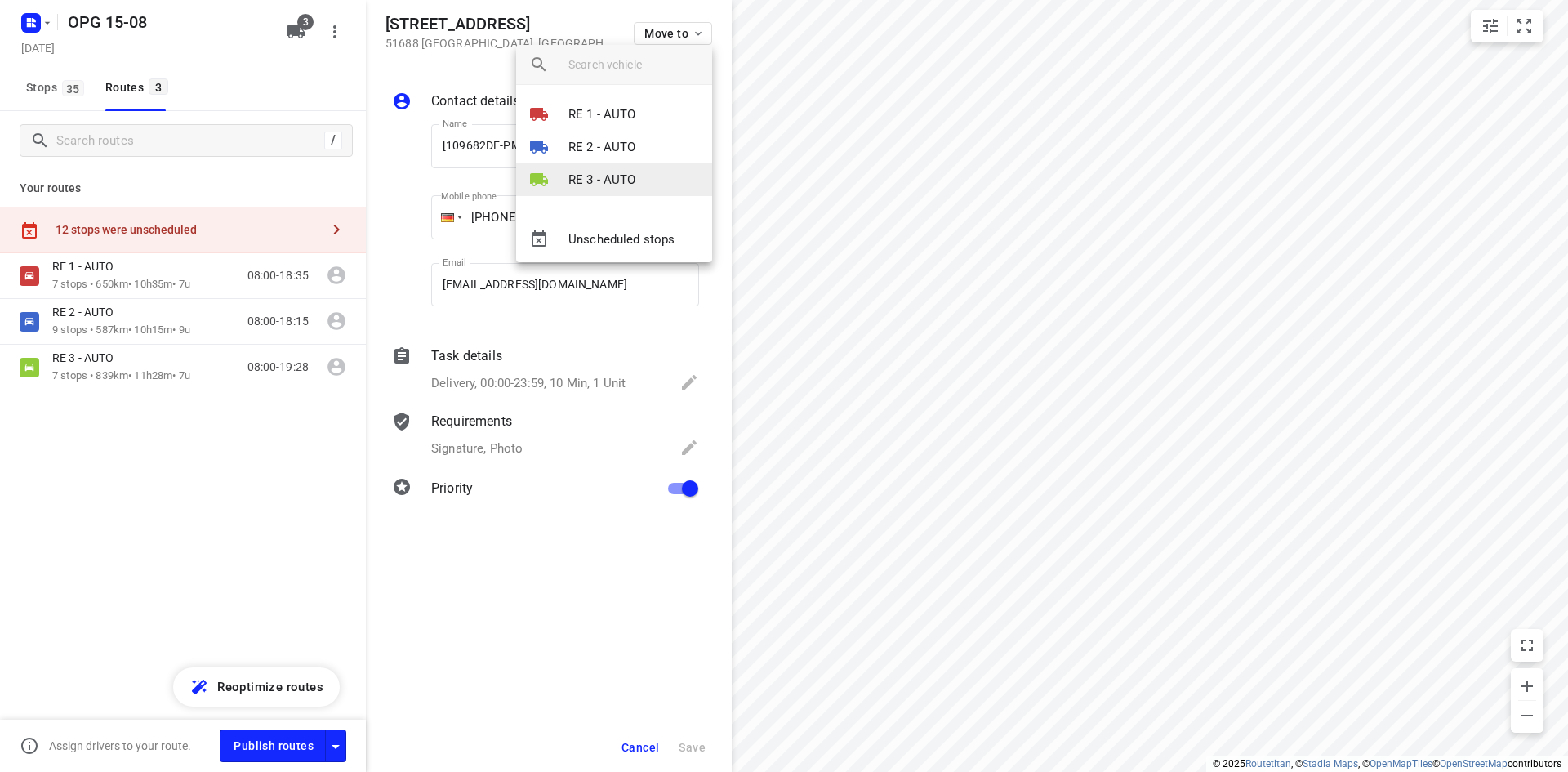
click at [636, 186] on li "RE 3 - AUTO" at bounding box center [615, 179] width 196 height 33
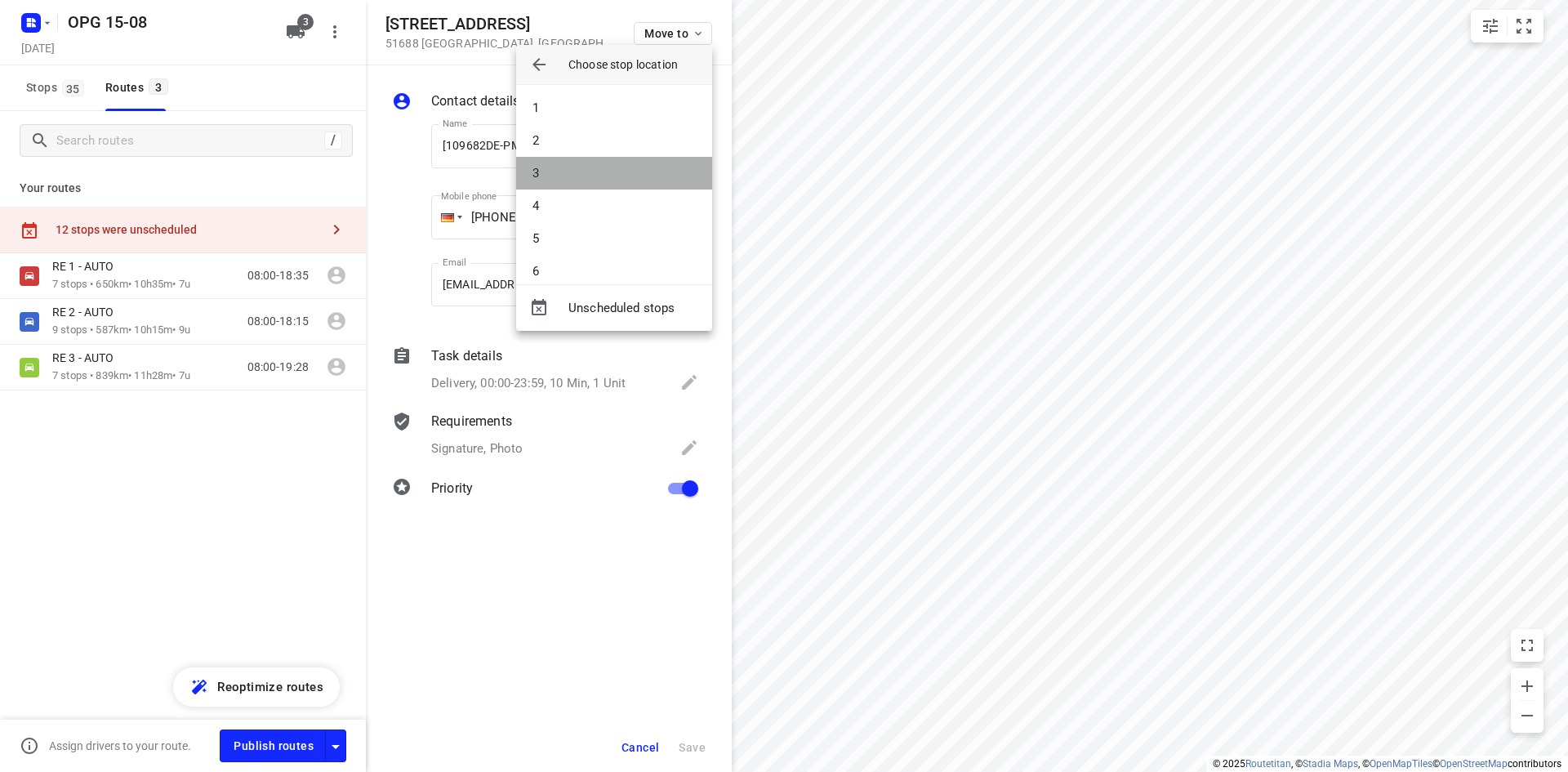
click at [636, 178] on li "3" at bounding box center [615, 172] width 196 height 33
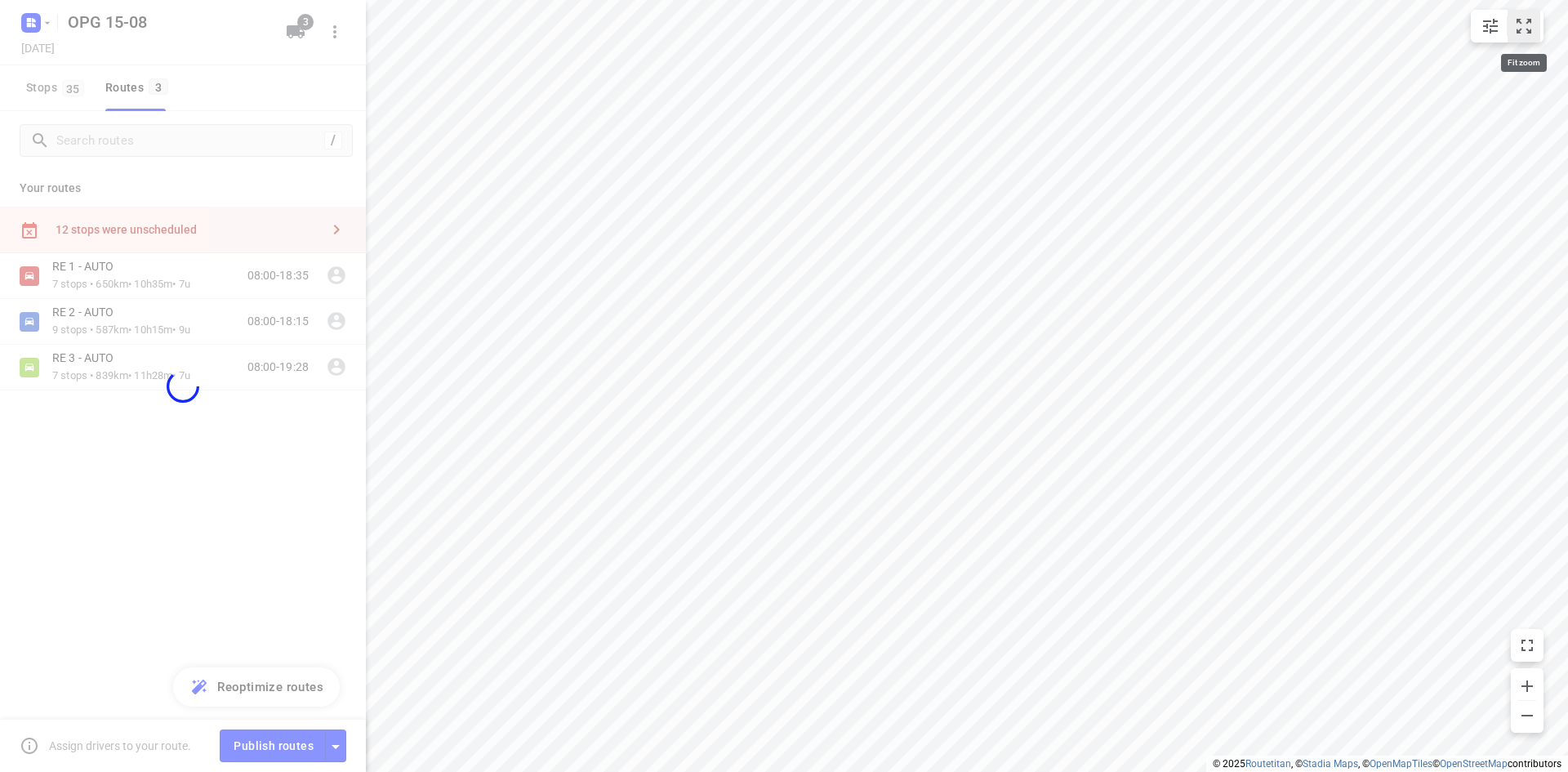
click at [1523, 29] on icon "small contained button group" at bounding box center [1524, 27] width 20 height 20
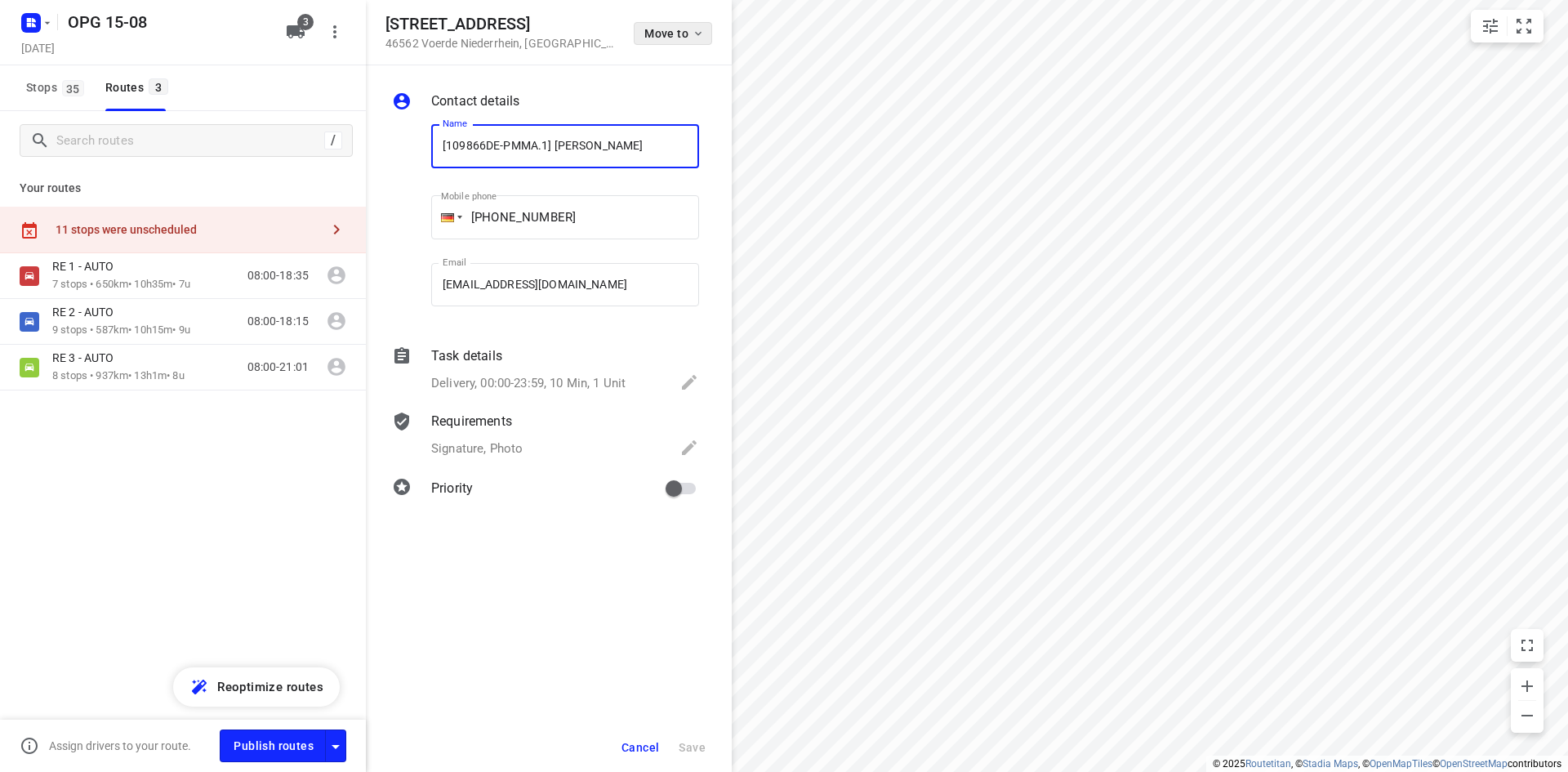
click at [692, 26] on button "Move to" at bounding box center [672, 33] width 78 height 23
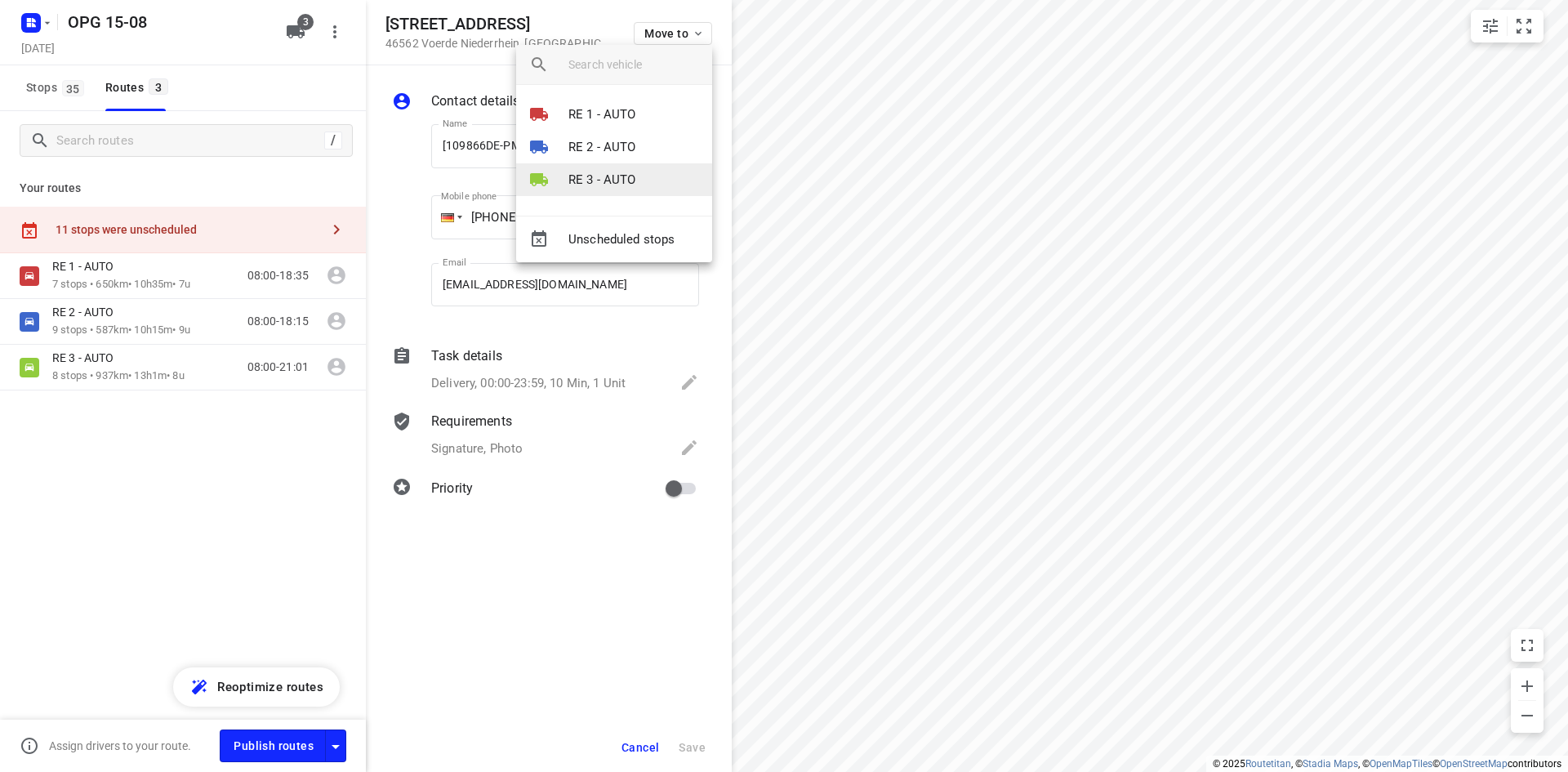
click at [620, 174] on p "RE 3 - AUTO" at bounding box center [602, 179] width 67 height 19
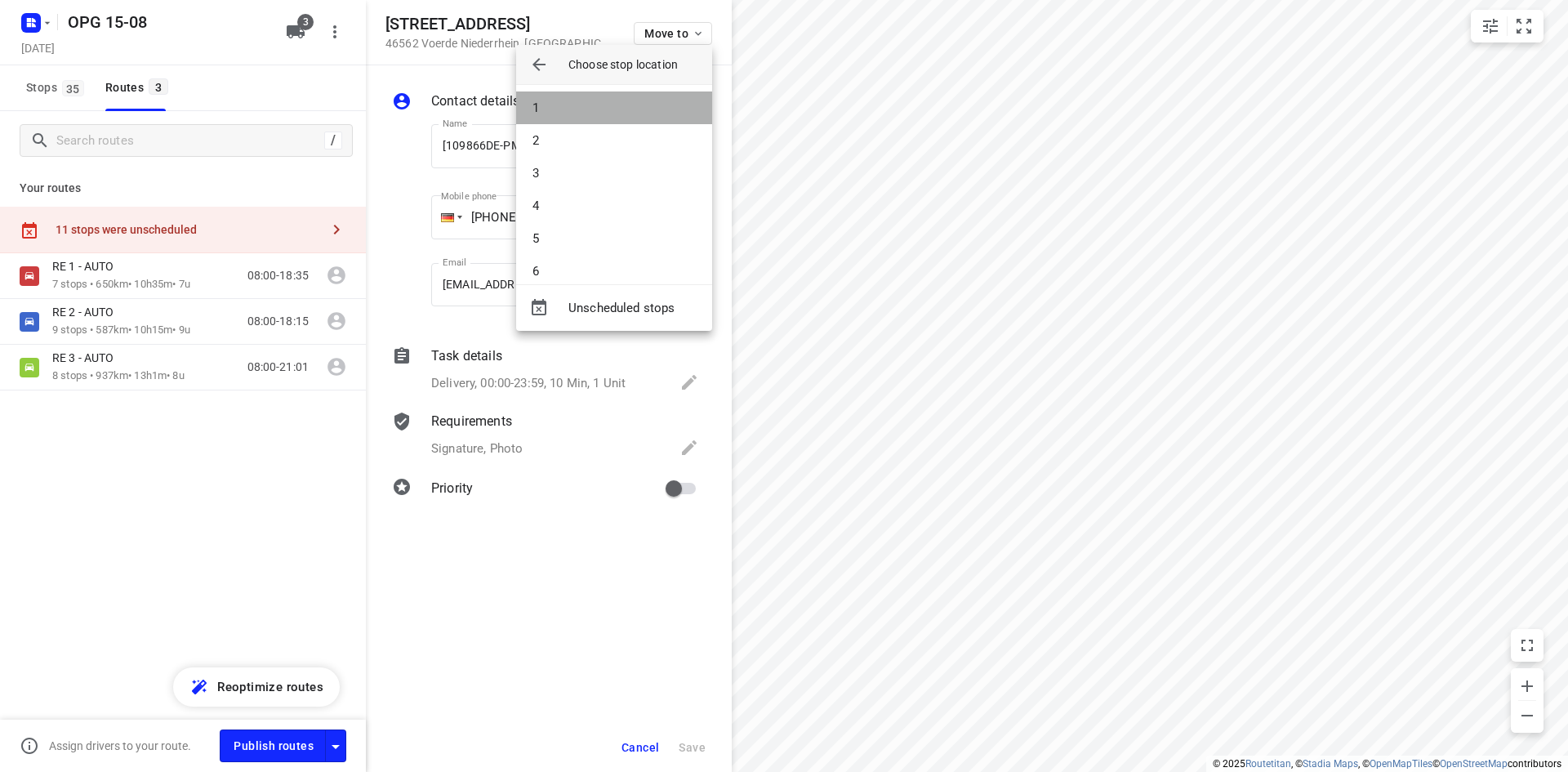
click at [622, 115] on li "1" at bounding box center [615, 107] width 196 height 33
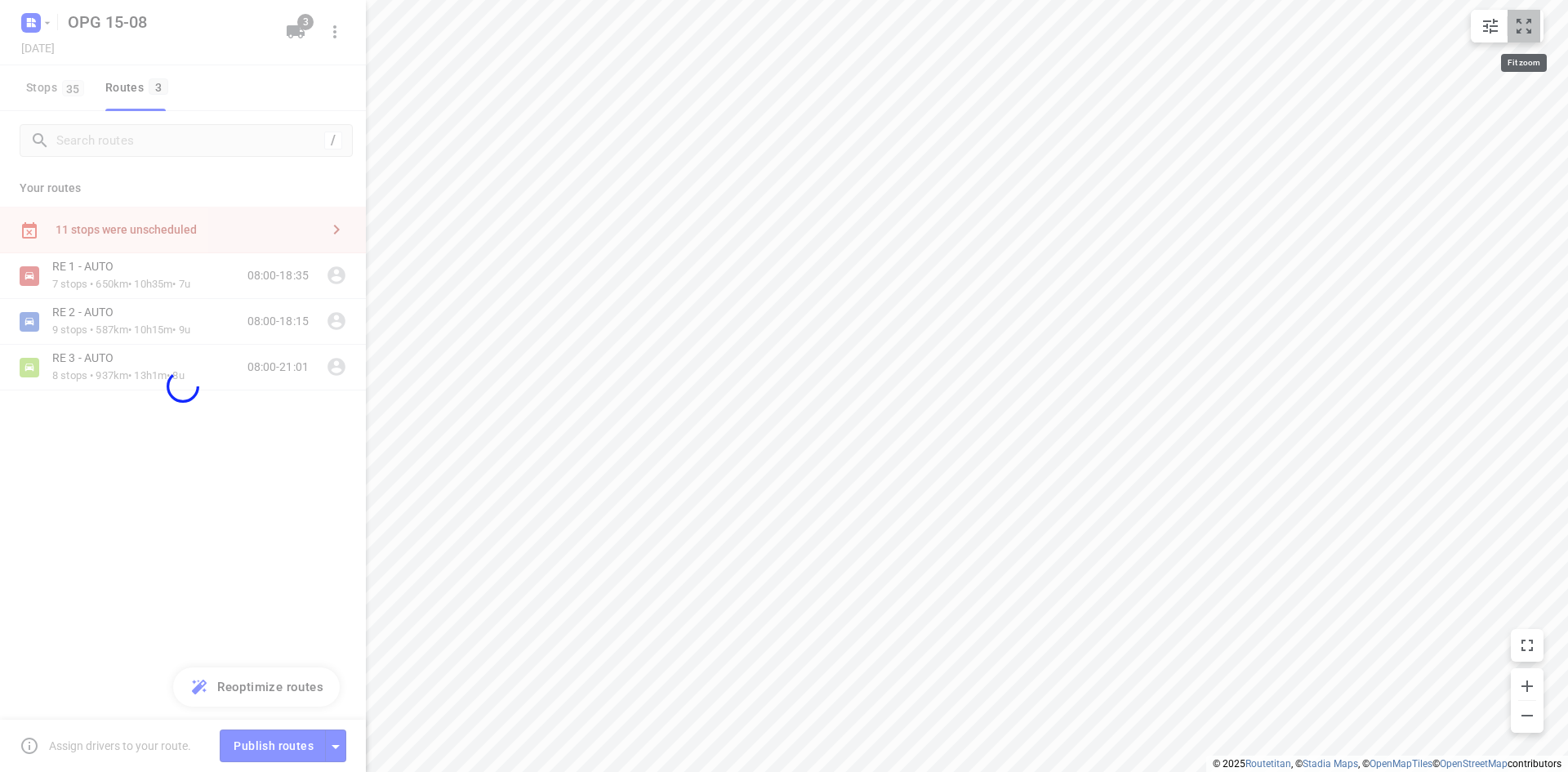
click at [1521, 17] on icon "small contained button group" at bounding box center [1524, 27] width 20 height 20
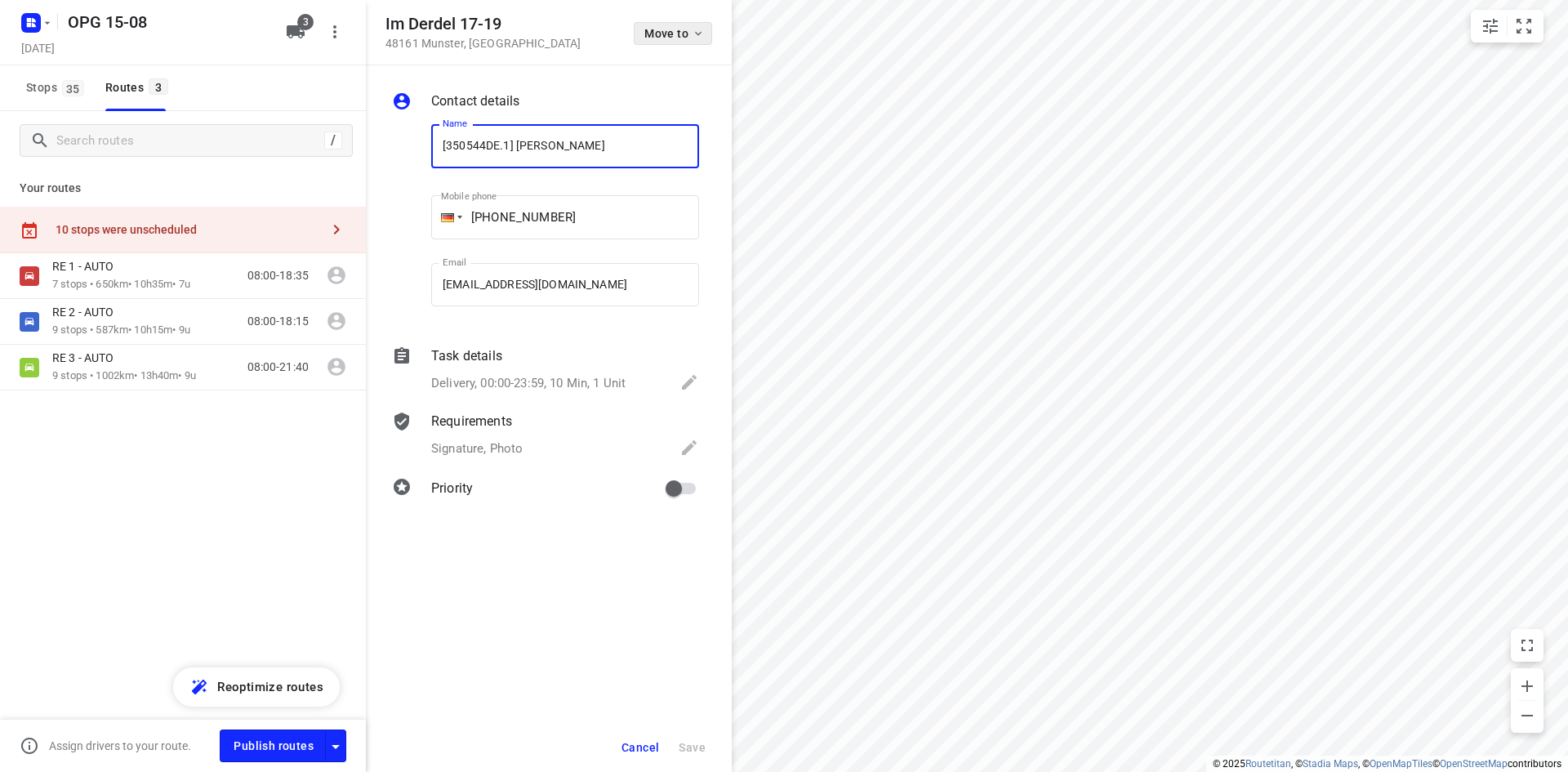
click at [684, 22] on button "Move to" at bounding box center [672, 33] width 78 height 23
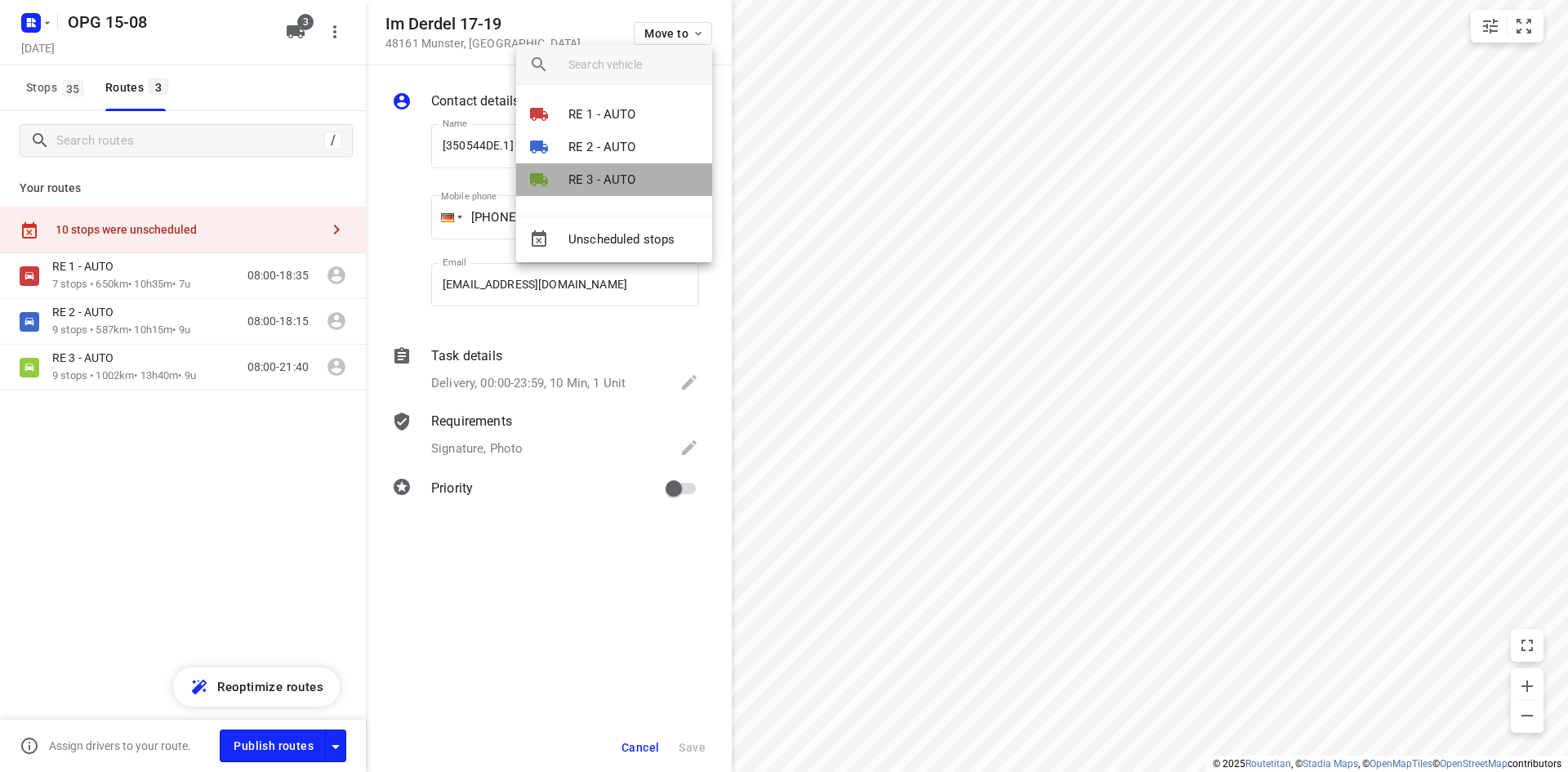
click at [622, 184] on p "RE 3 - AUTO" at bounding box center [602, 179] width 67 height 19
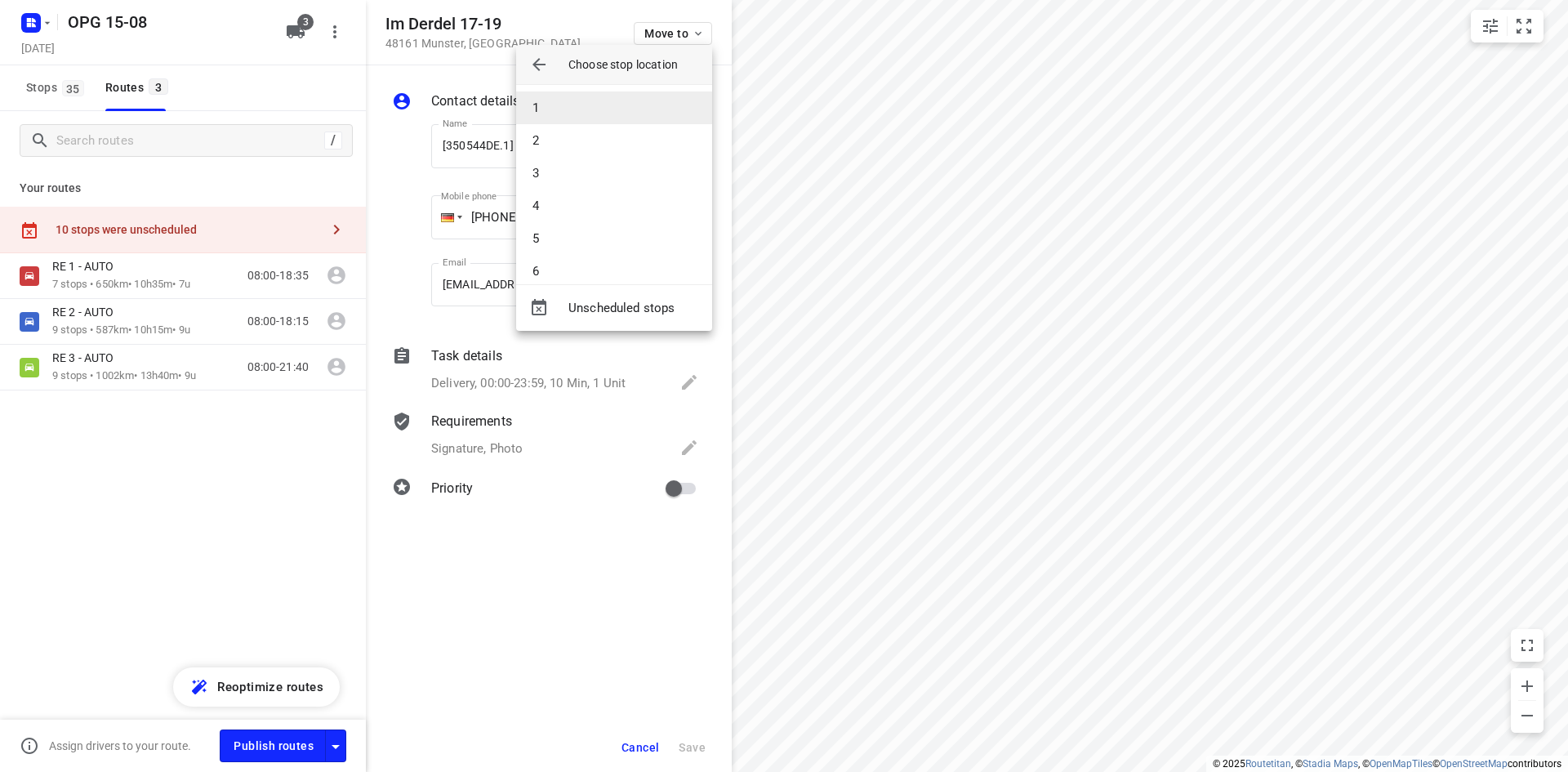
click at [636, 118] on li "1" at bounding box center [615, 107] width 196 height 33
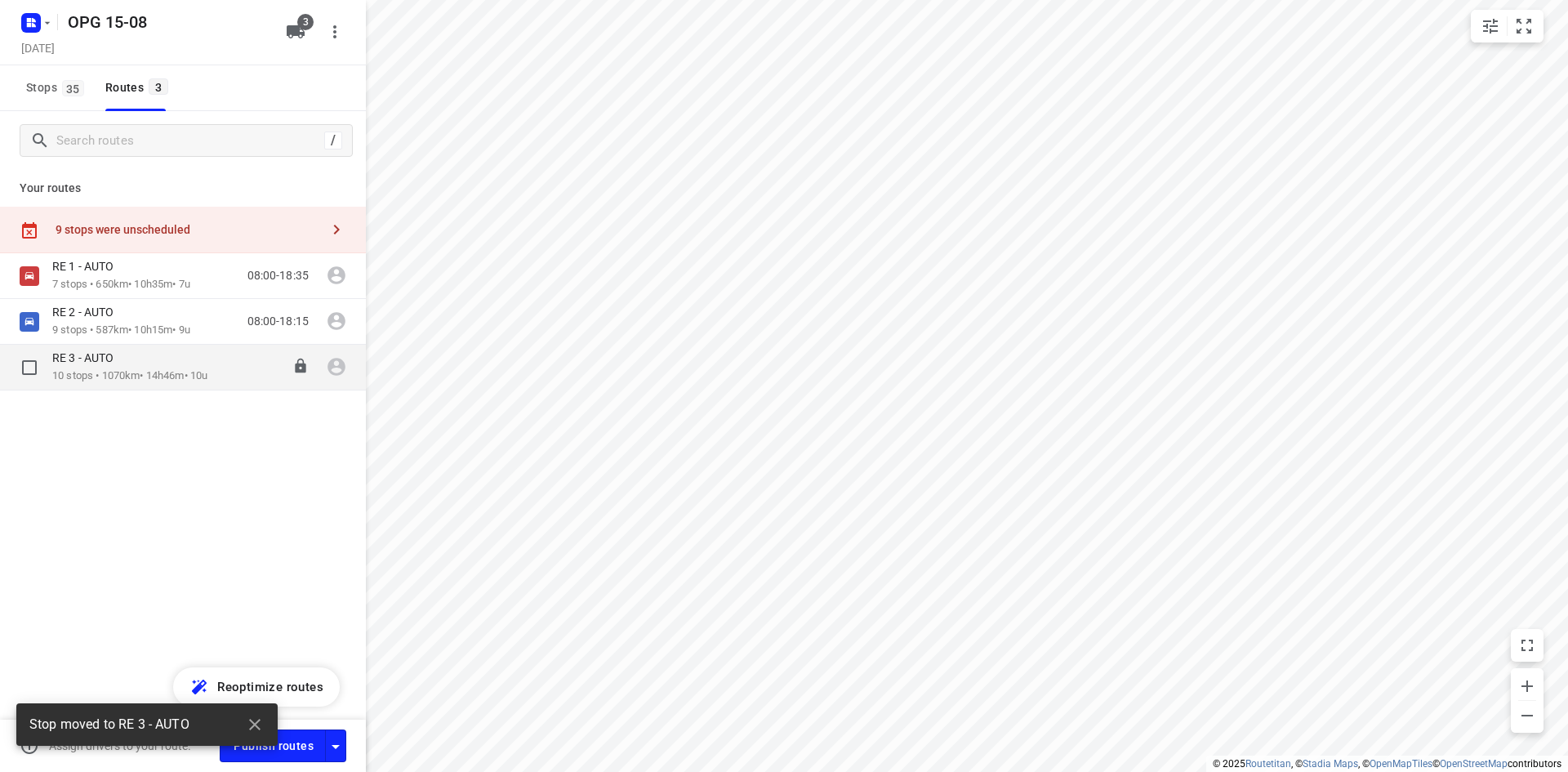
click at [107, 372] on p "10 stops • 1070km • 14h46m • 10u" at bounding box center [130, 376] width 155 height 16
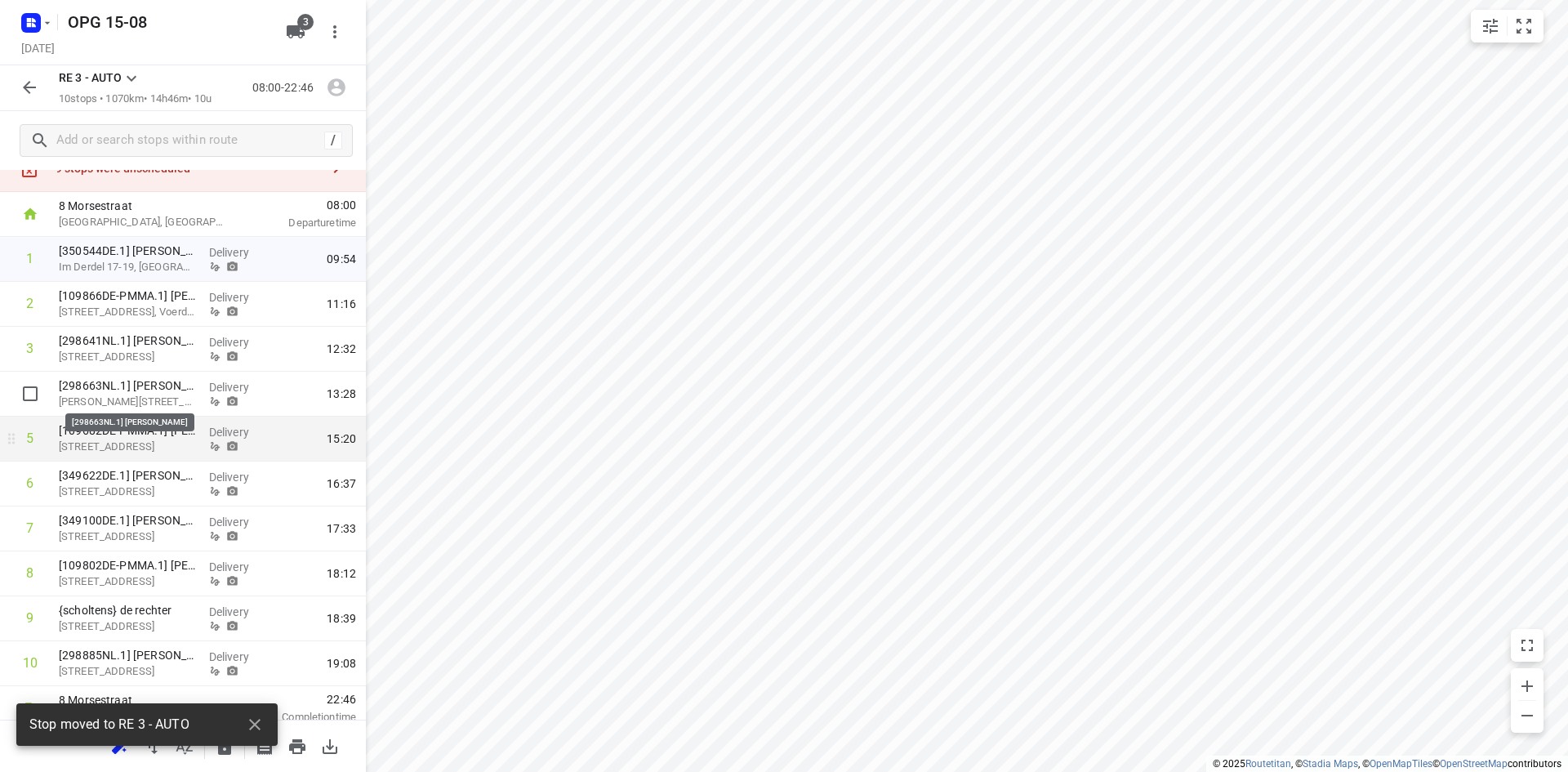
scroll to position [72, 0]
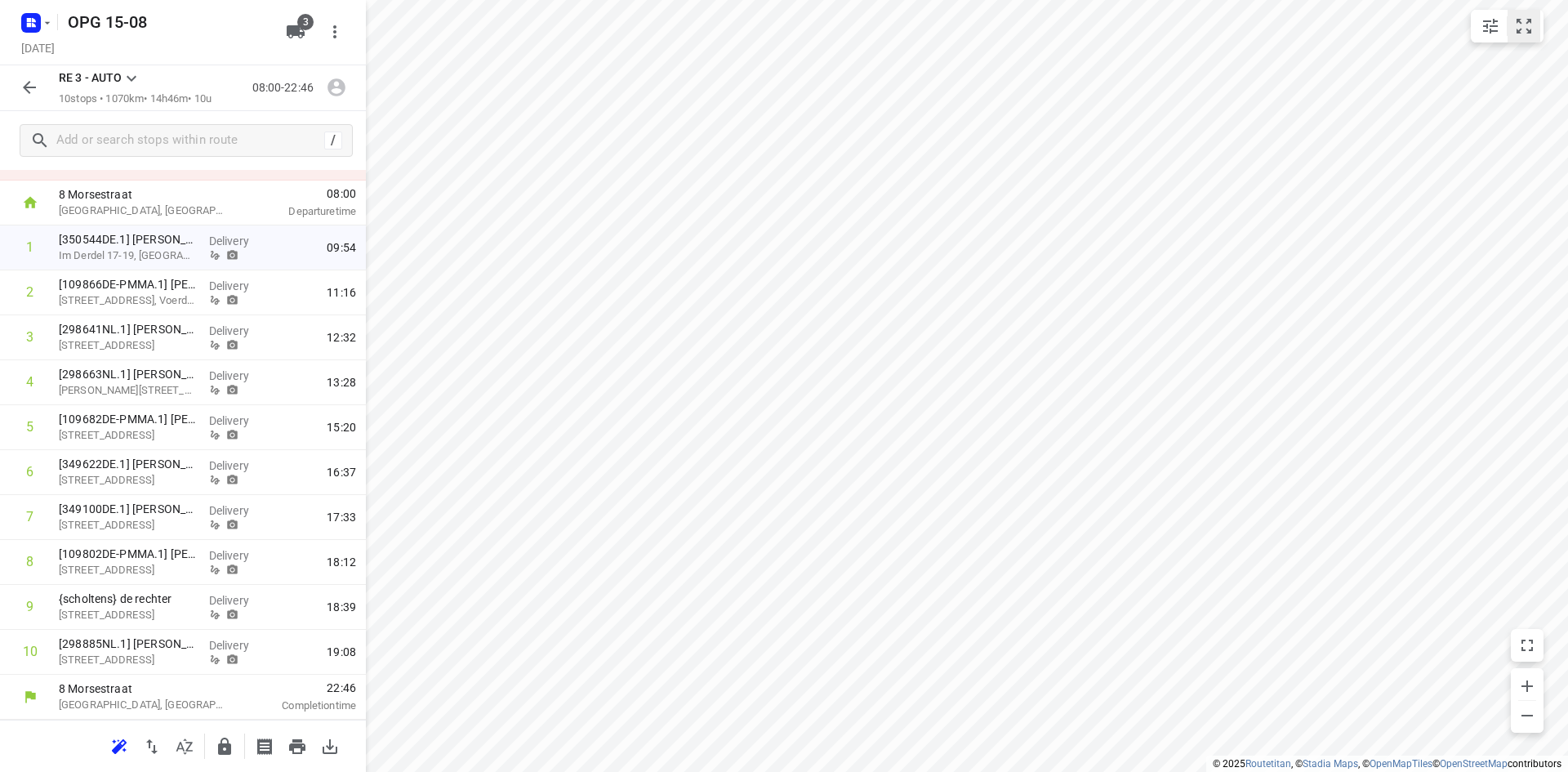
click at [1513, 19] on button "small contained button group" at bounding box center [1523, 26] width 33 height 33
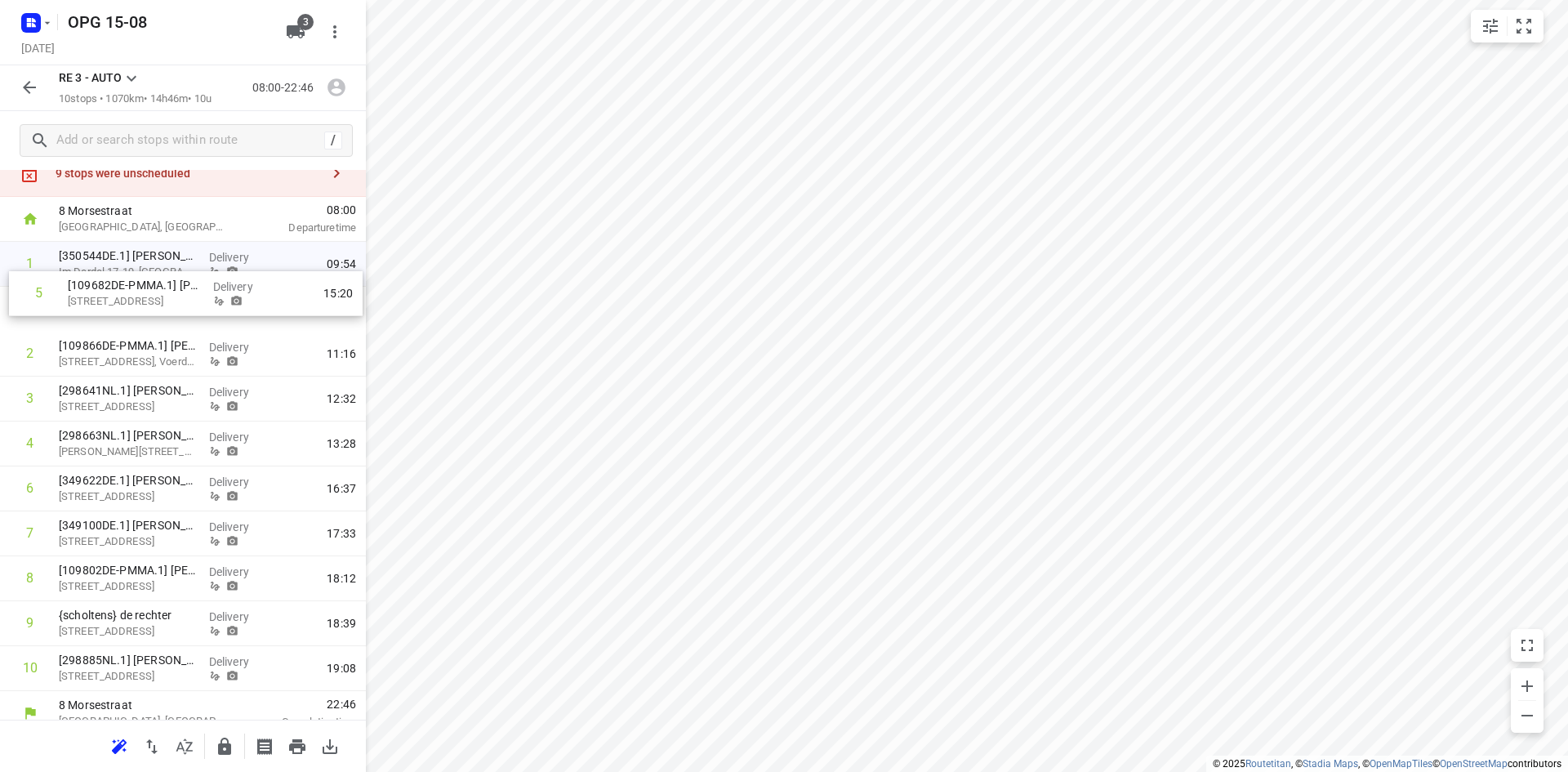
drag, startPoint x: 98, startPoint y: 427, endPoint x: 115, endPoint y: 288, distance: 140.0
click at [115, 288] on div "1 [350544DE.1] [PERSON_NAME] Im Derdel 17-19, Munster Delivery 09:54 2 [109866D…" at bounding box center [183, 466] width 366 height 449
drag, startPoint x: 104, startPoint y: 488, endPoint x: 117, endPoint y: 338, distance: 150.6
click at [117, 338] on div "1 [350544DE.1] [PERSON_NAME] Im Derdel 17-19, Munster Delivery 09:54 2 [109682D…" at bounding box center [183, 467] width 366 height 449
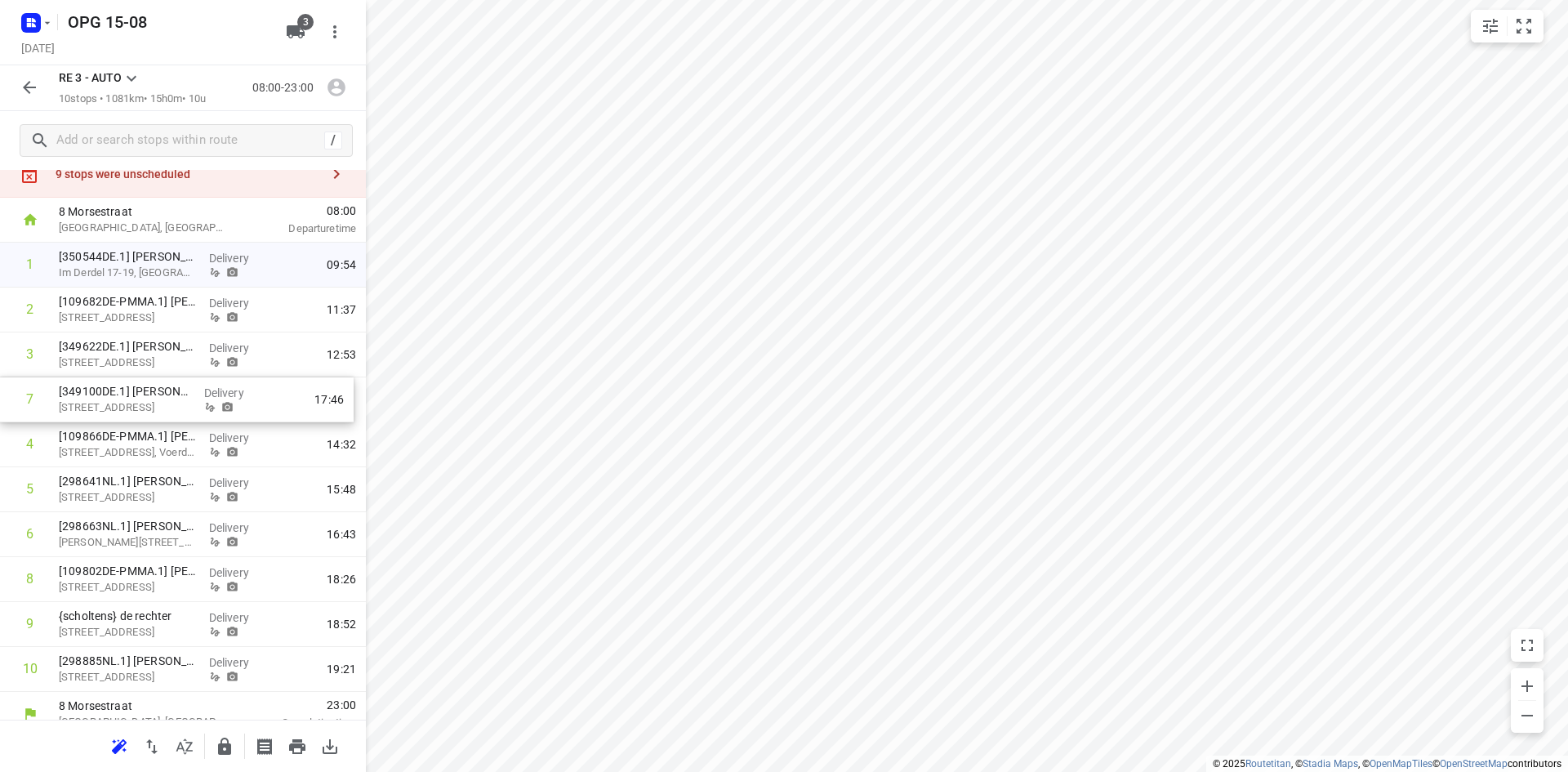
drag, startPoint x: 137, startPoint y: 538, endPoint x: 145, endPoint y: 394, distance: 144.2
click at [145, 394] on div "1 [350544DE.1] [PERSON_NAME] Im Derdel 17-19, Munster Delivery 09:54 2 [109682D…" at bounding box center [183, 467] width 366 height 449
drag, startPoint x: 157, startPoint y: 581, endPoint x: 161, endPoint y: 428, distance: 153.1
click at [161, 428] on div "1 [350544DE.1] [PERSON_NAME] Im Derdel 17-19, Munster Delivery 09:54 2 [109682D…" at bounding box center [183, 467] width 366 height 449
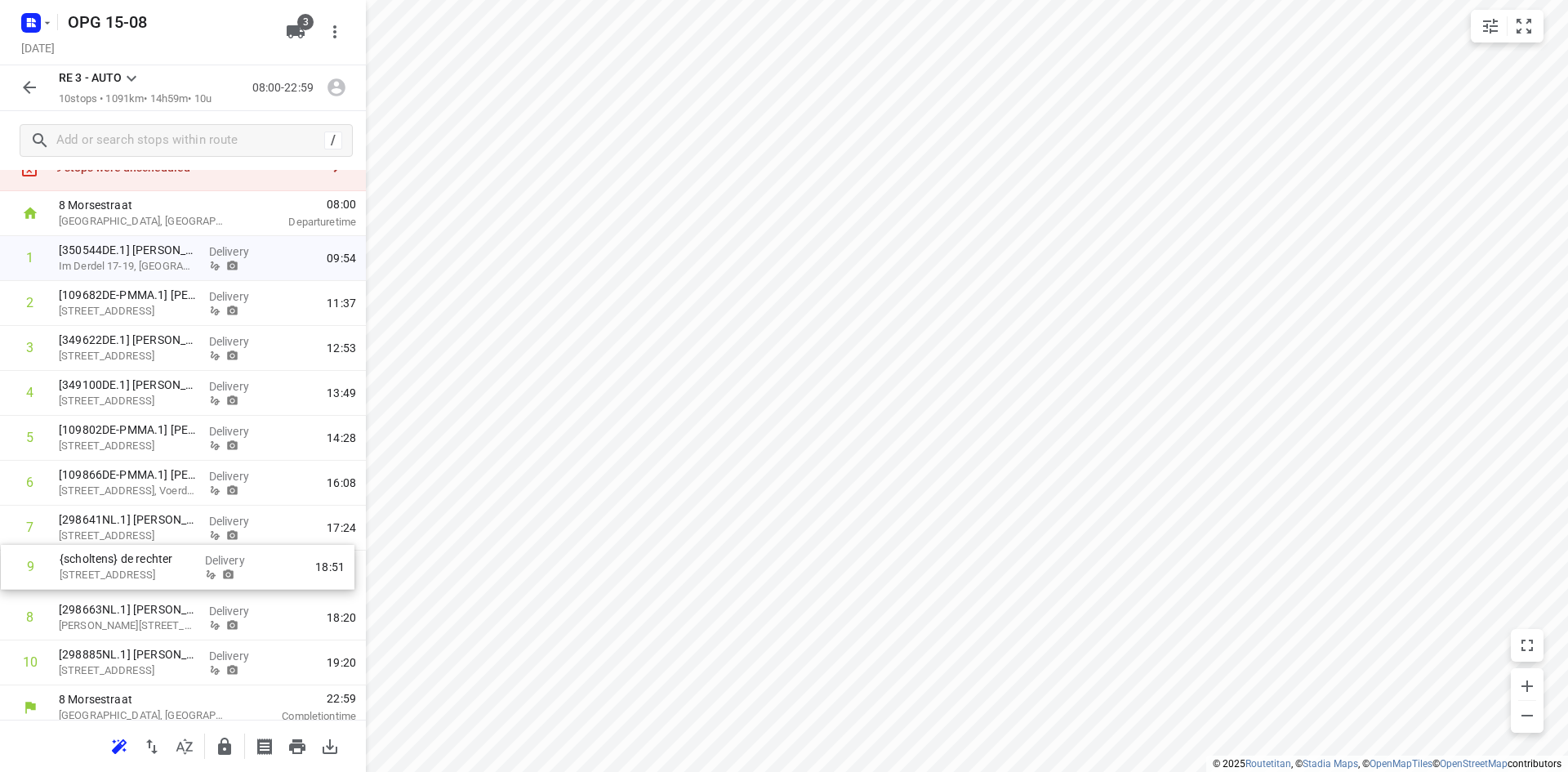
scroll to position [63, 0]
drag, startPoint x: 142, startPoint y: 618, endPoint x: 145, endPoint y: 469, distance: 149.0
click at [145, 469] on div "1 [350544DE.1] [PERSON_NAME] Im Derdel 17-19, Munster Delivery 09:54 2 [109682D…" at bounding box center [183, 459] width 366 height 449
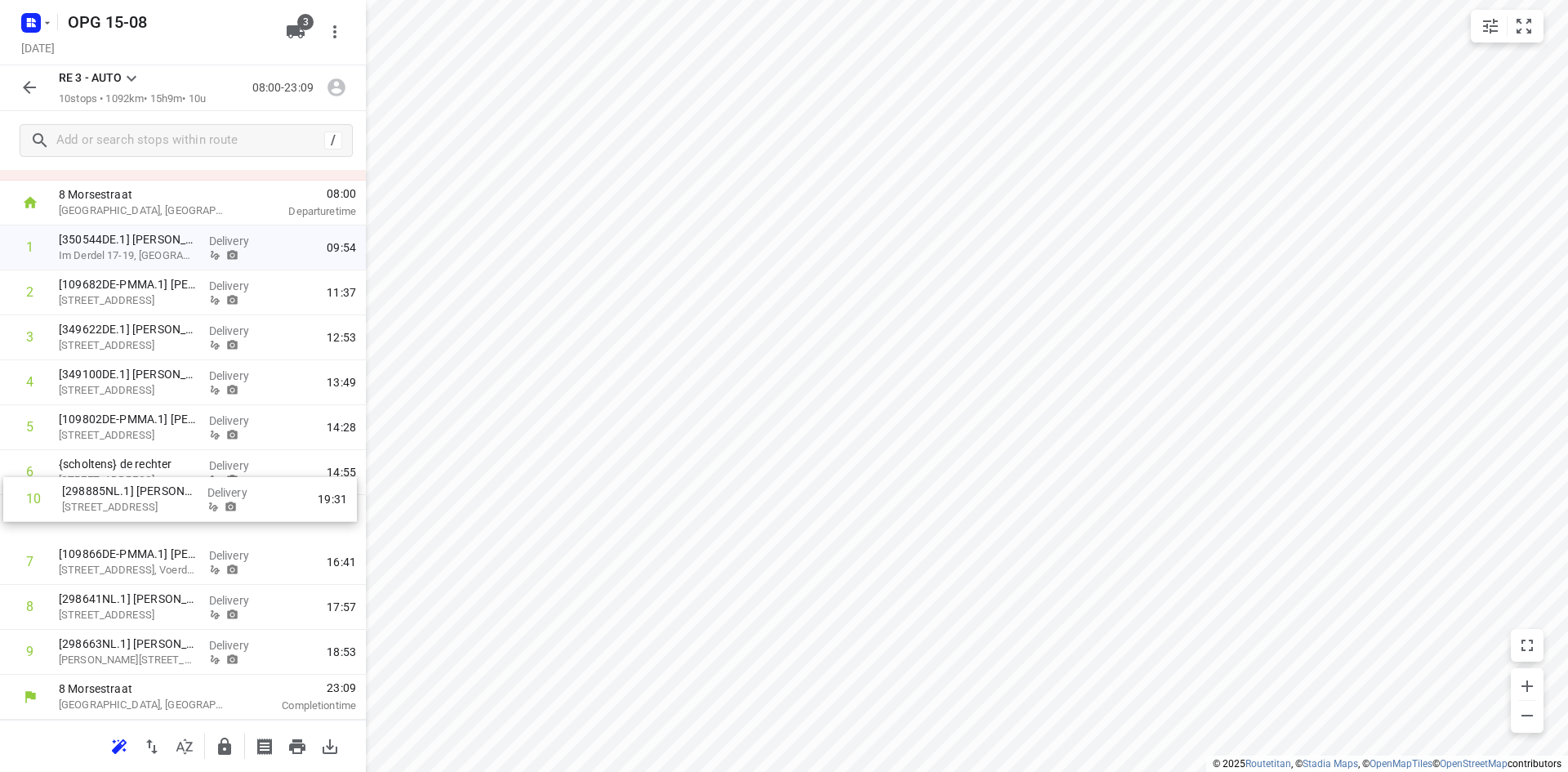
drag, startPoint x: 110, startPoint y: 672, endPoint x: 114, endPoint y: 505, distance: 167.0
click at [114, 505] on div "1 [350544DE.1] [PERSON_NAME] Im Derdel 17-19, Munster Delivery 09:54 2 [109682D…" at bounding box center [183, 450] width 366 height 449
drag, startPoint x: 115, startPoint y: 647, endPoint x: 117, endPoint y: 545, distance: 102.0
click at [117, 545] on div "1 [350544DE.1] [PERSON_NAME] Im Derdel 17-19, Munster Delivery 09:54 2 [109682D…" at bounding box center [183, 450] width 366 height 449
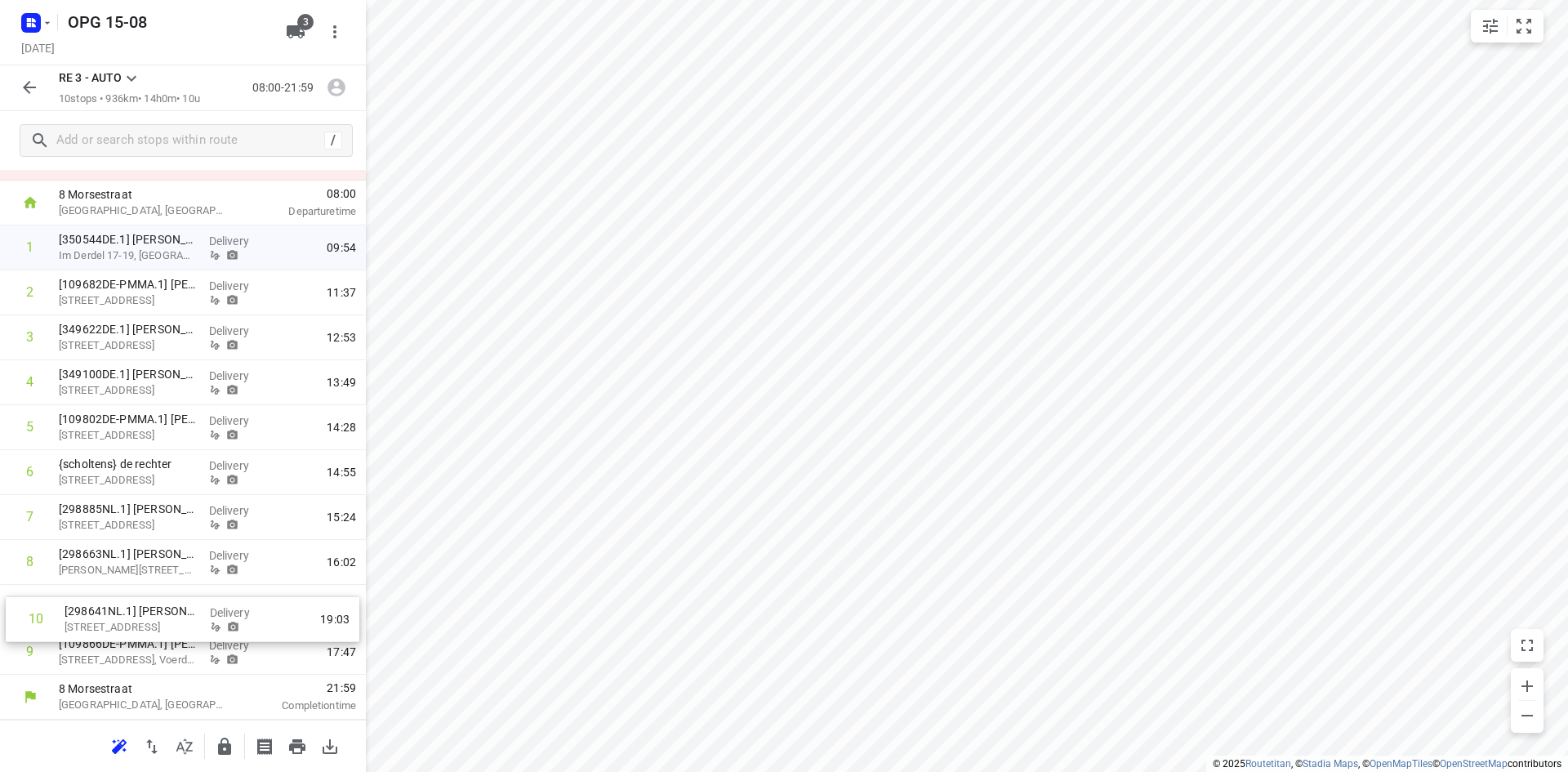
drag, startPoint x: 119, startPoint y: 646, endPoint x: 126, endPoint y: 592, distance: 54.5
click at [126, 592] on div "1 [350544DE.1] [PERSON_NAME] Im Derdel 17-19, Munster Delivery 09:54 2 [109682D…" at bounding box center [183, 450] width 366 height 449
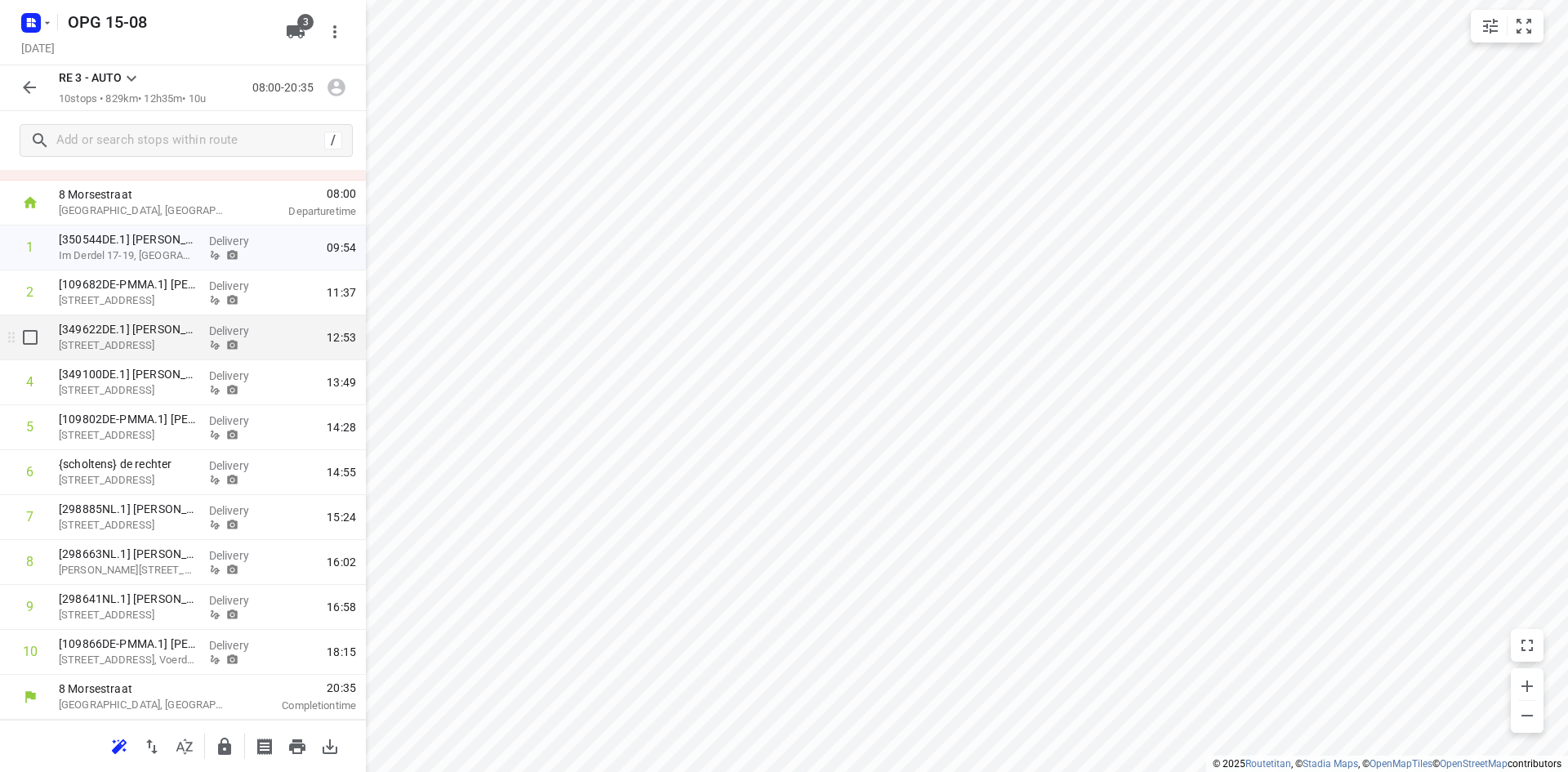
click at [138, 345] on p "[STREET_ADDRESS]" at bounding box center [127, 345] width 138 height 17
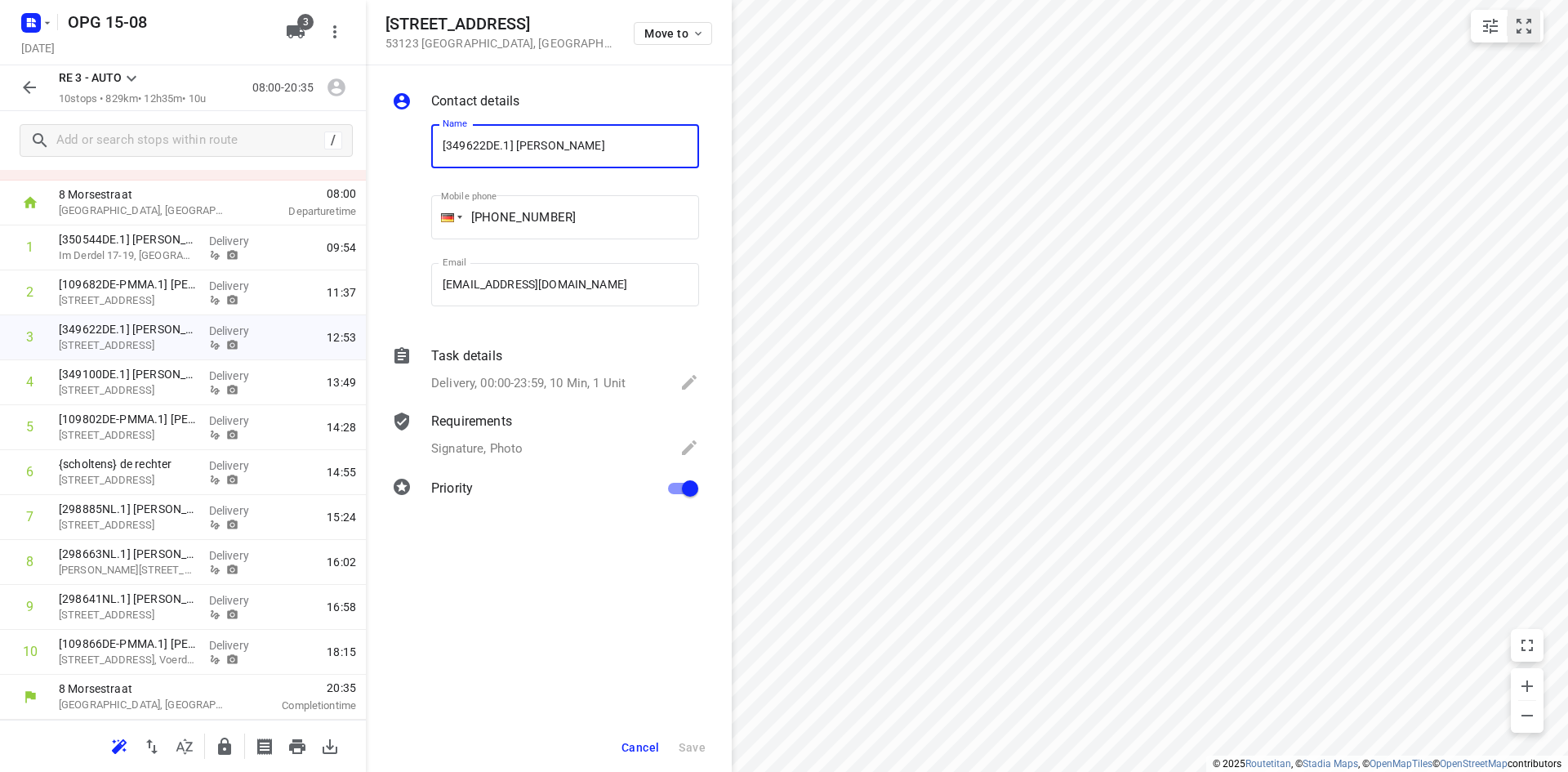
click at [1526, 21] on icon "small contained button group" at bounding box center [1524, 27] width 20 height 20
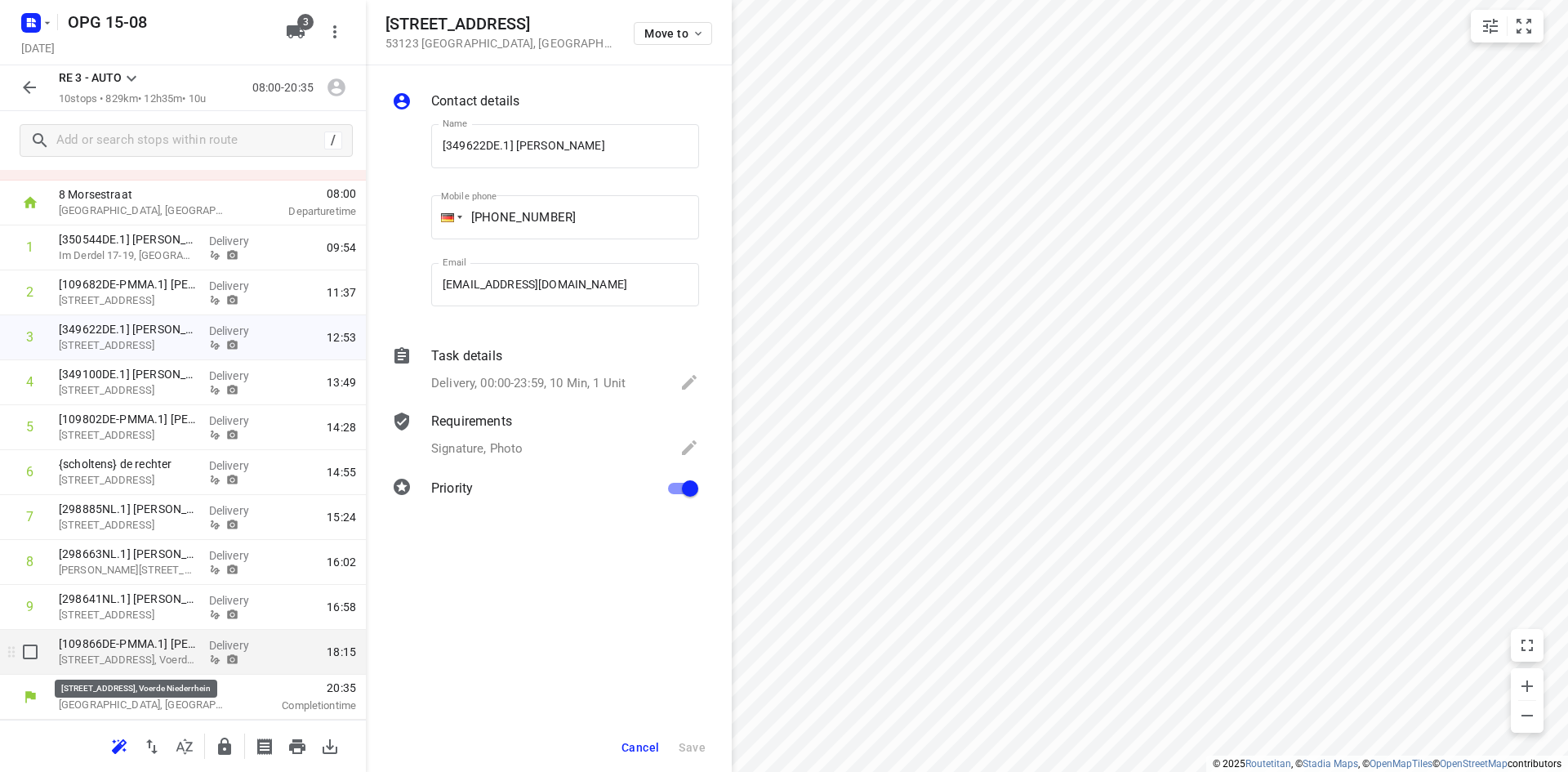
click at [161, 652] on p "[STREET_ADDRESS], Voerde Niederrhein" at bounding box center [127, 660] width 138 height 17
click at [31, 653] on input "checkbox" at bounding box center [30, 651] width 33 height 33
checkbox input "true"
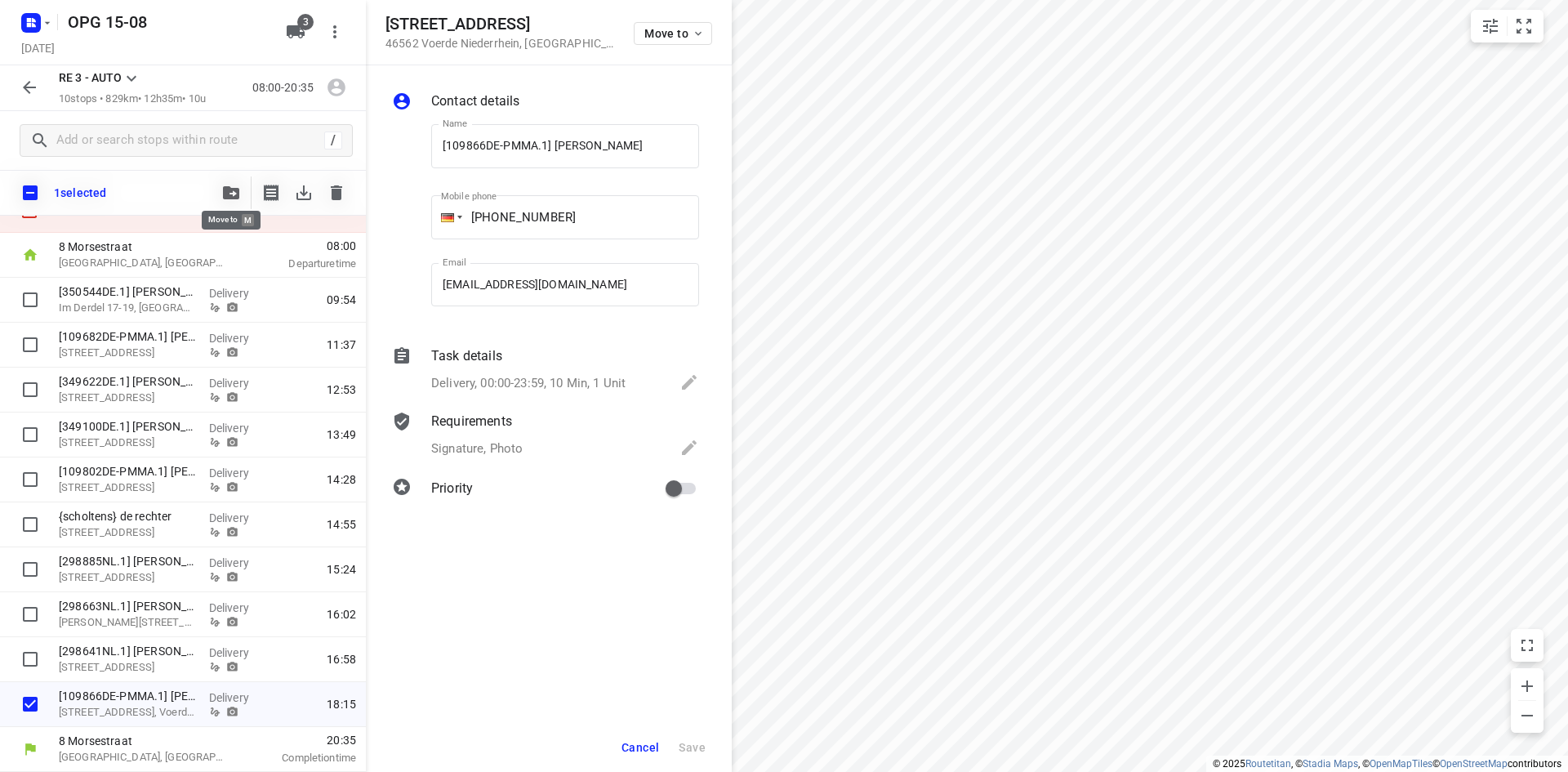
click at [222, 187] on span "button" at bounding box center [232, 192] width 20 height 13
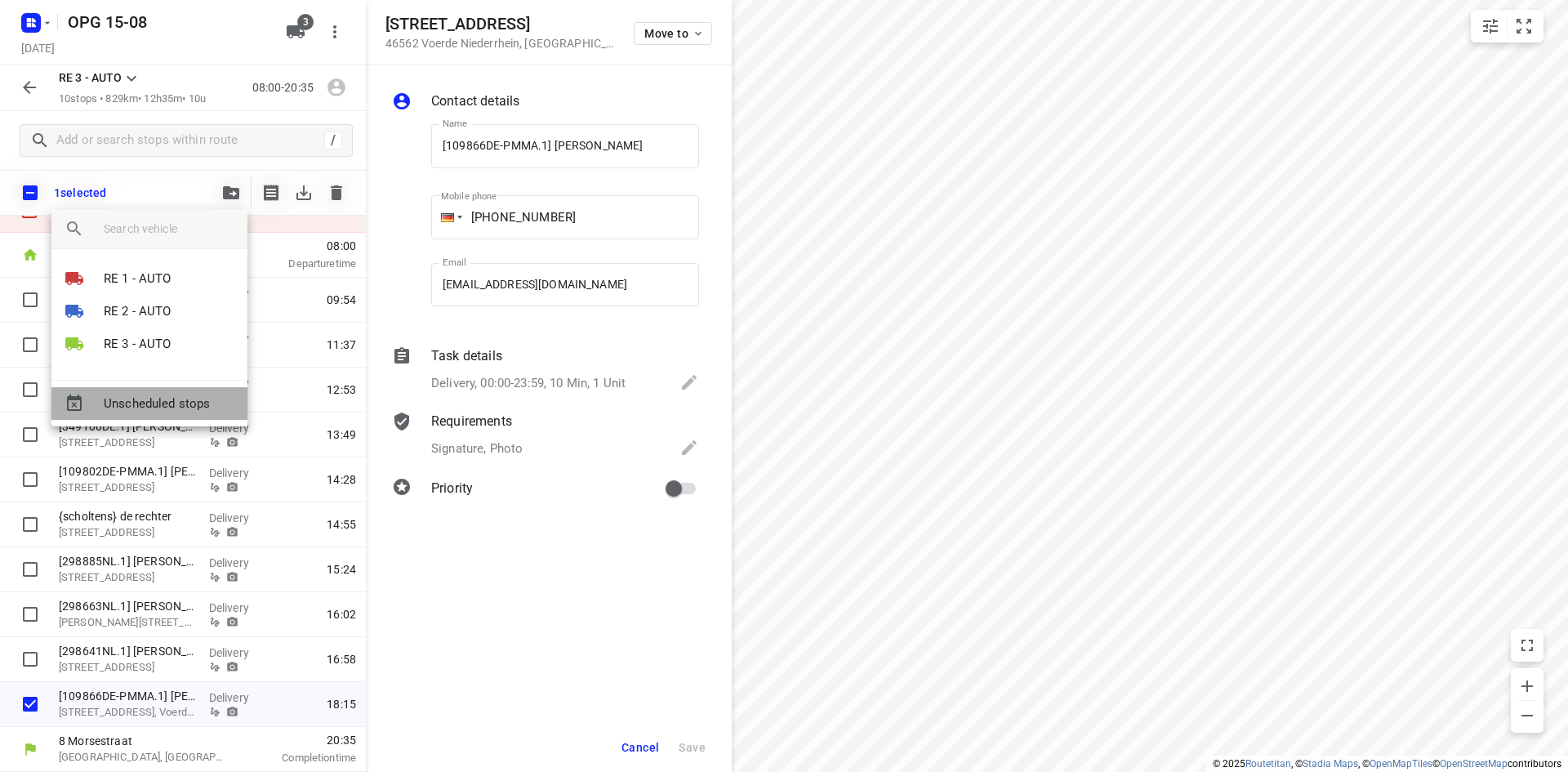
click at [205, 400] on span "Unscheduled stops" at bounding box center [169, 404] width 131 height 19
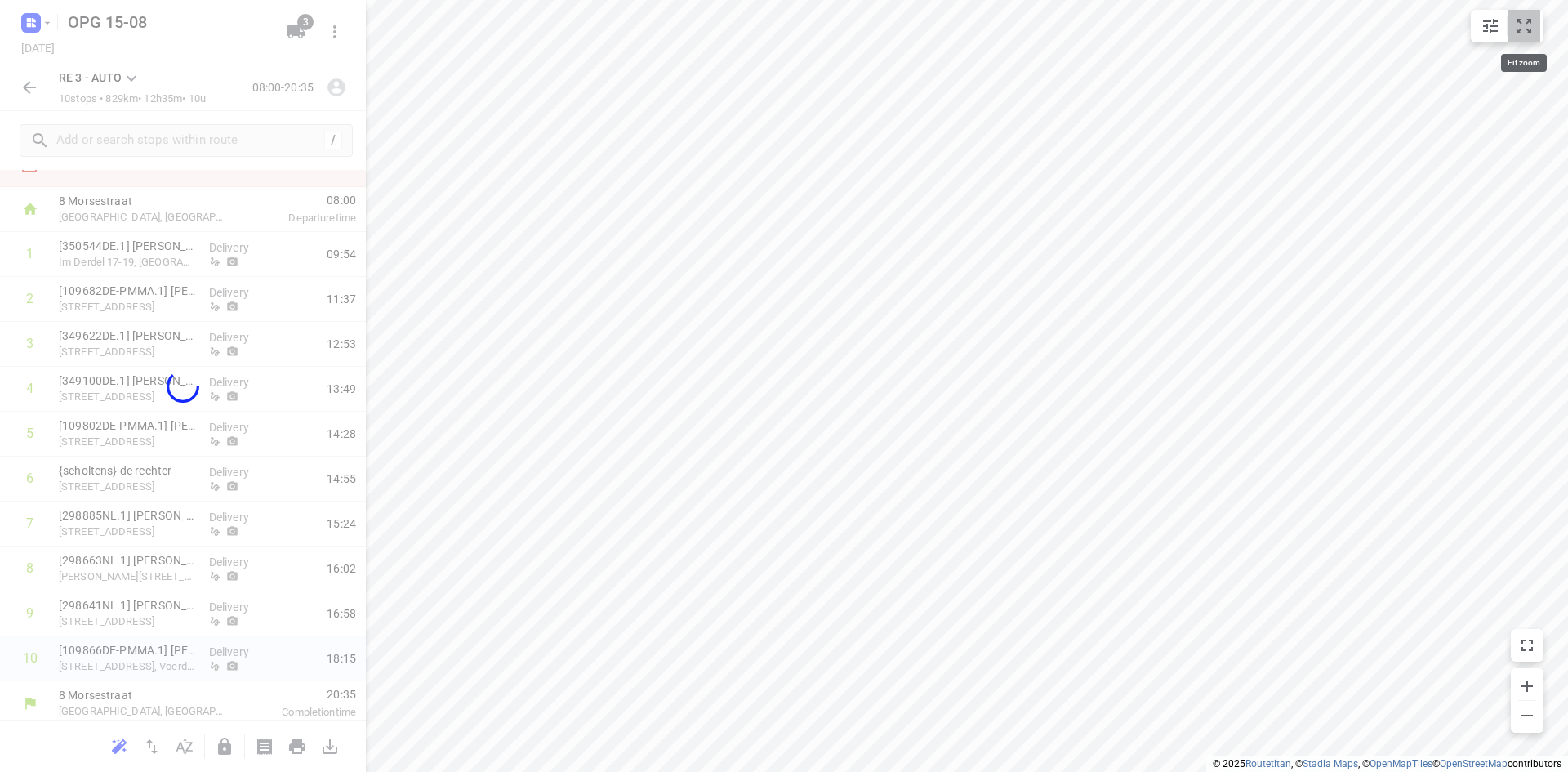
click at [1524, 35] on icon "small contained button group" at bounding box center [1524, 27] width 20 height 20
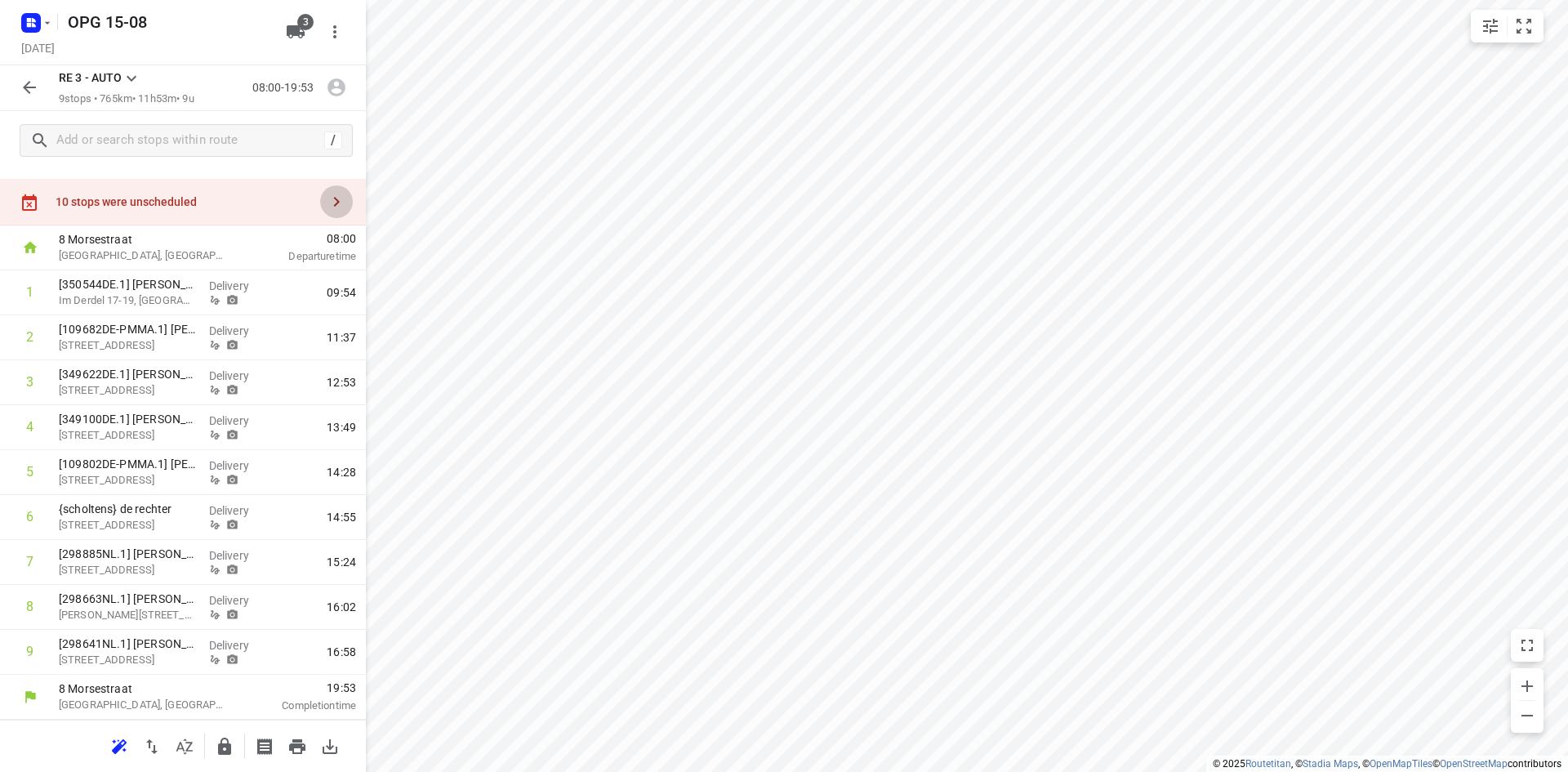
click at [335, 203] on icon "button" at bounding box center [338, 202] width 6 height 10
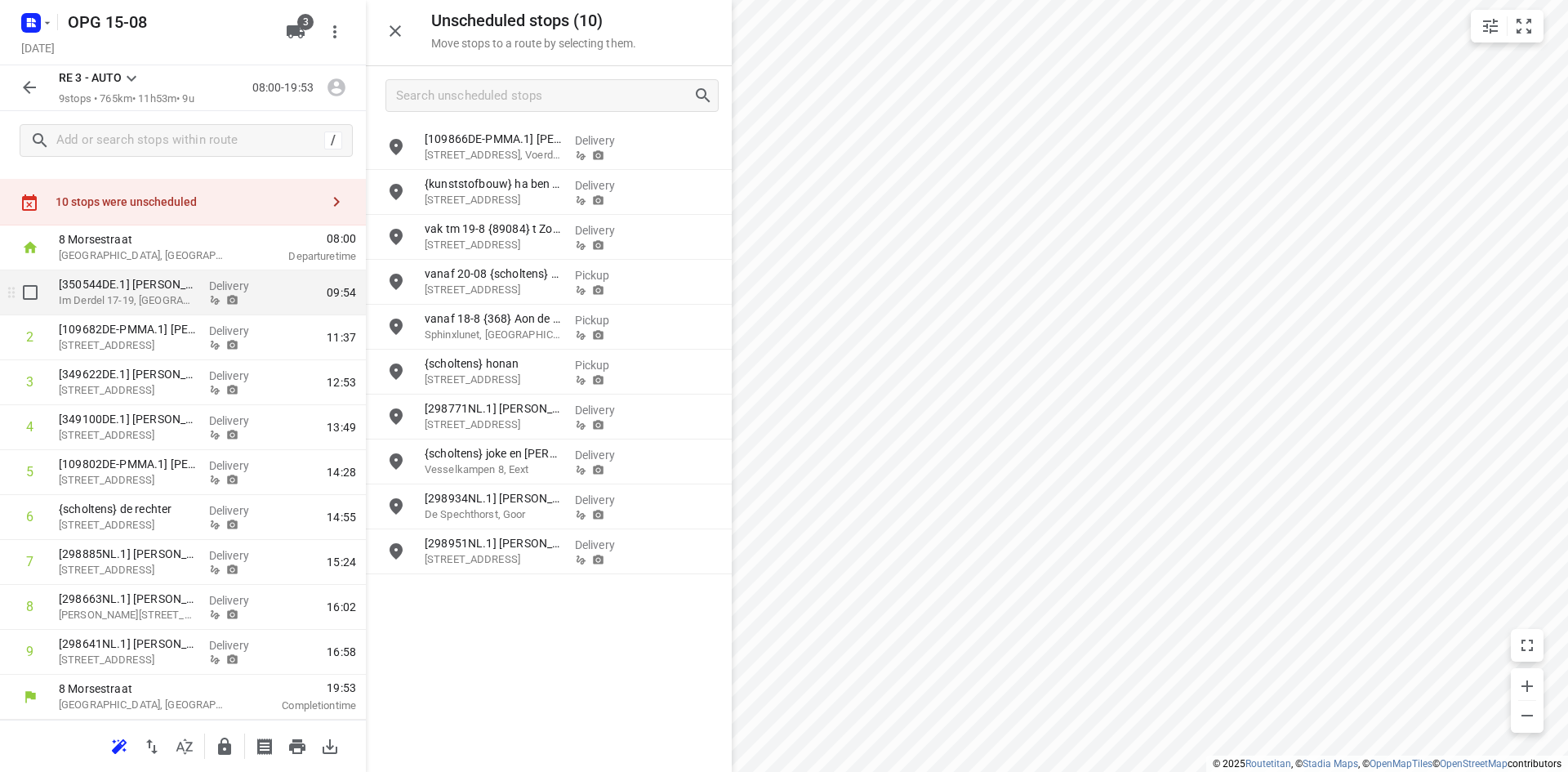
scroll to position [0, 0]
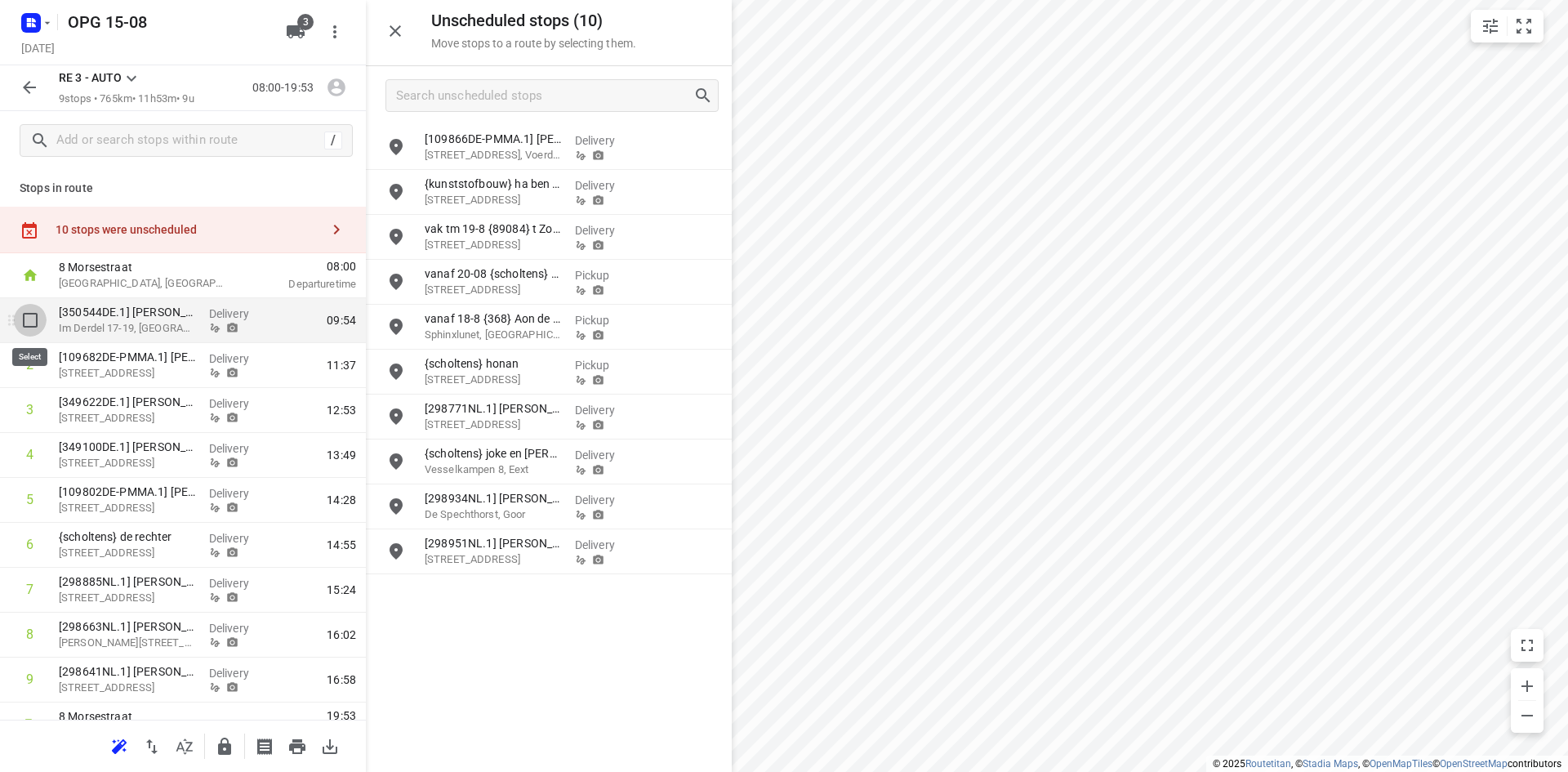
click at [25, 321] on input "checkbox" at bounding box center [30, 320] width 33 height 33
checkbox input "true"
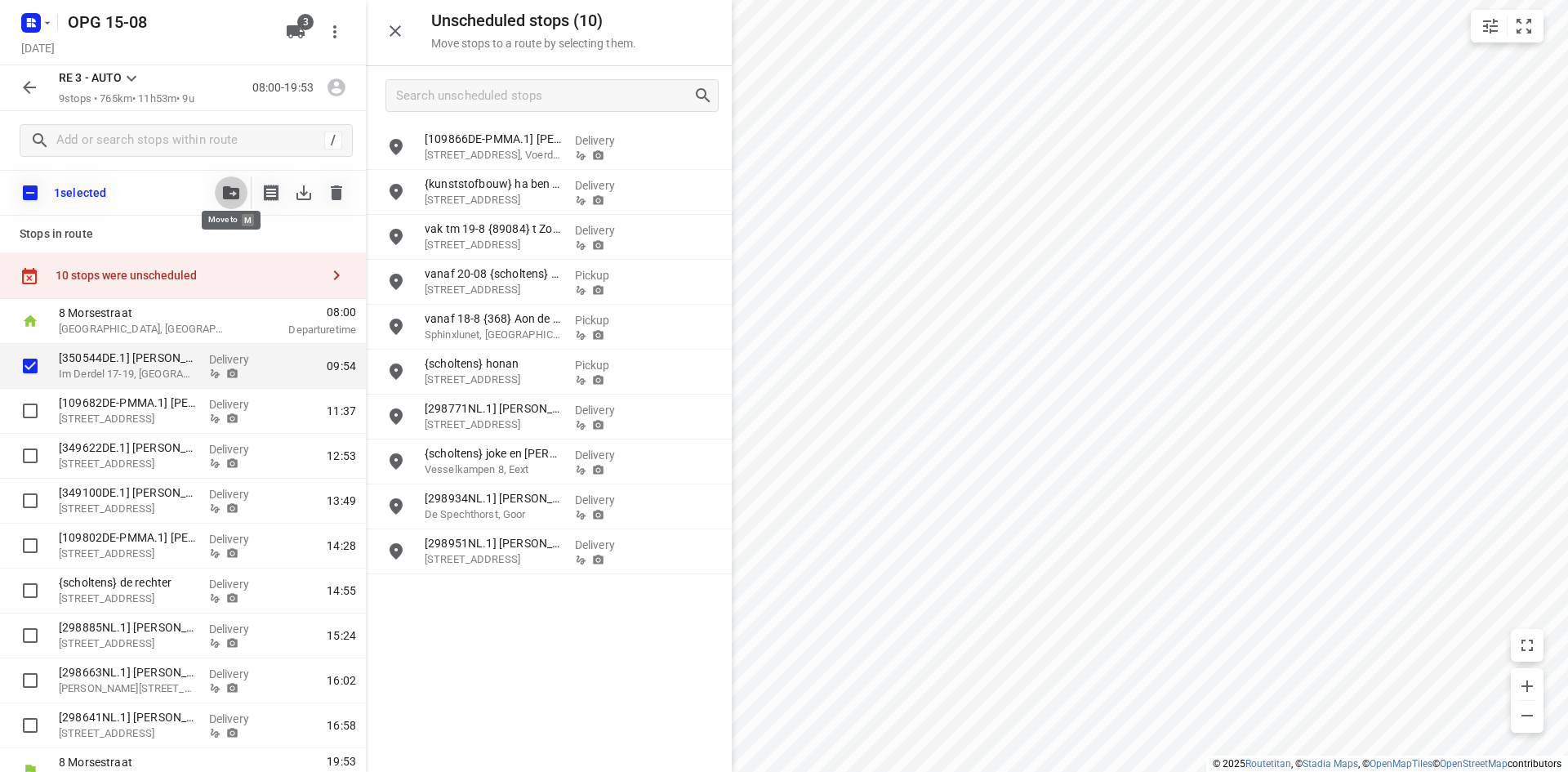
click at [229, 189] on icon "button" at bounding box center [231, 192] width 17 height 13
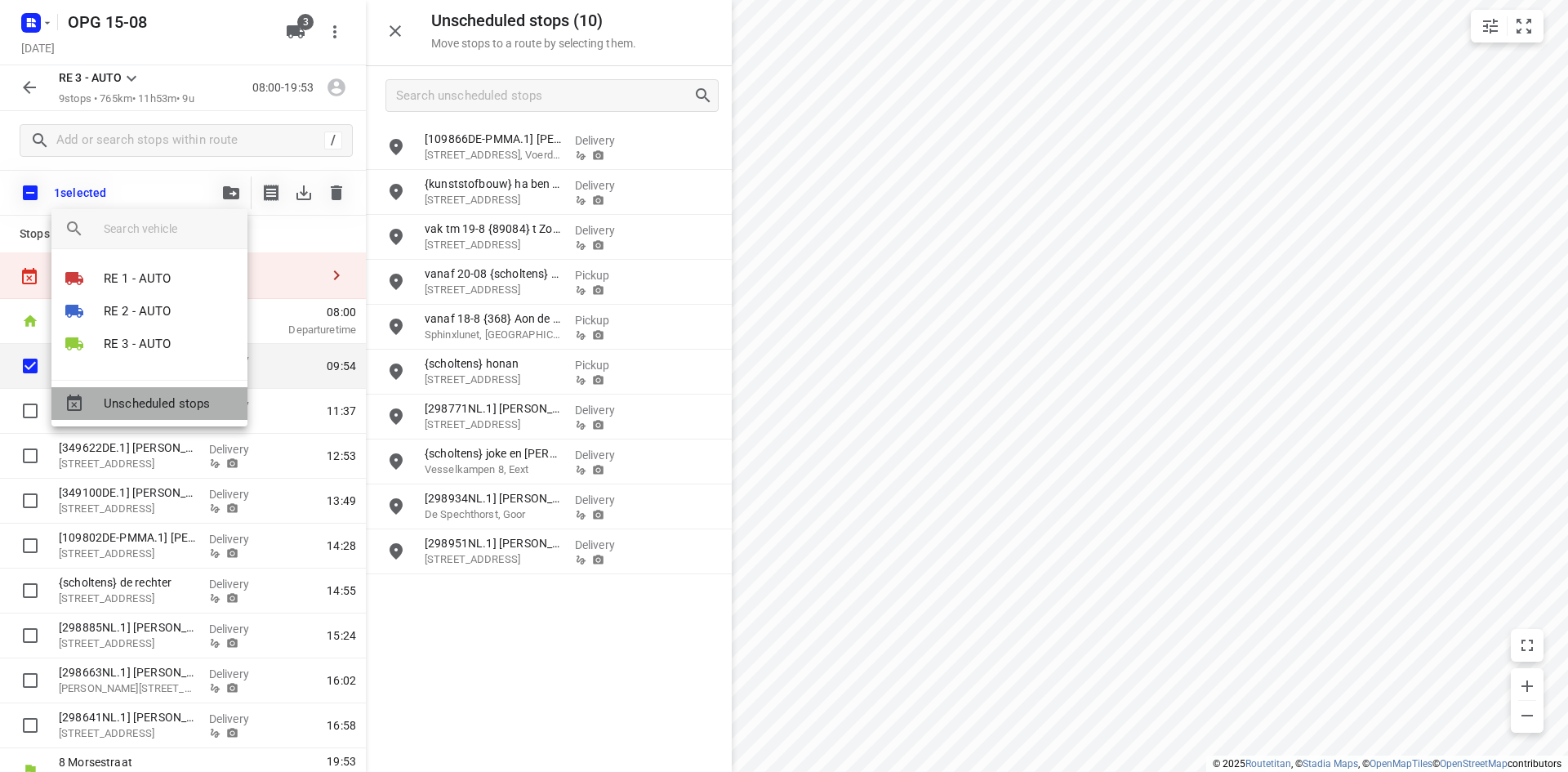
click at [170, 400] on span "Unscheduled stops" at bounding box center [169, 404] width 131 height 19
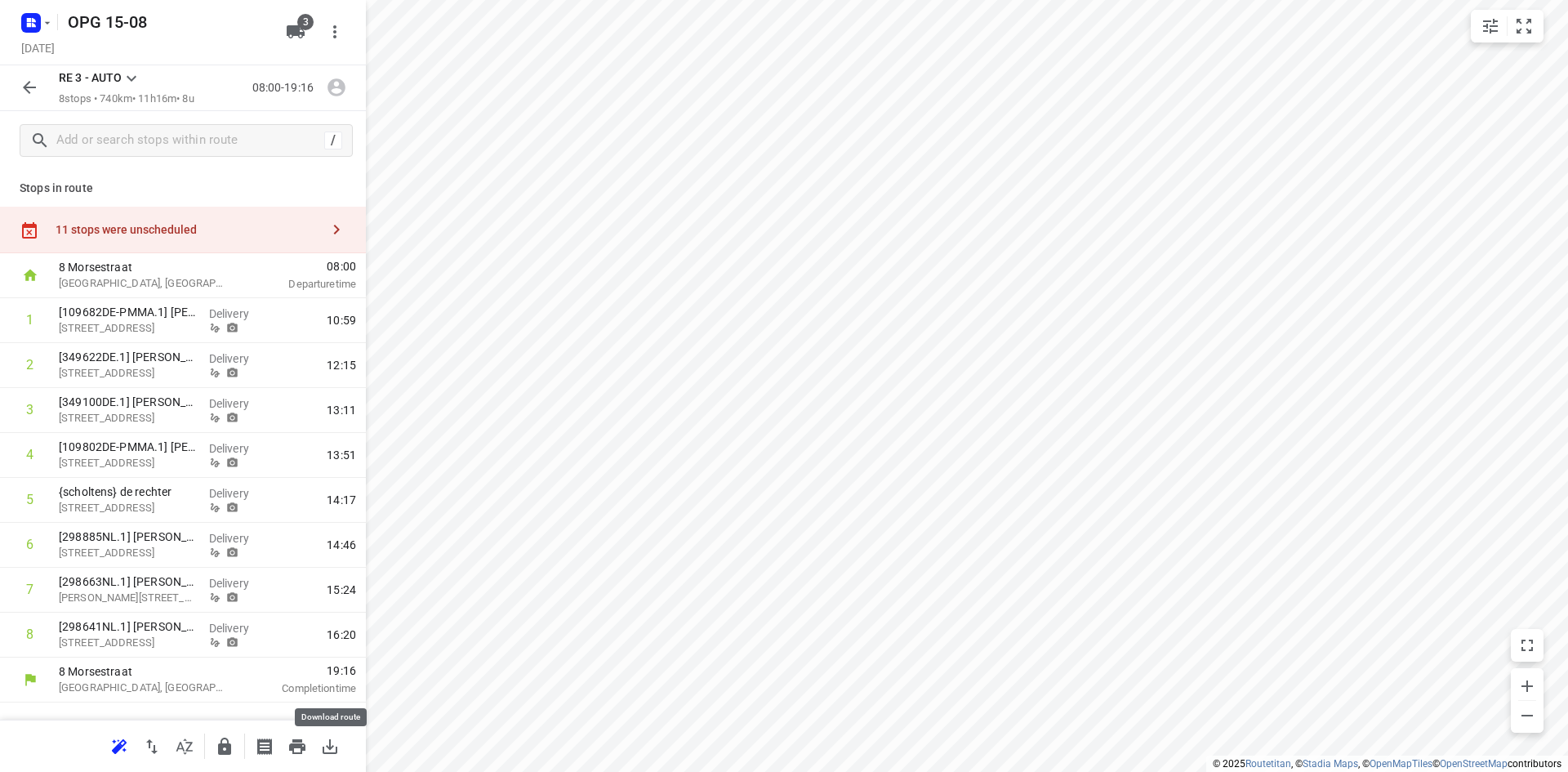
click at [328, 748] on icon "button" at bounding box center [330, 746] width 20 height 20
click at [49, 20] on icon "button" at bounding box center [47, 23] width 13 height 13
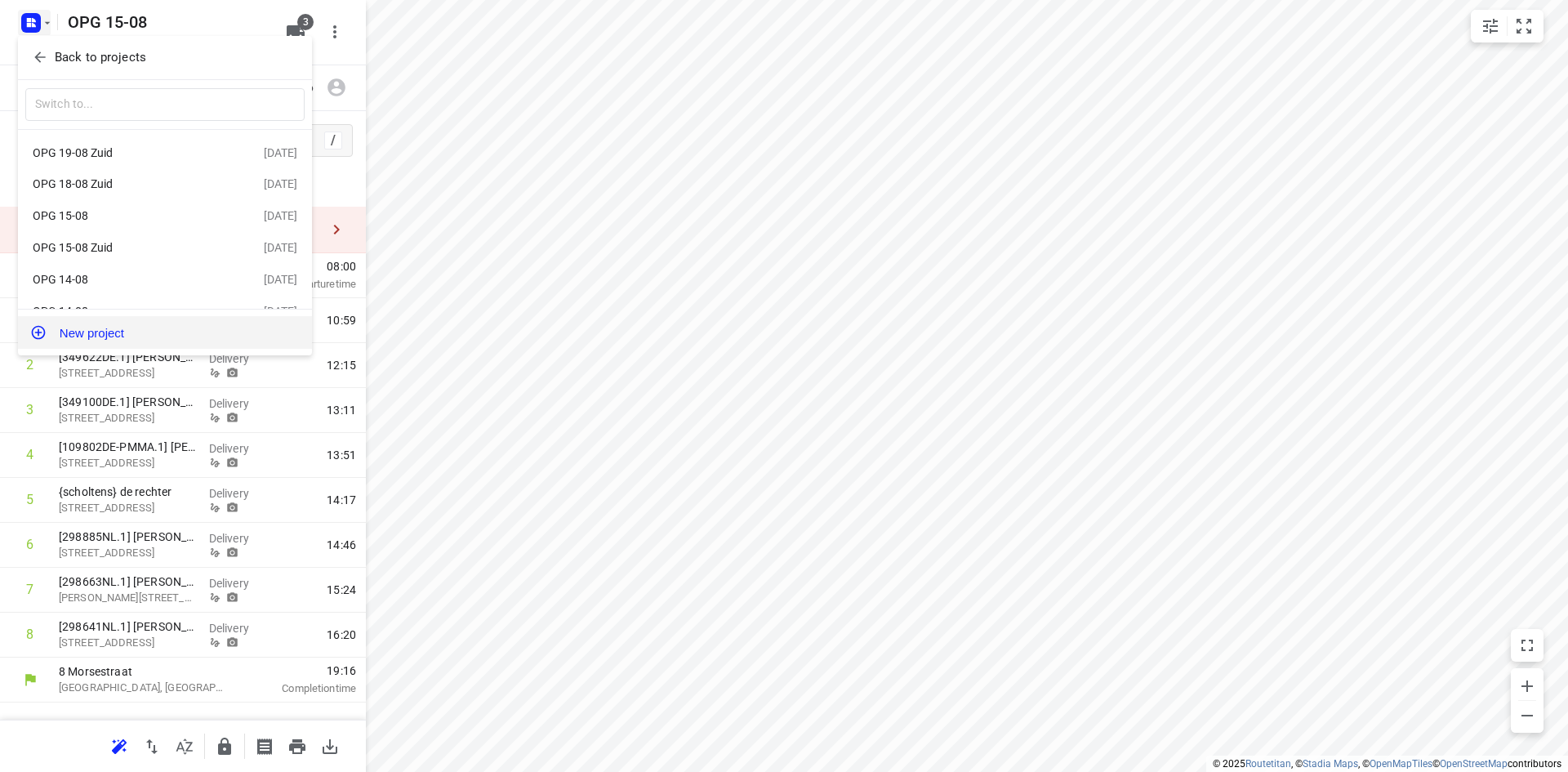
click at [105, 333] on button "New project" at bounding box center [164, 332] width 294 height 33
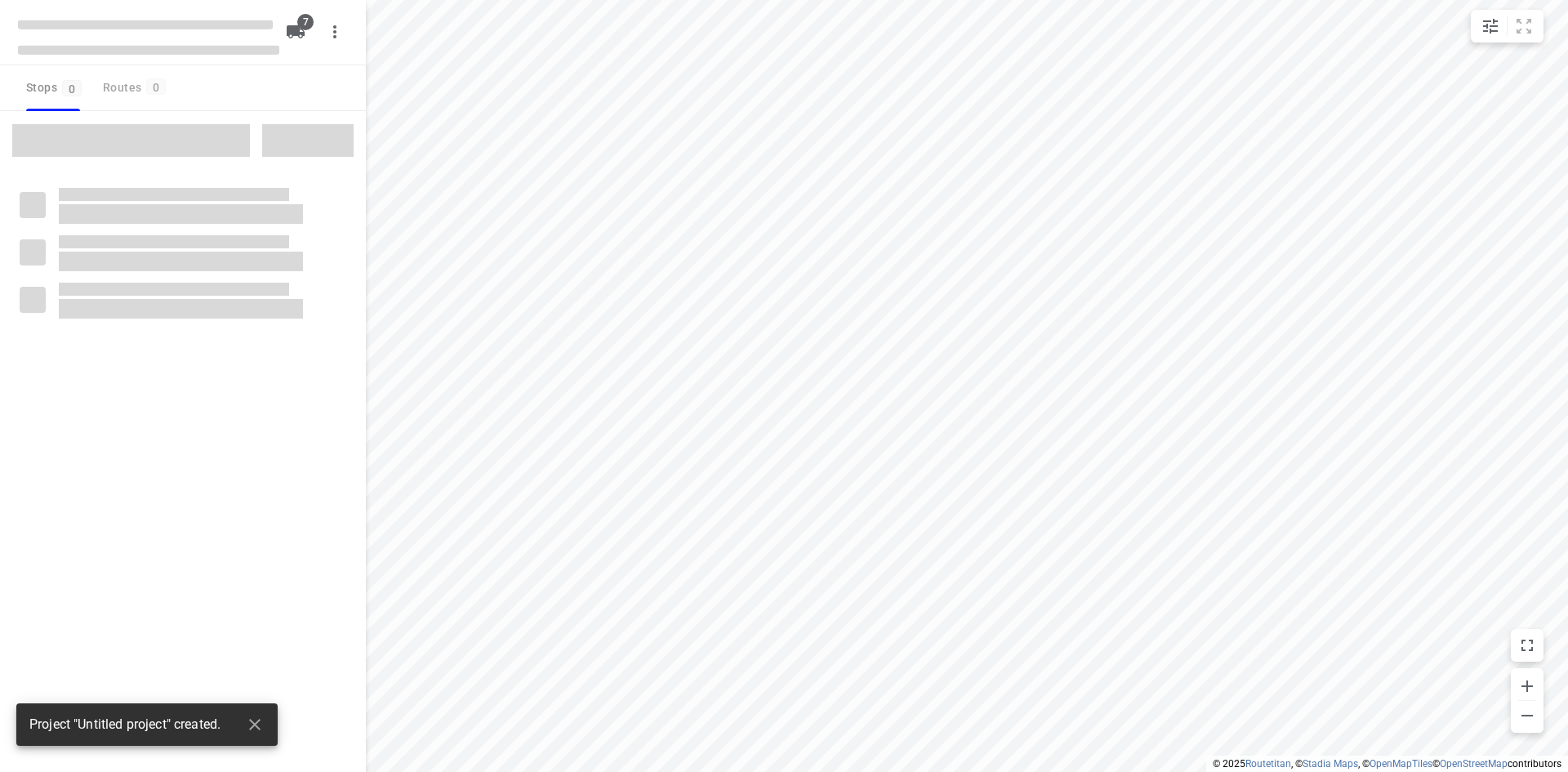
type input "distance"
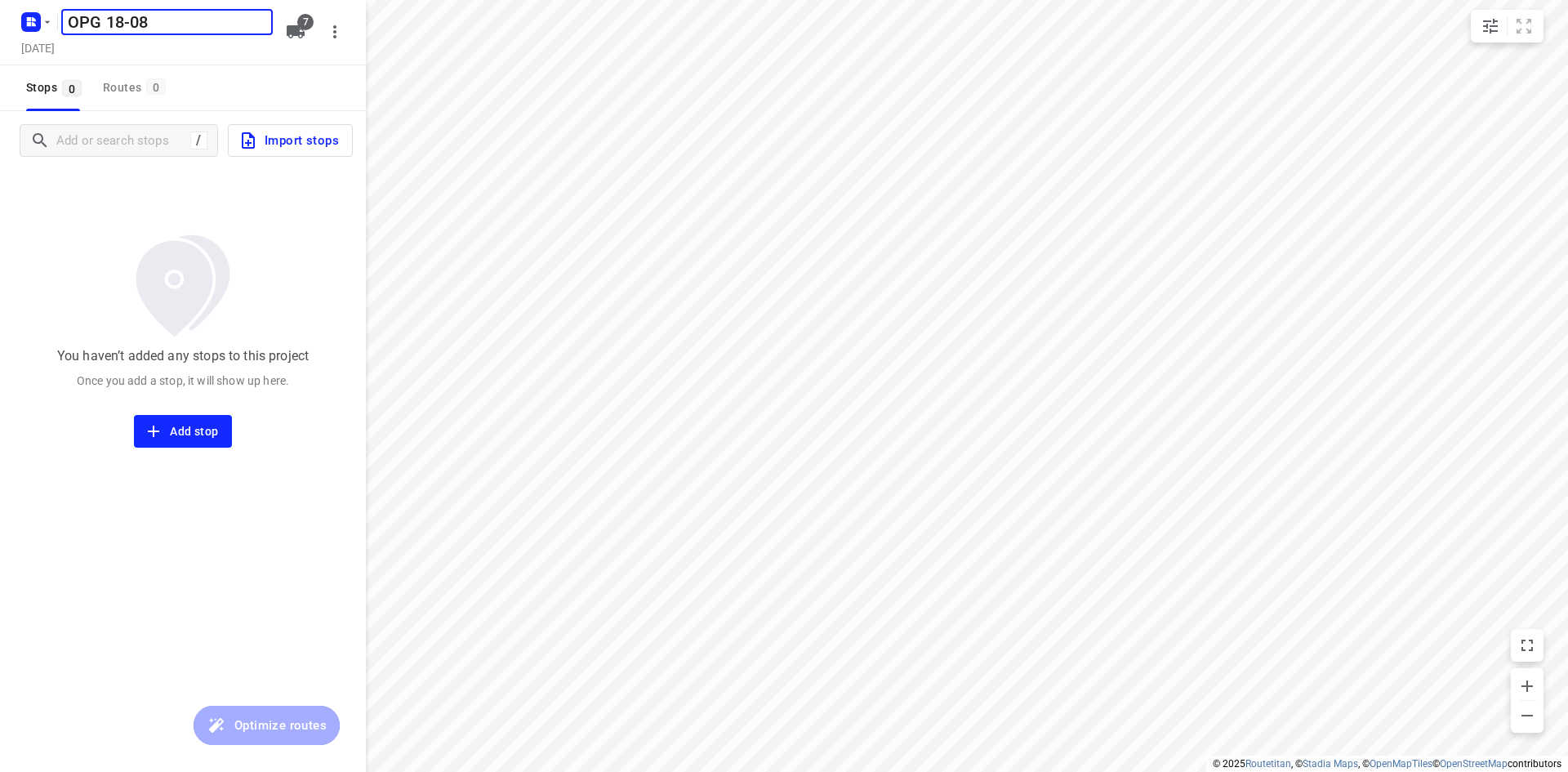
type input "OPG 18-08"
click at [296, 21] on button "7" at bounding box center [295, 32] width 33 height 33
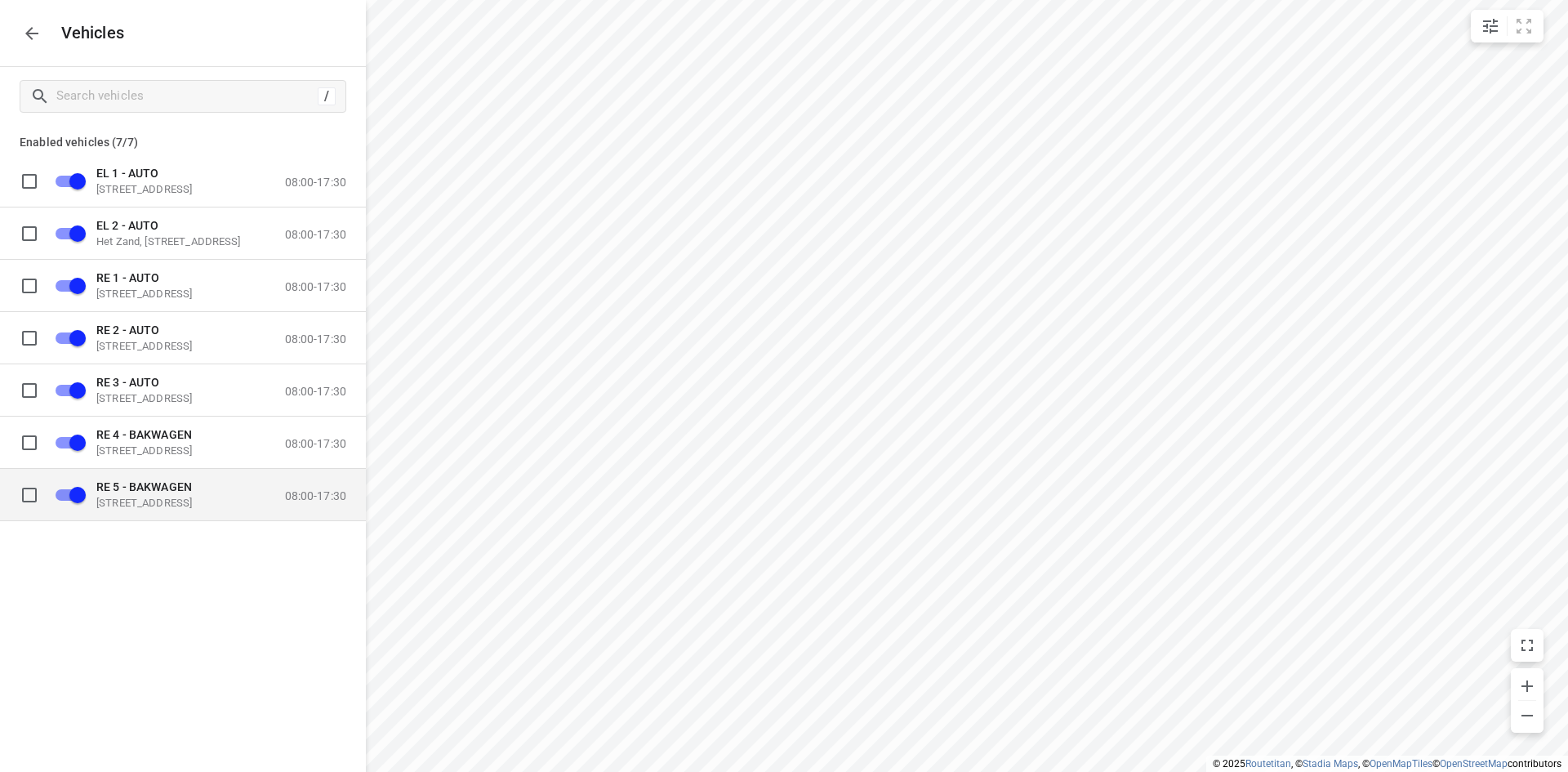
click at [34, 493] on input "grid" at bounding box center [29, 494] width 33 height 33
checkbox input "true"
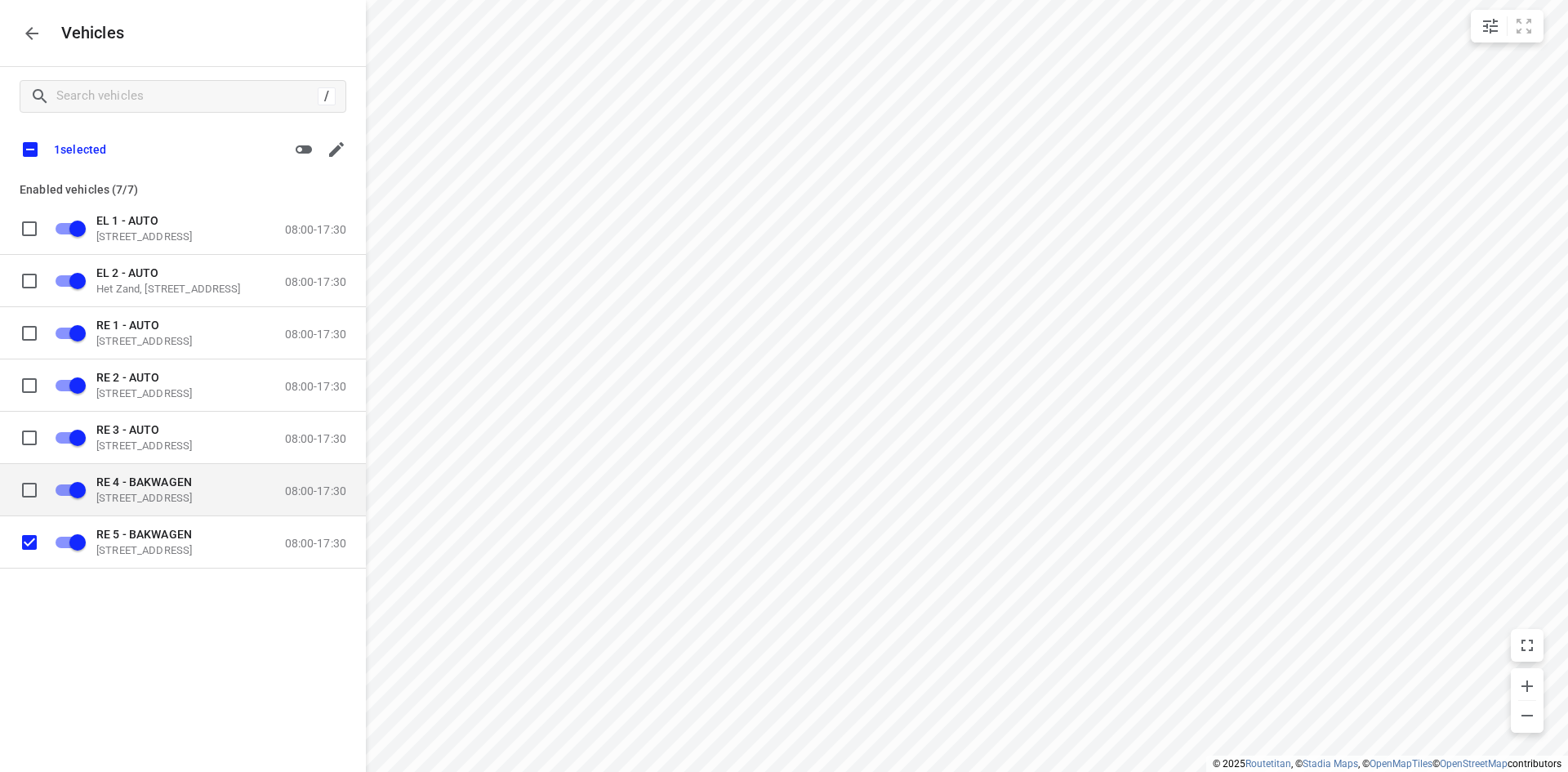
click at [30, 492] on input "grid" at bounding box center [29, 489] width 33 height 33
checkbox input "true"
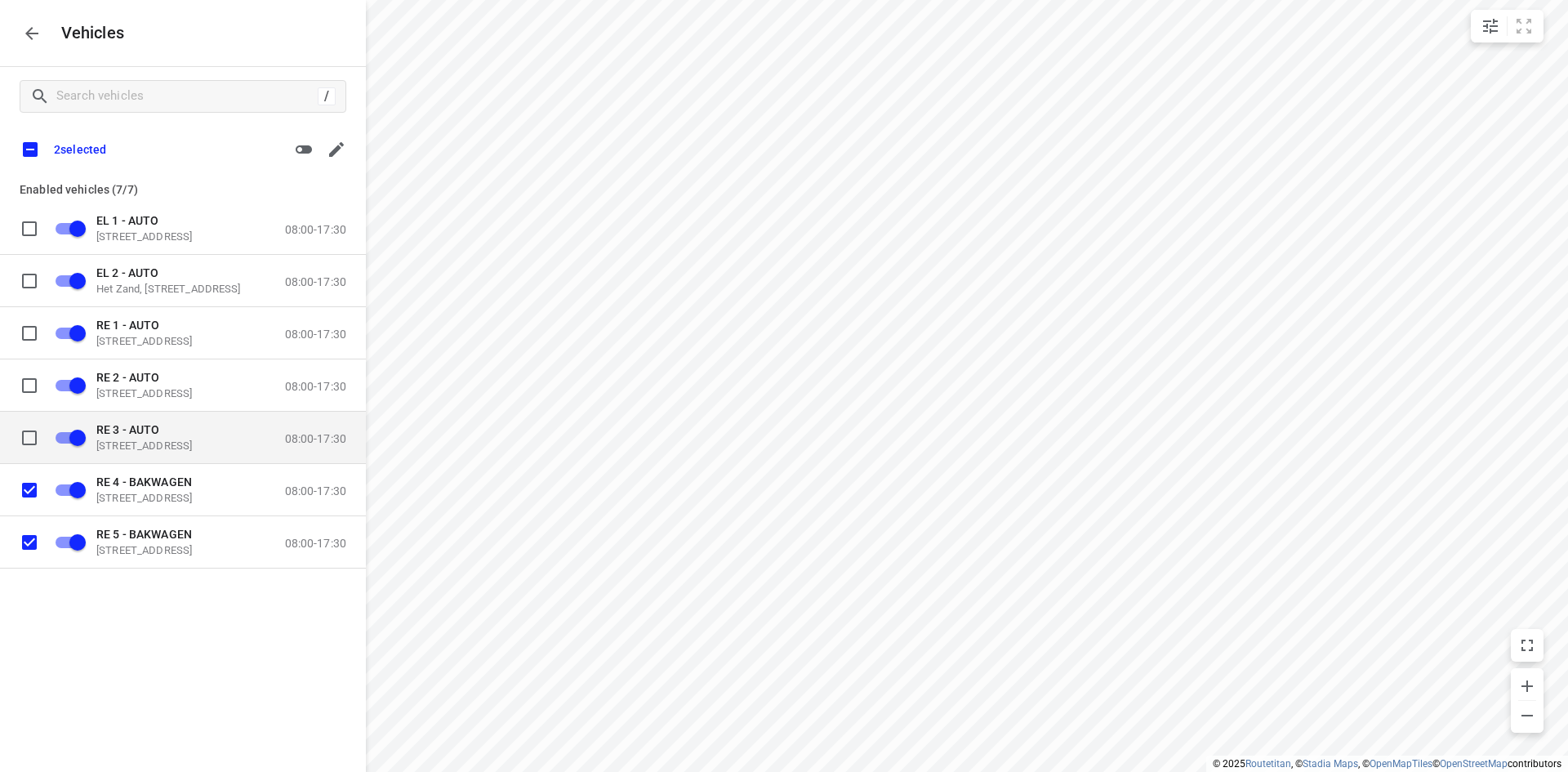
click at [30, 440] on input "grid" at bounding box center [29, 436] width 33 height 33
checkbox input "true"
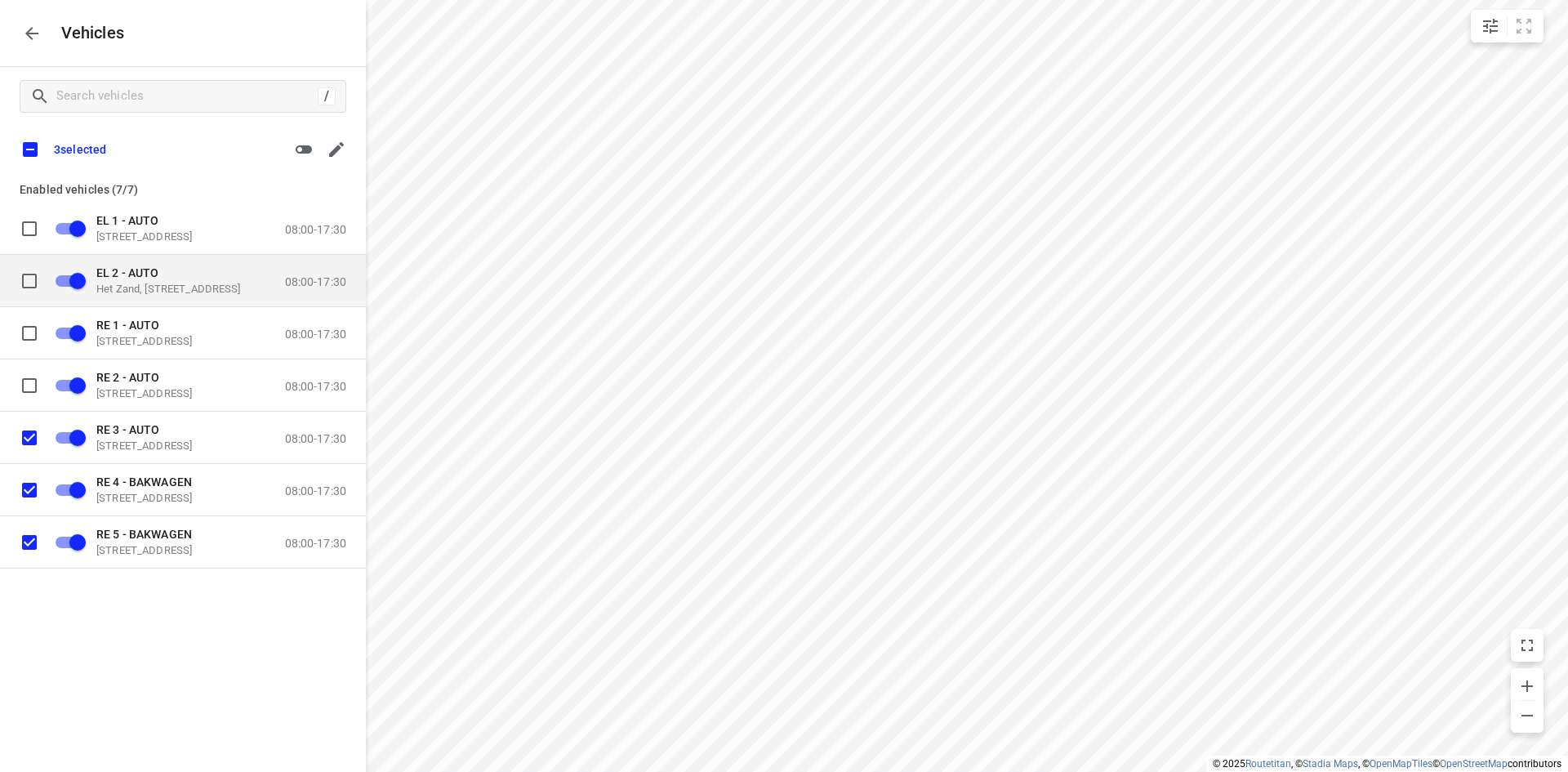
click at [26, 278] on input "grid" at bounding box center [29, 280] width 33 height 33
checkbox input "true"
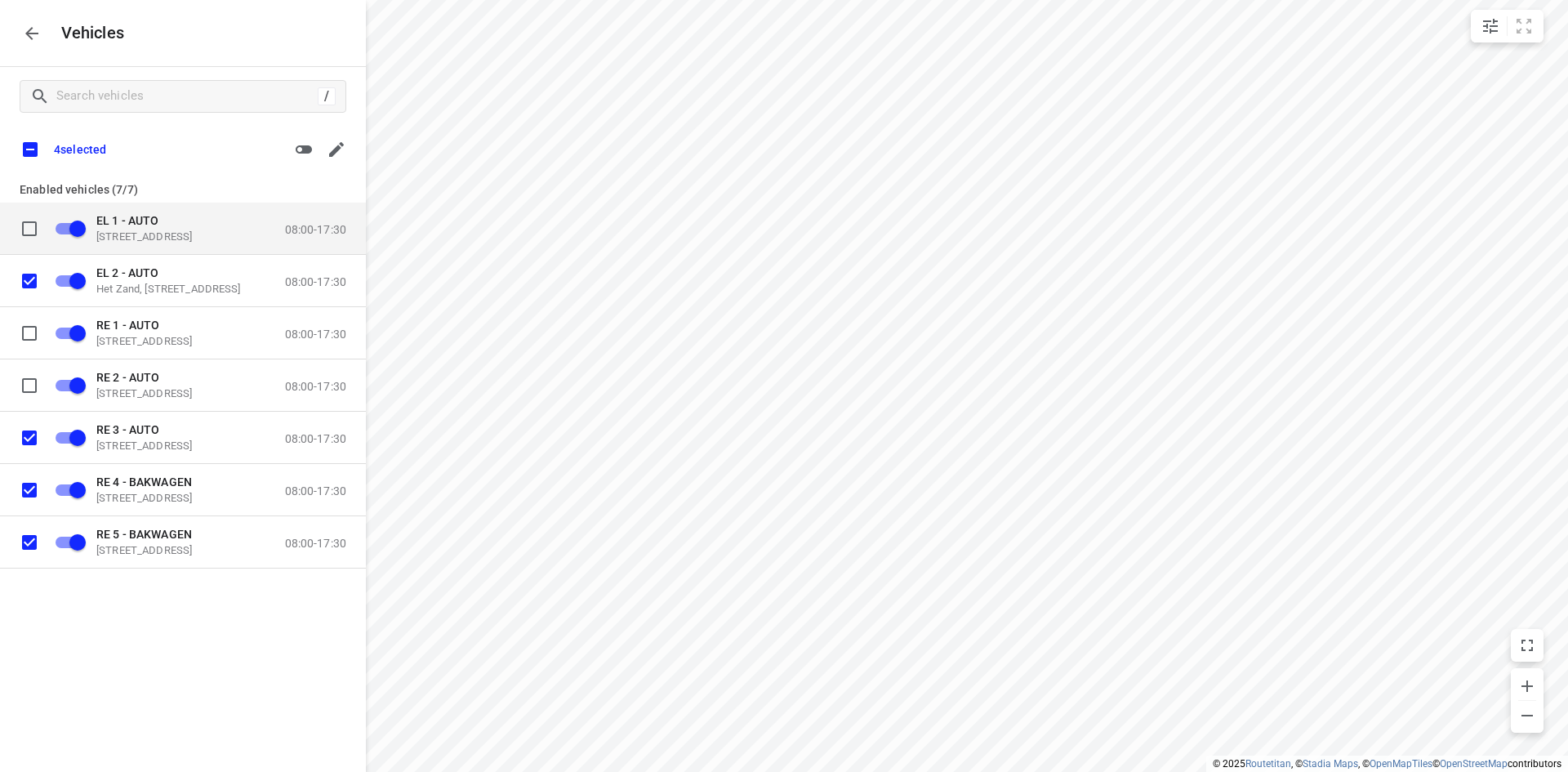
click at [28, 222] on input "grid" at bounding box center [29, 228] width 33 height 33
checkbox input "true"
click at [306, 146] on icon "button" at bounding box center [304, 149] width 17 height 8
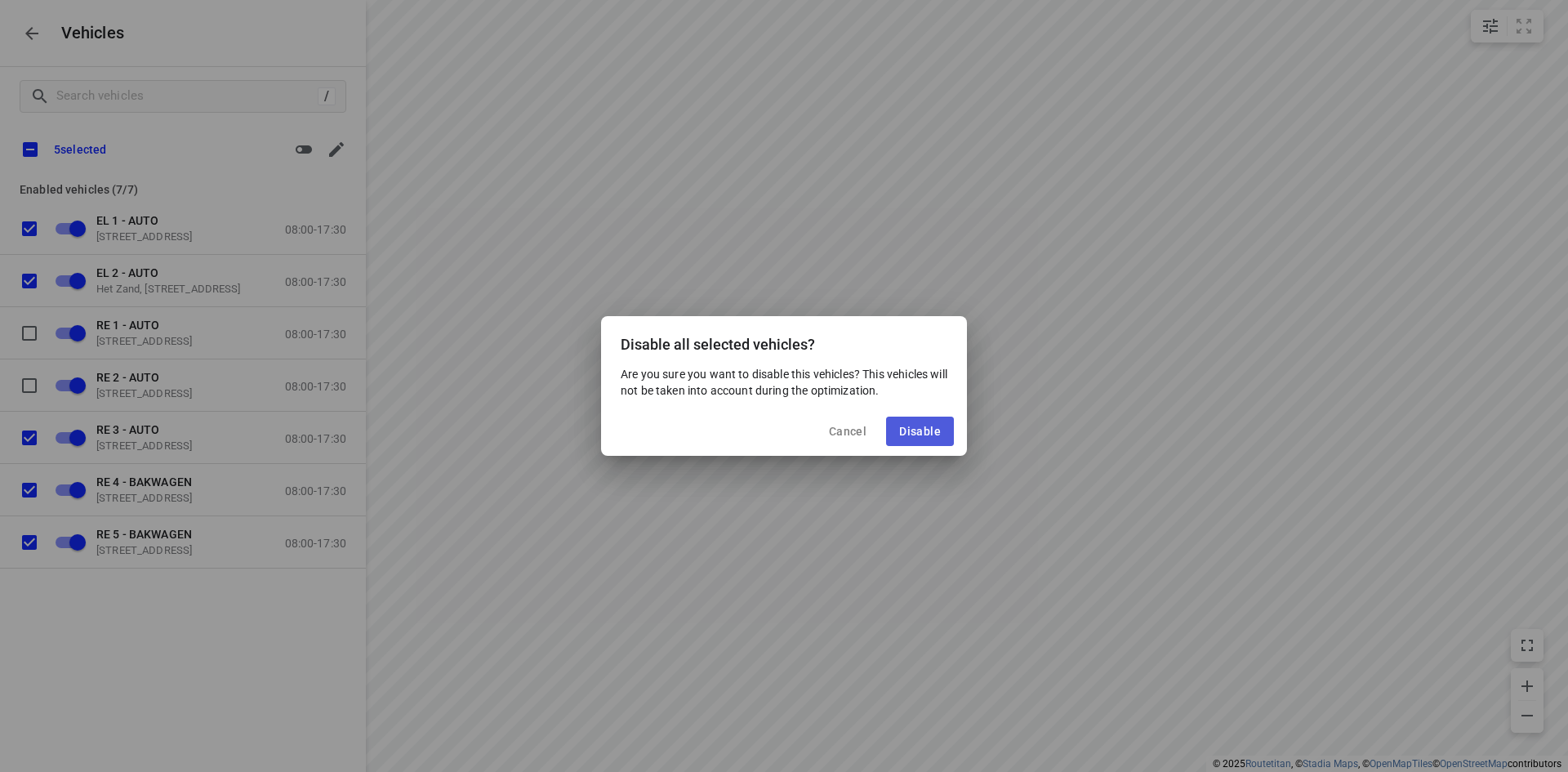
click at [945, 425] on button "Disable" at bounding box center [920, 432] width 67 height 30
checkbox input "false"
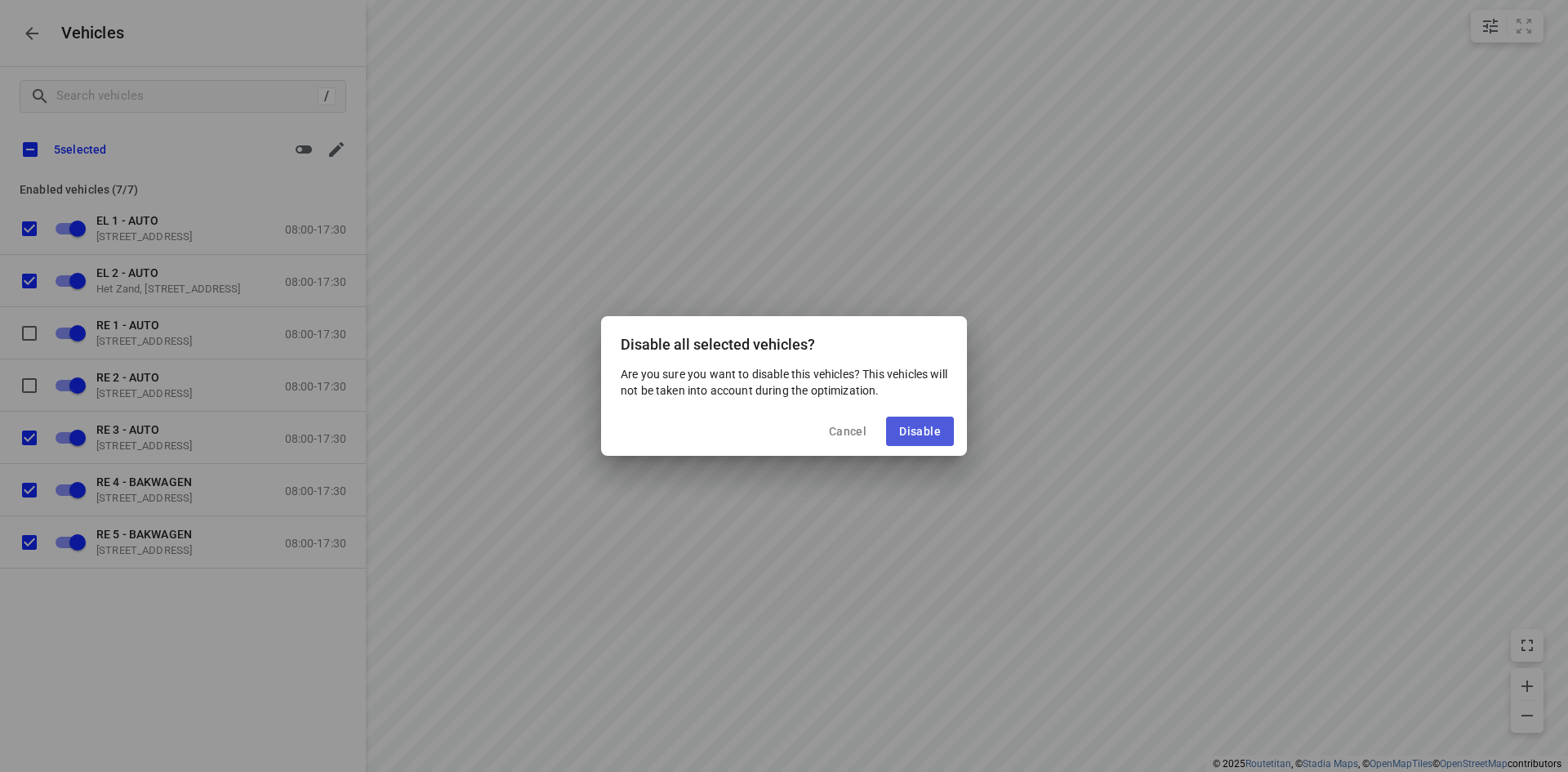
checkbox input "false"
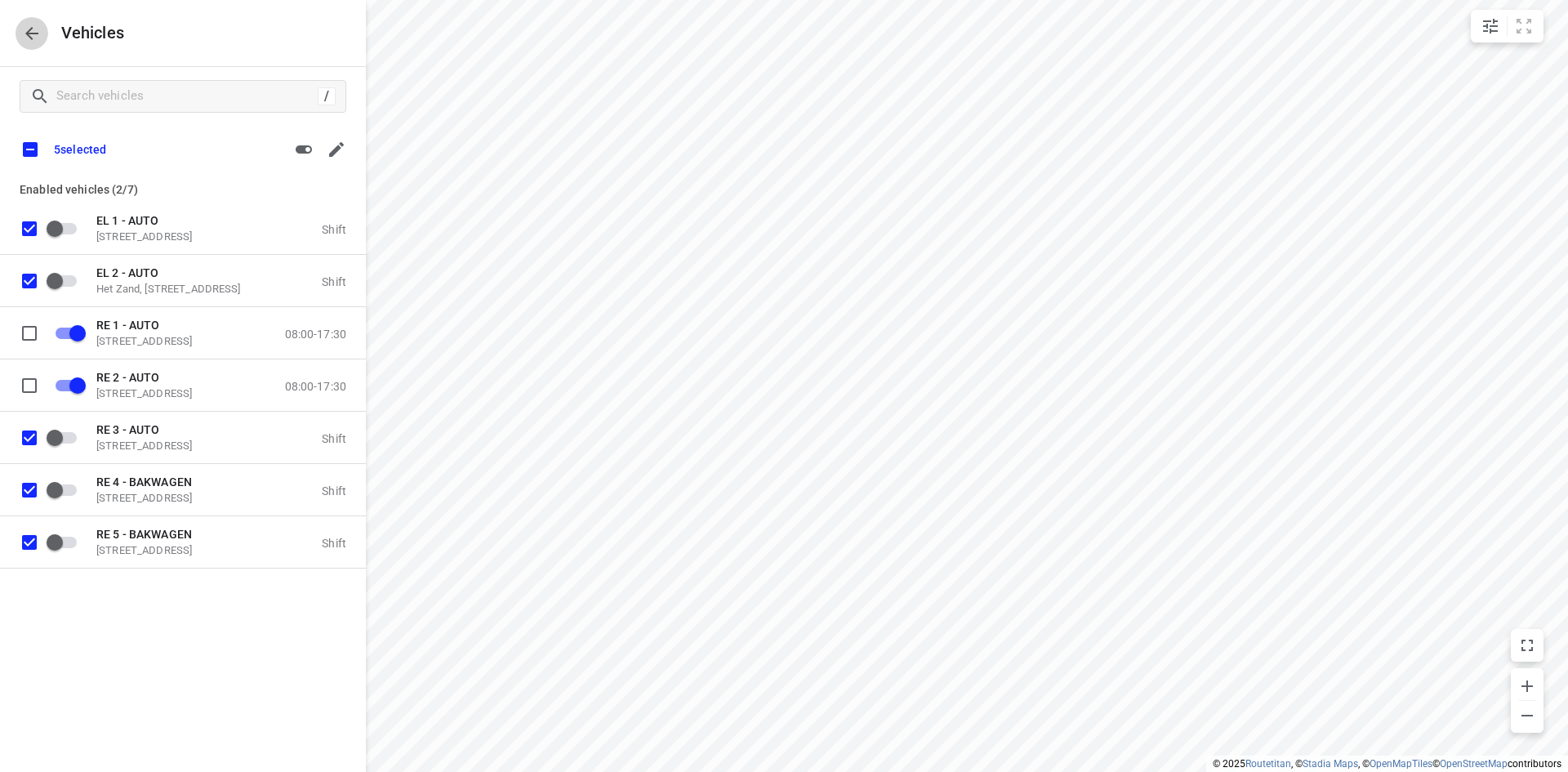
click at [29, 28] on icon "button" at bounding box center [32, 34] width 20 height 20
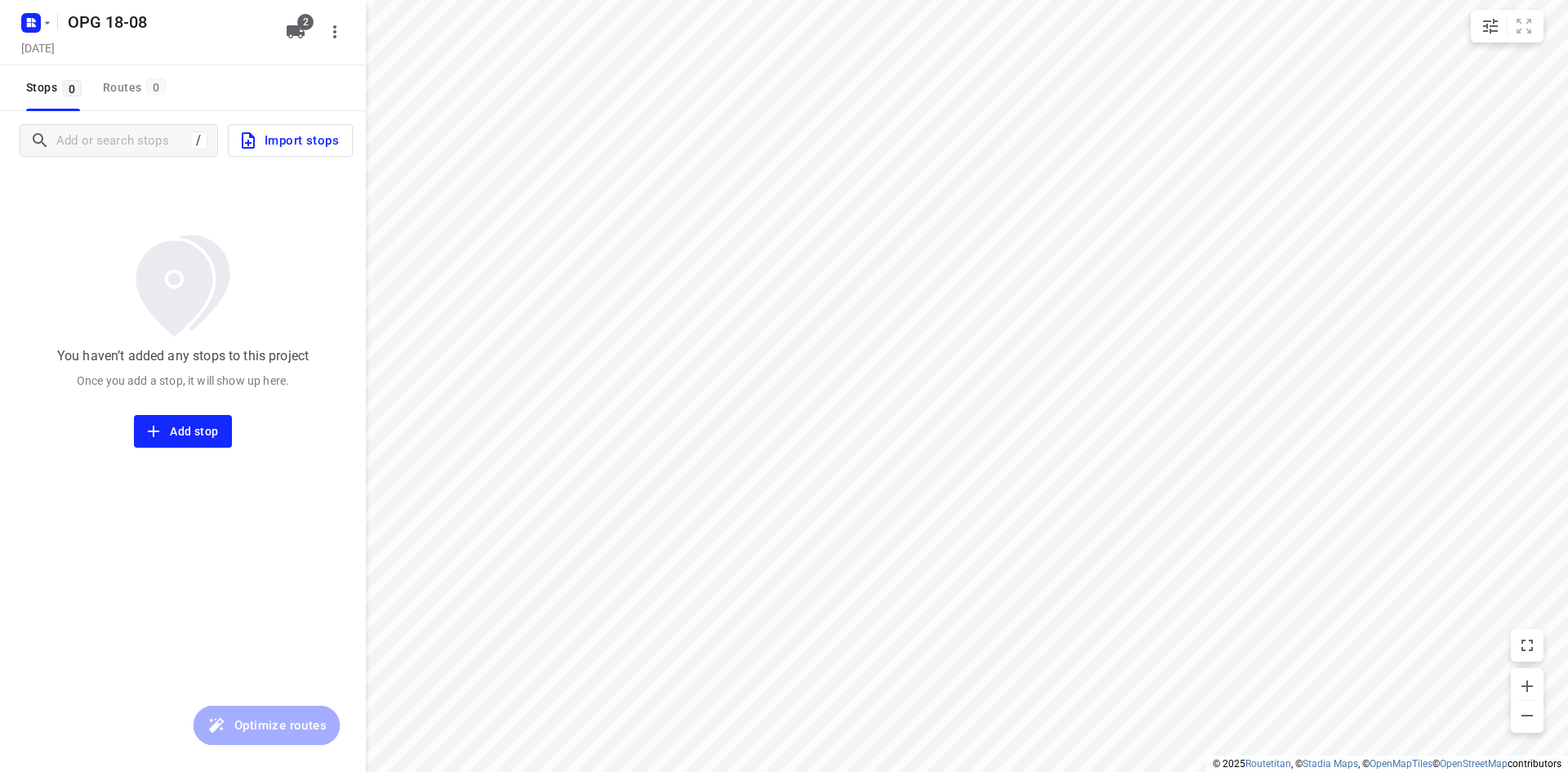
click at [321, 145] on span "Import stops" at bounding box center [289, 140] width 101 height 21
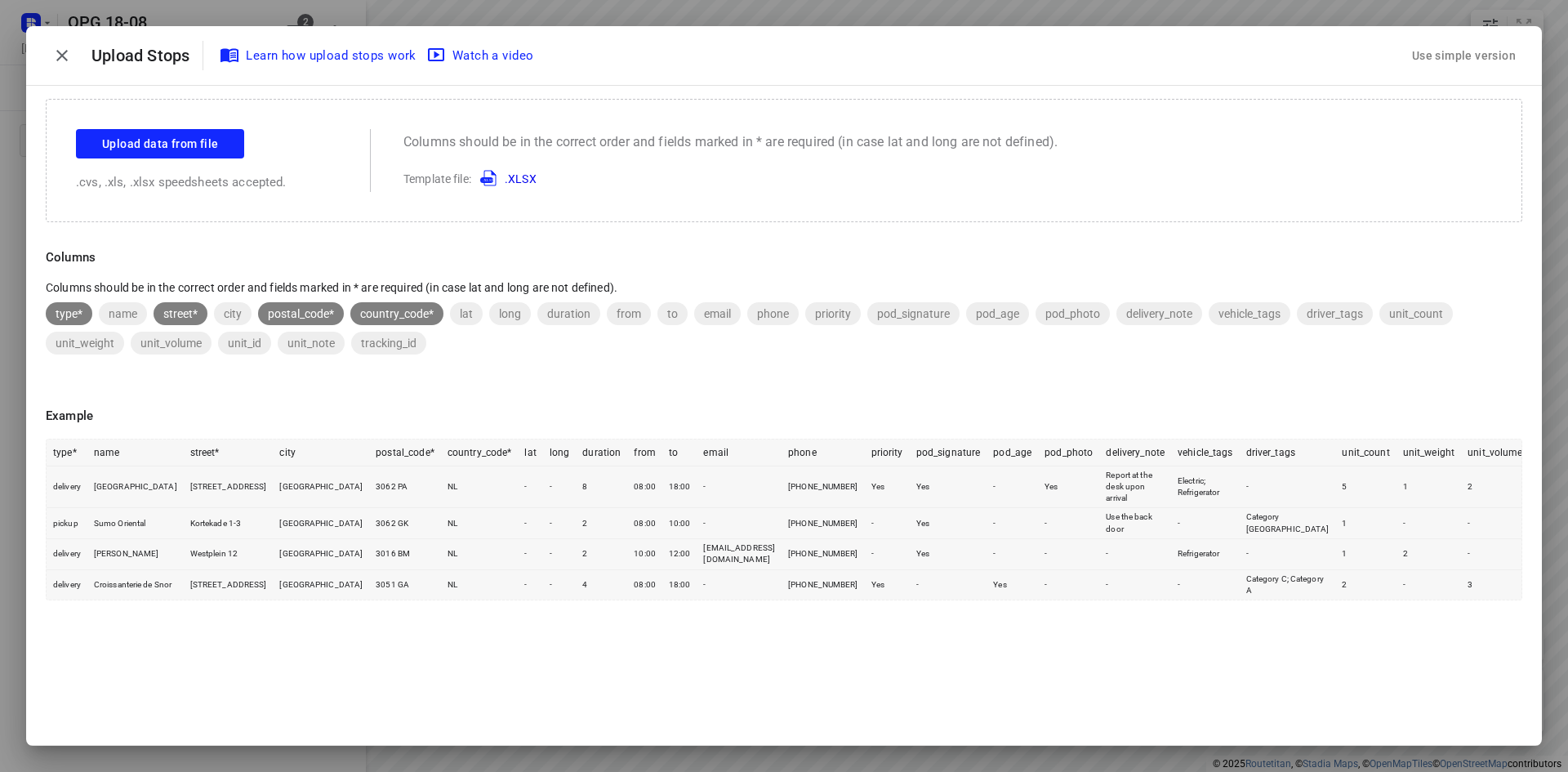
click at [1485, 49] on div "Use simple version" at bounding box center [1464, 55] width 110 height 27
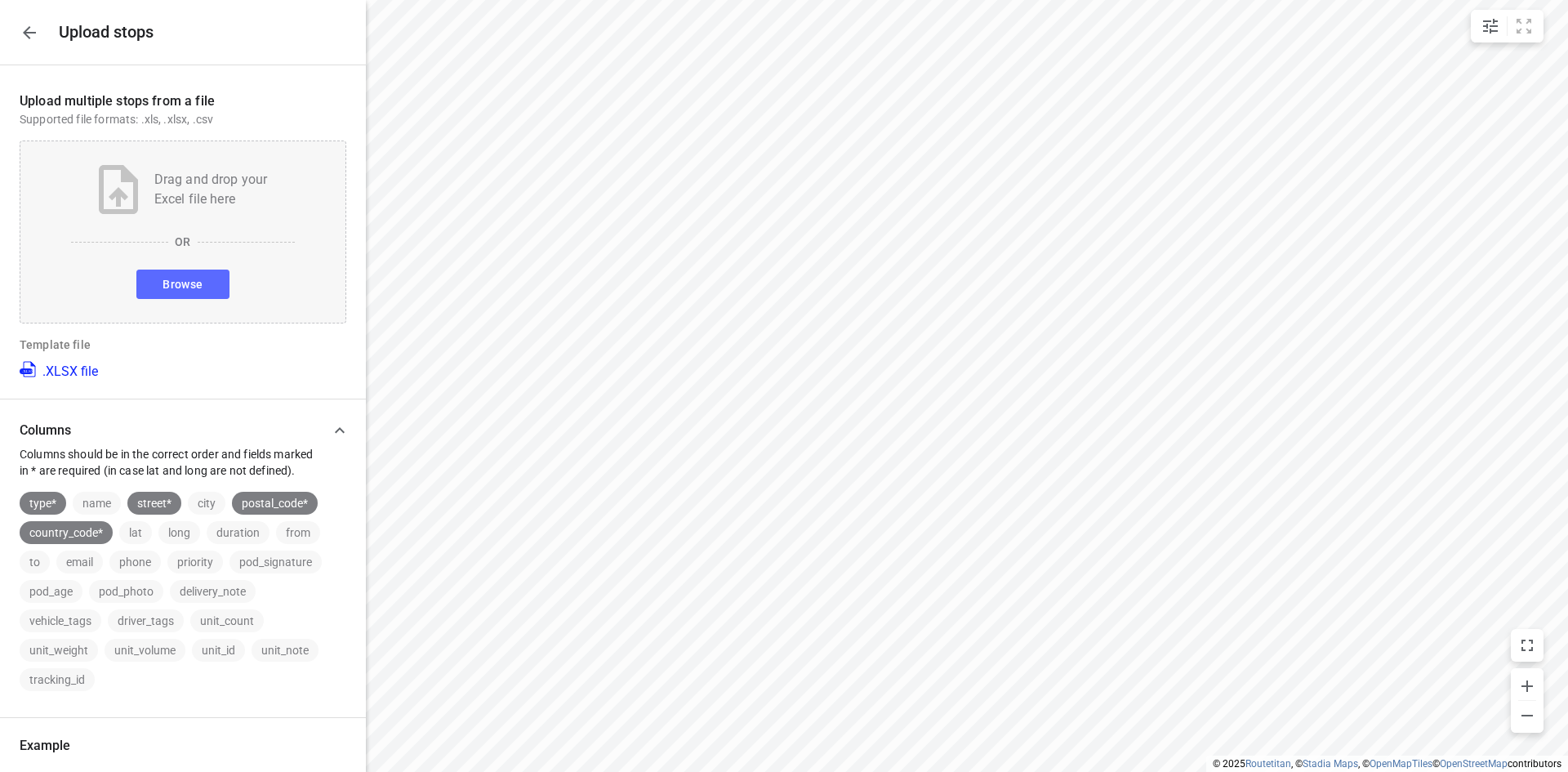
click at [189, 274] on span "Browse" at bounding box center [182, 284] width 40 height 21
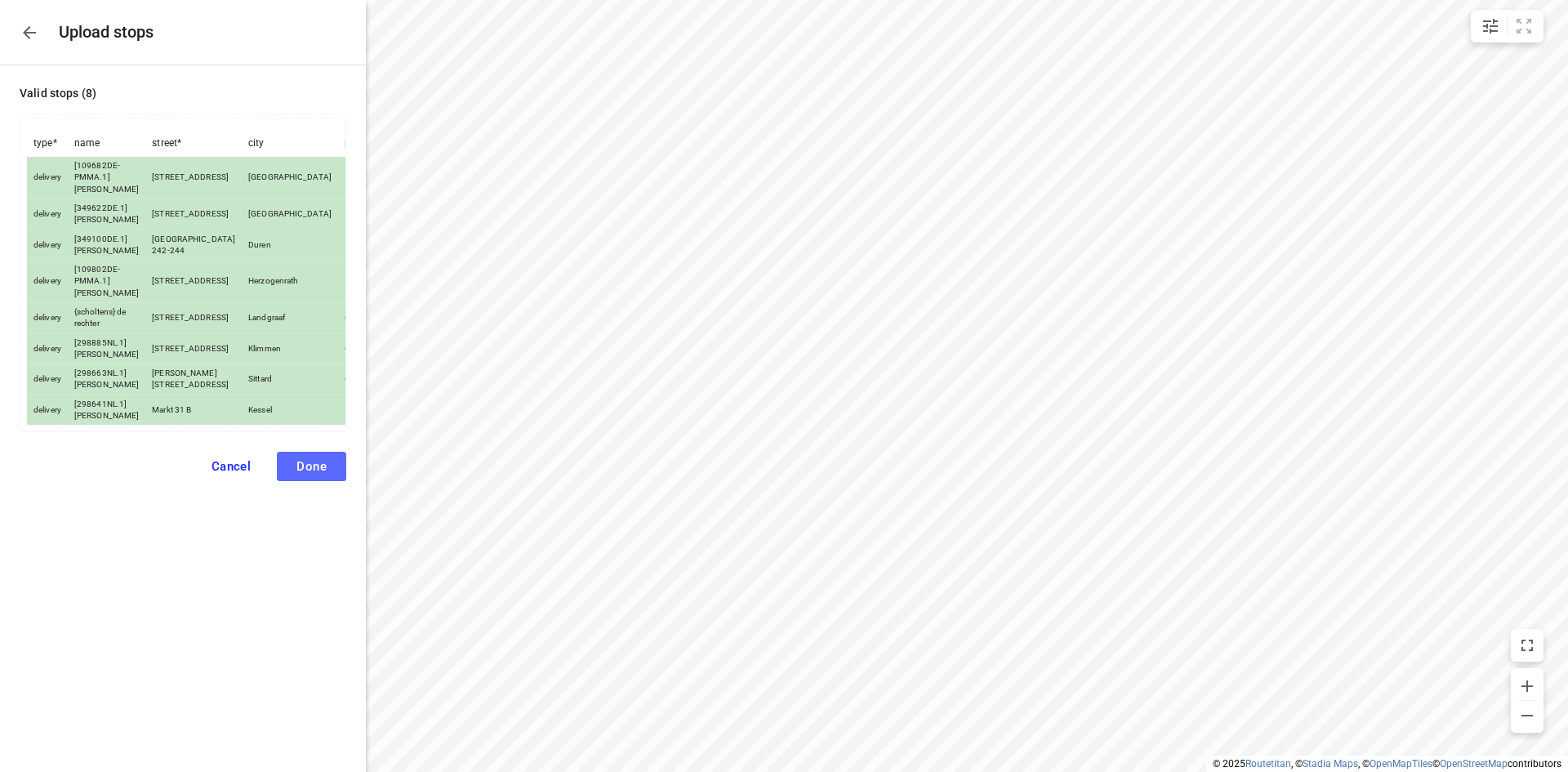
click at [325, 474] on span "Done" at bounding box center [312, 466] width 31 height 15
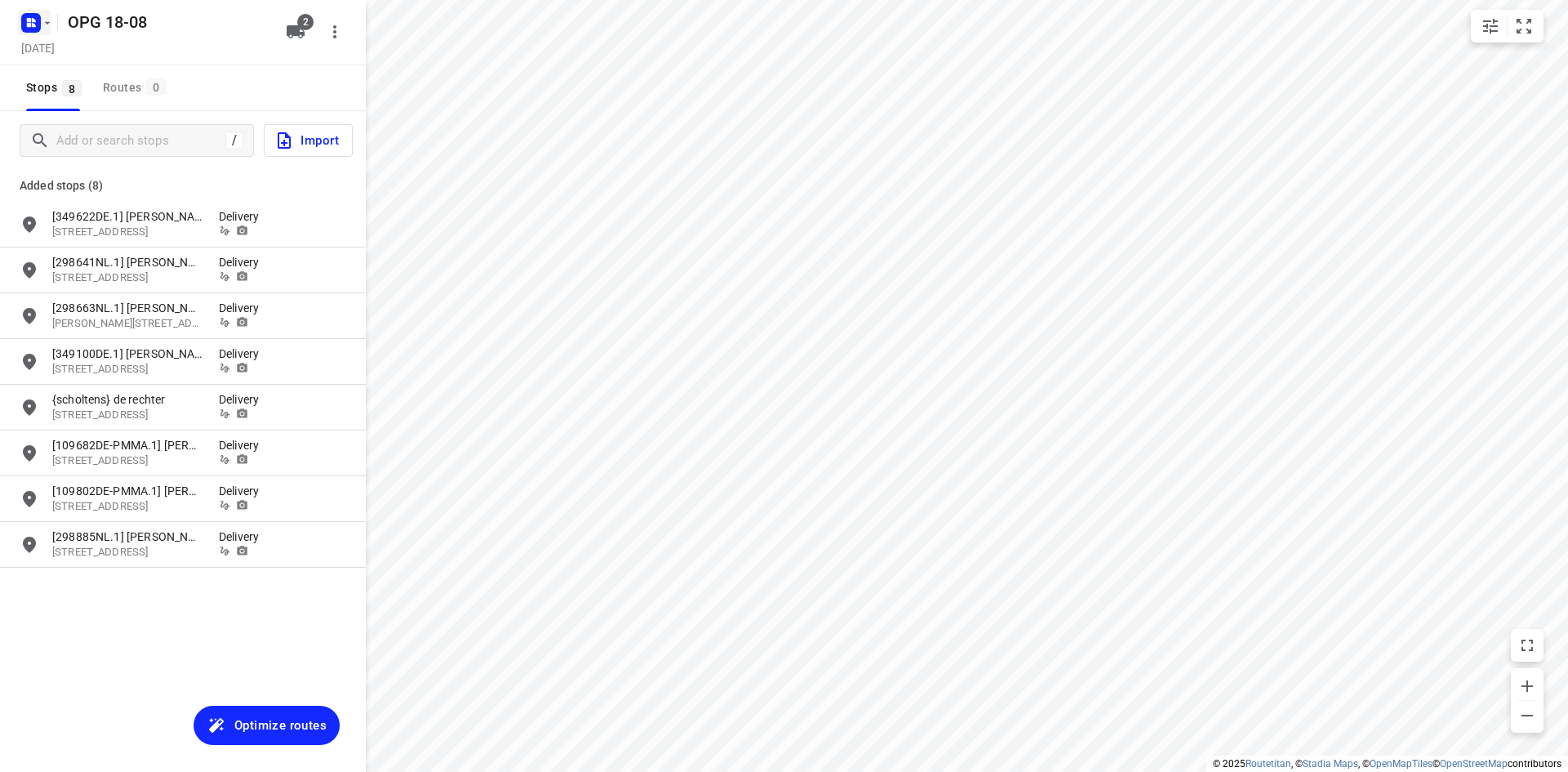
click at [43, 21] on icon "button" at bounding box center [47, 23] width 13 height 13
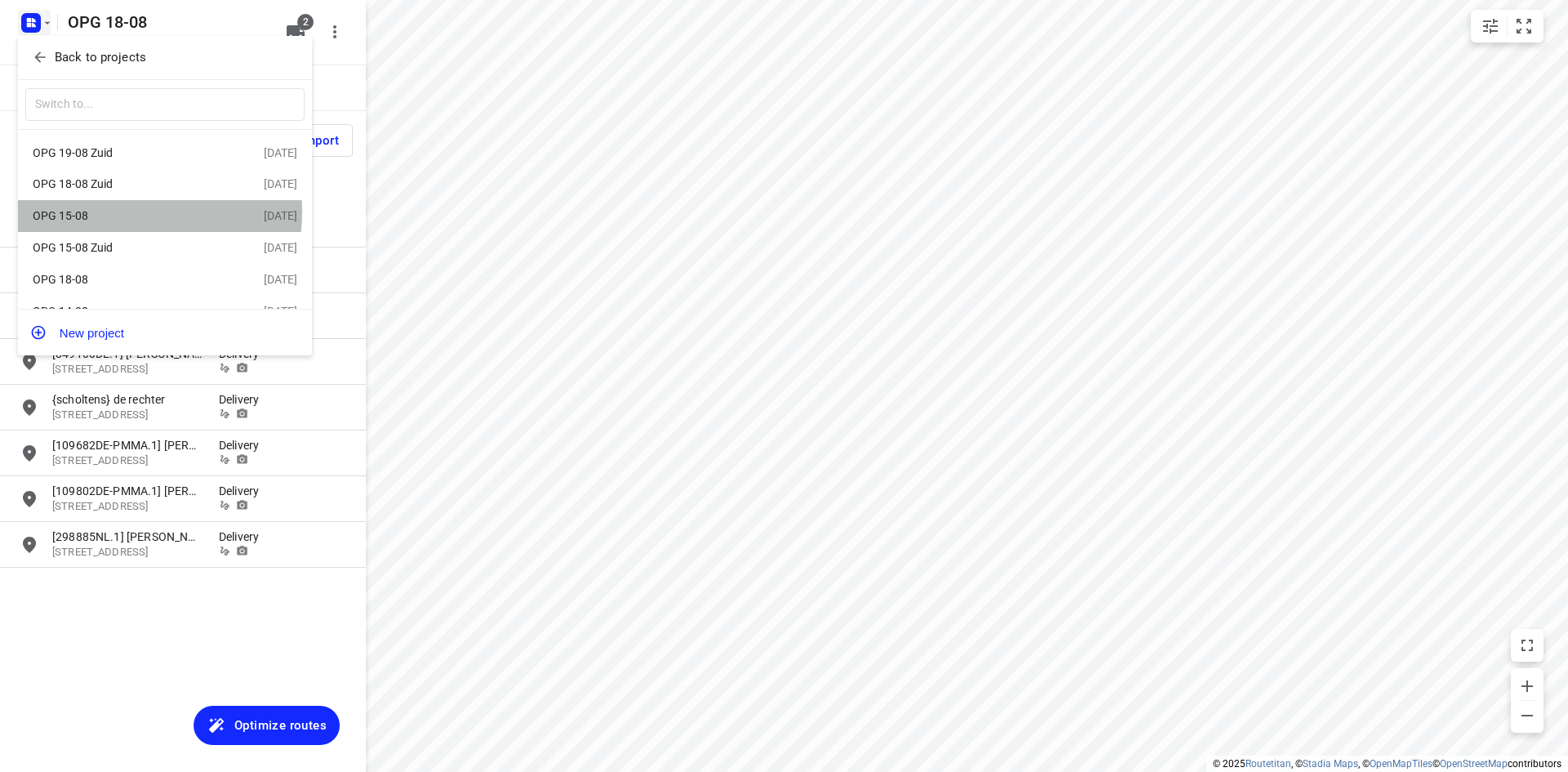
click at [125, 214] on div "OPG 15-08" at bounding box center [127, 215] width 188 height 13
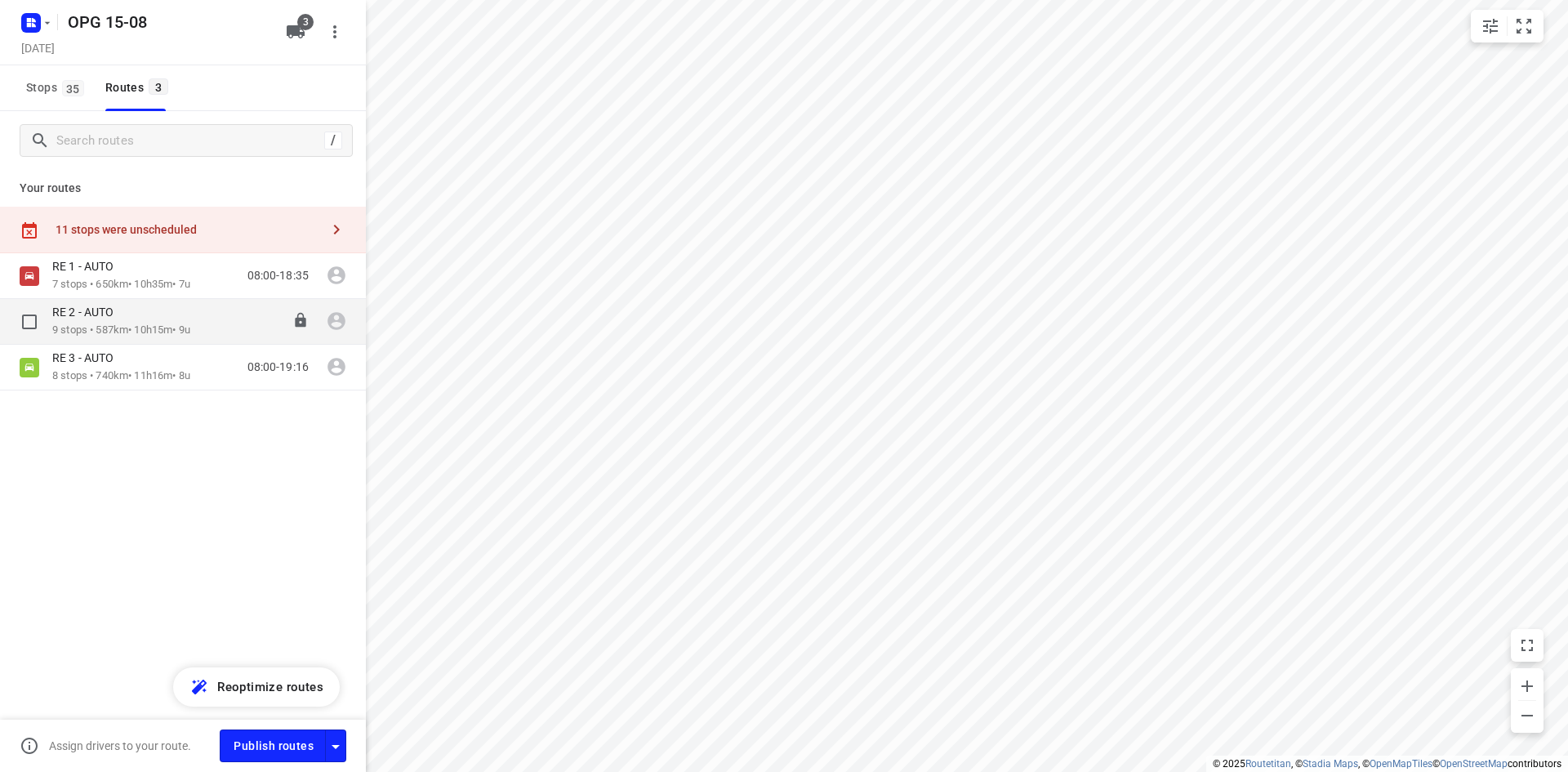
click at [112, 314] on p "RE 2 - AUTO" at bounding box center [88, 312] width 71 height 15
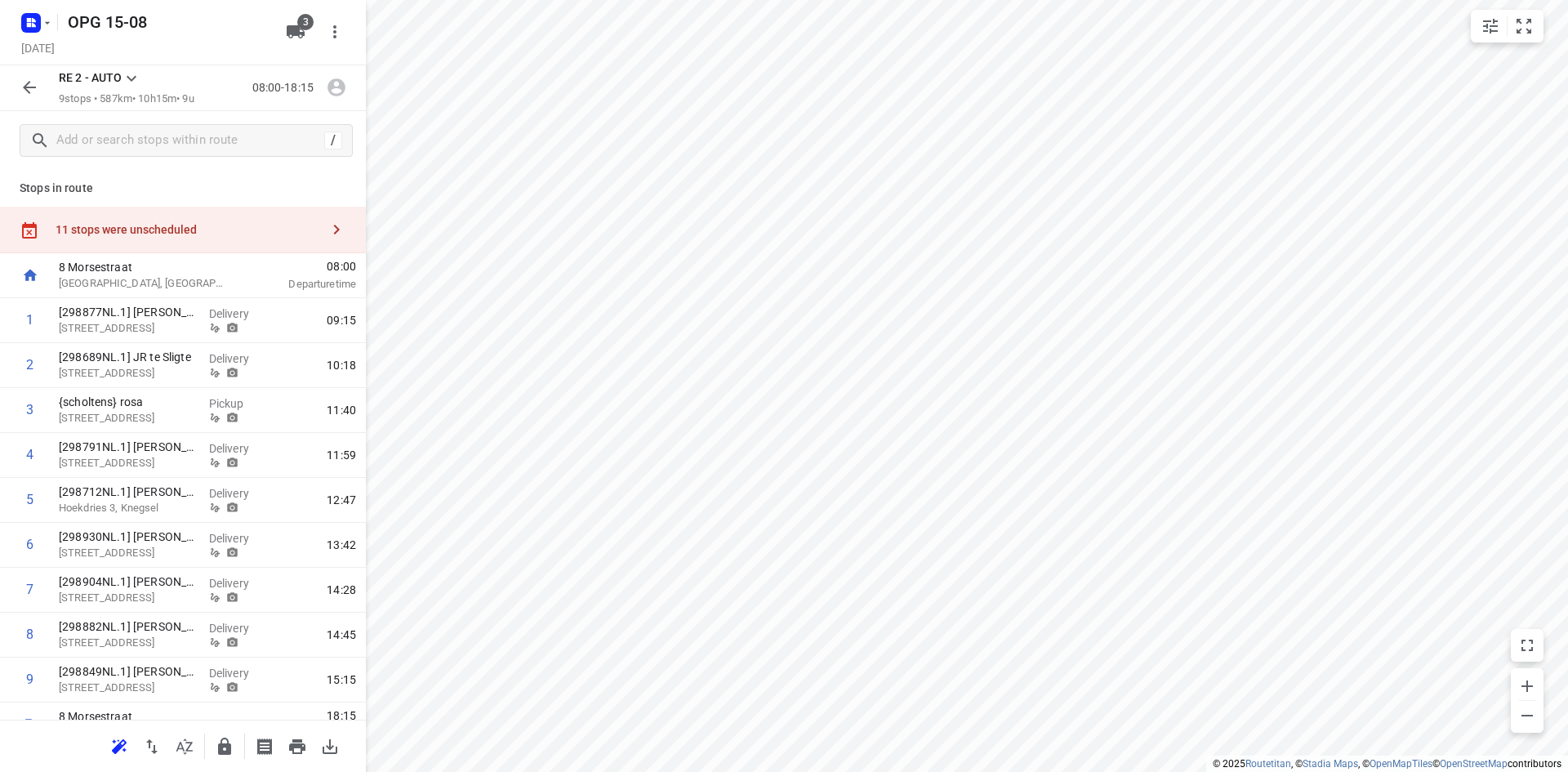
scroll to position [28, 0]
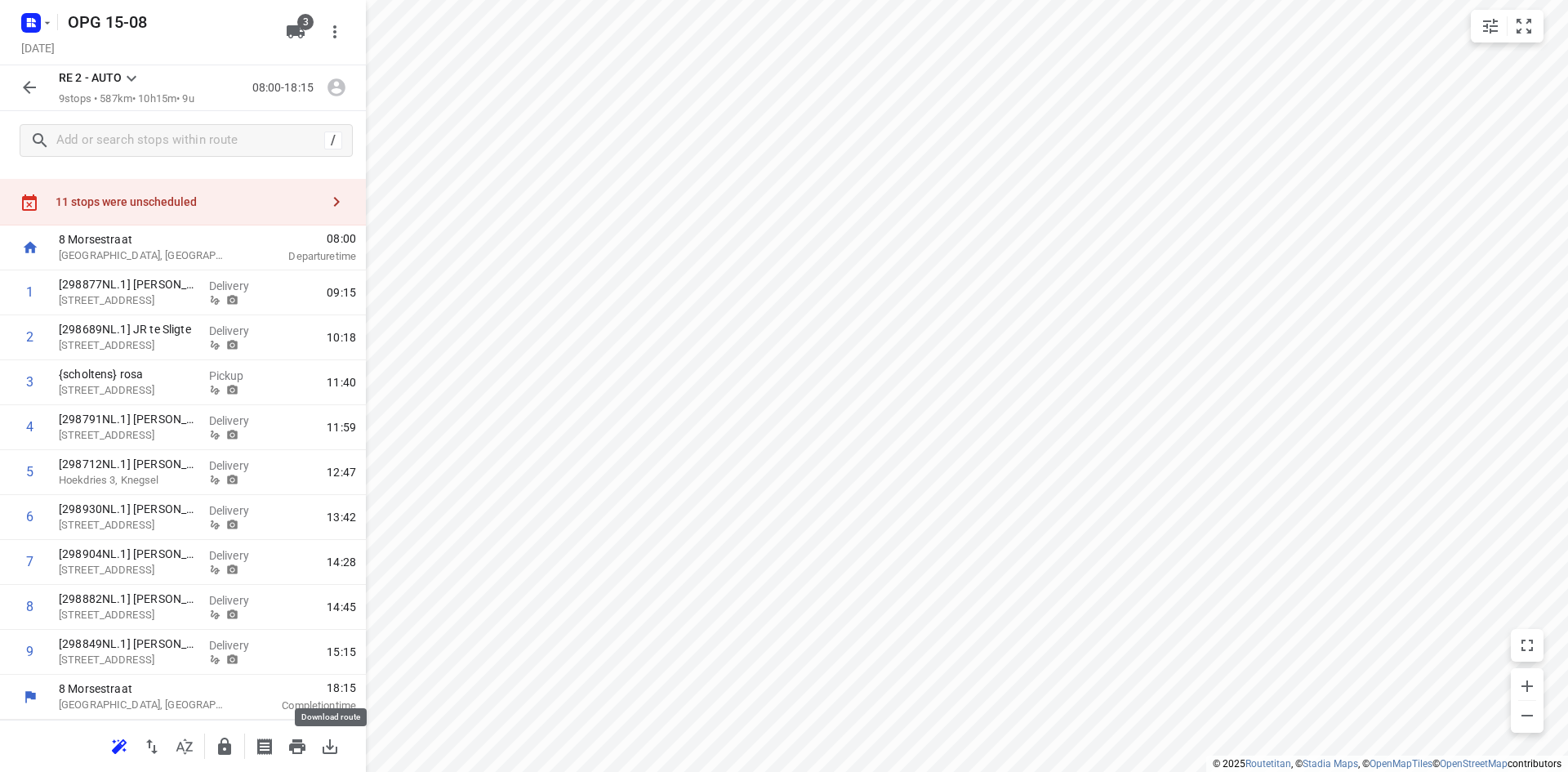
click at [332, 746] on icon "button" at bounding box center [330, 746] width 15 height 15
click at [49, 17] on icon "button" at bounding box center [47, 23] width 13 height 13
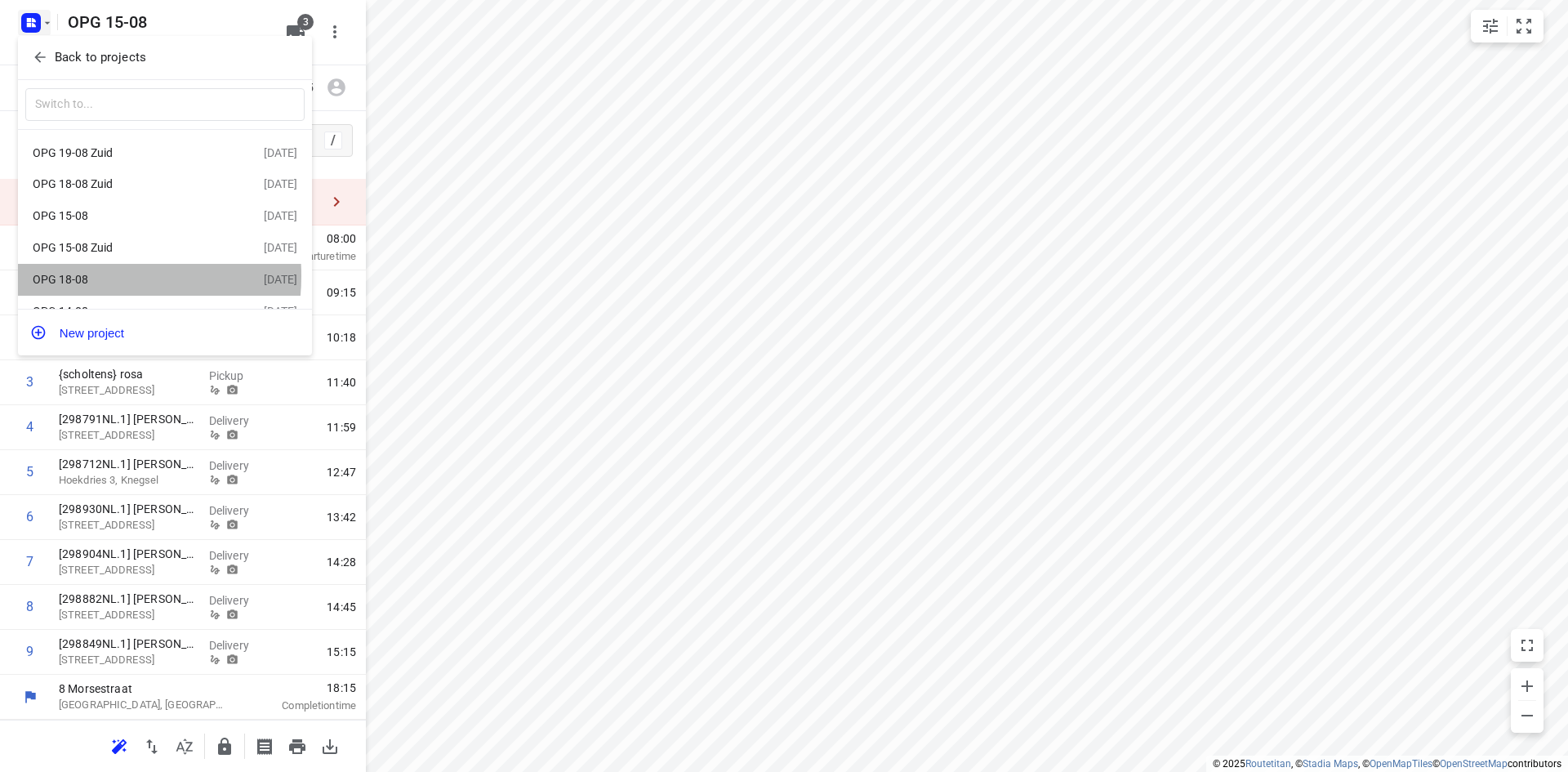
click at [79, 279] on div "OPG 18-08" at bounding box center [127, 279] width 188 height 13
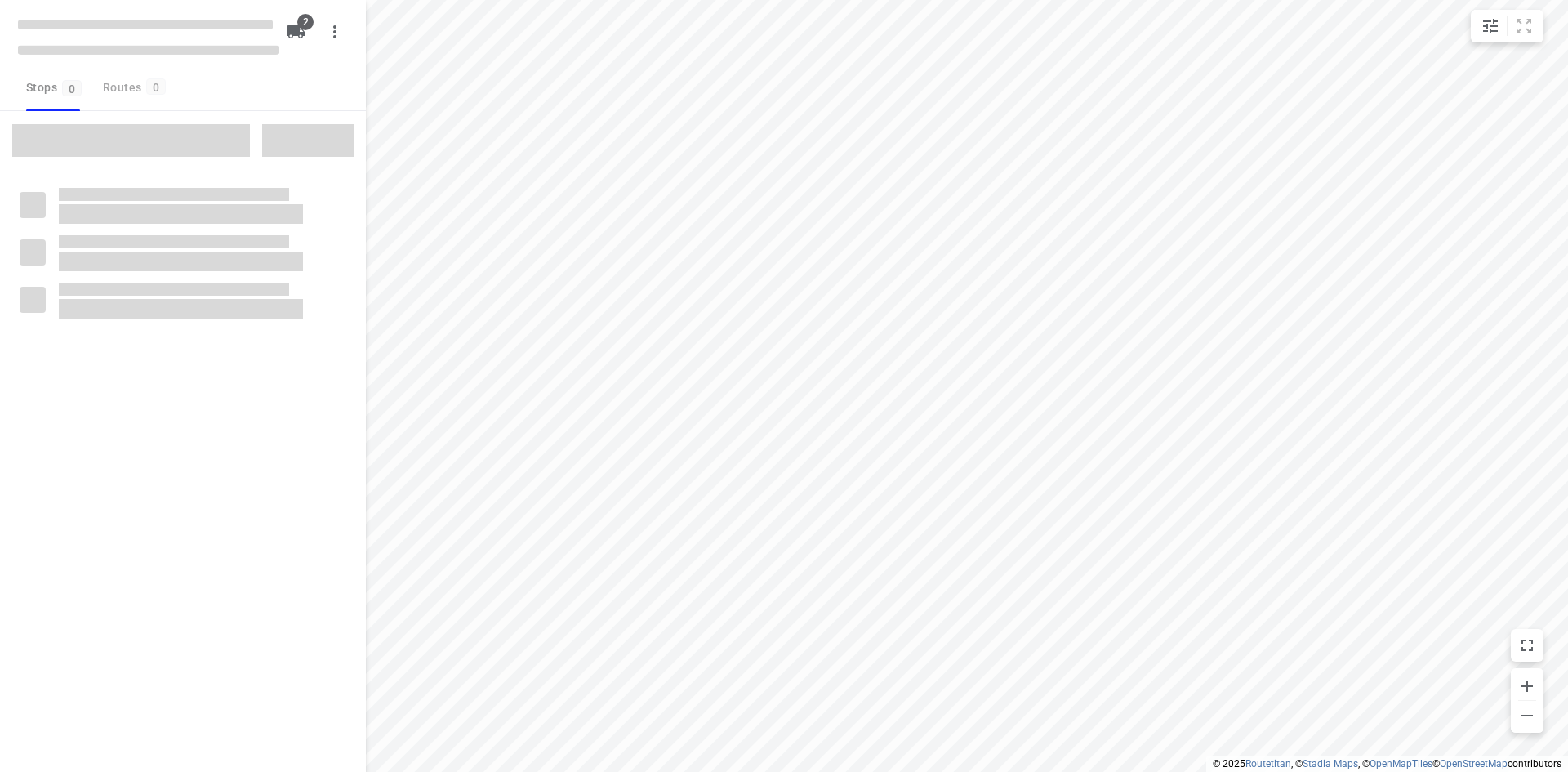
type input "distance"
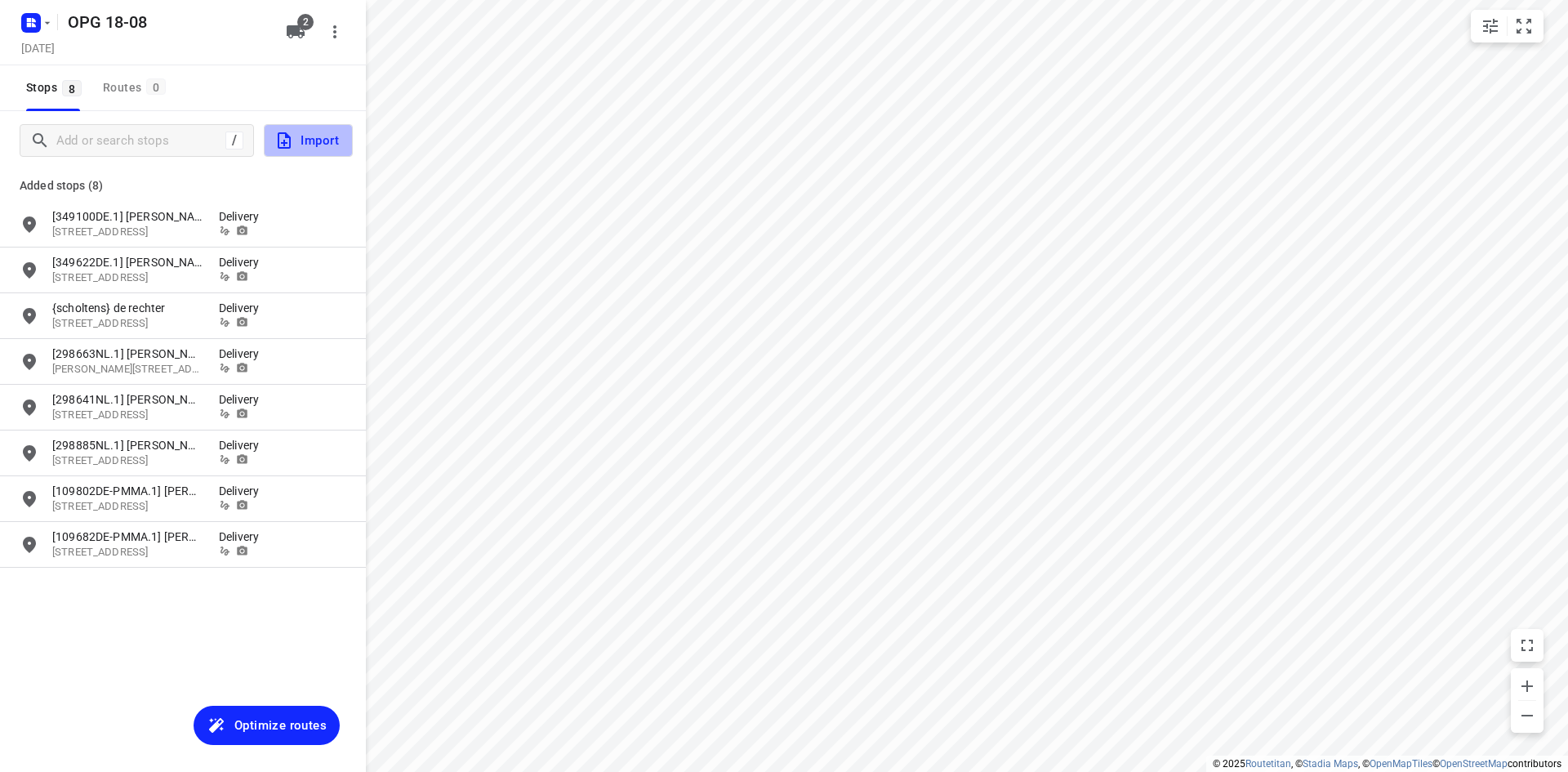
click at [320, 141] on span "Import" at bounding box center [306, 140] width 64 height 21
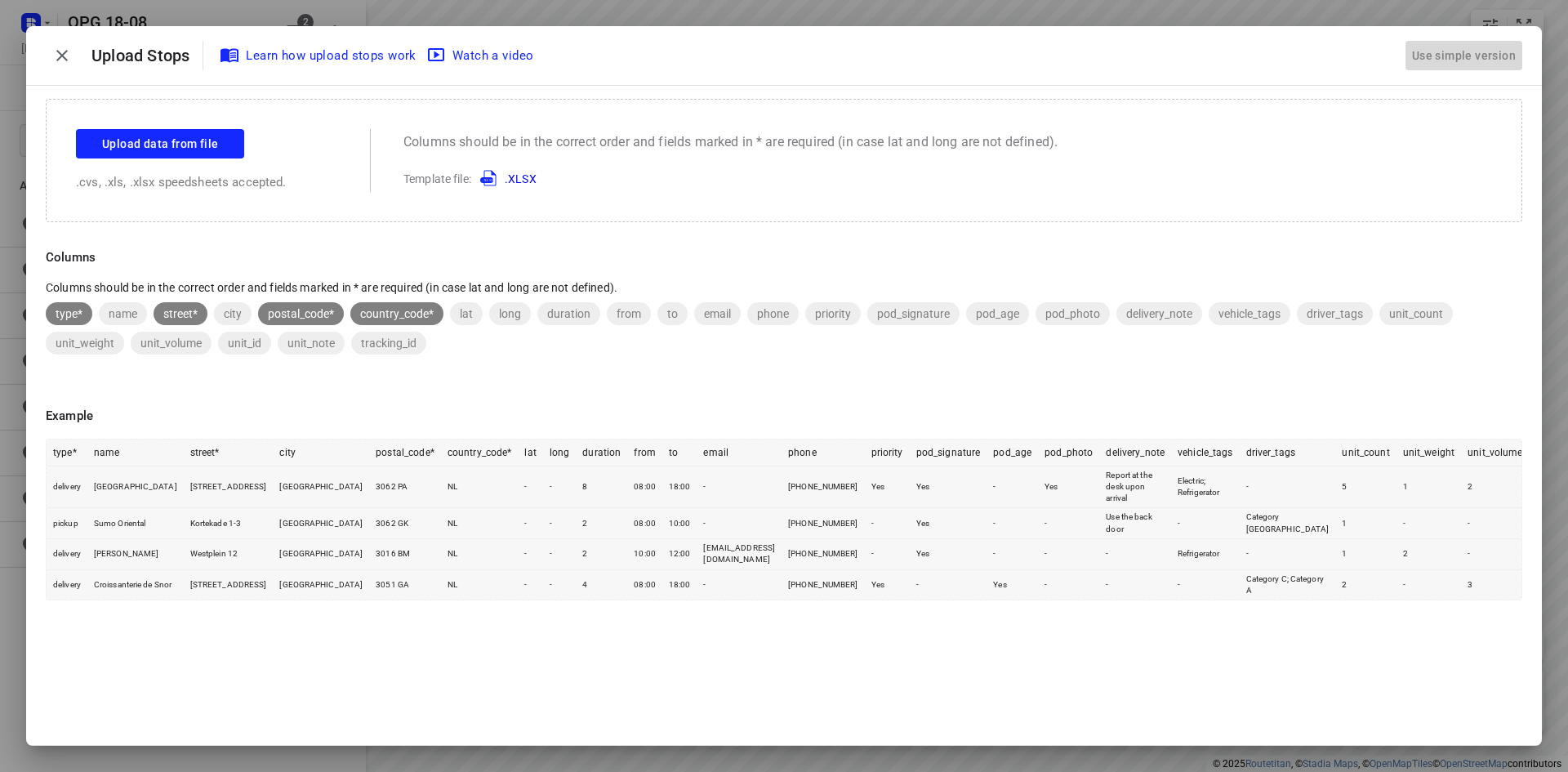
click at [1478, 52] on div "Use simple version" at bounding box center [1464, 55] width 110 height 27
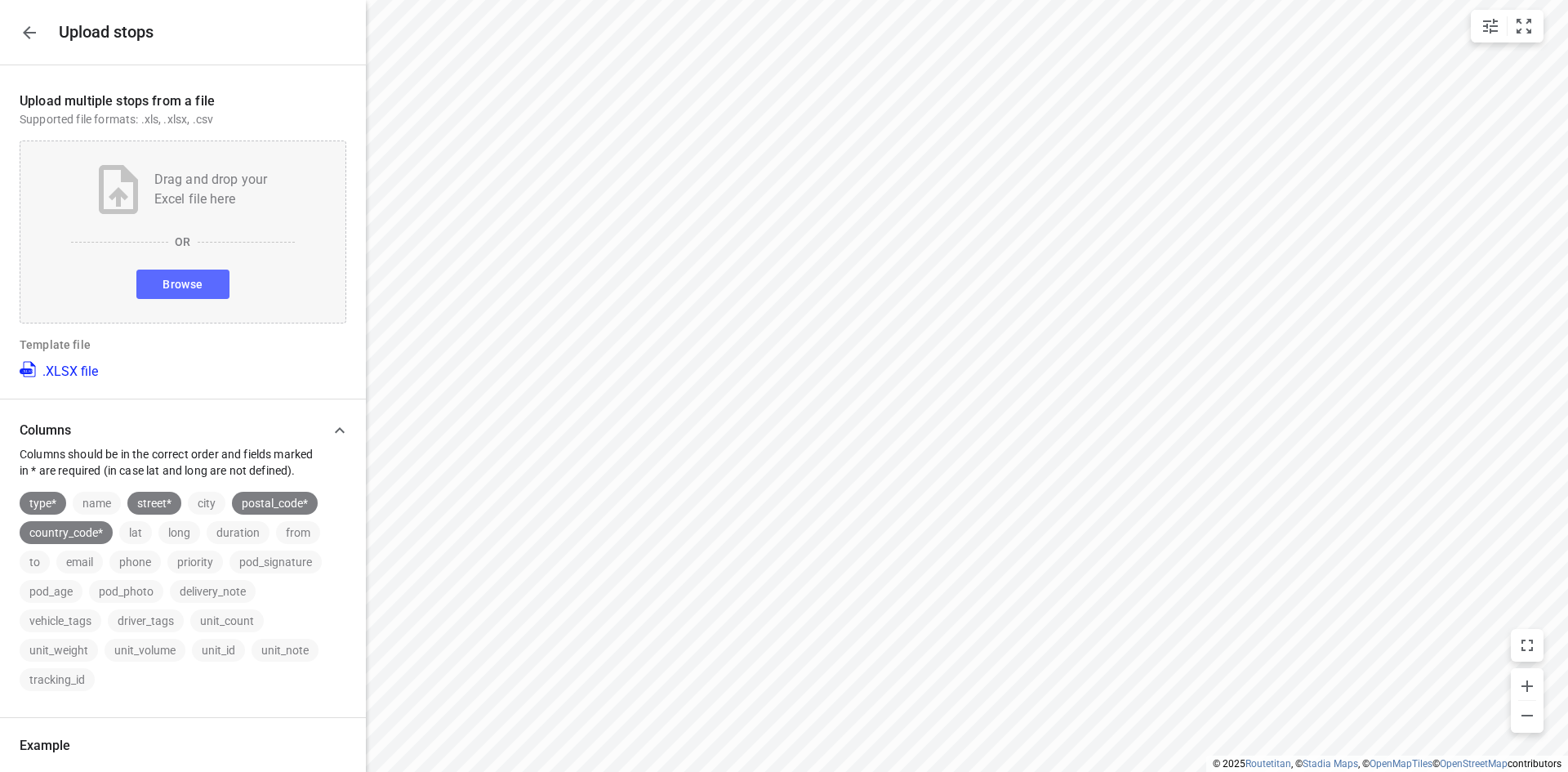
click at [176, 276] on span "Browse" at bounding box center [182, 284] width 40 height 21
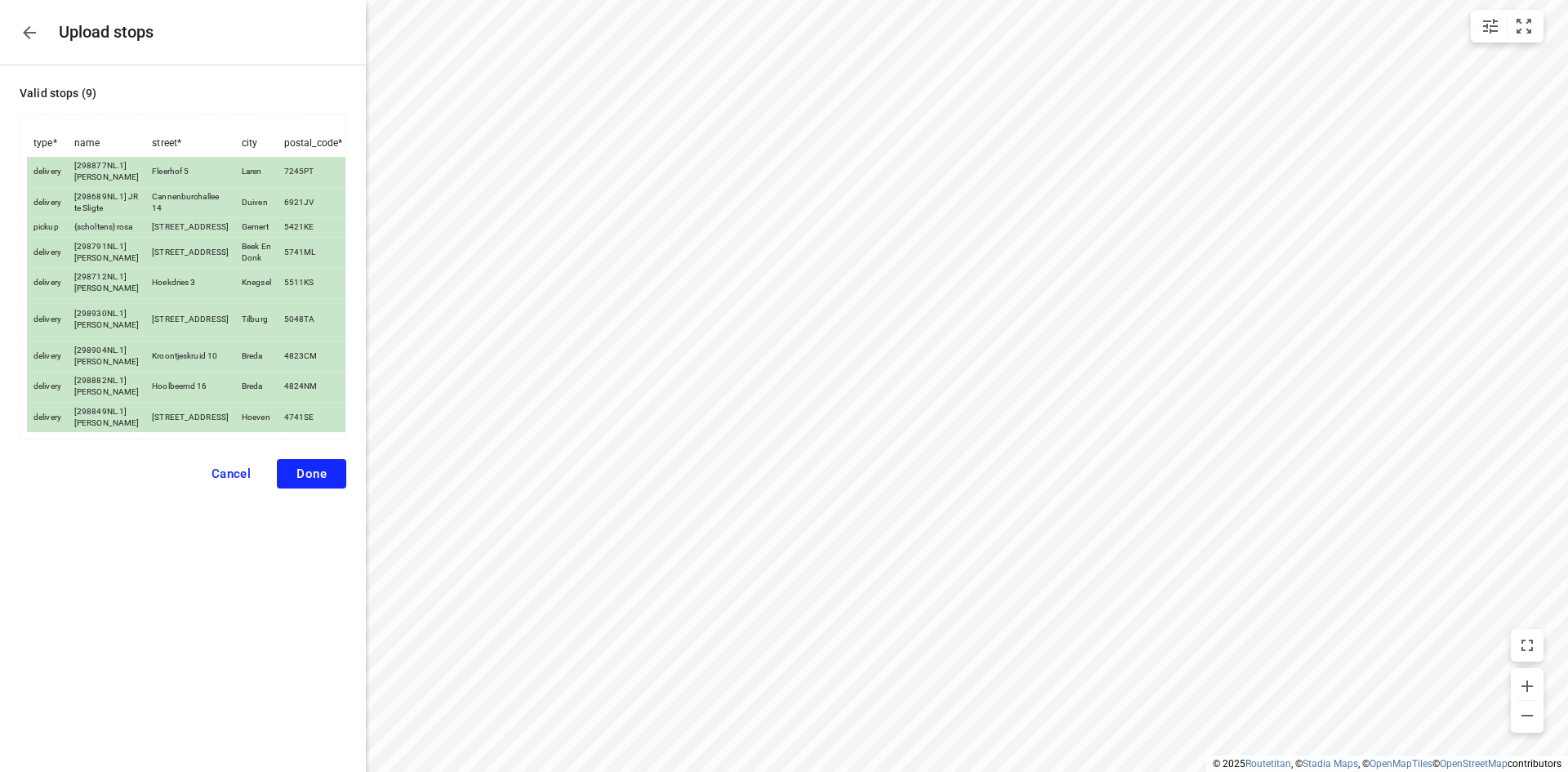
click at [300, 481] on span "Done" at bounding box center [312, 473] width 31 height 15
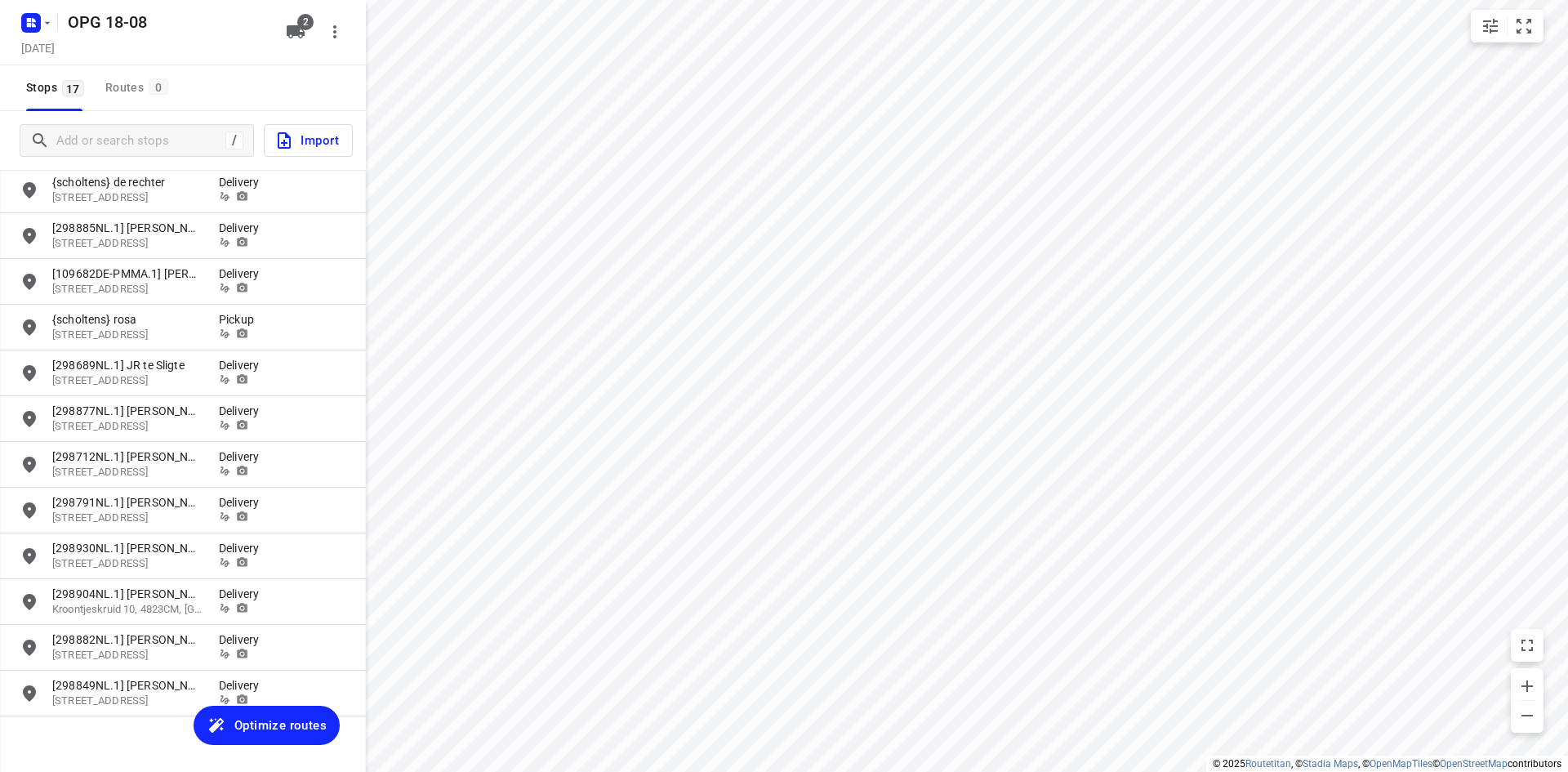
scroll to position [283, 0]
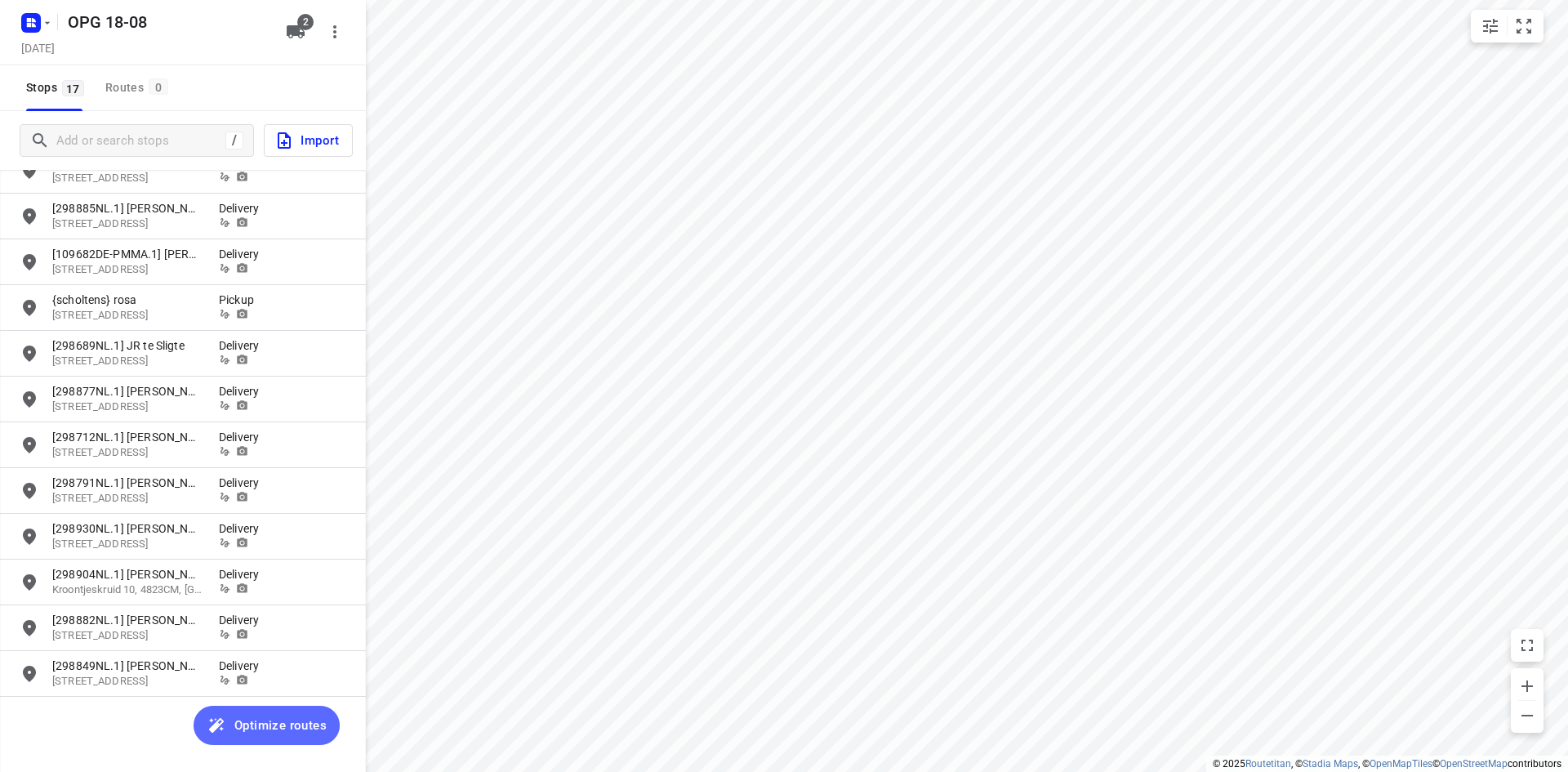
click at [280, 715] on span "Optimize routes" at bounding box center [280, 724] width 92 height 21
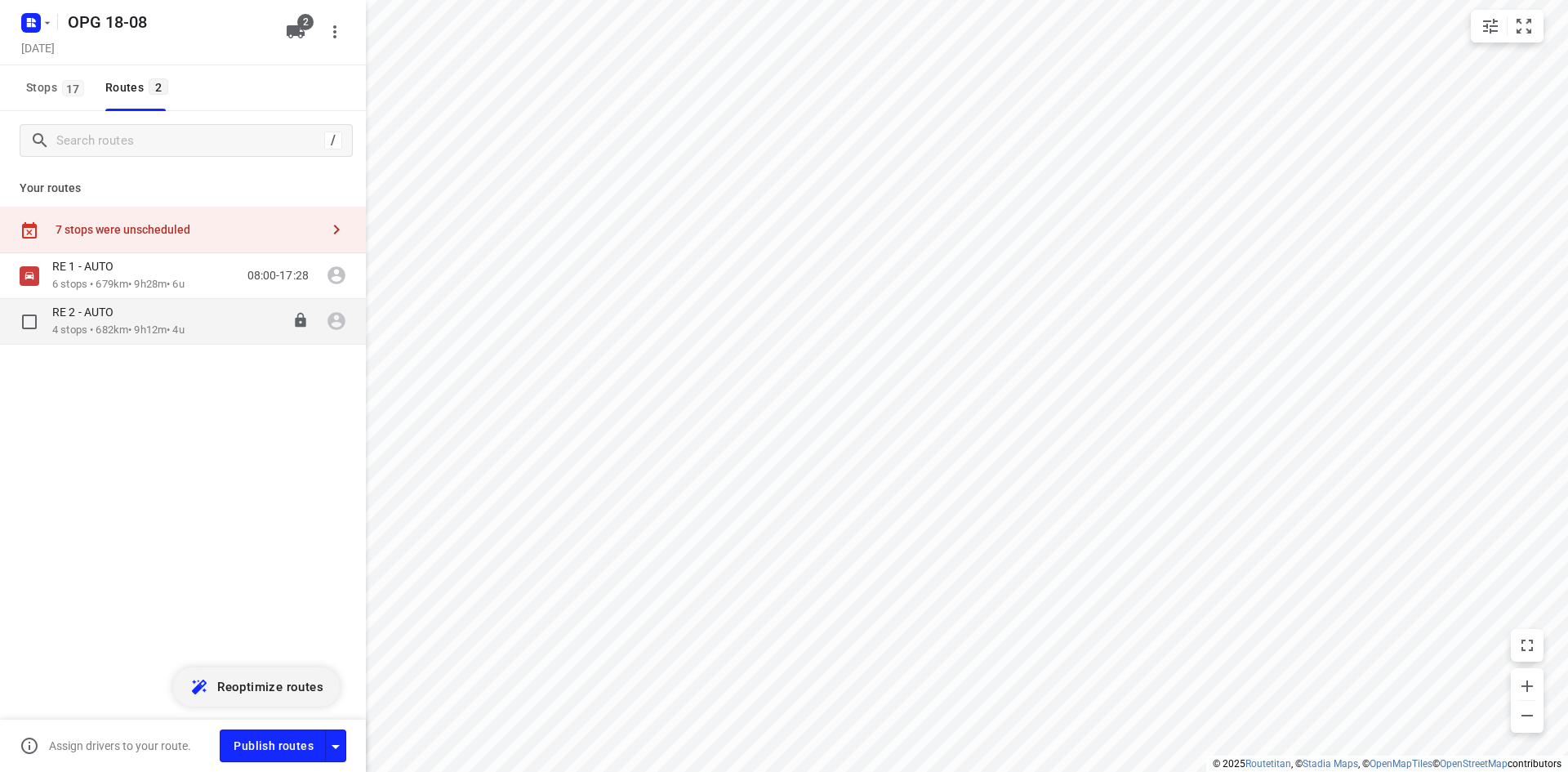
click at [112, 330] on p "4 stops • 682km • 9h12m • 4u" at bounding box center [119, 331] width 133 height 16
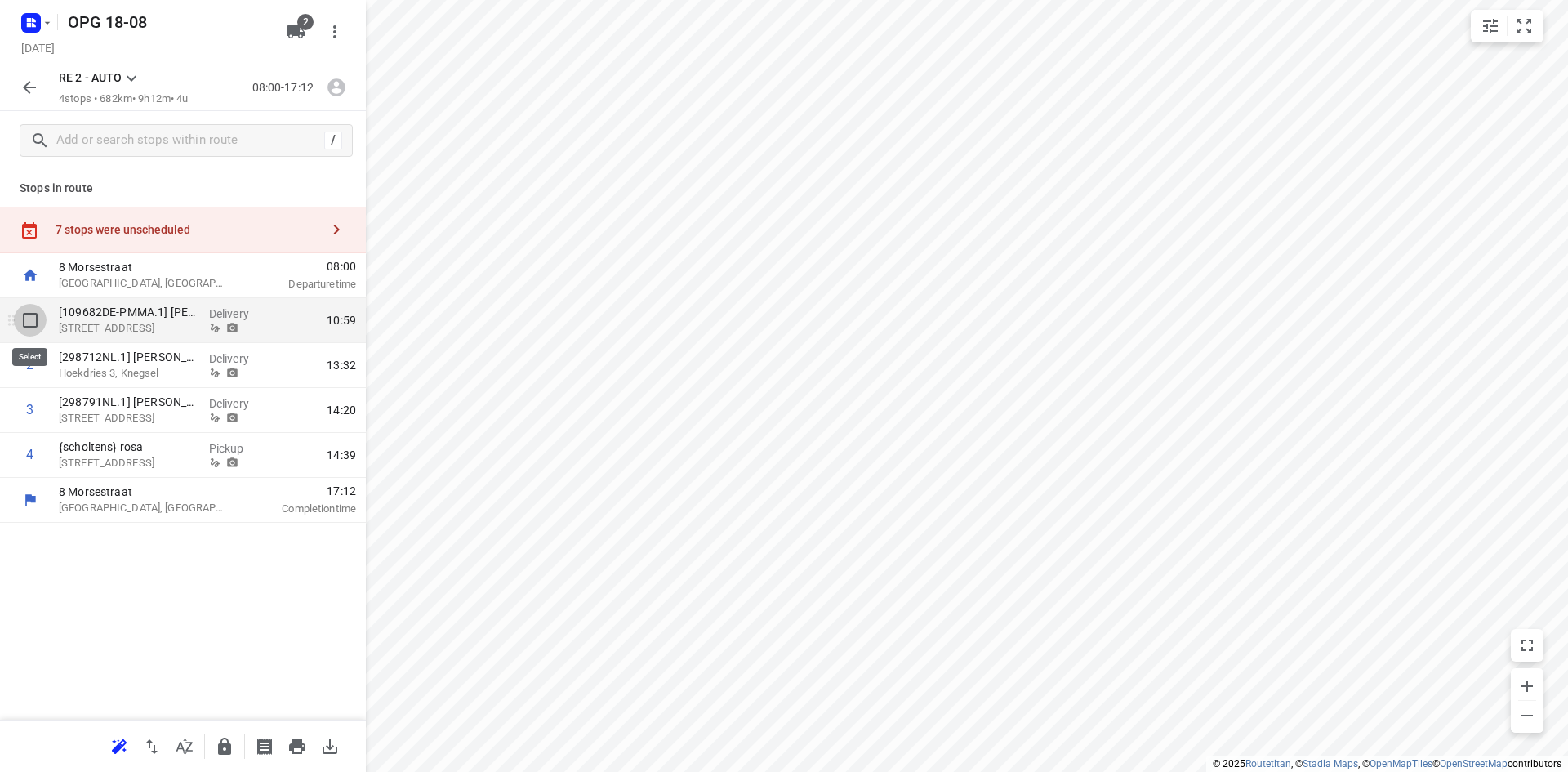
click at [35, 318] on input "checkbox" at bounding box center [30, 320] width 33 height 33
checkbox input "true"
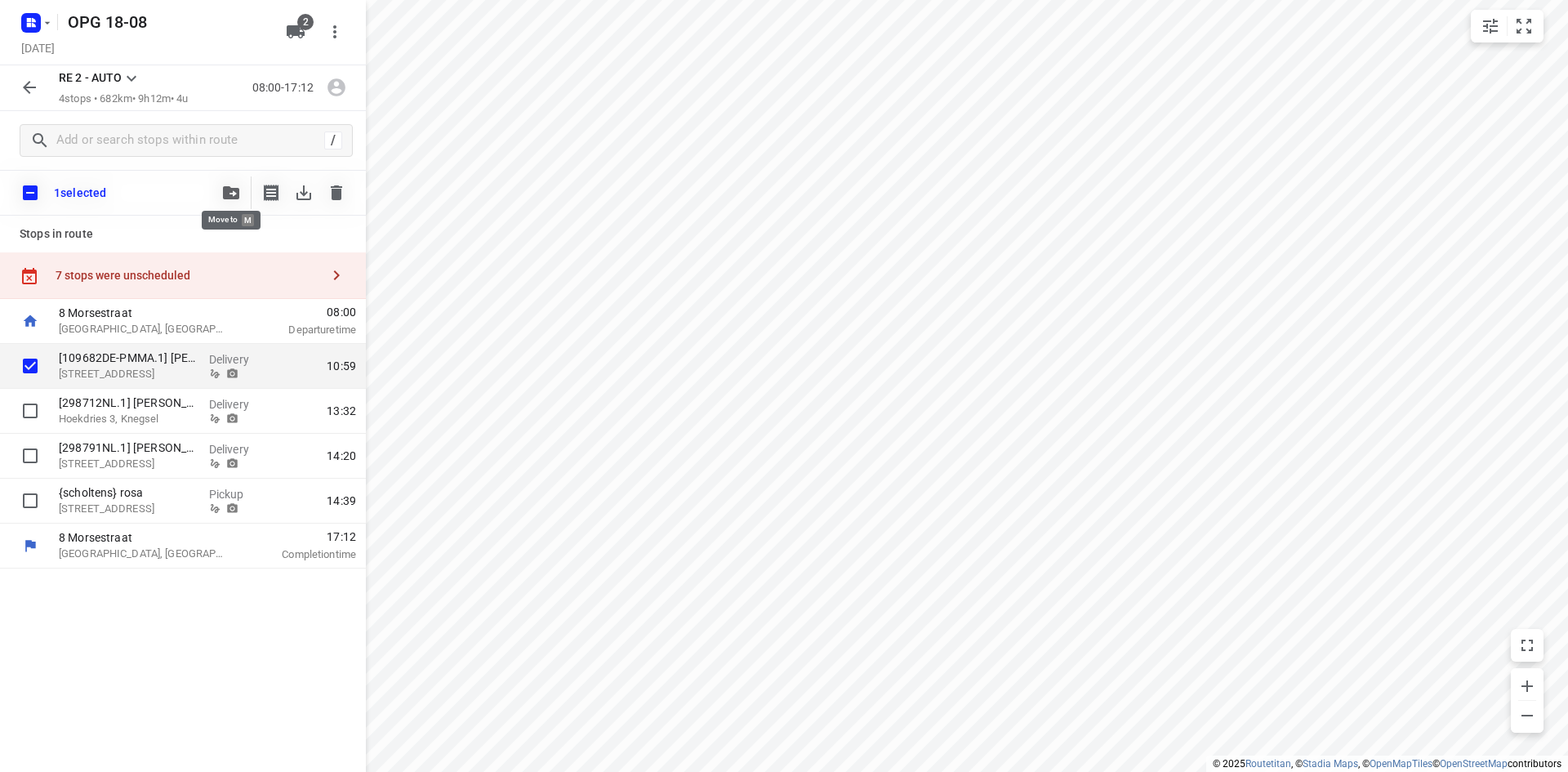
click at [227, 194] on icon "button" at bounding box center [231, 192] width 17 height 13
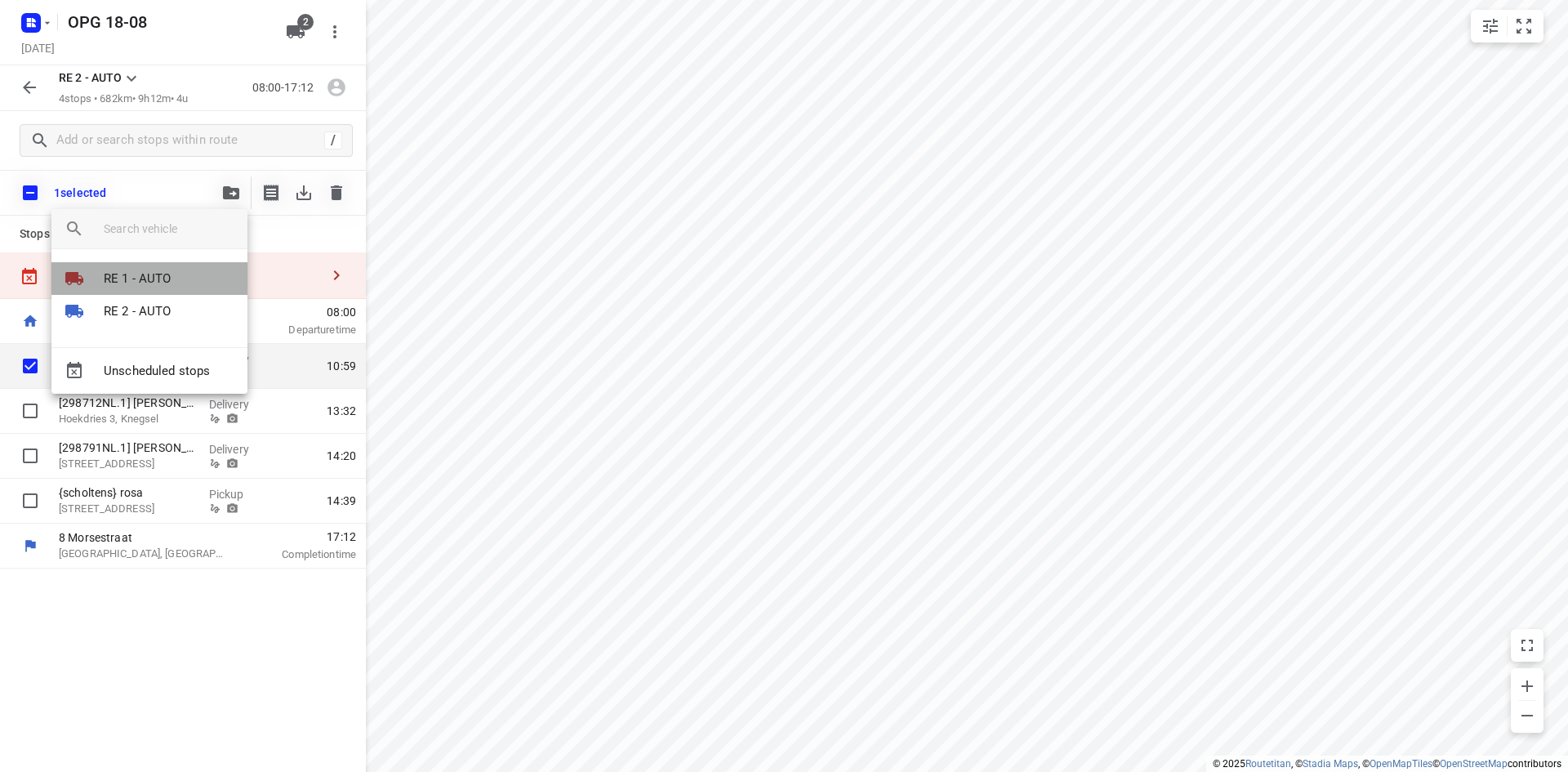
click at [166, 278] on p "RE 1 - AUTO" at bounding box center [138, 278] width 67 height 19
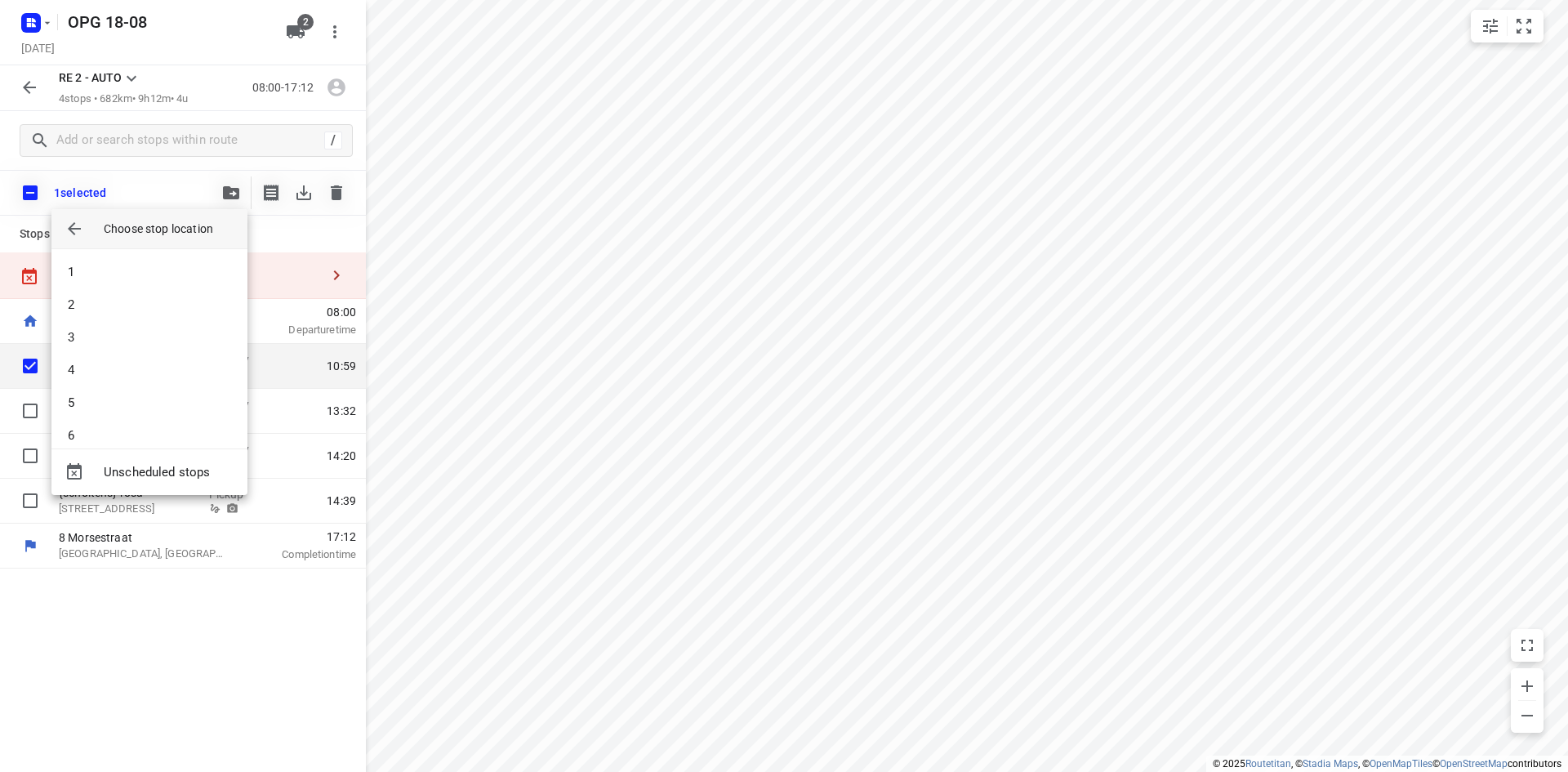
click at [166, 278] on li "1" at bounding box center [149, 271] width 196 height 33
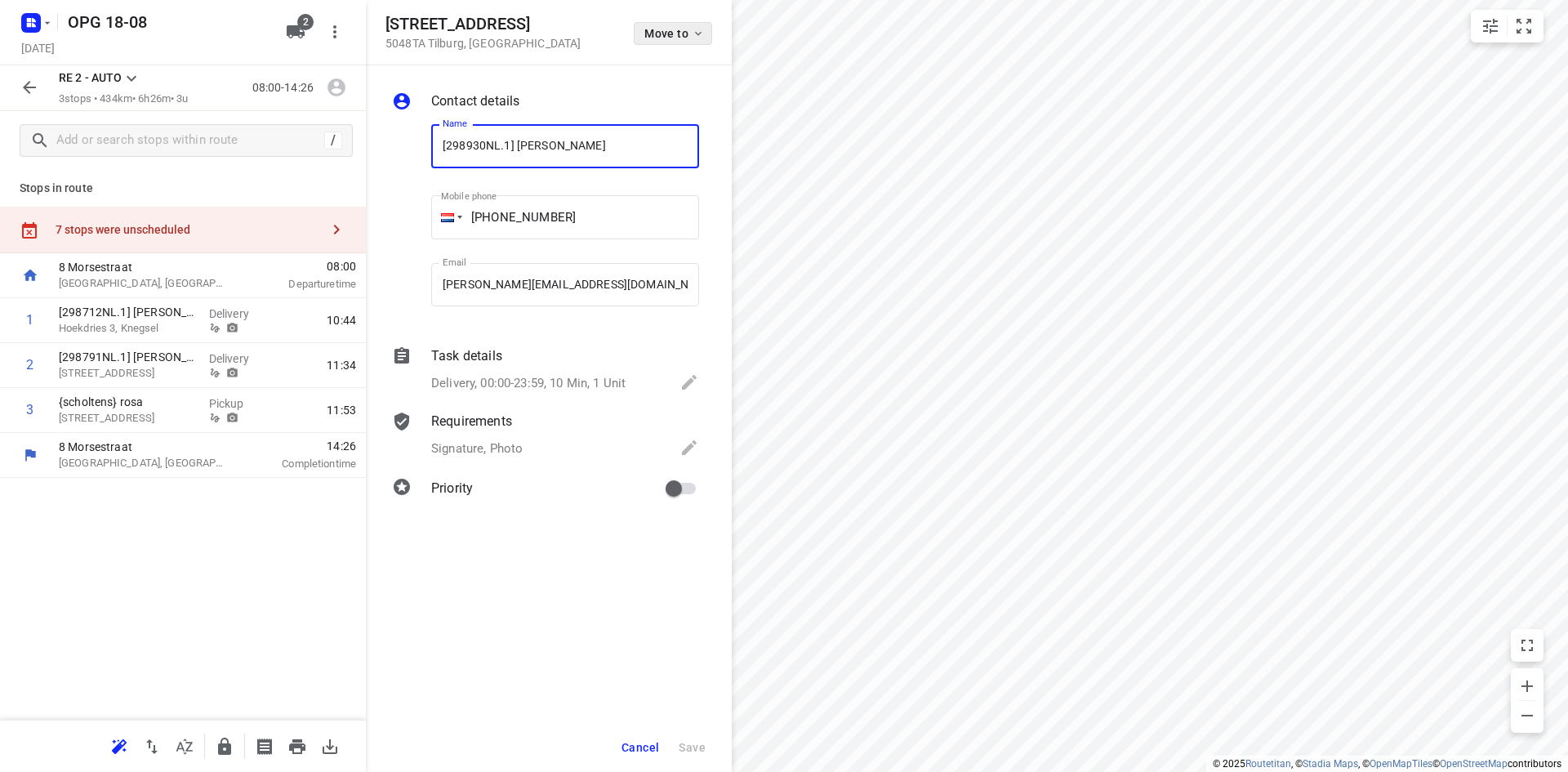
click at [679, 34] on span "Move to" at bounding box center [674, 33] width 60 height 13
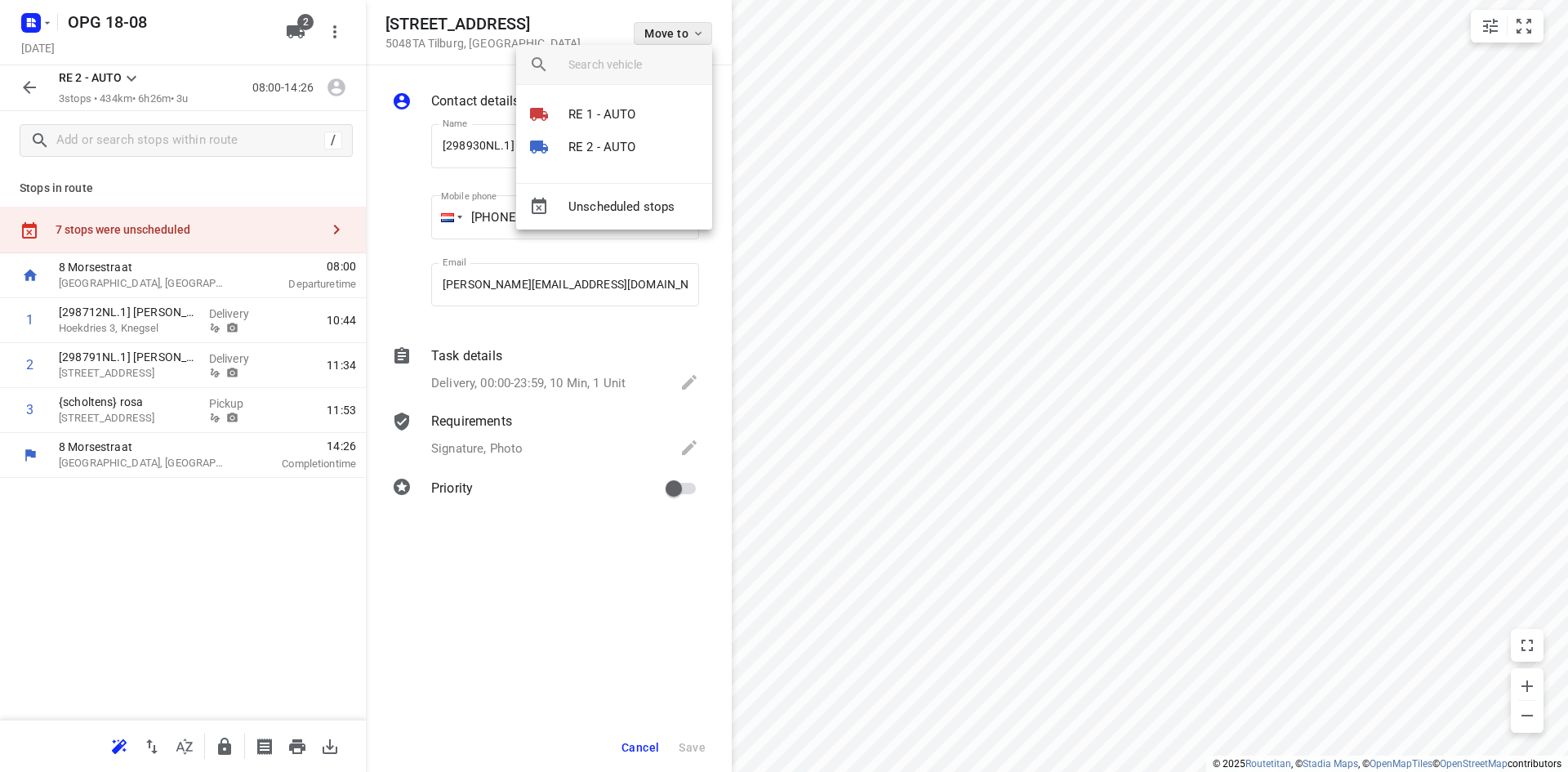
click at [679, 34] on div at bounding box center [784, 386] width 1568 height 772
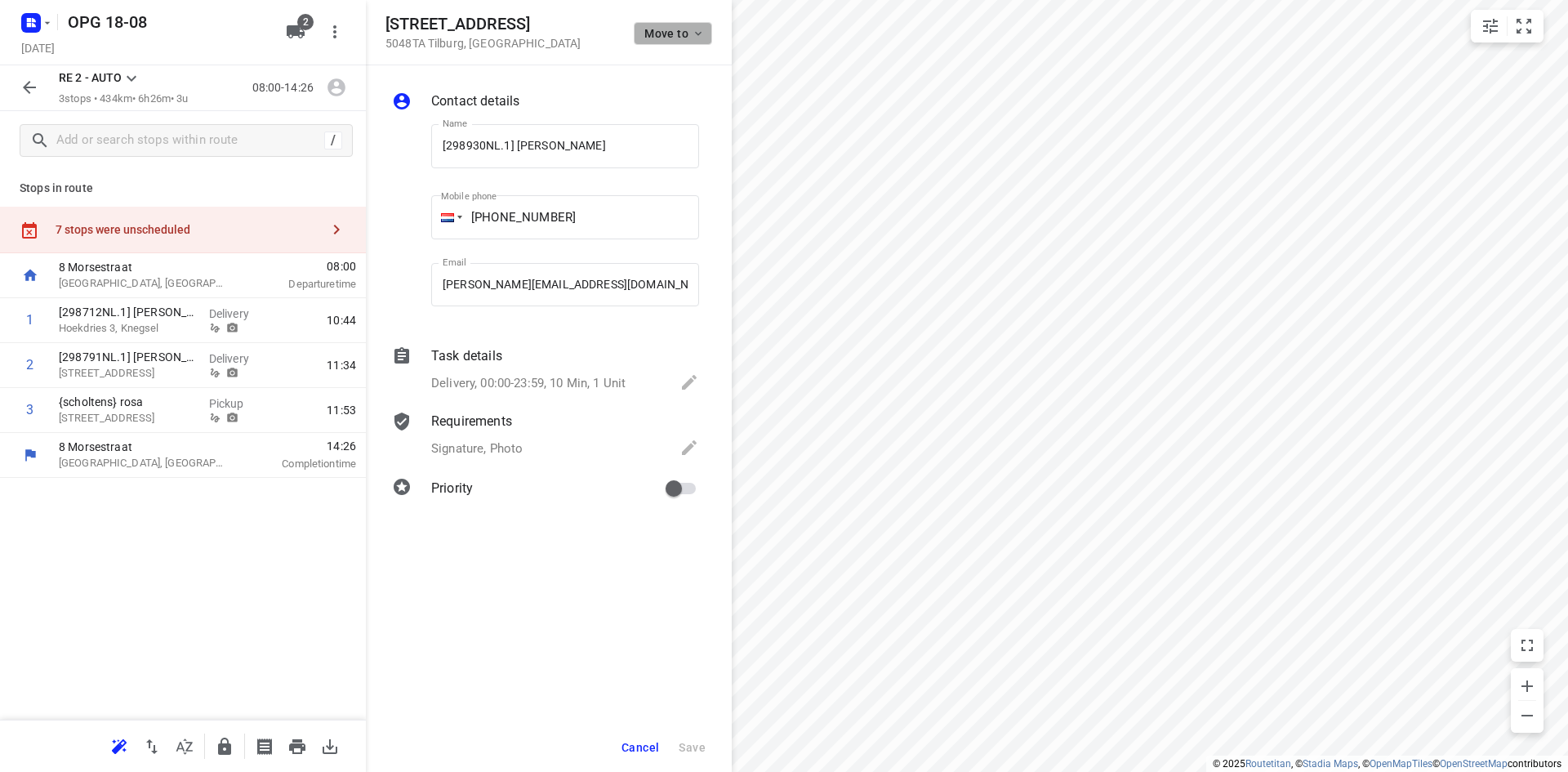
click at [682, 35] on span "Move to" at bounding box center [674, 33] width 60 height 13
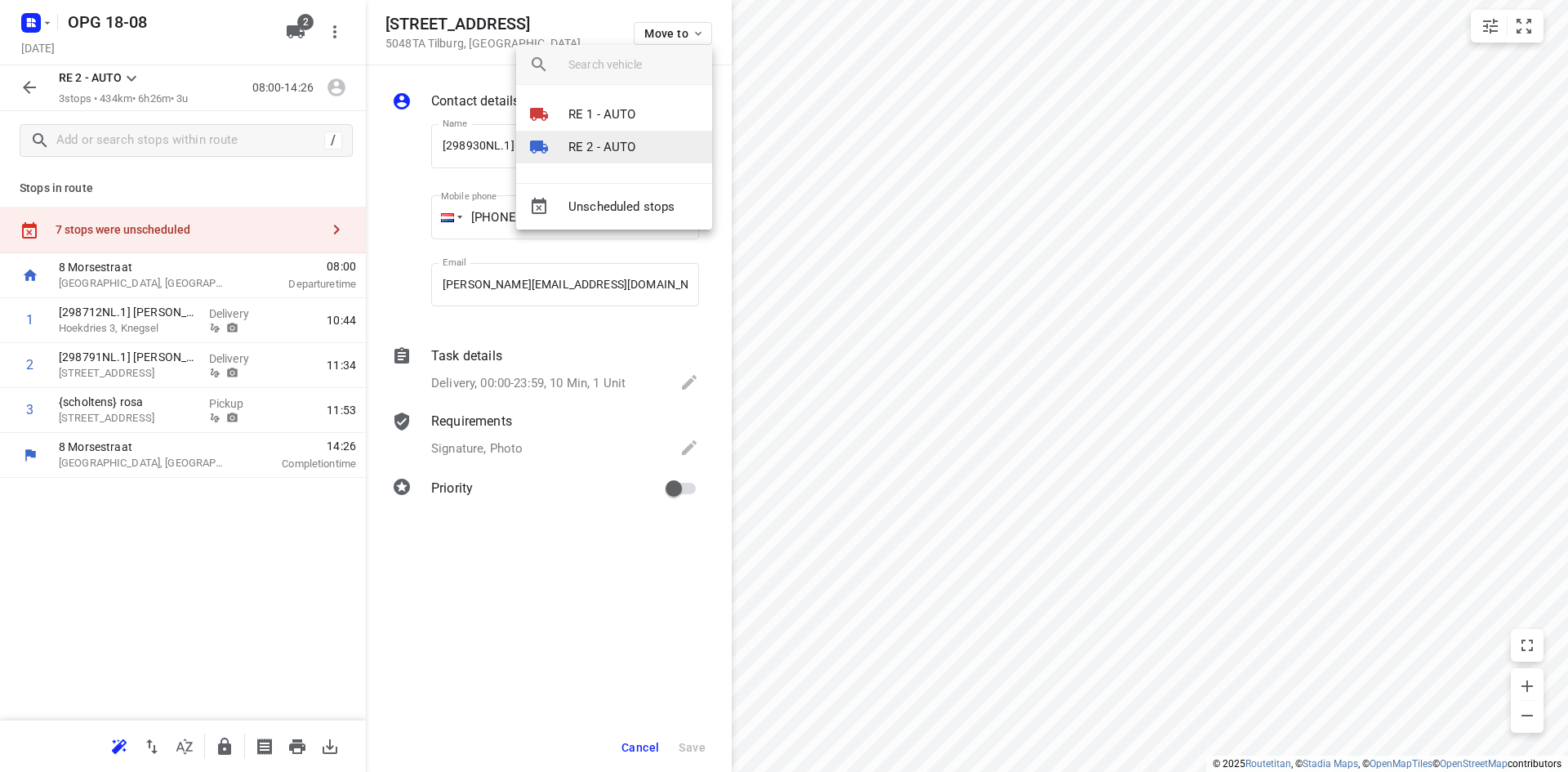
click at [626, 143] on p "RE 2 - AUTO" at bounding box center [602, 146] width 67 height 19
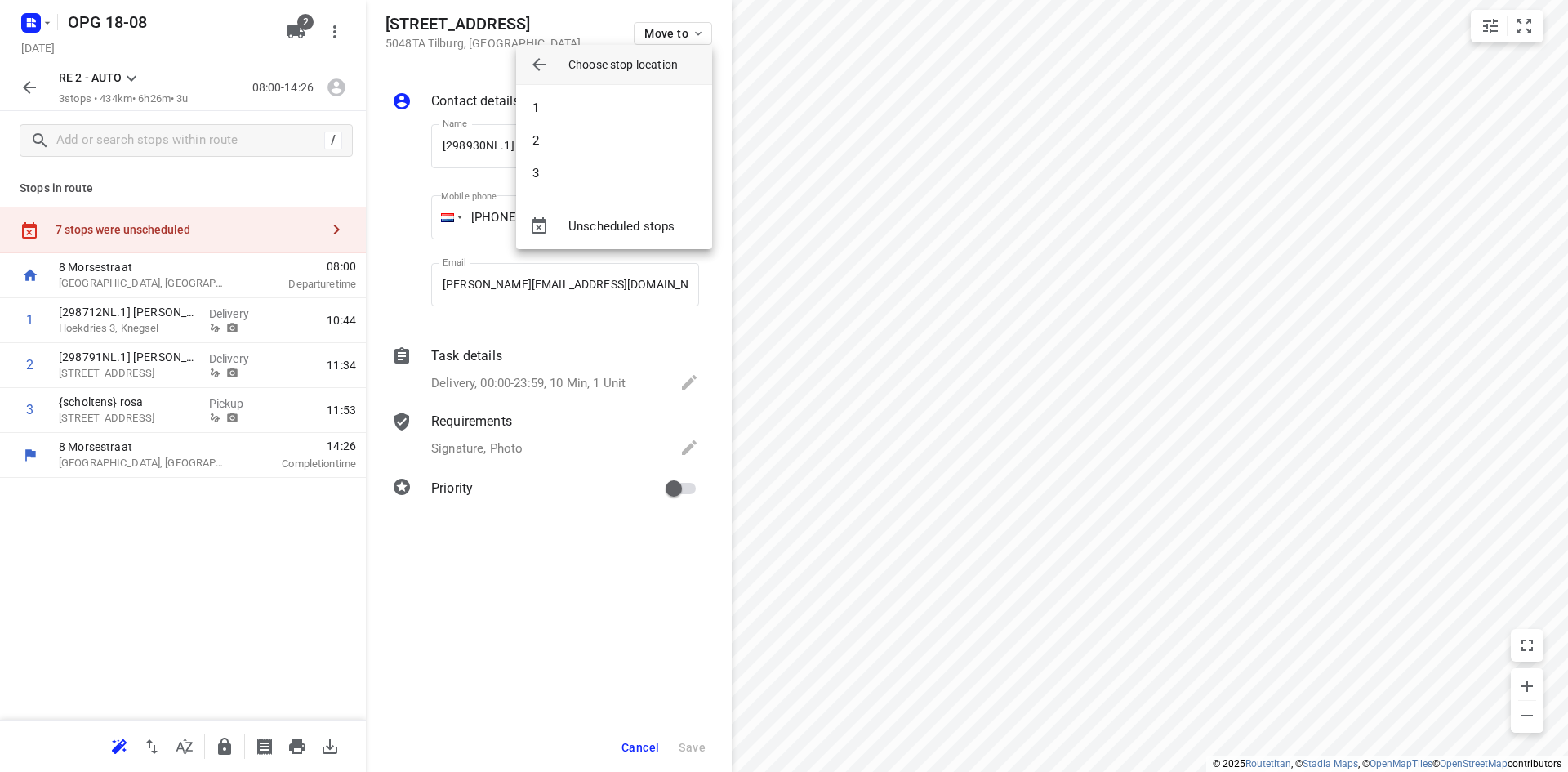
click at [626, 143] on li "2" at bounding box center [615, 140] width 196 height 33
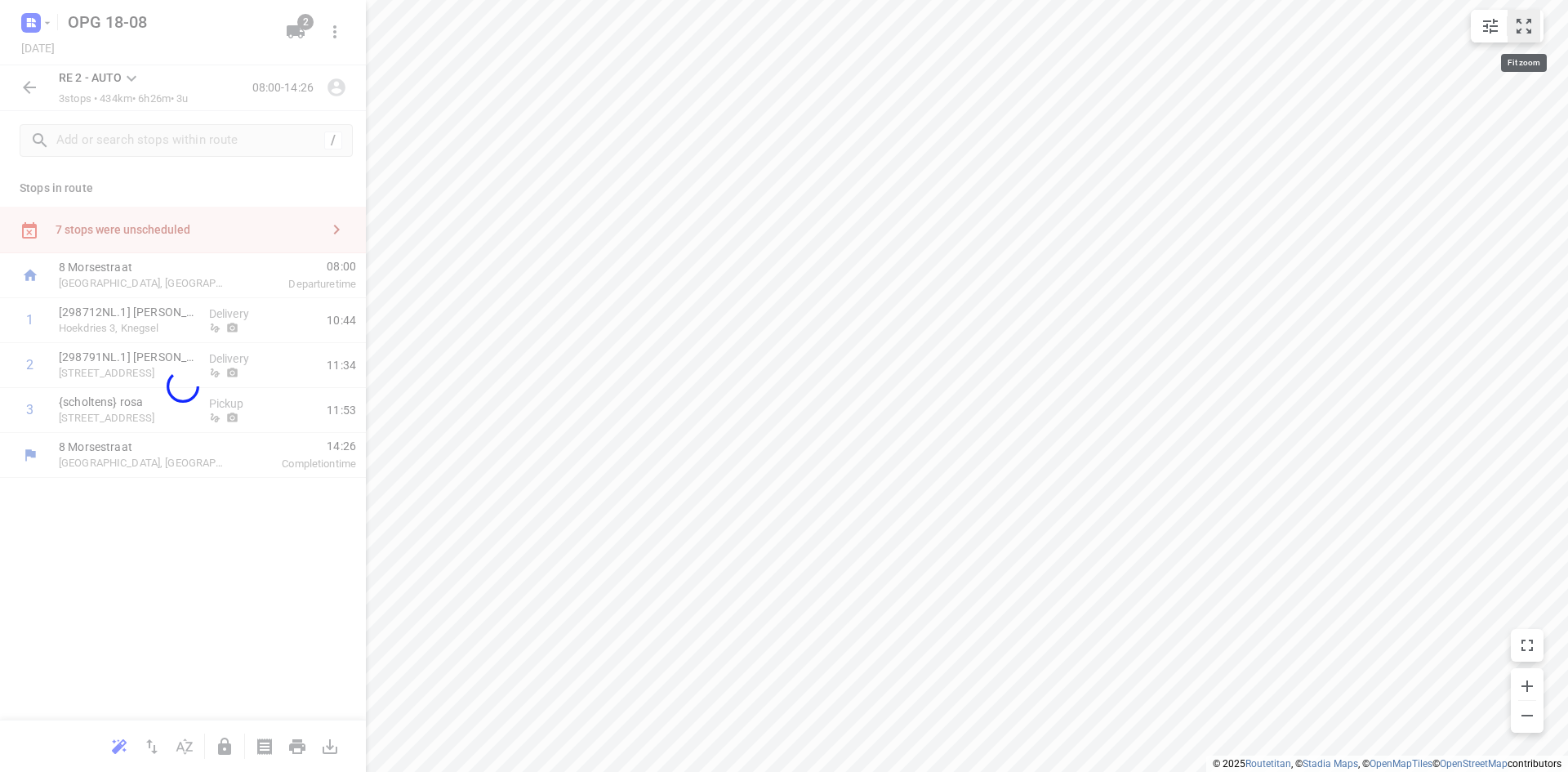
click at [1524, 24] on icon "small contained button group" at bounding box center [1524, 27] width 20 height 20
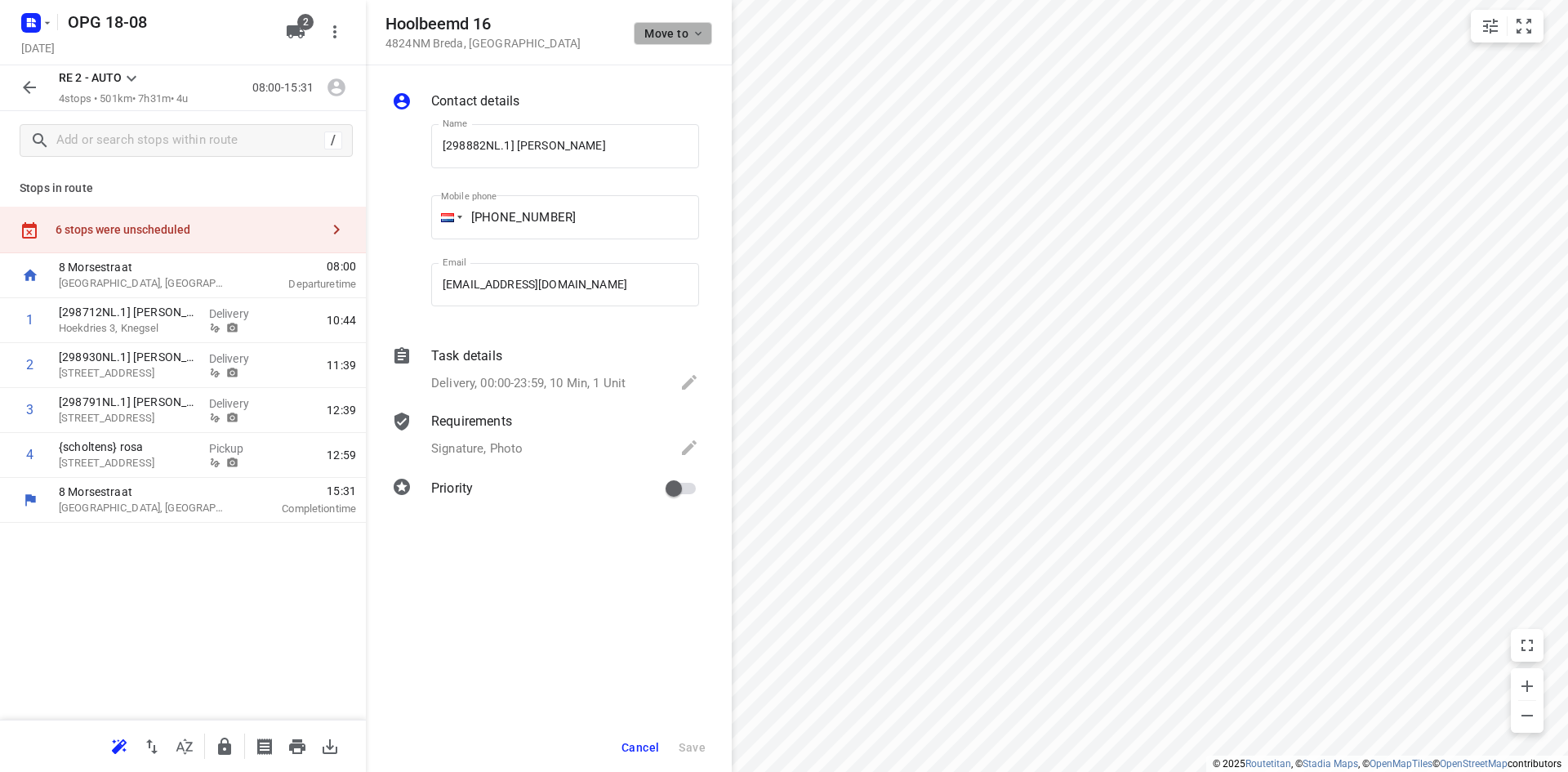
click at [703, 41] on button "Move to" at bounding box center [672, 33] width 78 height 23
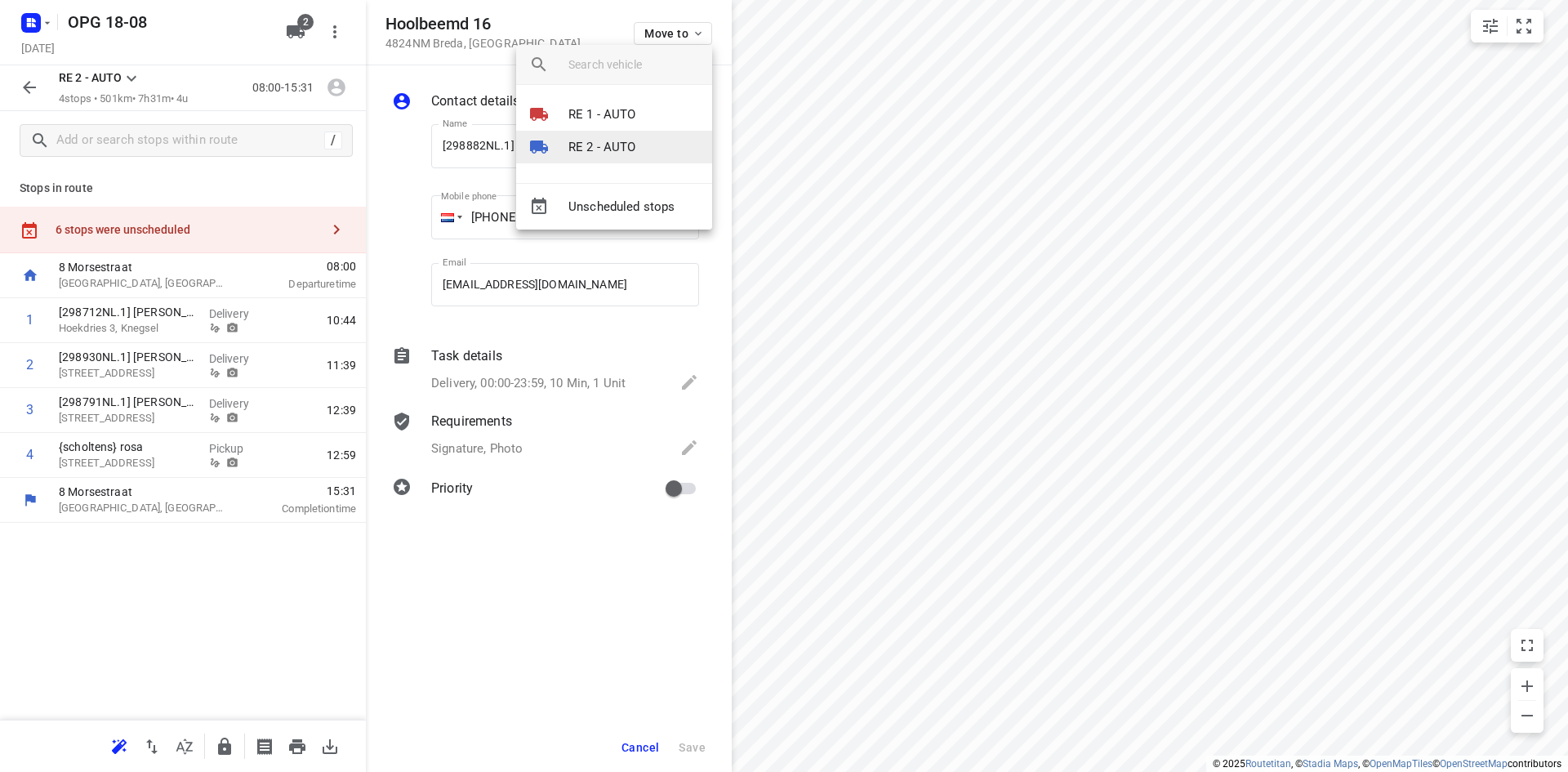
click at [628, 138] on p "RE 2 - AUTO" at bounding box center [602, 146] width 67 height 19
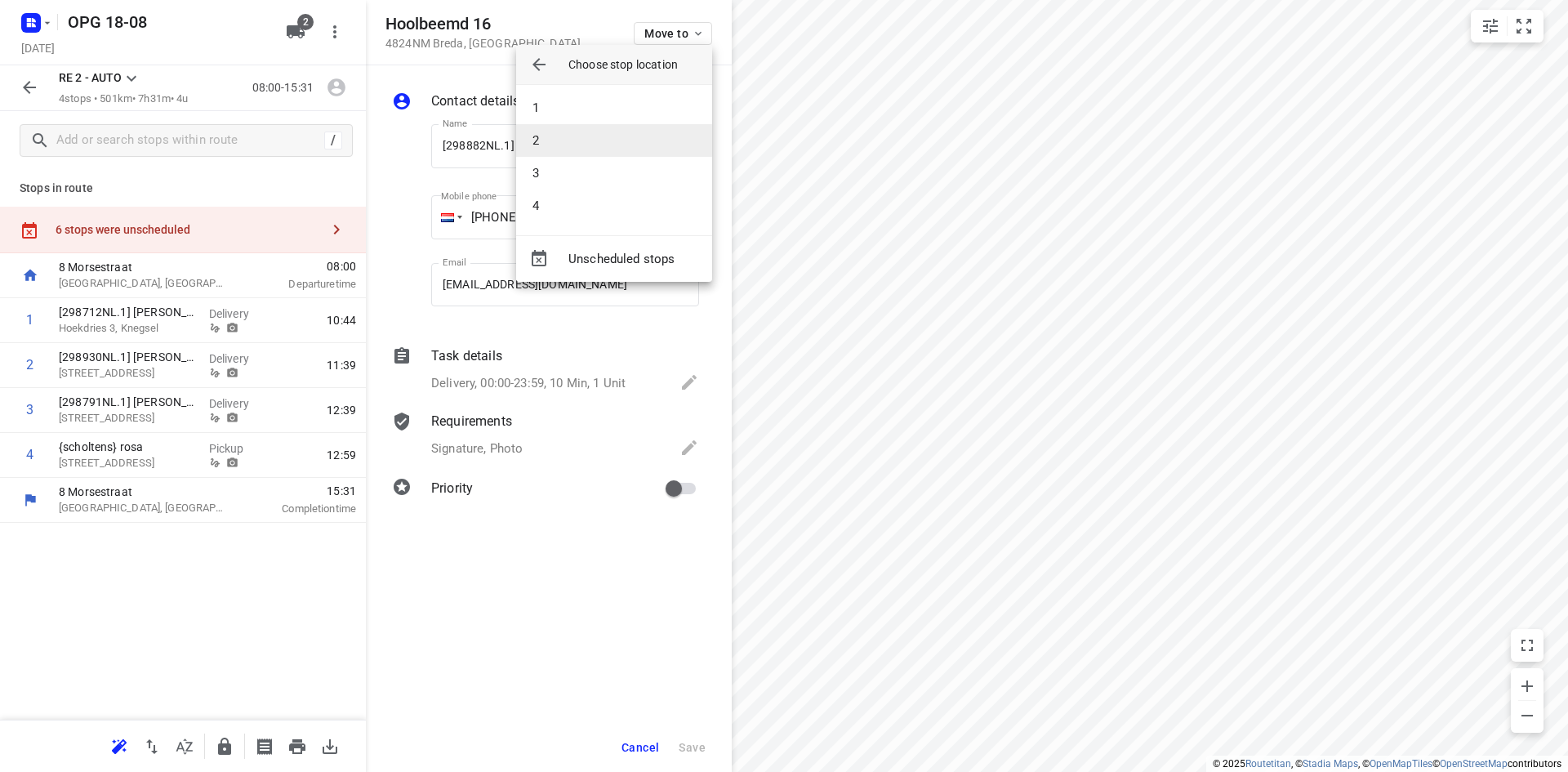
click at [630, 138] on li "2" at bounding box center [615, 140] width 196 height 33
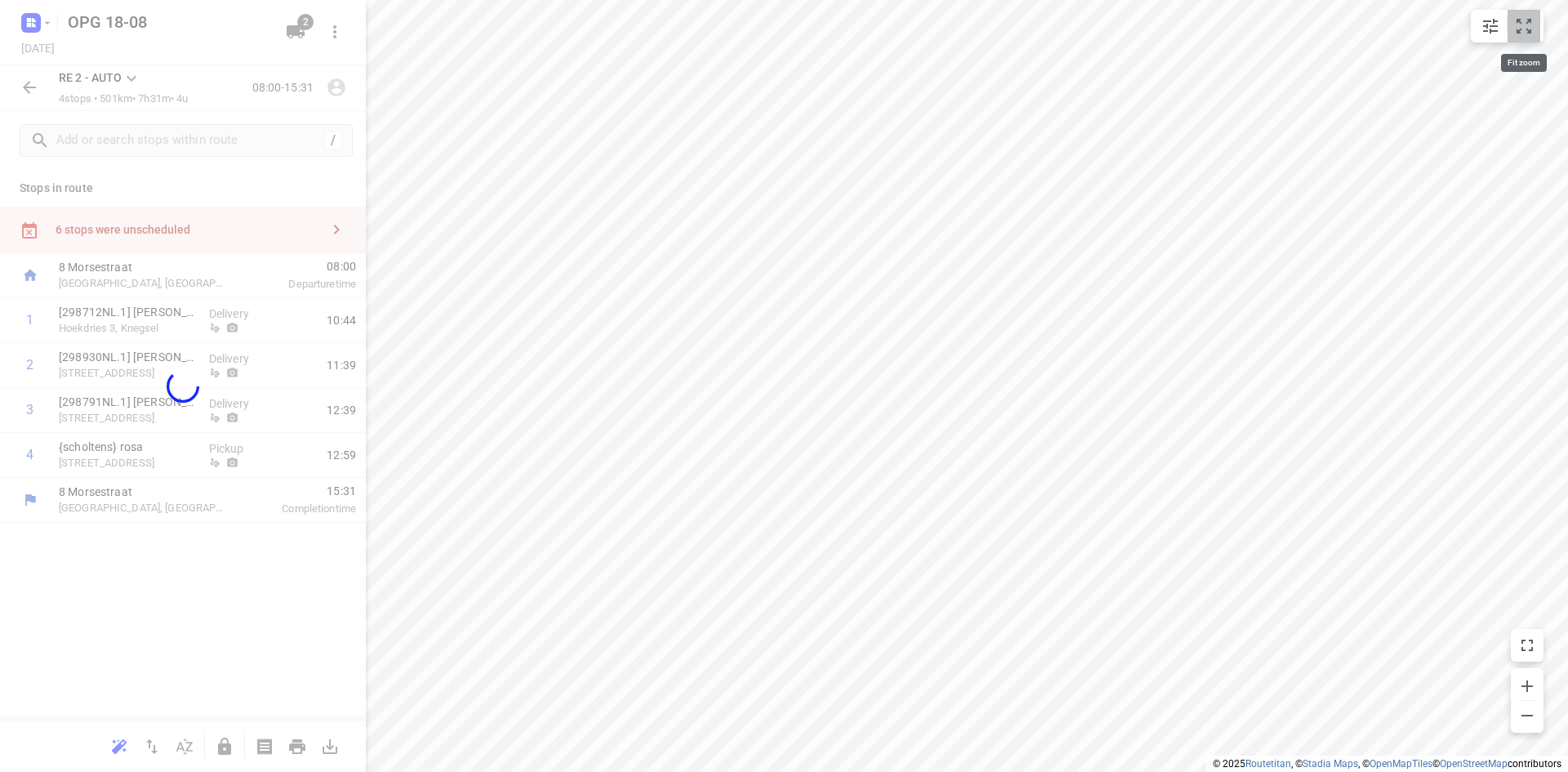
click at [1516, 31] on icon "small contained button group" at bounding box center [1524, 27] width 20 height 20
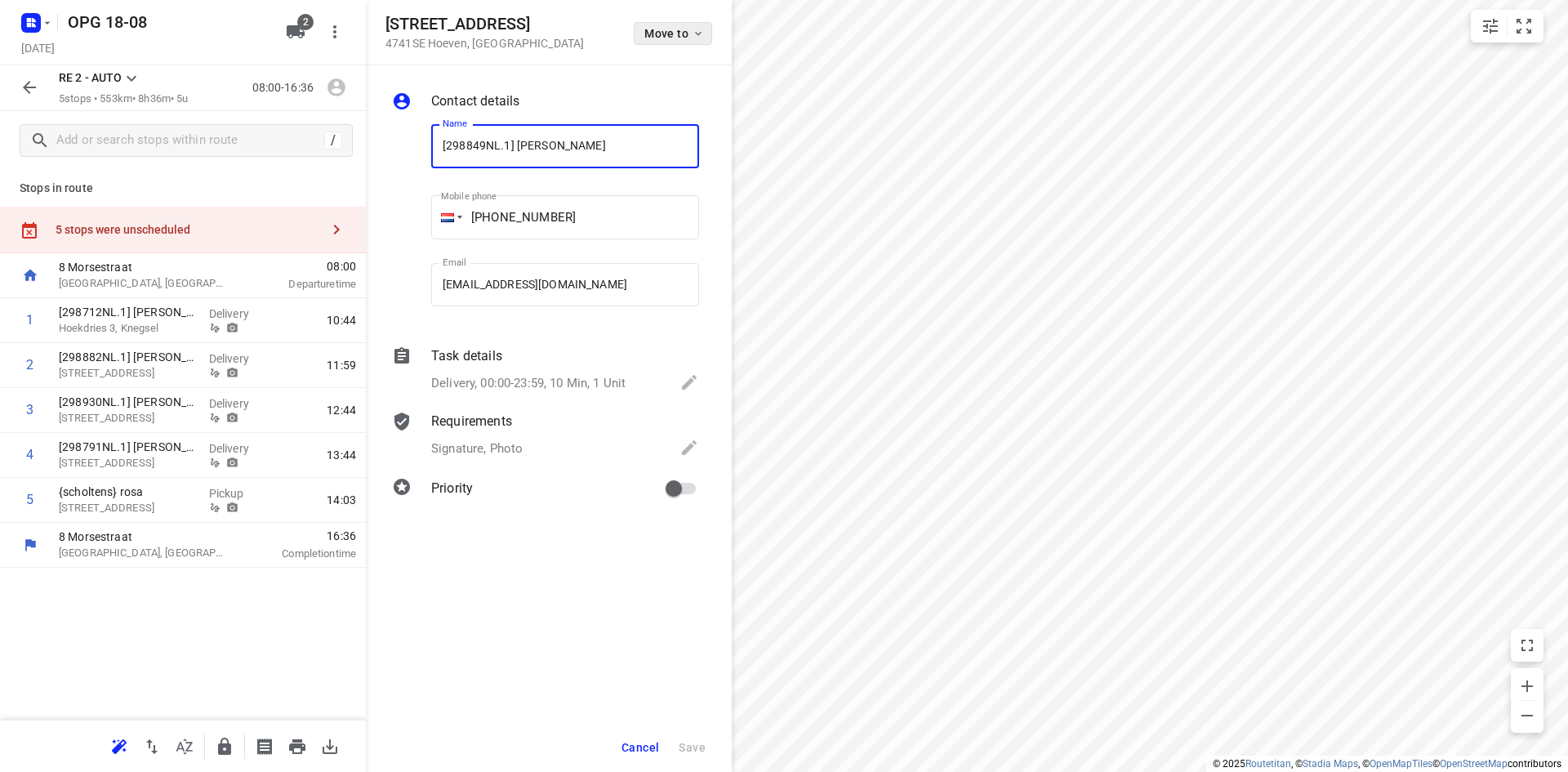
click at [701, 26] on button "Move to" at bounding box center [672, 33] width 78 height 23
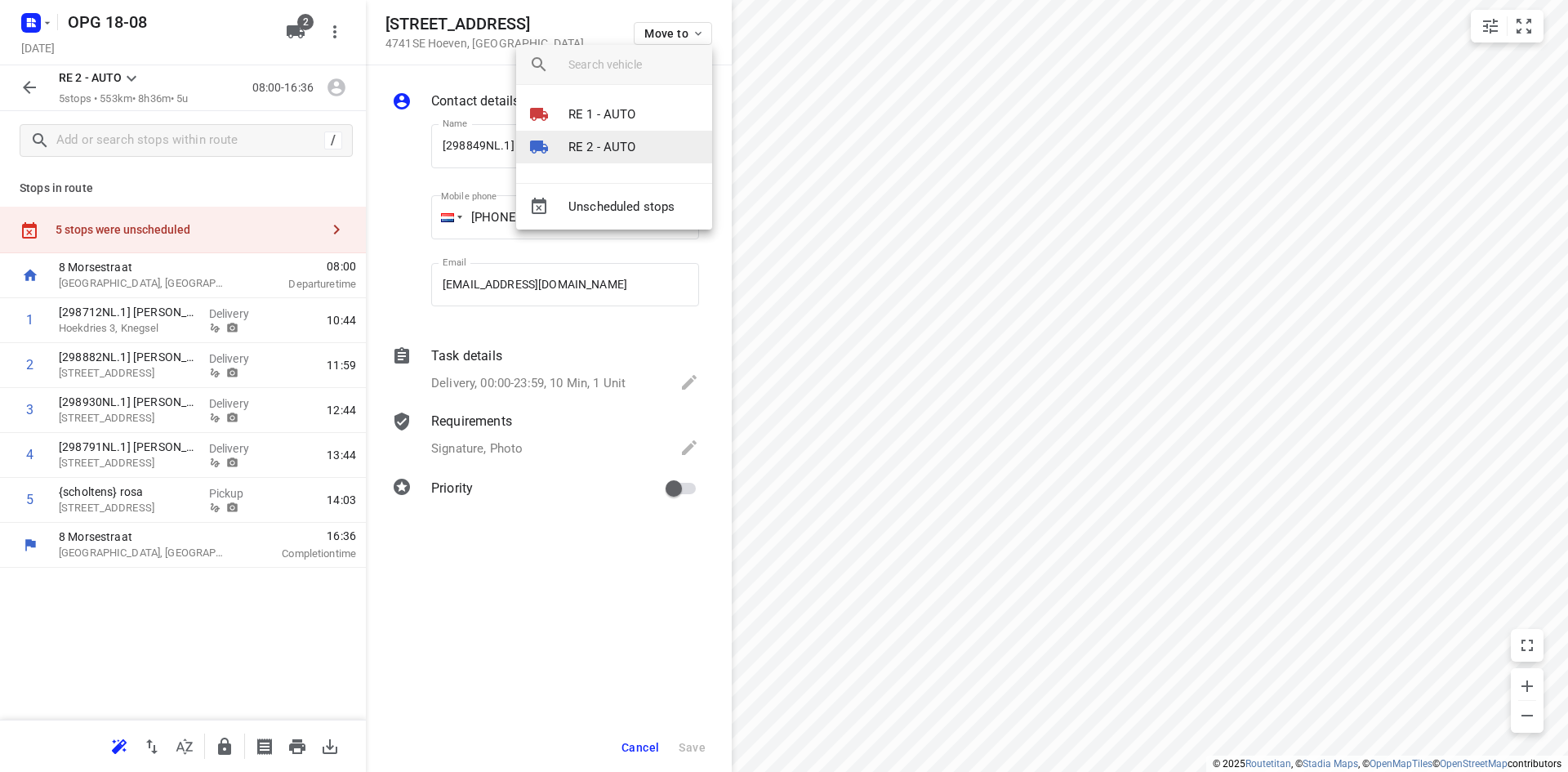
click at [600, 152] on p "RE 2 - AUTO" at bounding box center [602, 146] width 67 height 19
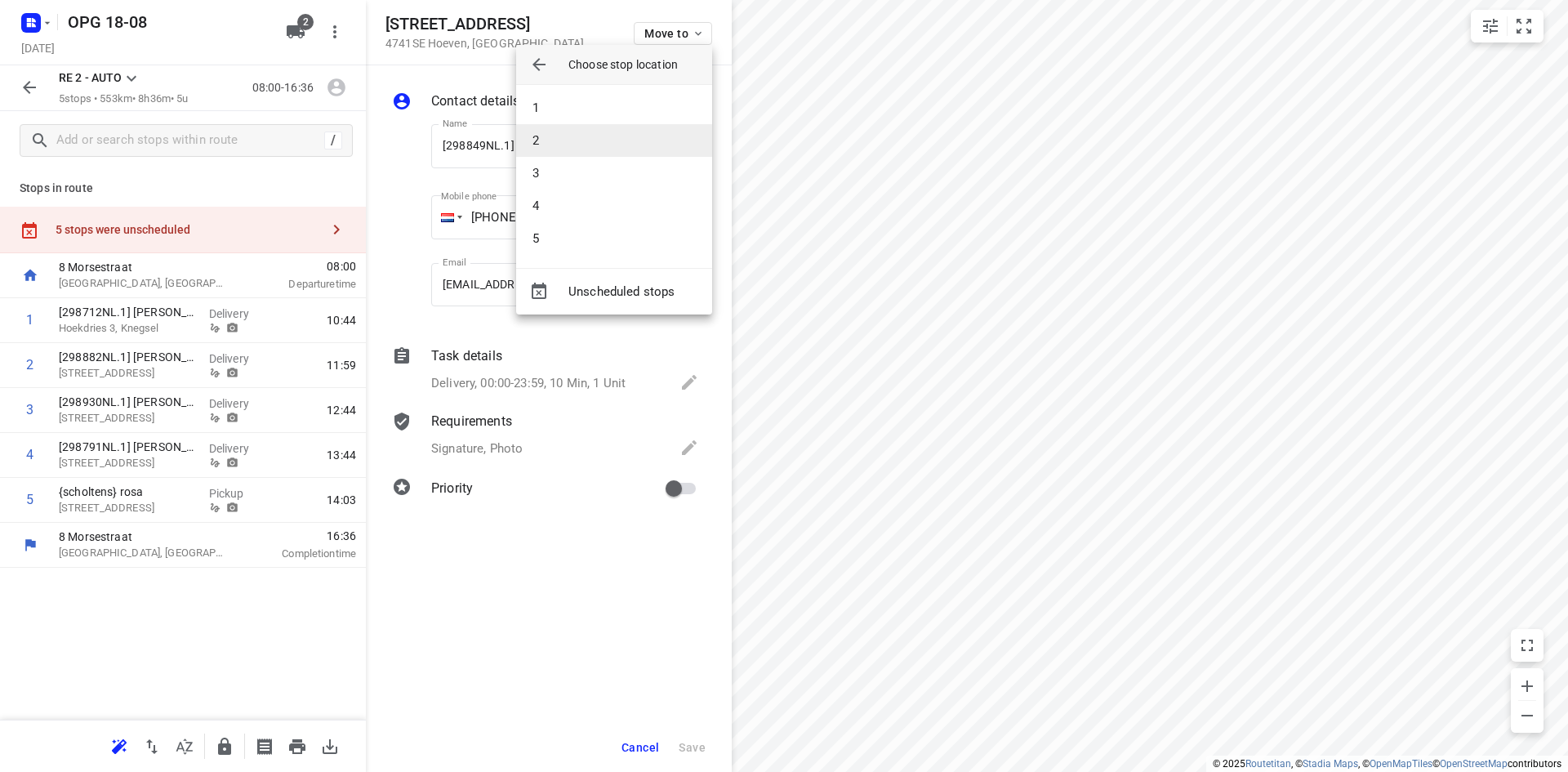
click at [601, 139] on li "2" at bounding box center [615, 140] width 196 height 33
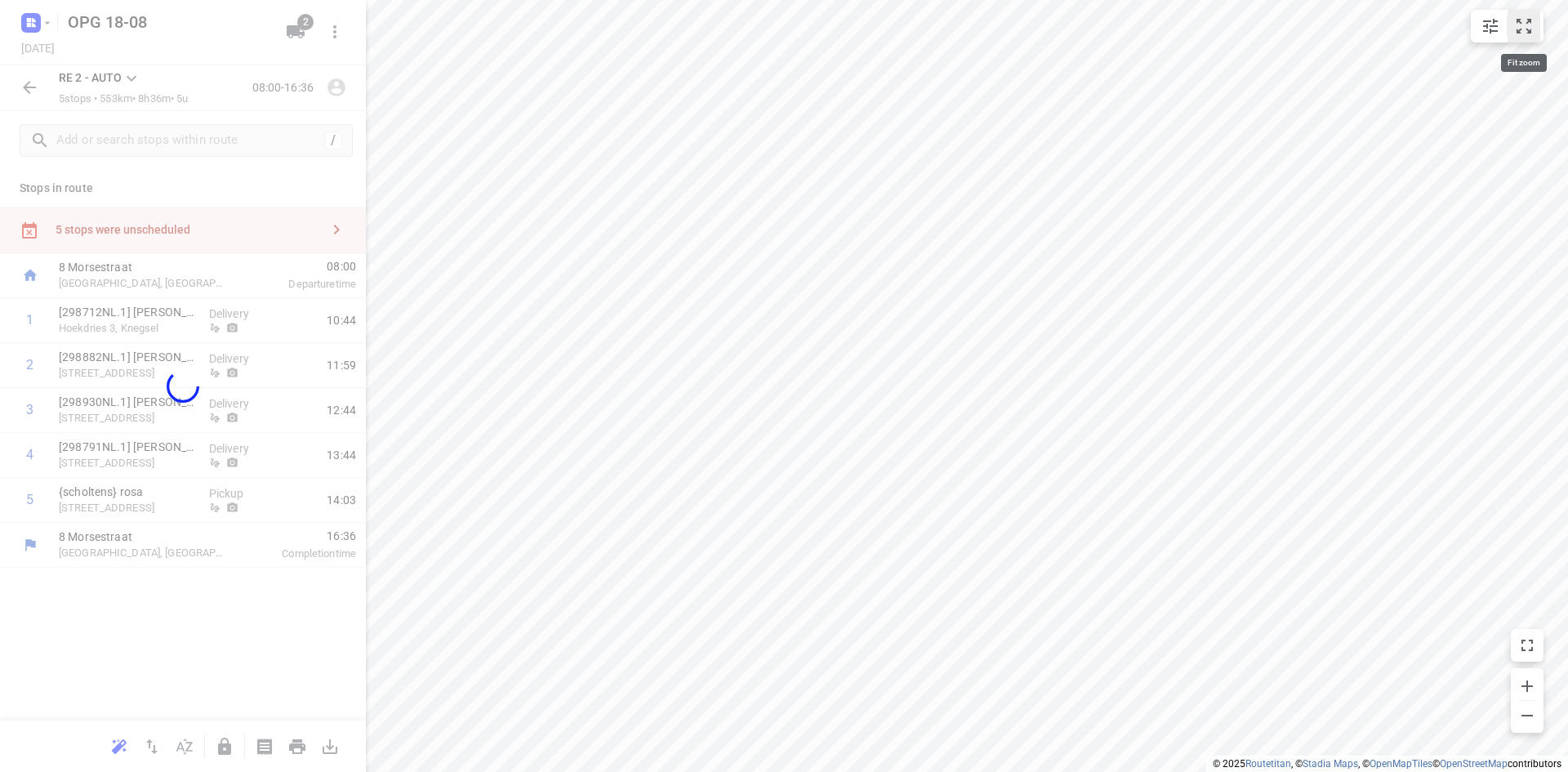
click at [1517, 25] on icon "small contained button group" at bounding box center [1524, 27] width 20 height 20
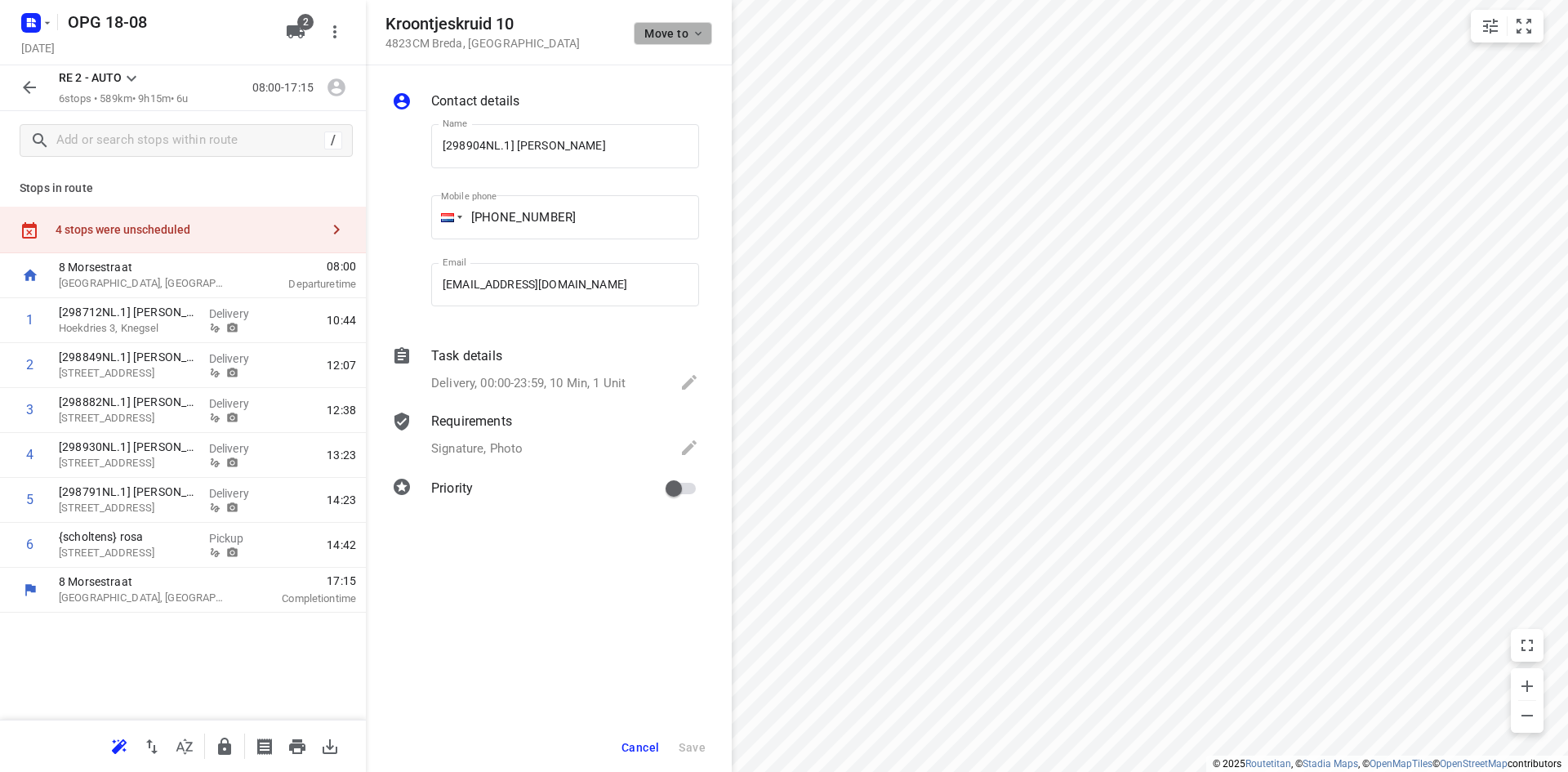
click at [697, 27] on icon "button" at bounding box center [698, 33] width 13 height 13
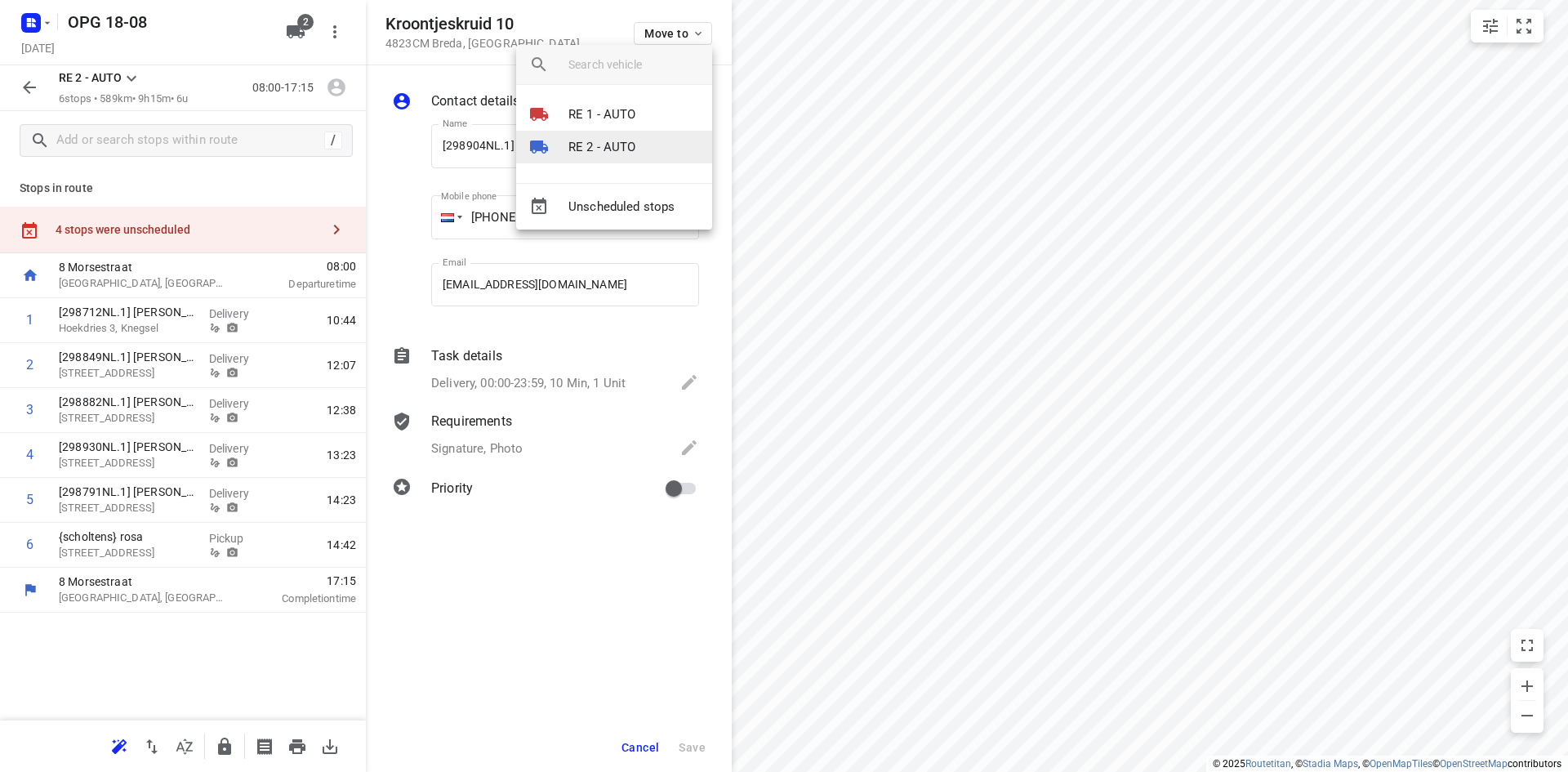
click at [636, 148] on li "RE 2 - AUTO" at bounding box center [615, 146] width 196 height 33
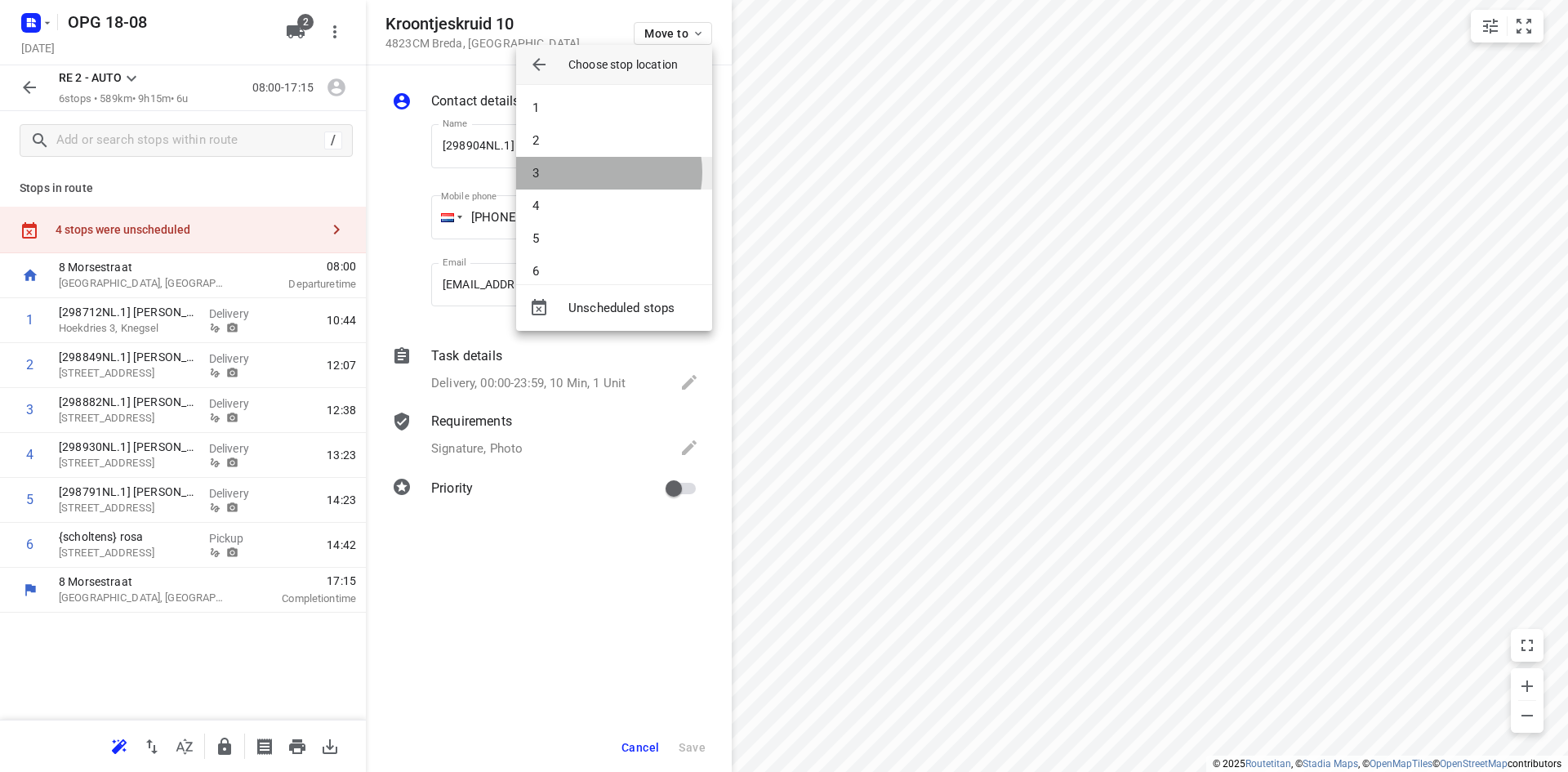
click at [599, 172] on li "3" at bounding box center [615, 172] width 196 height 33
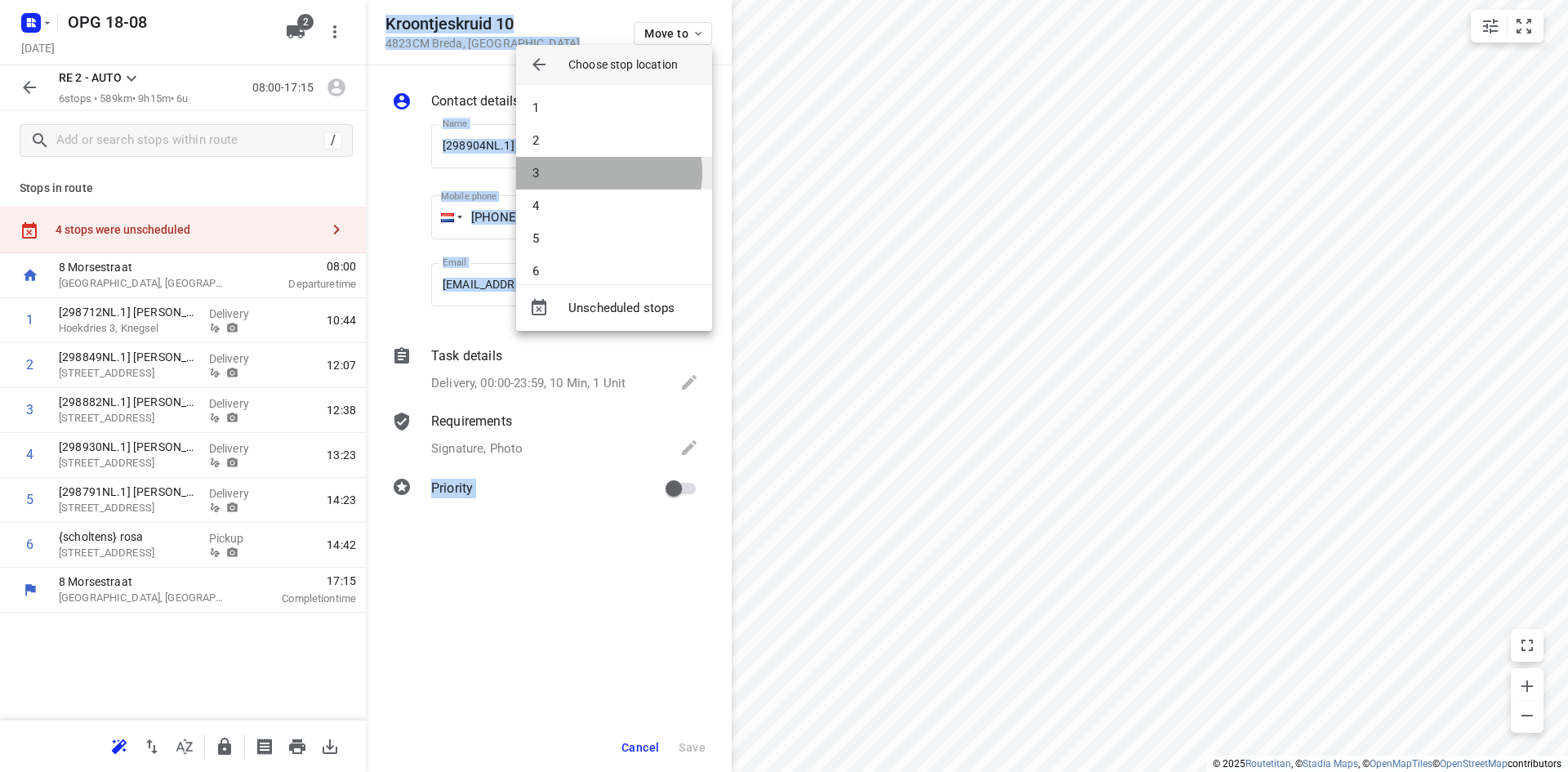
click at [599, 172] on div "i © 2025 Routetitan , © Stadia Maps , © OpenMapTiles © OpenStreetMap contributo…" at bounding box center [784, 386] width 1568 height 772
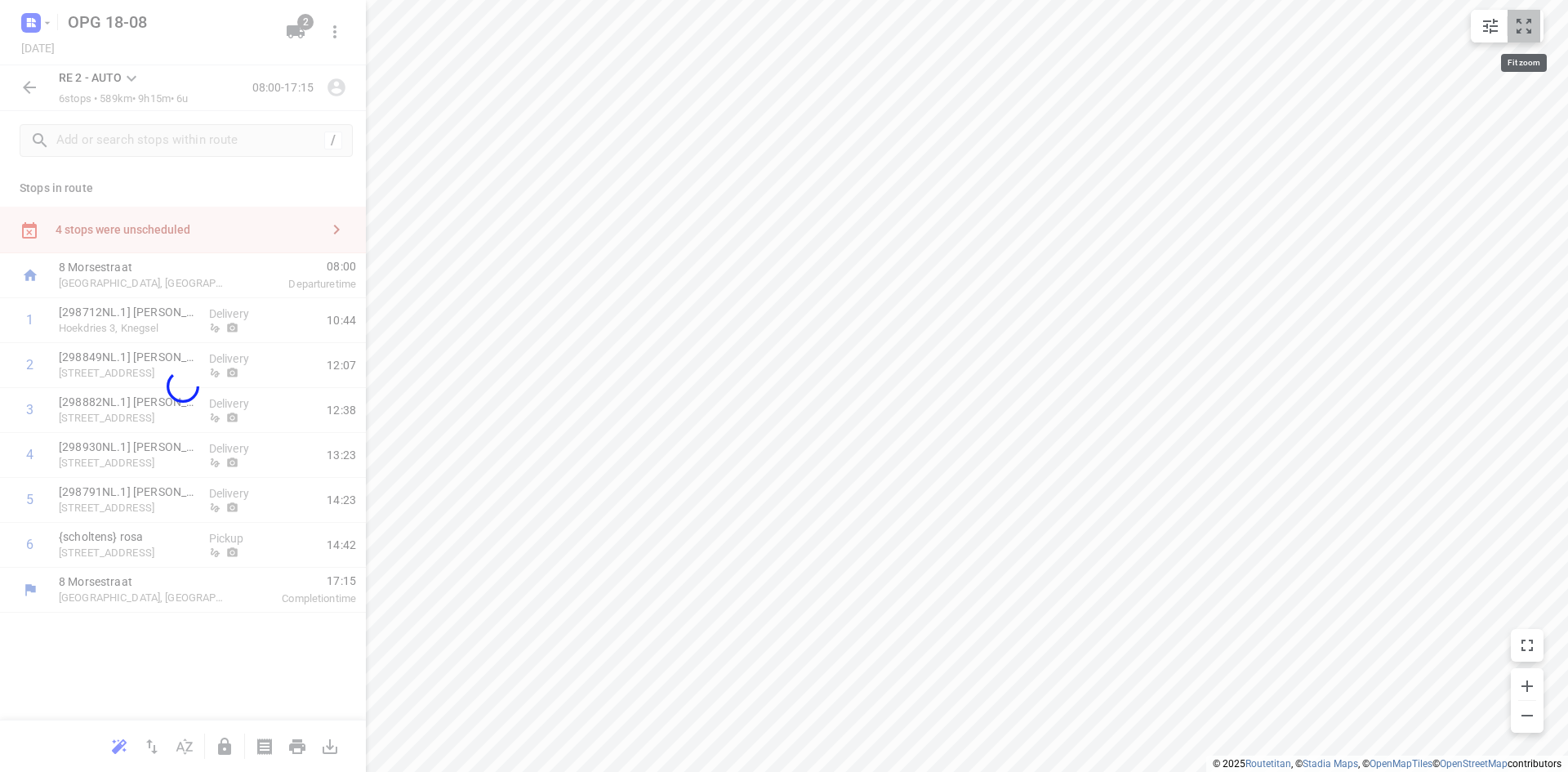
click at [1524, 22] on icon "small contained button group" at bounding box center [1524, 27] width 20 height 20
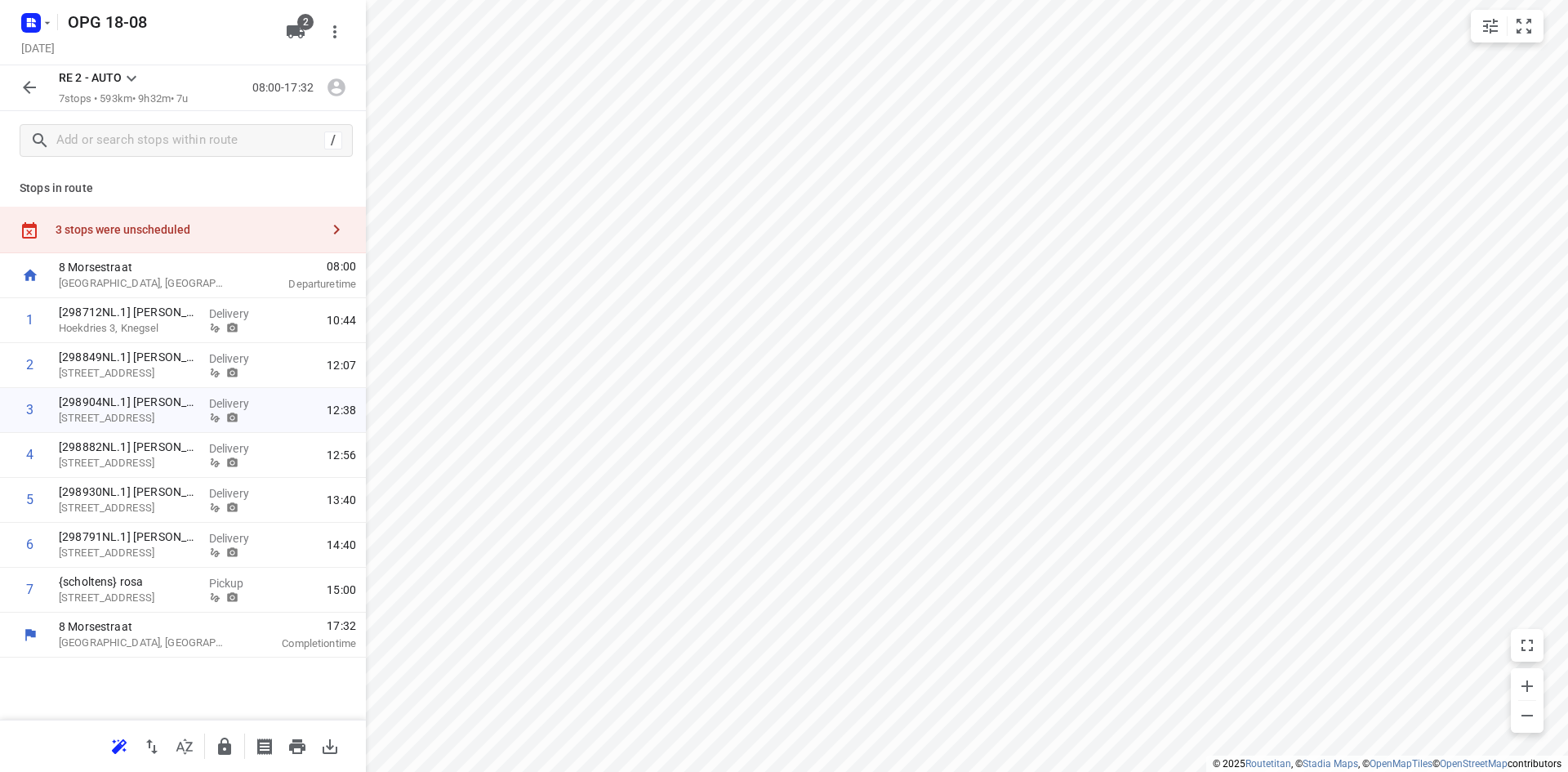
click at [127, 79] on icon at bounding box center [132, 78] width 20 height 20
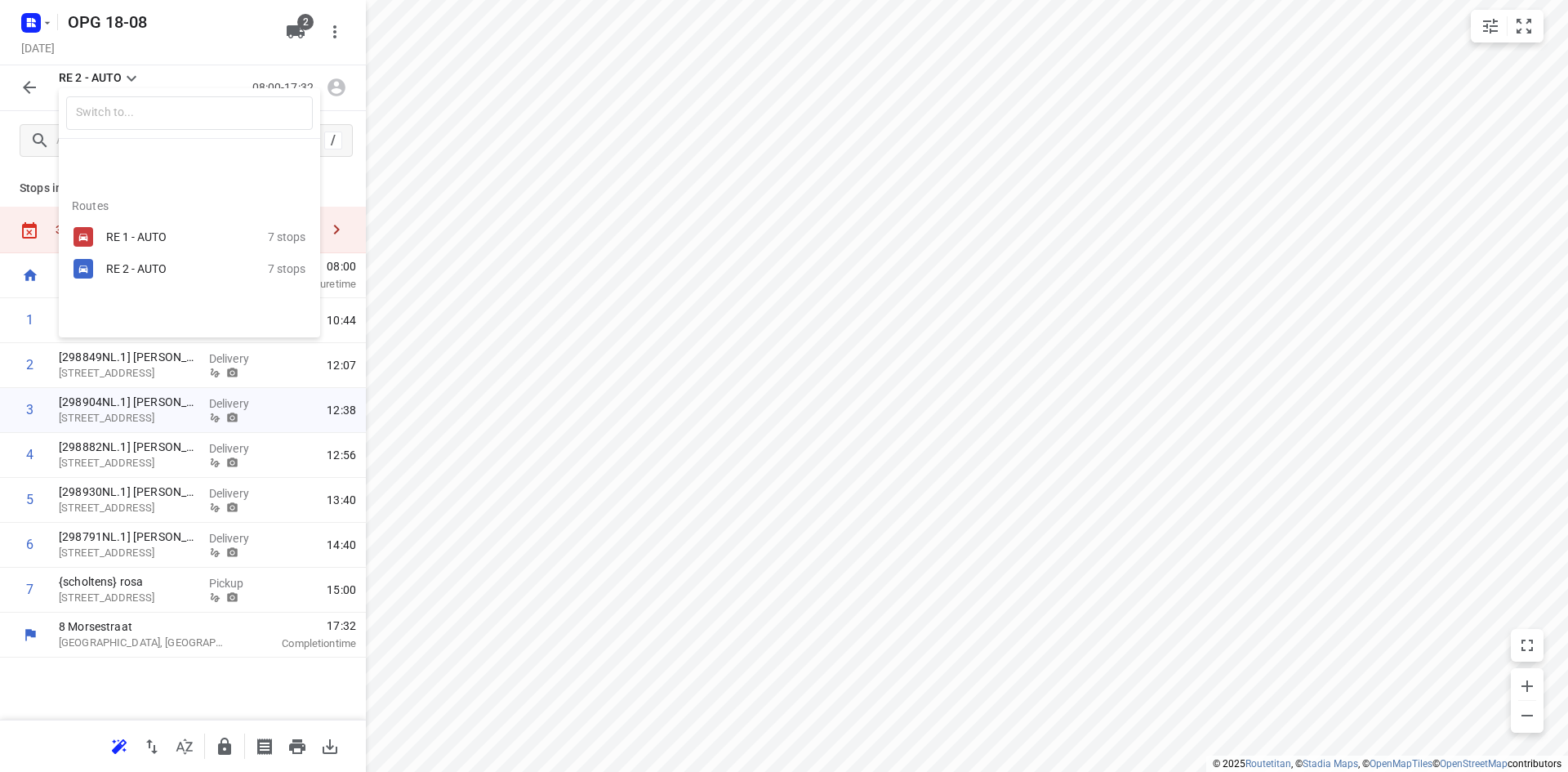
click at [123, 237] on div "RE 1 - AUTO" at bounding box center [175, 237] width 139 height 13
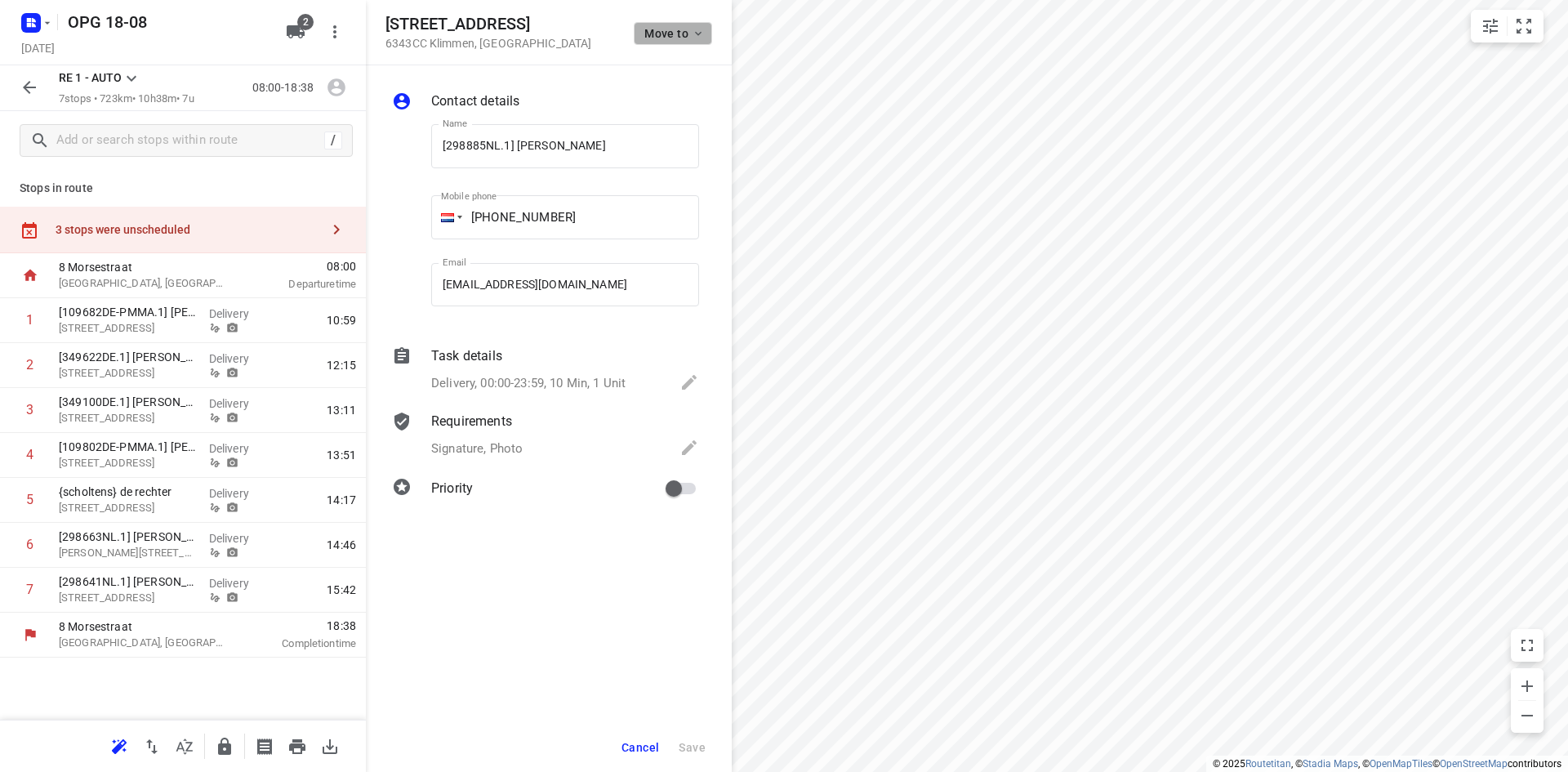
click at [699, 33] on icon "button" at bounding box center [698, 33] width 13 height 13
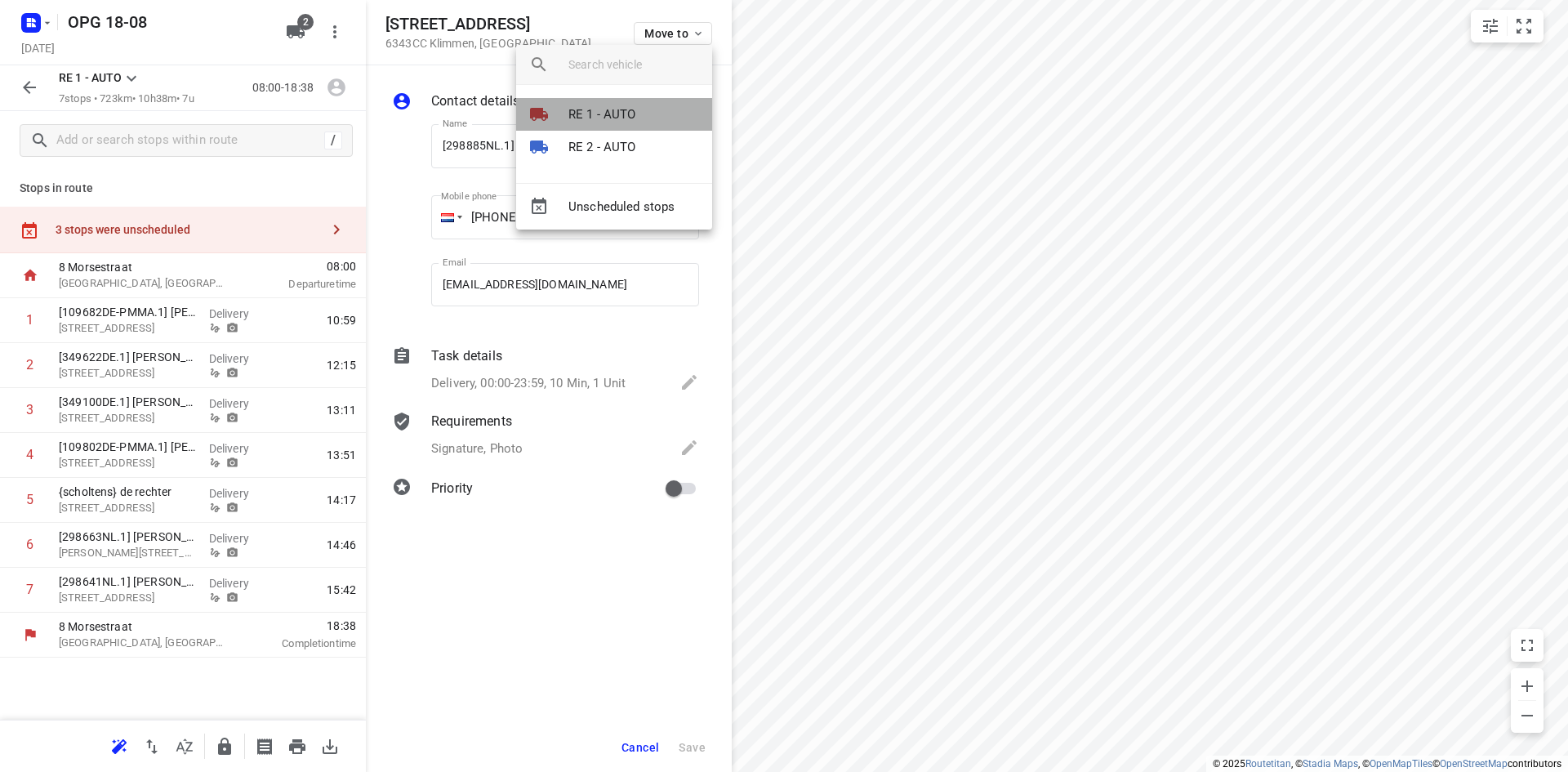
click at [601, 116] on p "RE 1 - AUTO" at bounding box center [602, 114] width 67 height 19
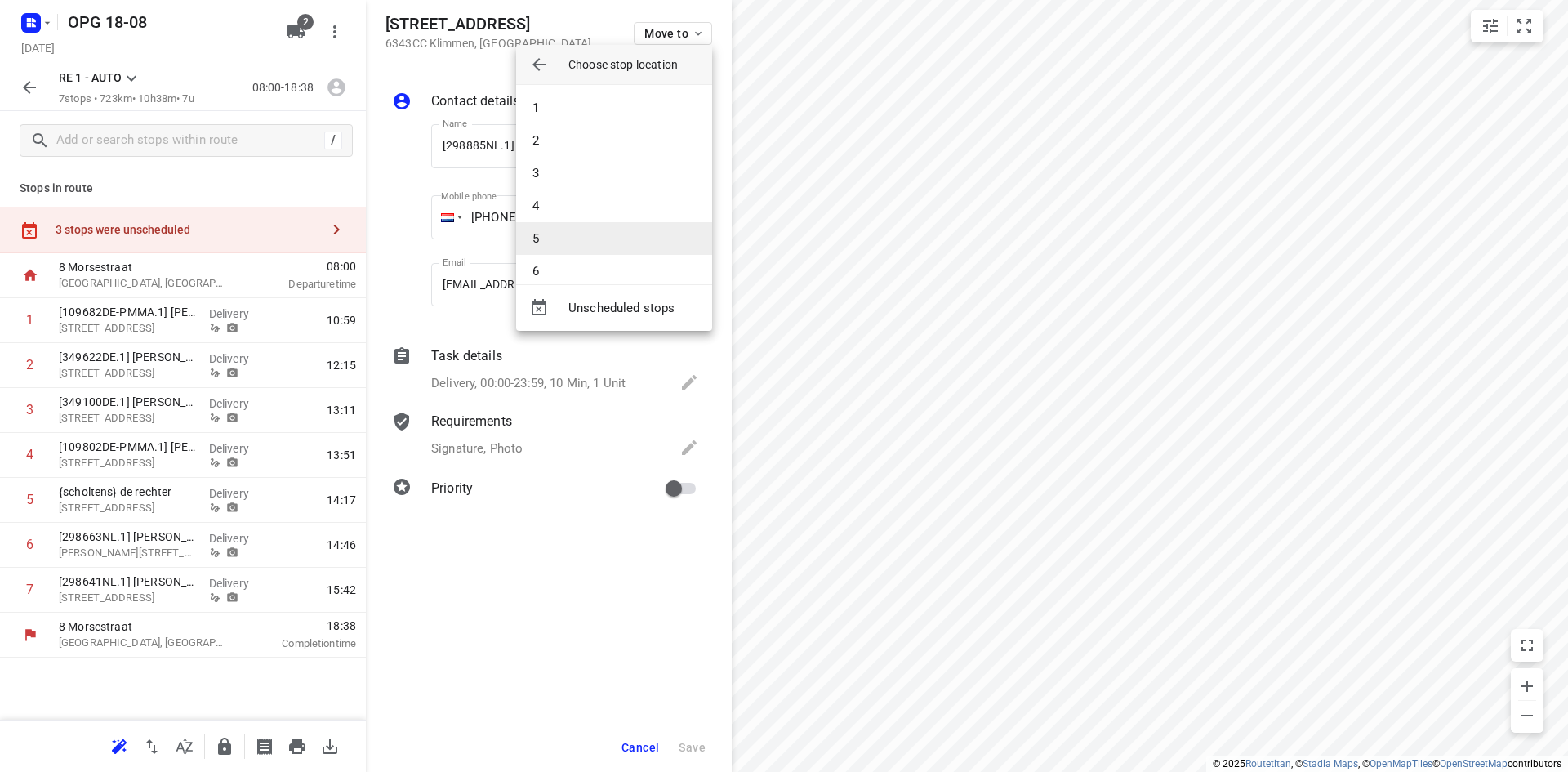
click at [582, 234] on li "5" at bounding box center [615, 238] width 196 height 33
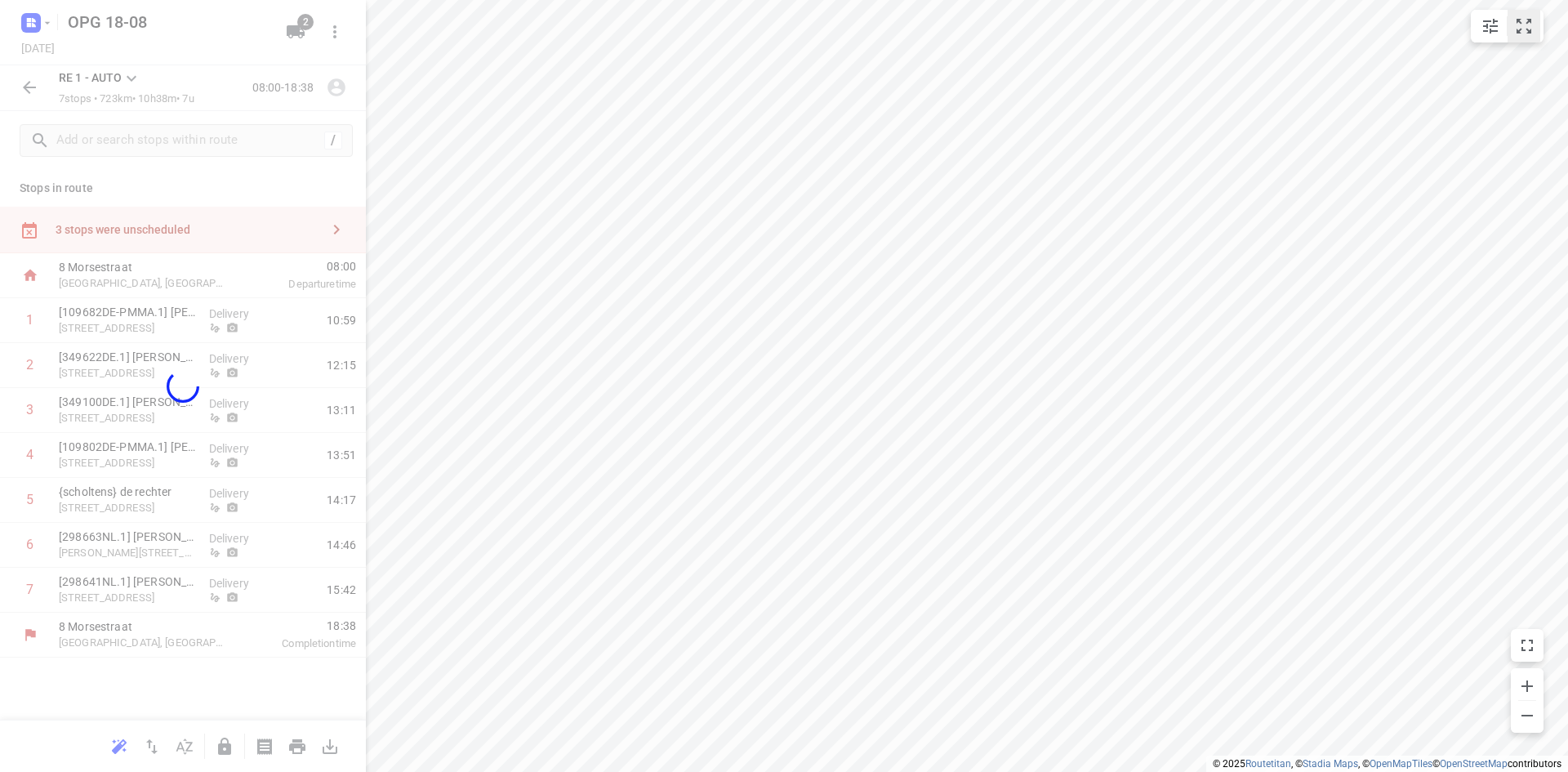
click at [1524, 32] on icon "small contained button group" at bounding box center [1524, 27] width 20 height 20
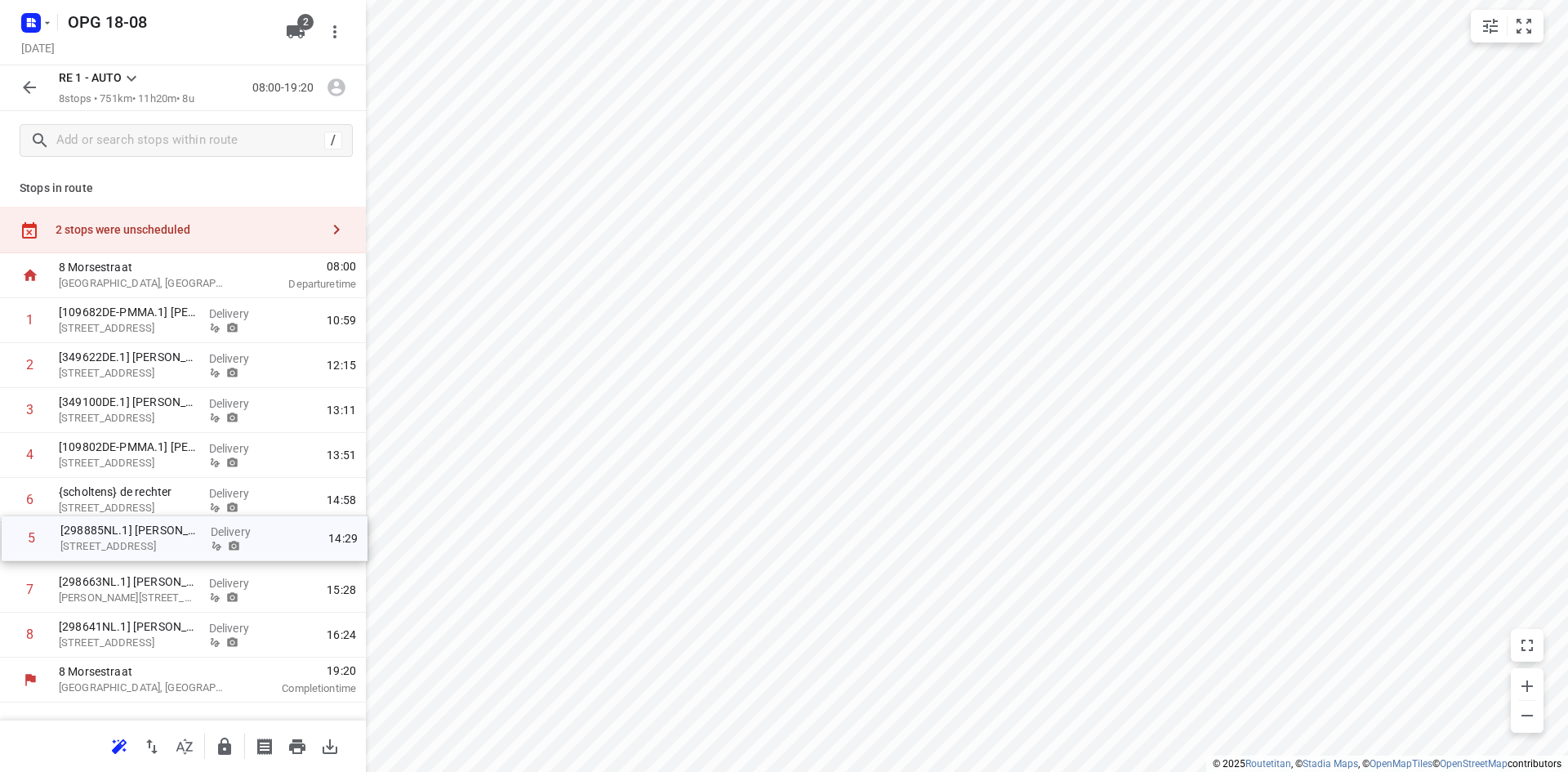
drag, startPoint x: 96, startPoint y: 500, endPoint x: 97, endPoint y: 544, distance: 44.0
click at [97, 544] on div "1 [109682DE-PMMA.1] [PERSON_NAME] [STREET_ADDRESS] Delivery 10:59 2 [349622DE.1…" at bounding box center [183, 477] width 366 height 359
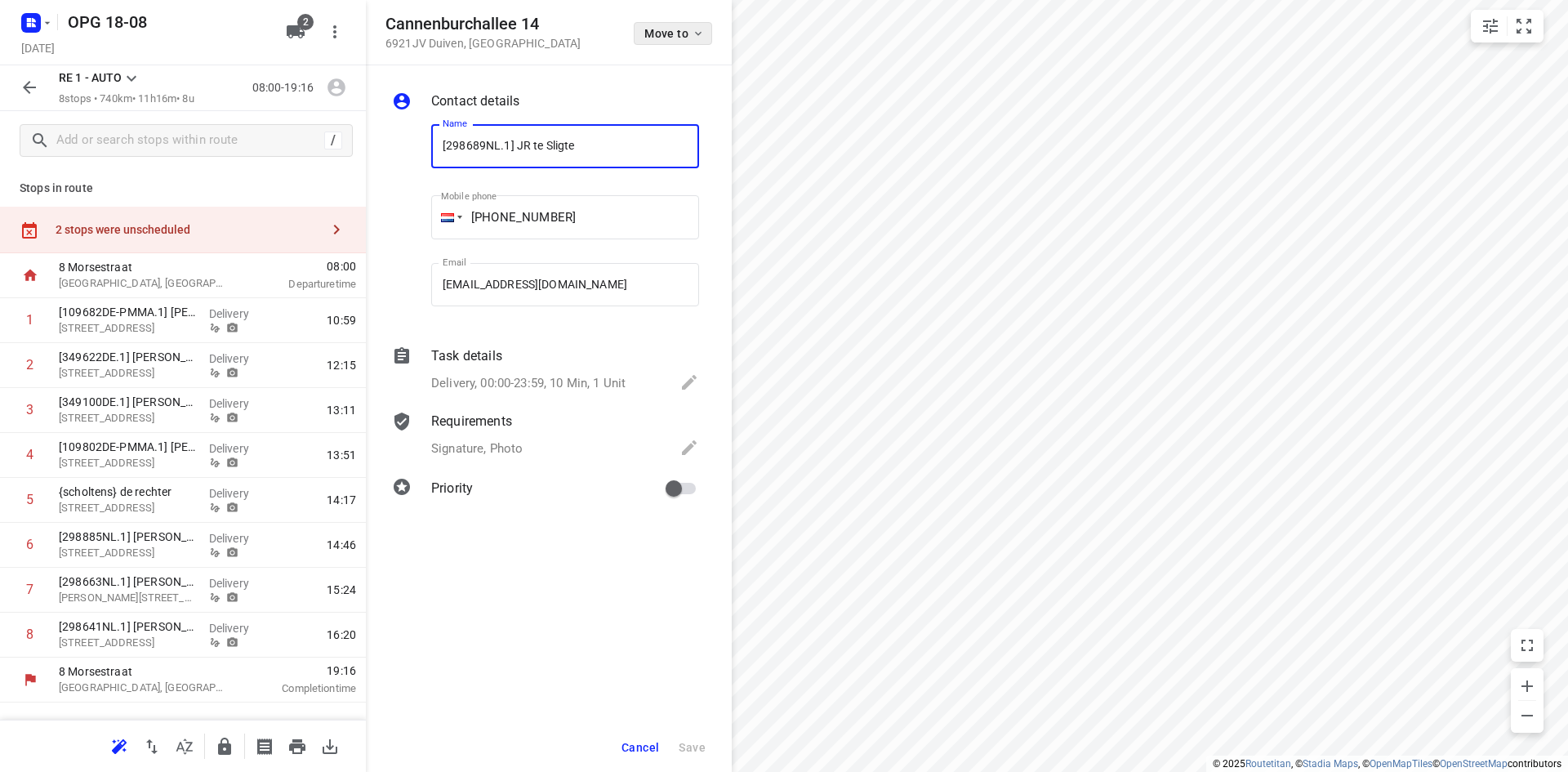
click at [699, 36] on icon "button" at bounding box center [698, 33] width 13 height 13
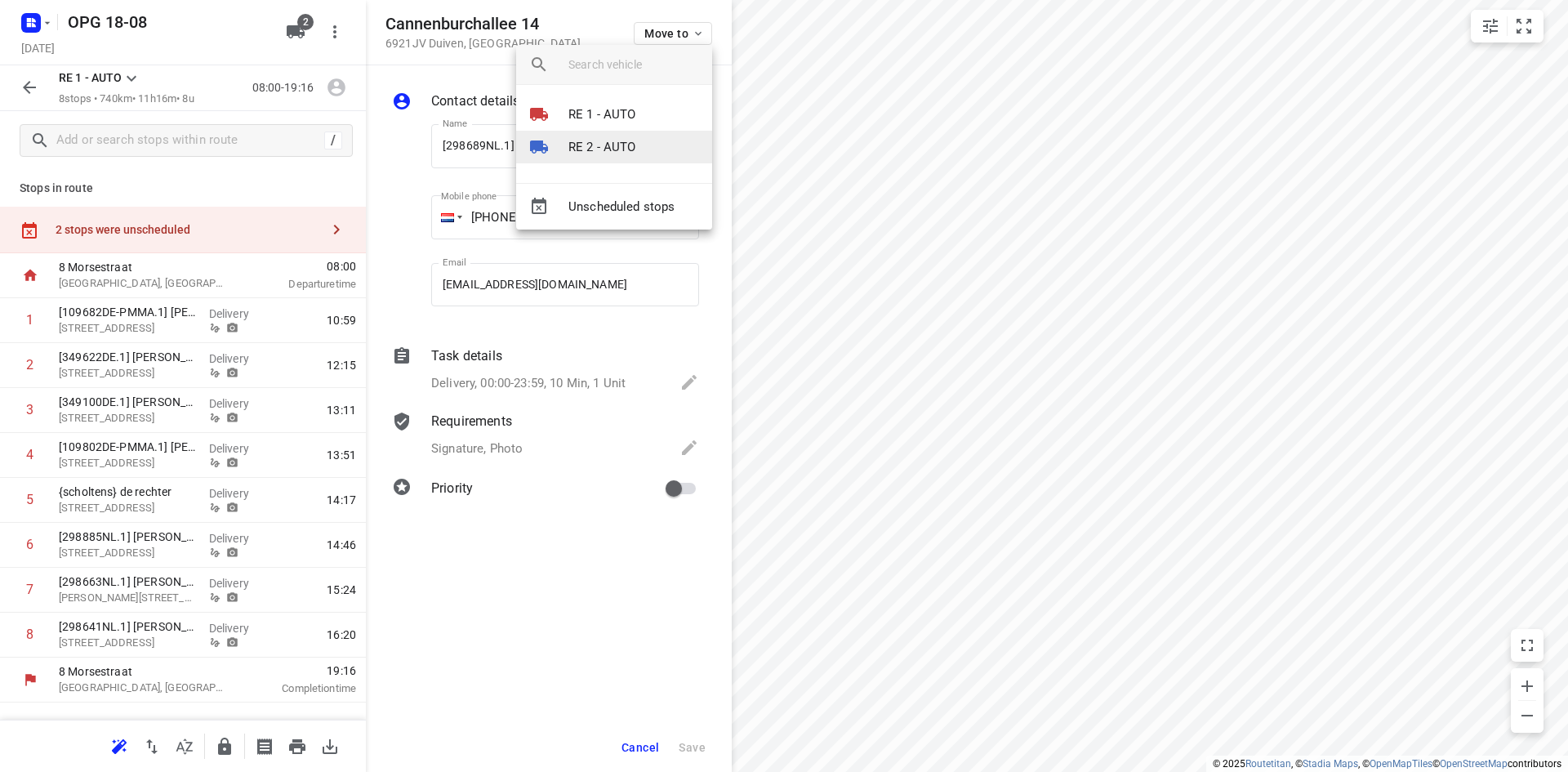
click at [609, 139] on p "RE 2 - AUTO" at bounding box center [602, 146] width 67 height 19
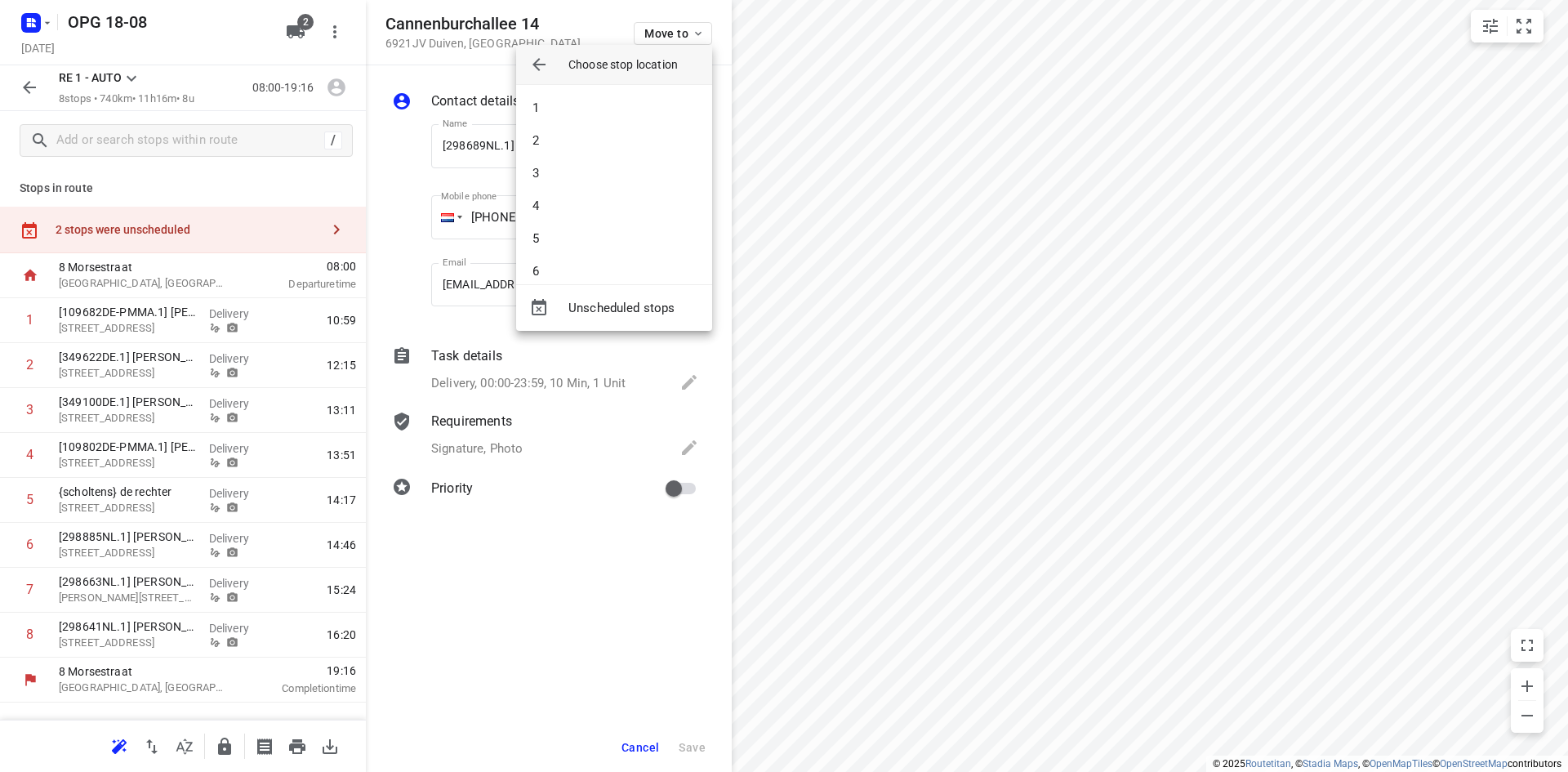
click at [609, 139] on li "2" at bounding box center [615, 140] width 196 height 33
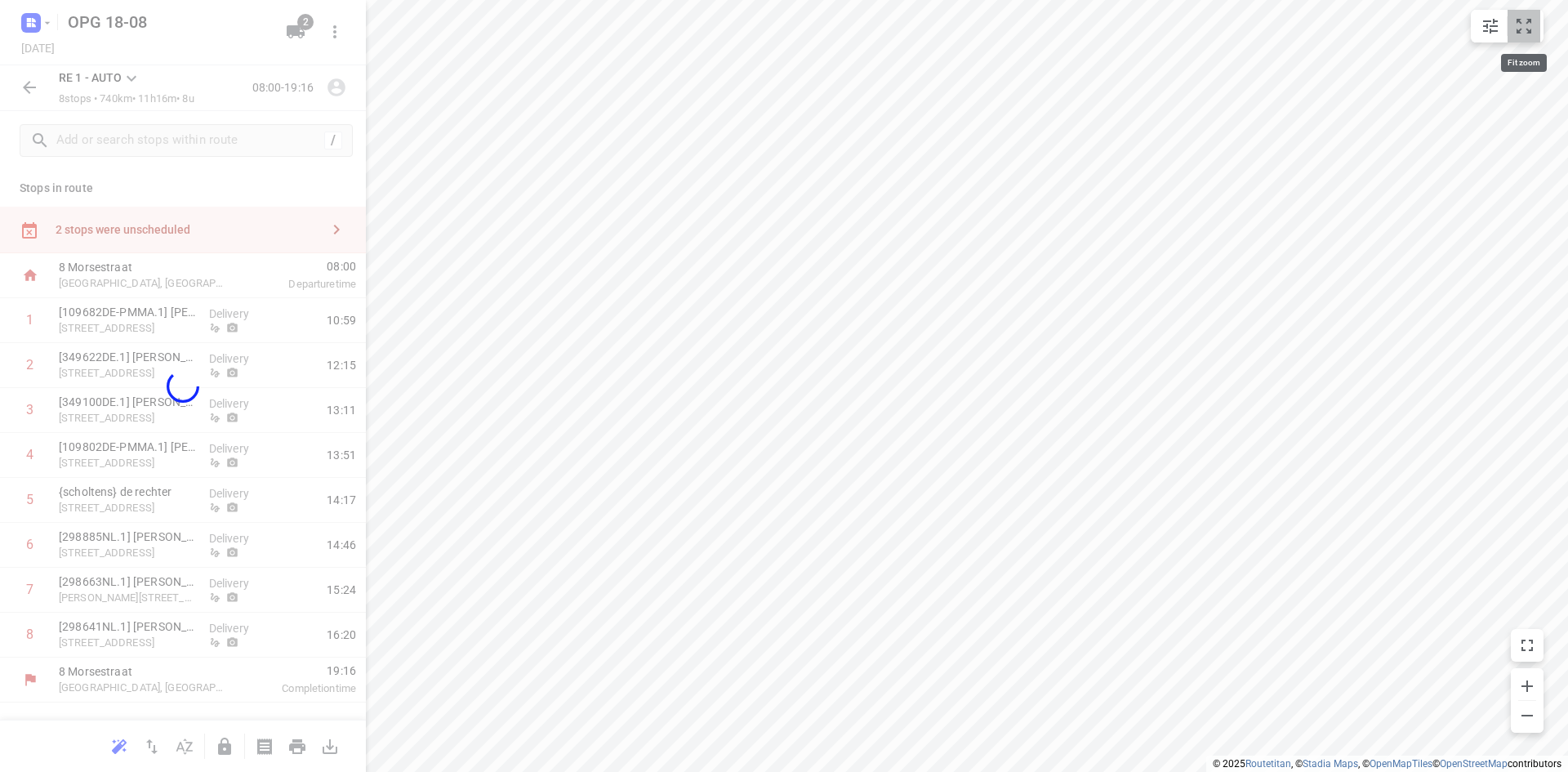
click at [1520, 18] on icon "small contained button group" at bounding box center [1524, 27] width 20 height 20
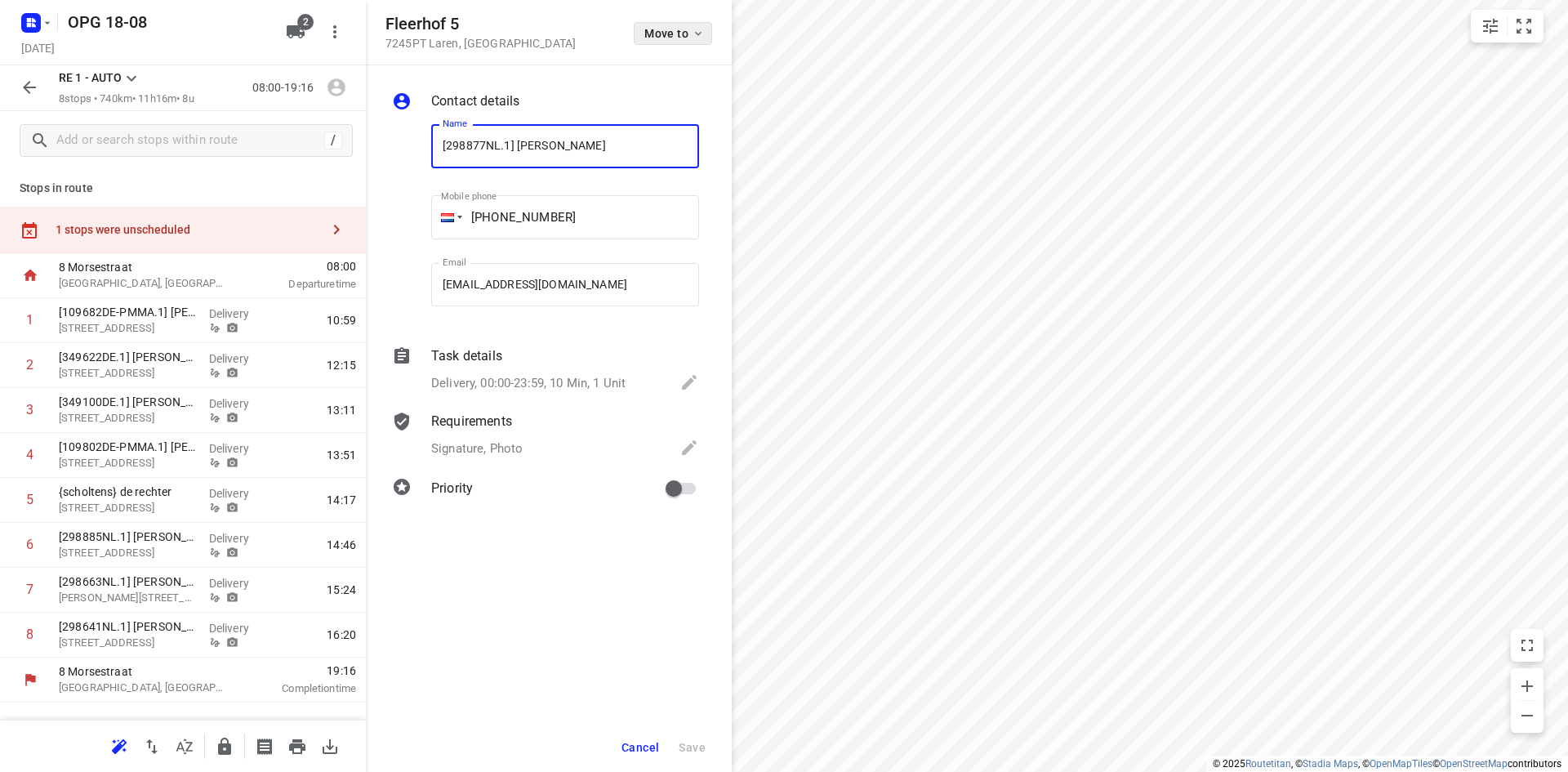
click at [704, 27] on icon "button" at bounding box center [698, 33] width 13 height 13
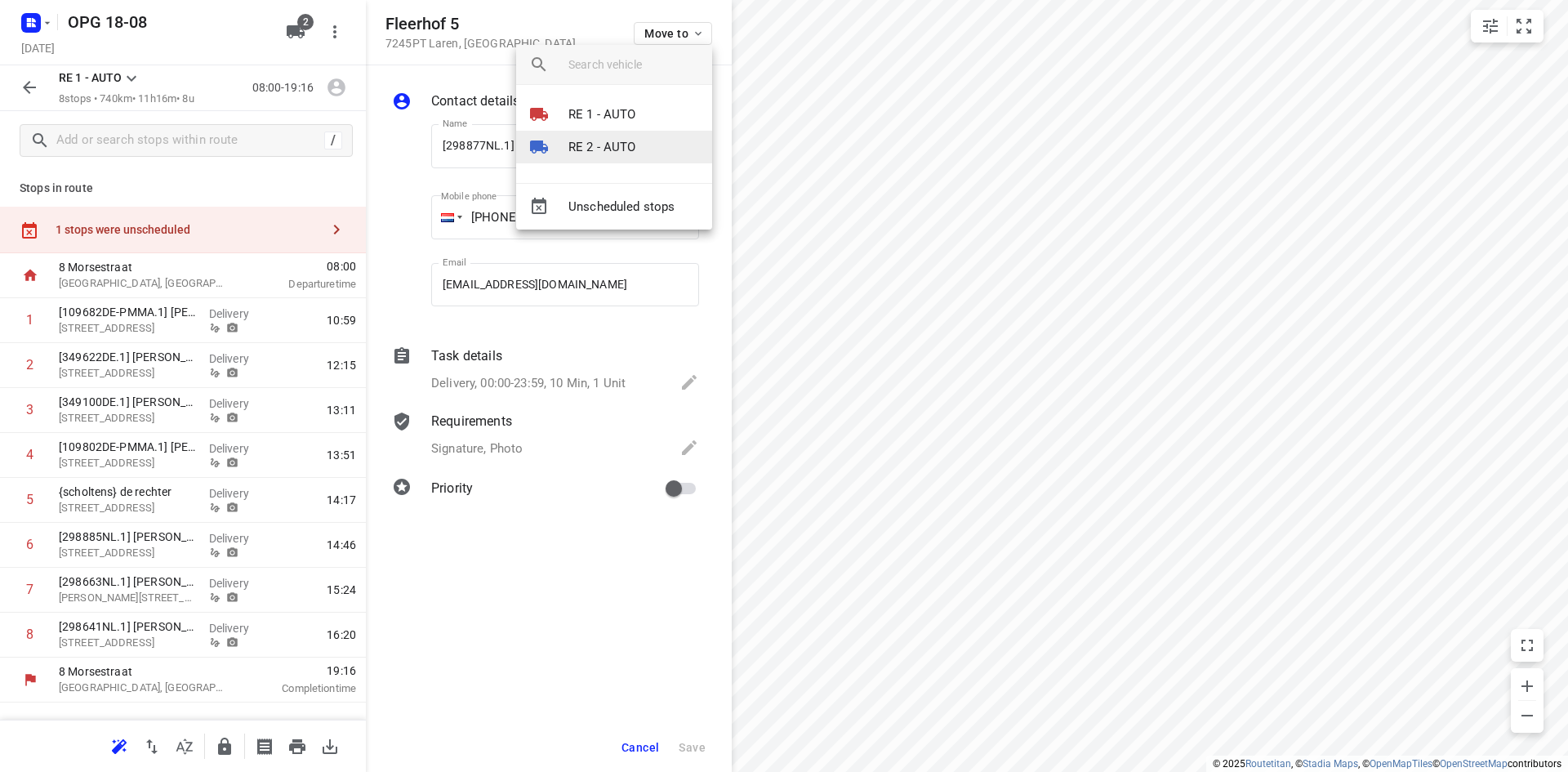
click at [609, 149] on p "RE 2 - AUTO" at bounding box center [602, 146] width 67 height 19
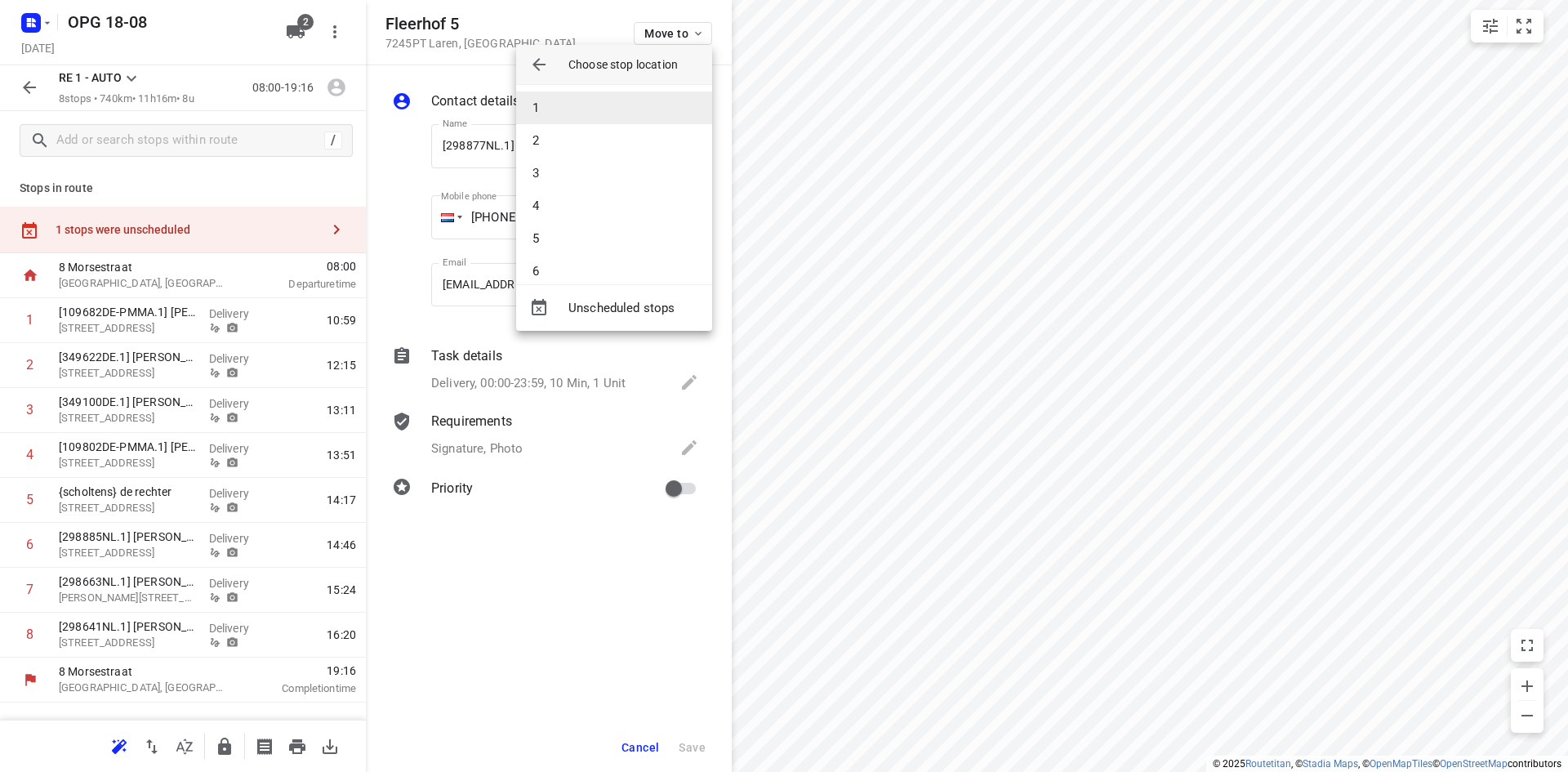
click at [620, 117] on li "1" at bounding box center [615, 107] width 196 height 33
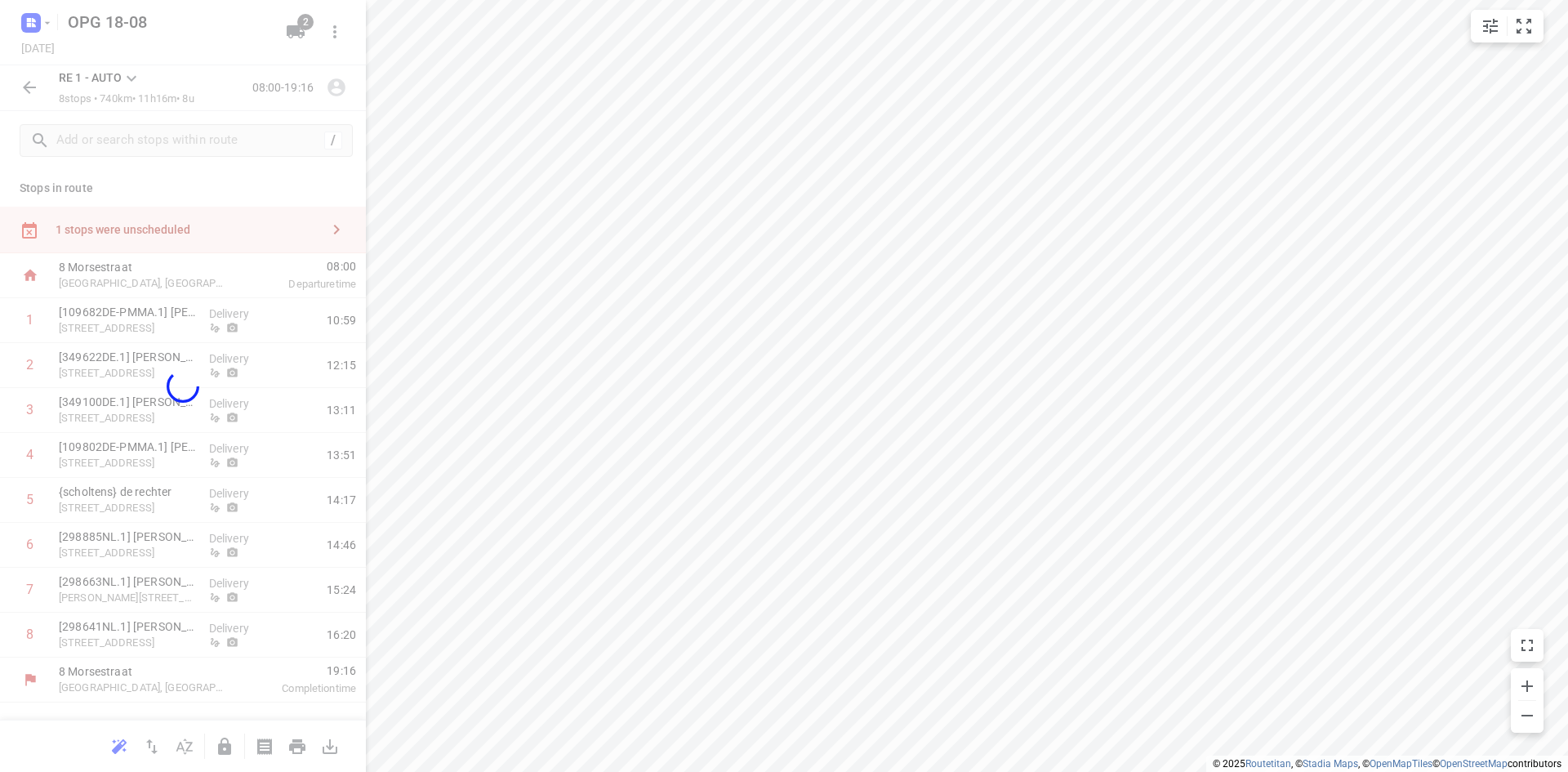
click at [1542, 21] on div "small contained button group" at bounding box center [1507, 26] width 72 height 33
click at [1526, 24] on icon "small contained button group" at bounding box center [1524, 27] width 20 height 20
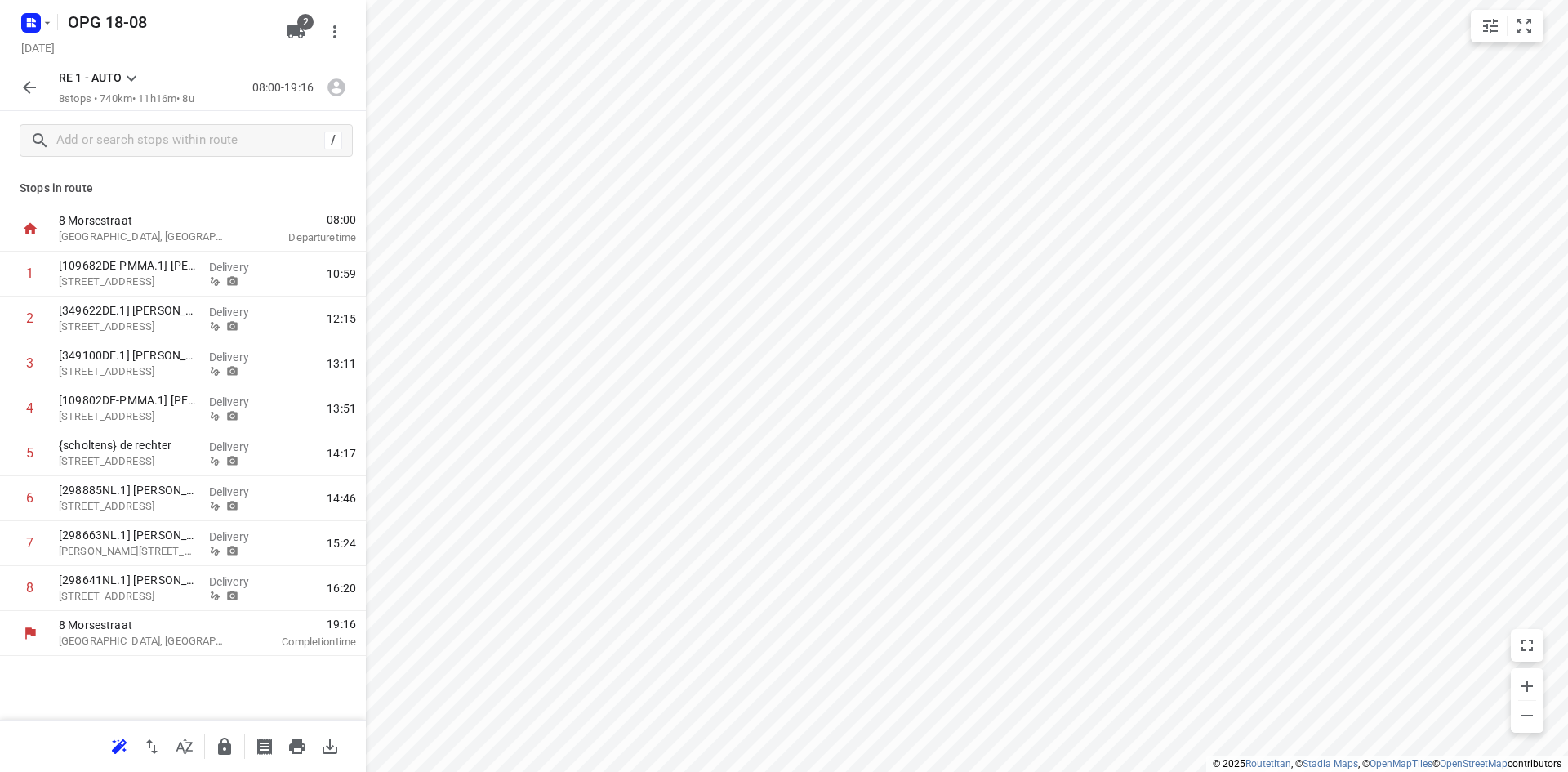
click at [136, 79] on icon at bounding box center [132, 78] width 20 height 20
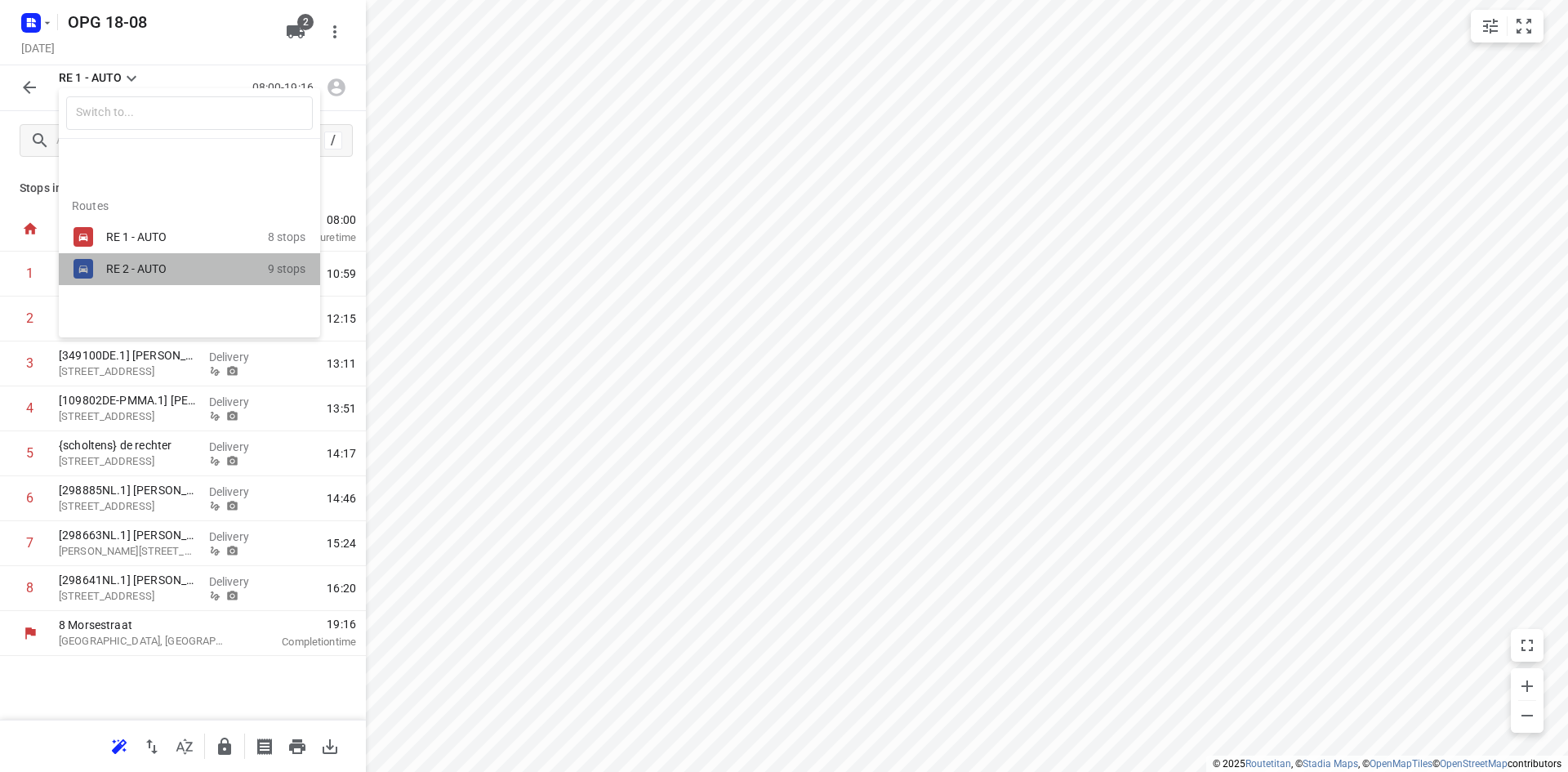
click at [106, 266] on div "RE 2 - AUTO" at bounding box center [175, 268] width 139 height 13
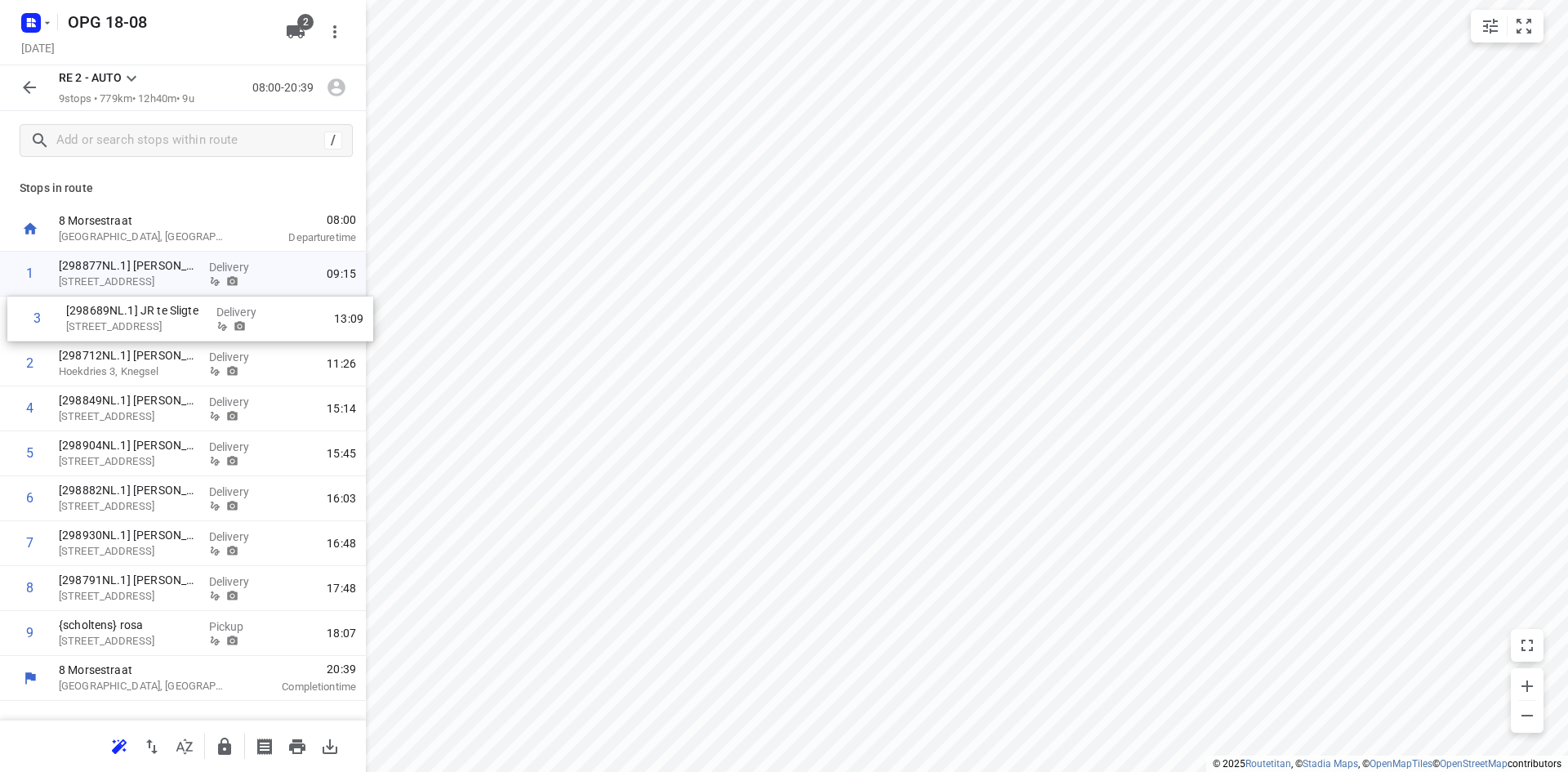
drag, startPoint x: 116, startPoint y: 371, endPoint x: 128, endPoint y: 321, distance: 51.4
click at [128, 321] on div "1 [298877NL.1] [PERSON_NAME] Fleerhof 5, Laren Delivery 09:15 2 [298712NL.1] [P…" at bounding box center [183, 453] width 366 height 404
drag, startPoint x: 120, startPoint y: 635, endPoint x: 138, endPoint y: 362, distance: 273.6
click at [138, 362] on div "1 [298877NL.1] [PERSON_NAME] Fleerhof 5, Laren Delivery 09:15 2 [298689NL.1] JR…" at bounding box center [183, 453] width 366 height 404
drag, startPoint x: 131, startPoint y: 635, endPoint x: 132, endPoint y: 395, distance: 240.0
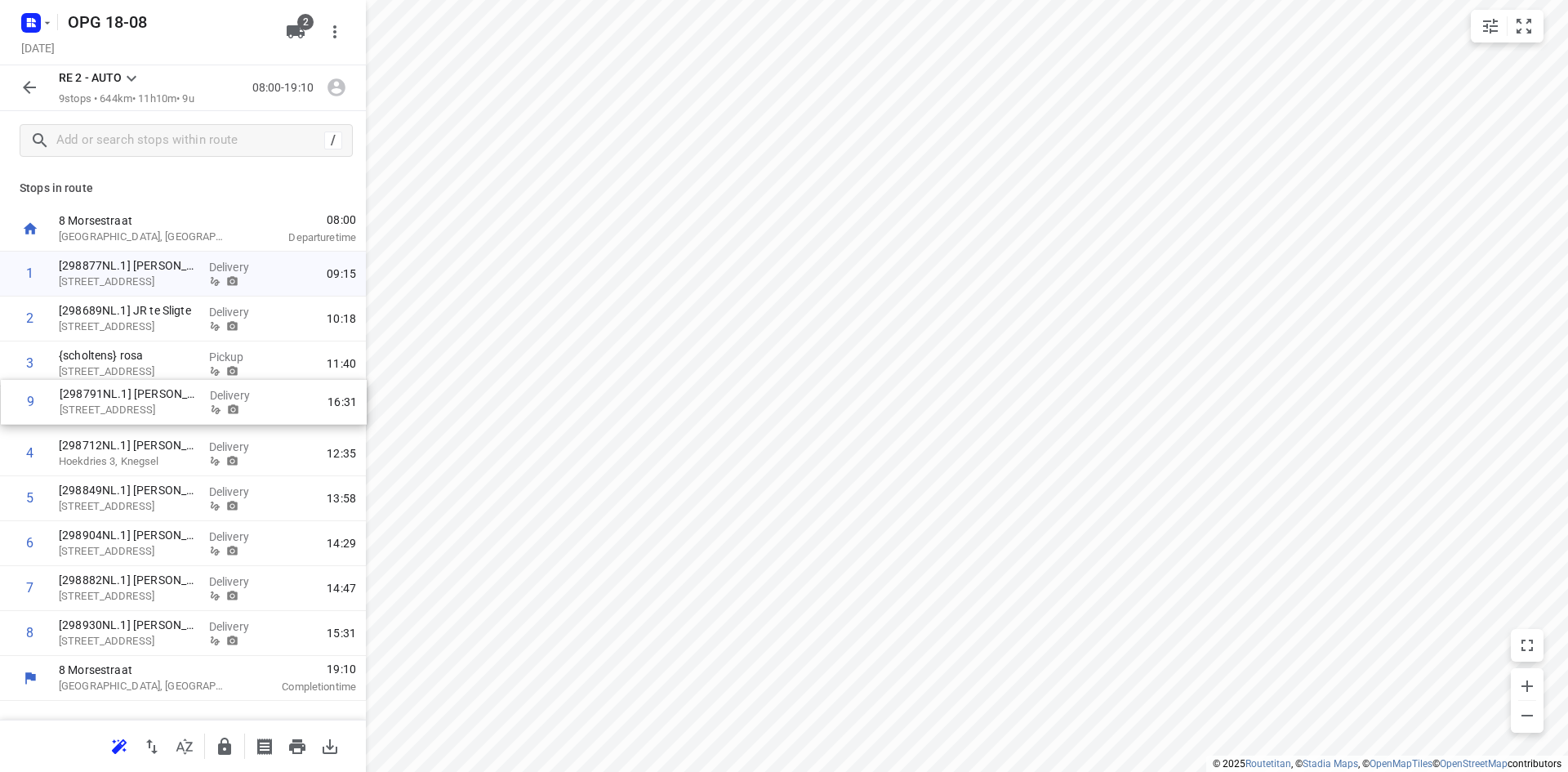
click at [132, 395] on div "1 [298877NL.1] [PERSON_NAME] Fleerhof 5, Laren Delivery 09:15 2 [298689NL.1] JR…" at bounding box center [183, 453] width 366 height 404
drag, startPoint x: 83, startPoint y: 642, endPoint x: 94, endPoint y: 492, distance: 150.4
click at [94, 492] on div "1 [298877NL.1] [PERSON_NAME] Fleerhof 5, Laren Delivery 09:15 2 [298689NL.1] JR…" at bounding box center [183, 453] width 366 height 404
click at [134, 80] on icon at bounding box center [132, 78] width 20 height 20
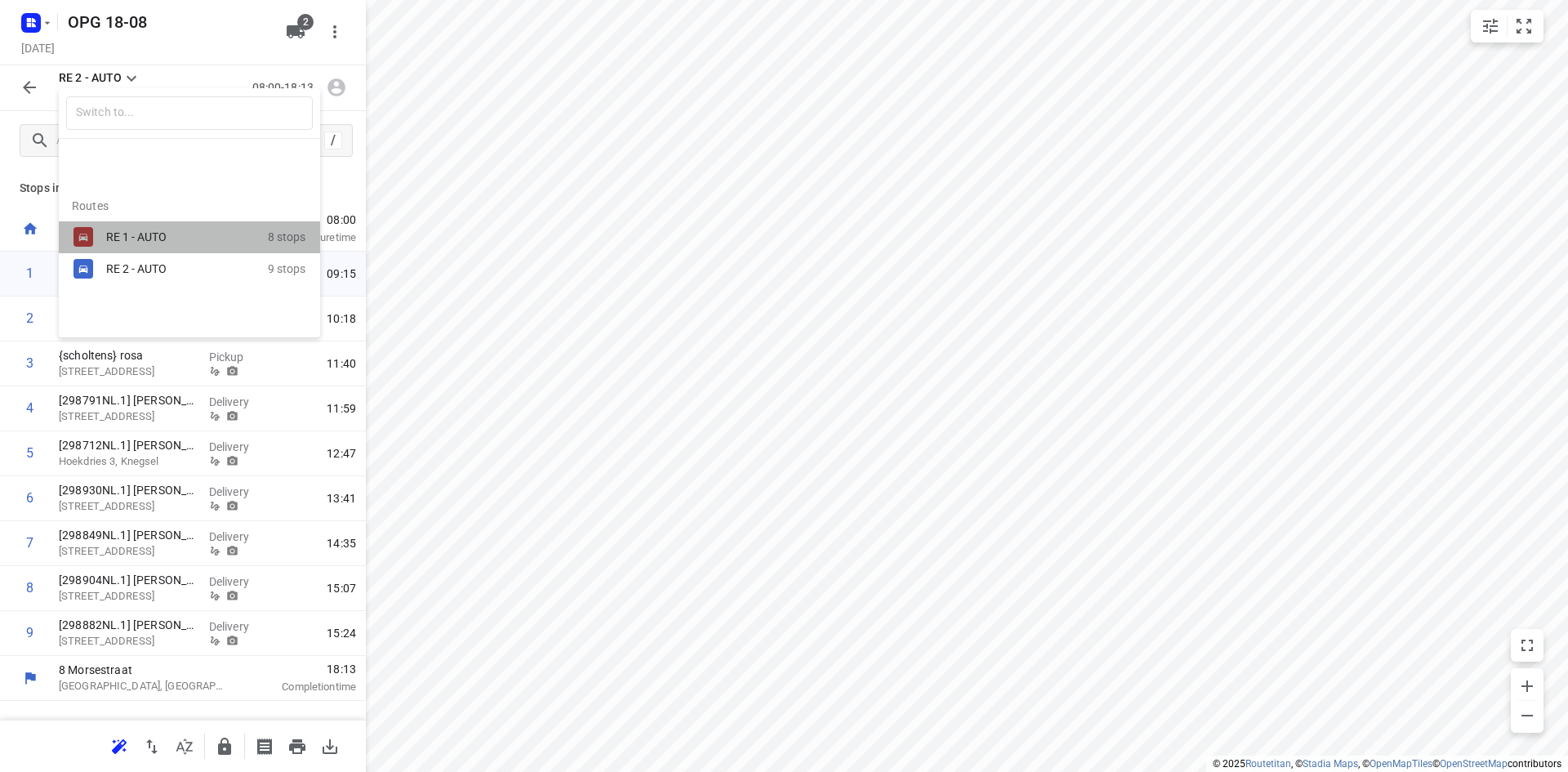
click at [110, 240] on div "RE 1 - AUTO" at bounding box center [175, 237] width 139 height 13
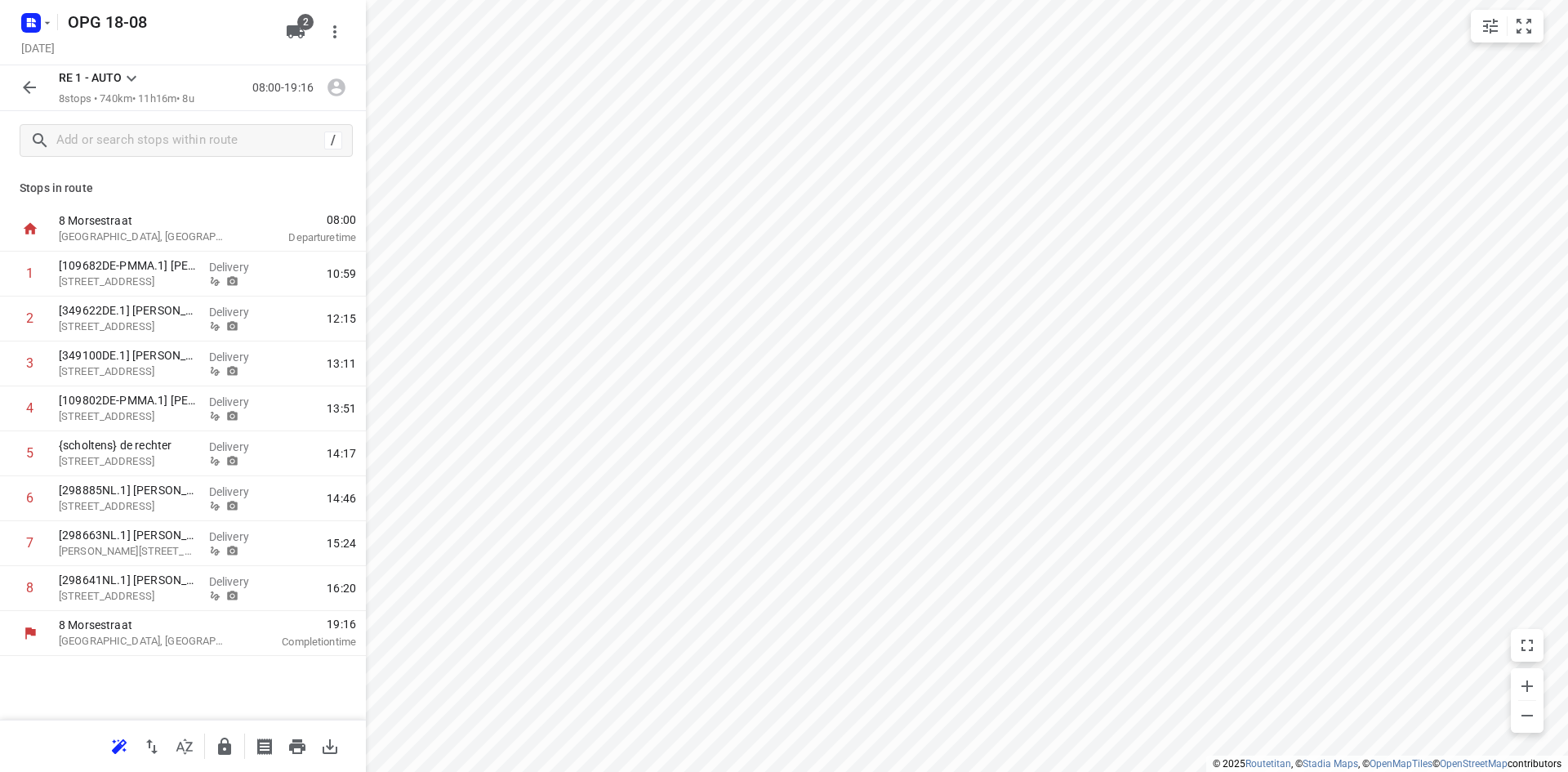
click at [31, 91] on icon "button" at bounding box center [30, 87] width 20 height 20
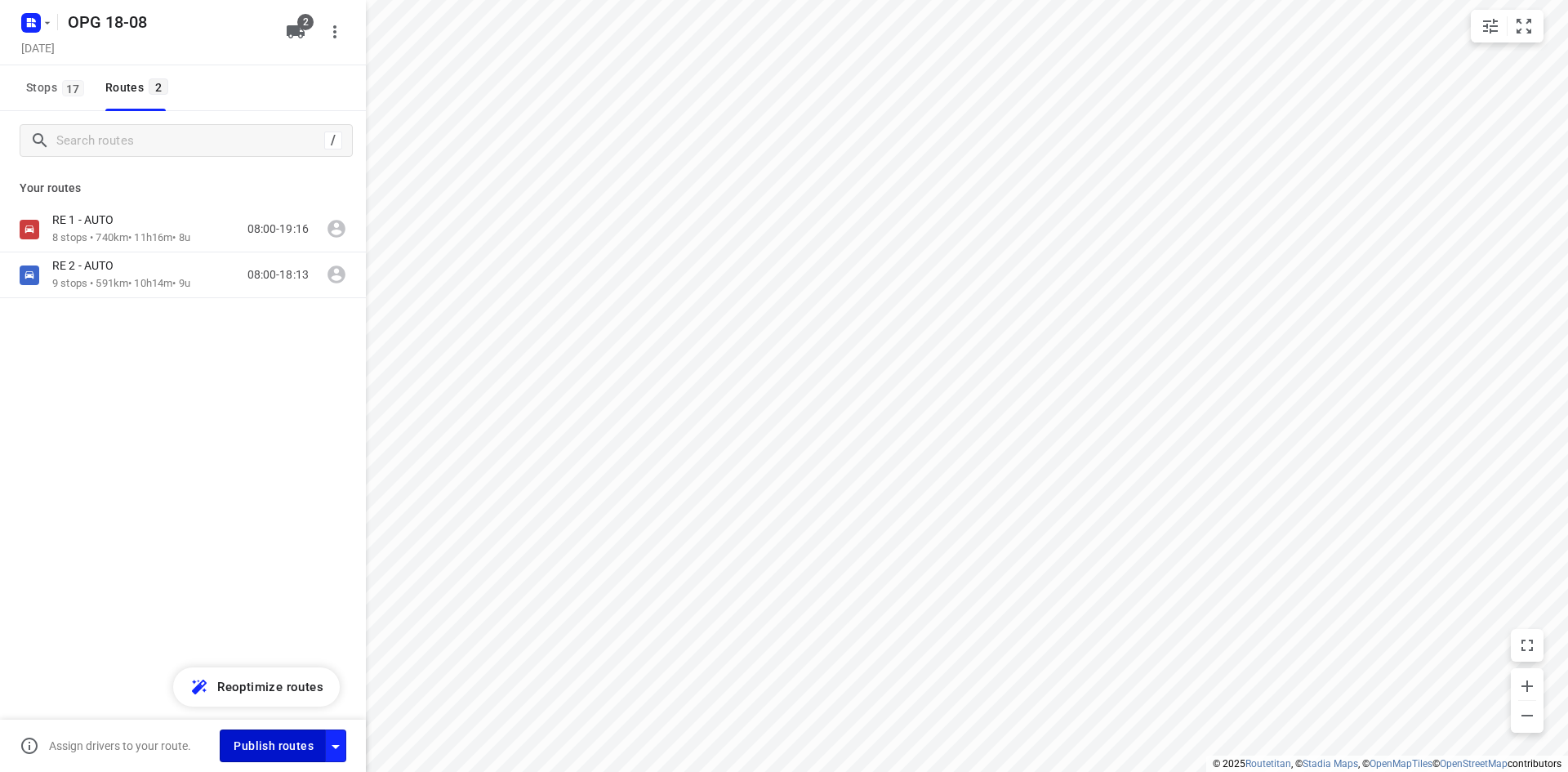
click at [304, 745] on span "Publish routes" at bounding box center [273, 746] width 80 height 21
click at [74, 50] on div "[DATE] Viewing" at bounding box center [148, 49] width 261 height 22
click at [297, 743] on input "checkbox" at bounding box center [283, 745] width 93 height 31
click at [61, 48] on h5 "[DATE]" at bounding box center [38, 48] width 47 height 19
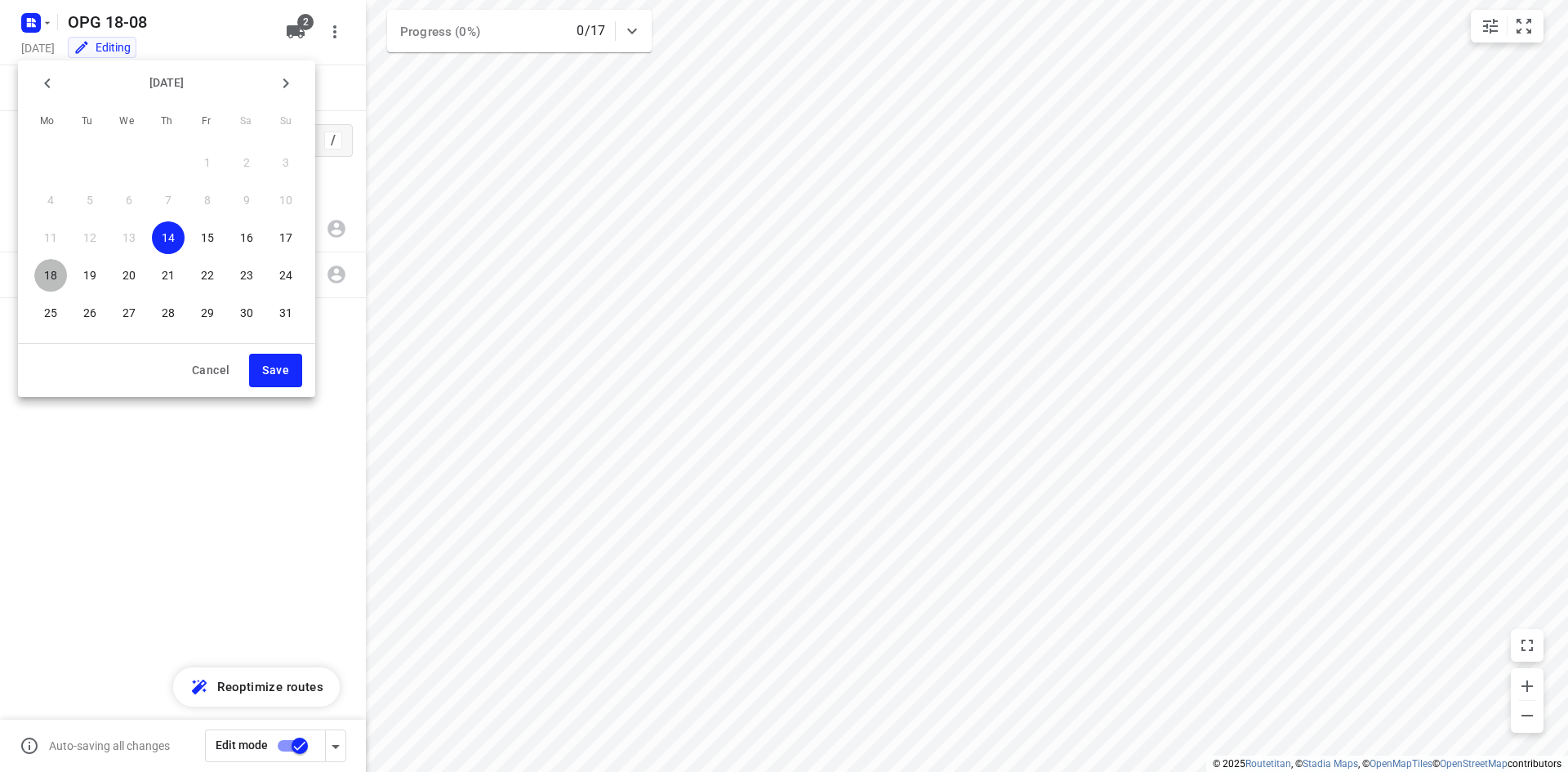
click at [49, 271] on p "18" at bounding box center [50, 275] width 13 height 17
click at [298, 374] on button "Save" at bounding box center [276, 370] width 53 height 34
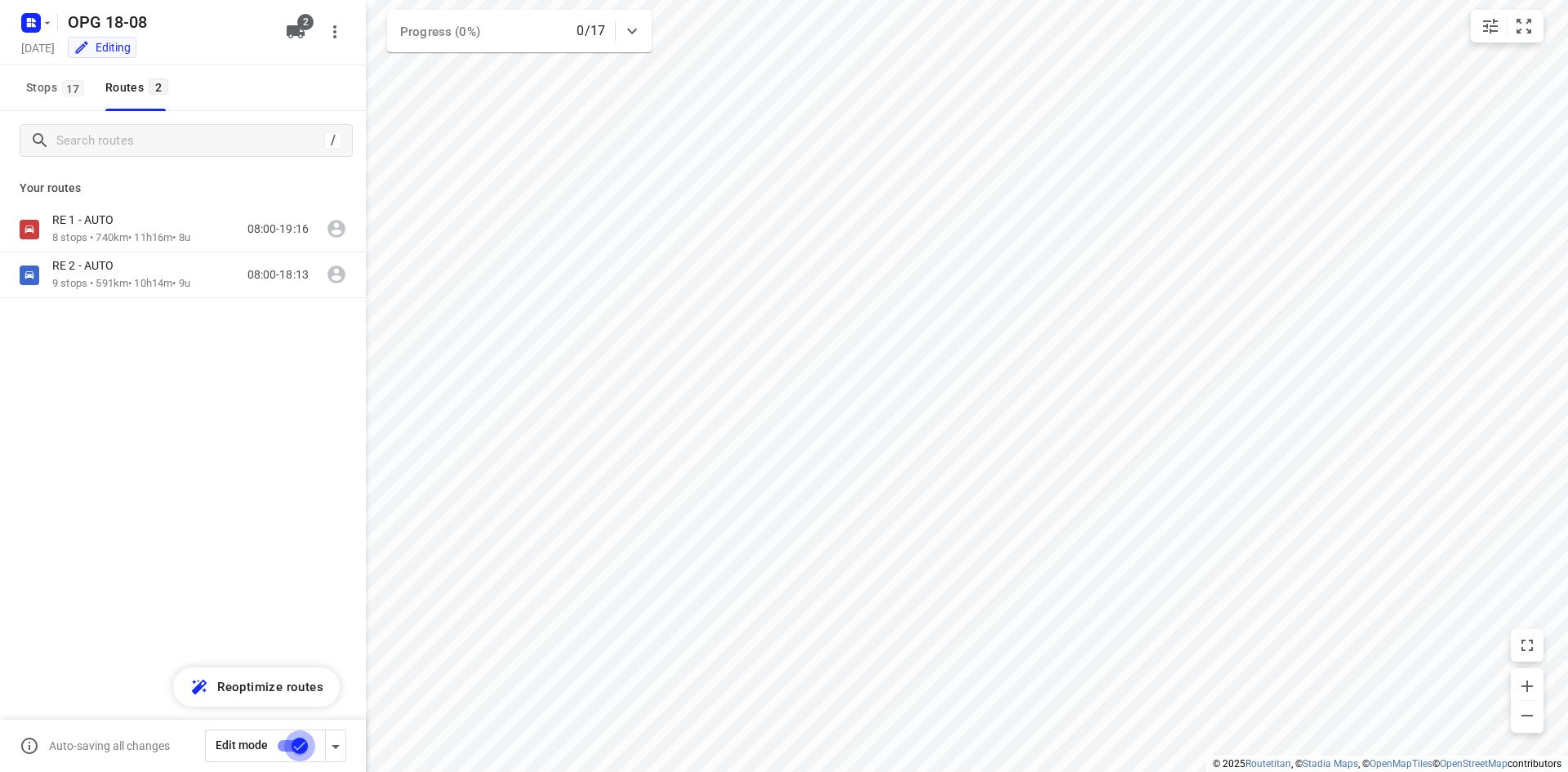
click at [279, 742] on input "checkbox" at bounding box center [300, 745] width 93 height 31
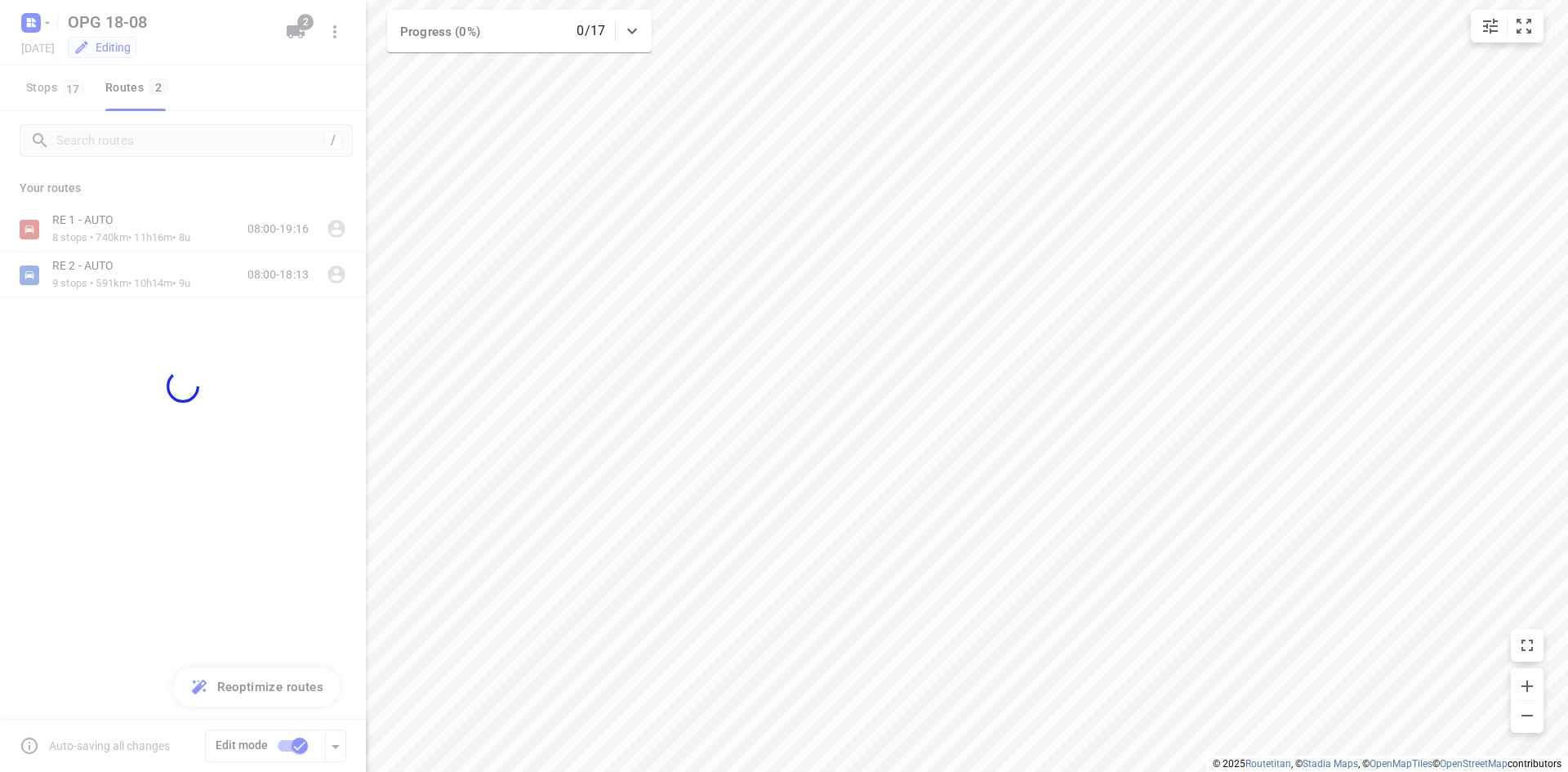
checkbox input "false"
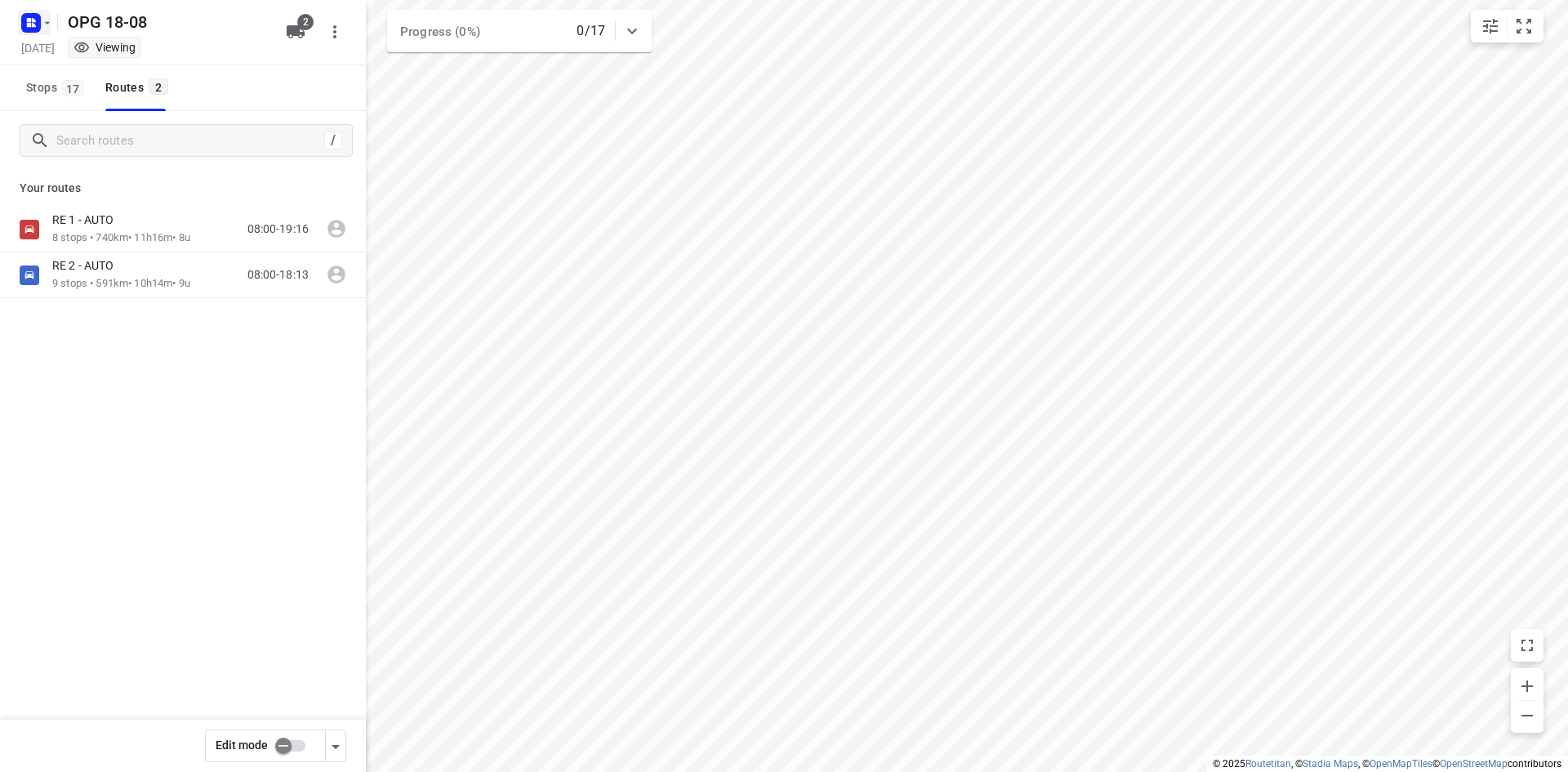
click at [49, 30] on button "button" at bounding box center [34, 23] width 33 height 26
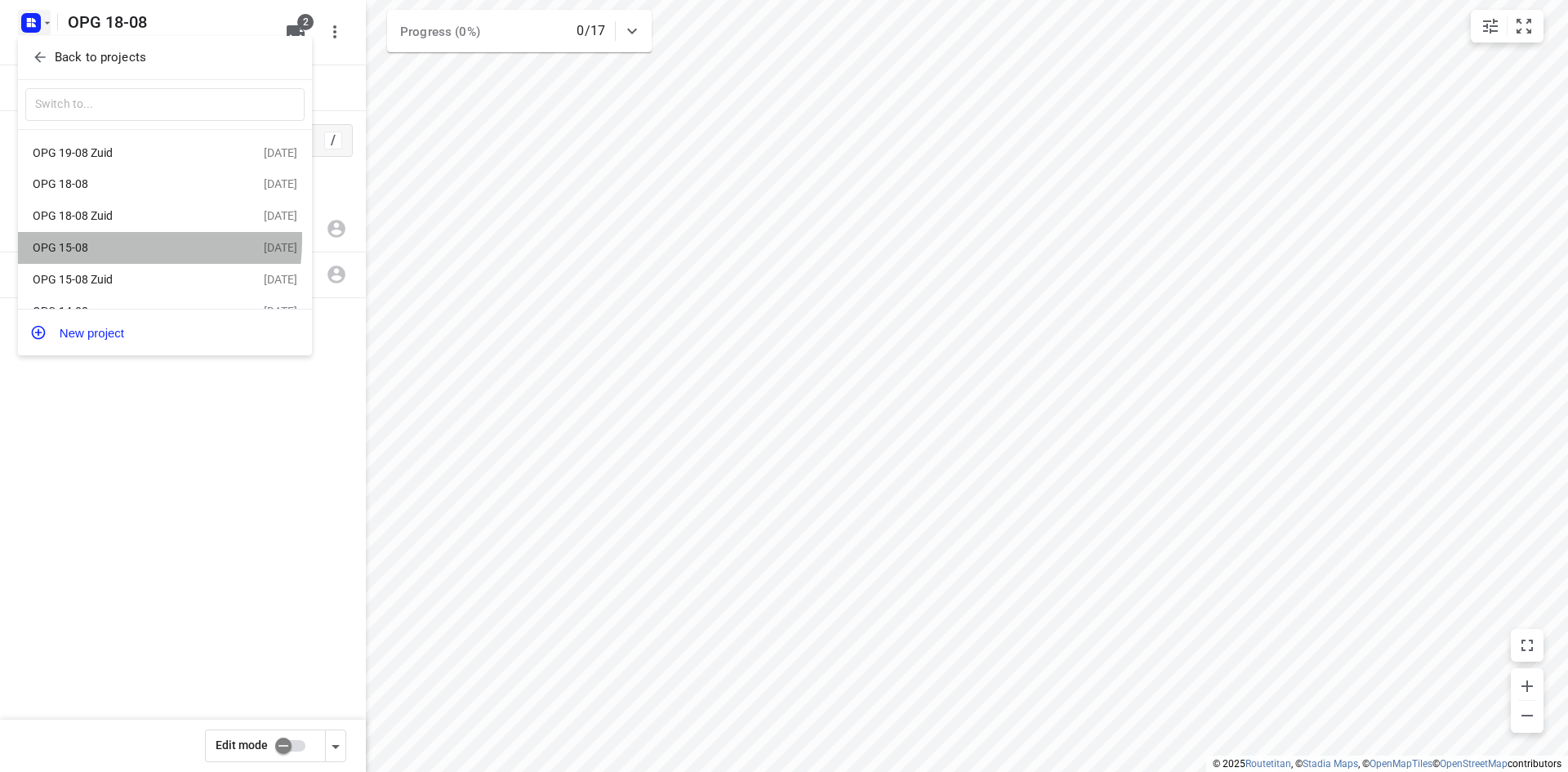
click at [88, 241] on div "OPG 15-08" at bounding box center [148, 247] width 232 height 20
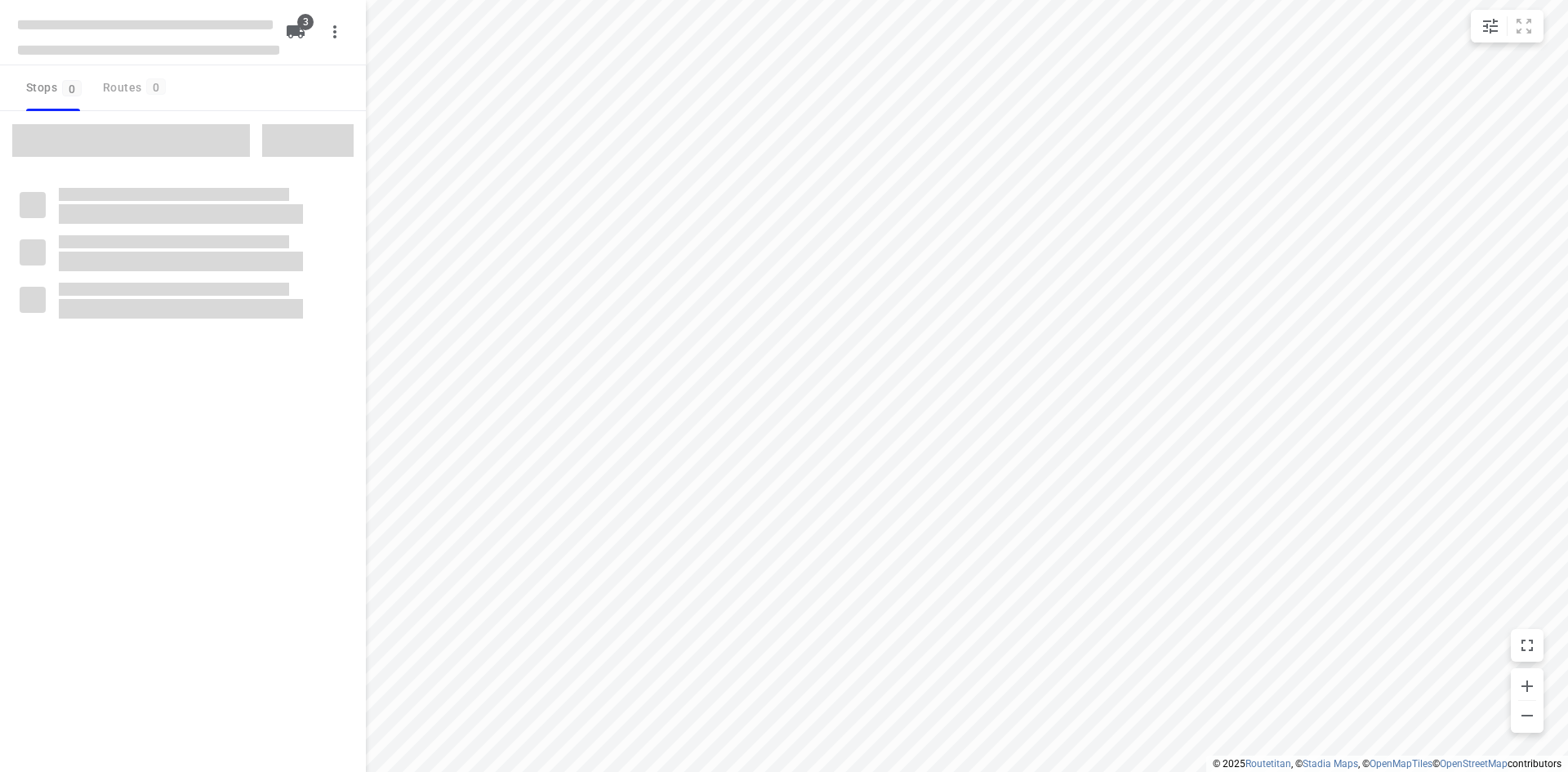
type input "distance"
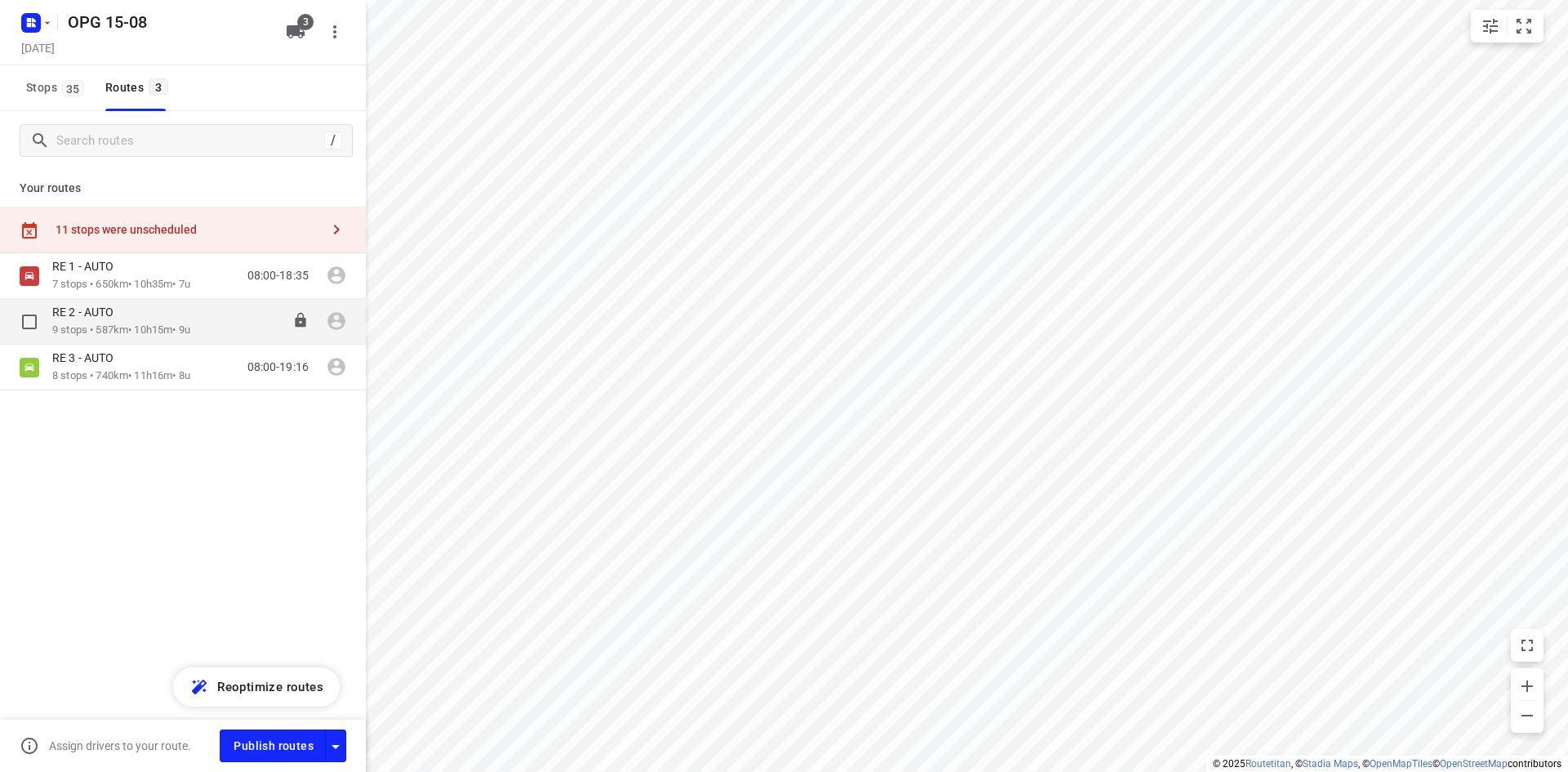
click at [91, 321] on div "RE 2 - AUTO" at bounding box center [121, 314] width 138 height 18
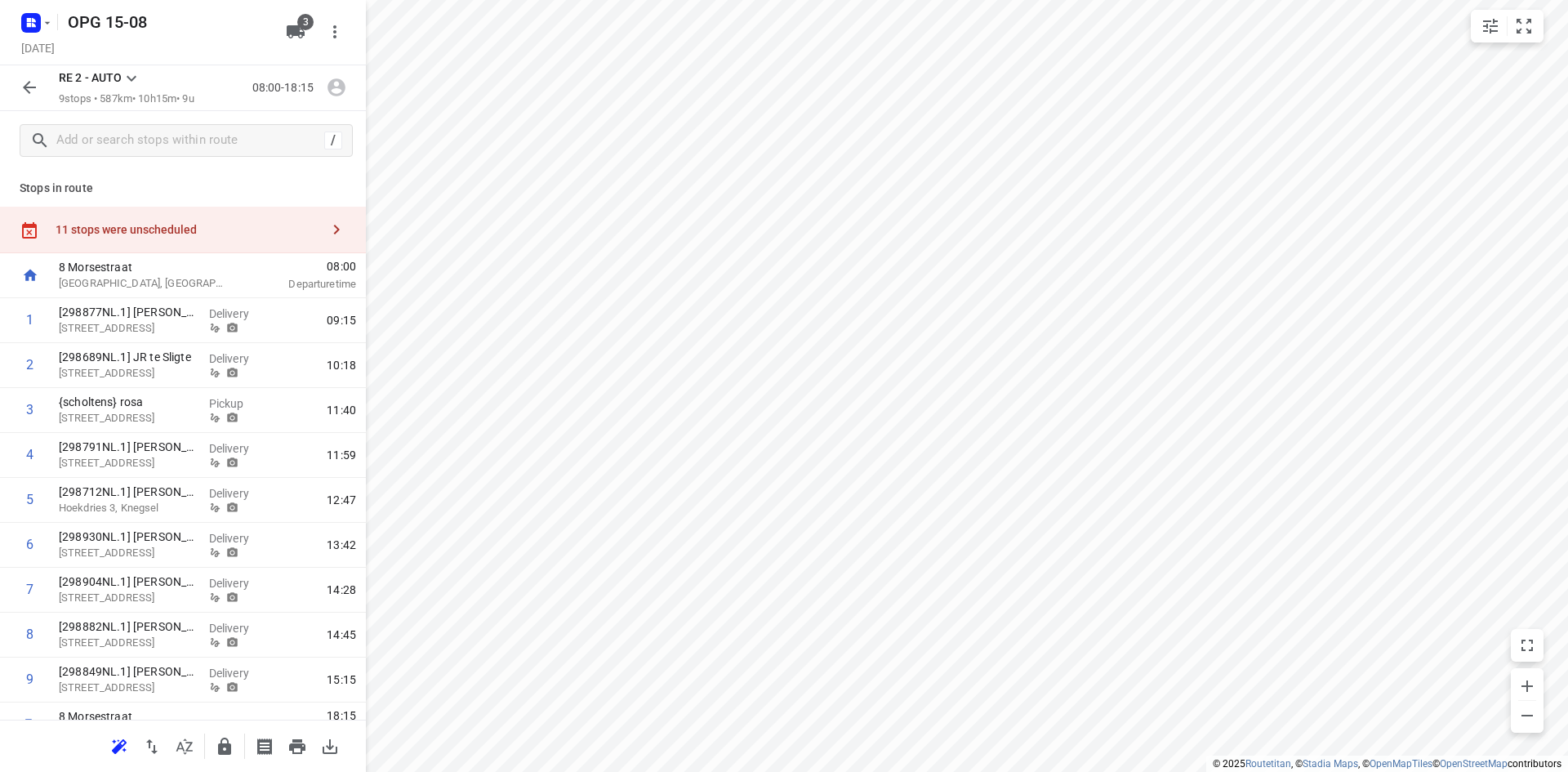
click at [31, 83] on icon "button" at bounding box center [30, 87] width 20 height 20
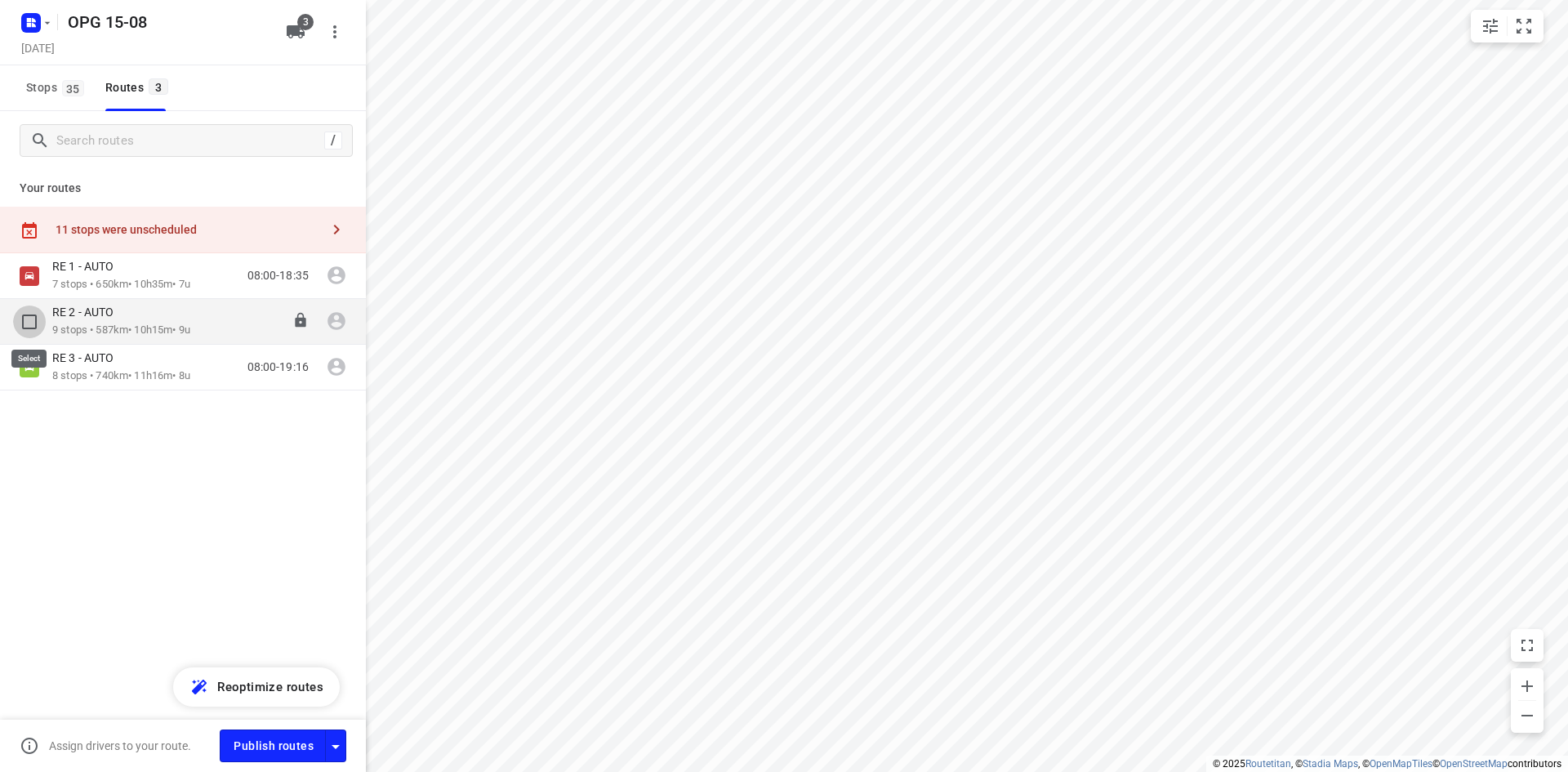
click at [32, 321] on input "checkbox" at bounding box center [29, 322] width 33 height 33
checkbox input "true"
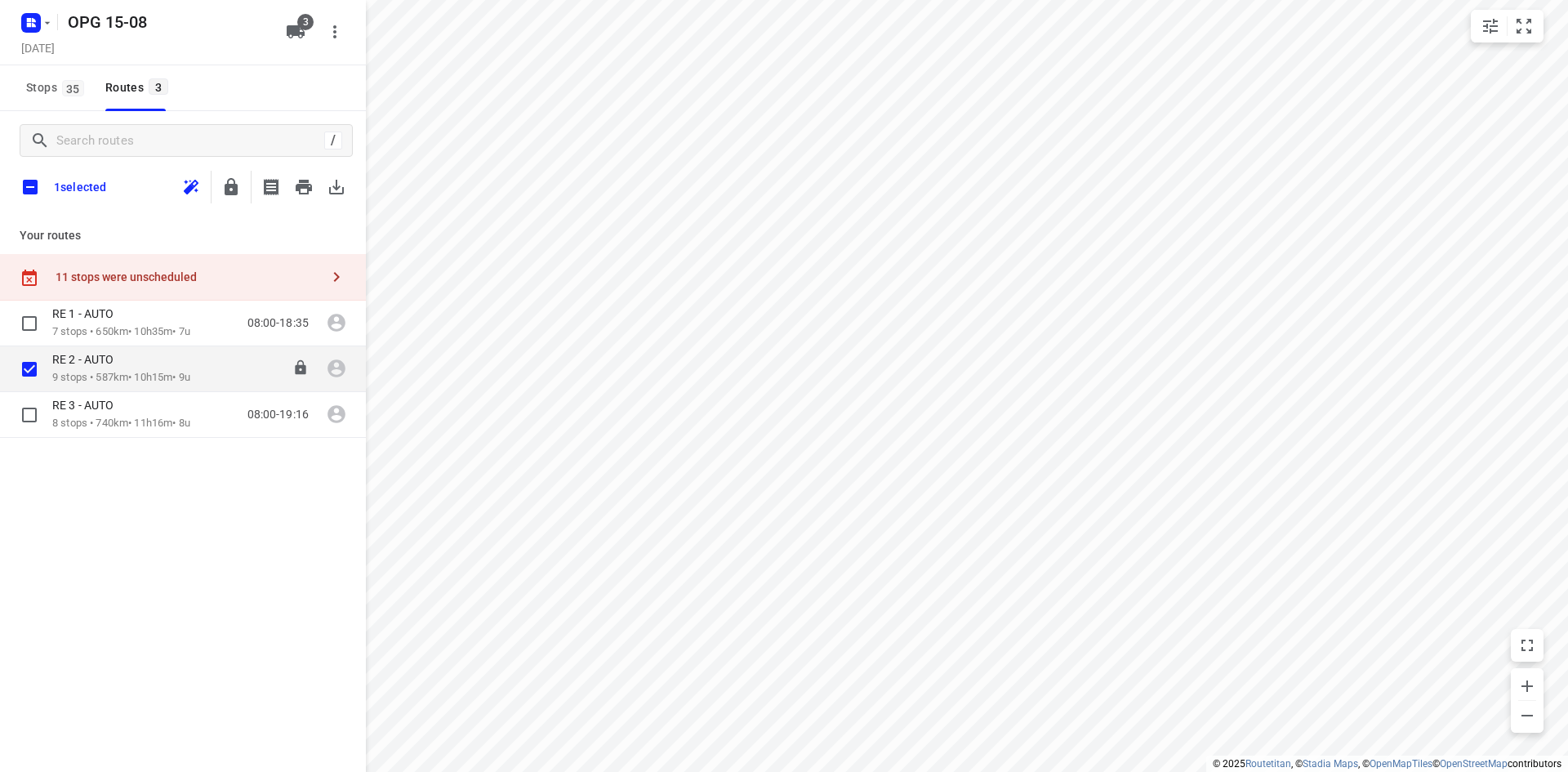
click at [114, 367] on div "RE 2 - AUTO" at bounding box center [121, 361] width 138 height 18
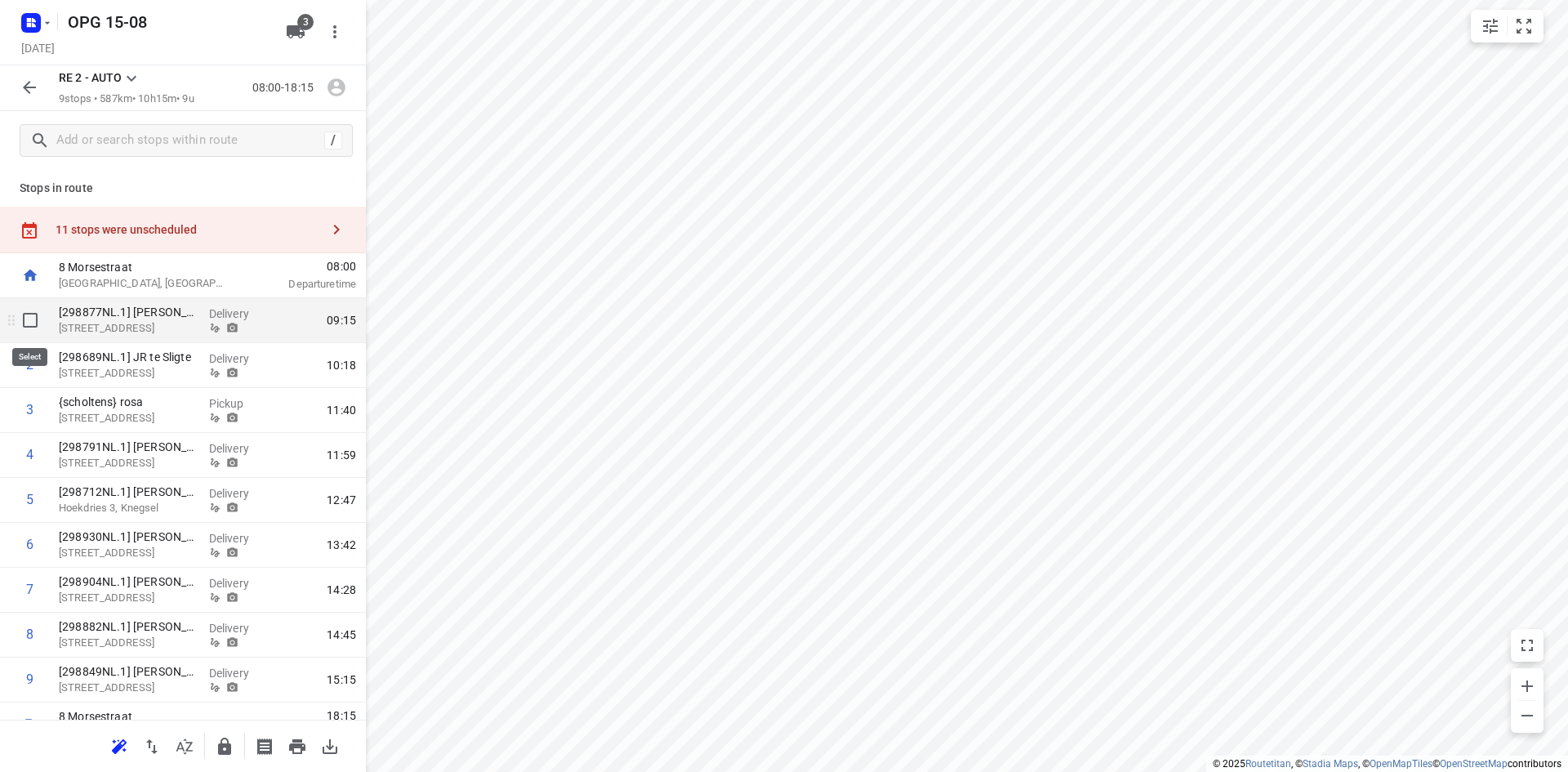
click at [30, 324] on input "checkbox" at bounding box center [30, 320] width 33 height 33
checkbox input "true"
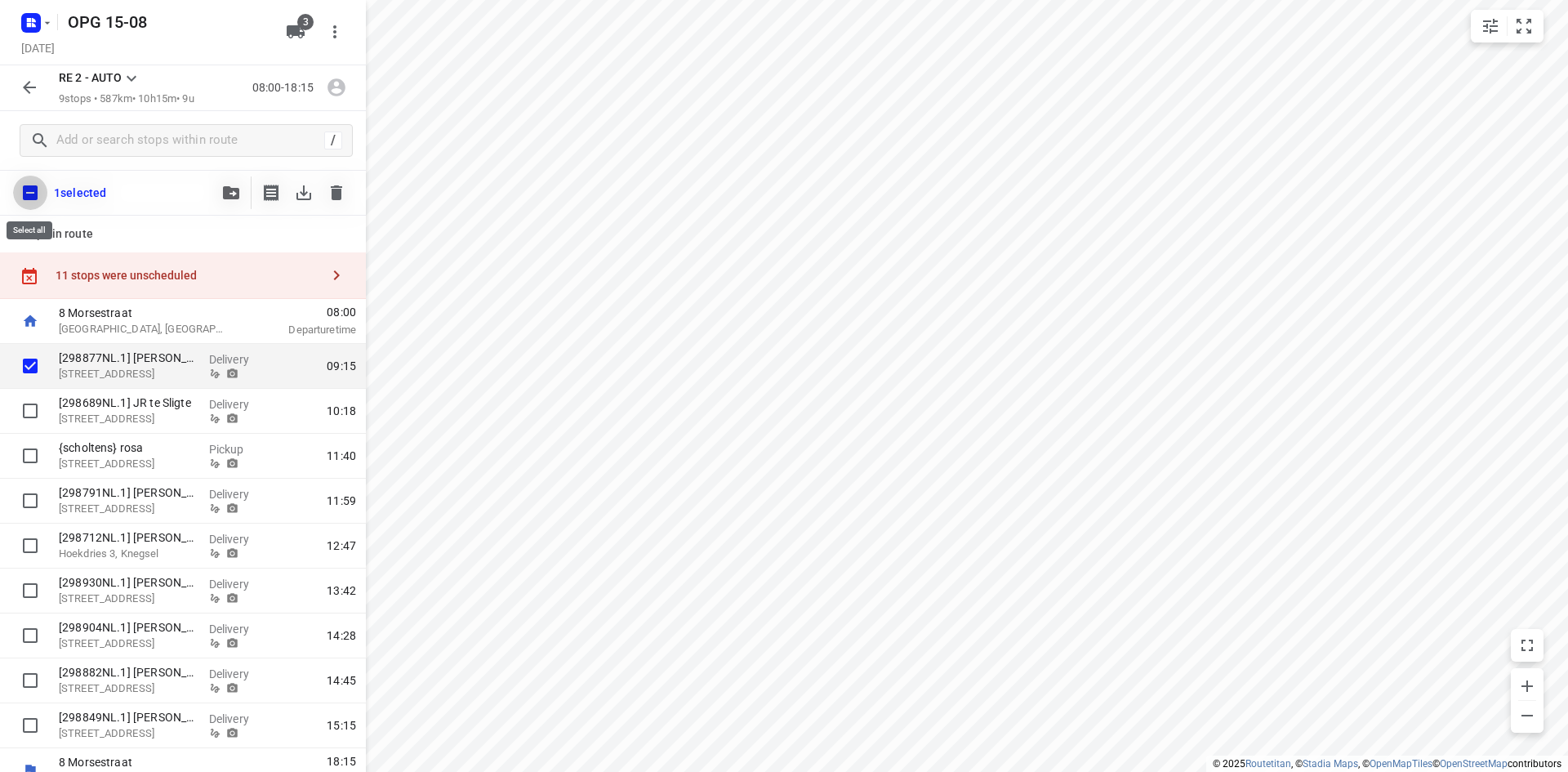
click at [27, 186] on input "checkbox" at bounding box center [30, 192] width 35 height 35
checkbox input "true"
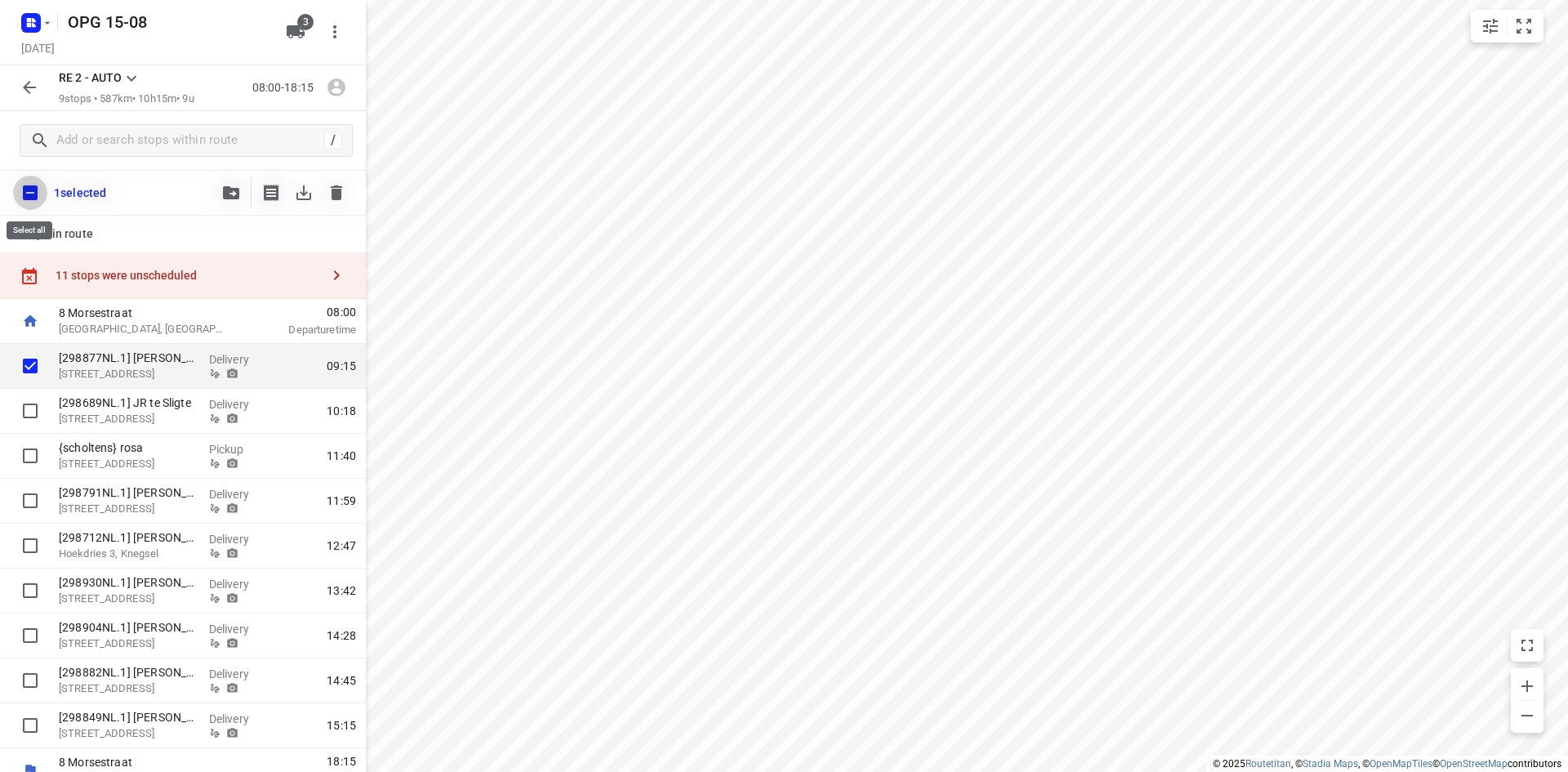
checkbox input "true"
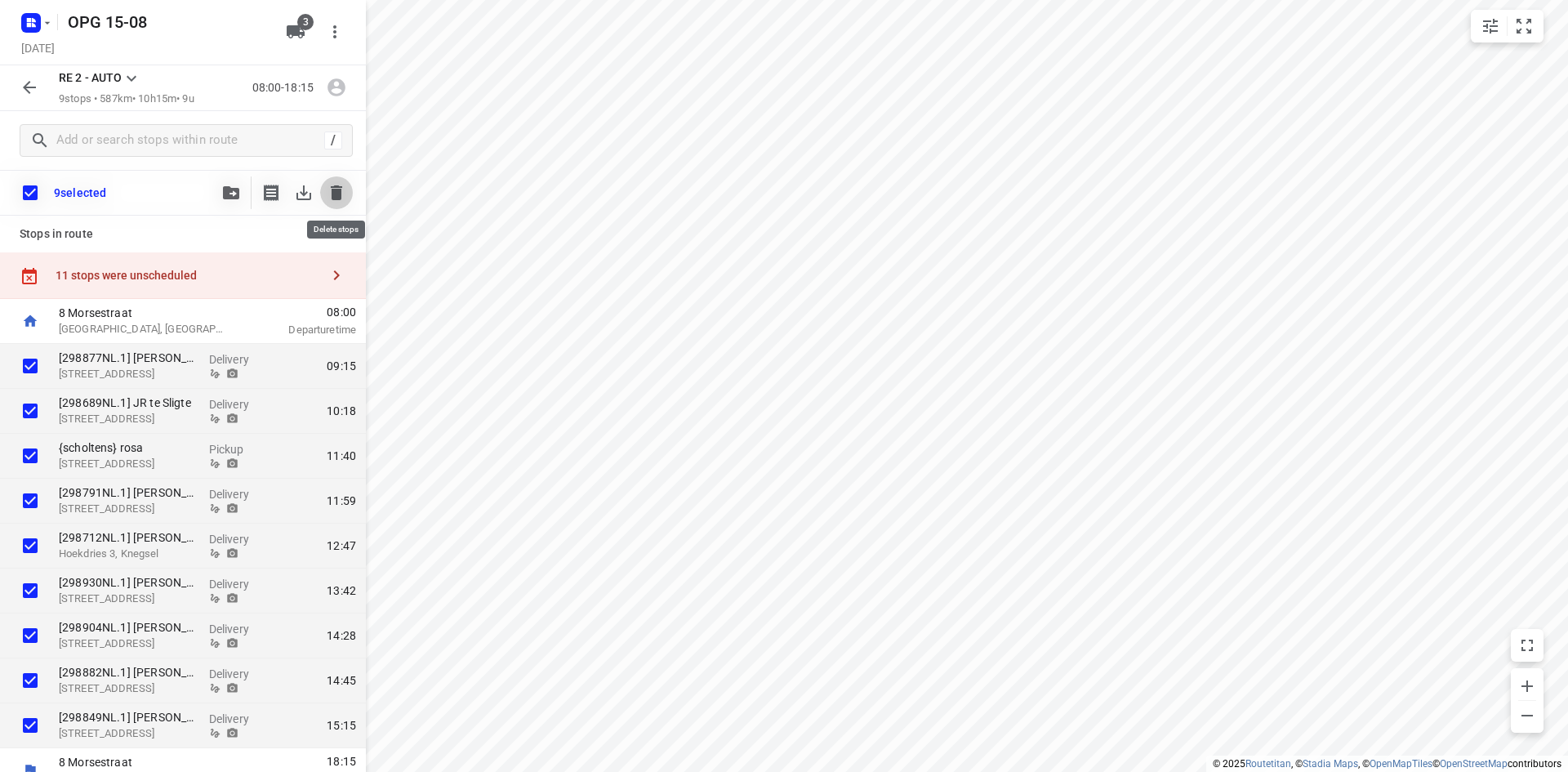
click at [331, 190] on icon "button" at bounding box center [337, 193] width 20 height 20
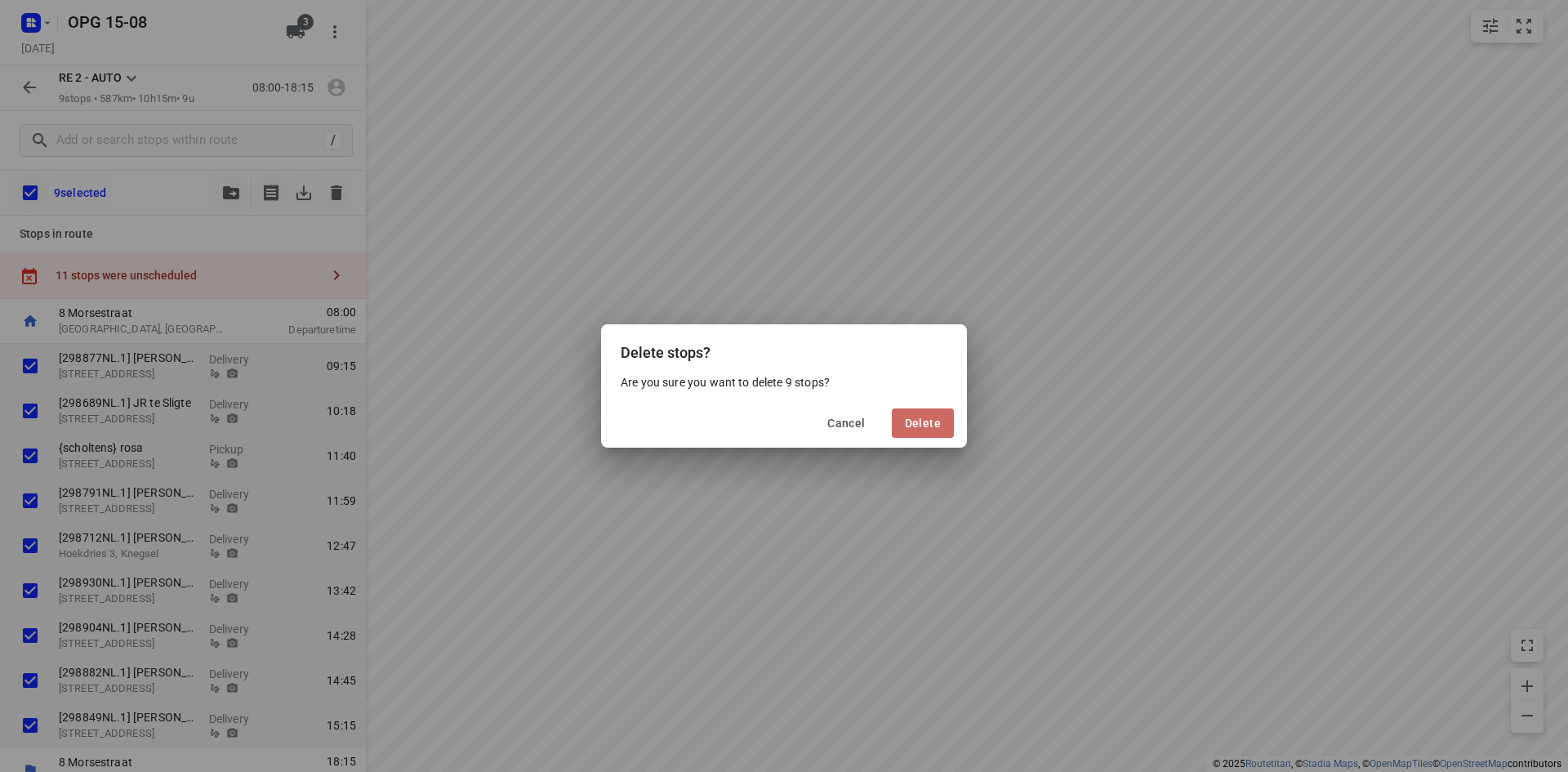
click at [919, 421] on span "Delete" at bounding box center [923, 423] width 36 height 13
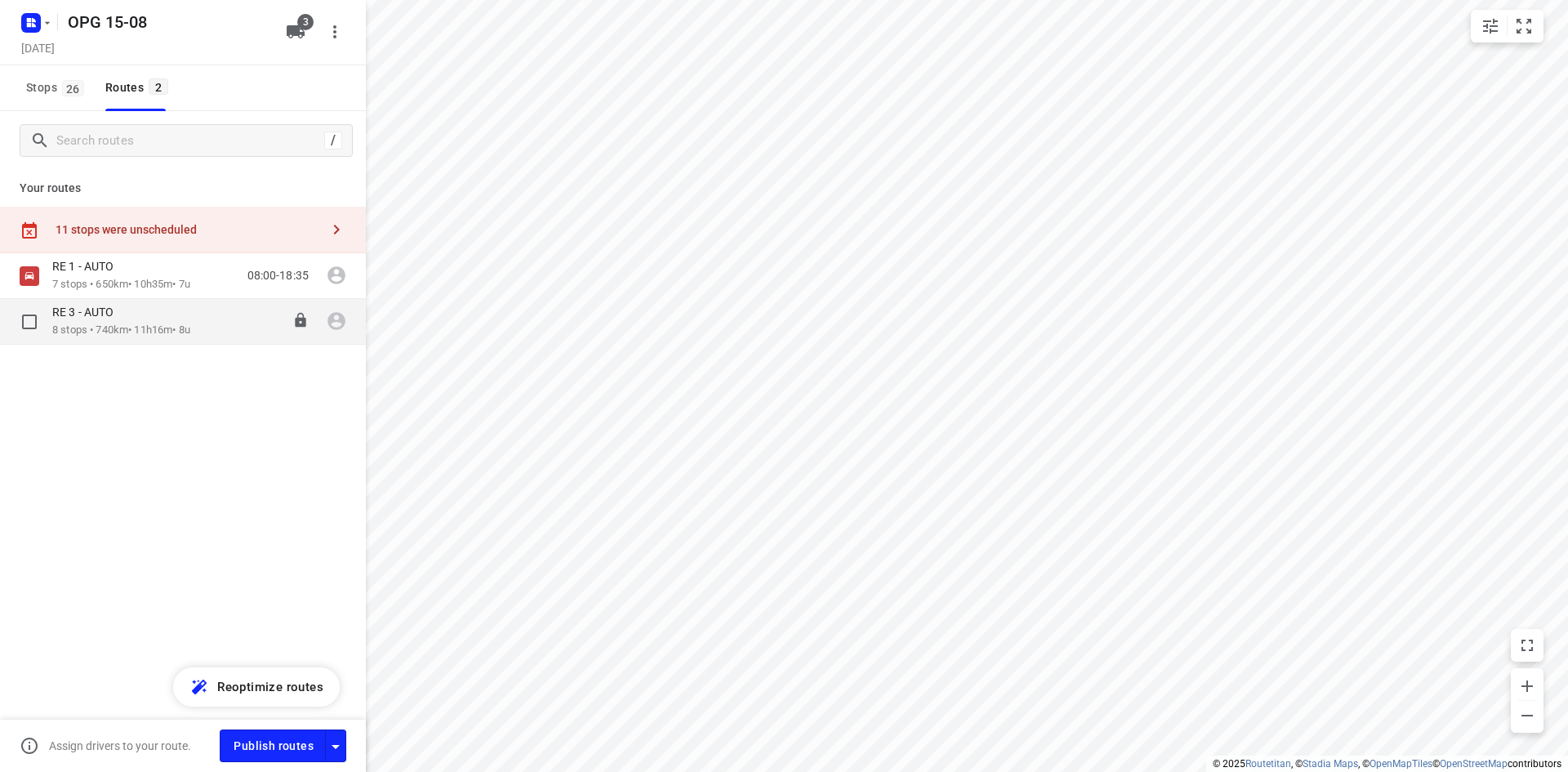
click at [140, 325] on p "8 stops • 740km • 11h16m • 8u" at bounding box center [121, 331] width 138 height 16
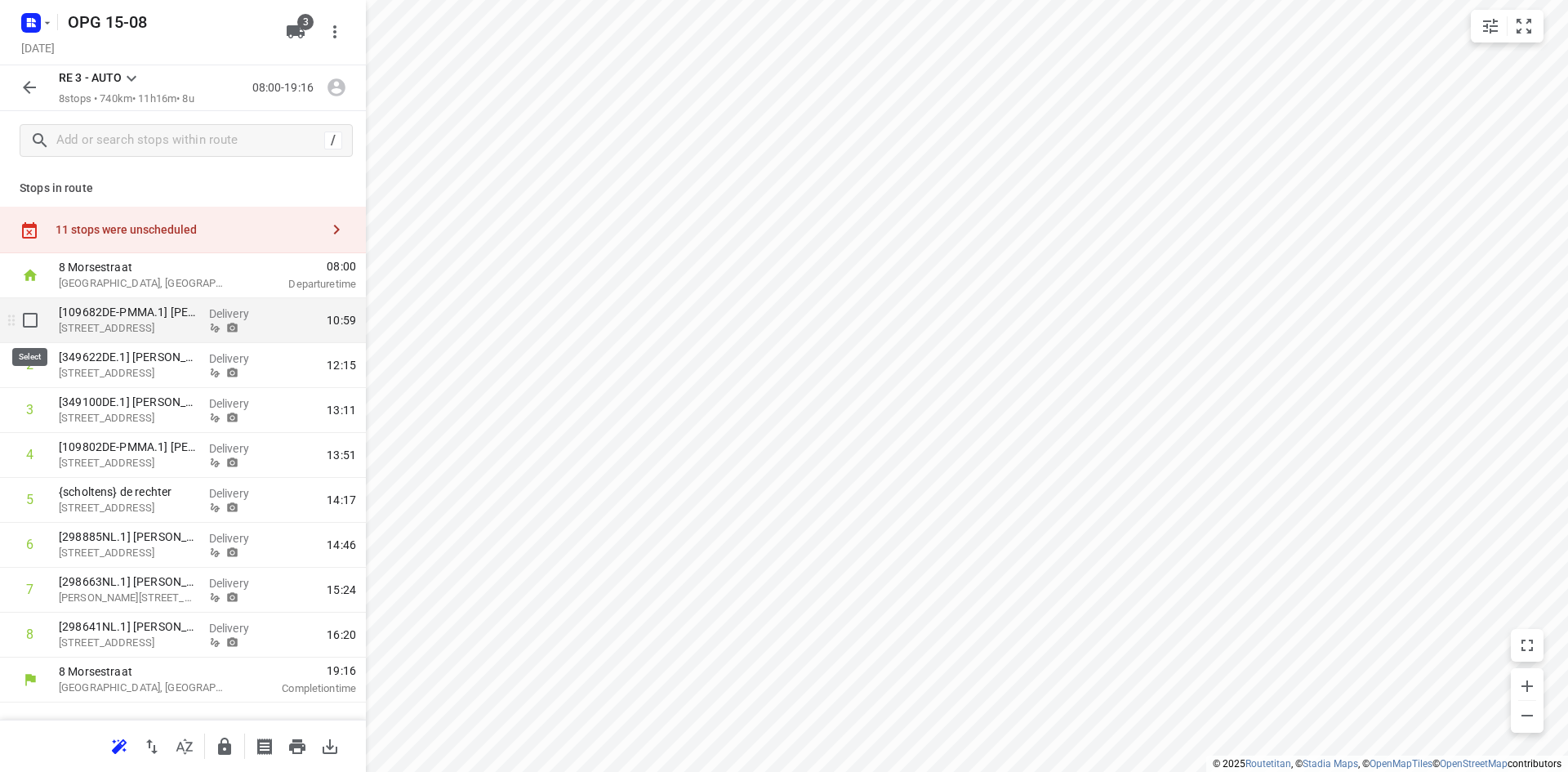
click at [34, 320] on input "checkbox" at bounding box center [30, 320] width 33 height 33
checkbox input "true"
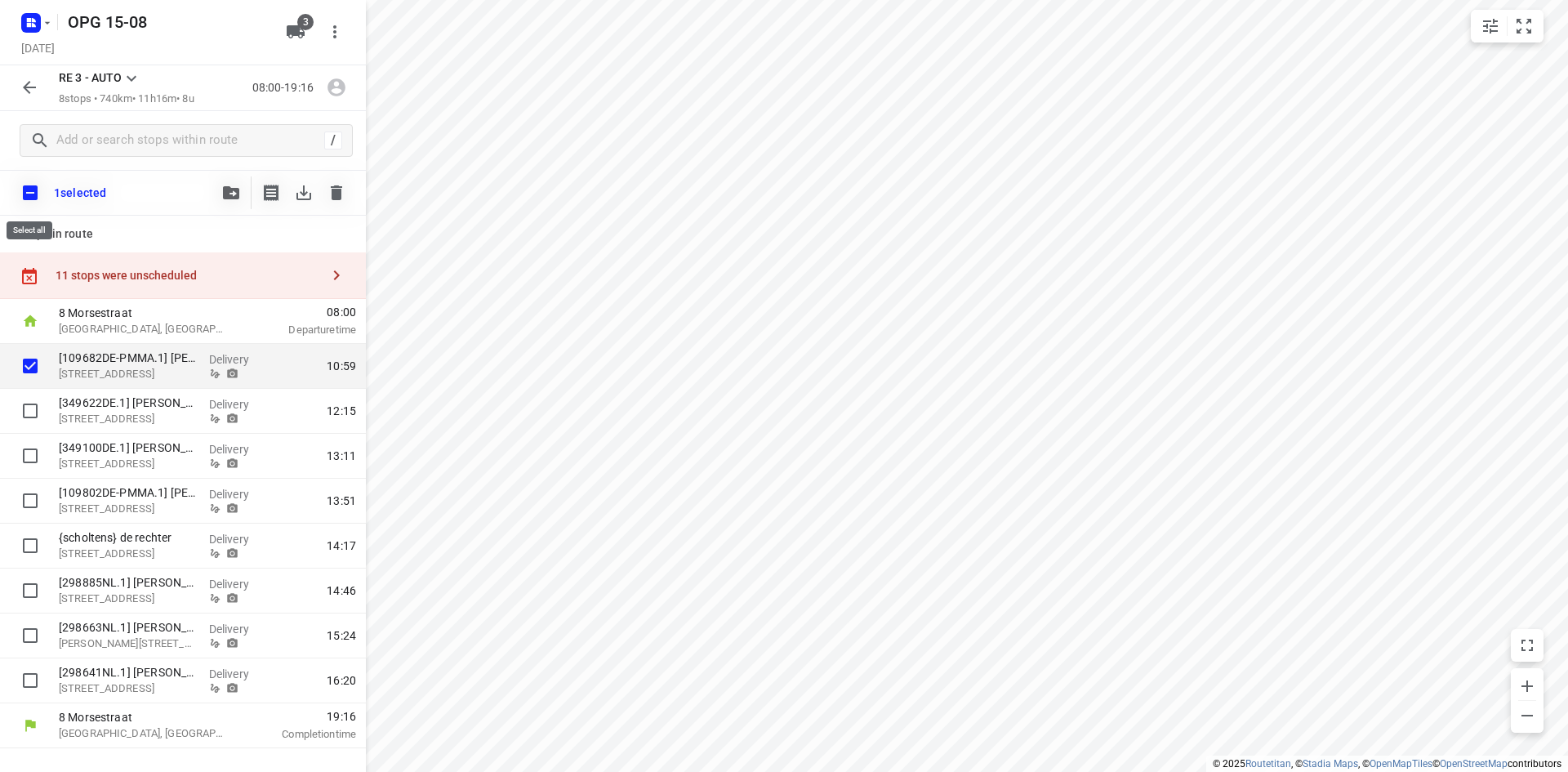
click at [29, 191] on input "checkbox" at bounding box center [30, 192] width 35 height 35
checkbox input "true"
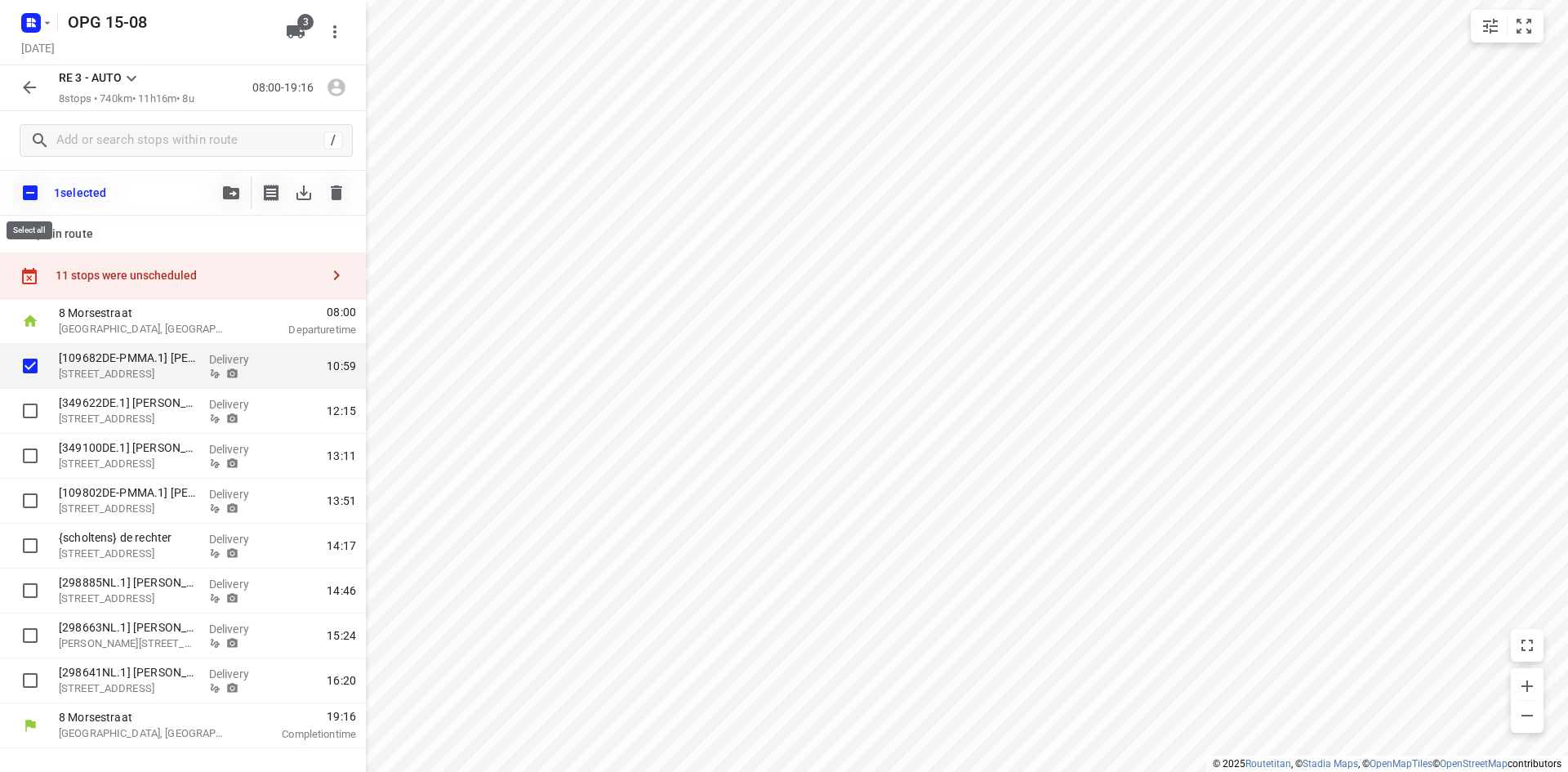
checkbox input "true"
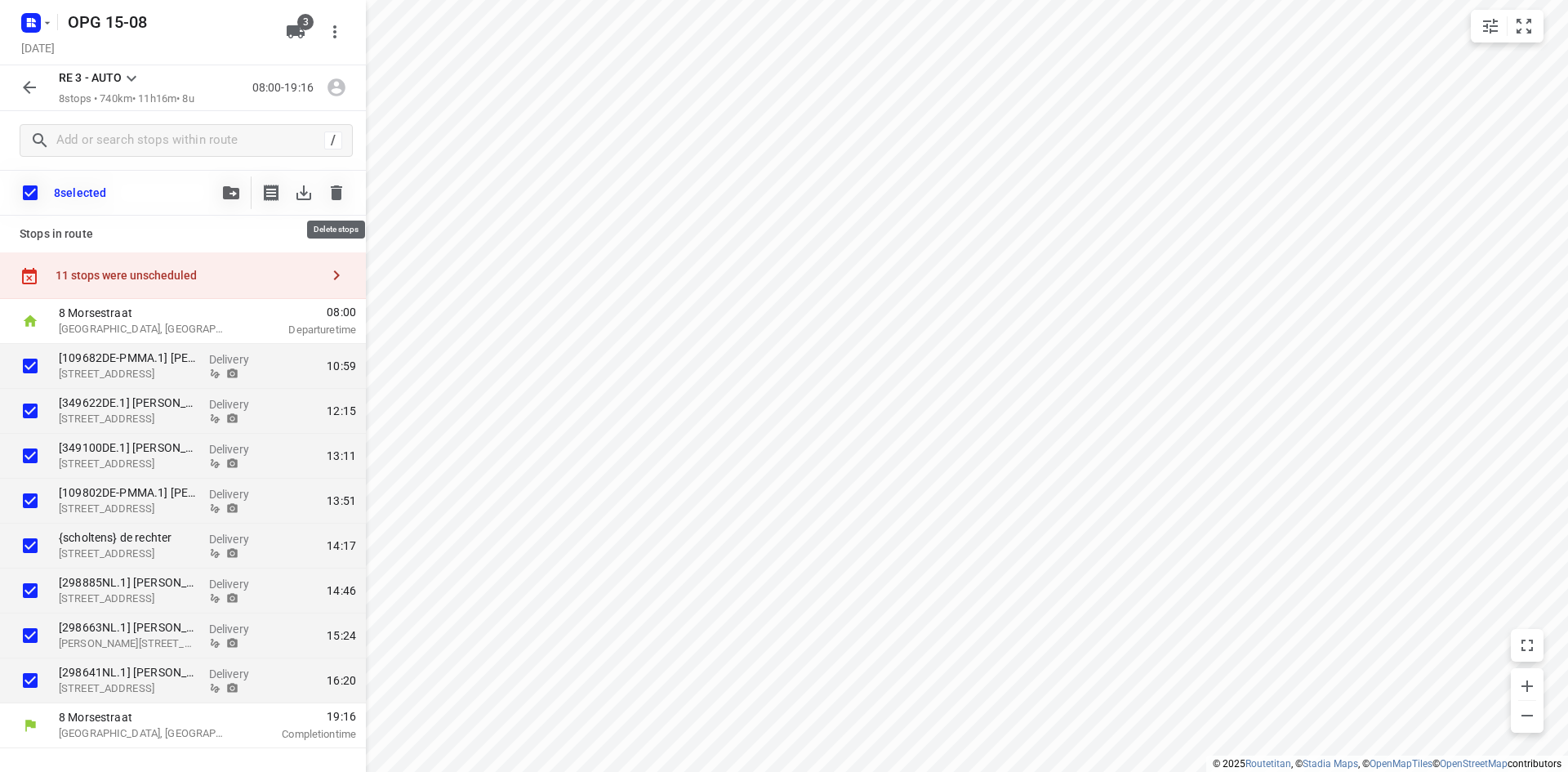
click at [339, 193] on icon "button" at bounding box center [337, 192] width 12 height 15
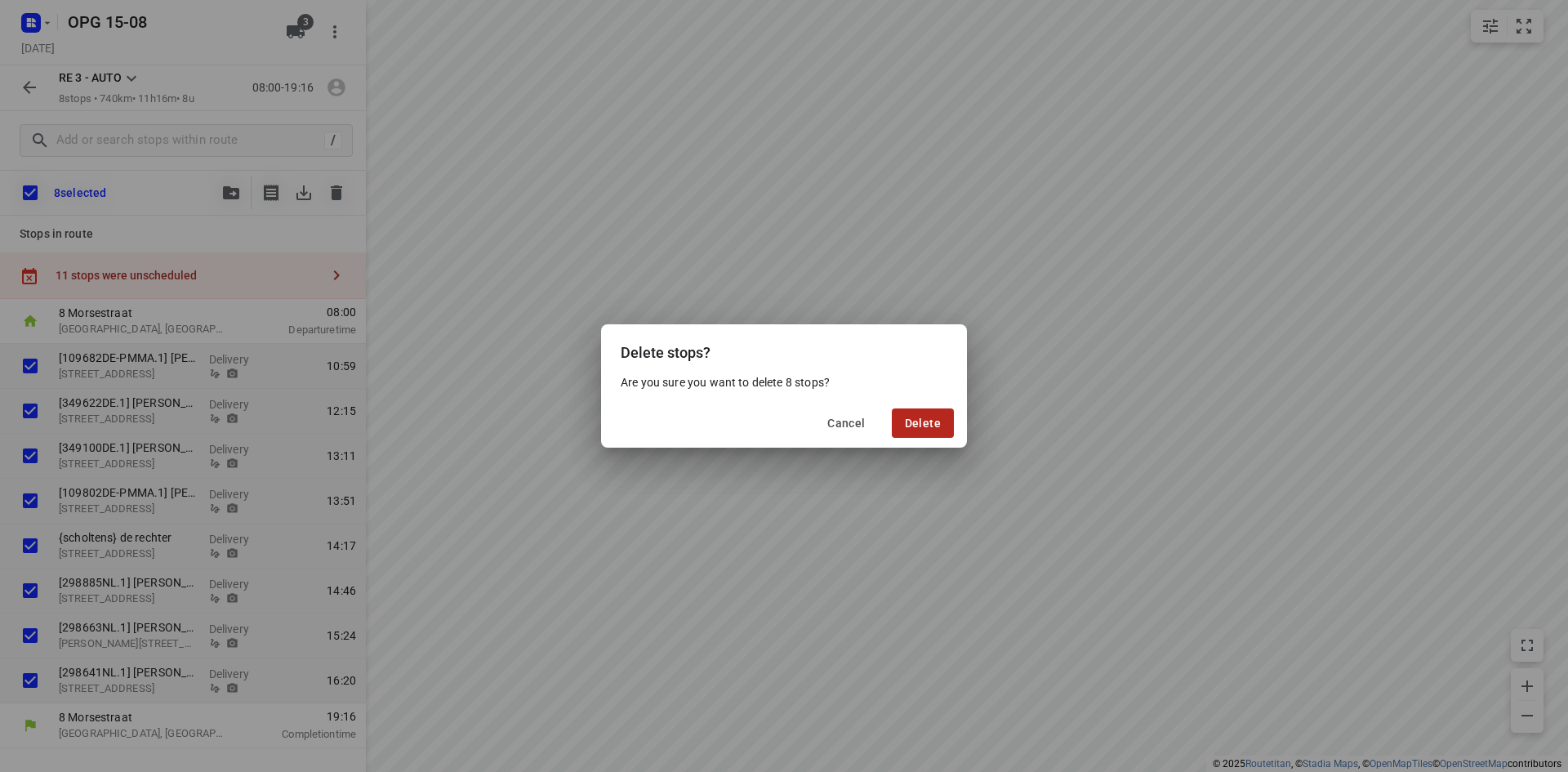
click at [939, 429] on span "Delete" at bounding box center [923, 423] width 36 height 13
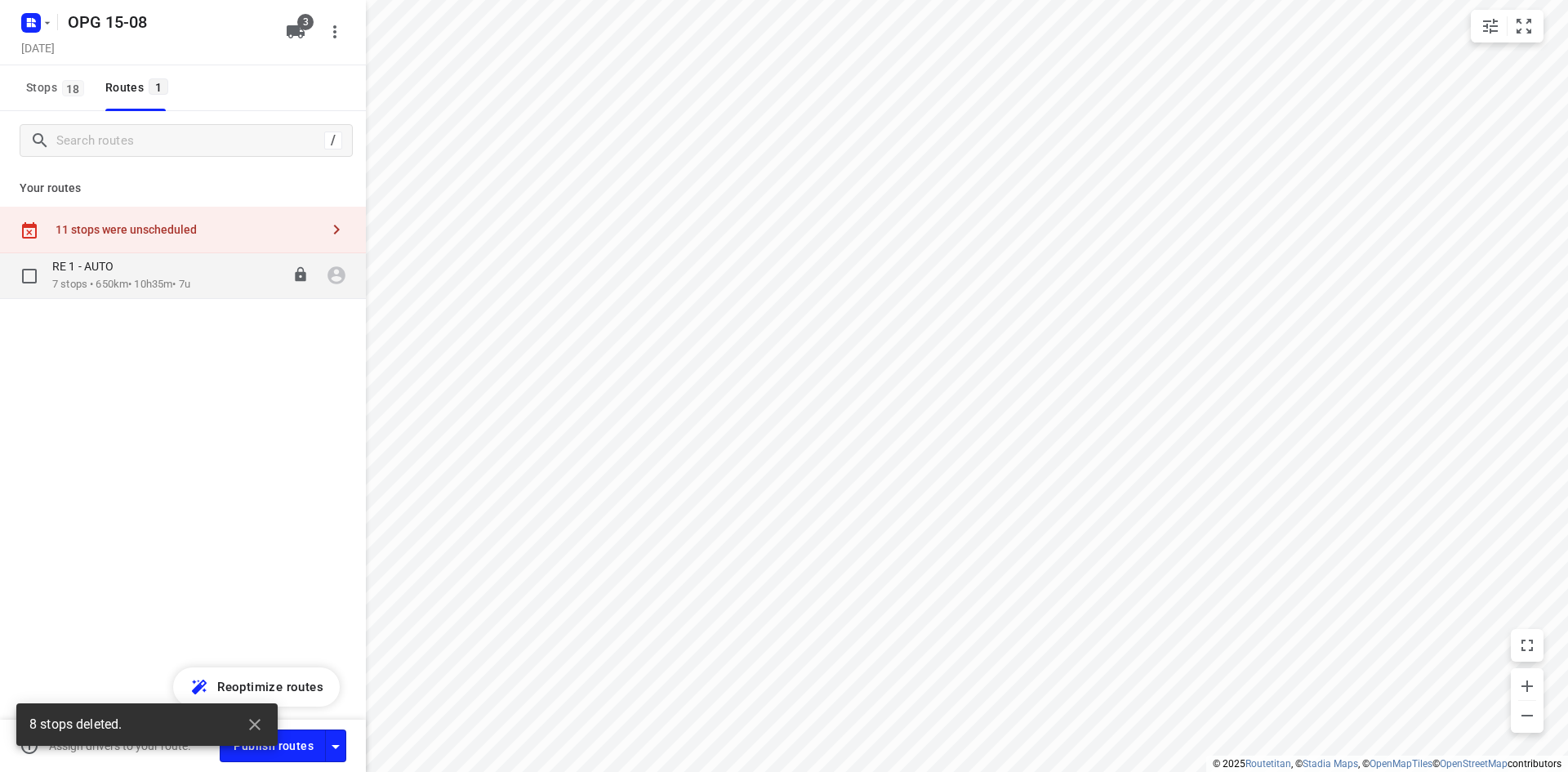
click at [190, 281] on p "7 stops • 650km • 10h35m • 7u" at bounding box center [121, 285] width 138 height 16
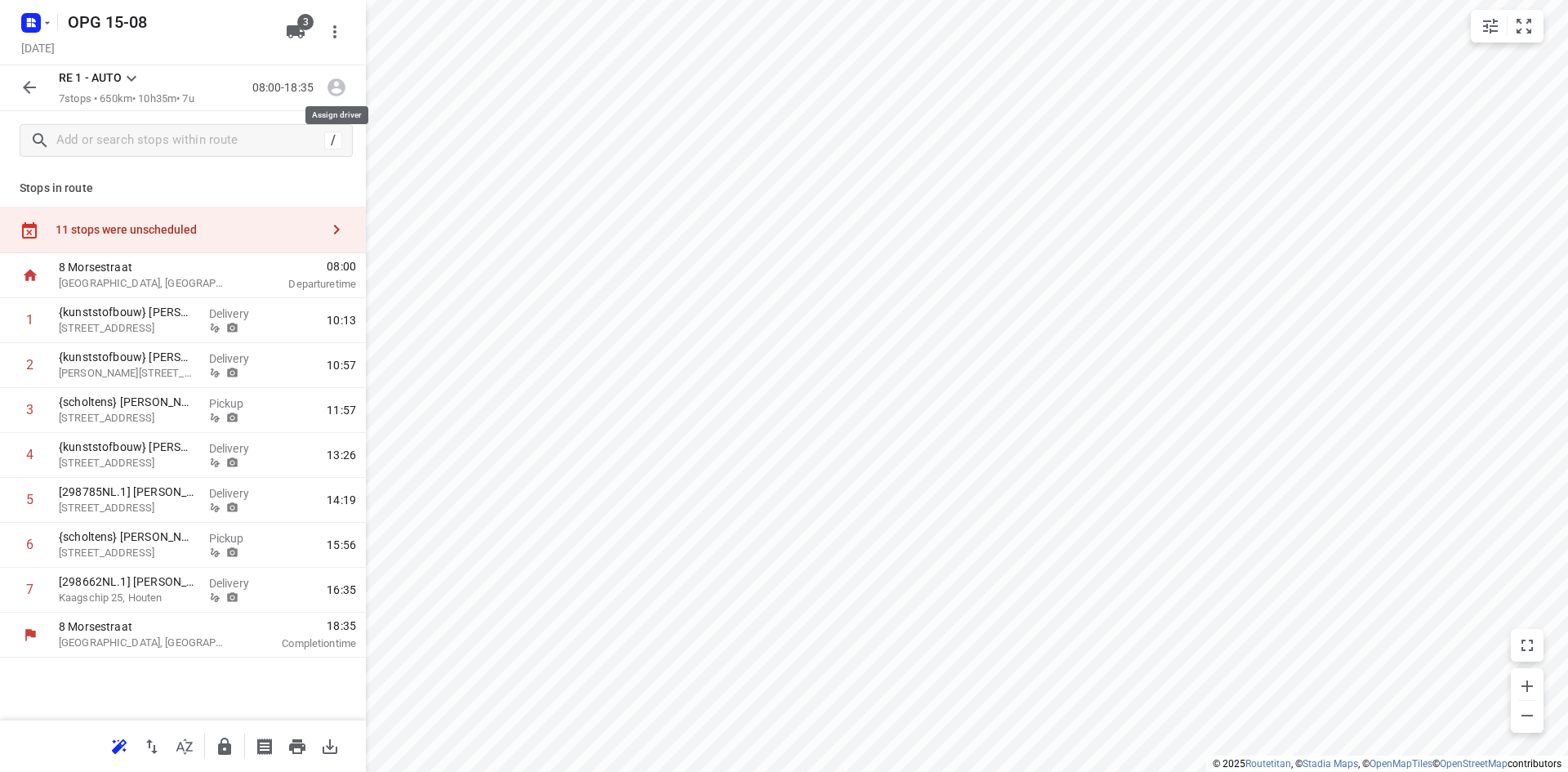
click at [335, 91] on icon "button" at bounding box center [336, 87] width 21 height 21
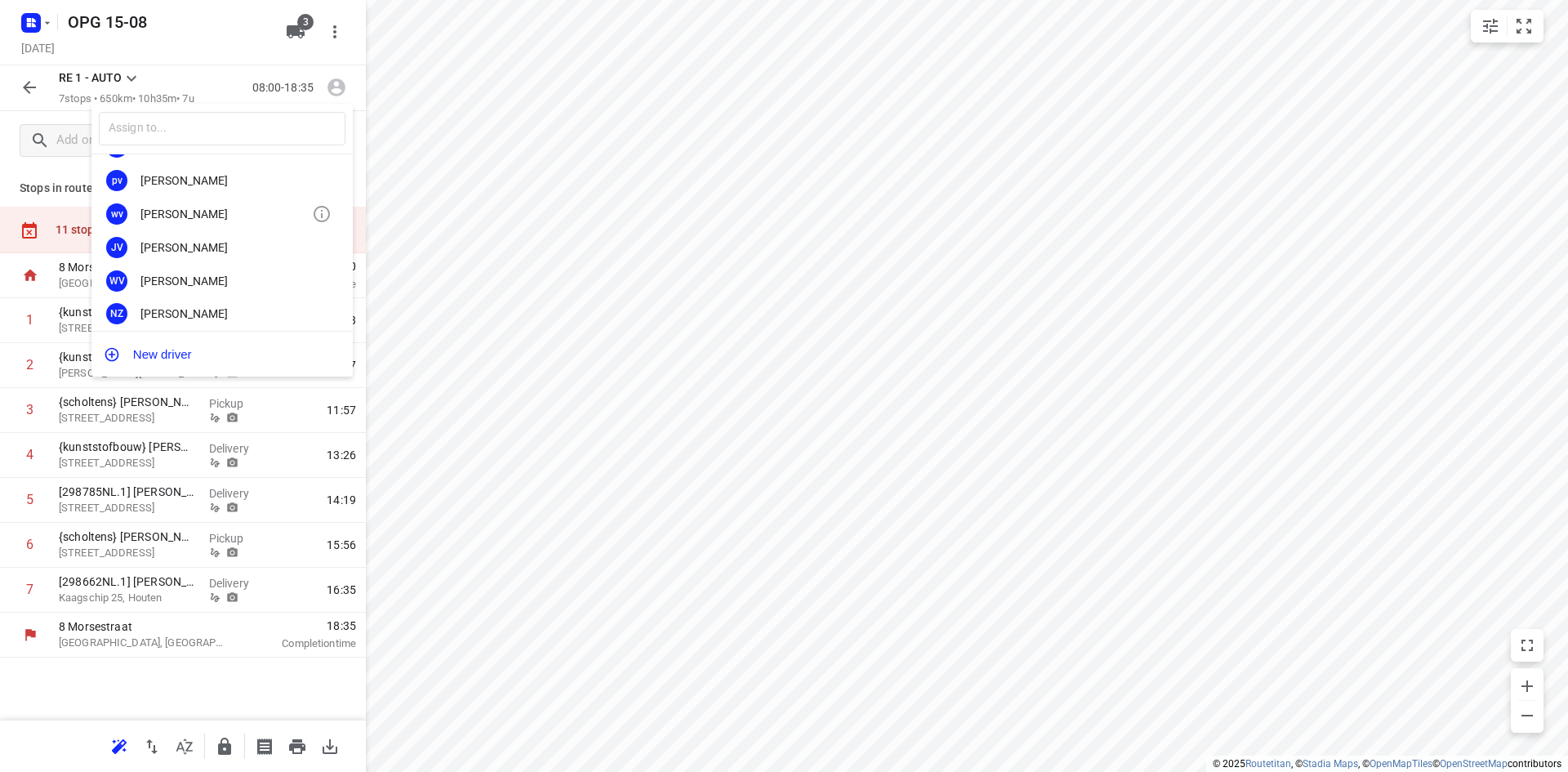
scroll to position [304, 0]
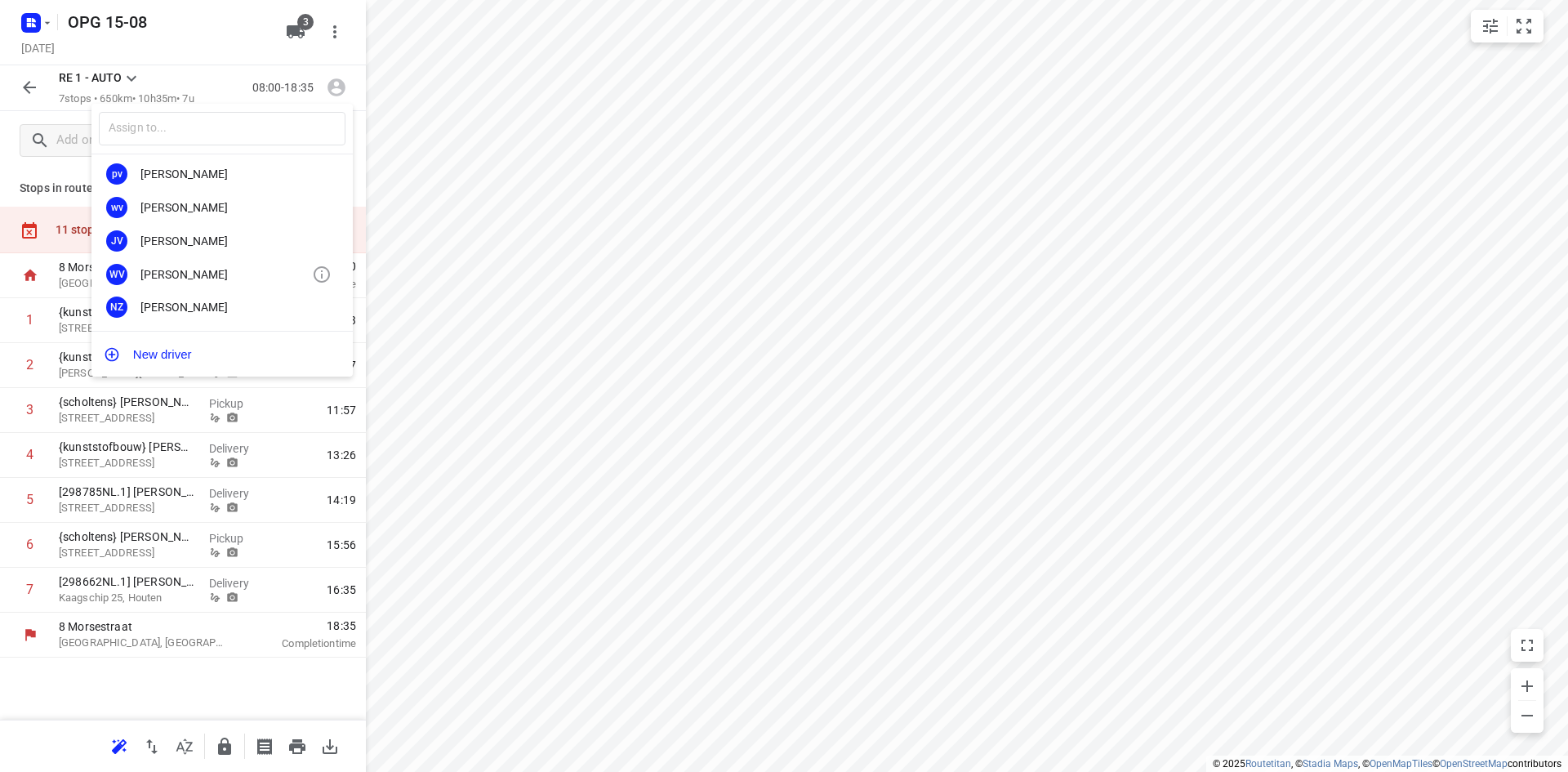
click at [218, 271] on div "[PERSON_NAME]" at bounding box center [226, 274] width 171 height 13
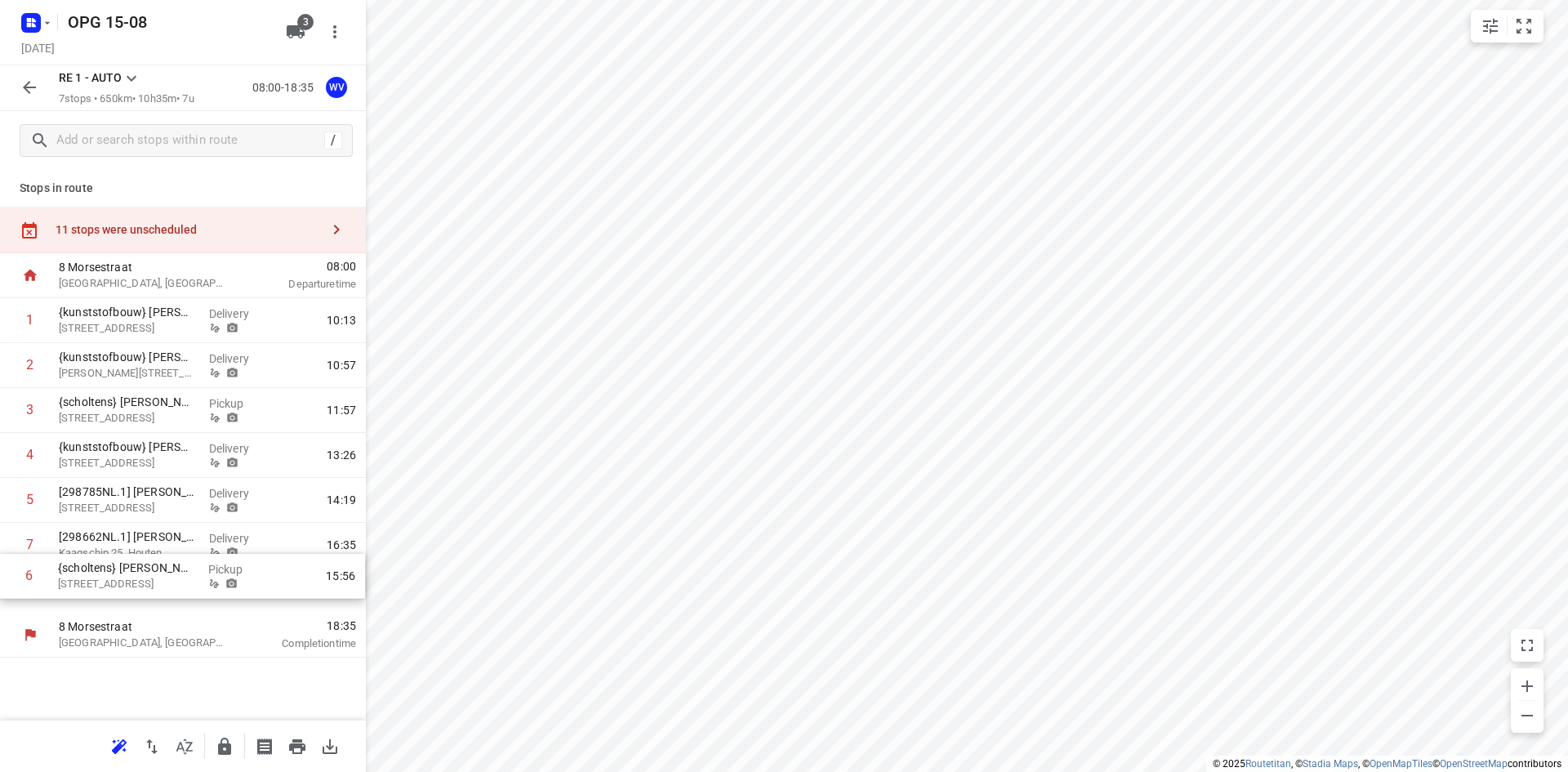
drag, startPoint x: 91, startPoint y: 547, endPoint x: 90, endPoint y: 584, distance: 37.0
click at [90, 584] on div "1 {kunststofbouw} [PERSON_NAME] 5b, Oudkarspel Delivery 10:13 2 {kunststofbouw}…" at bounding box center [183, 455] width 366 height 315
click at [295, 749] on icon "button" at bounding box center [297, 746] width 20 height 20
click at [332, 226] on icon "button" at bounding box center [337, 230] width 20 height 20
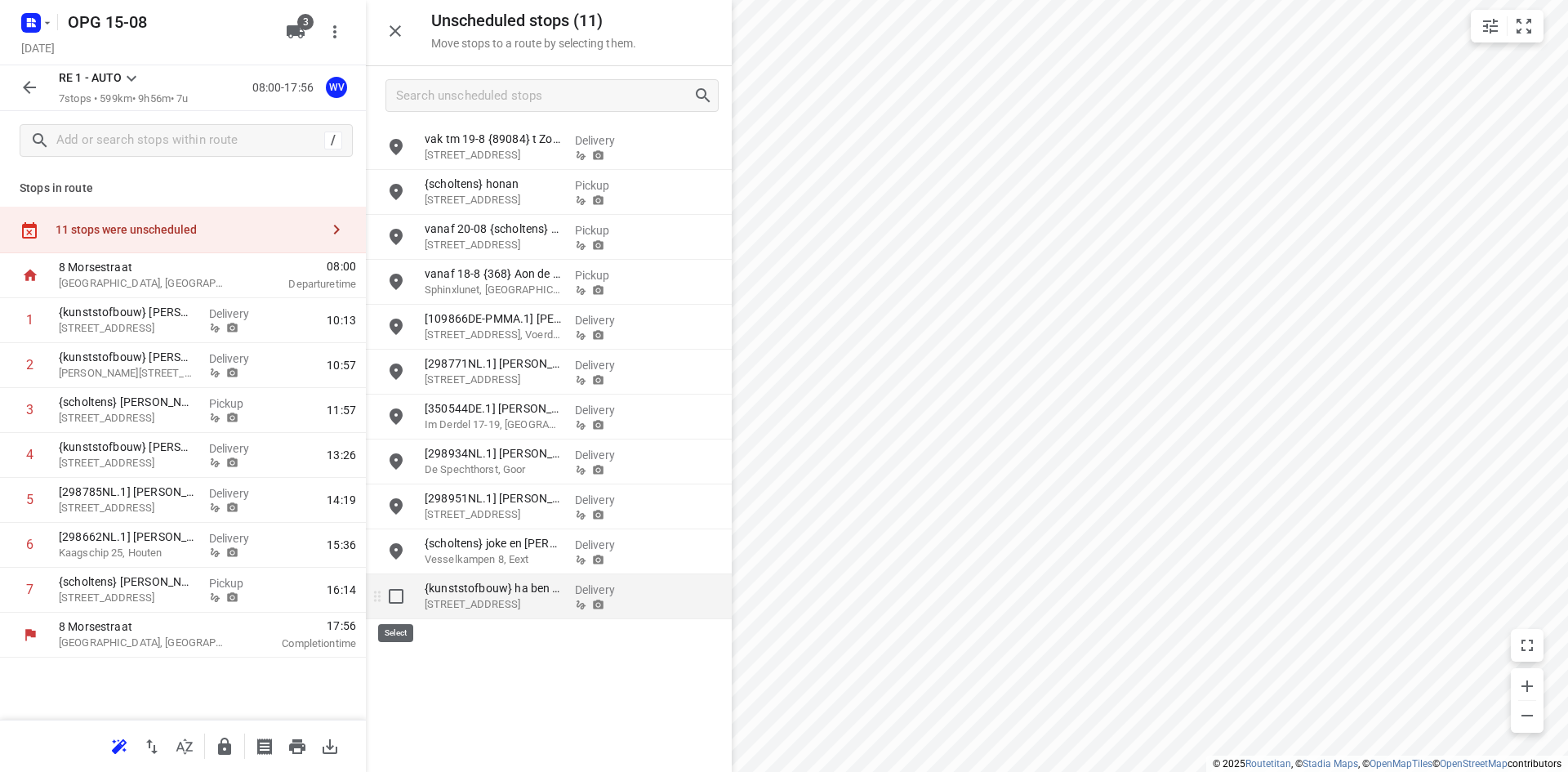
click at [399, 596] on input "grid" at bounding box center [396, 596] width 33 height 33
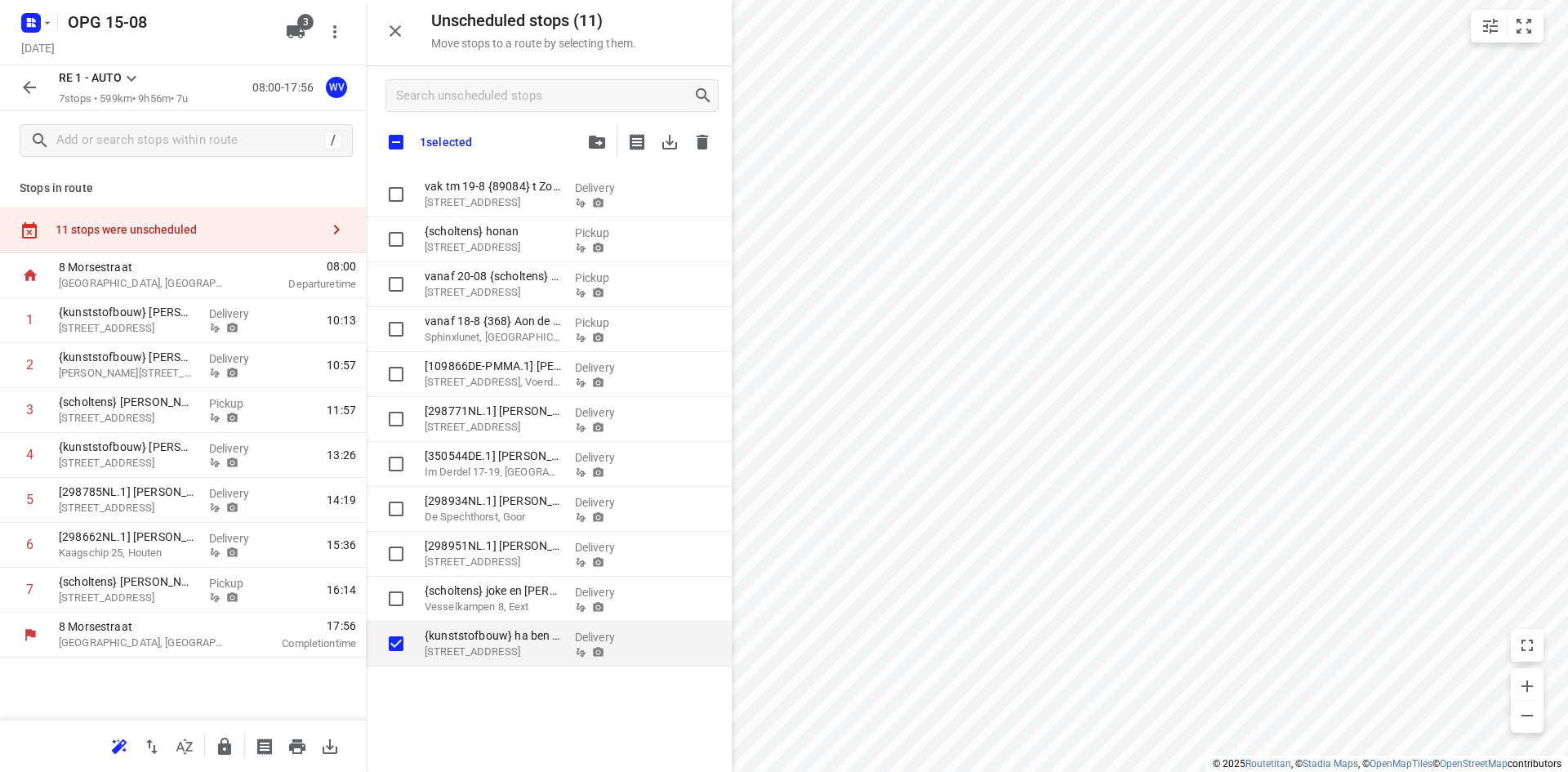
checkbox input "true"
click at [670, 139] on icon "button" at bounding box center [669, 142] width 15 height 15
click at [26, 84] on icon "button" at bounding box center [30, 87] width 20 height 20
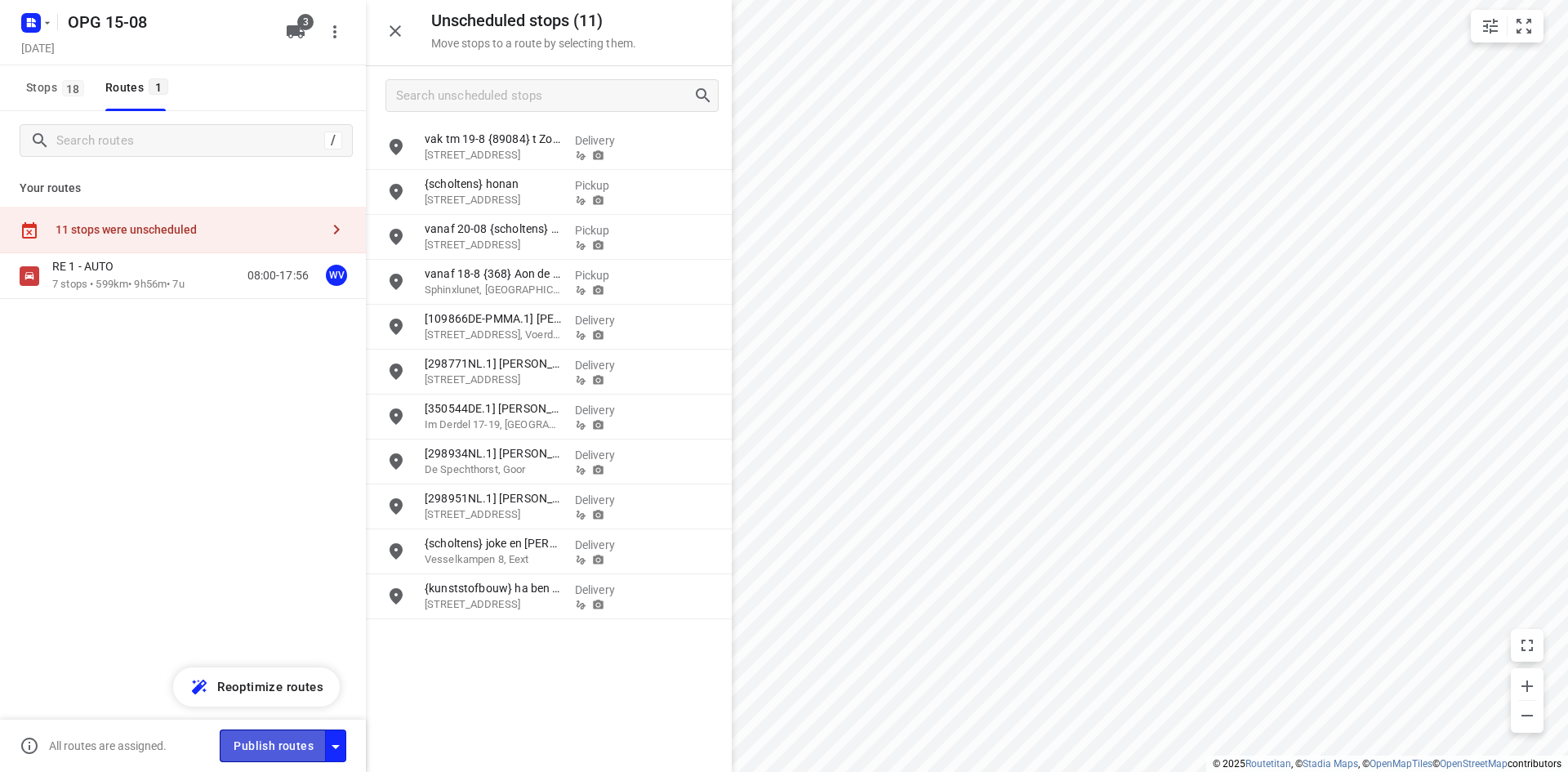
click at [288, 739] on span "Publish routes" at bounding box center [273, 746] width 80 height 21
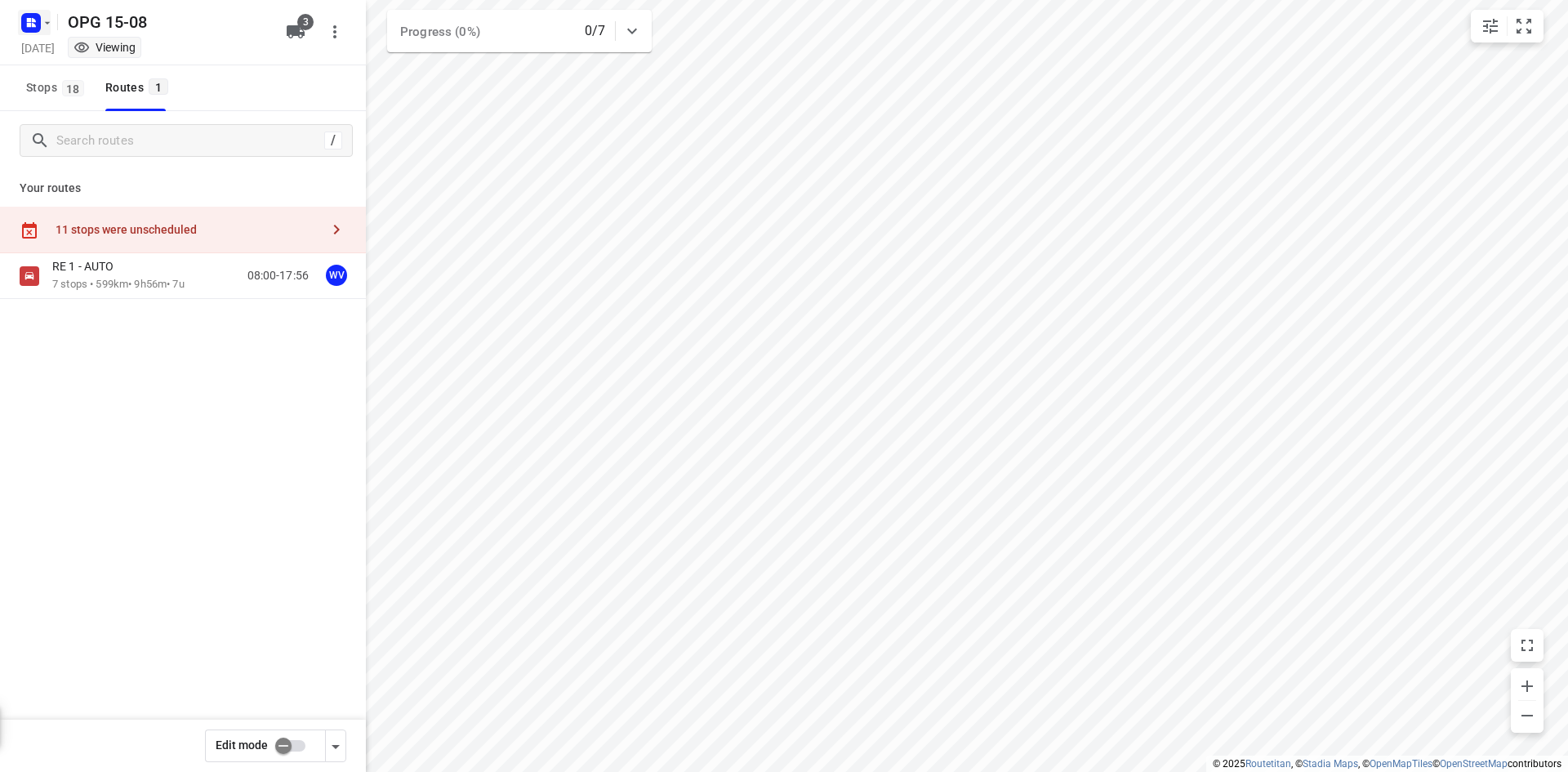
click at [46, 22] on icon "button" at bounding box center [48, 22] width 6 height 2
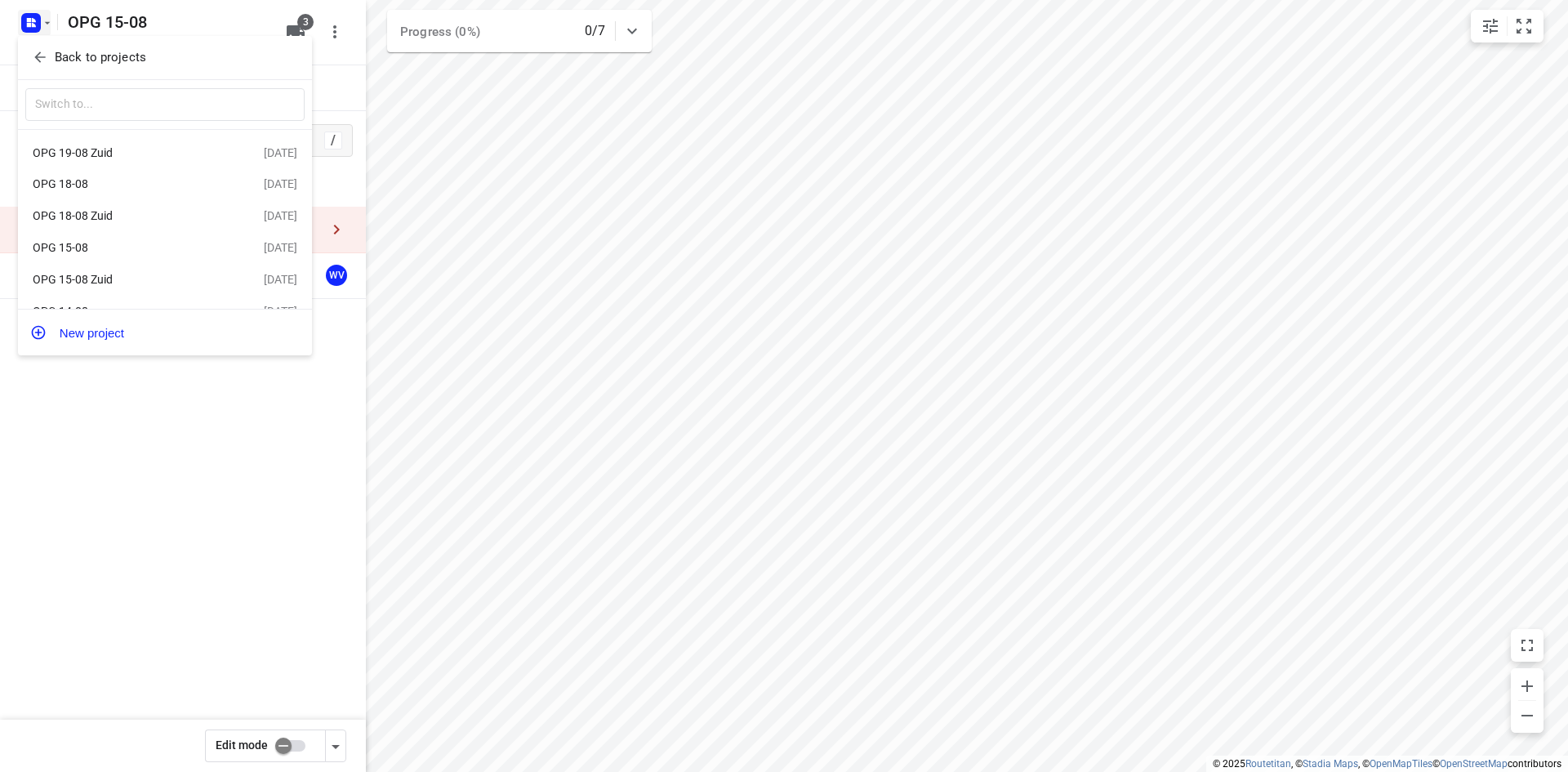
click at [82, 185] on div "OPG 18-08" at bounding box center [127, 183] width 188 height 13
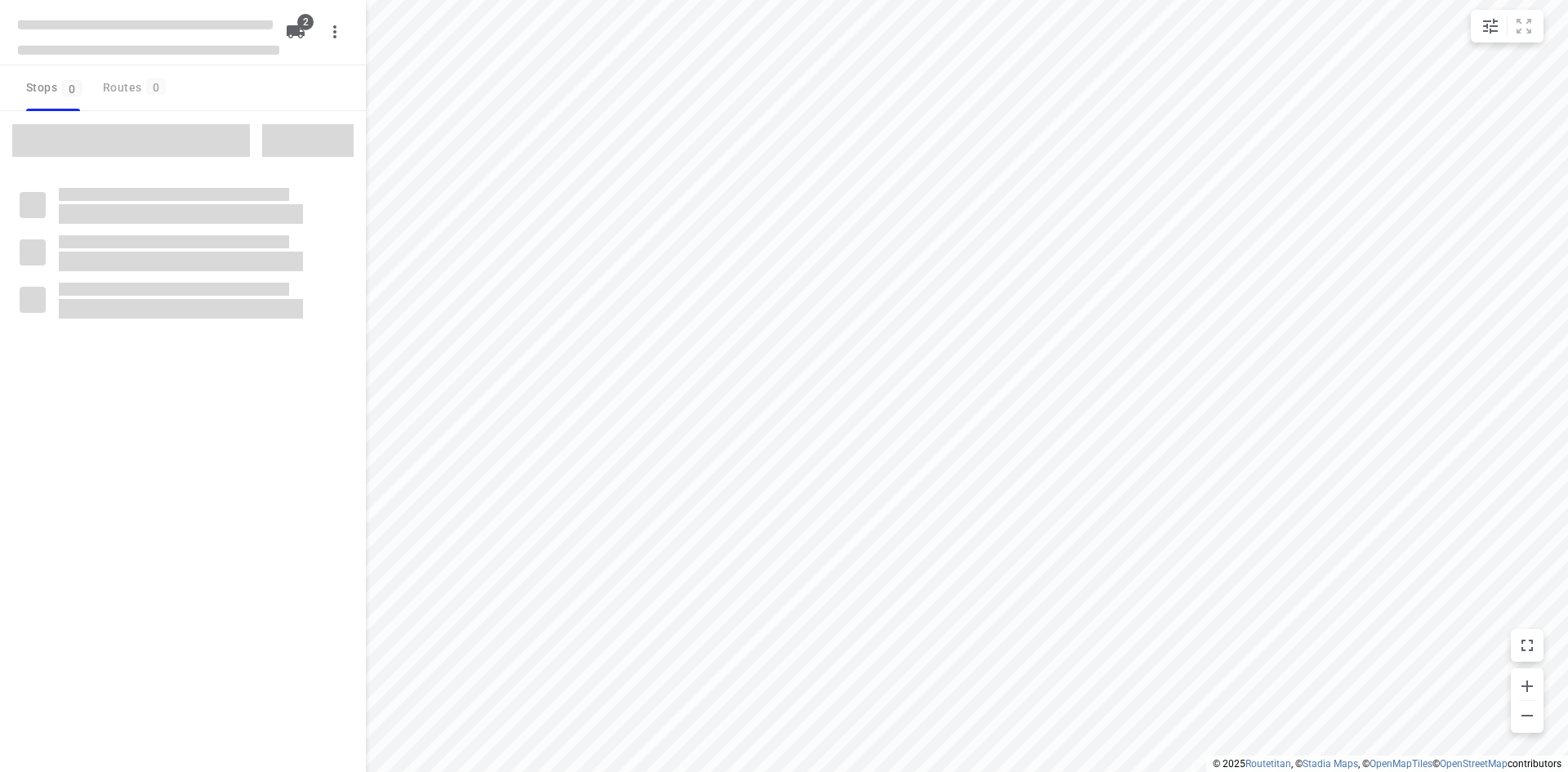
type input "distance"
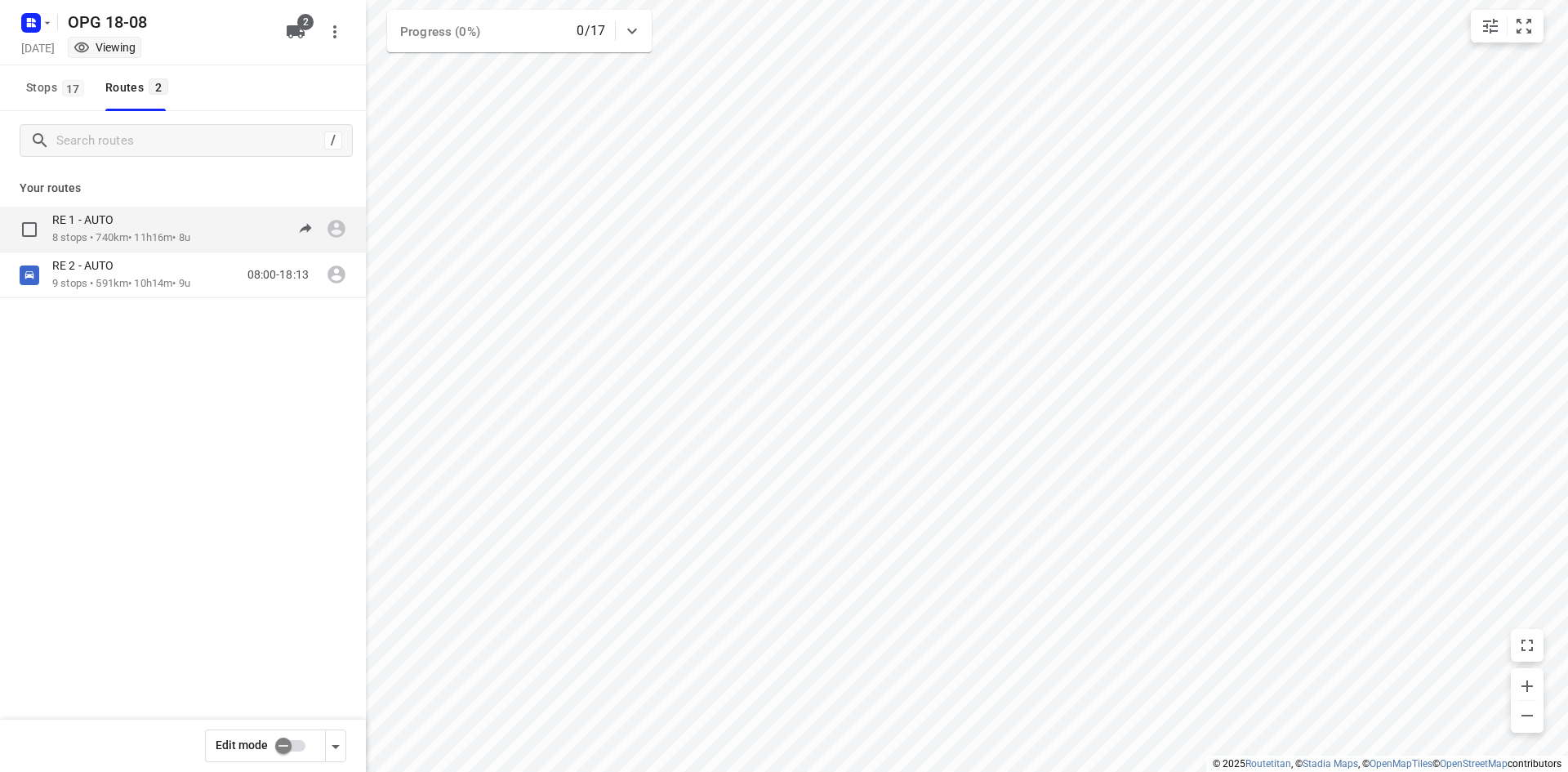
click at [149, 224] on div "RE 1 - AUTO" at bounding box center [121, 222] width 138 height 18
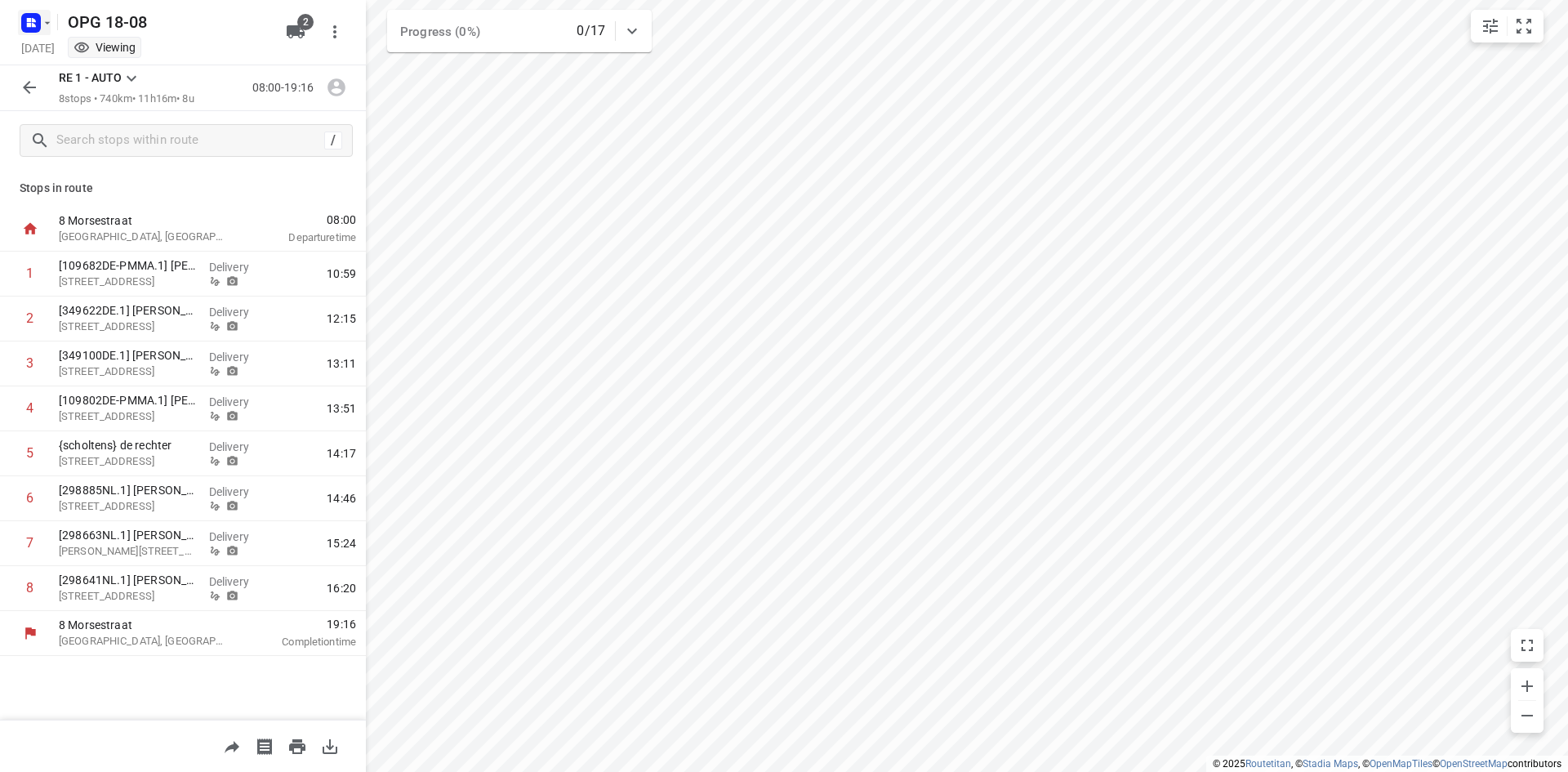
click at [46, 17] on icon "button" at bounding box center [47, 23] width 13 height 13
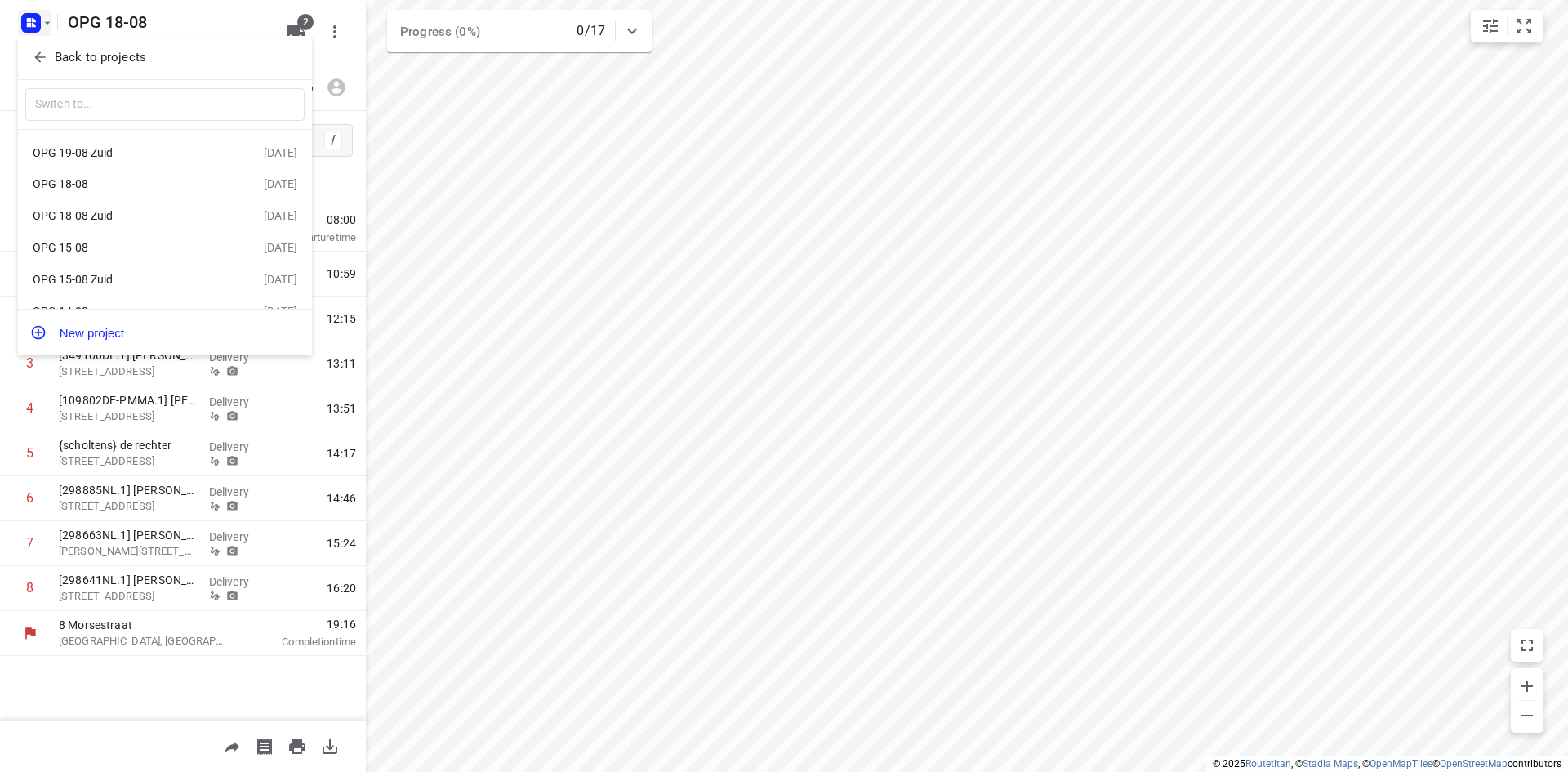
click at [49, 23] on div at bounding box center [784, 386] width 1568 height 772
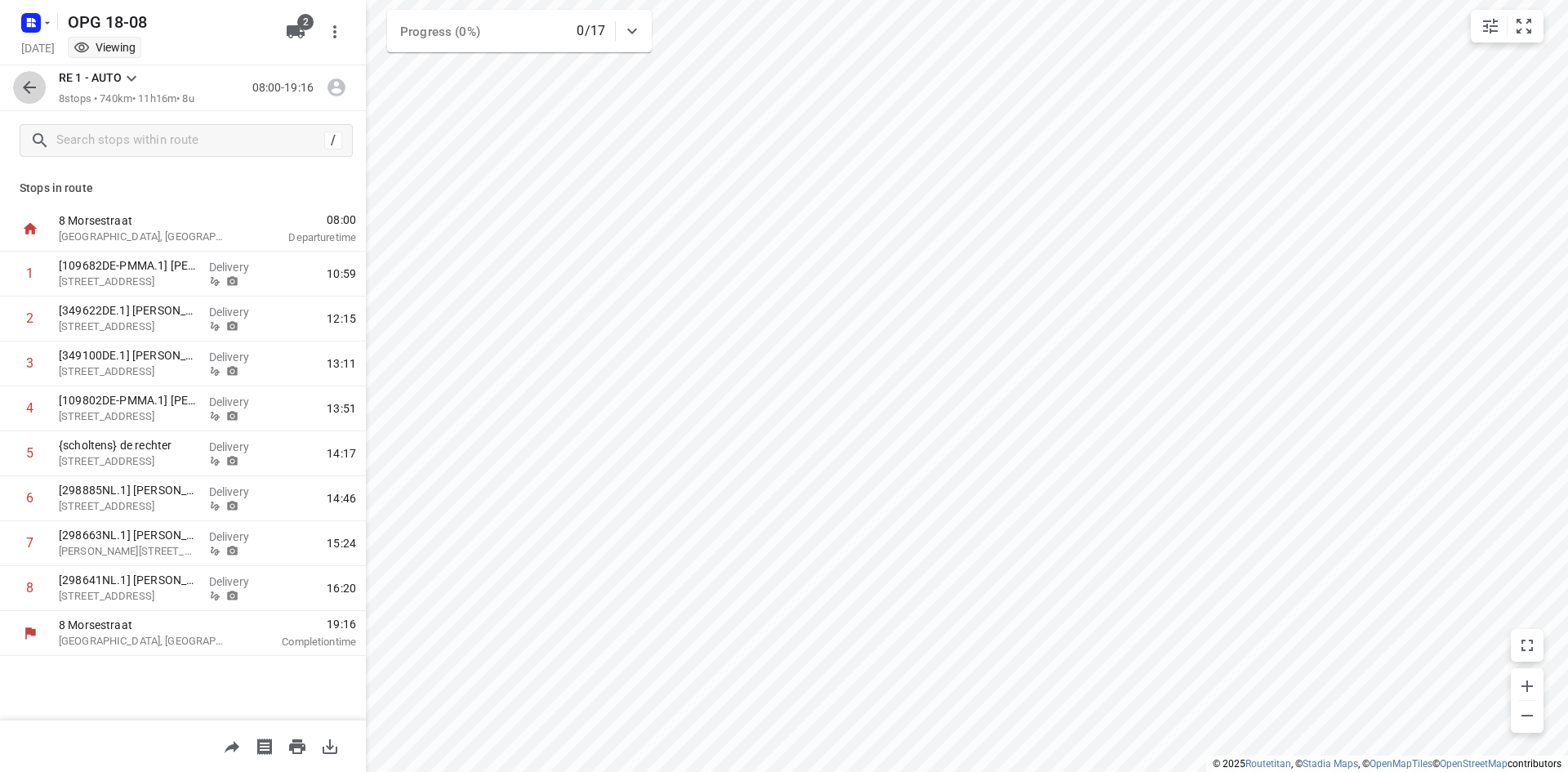
click at [29, 86] on icon "button" at bounding box center [30, 87] width 20 height 20
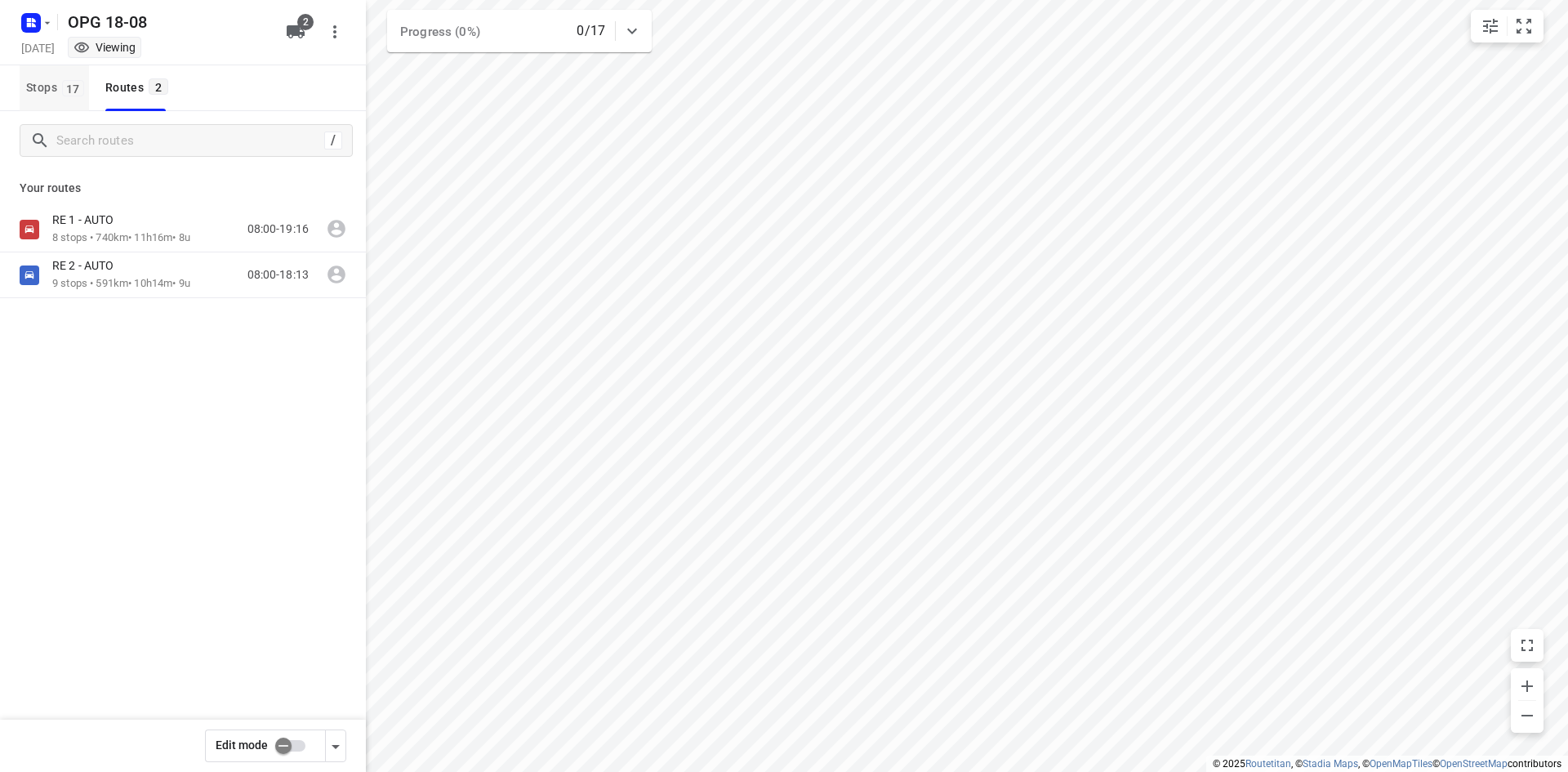
click at [56, 85] on span "Stops 17" at bounding box center [57, 87] width 63 height 21
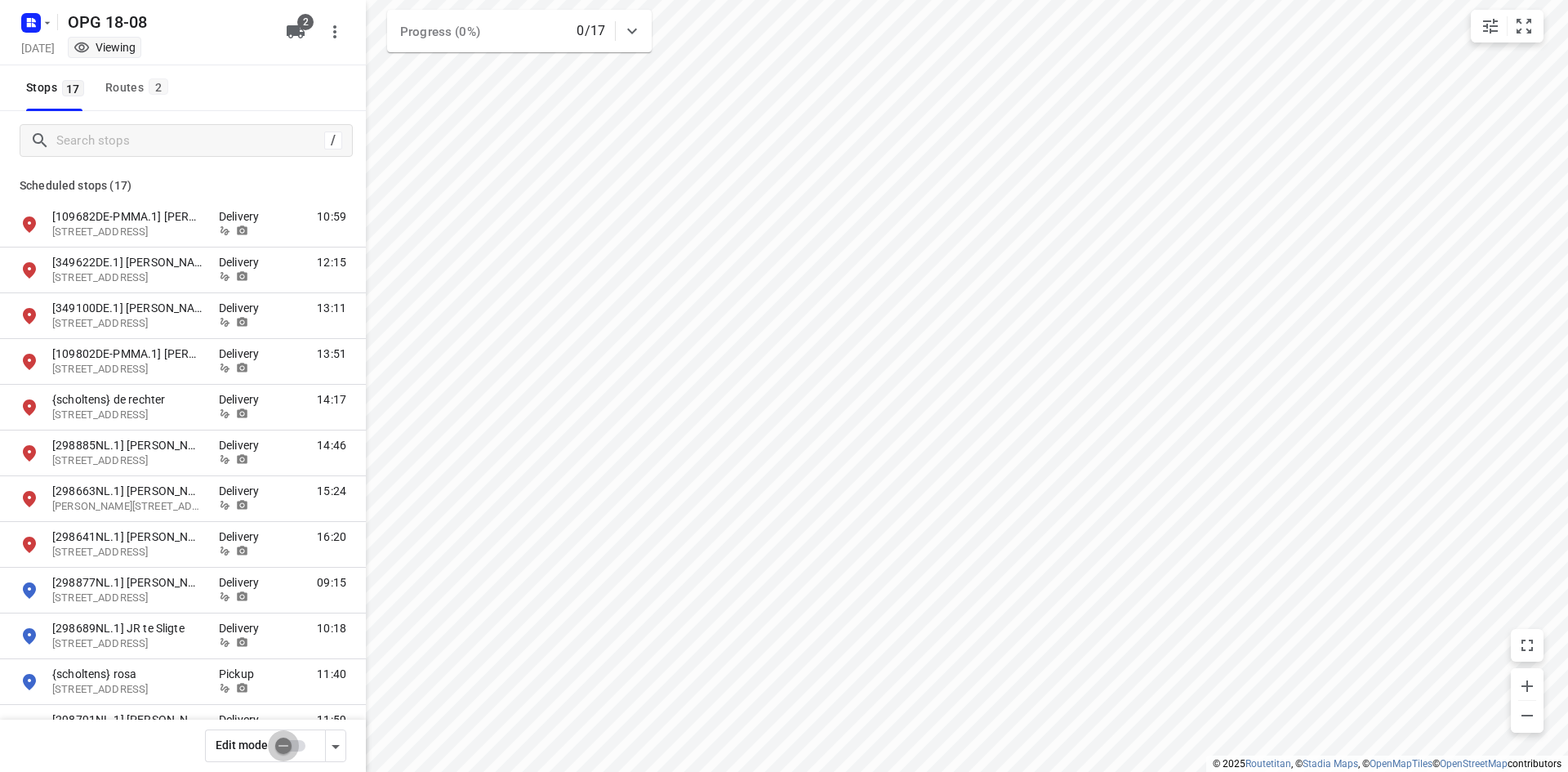
click at [302, 742] on input "checkbox" at bounding box center [283, 745] width 93 height 31
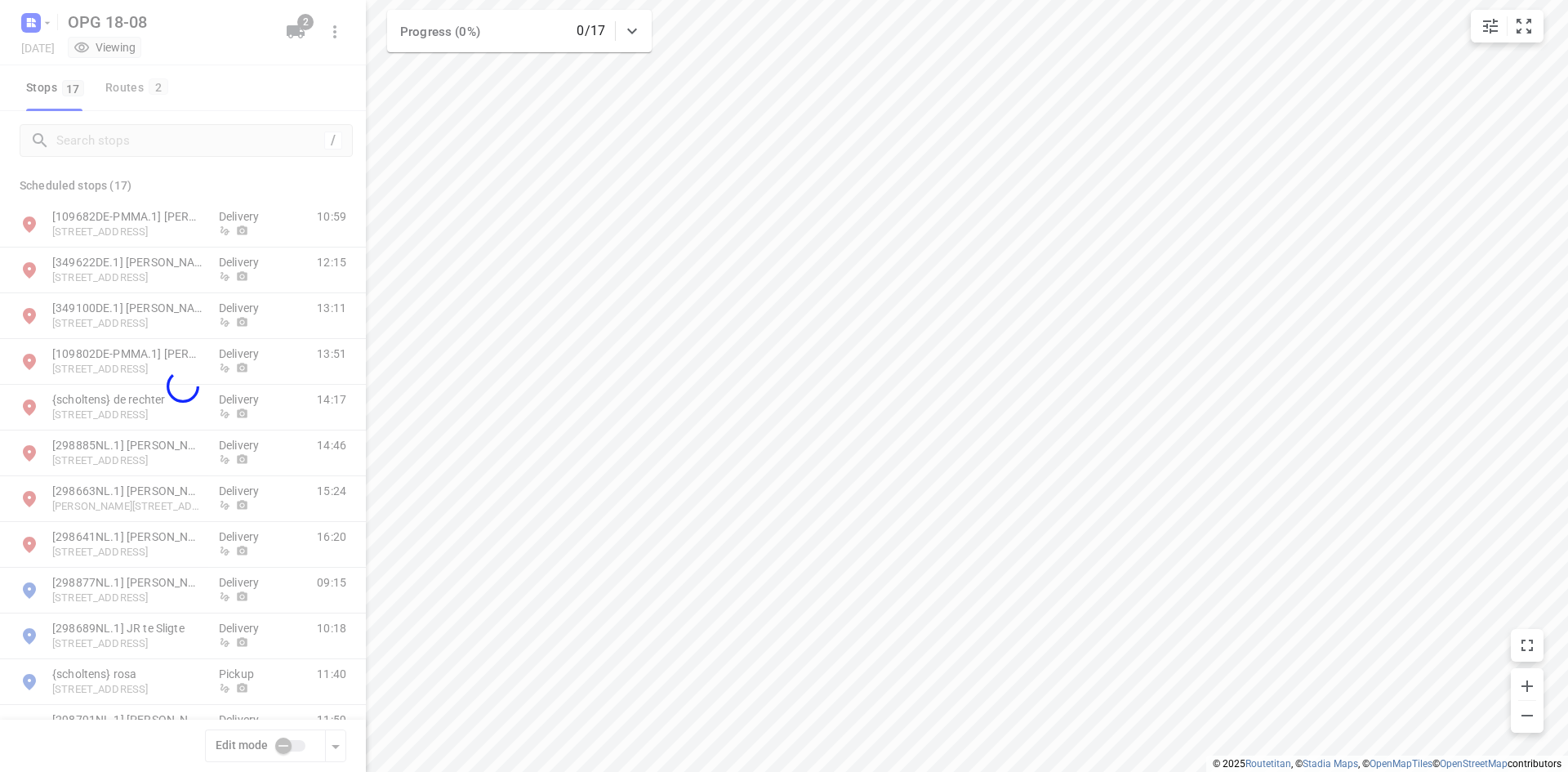
checkbox input "true"
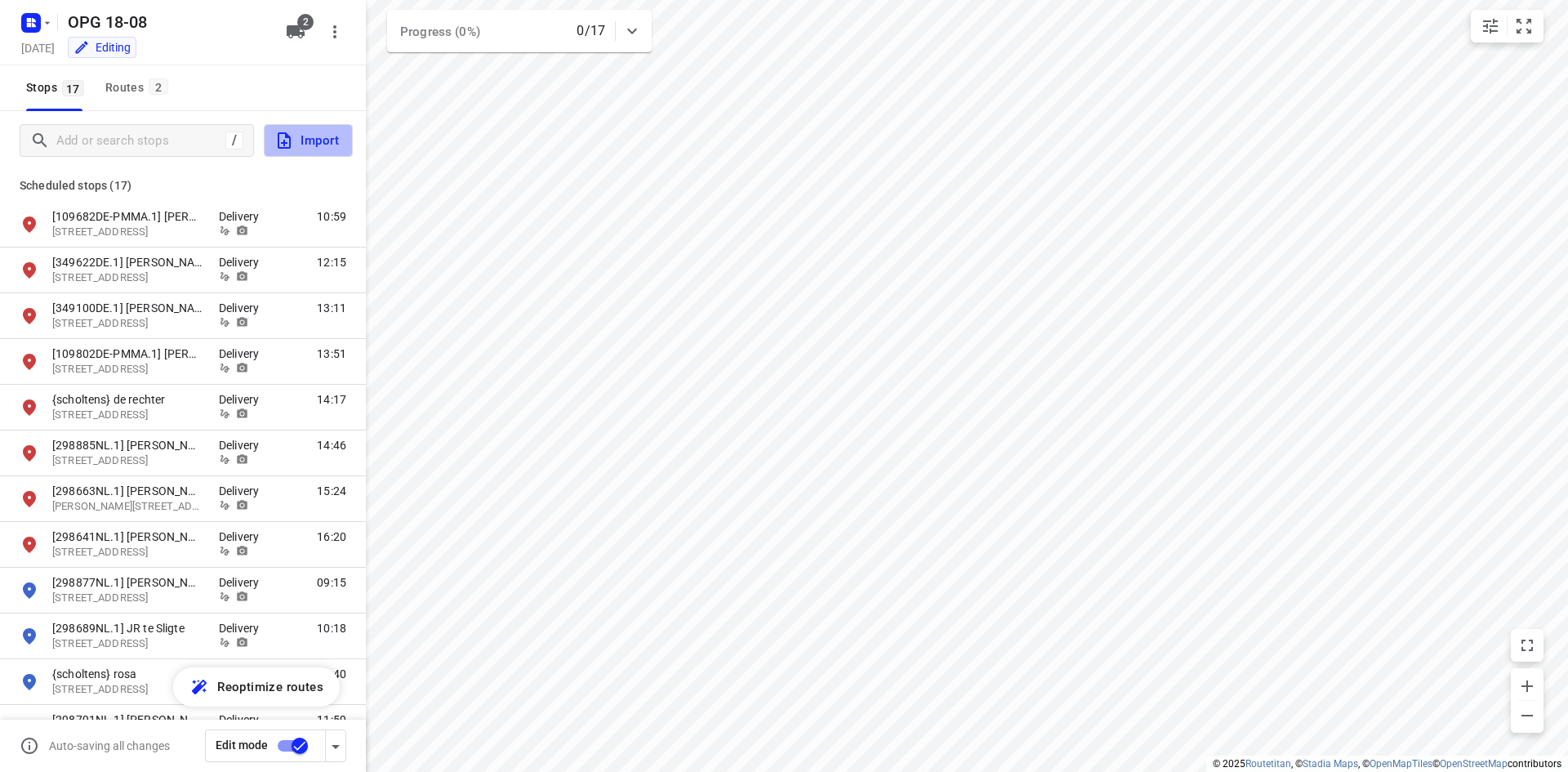
click at [316, 138] on span "Import" at bounding box center [306, 140] width 64 height 21
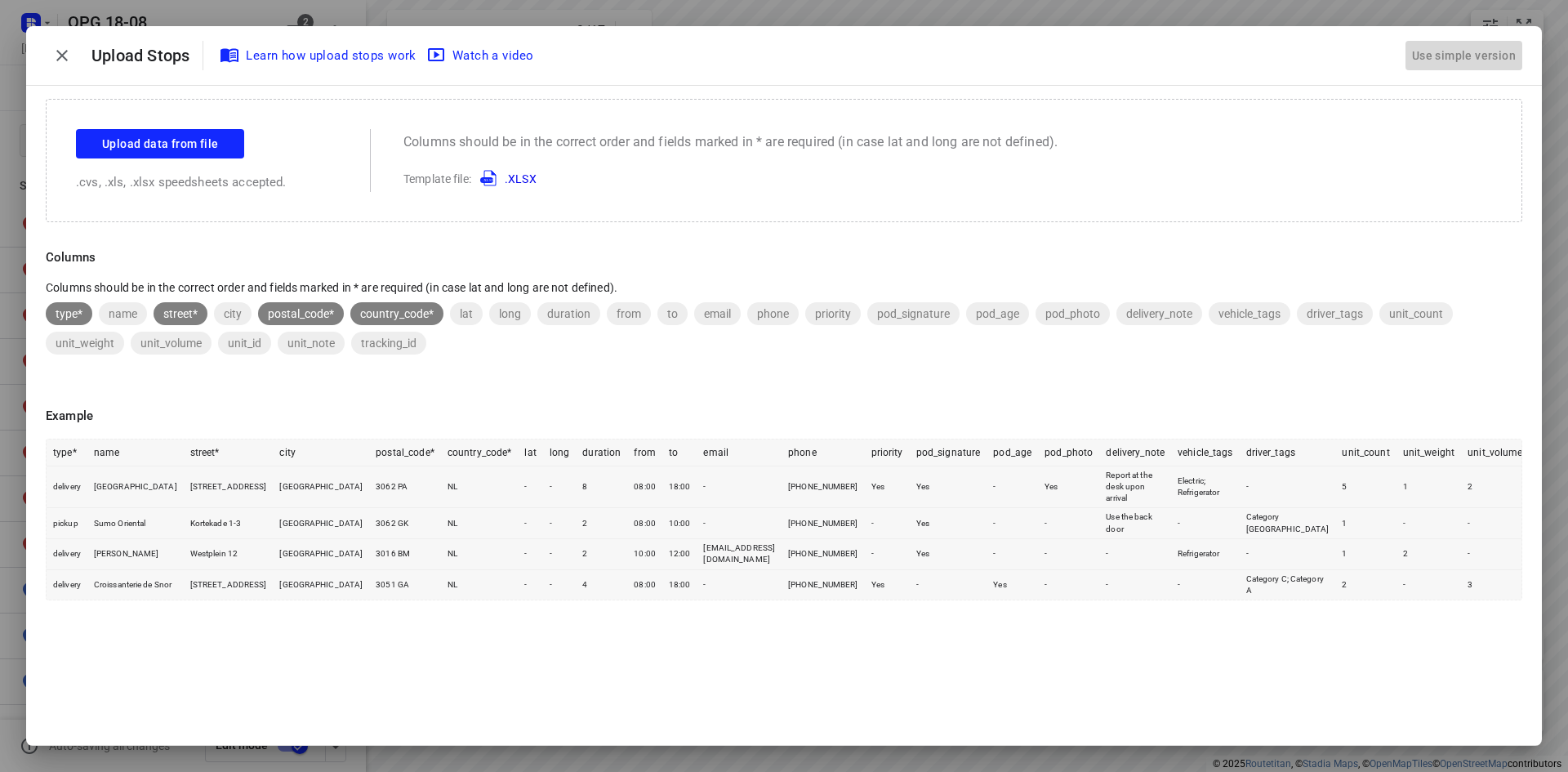
click at [1502, 58] on div "Use simple version" at bounding box center [1464, 55] width 110 height 27
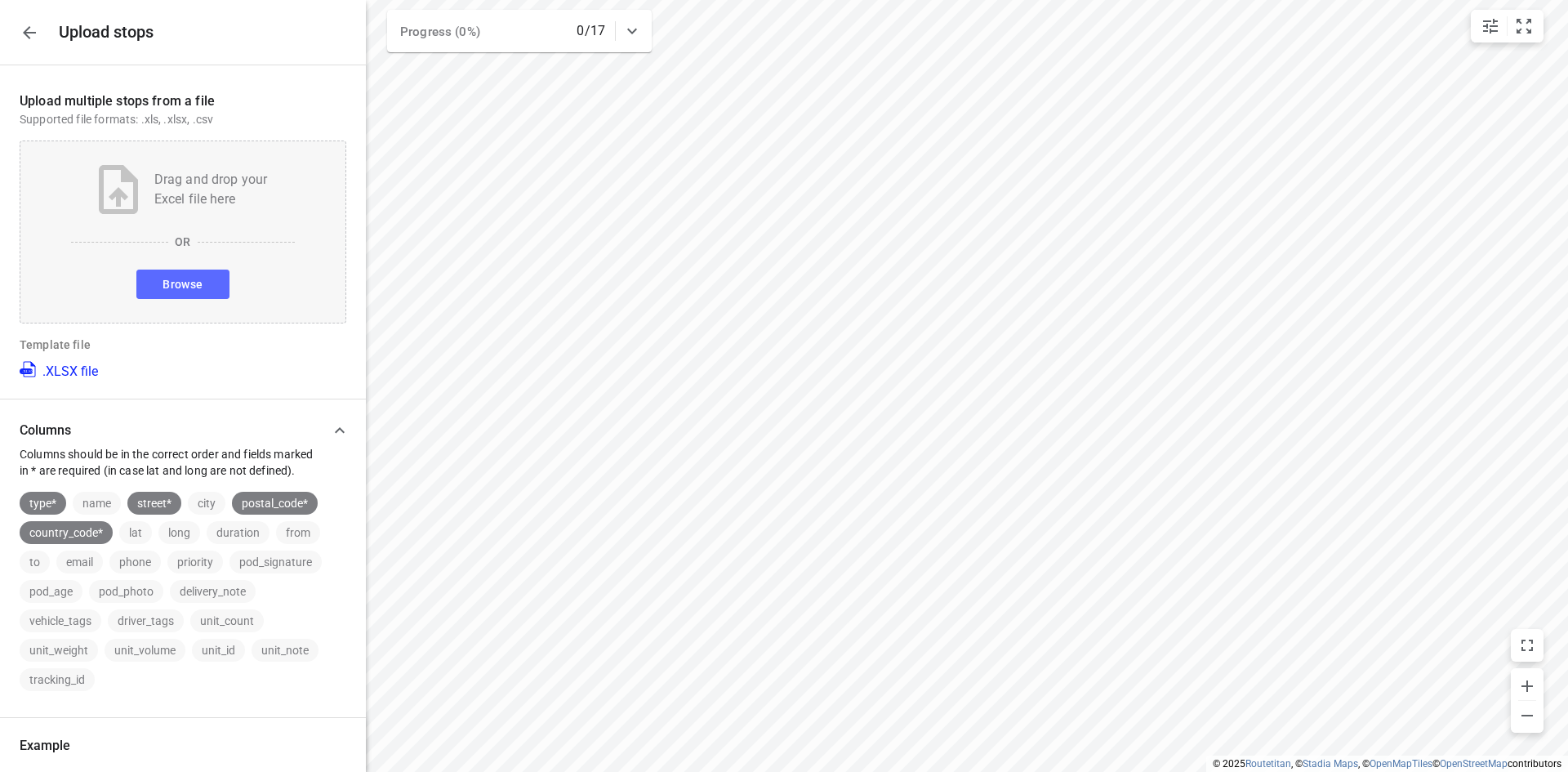
click at [202, 290] on button "Browse" at bounding box center [182, 284] width 92 height 30
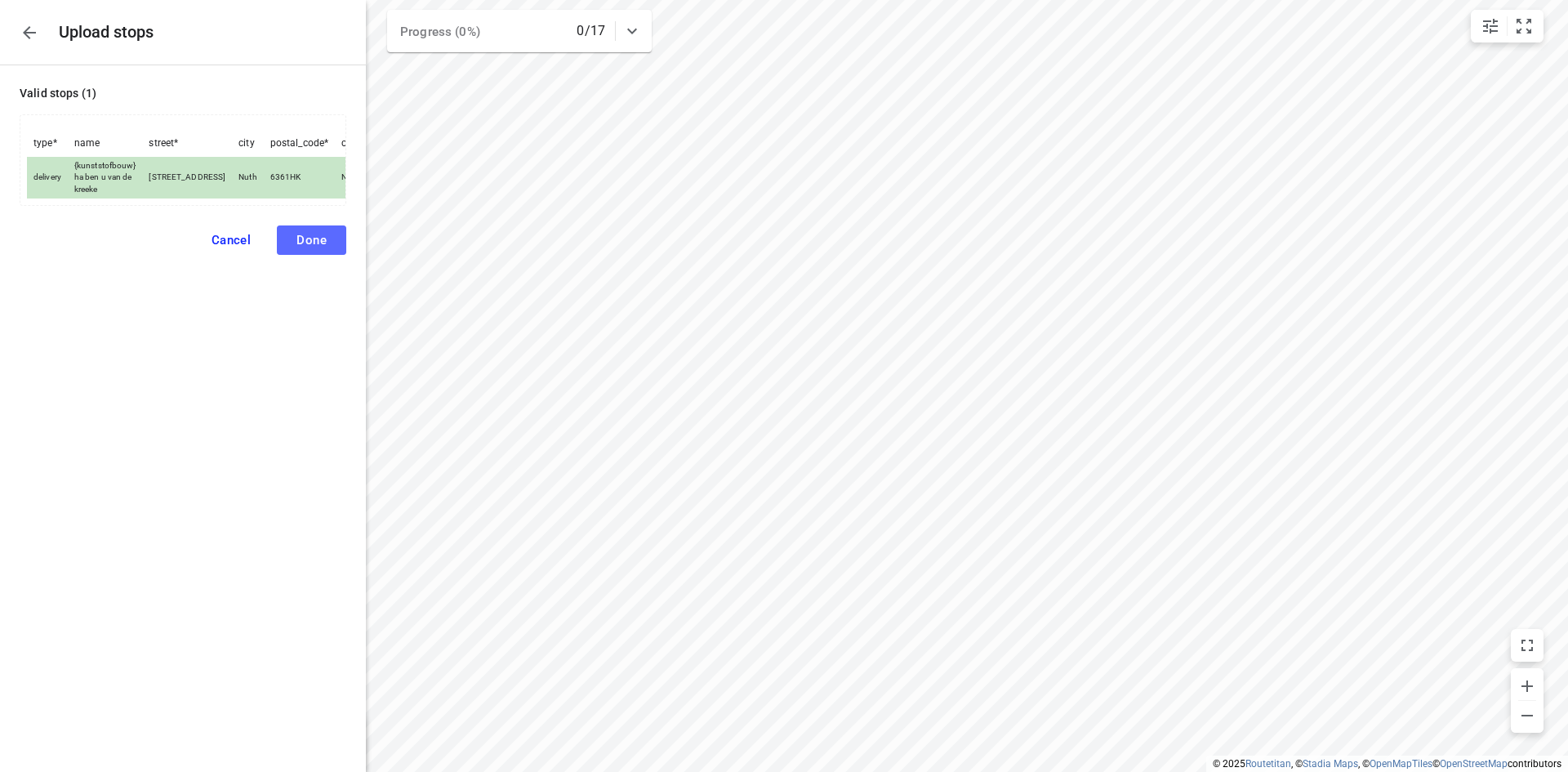
click at [315, 247] on span "Done" at bounding box center [312, 240] width 31 height 15
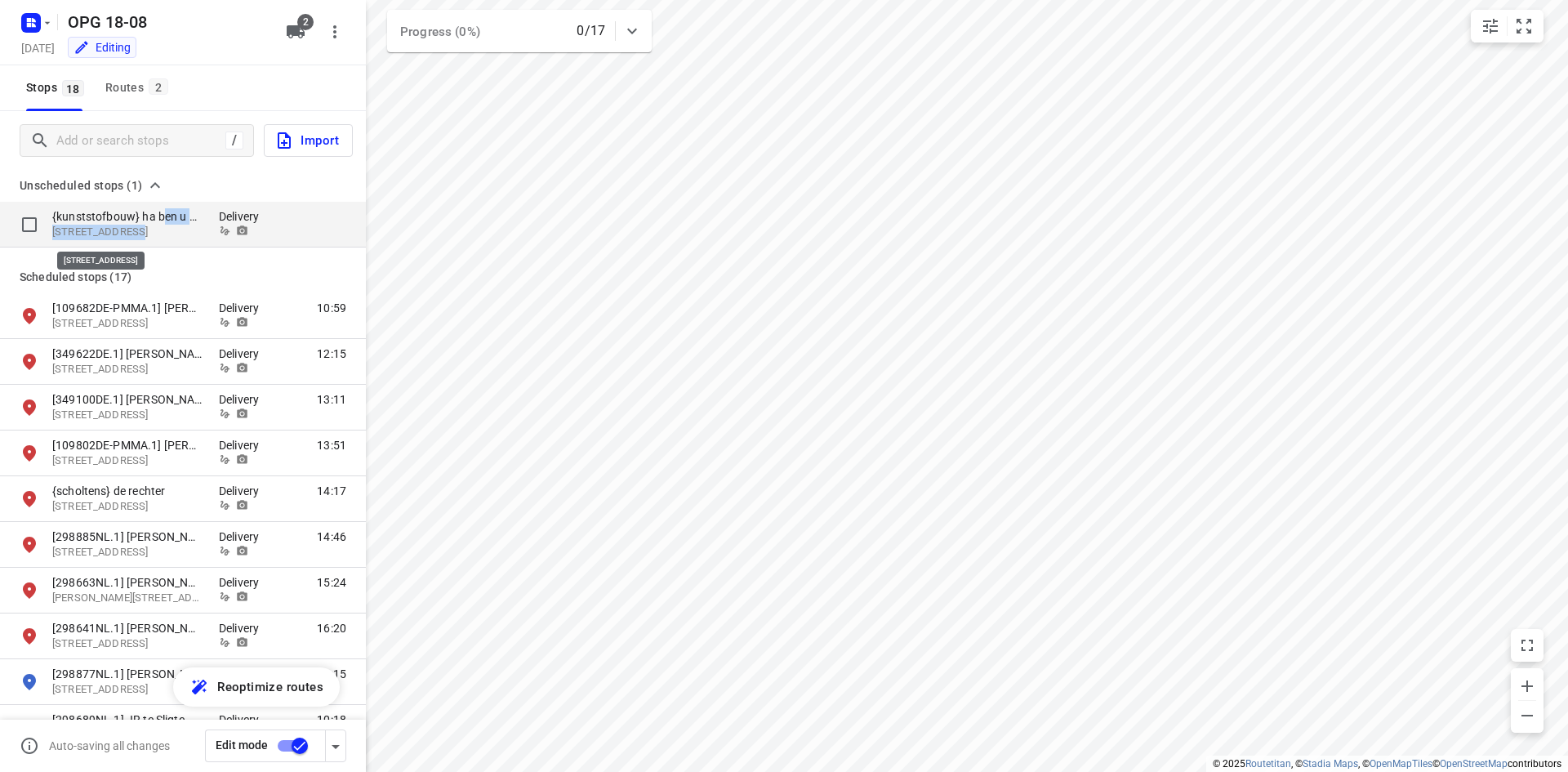
drag, startPoint x: 161, startPoint y: 213, endPoint x: 134, endPoint y: 236, distance: 35.5
click at [134, 236] on div "{kunststofbouw} ha ben u van de kreeke [STREET_ADDRESS]" at bounding box center [136, 224] width 166 height 32
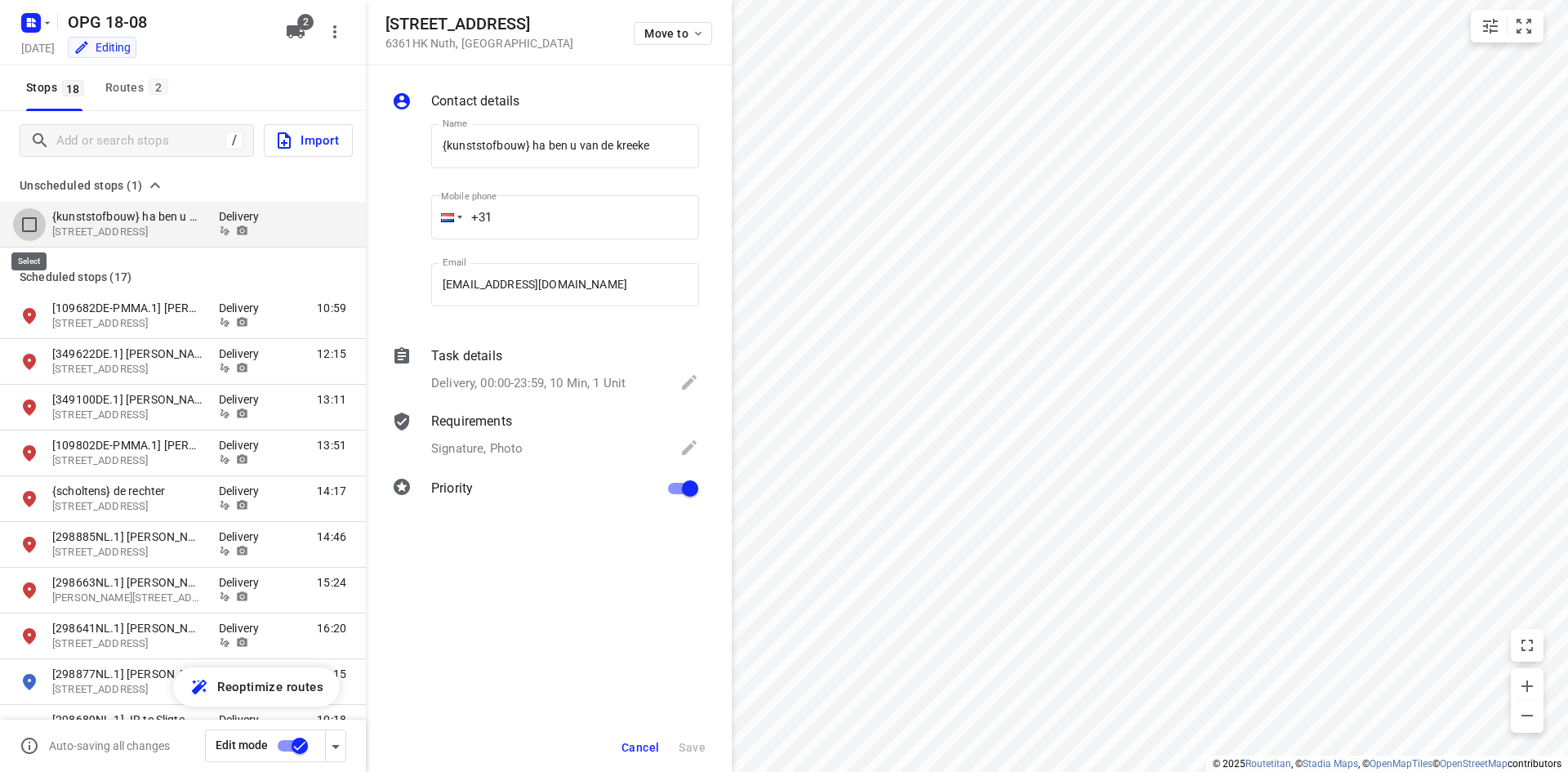
click at [31, 222] on input "grid" at bounding box center [29, 224] width 33 height 33
checkbox input "true"
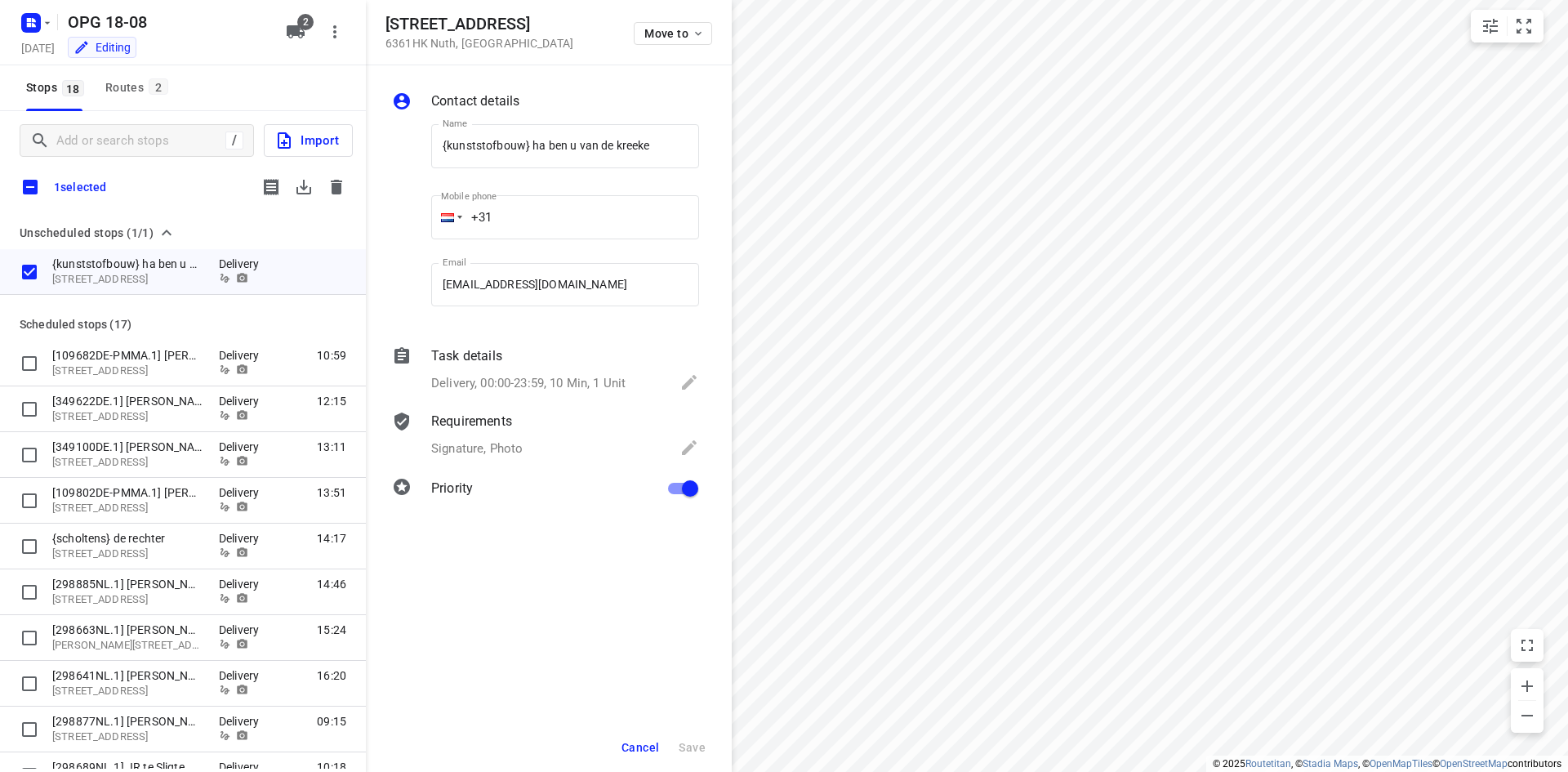
click at [503, 566] on div "Contact details Name {kunststofbouw} ha ben u van de kreeke Name Mobile phone +…" at bounding box center [549, 419] width 366 height 707
click at [670, 27] on span "Move to" at bounding box center [674, 33] width 60 height 13
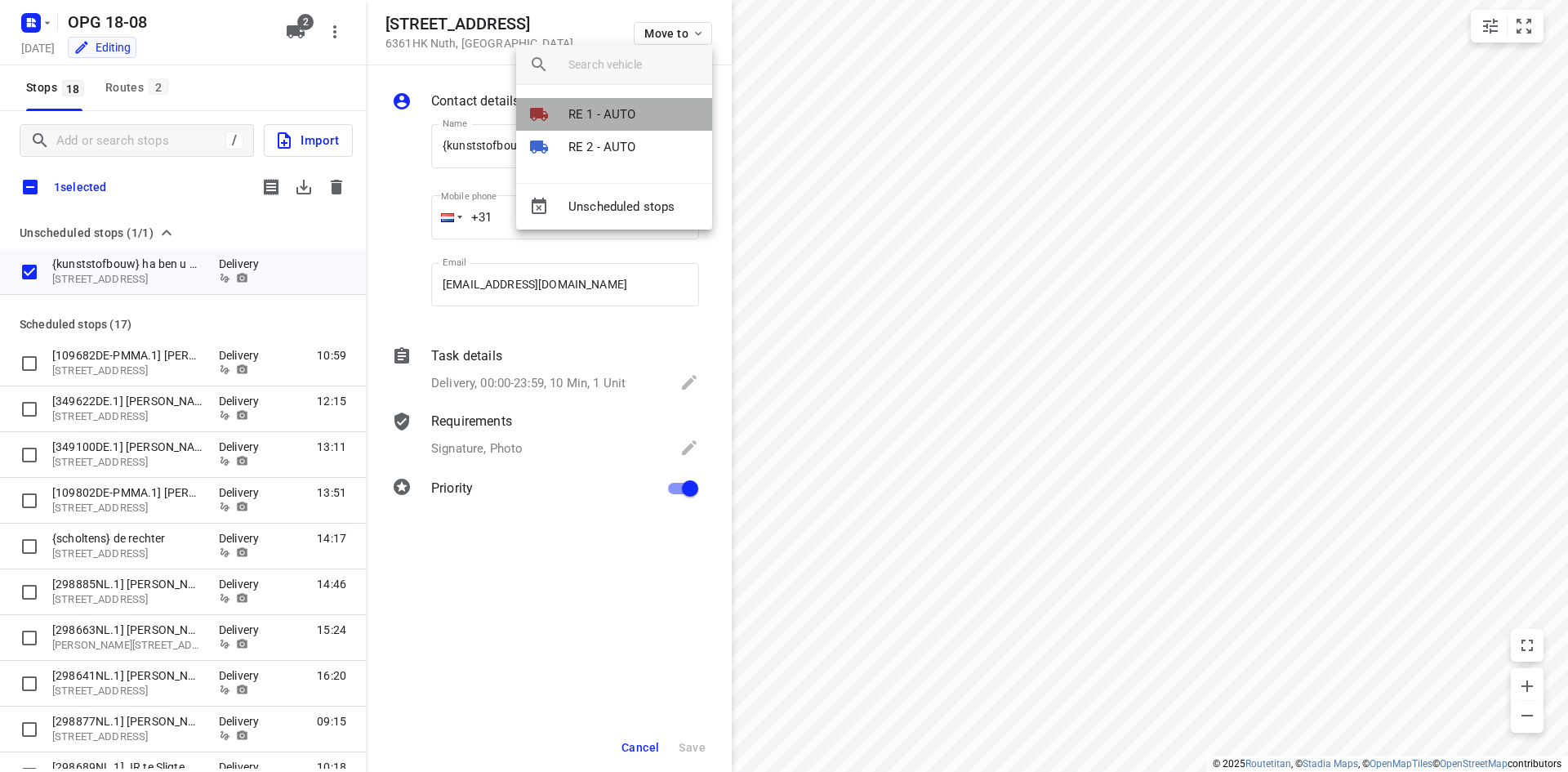
click at [620, 112] on p "RE 1 - AUTO" at bounding box center [602, 114] width 67 height 19
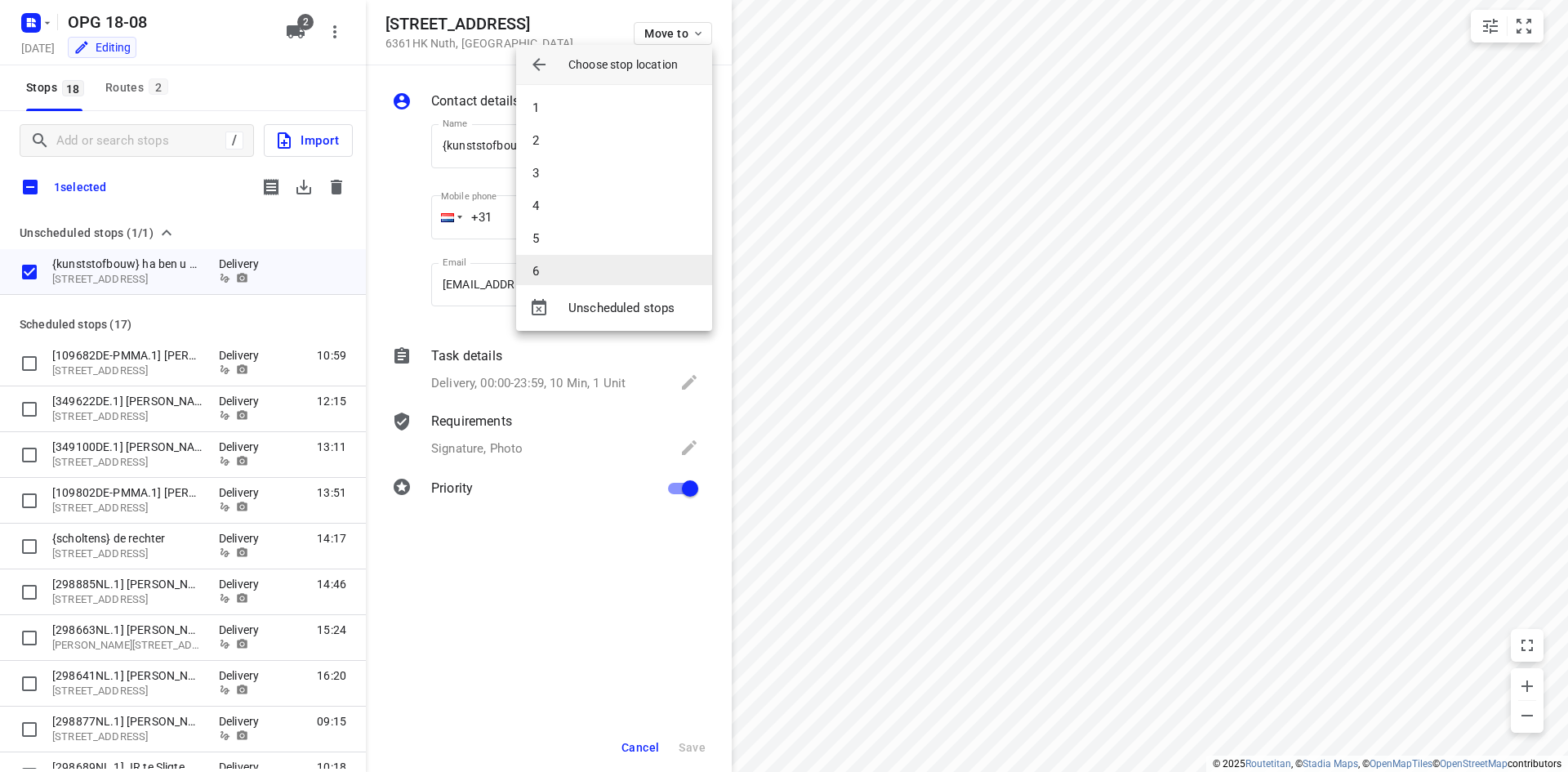
click at [588, 265] on li "6" at bounding box center [615, 270] width 196 height 33
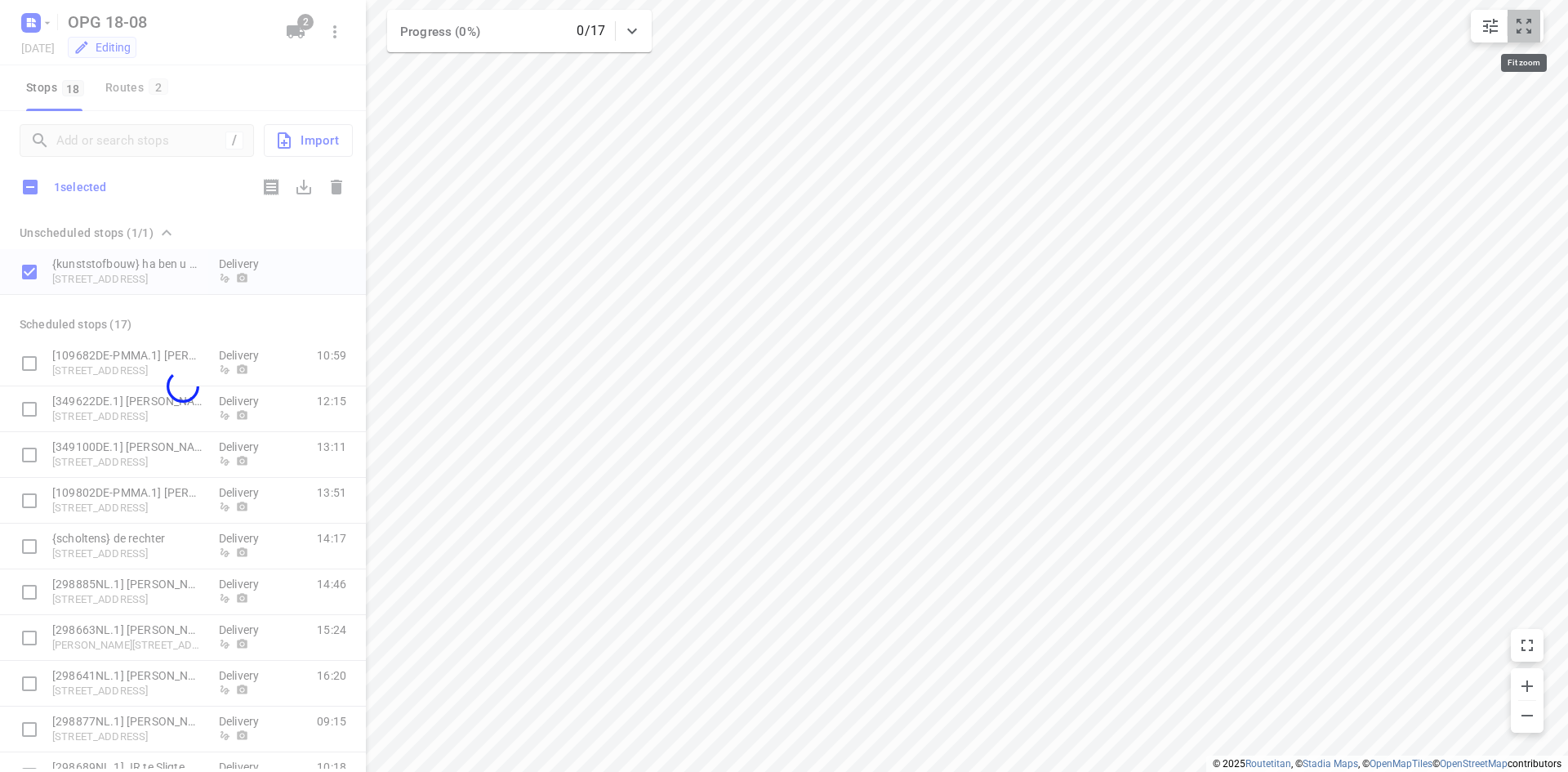
click at [1522, 24] on icon "small contained button group" at bounding box center [1524, 27] width 20 height 20
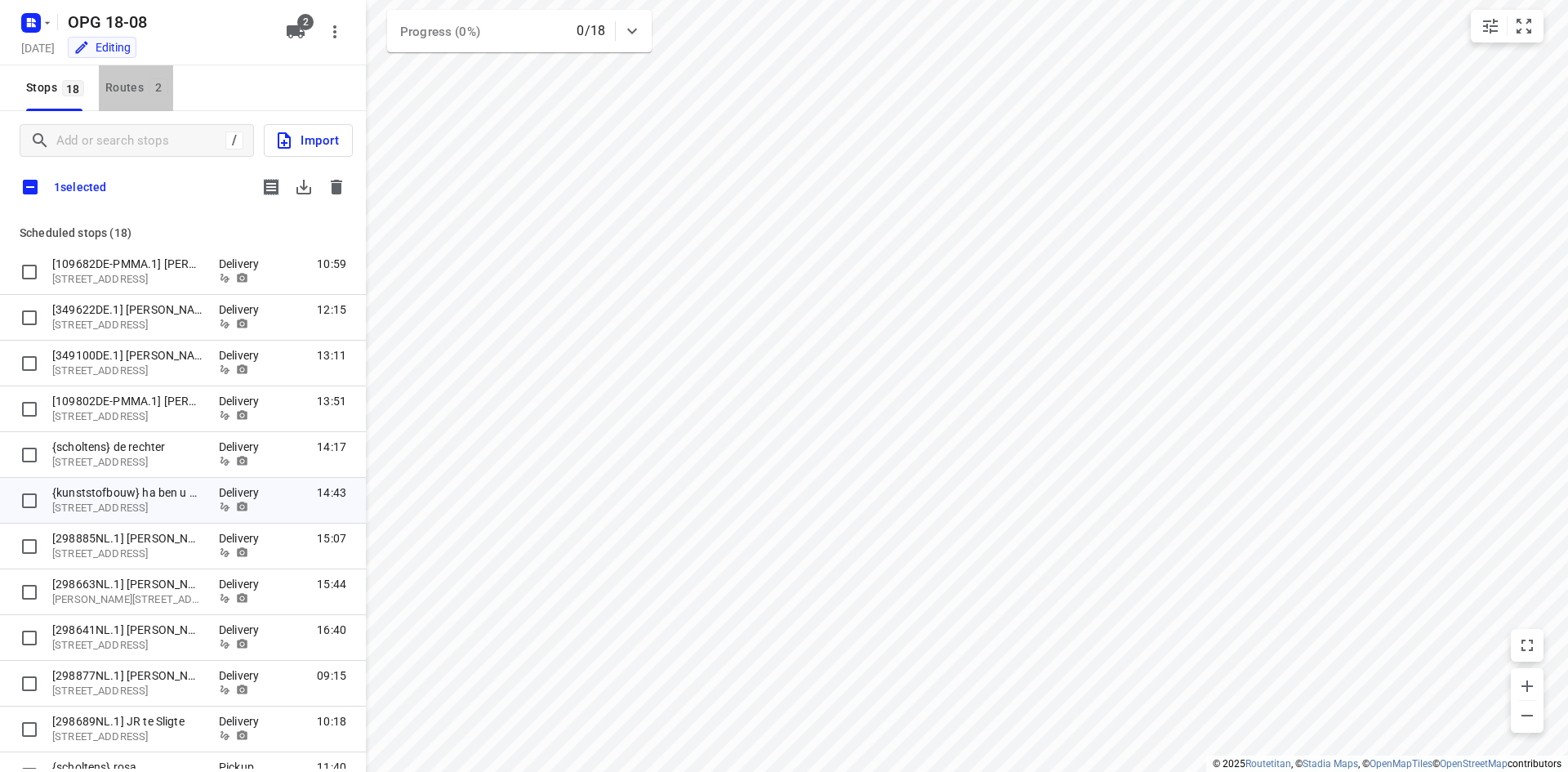
click at [161, 97] on div "Routes 2" at bounding box center [139, 87] width 67 height 21
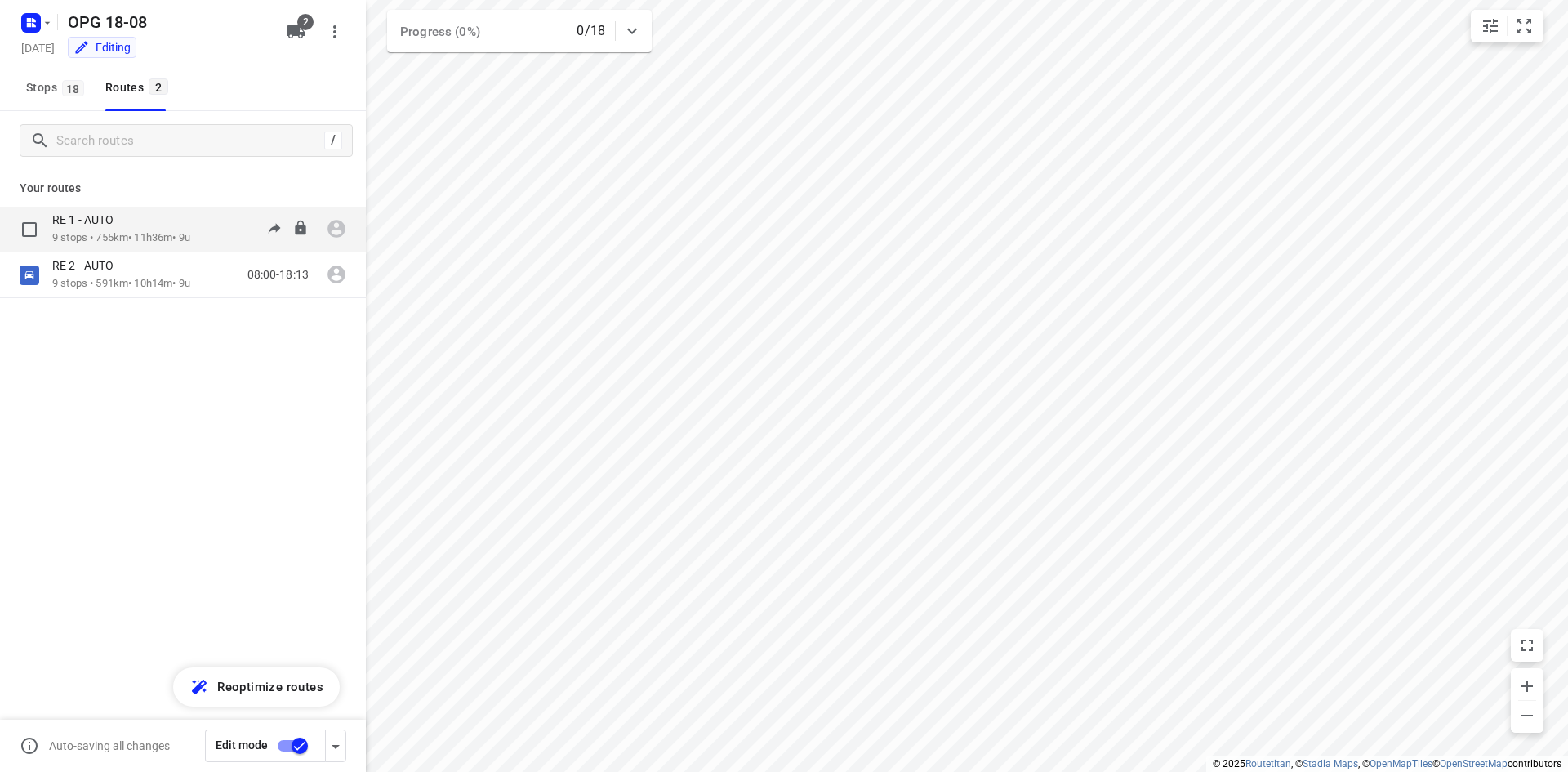
click at [124, 230] on div "RE 1 - AUTO" at bounding box center [121, 222] width 138 height 18
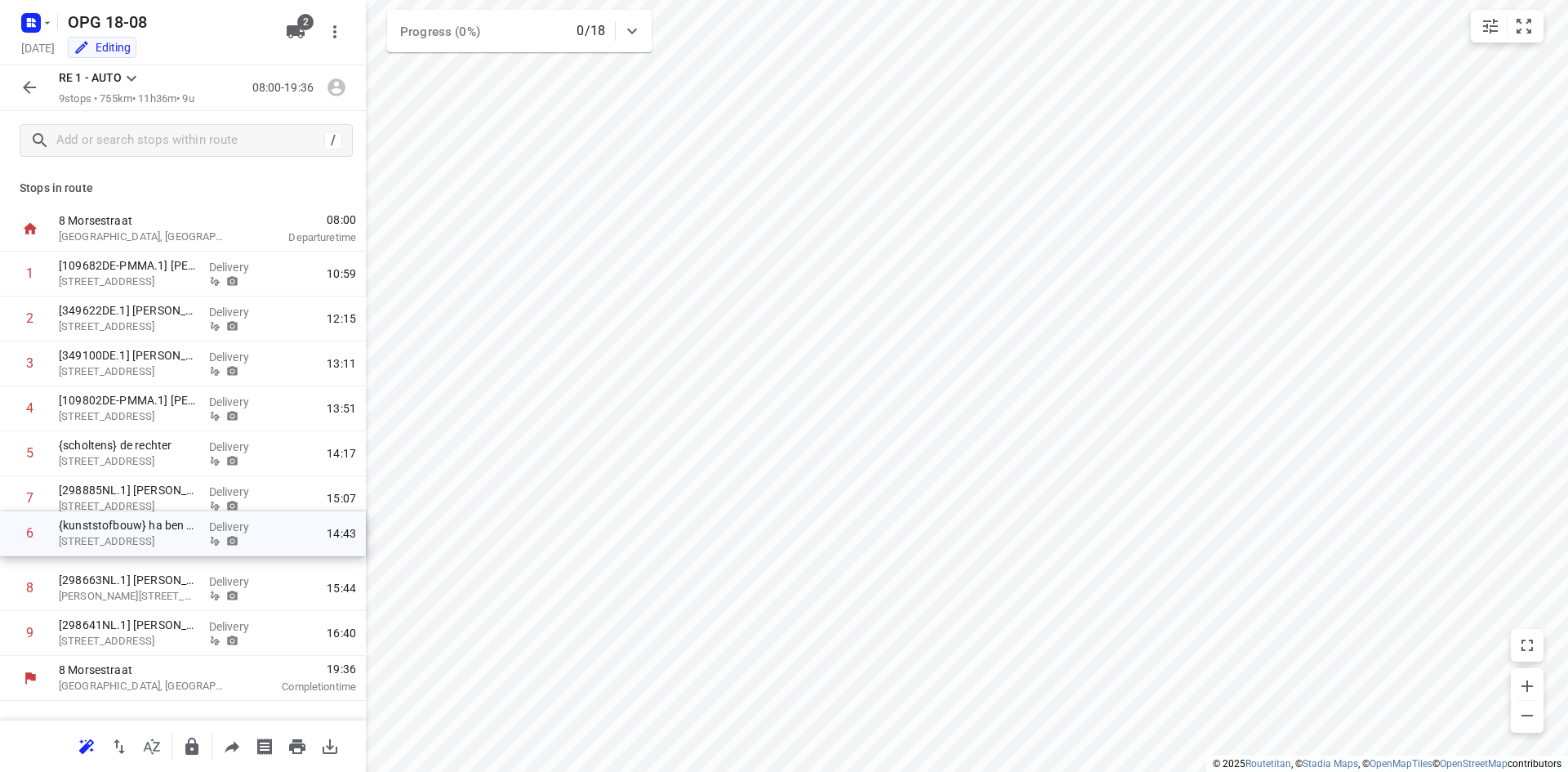
drag, startPoint x: 125, startPoint y: 504, endPoint x: 125, endPoint y: 544, distance: 40.0
click at [125, 544] on div "1 [109682DE-PMMA.1] [PERSON_NAME] [STREET_ADDRESS] Delivery 10:59 2 [349622DE.1…" at bounding box center [183, 453] width 366 height 404
click at [26, 79] on icon "button" at bounding box center [30, 87] width 20 height 20
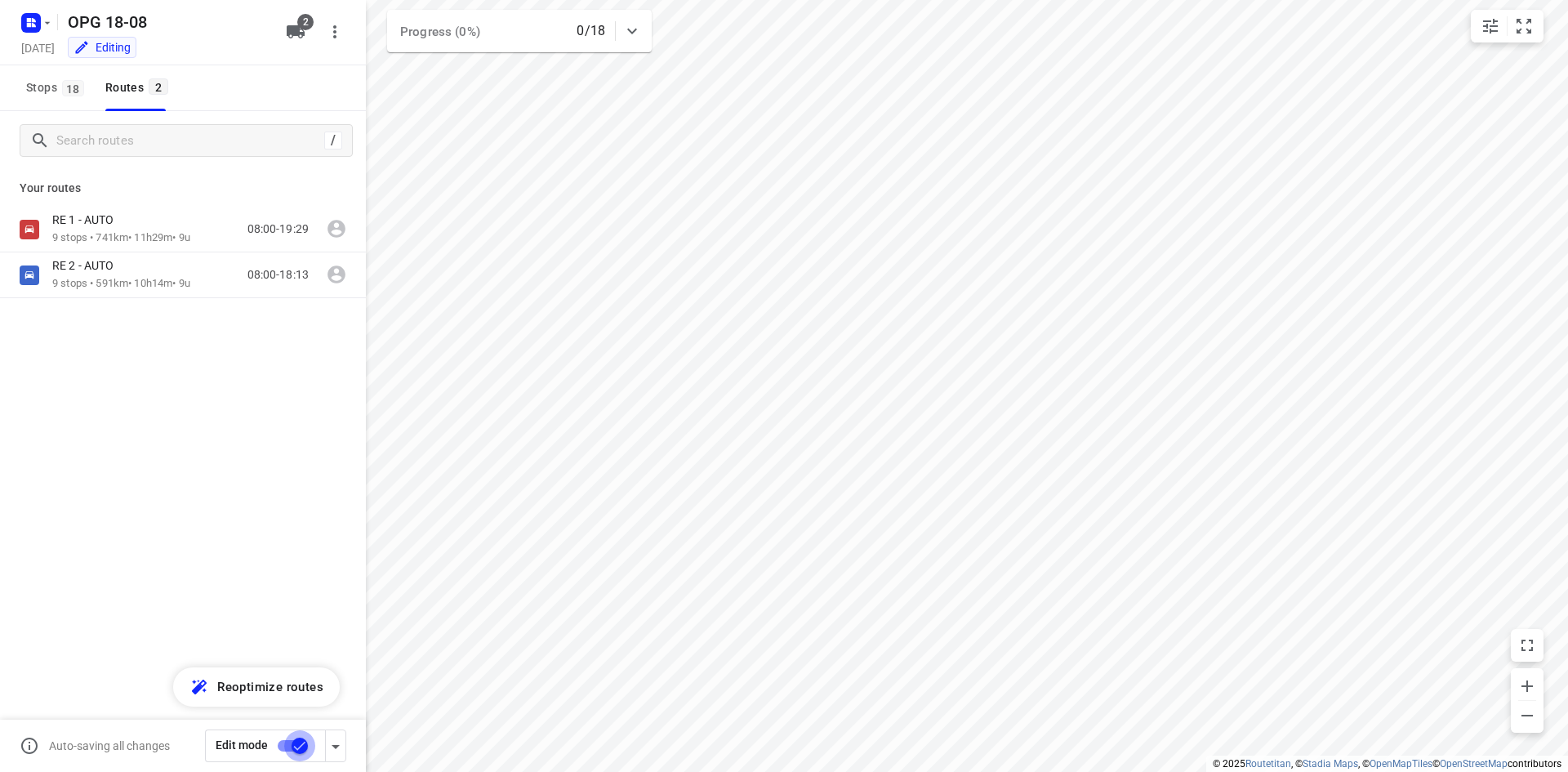
click at [283, 742] on input "checkbox" at bounding box center [300, 745] width 93 height 31
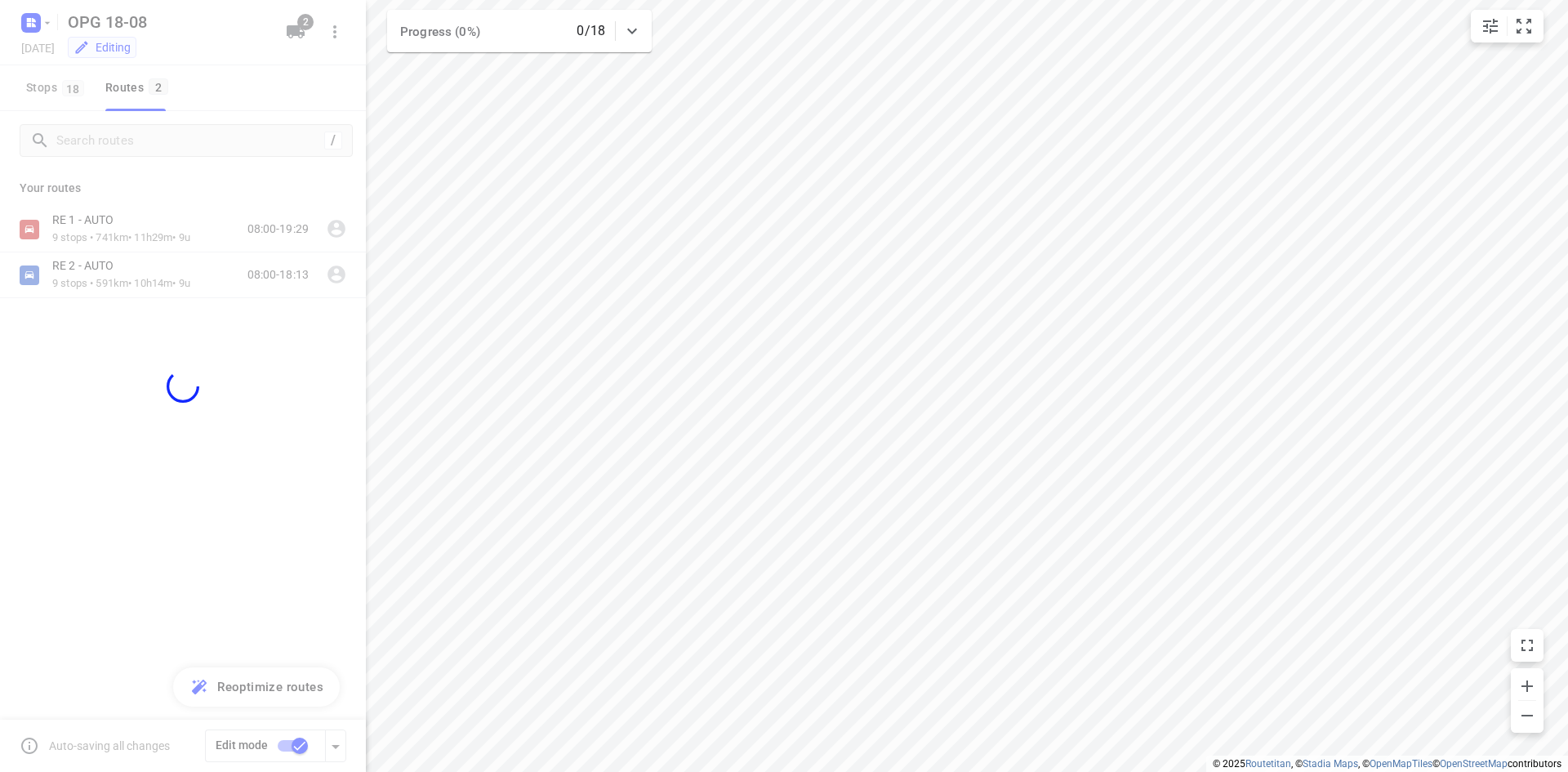
checkbox input "false"
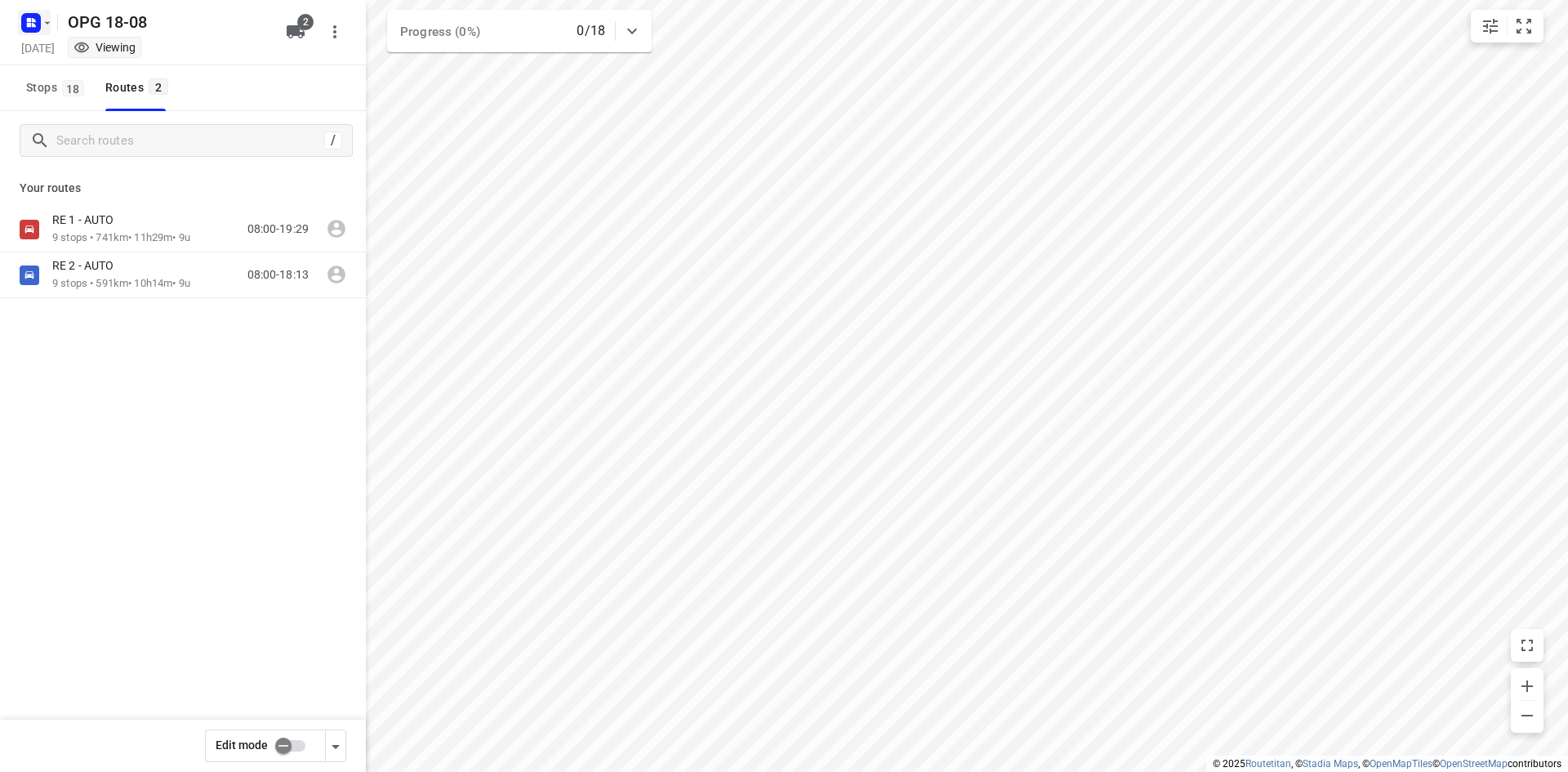
click at [44, 22] on icon "button" at bounding box center [47, 23] width 13 height 13
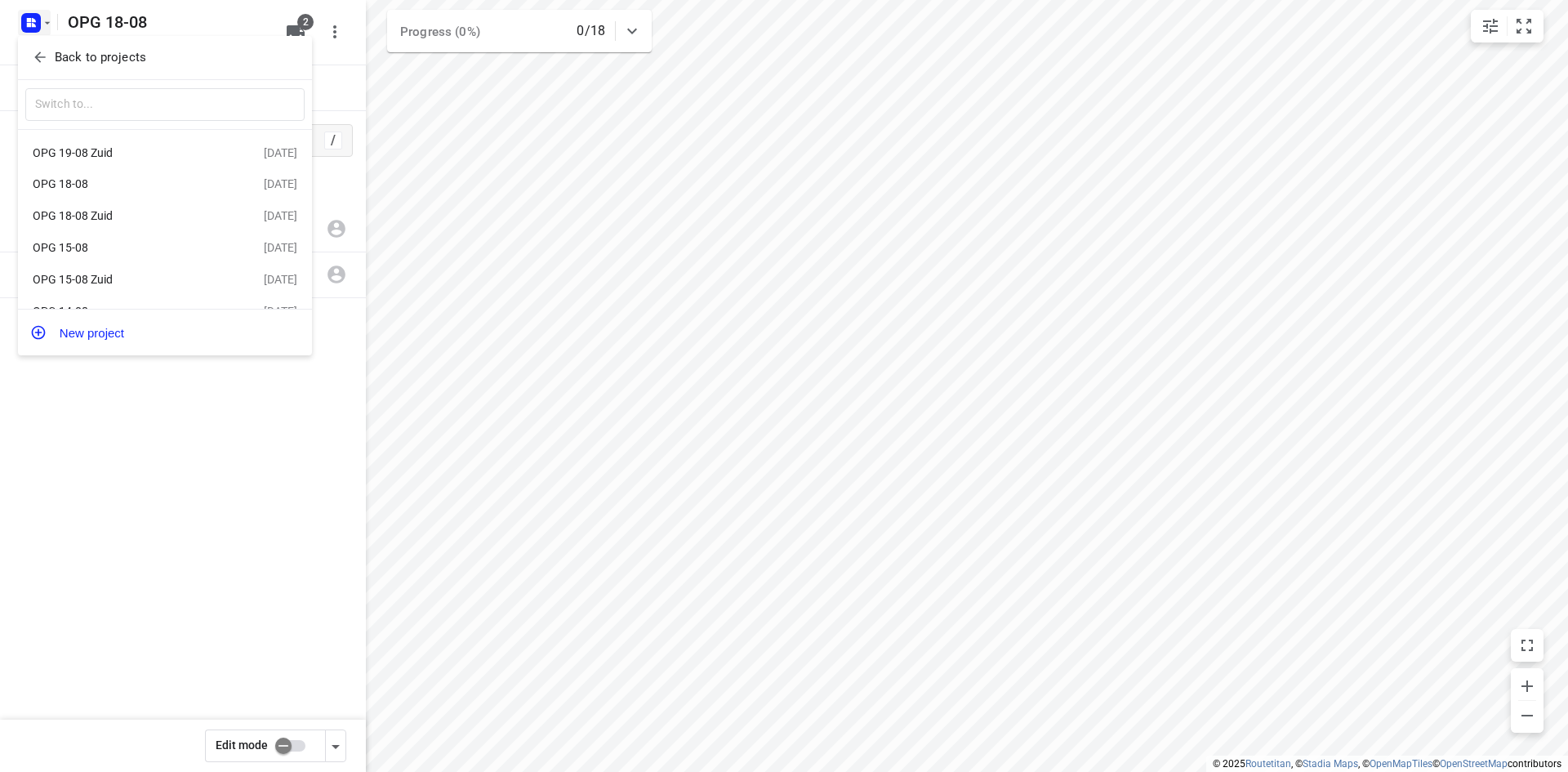
click at [84, 246] on div "OPG 15-08" at bounding box center [127, 246] width 188 height 13
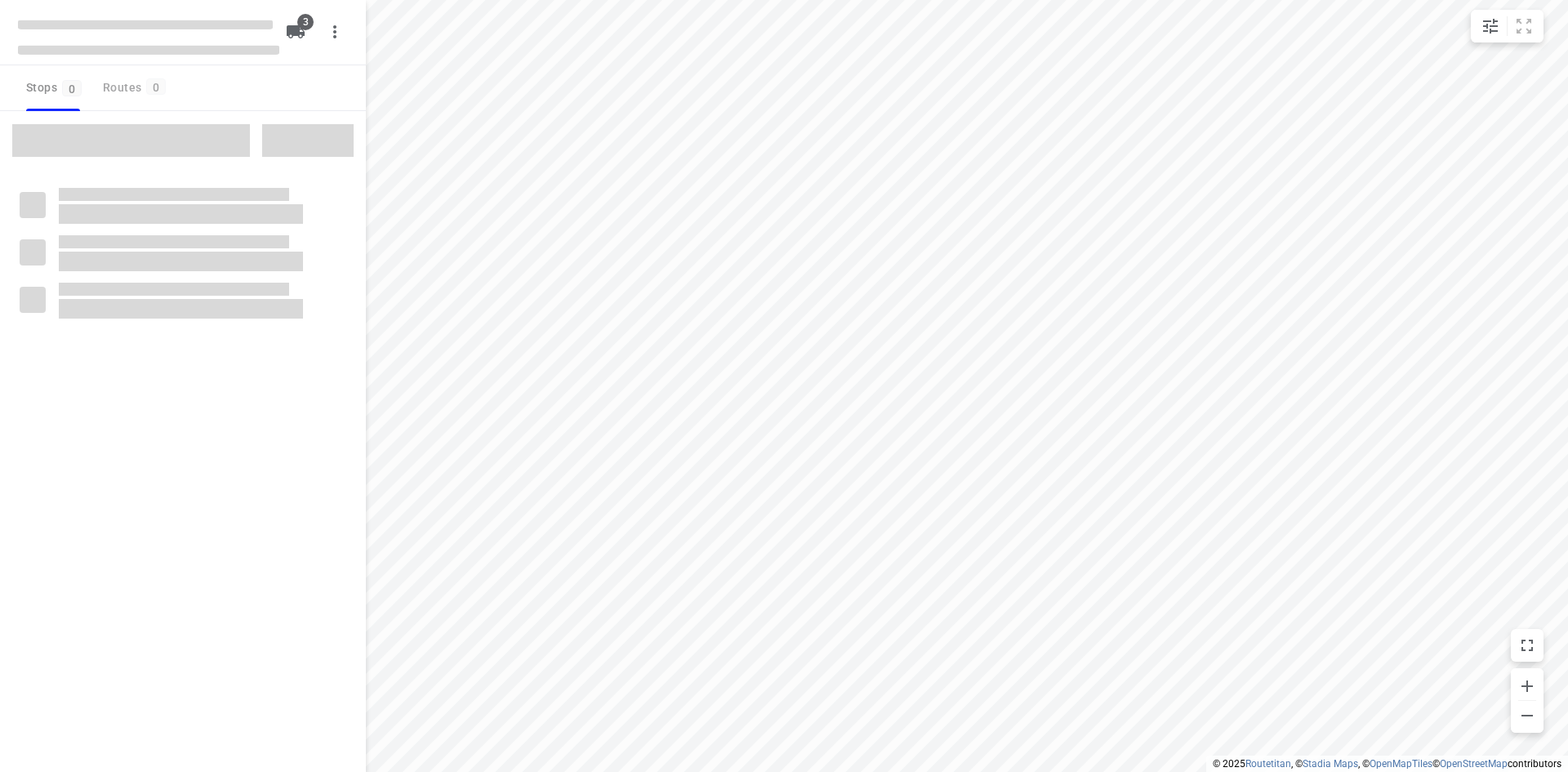
type input "distance"
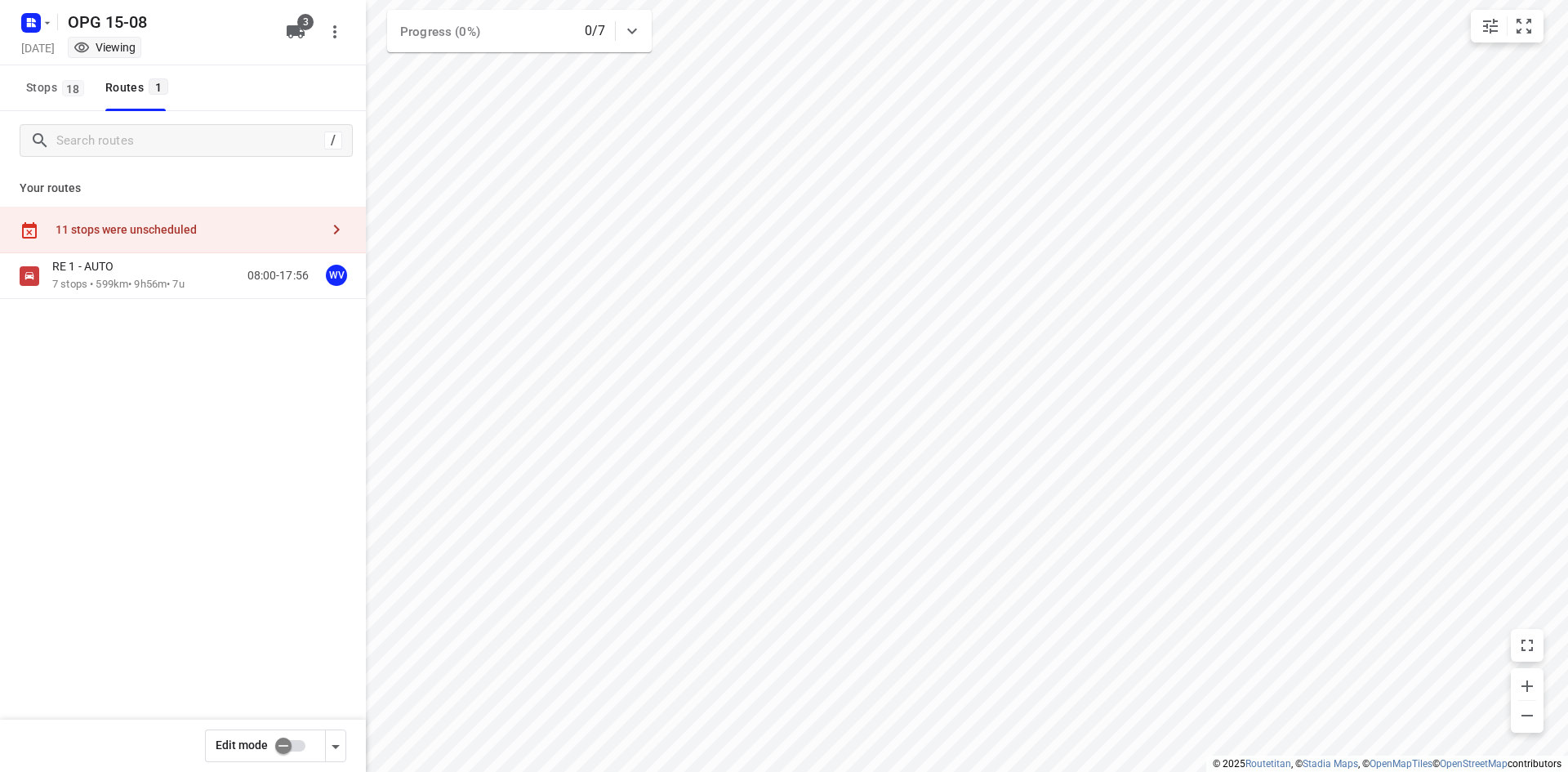
click at [343, 230] on icon "button" at bounding box center [337, 230] width 20 height 20
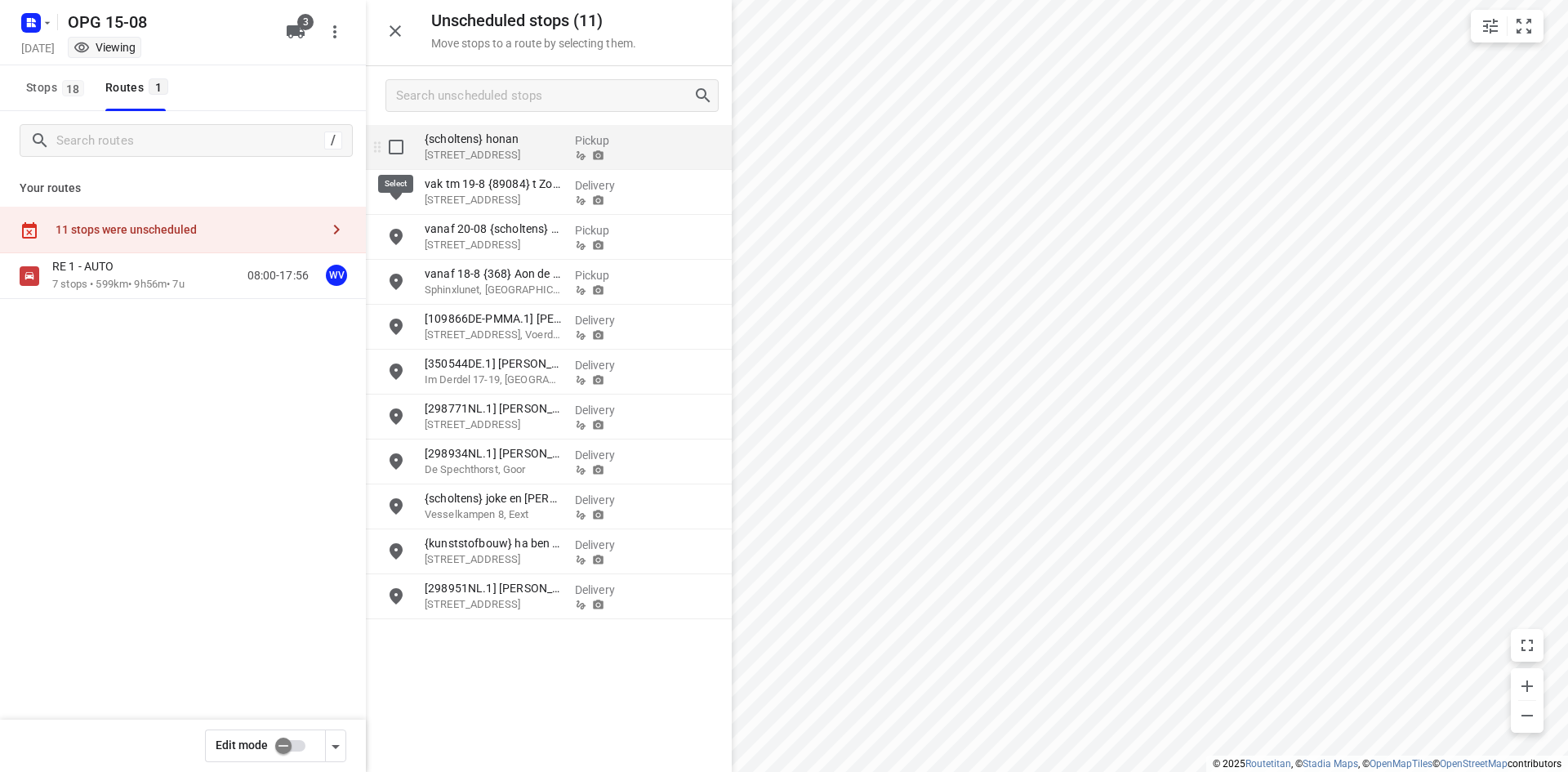
click at [396, 143] on input "grid" at bounding box center [396, 146] width 33 height 33
checkbox input "true"
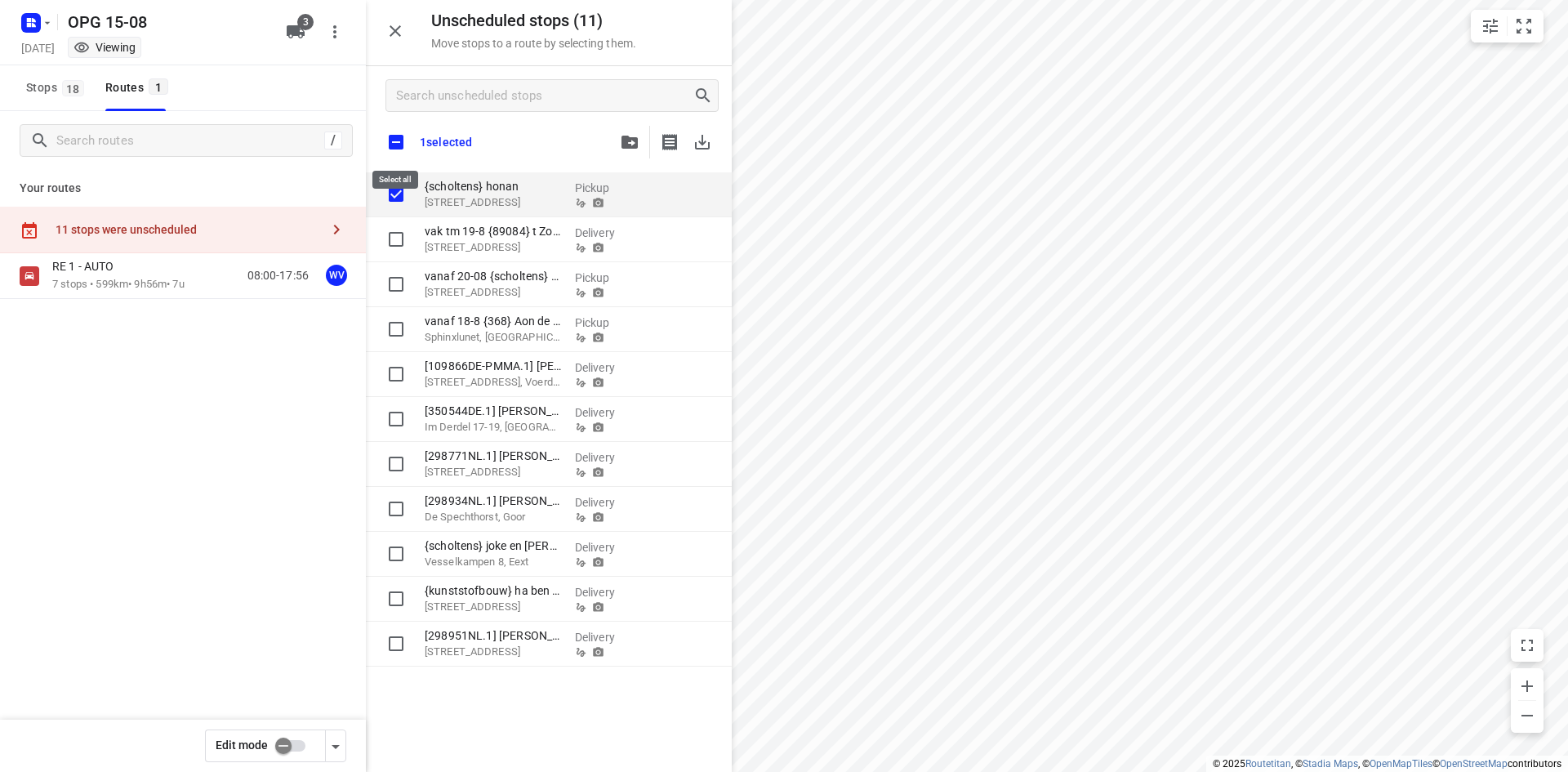
click at [398, 135] on input "checkbox" at bounding box center [396, 142] width 35 height 35
checkbox input "true"
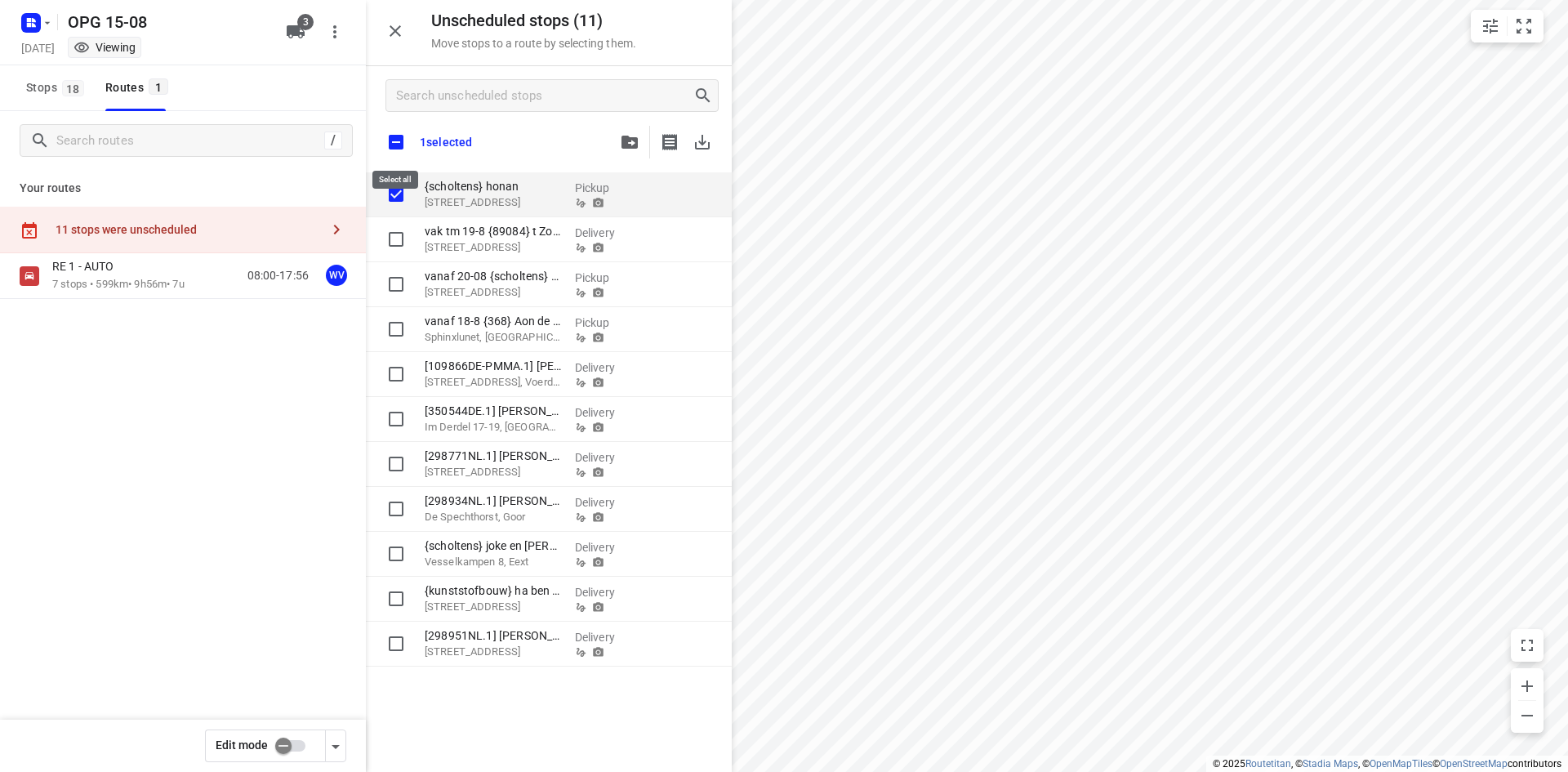
checkbox input "true"
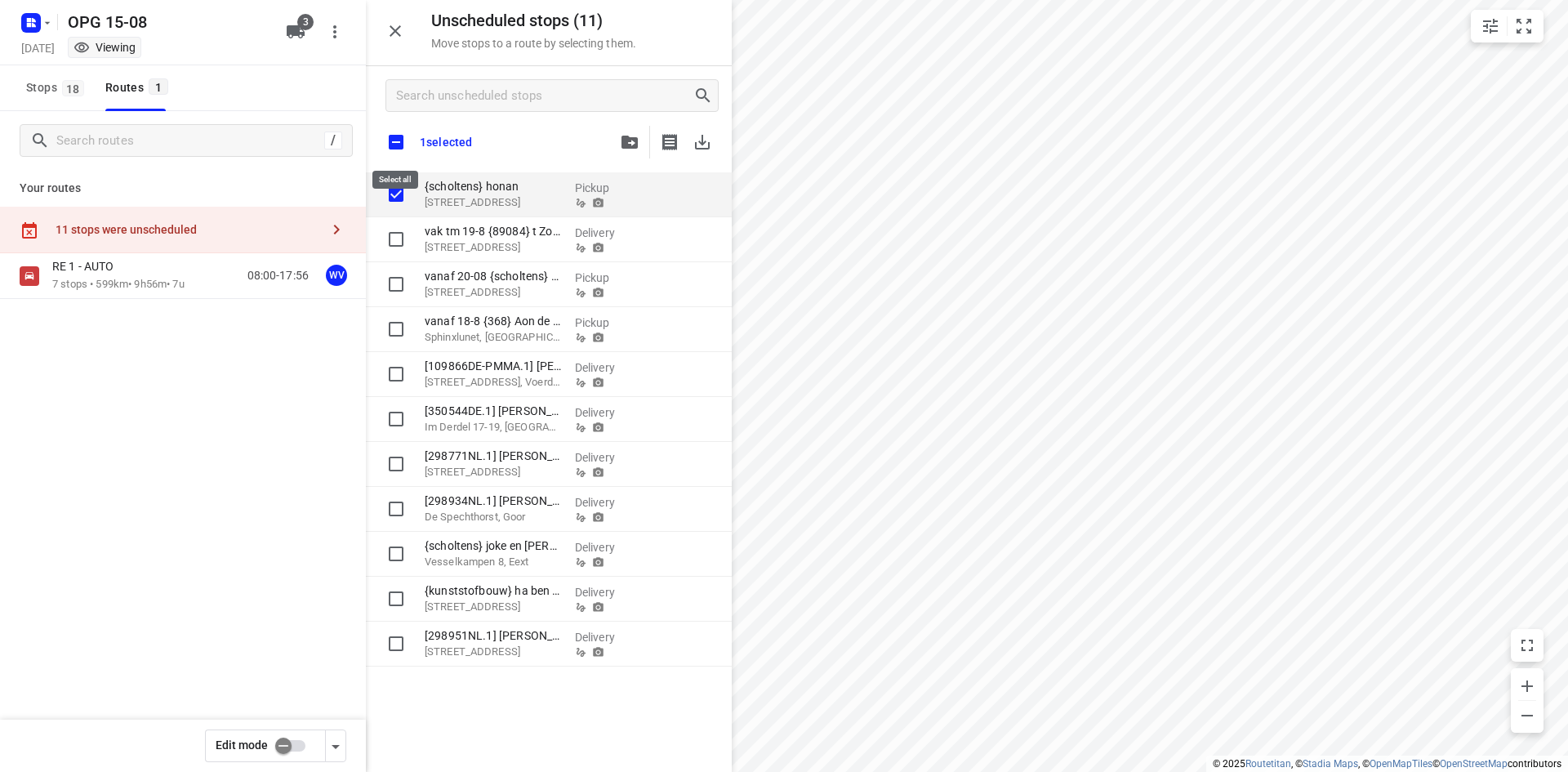
checkbox input "true"
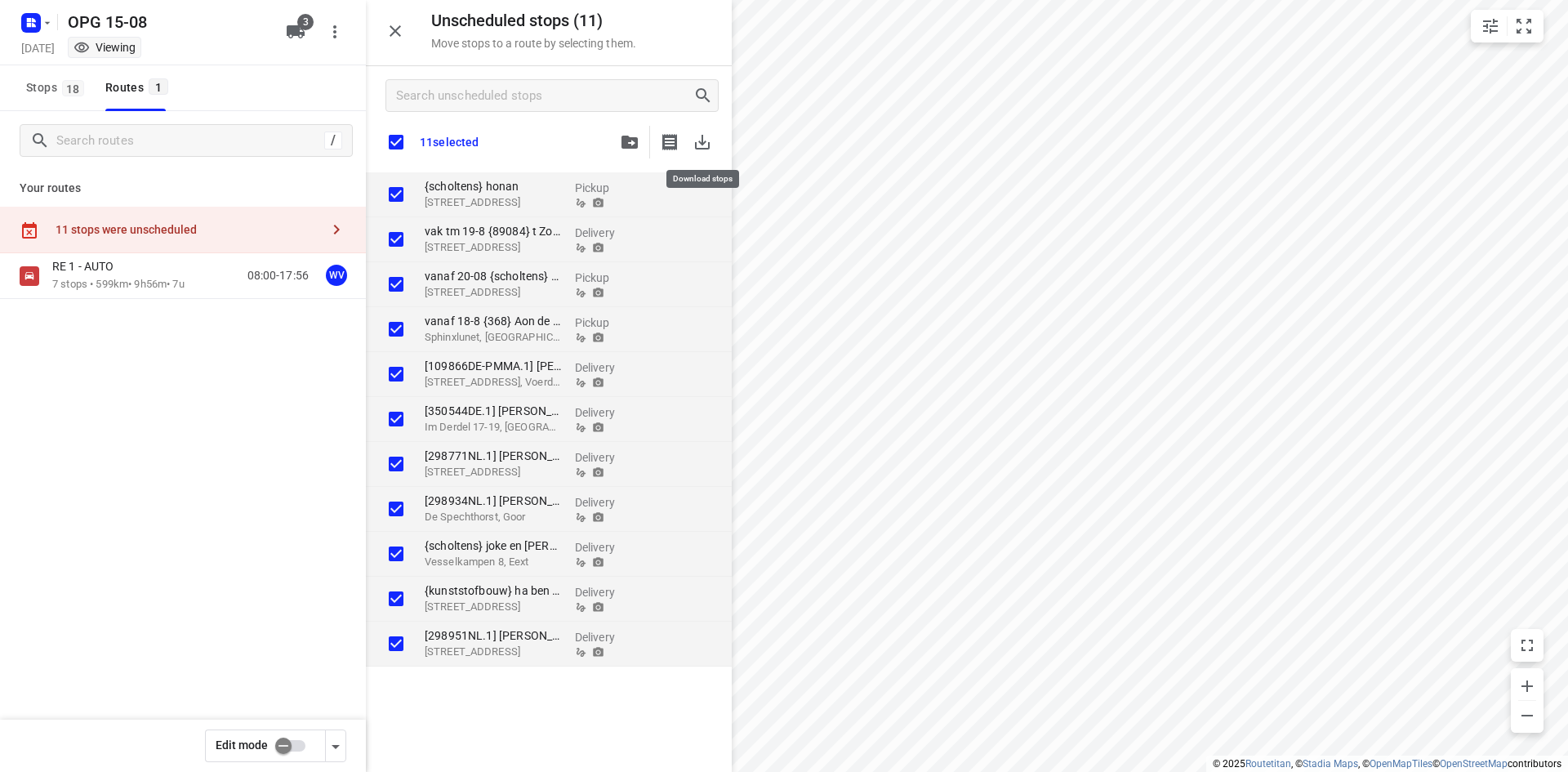
click at [697, 138] on icon "button" at bounding box center [703, 143] width 20 height 20
checkbox input "true"
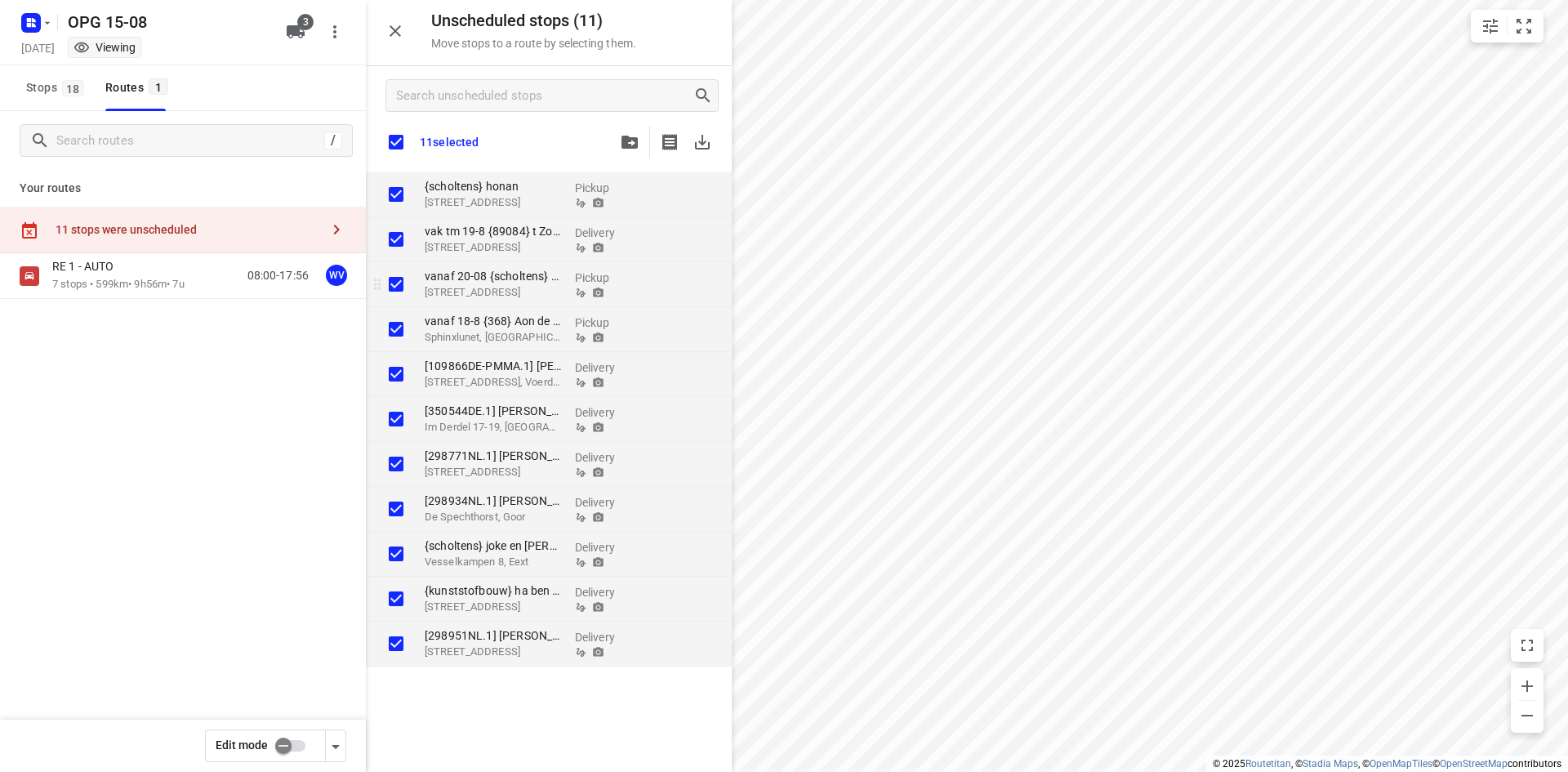
checkbox input "true"
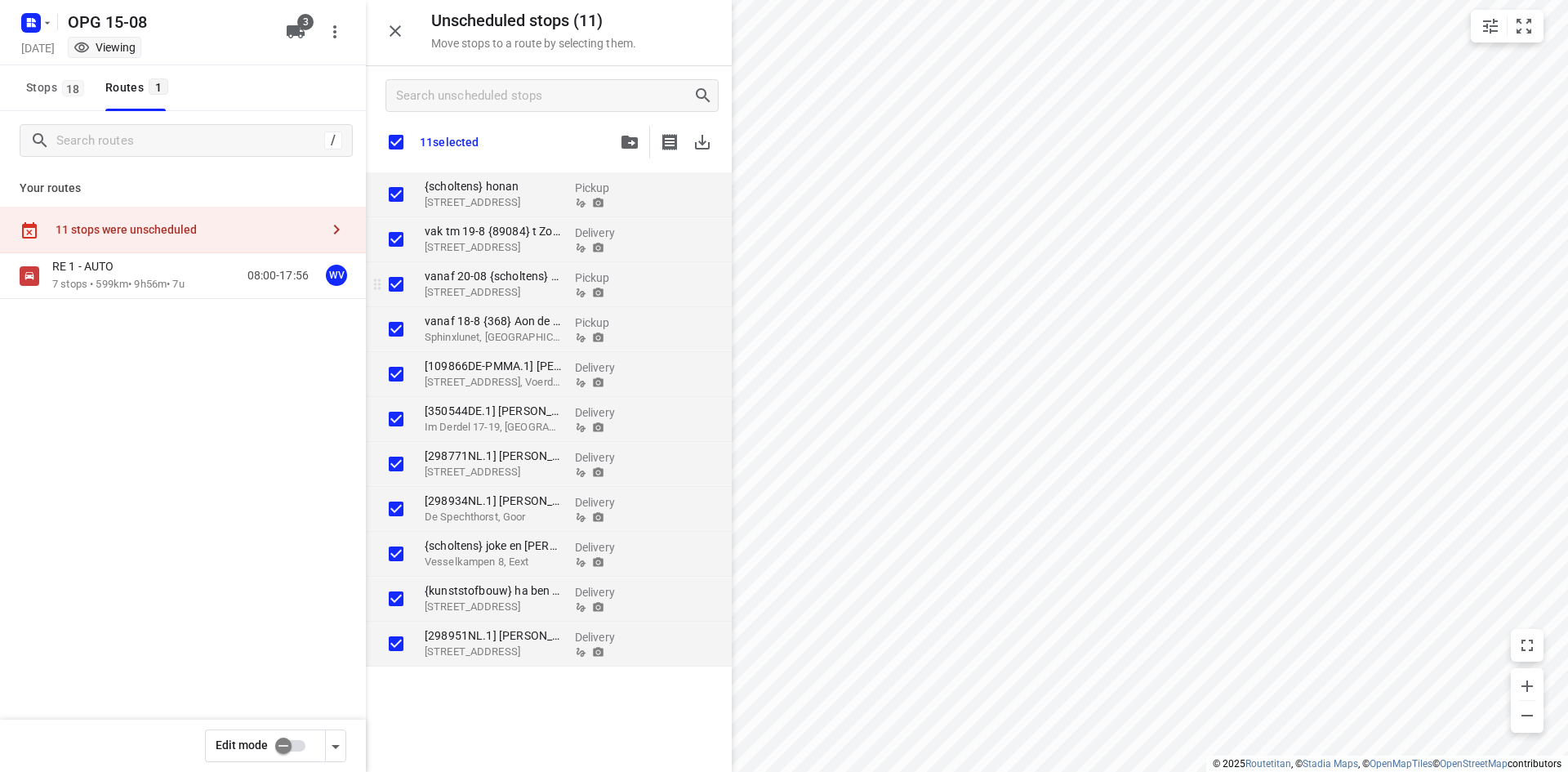
checkbox input "true"
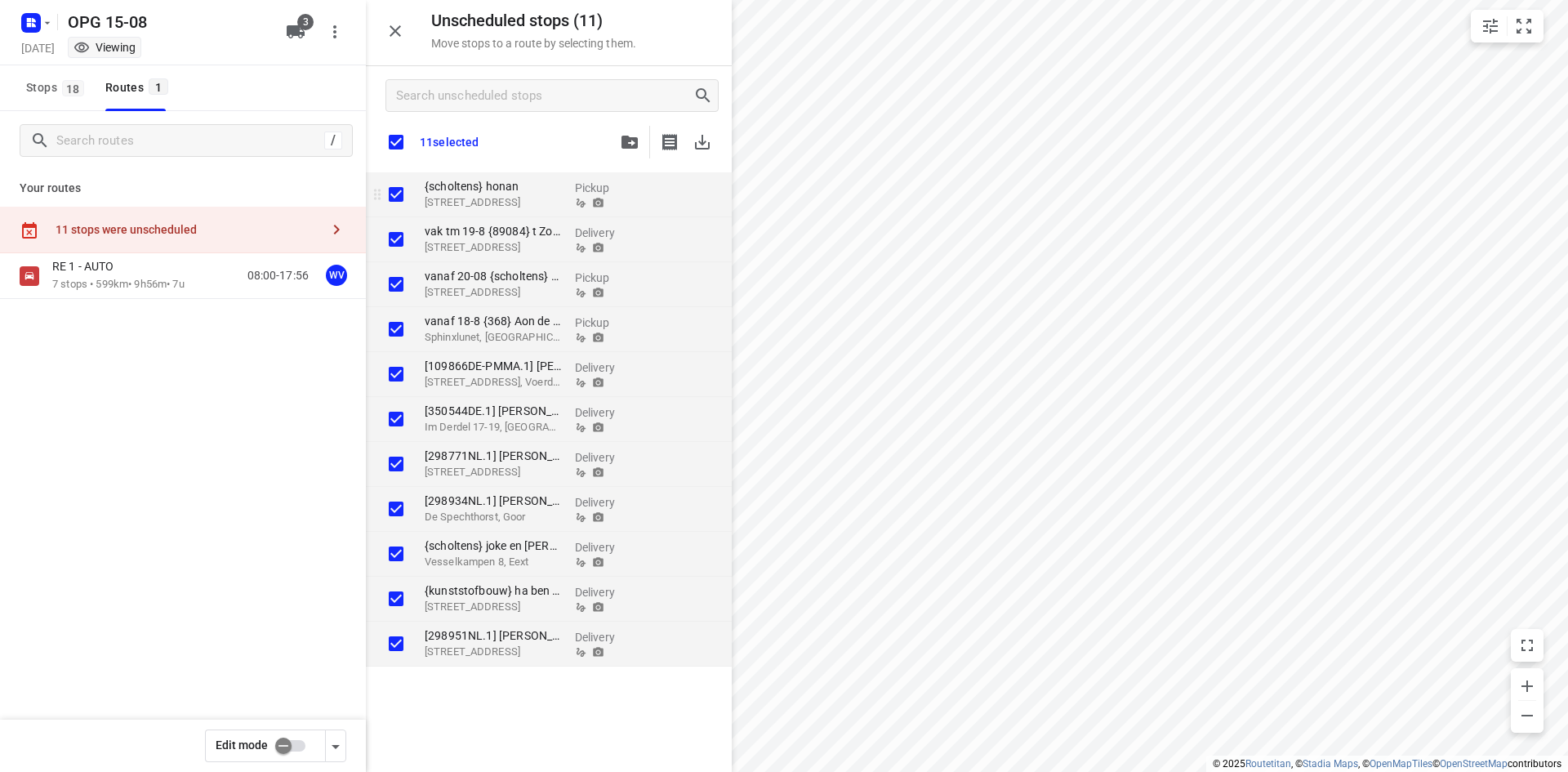
checkbox input "true"
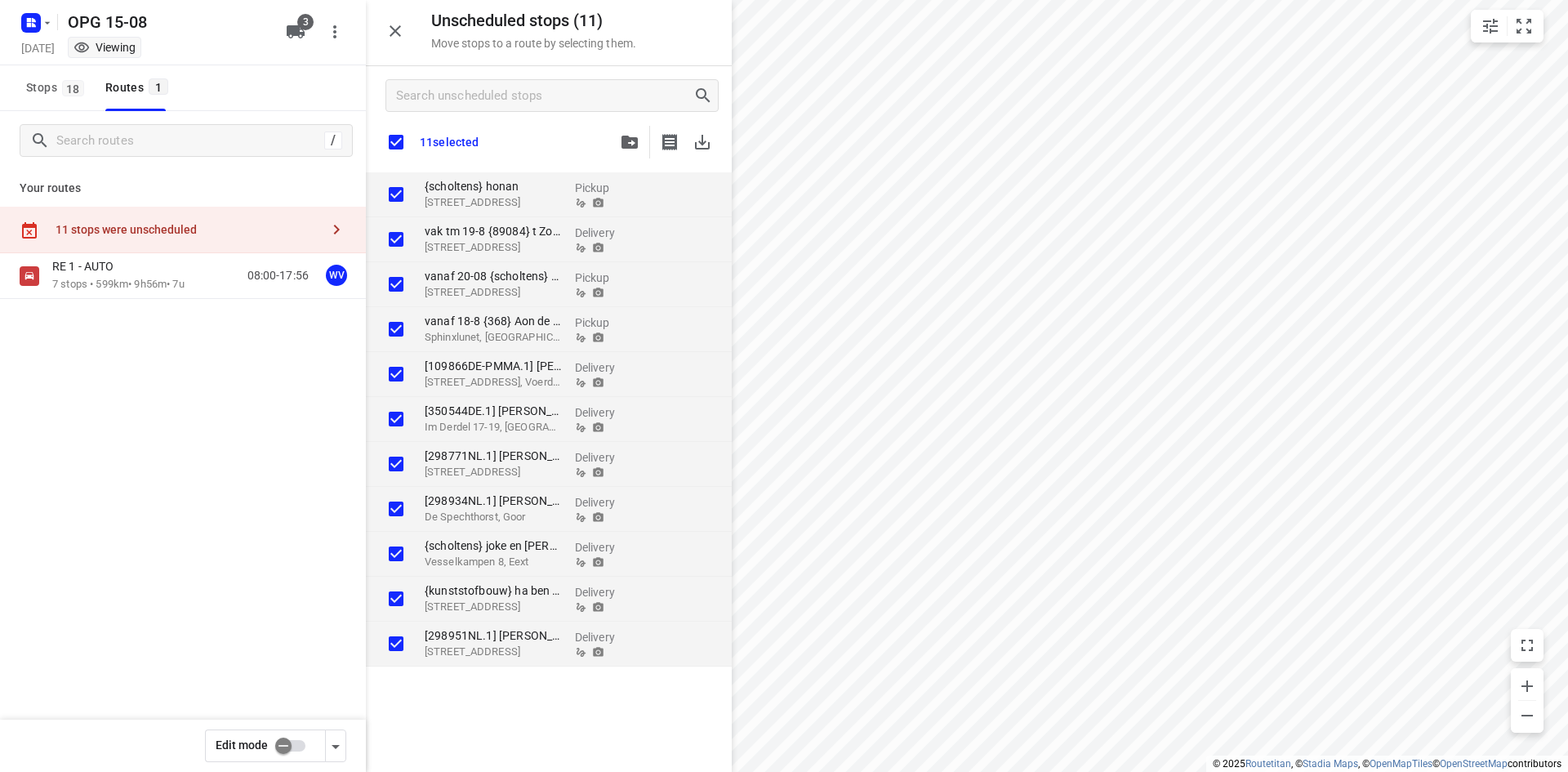
checkbox input "true"
click at [311, 741] on input "checkbox" at bounding box center [283, 745] width 93 height 31
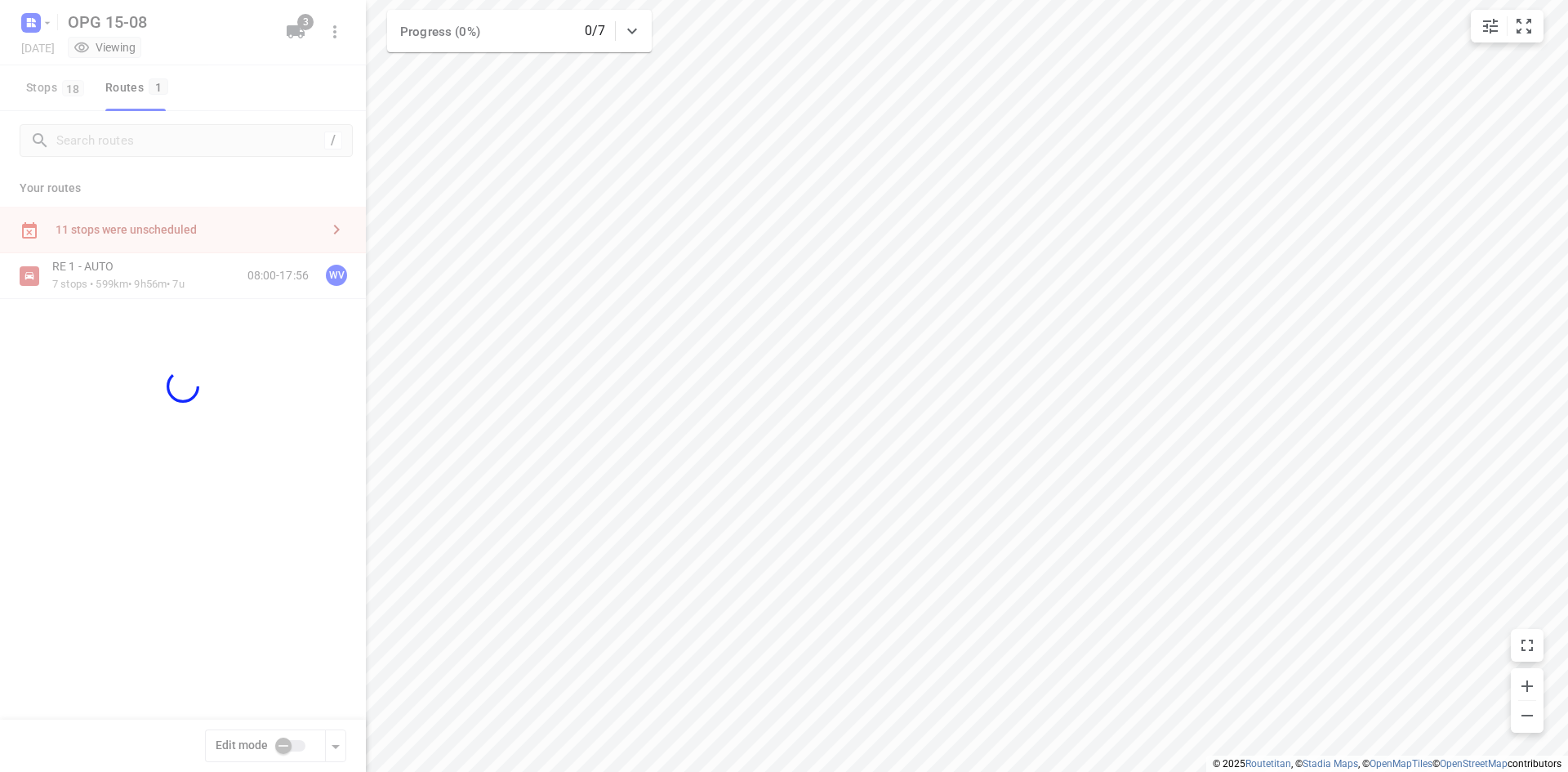
click at [298, 741] on div at bounding box center [183, 386] width 366 height 772
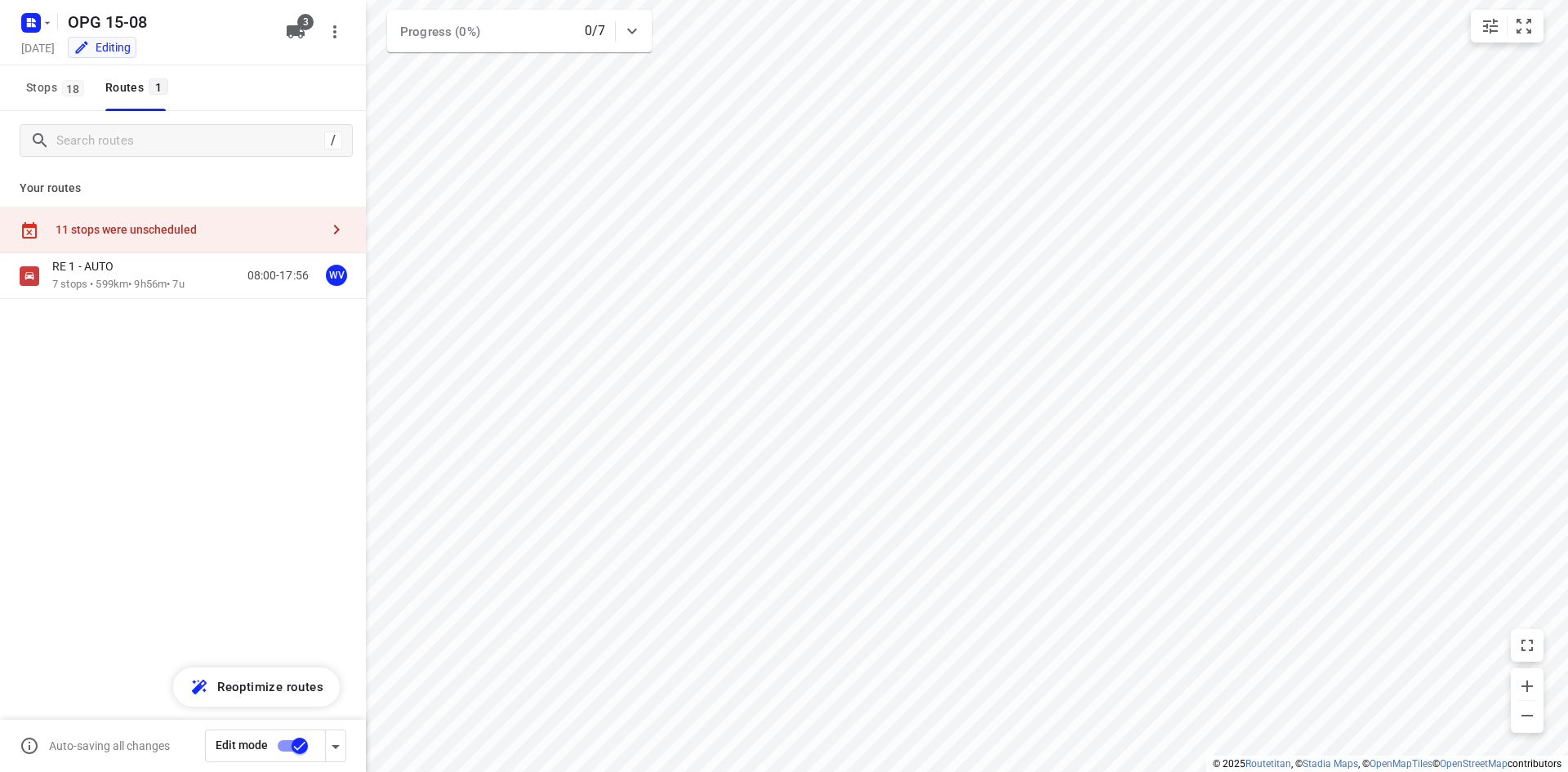
click at [335, 236] on icon "button" at bounding box center [337, 230] width 20 height 20
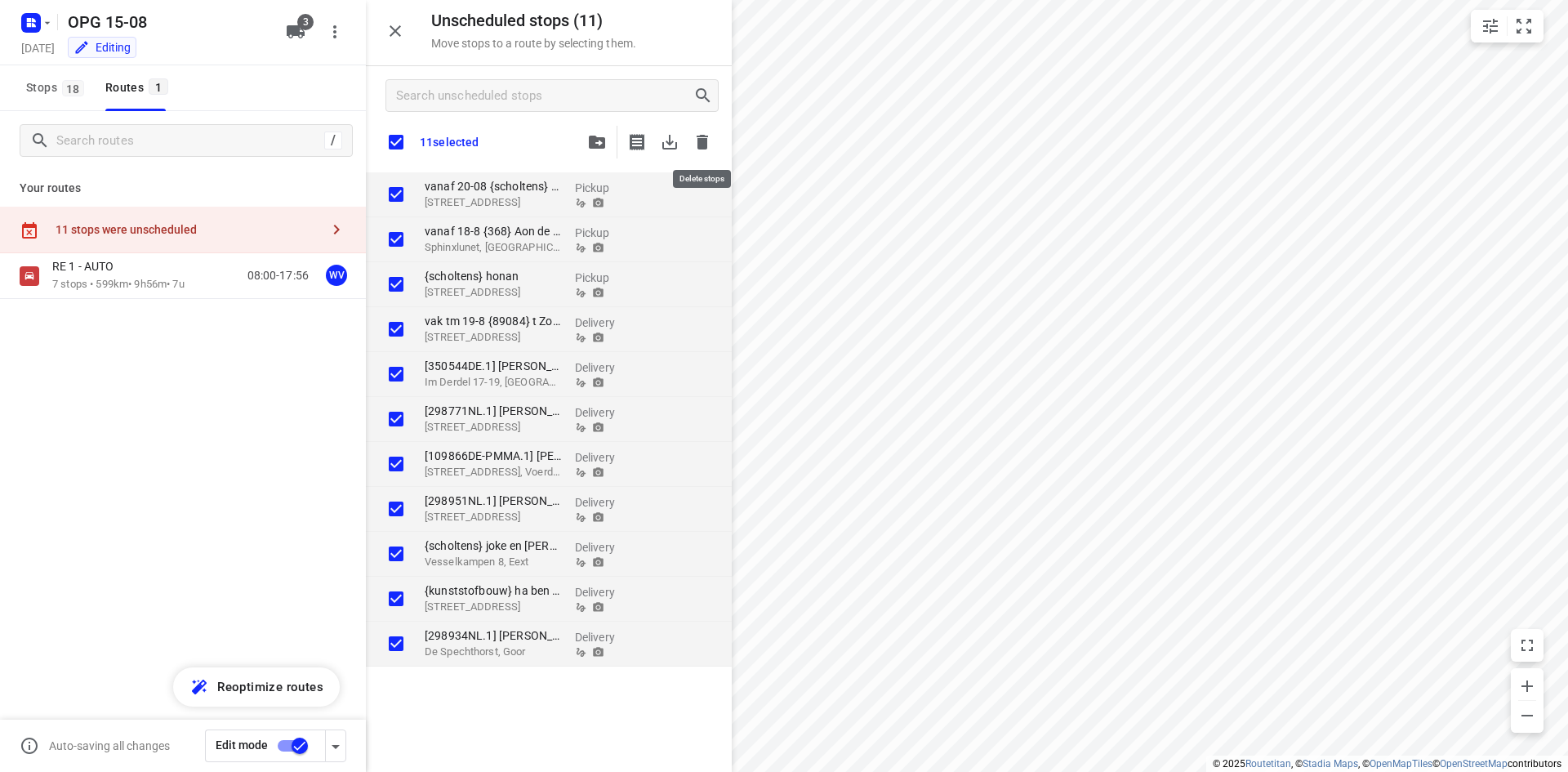
click at [707, 147] on icon "button" at bounding box center [703, 142] width 12 height 15
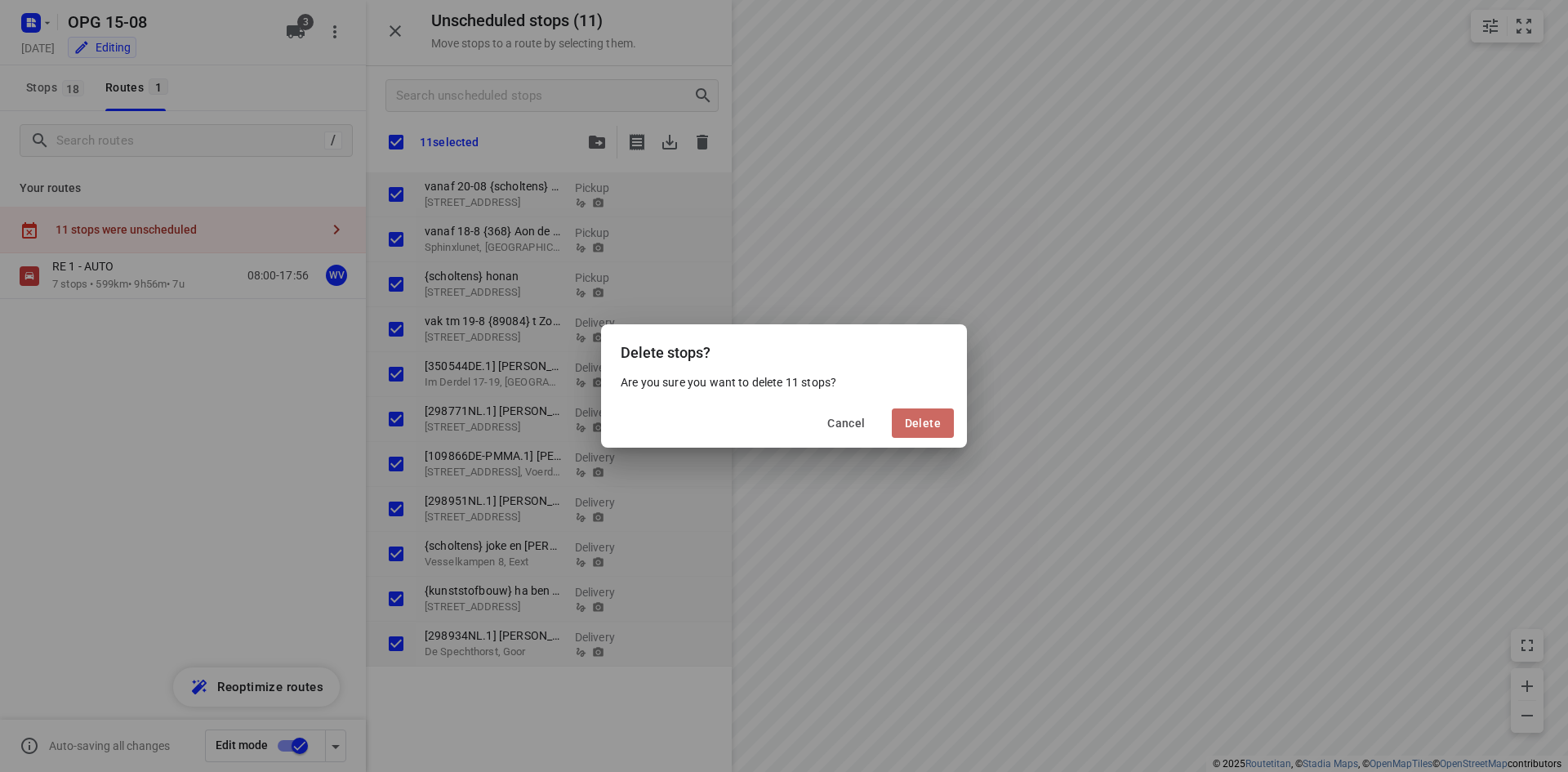
click at [921, 425] on span "Delete" at bounding box center [923, 423] width 36 height 13
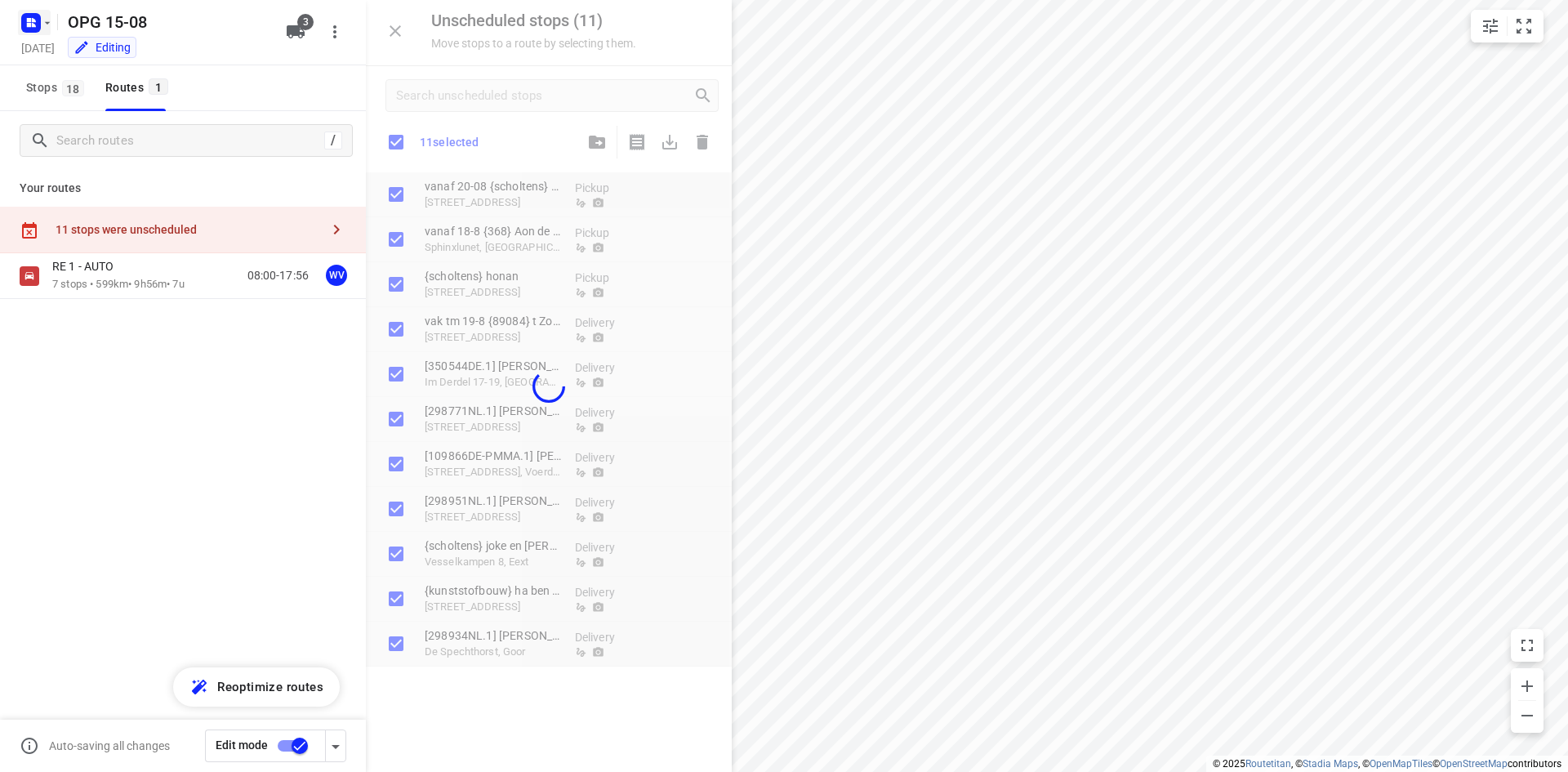
click at [49, 26] on icon "button" at bounding box center [47, 23] width 13 height 13
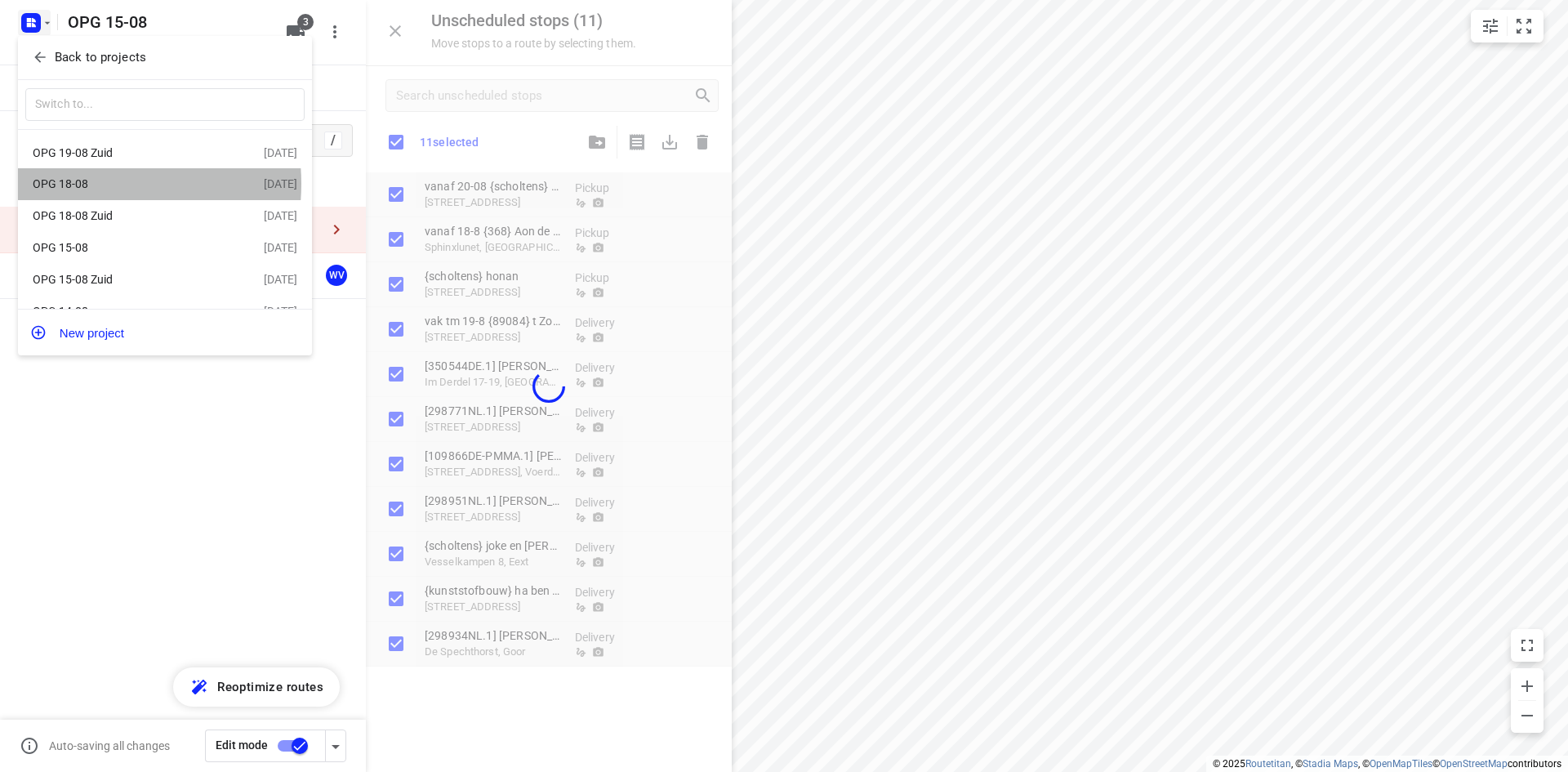
click at [90, 185] on div "OPG 18-08" at bounding box center [127, 183] width 188 height 13
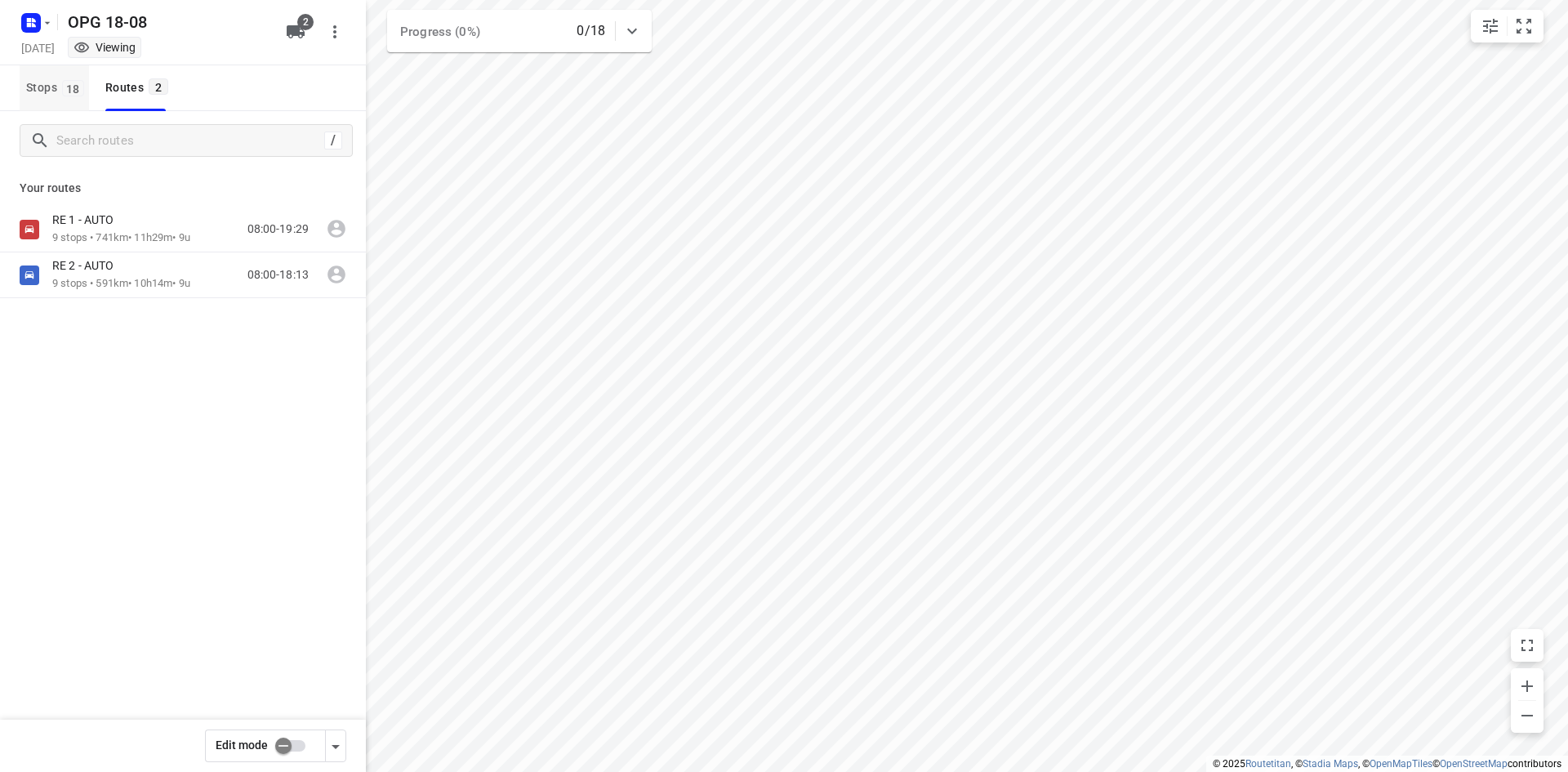
click at [64, 87] on span "18" at bounding box center [73, 88] width 22 height 17
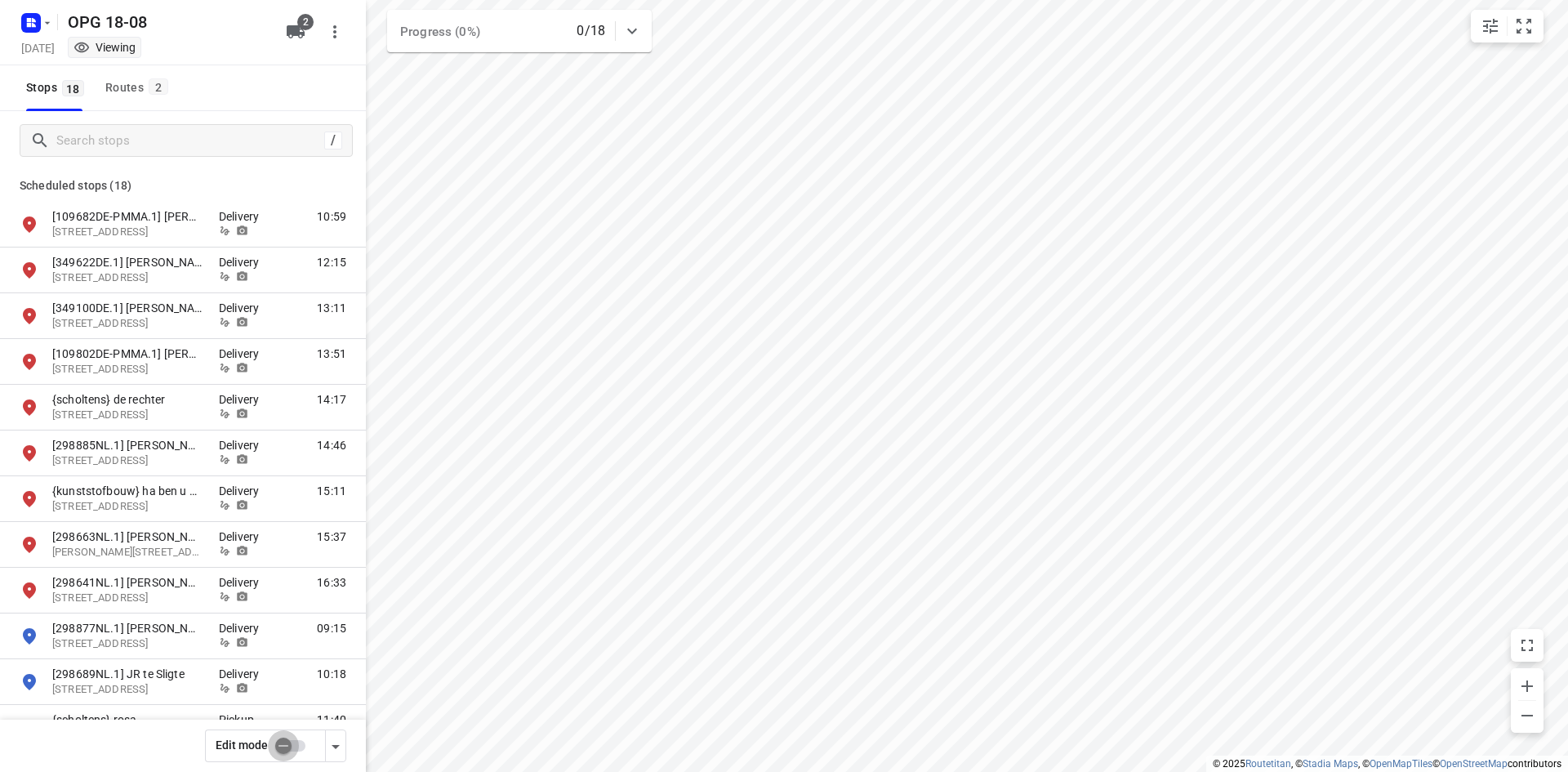
click at [297, 749] on input "checkbox" at bounding box center [283, 745] width 93 height 31
click at [313, 143] on span "Import" at bounding box center [306, 140] width 64 height 21
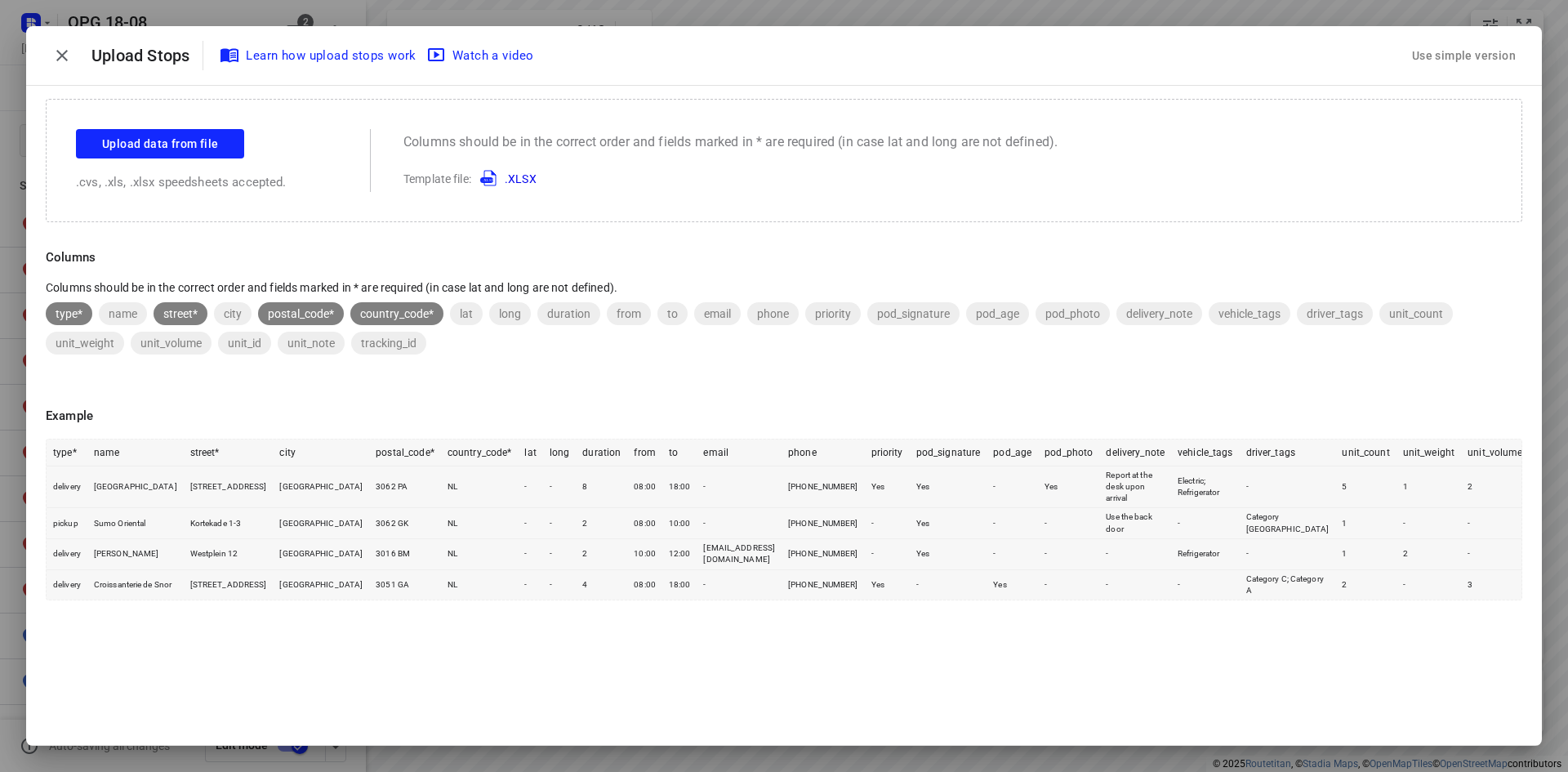
click at [1467, 52] on div "Use simple version" at bounding box center [1464, 55] width 110 height 27
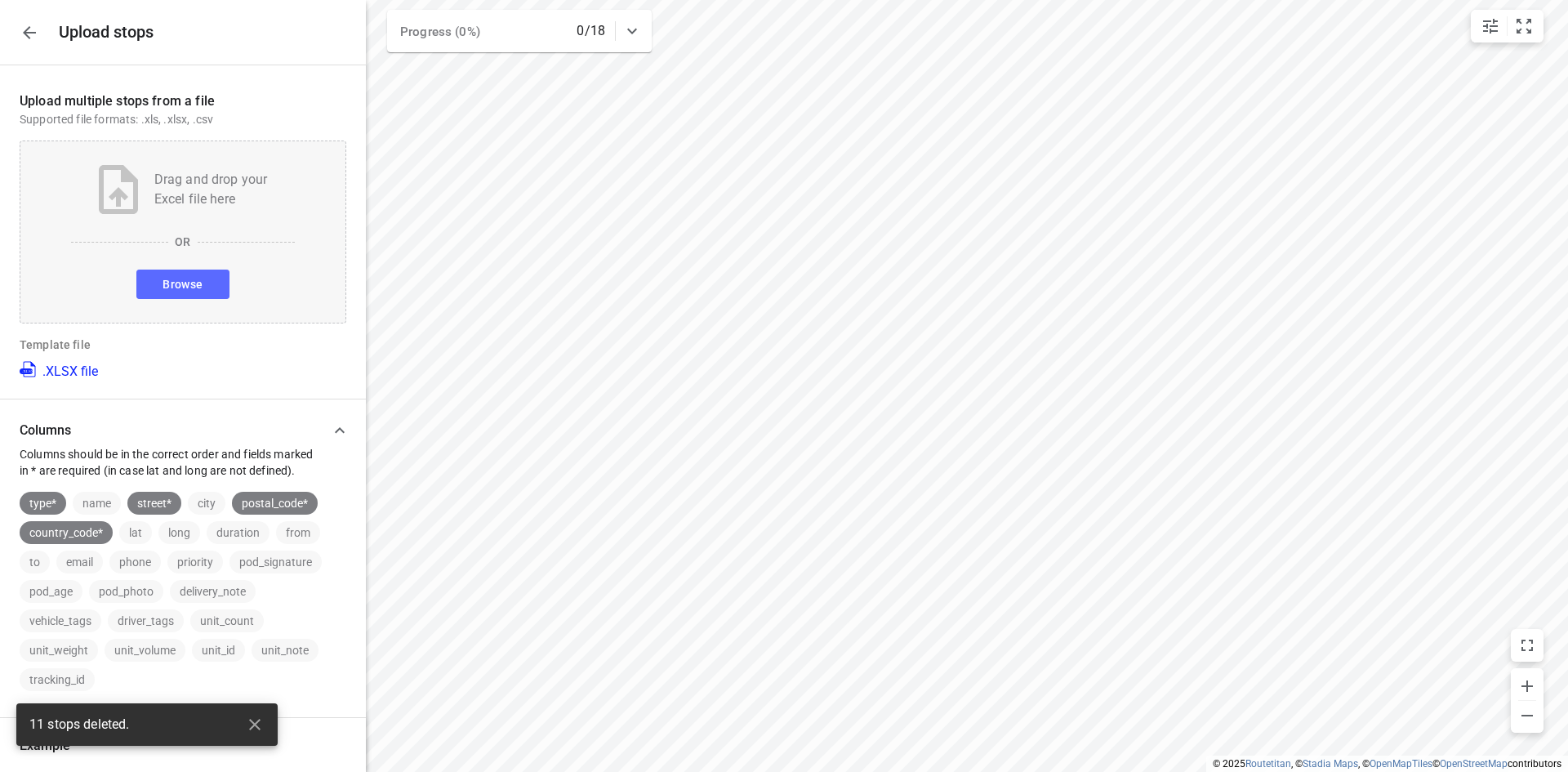
click at [199, 290] on button "Browse" at bounding box center [182, 284] width 92 height 30
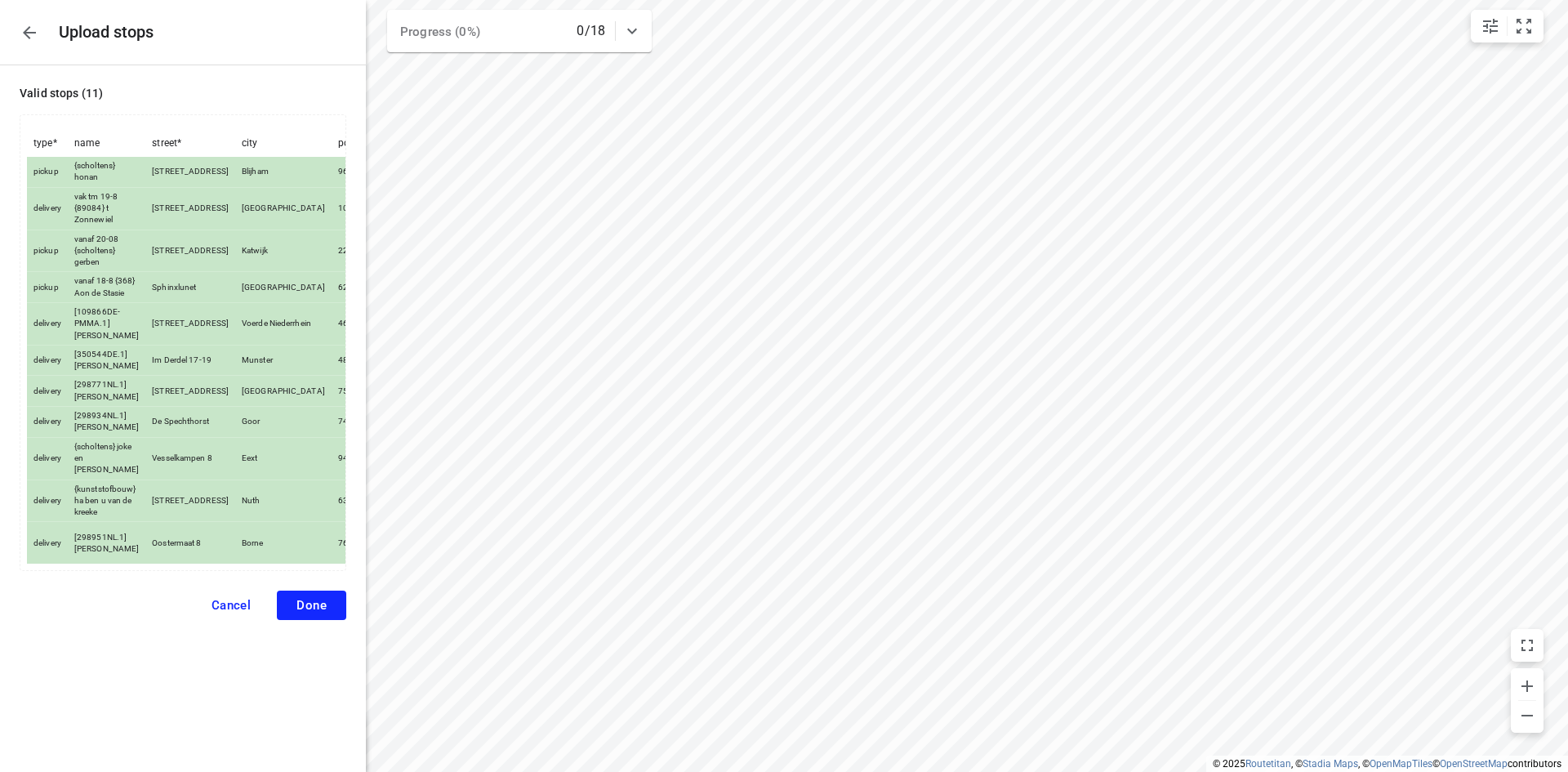
click at [308, 613] on span "Done" at bounding box center [312, 605] width 31 height 15
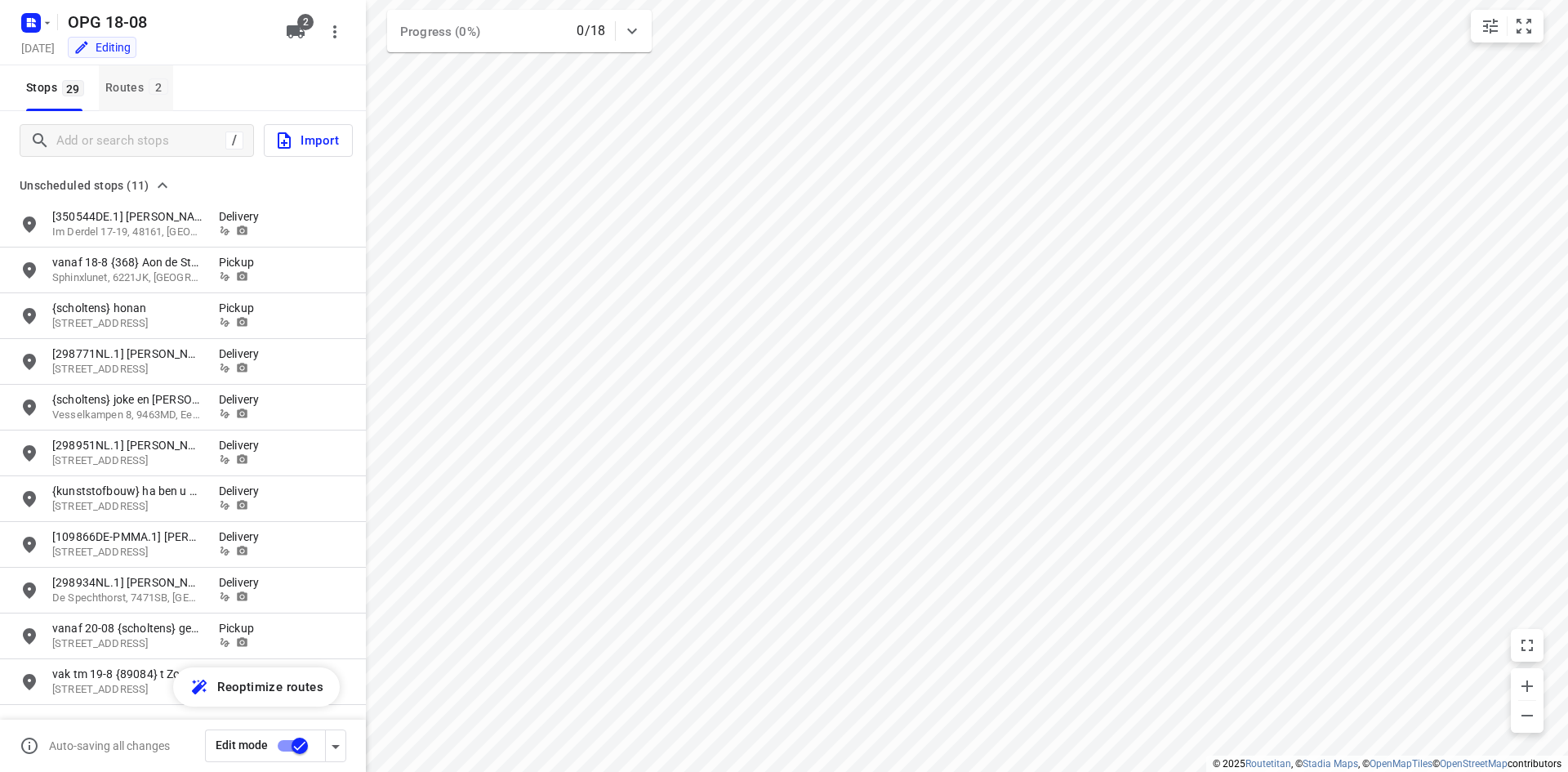
click at [147, 82] on div "Routes 2" at bounding box center [139, 87] width 67 height 21
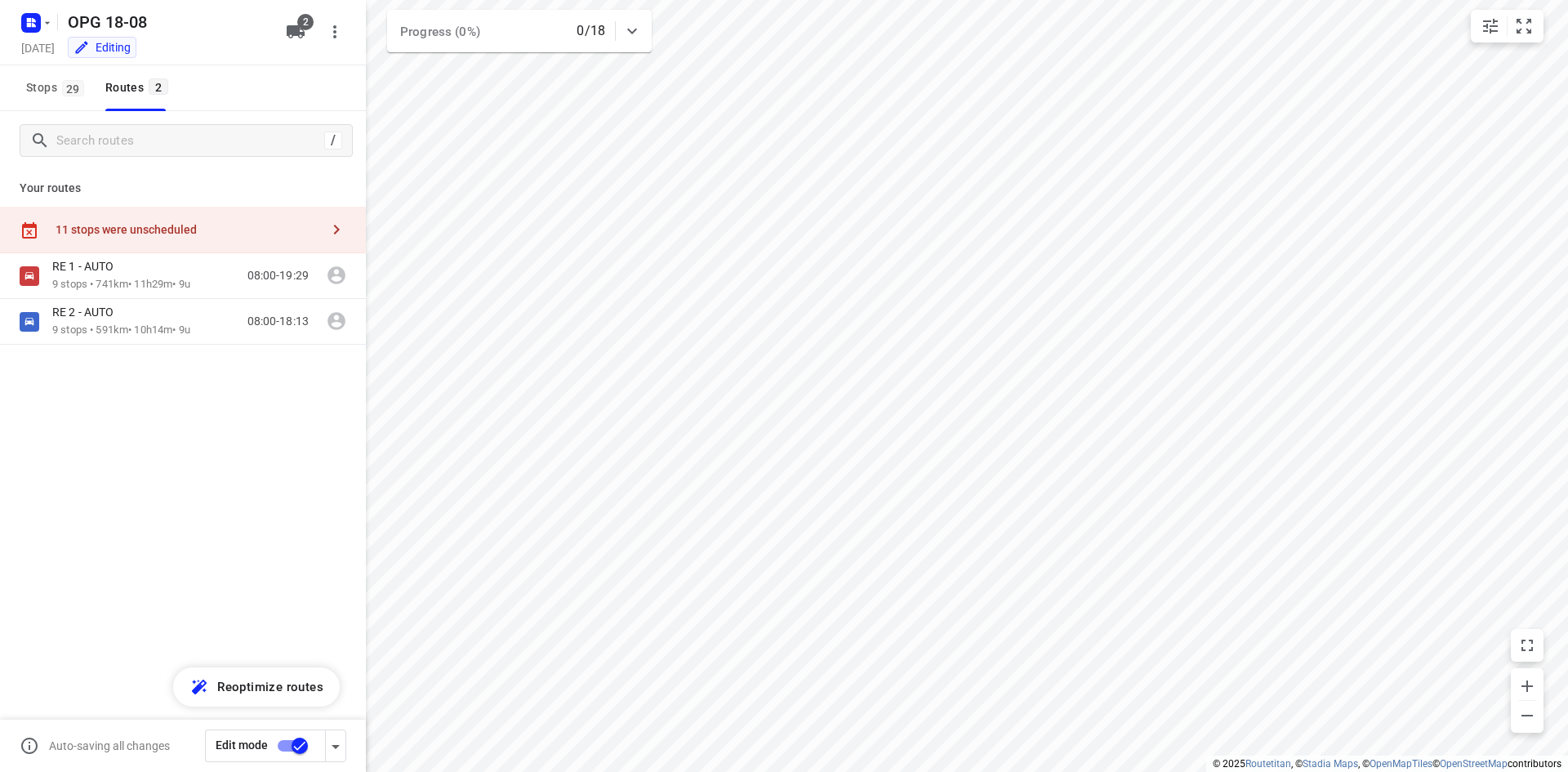
click at [332, 222] on icon "button" at bounding box center [337, 230] width 20 height 20
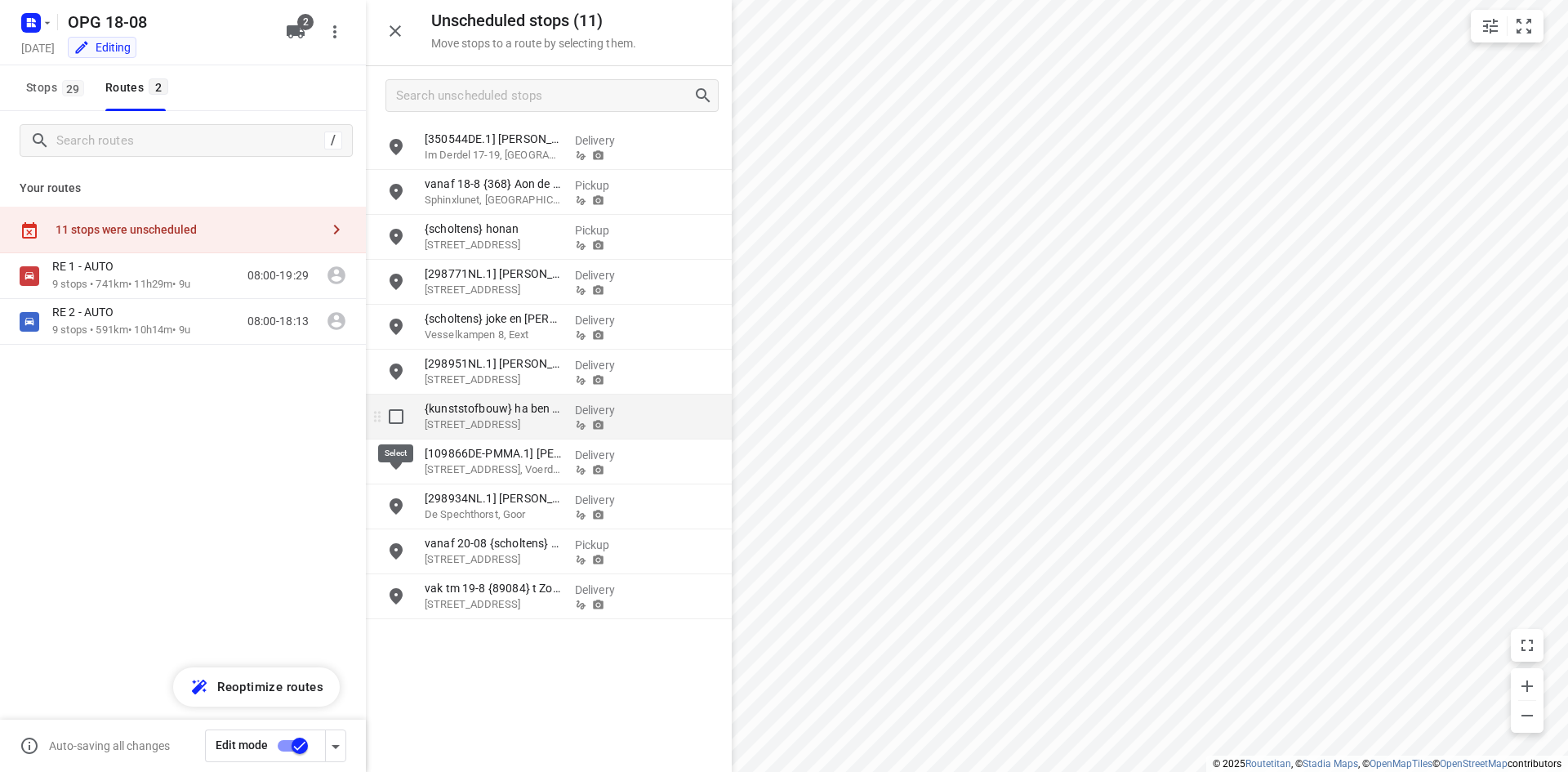
click at [391, 414] on input "grid" at bounding box center [396, 416] width 33 height 33
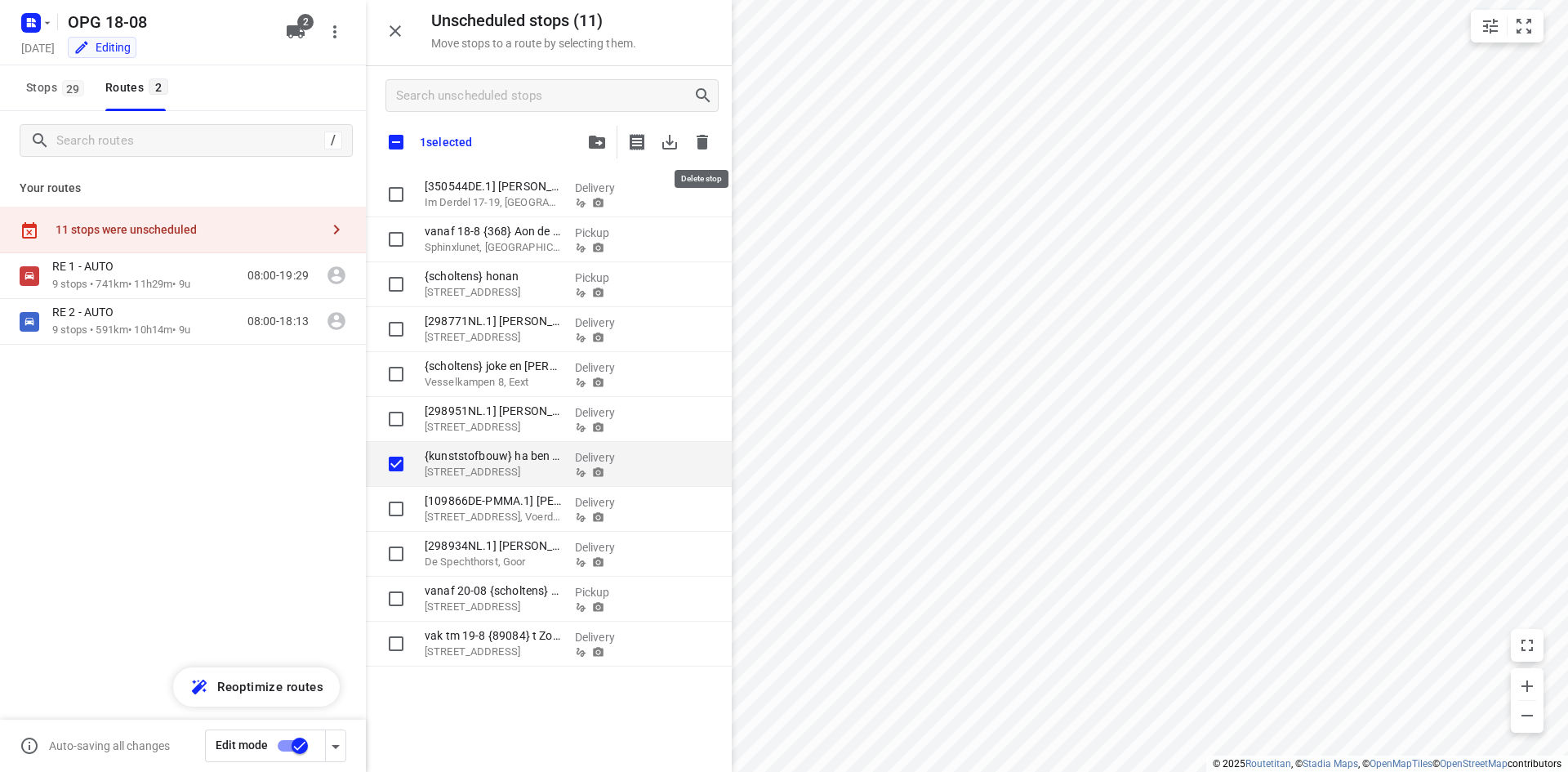
click at [701, 138] on icon "button" at bounding box center [703, 142] width 12 height 15
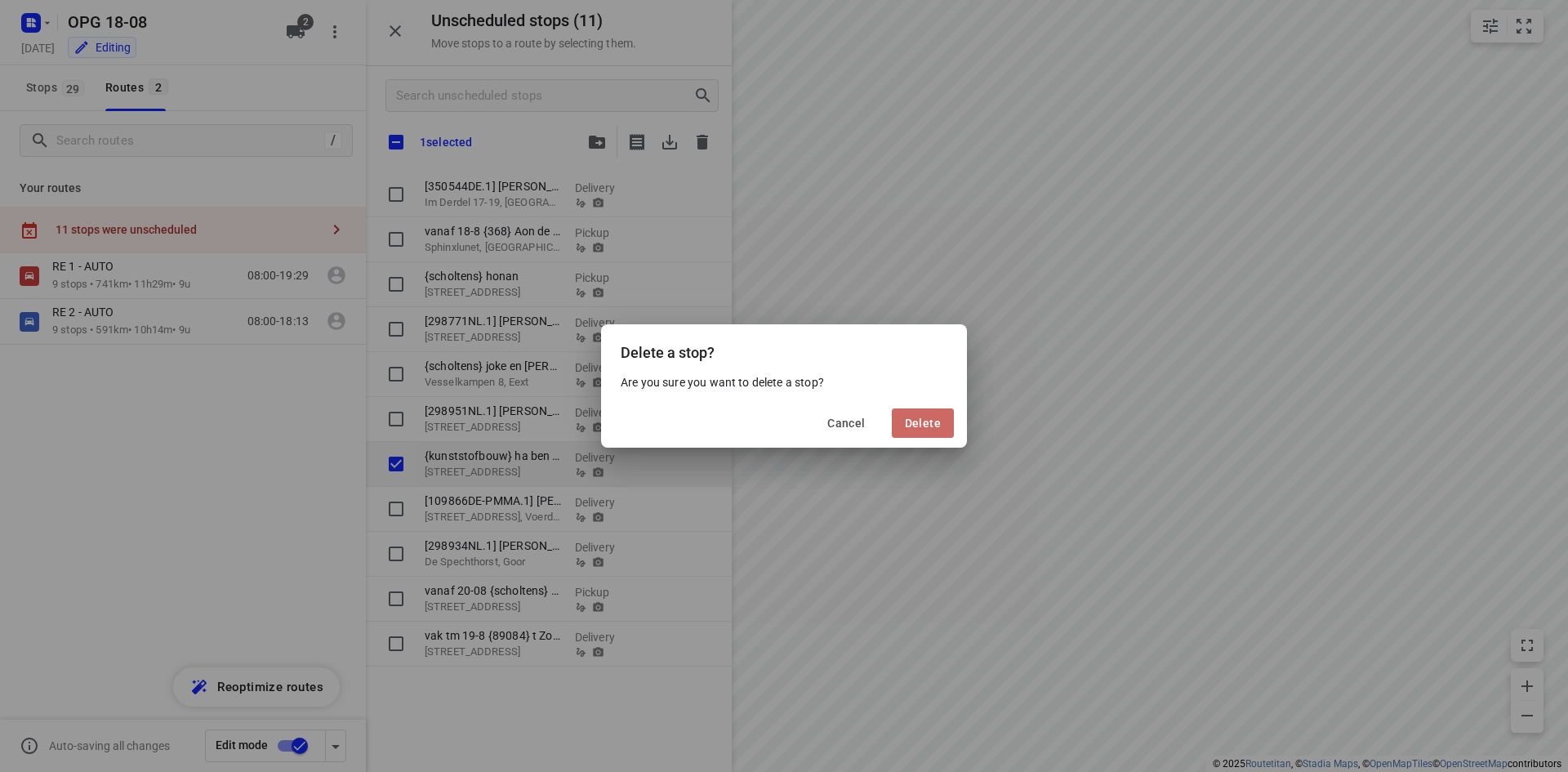
click at [927, 423] on span "Delete" at bounding box center [923, 423] width 36 height 13
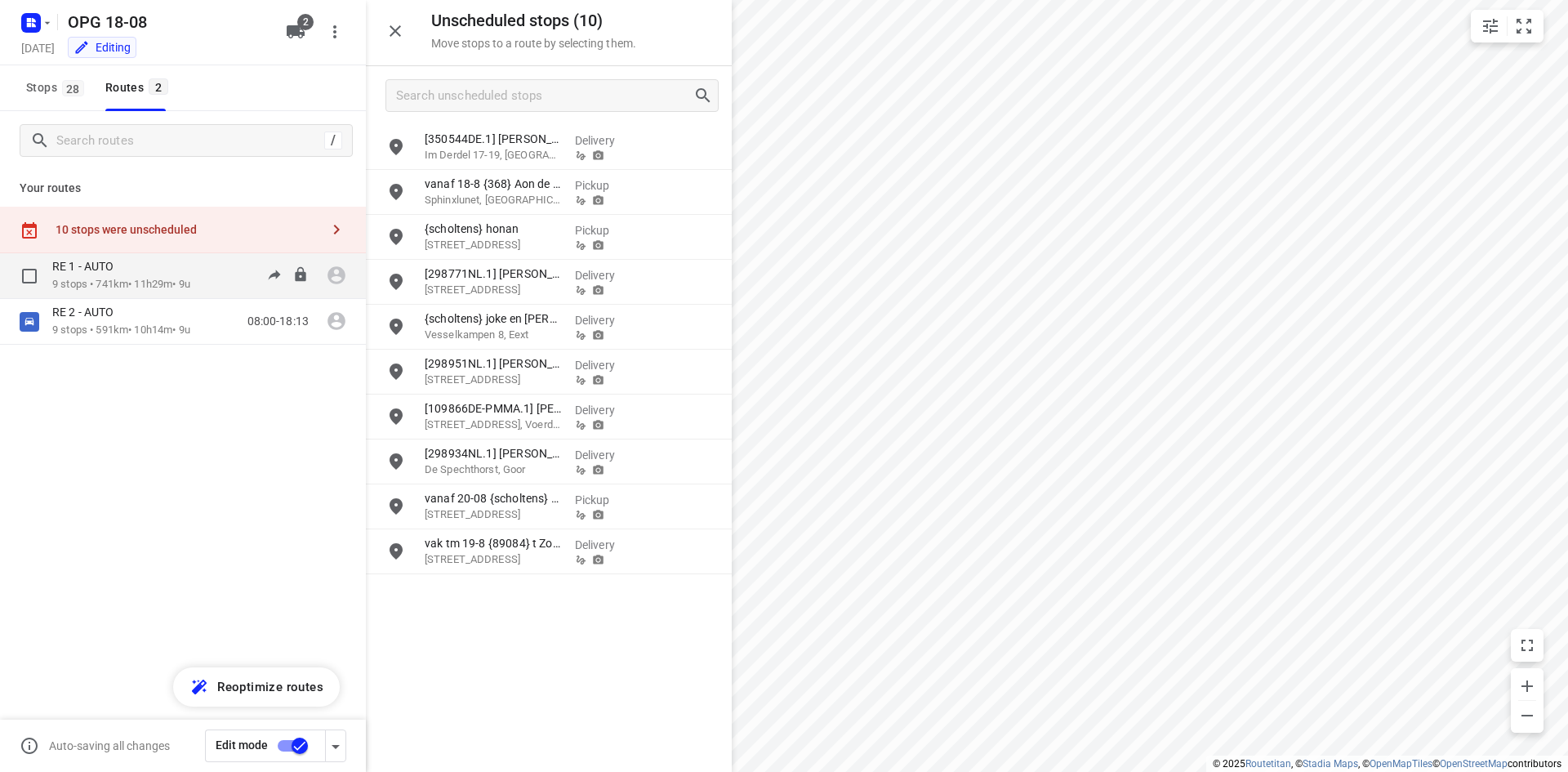
click at [190, 277] on p "9 stops • 741km • 11h29m • 9u" at bounding box center [121, 285] width 138 height 16
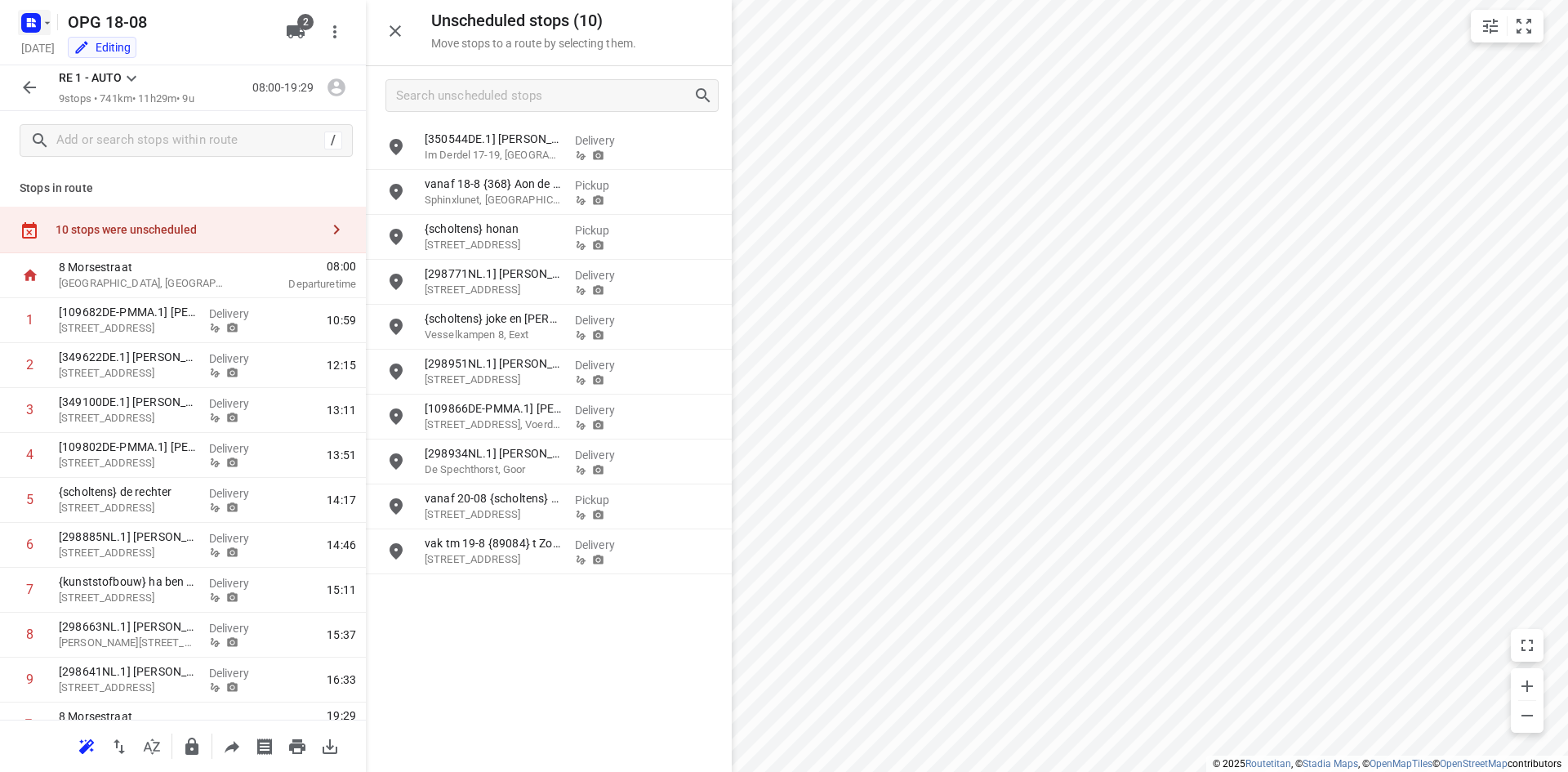
click at [49, 17] on icon "button" at bounding box center [47, 23] width 13 height 13
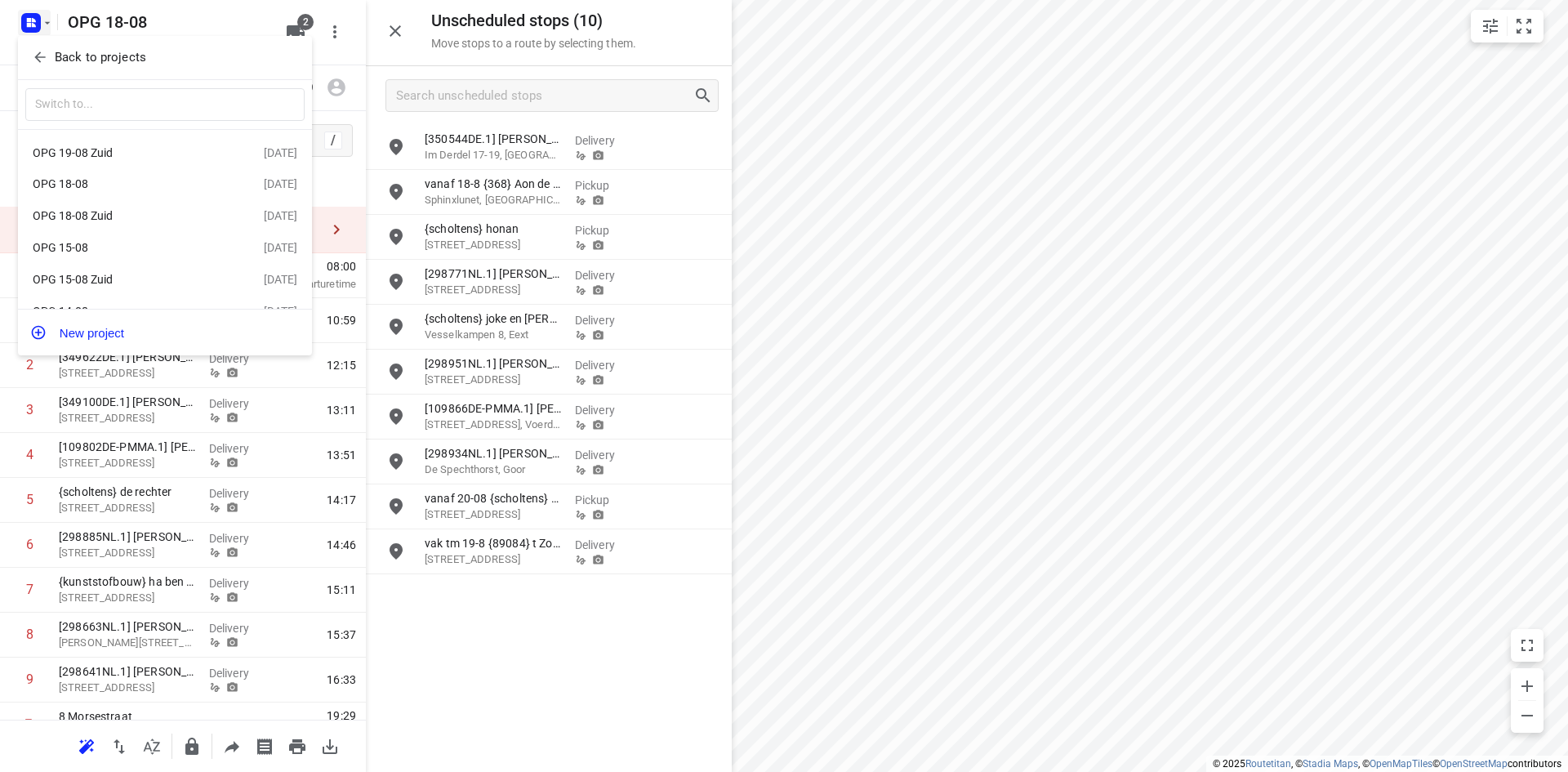
click at [77, 245] on div "OPG 15-08" at bounding box center [127, 246] width 188 height 13
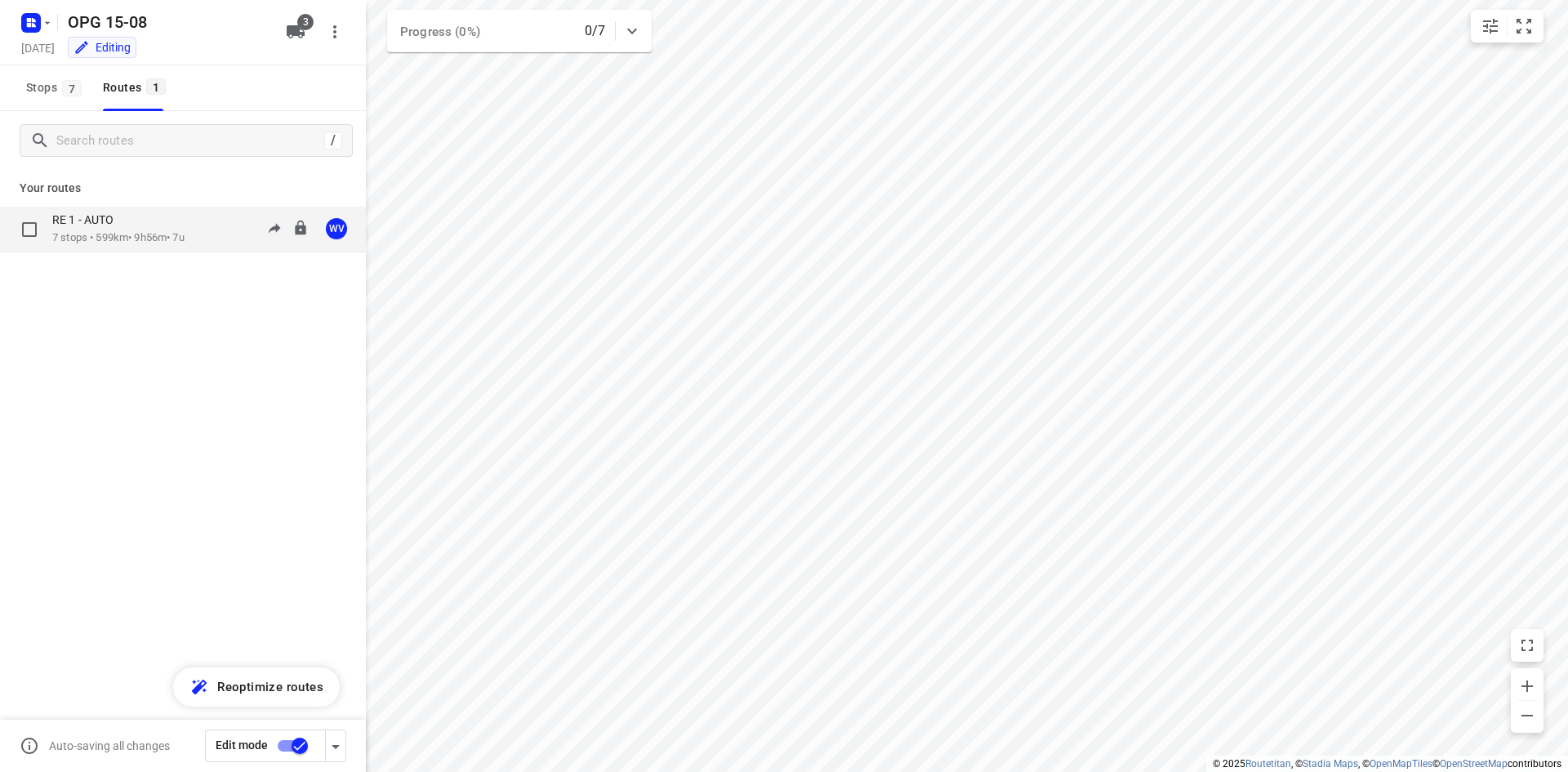
click at [173, 232] on p "7 stops • 599km • 9h56m • 7u" at bounding box center [119, 239] width 133 height 16
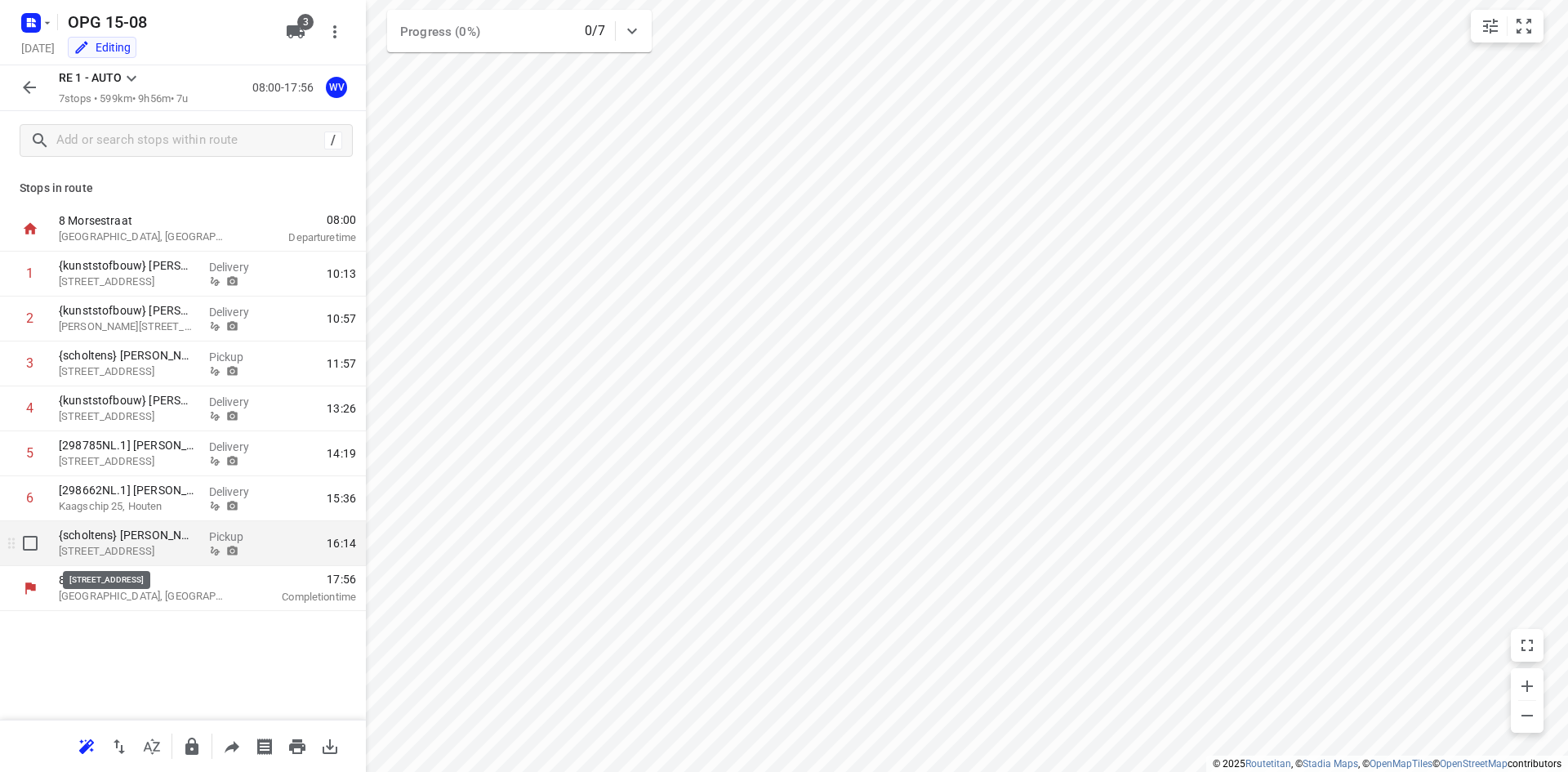
click at [98, 552] on p "[STREET_ADDRESS]" at bounding box center [127, 551] width 138 height 17
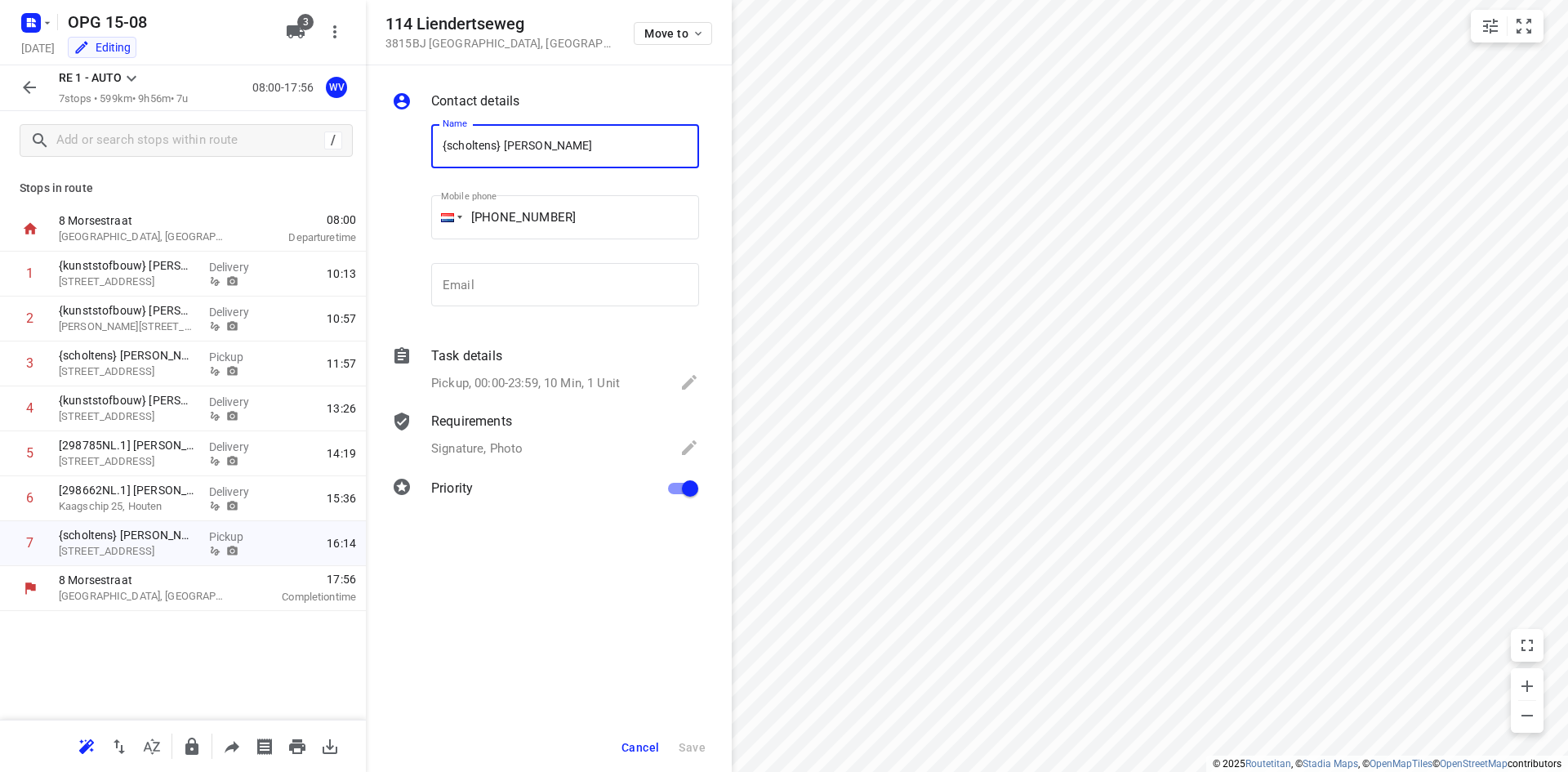
click at [439, 147] on input "{scholtens} [PERSON_NAME]" at bounding box center [565, 145] width 268 height 45
click at [685, 740] on span "Save" at bounding box center [692, 746] width 27 height 13
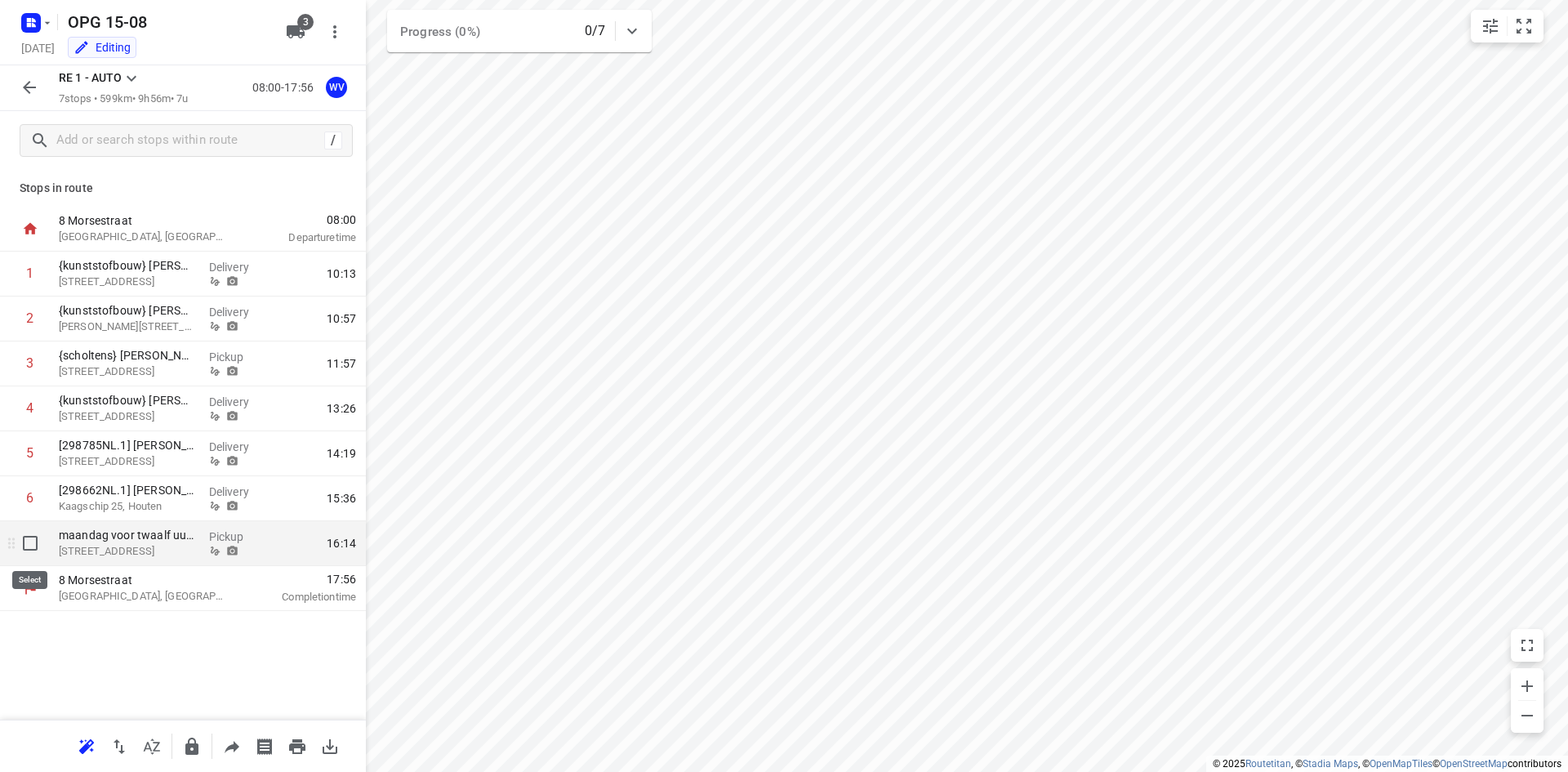
click at [30, 543] on input "checkbox" at bounding box center [30, 542] width 33 height 33
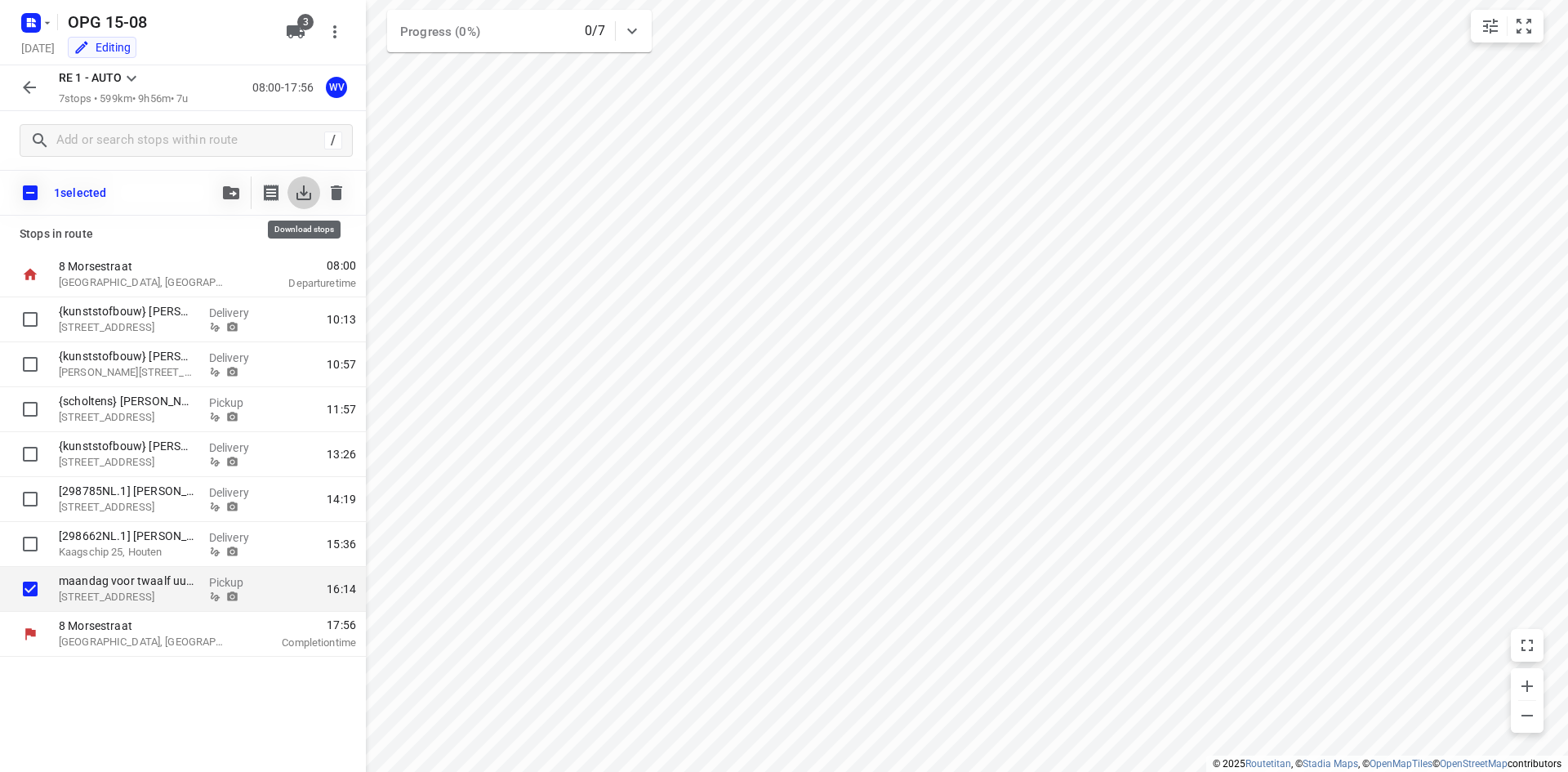
click at [306, 194] on icon "button" at bounding box center [304, 192] width 15 height 15
click at [337, 190] on icon "button" at bounding box center [337, 192] width 12 height 15
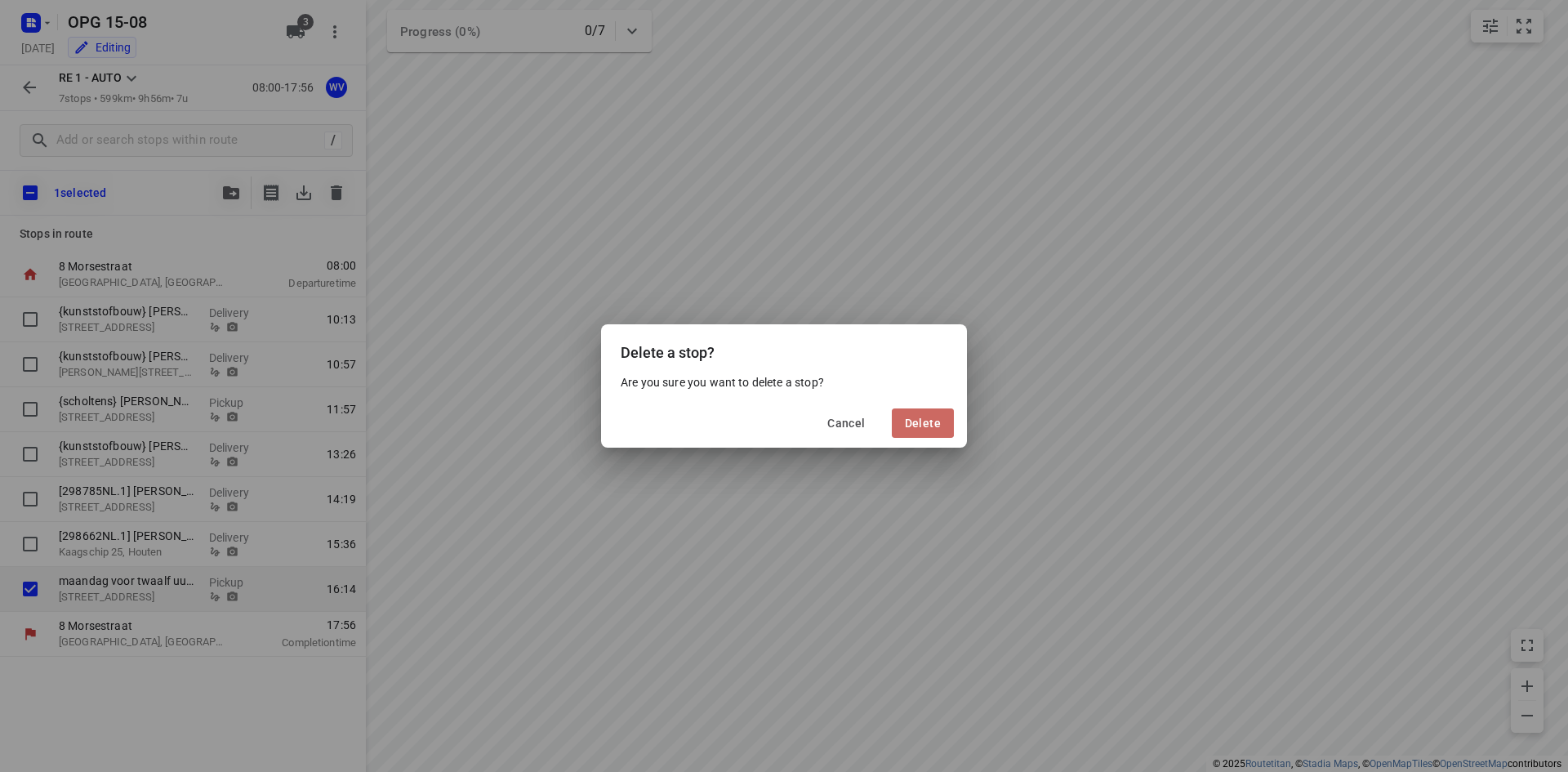
click at [914, 423] on span "Delete" at bounding box center [923, 423] width 36 height 13
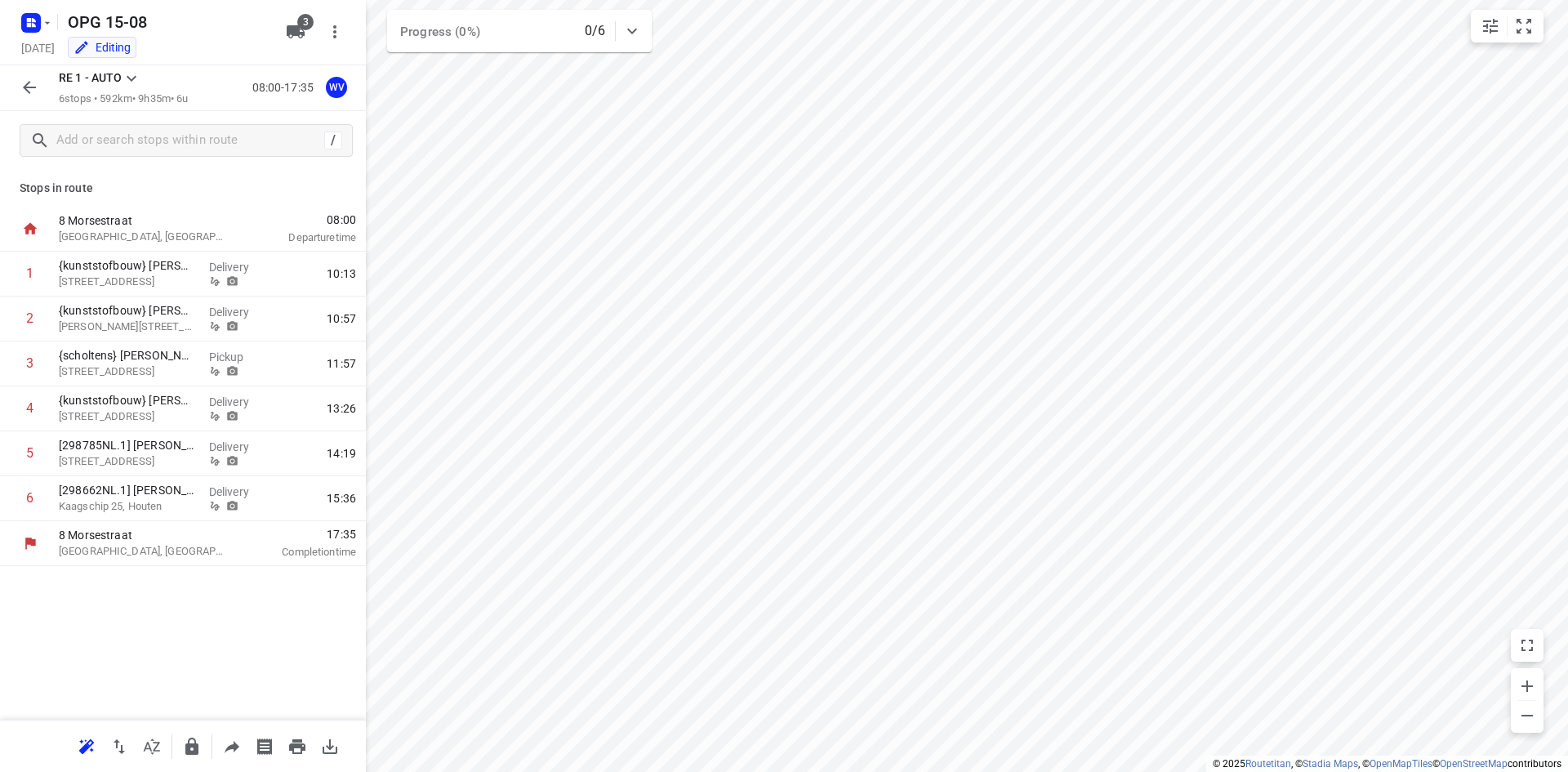
click at [45, 25] on icon "button" at bounding box center [47, 23] width 13 height 13
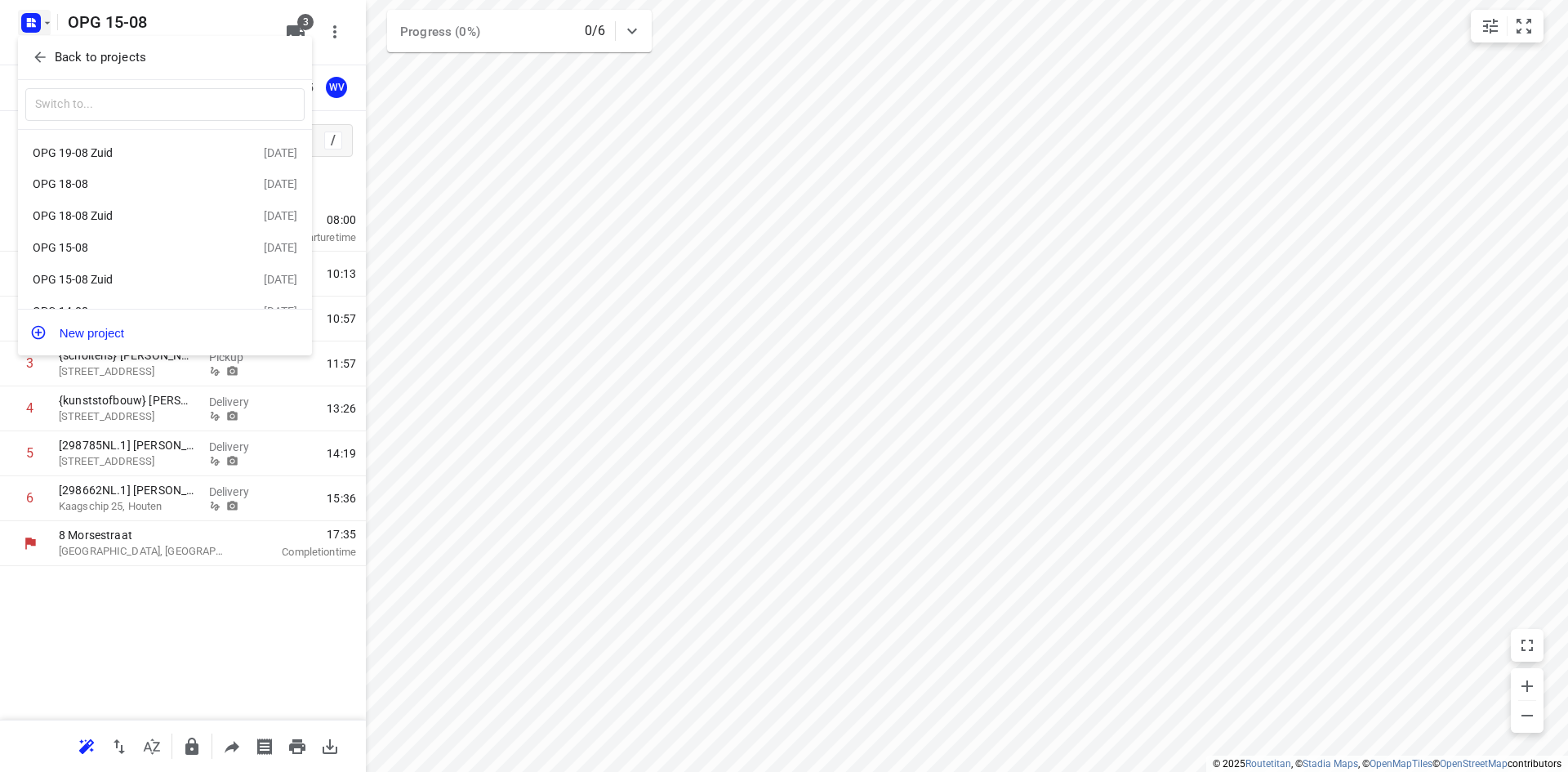
click at [96, 185] on div "OPG 18-08" at bounding box center [127, 183] width 188 height 13
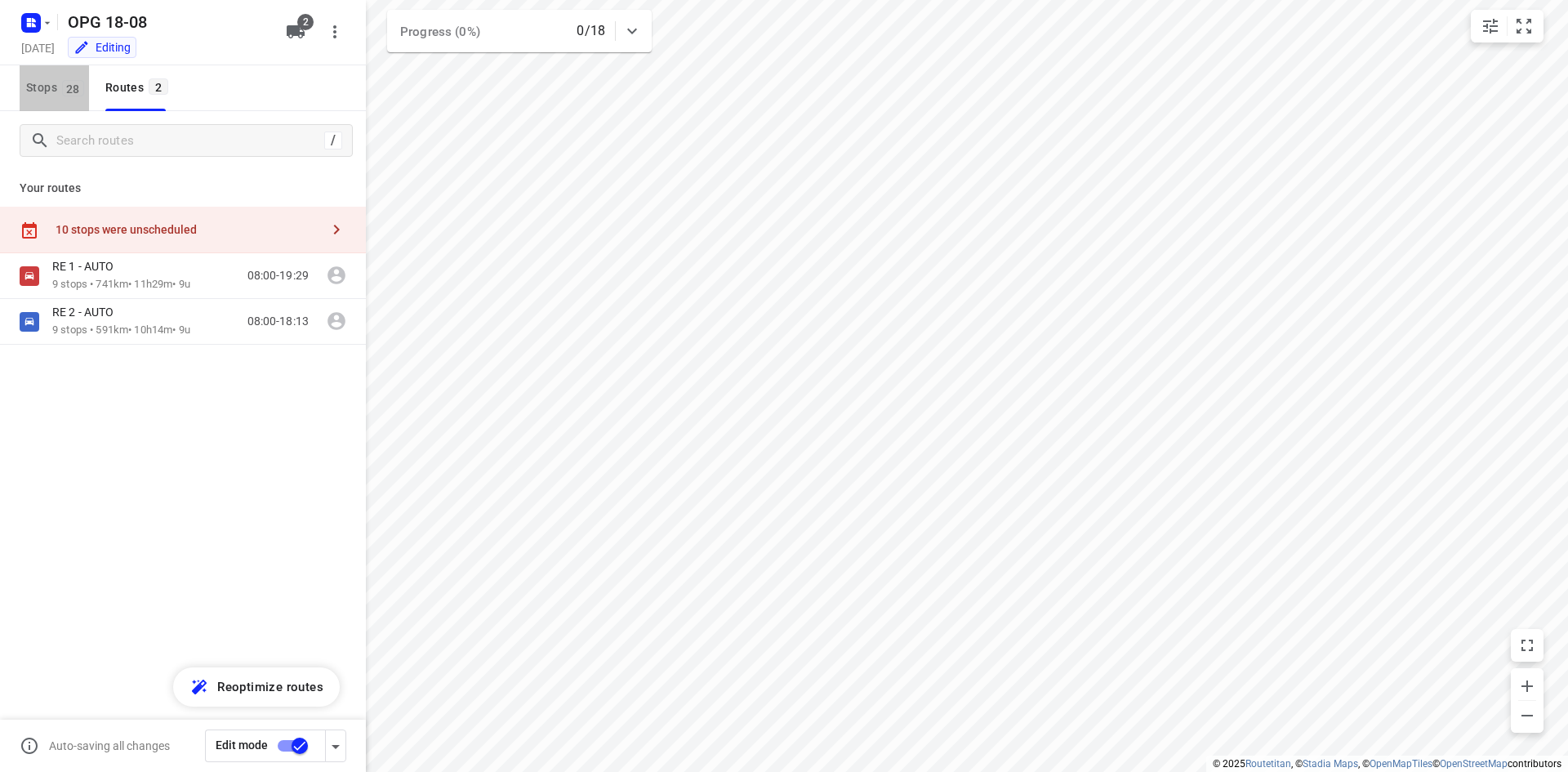
click at [38, 86] on span "Stops 28" at bounding box center [57, 87] width 63 height 21
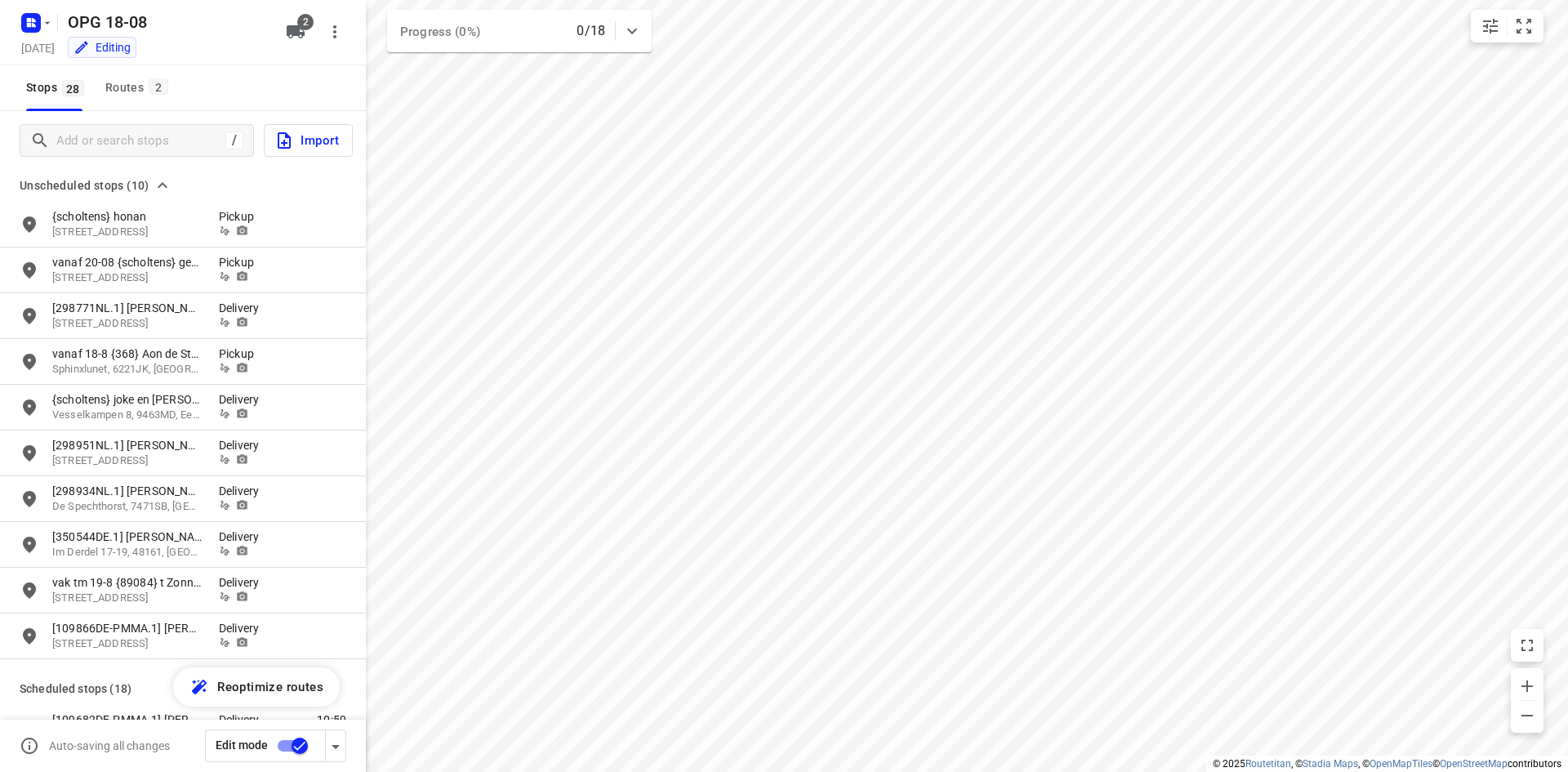
click at [299, 144] on span "Import" at bounding box center [306, 140] width 64 height 21
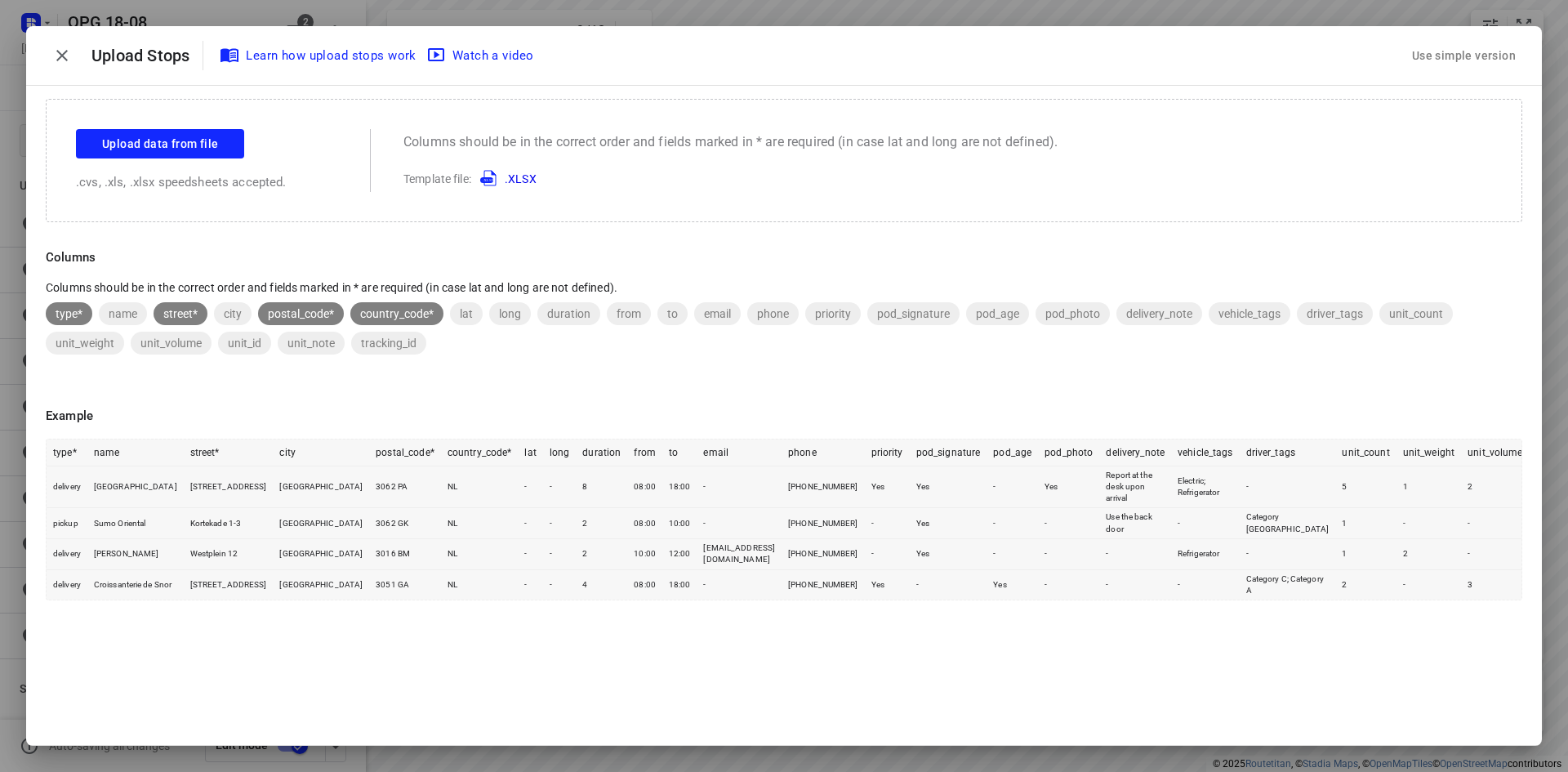
click at [1434, 60] on div "Use simple version" at bounding box center [1464, 55] width 110 height 27
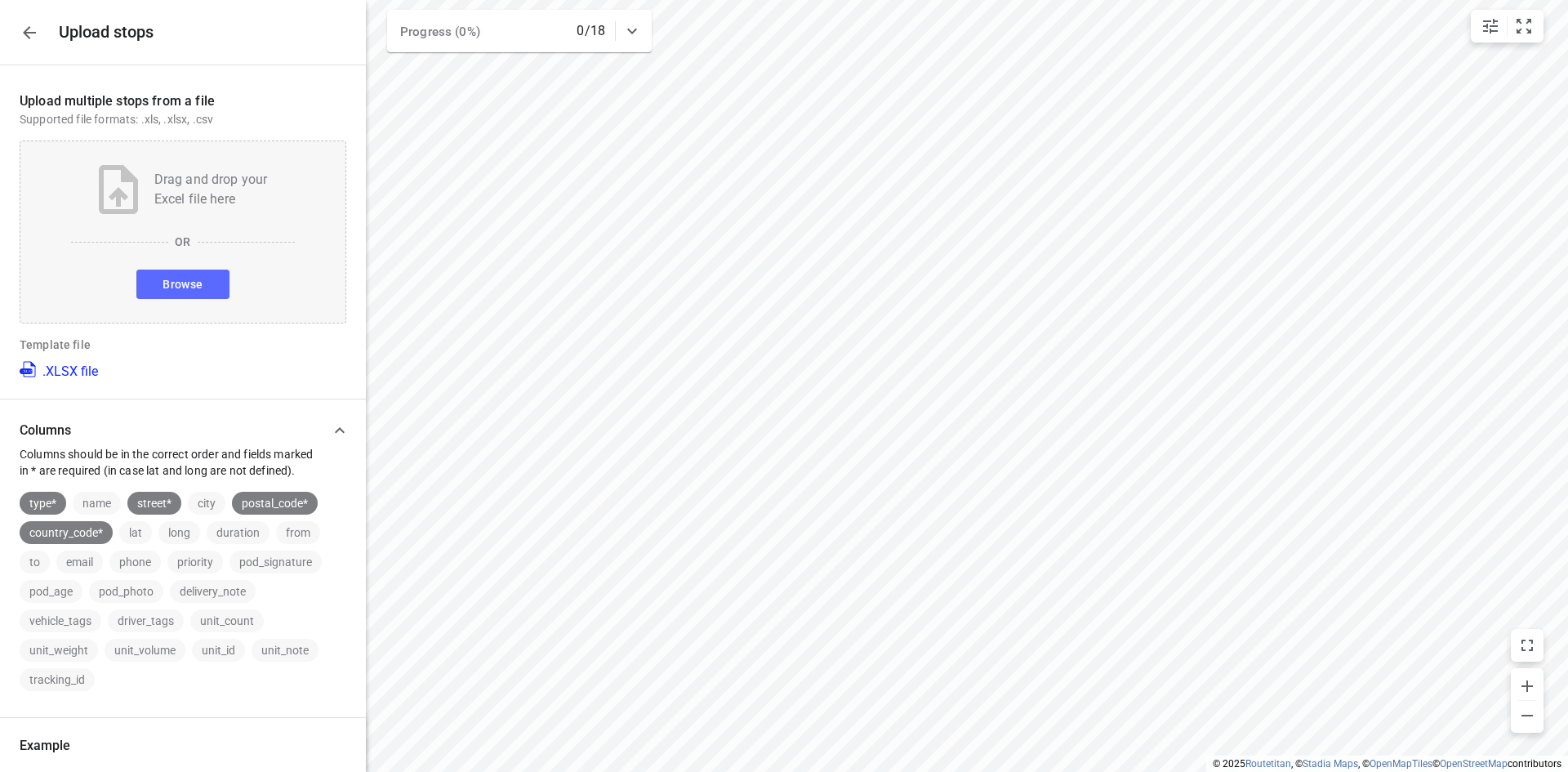
click at [166, 284] on span "Browse" at bounding box center [182, 284] width 40 height 21
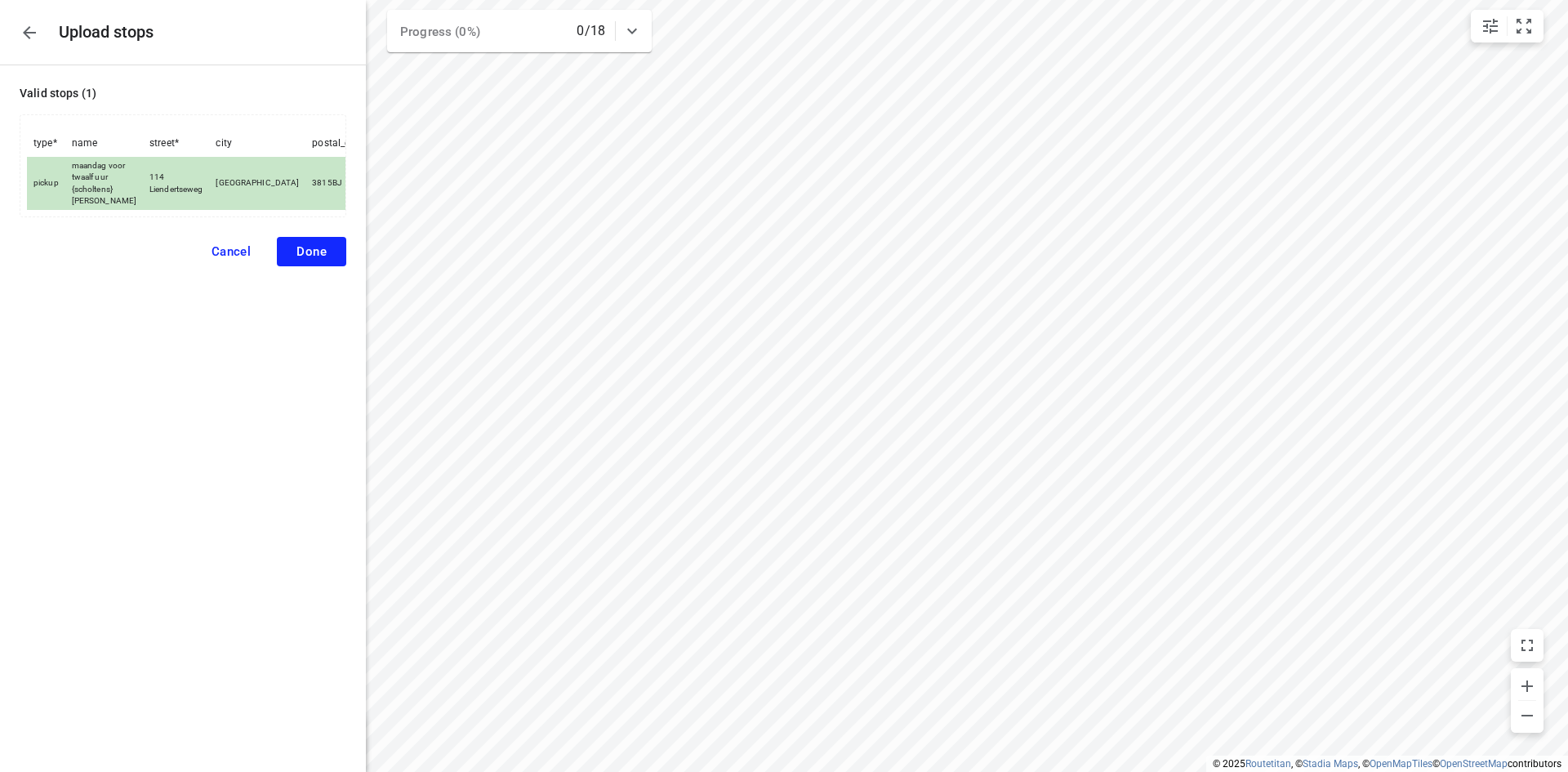
click at [314, 259] on span "Done" at bounding box center [312, 251] width 31 height 15
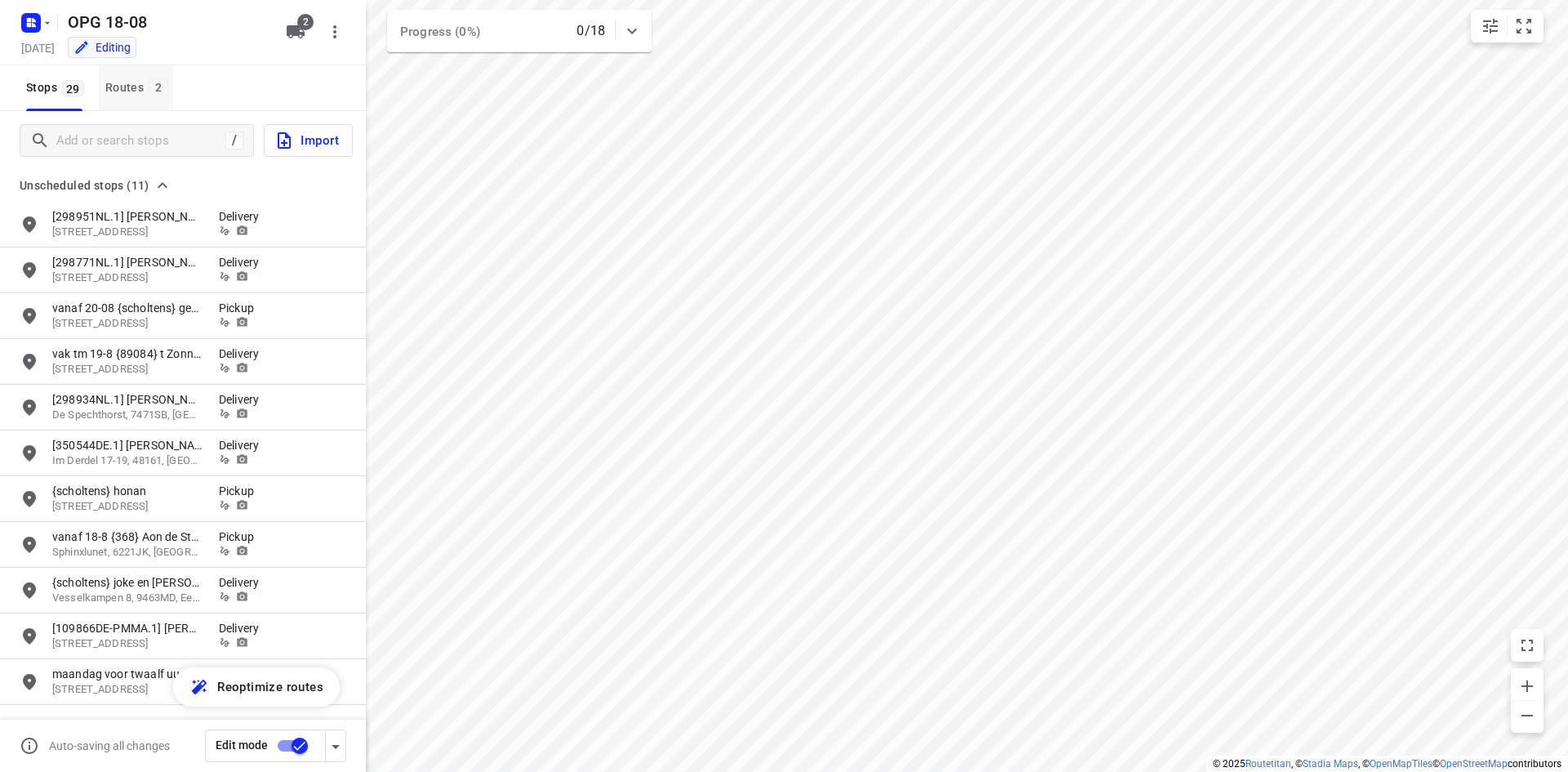
click at [135, 86] on div "Routes 2" at bounding box center [139, 87] width 67 height 21
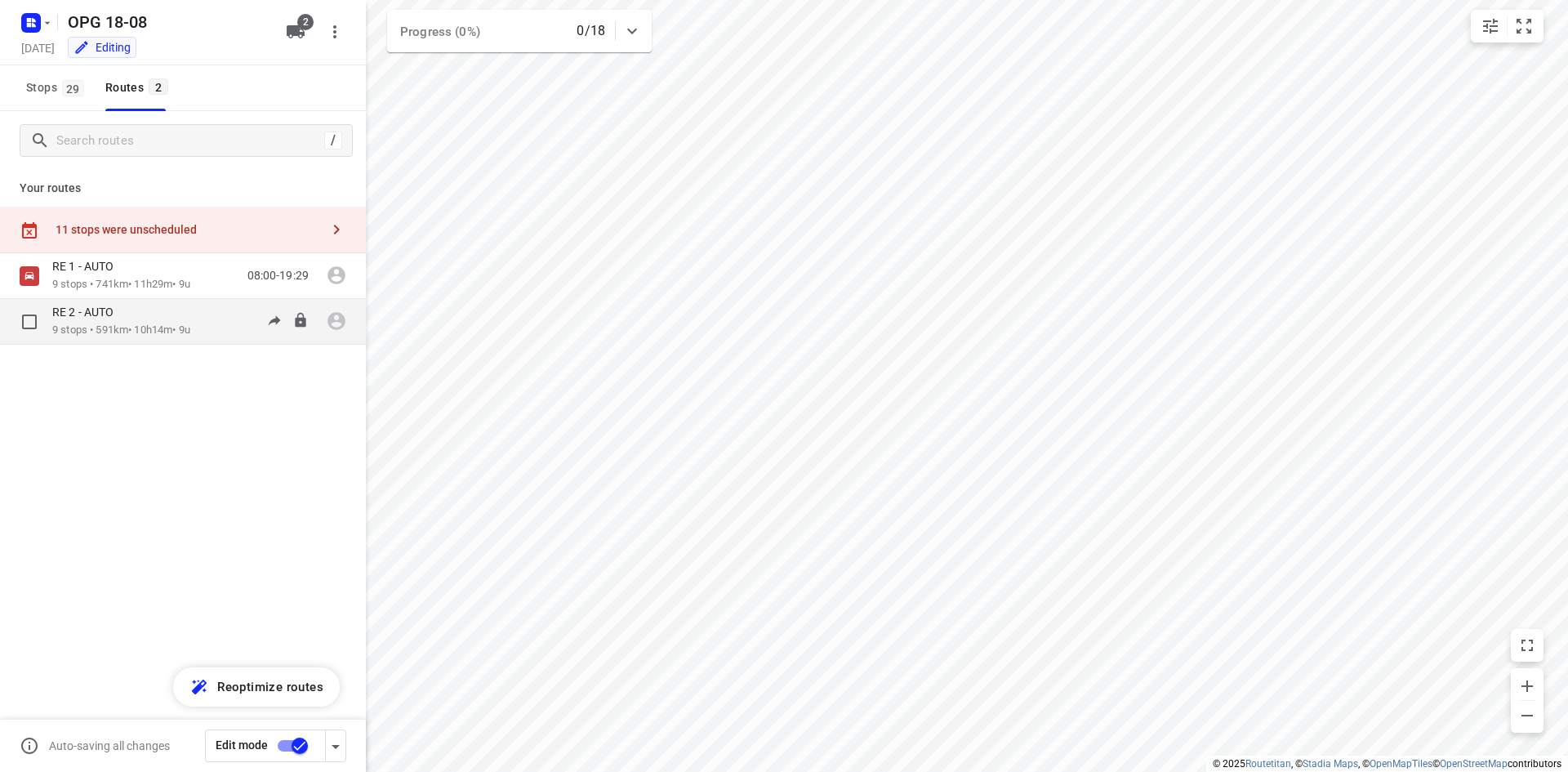
click at [165, 329] on p "9 stops • 591km • 10h14m • 9u" at bounding box center [121, 331] width 138 height 16
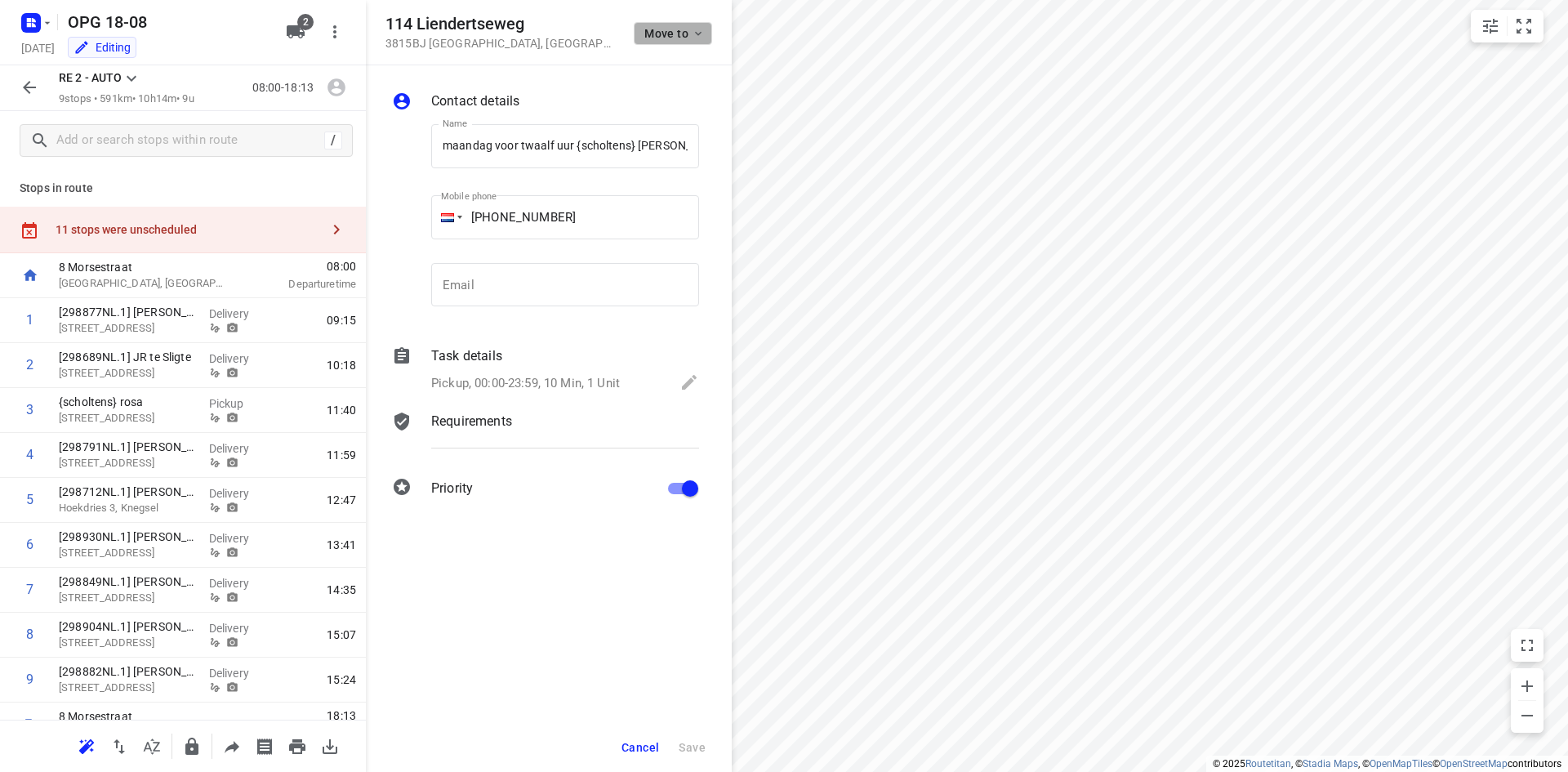
click at [695, 32] on icon "button" at bounding box center [698, 33] width 13 height 13
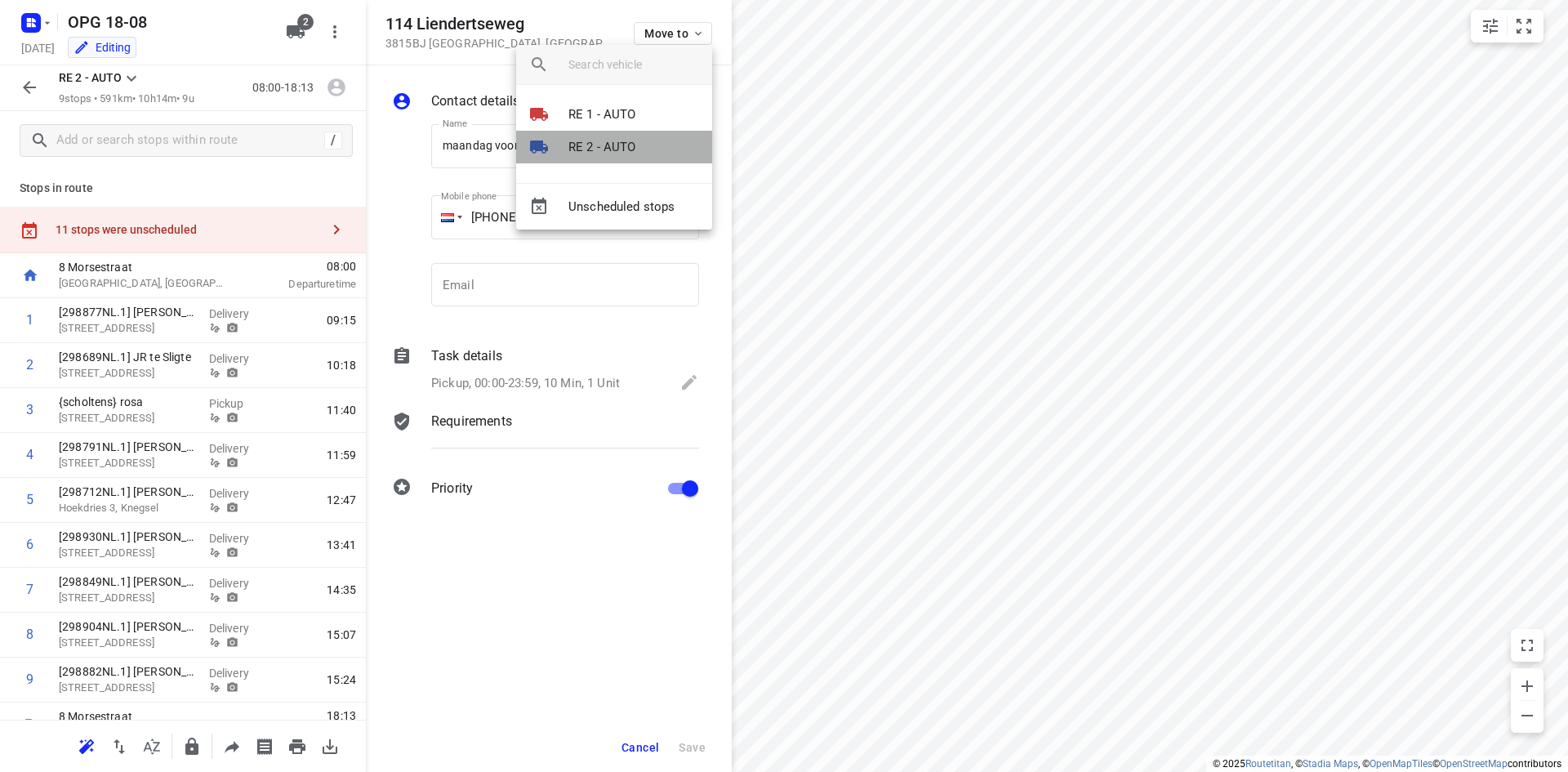
click at [619, 147] on p "RE 2 - AUTO" at bounding box center [602, 146] width 67 height 19
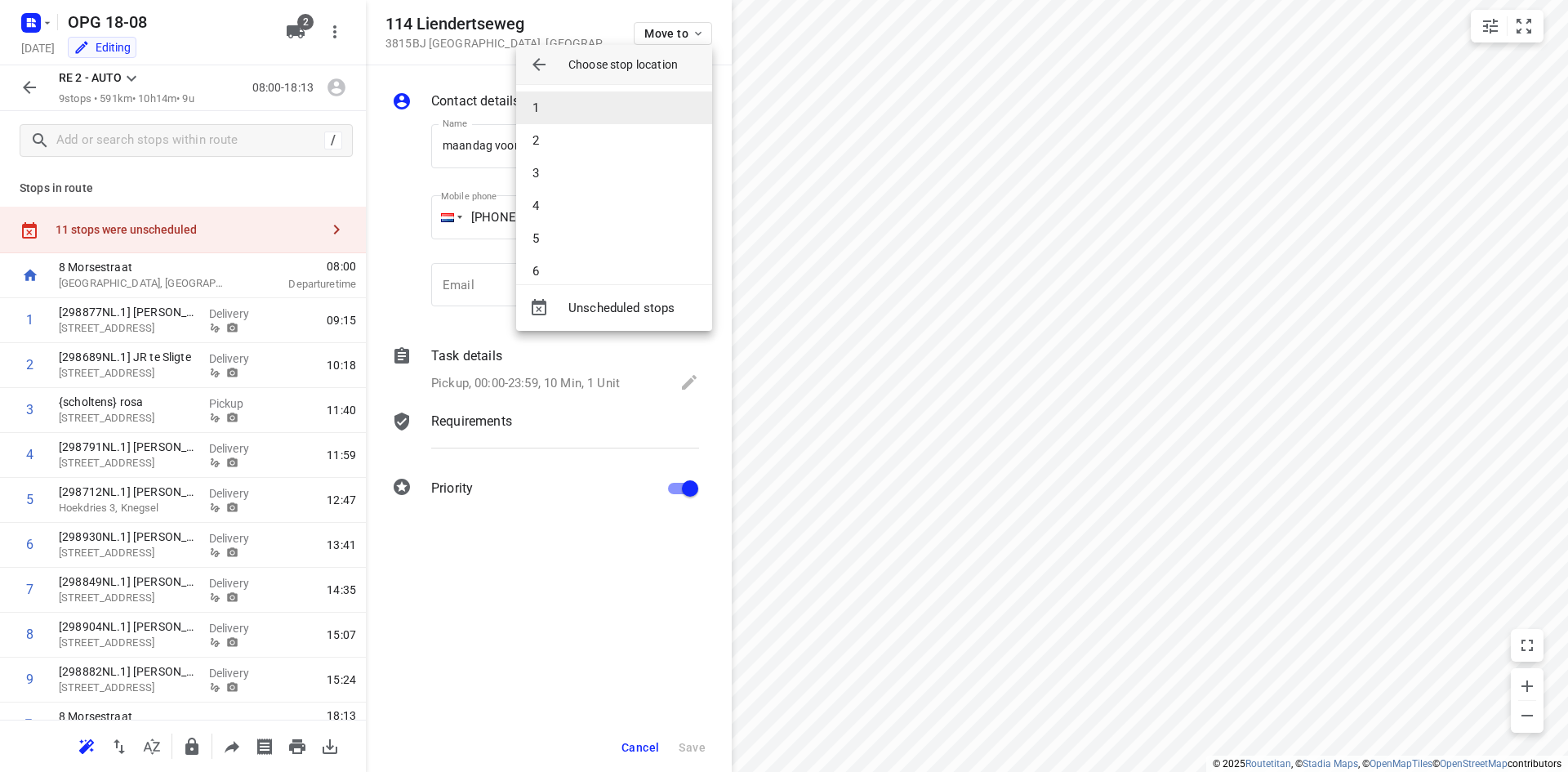
click at [627, 108] on li "1" at bounding box center [615, 107] width 196 height 33
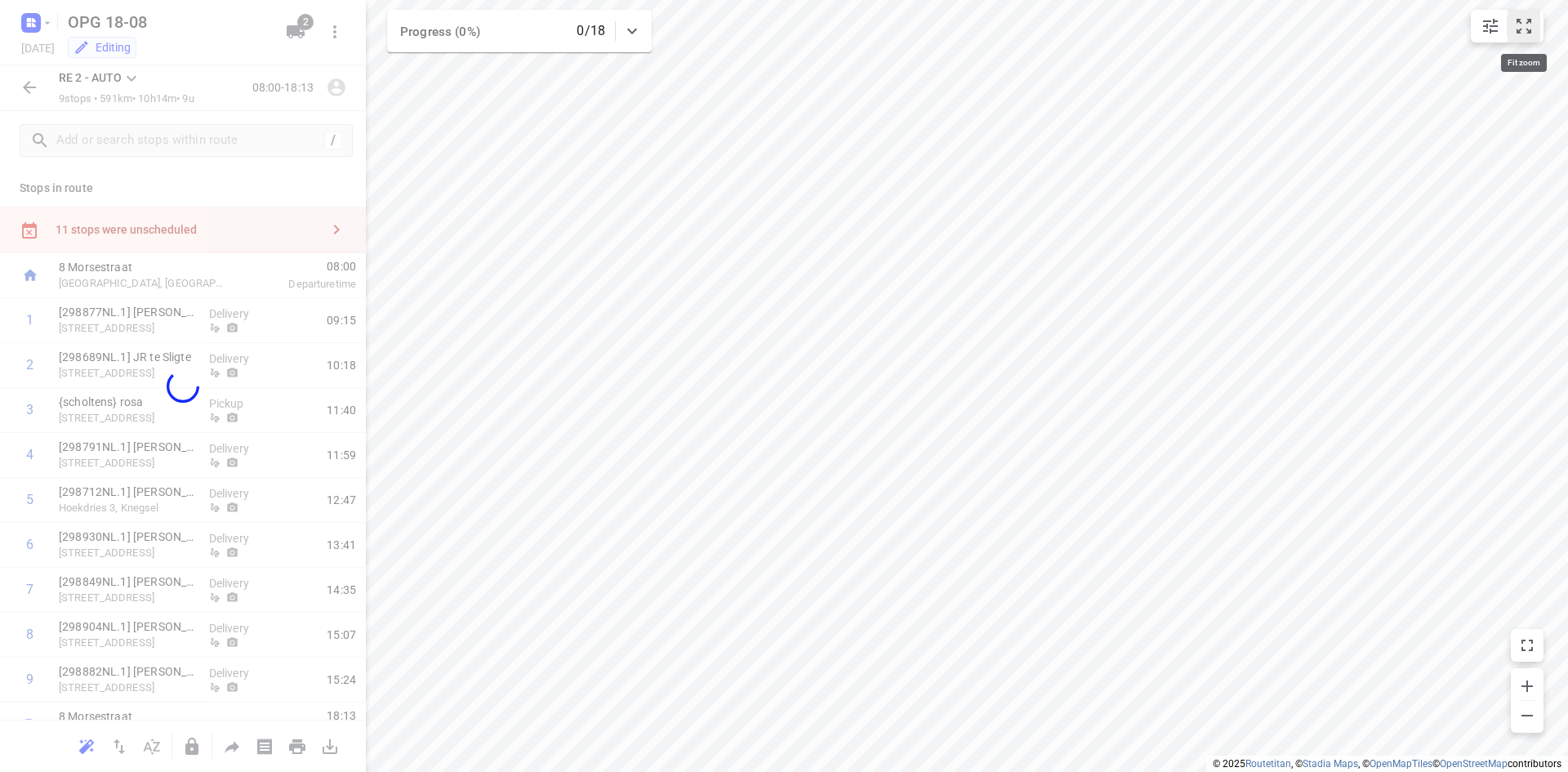
click at [1524, 33] on icon "small contained button group" at bounding box center [1524, 27] width 20 height 20
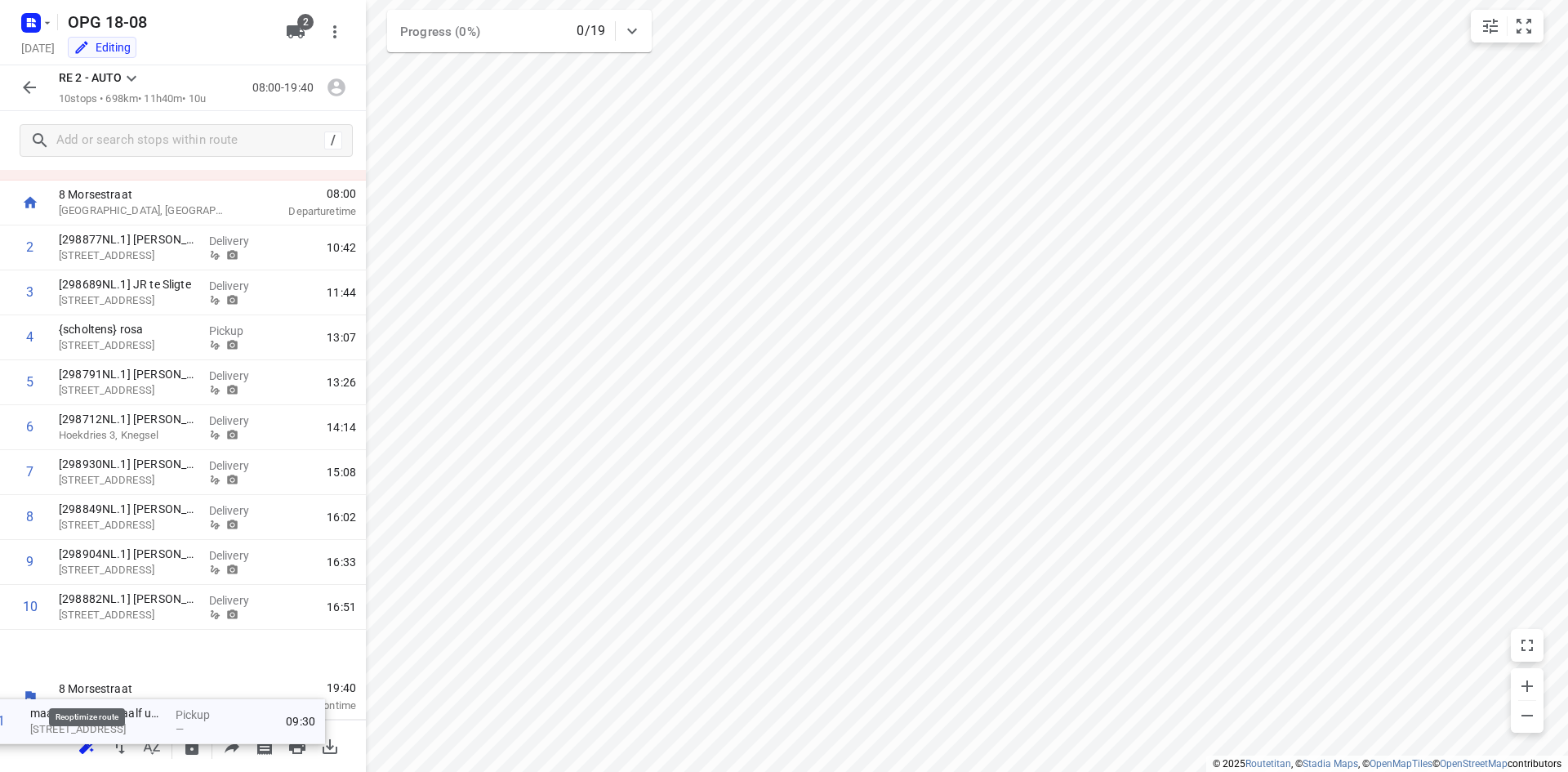
scroll to position [72, 0]
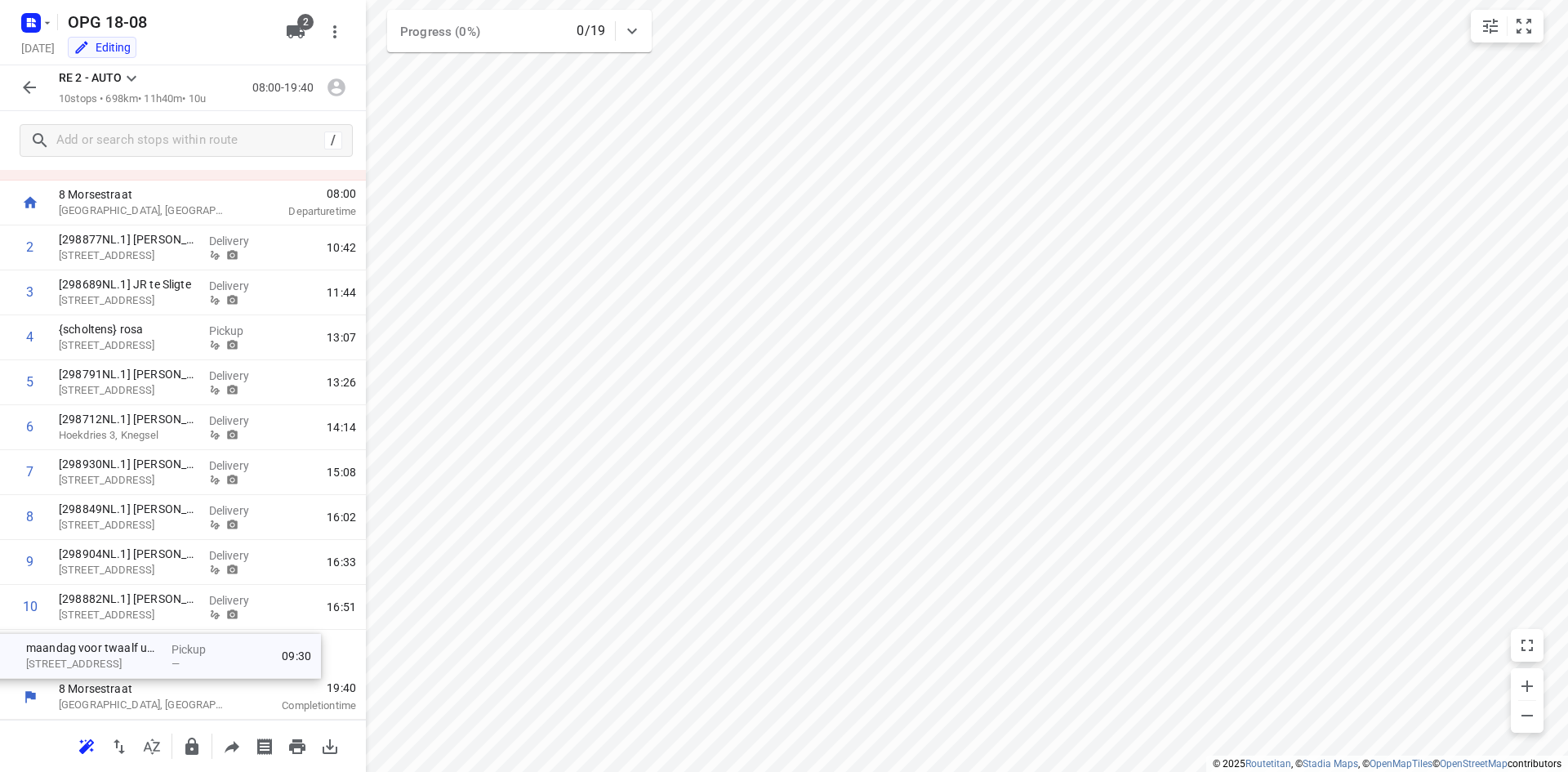
drag, startPoint x: 123, startPoint y: 326, endPoint x: 90, endPoint y: 668, distance: 343.6
click at [90, 668] on div "1 maandag voor twaalf uur {scholtens} [PERSON_NAME] [STREET_ADDRESS] Pickup — 0…" at bounding box center [183, 450] width 366 height 449
click at [116, 742] on icon "button" at bounding box center [120, 746] width 12 height 15
click at [36, 86] on icon "button" at bounding box center [30, 87] width 20 height 20
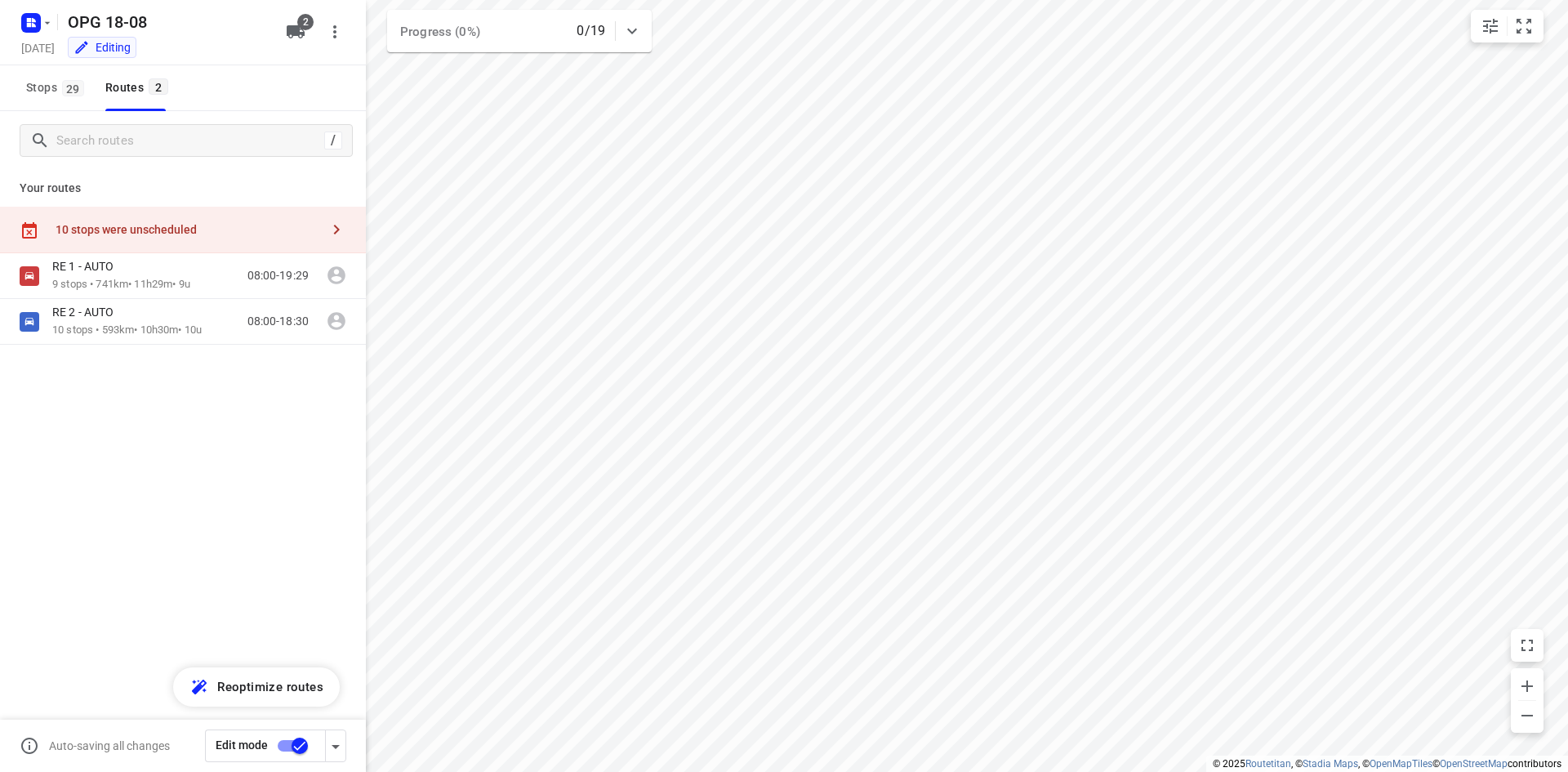
click at [283, 747] on input "checkbox" at bounding box center [300, 745] width 93 height 31
click at [44, 21] on icon "button" at bounding box center [47, 23] width 13 height 13
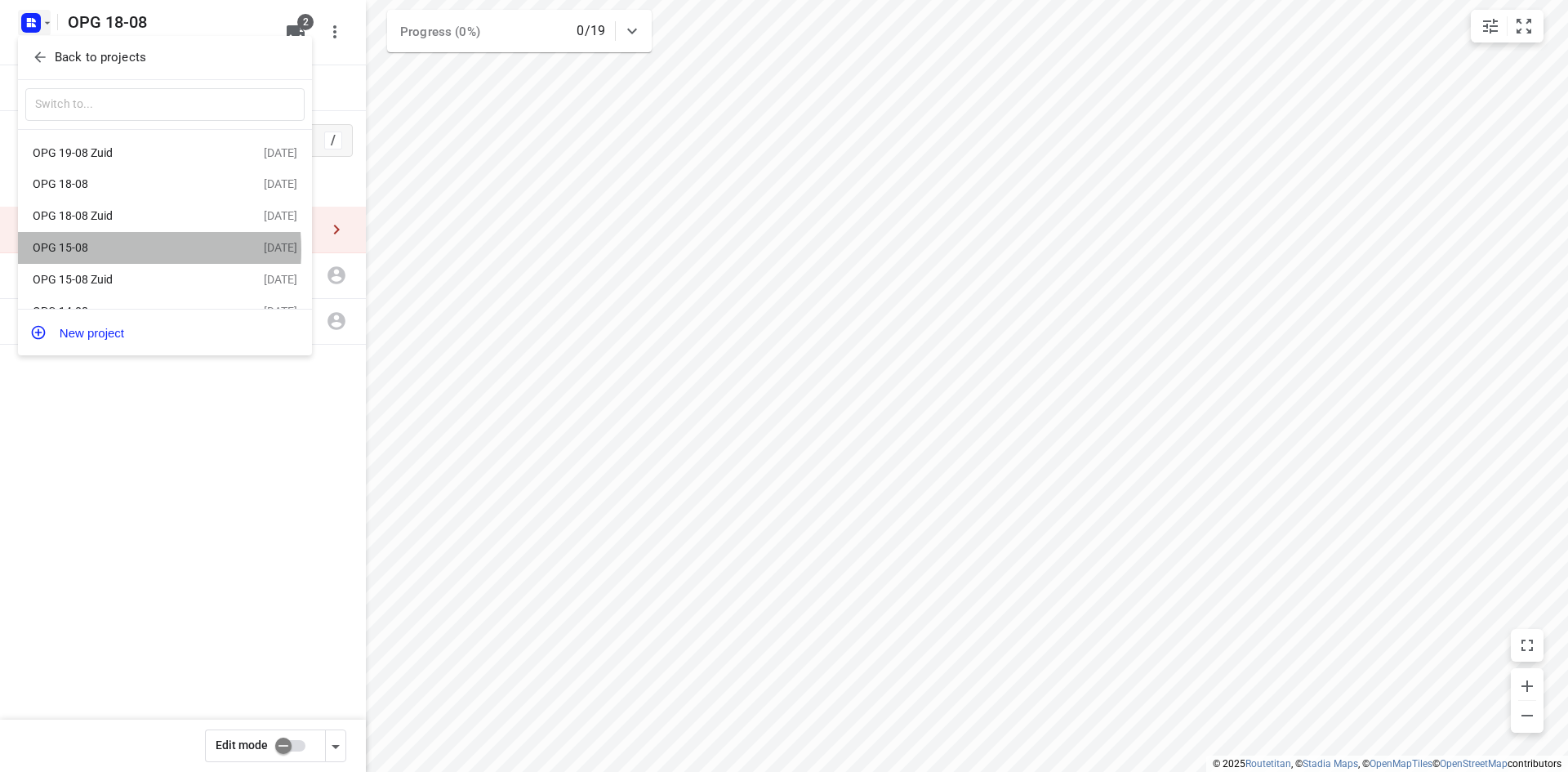
click at [94, 252] on div "OPG 15-08" at bounding box center [127, 246] width 188 height 13
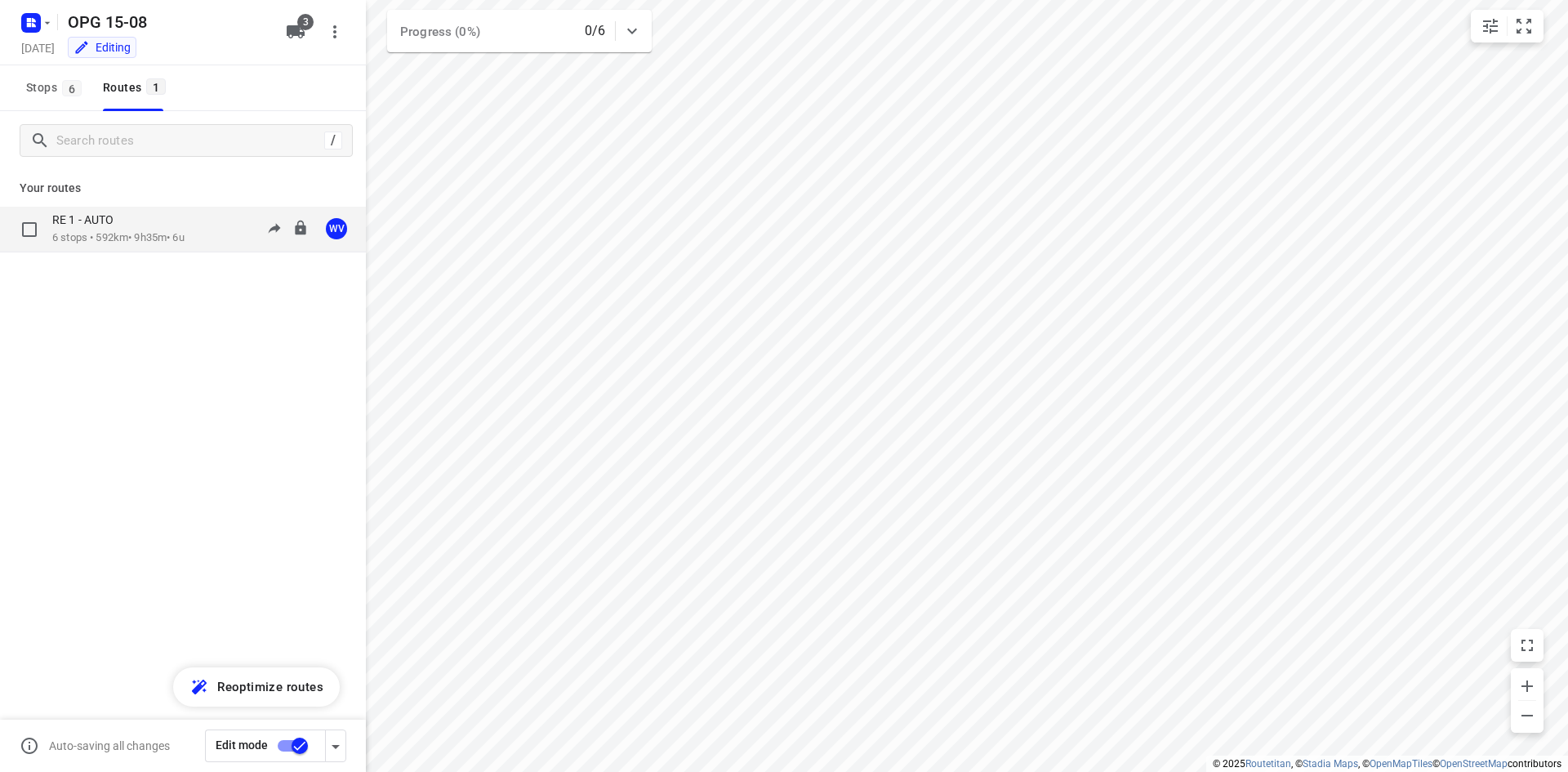
click at [94, 223] on p "RE 1 - AUTO" at bounding box center [88, 220] width 71 height 15
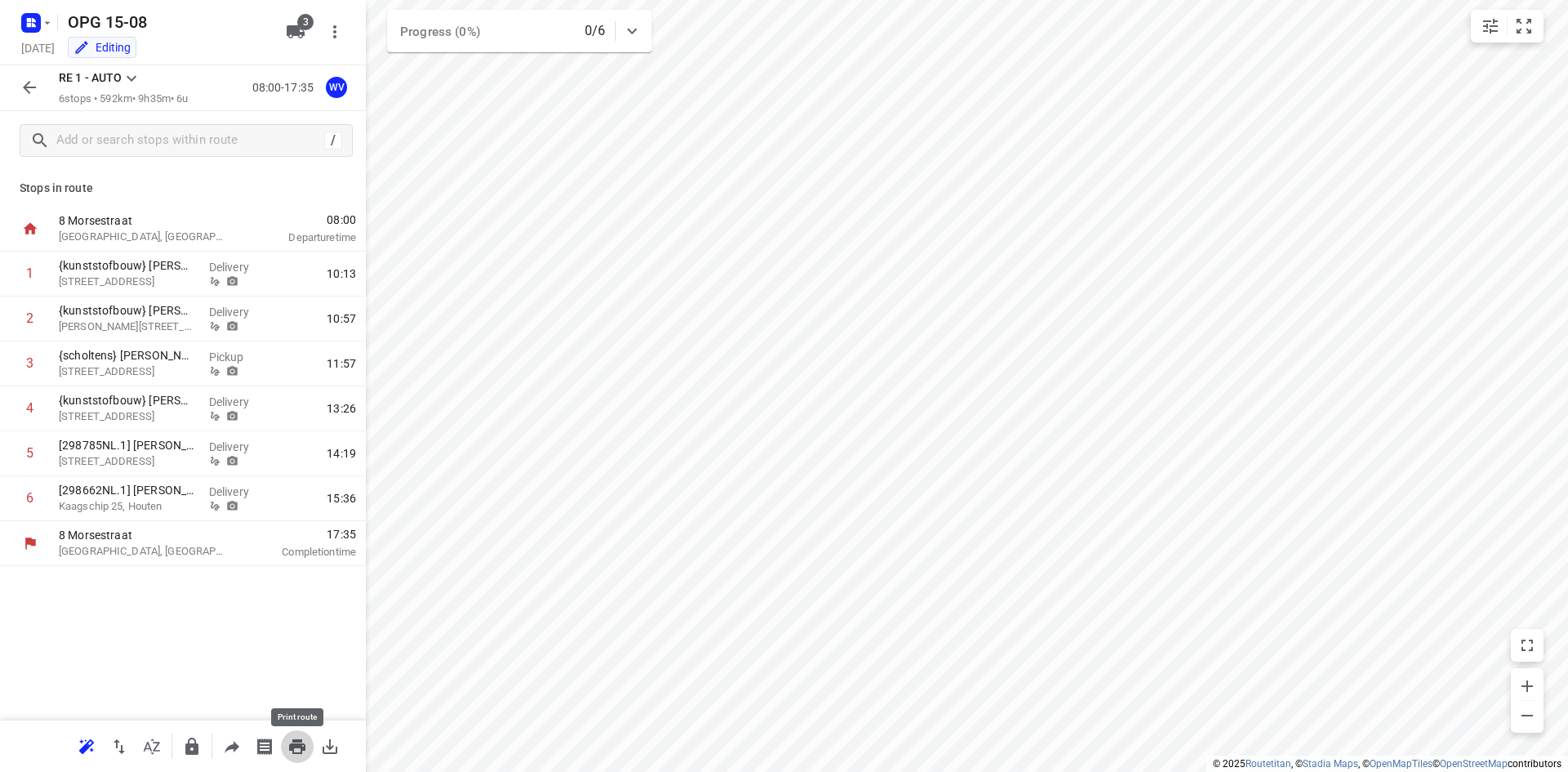
click at [297, 747] on icon "button" at bounding box center [297, 746] width 17 height 15
